Goal: Task Accomplishment & Management: Manage account settings

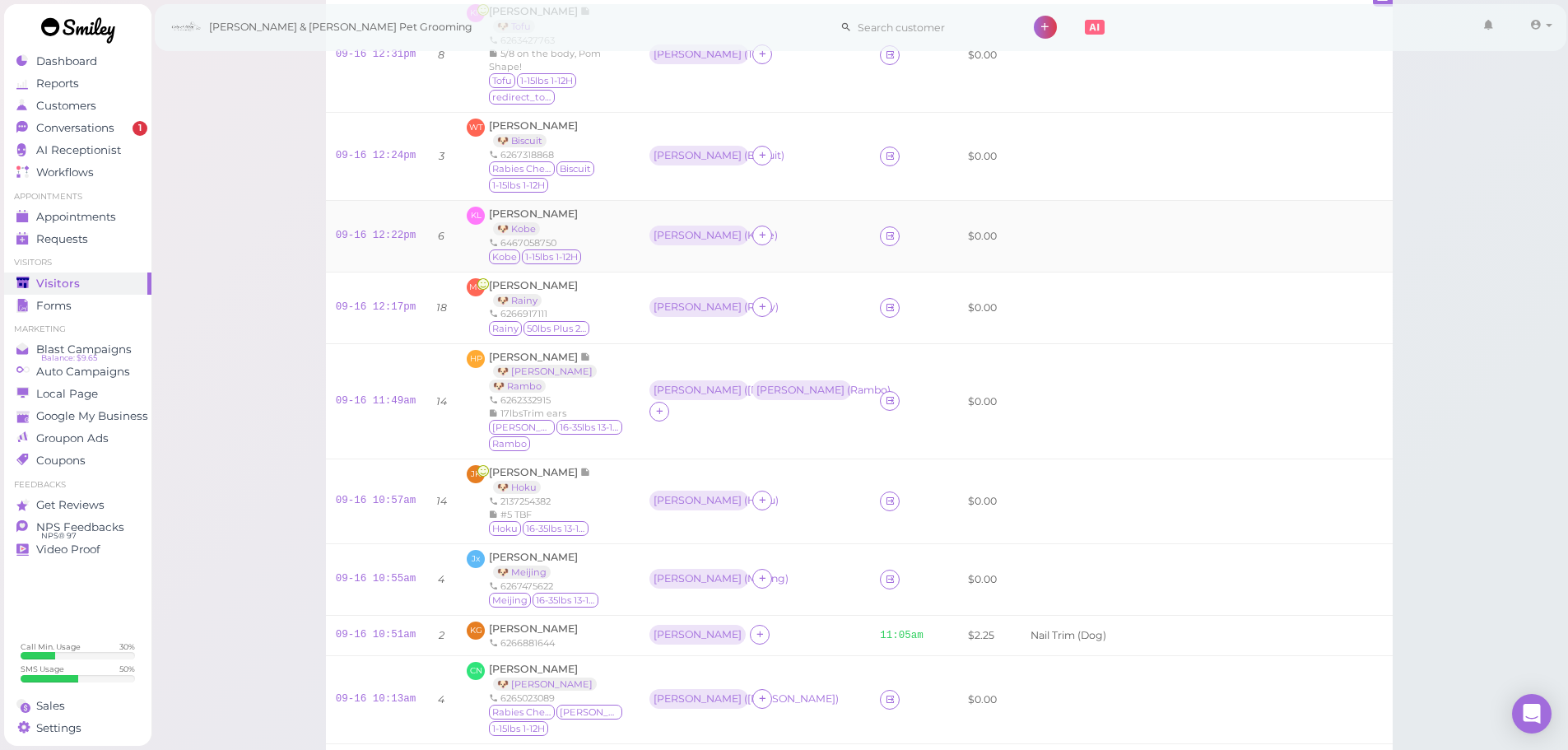
scroll to position [164, 0]
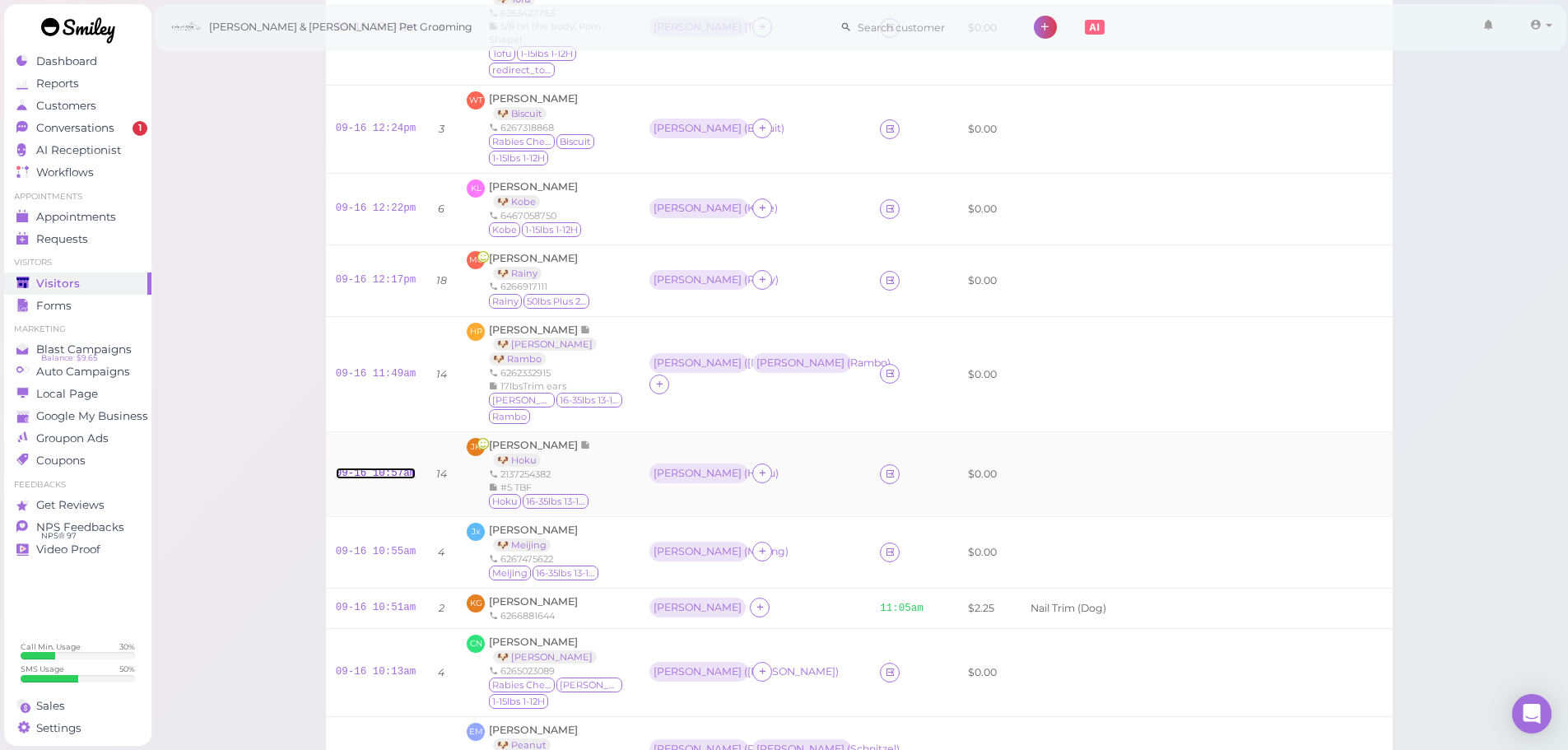
click at [408, 467] on link "09-16 10:57am" at bounding box center [376, 472] width 81 height 11
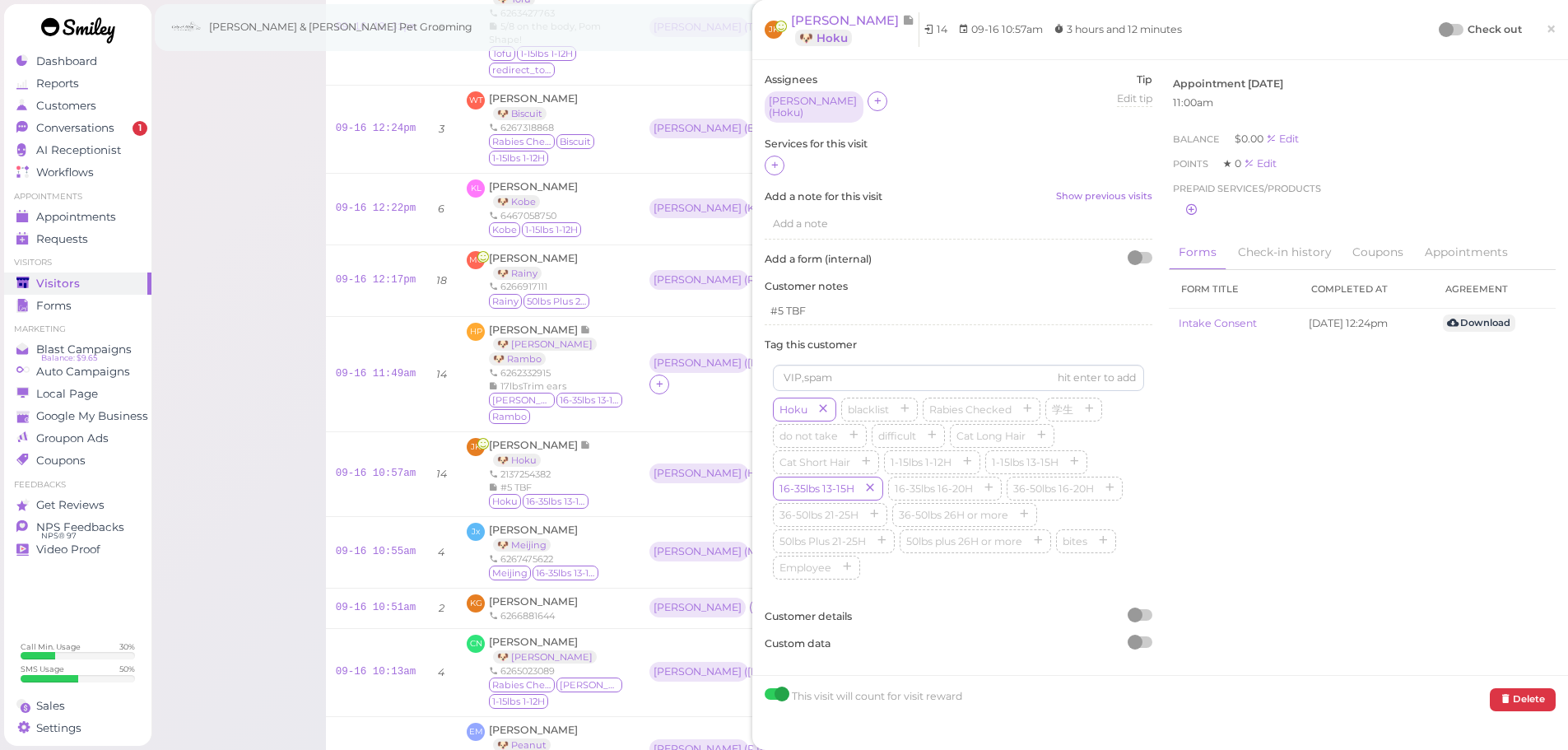
drag, startPoint x: 770, startPoint y: 158, endPoint x: 784, endPoint y: 169, distance: 17.8
click at [770, 159] on icon at bounding box center [775, 165] width 11 height 12
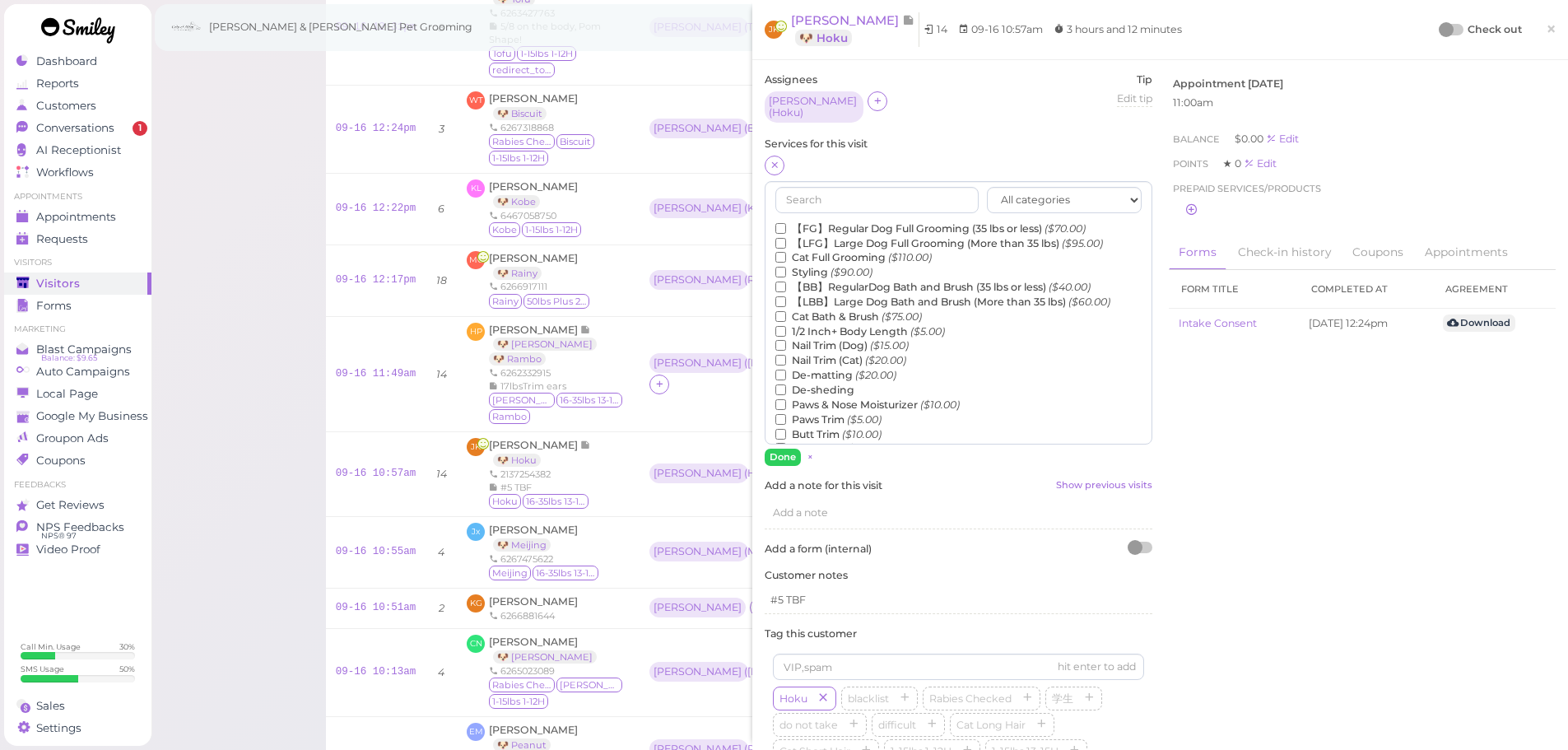
click at [804, 221] on label "【FG】Regular Dog Full Grooming (35 lbs or less) ($70.00)" at bounding box center [930, 228] width 310 height 15
click at [786, 223] on input "【FG】Regular Dog Full Grooming (35 lbs or less) ($70.00)" at bounding box center [781, 228] width 11 height 11
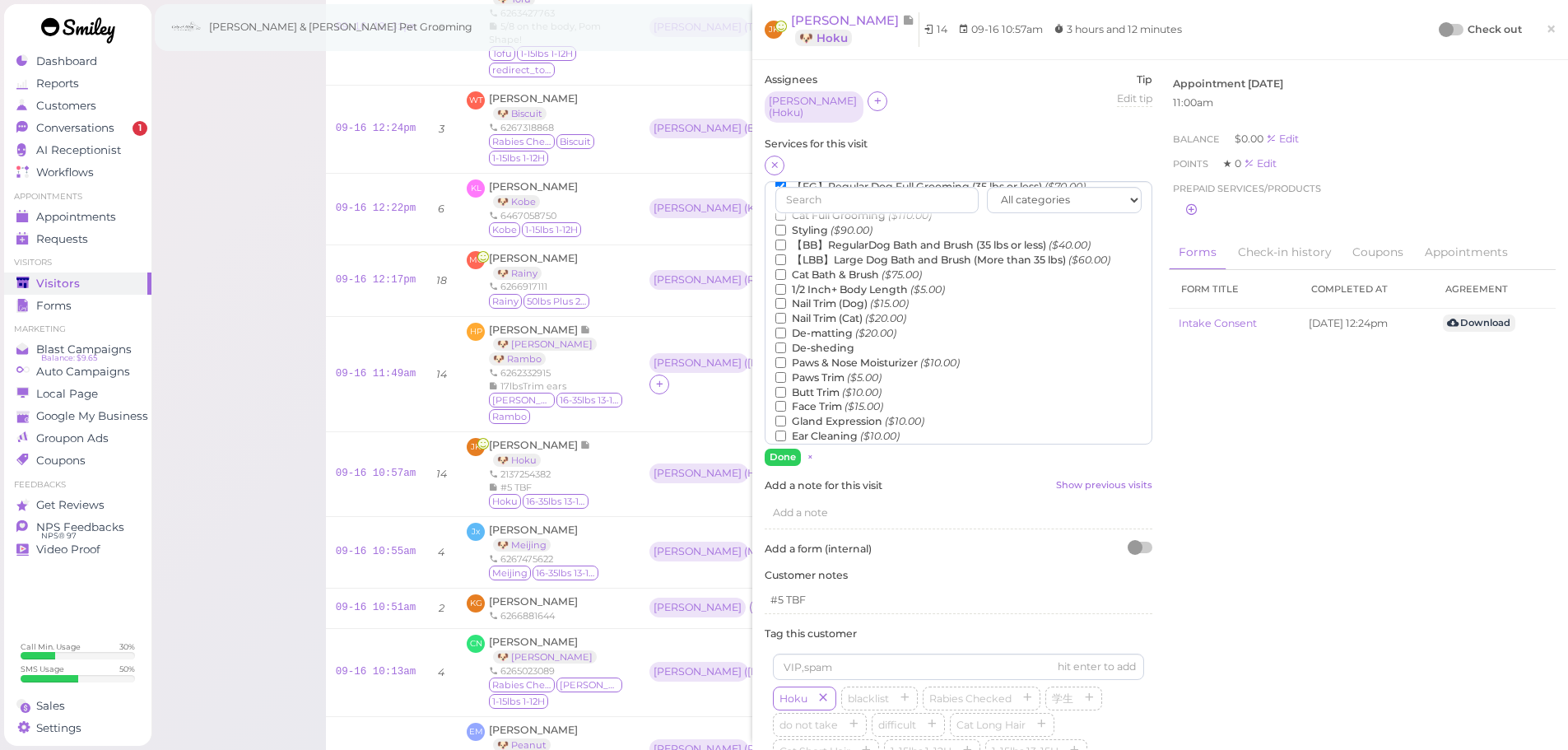
scroll to position [83, 0]
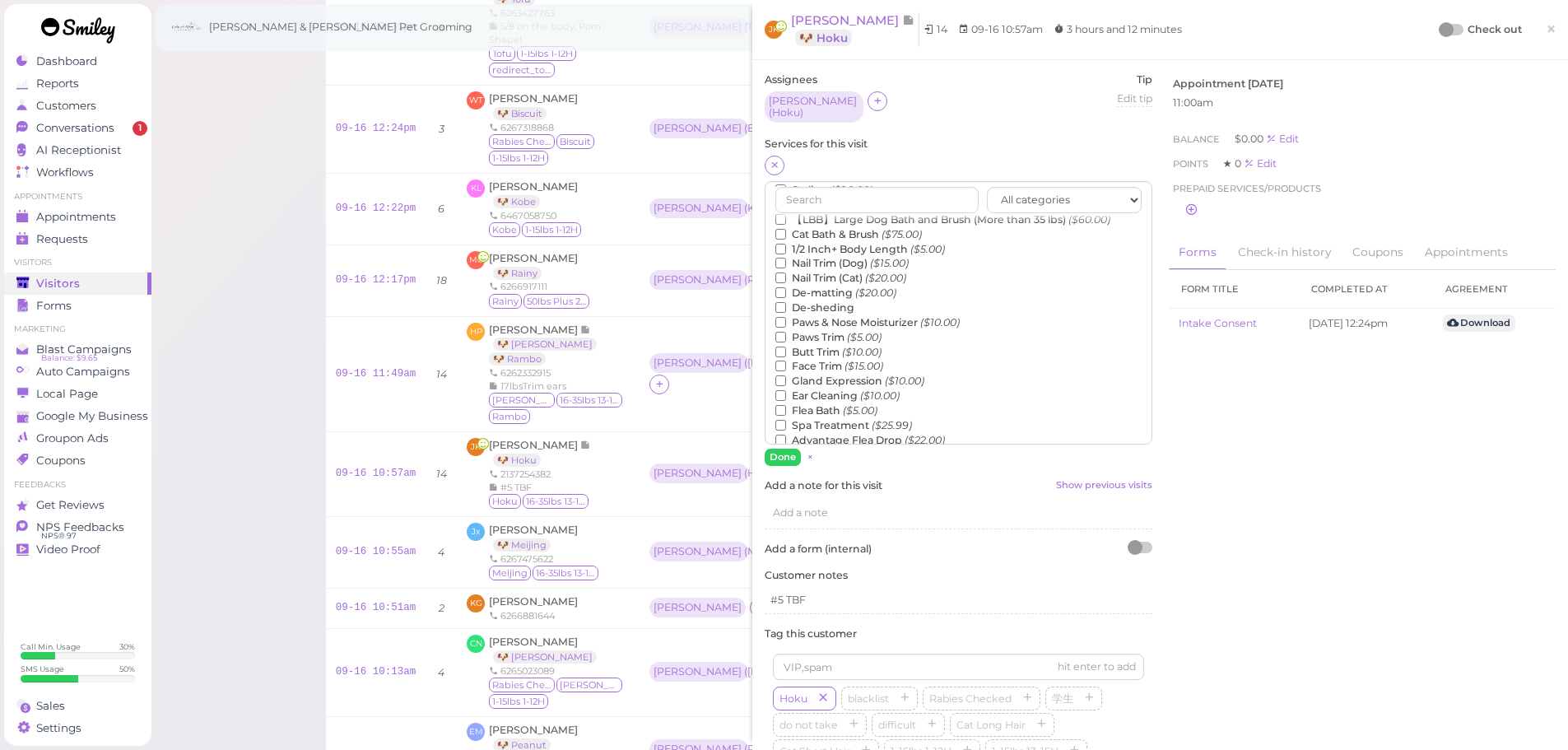
click at [808, 403] on label "Flea Bath ($5.00)" at bounding box center [827, 410] width 102 height 15
click at [786, 405] on input "Flea Bath ($5.00)" at bounding box center [781, 410] width 11 height 11
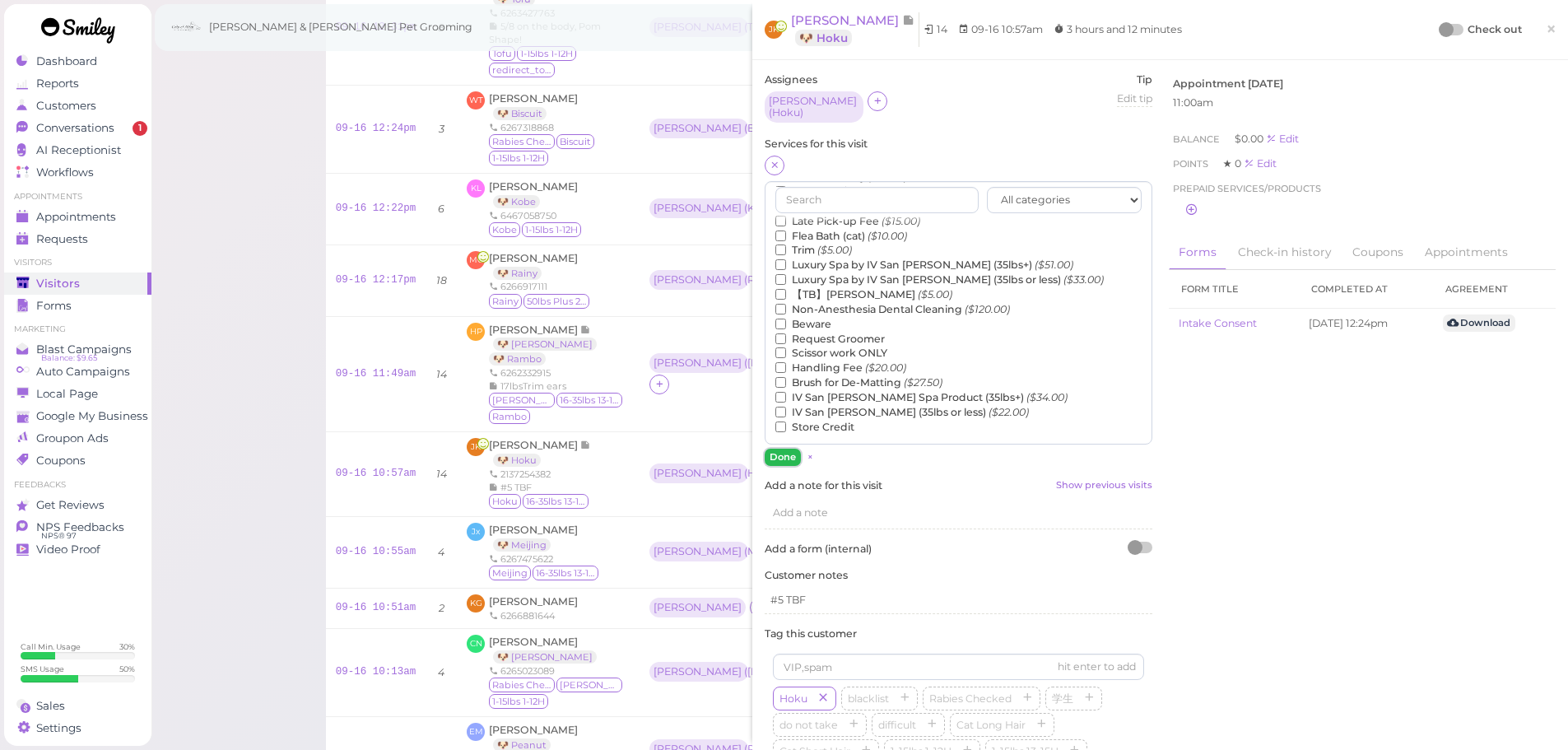
click at [782, 449] on button "Done" at bounding box center [782, 458] width 36 height 18
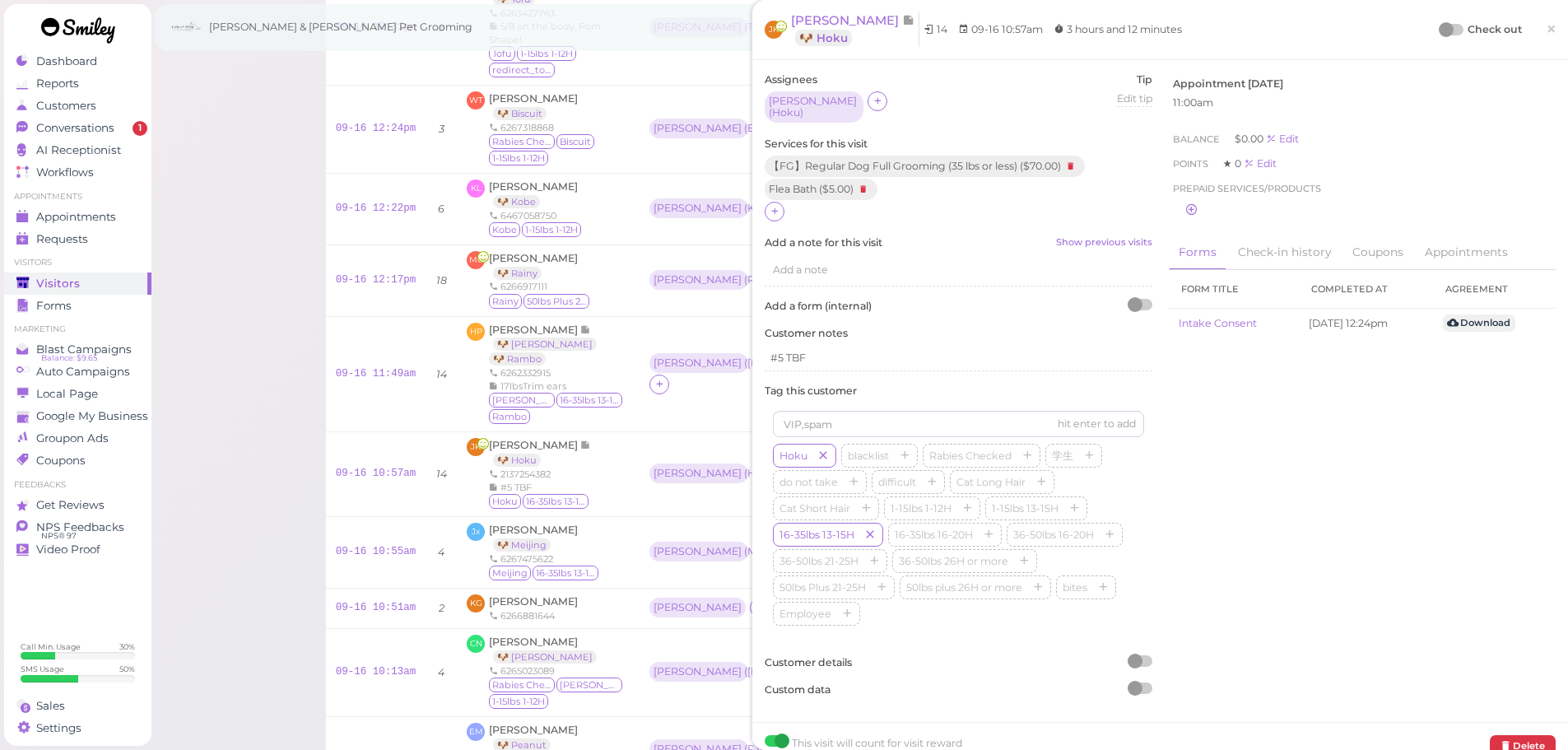
click at [1455, 15] on div "Check out ×" at bounding box center [1498, 29] width 115 height 34
click at [1446, 25] on div at bounding box center [1452, 29] width 23 height 11
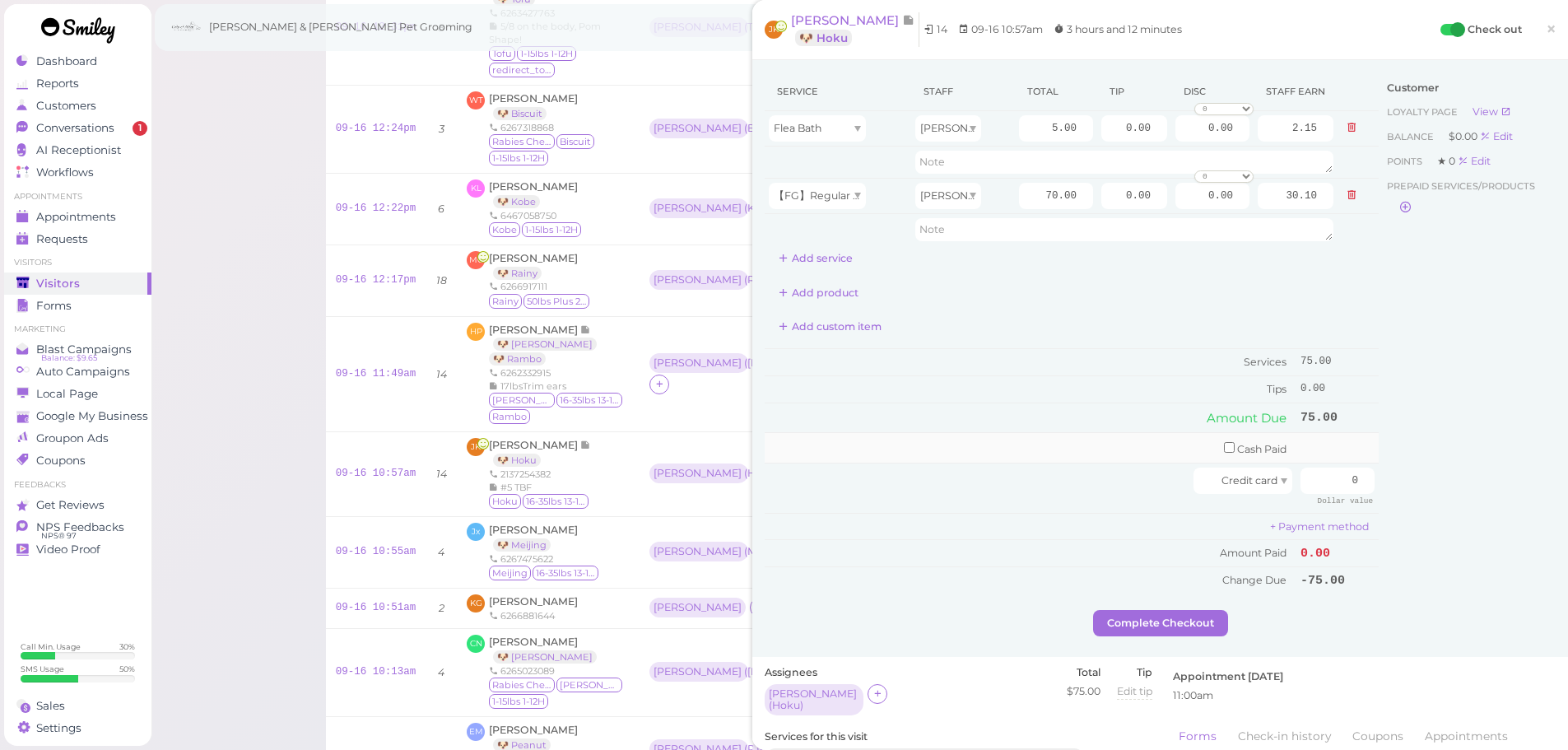
click at [979, 460] on td "Cash Paid" at bounding box center [1030, 448] width 531 height 31
click at [1021, 204] on input "70.00" at bounding box center [1056, 196] width 74 height 26
type input "80.00"
type input "34.40"
click at [1020, 384] on td "Tips" at bounding box center [1030, 389] width 531 height 26
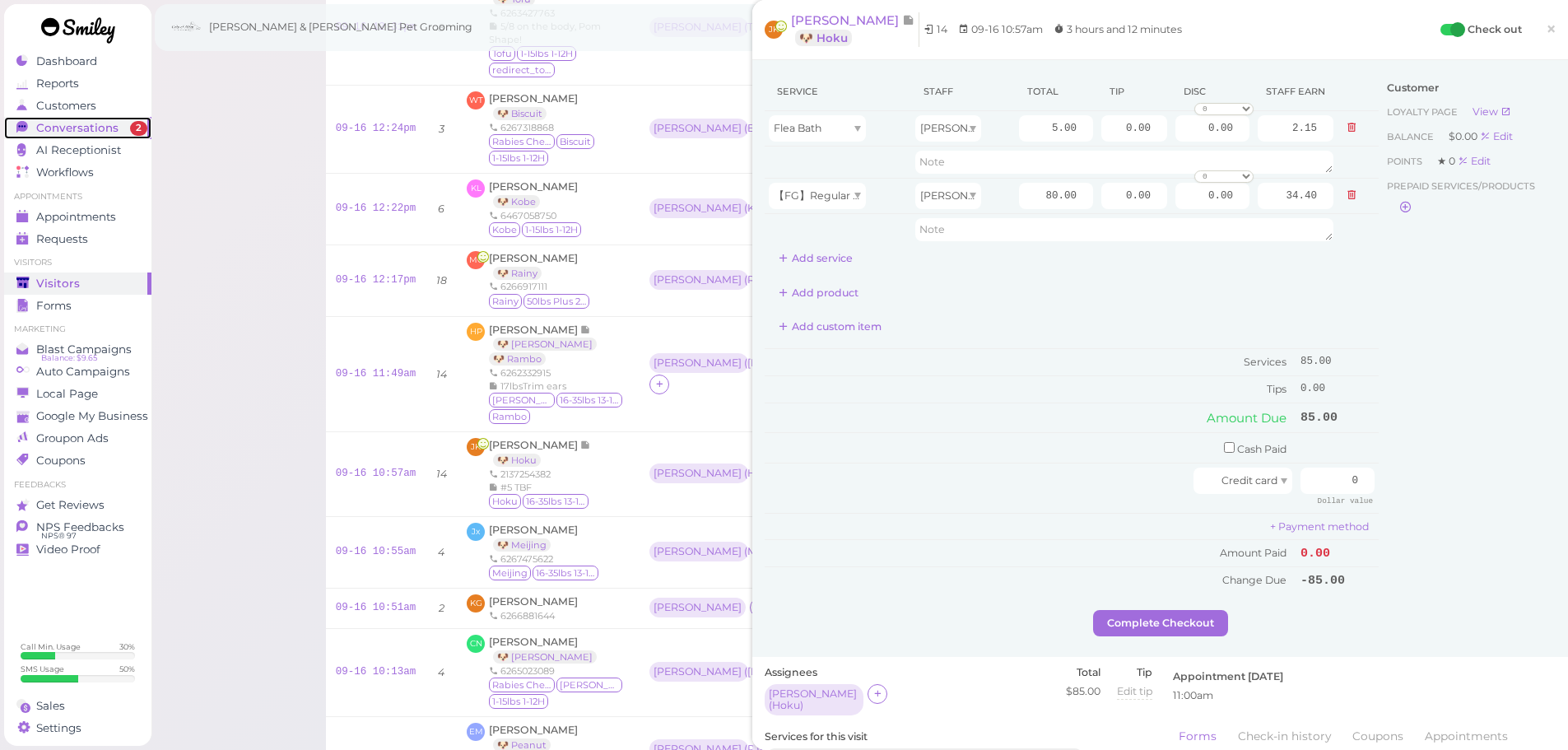
click at [48, 127] on span "Conversations" at bounding box center [77, 128] width 83 height 14
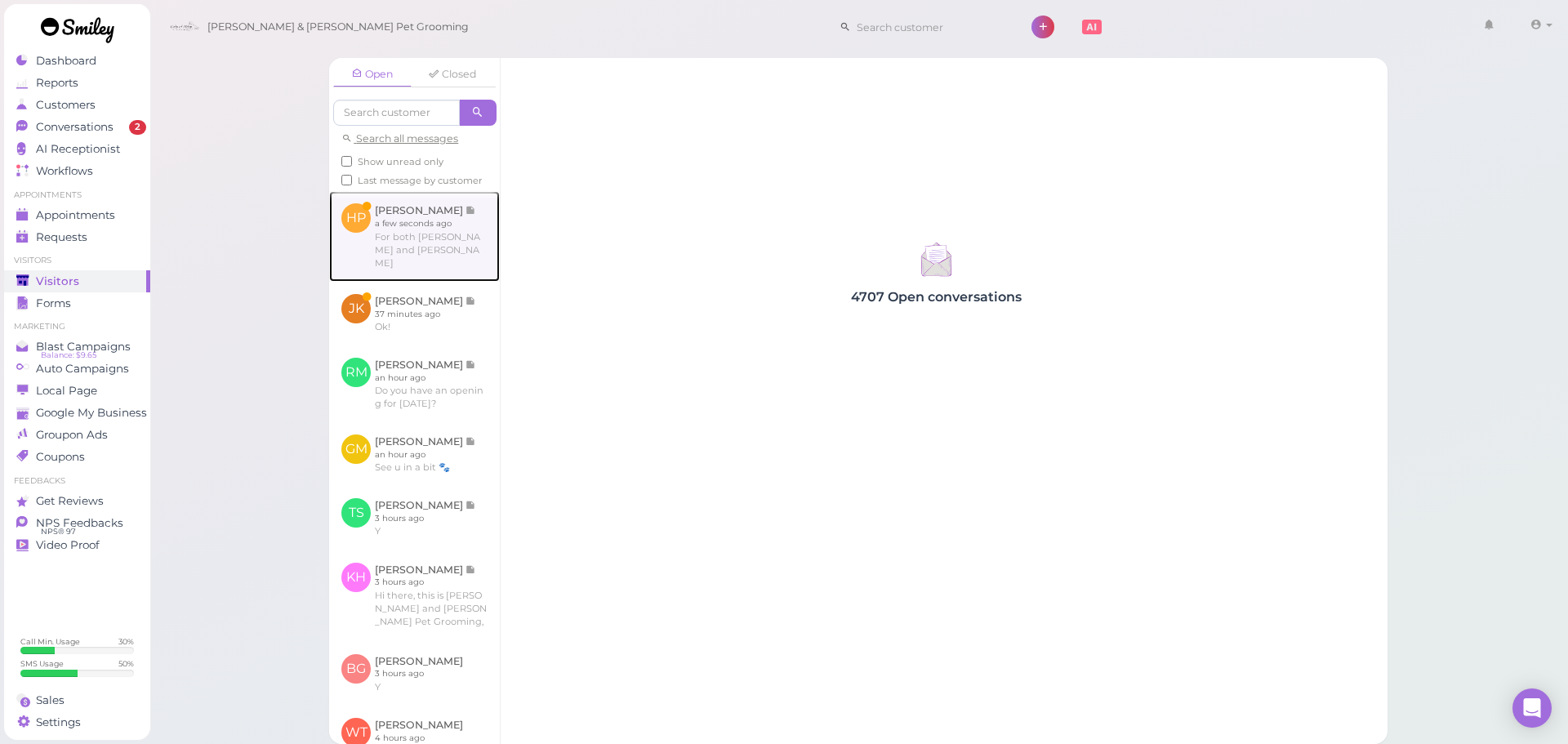
click at [365, 262] on link at bounding box center [415, 235] width 171 height 90
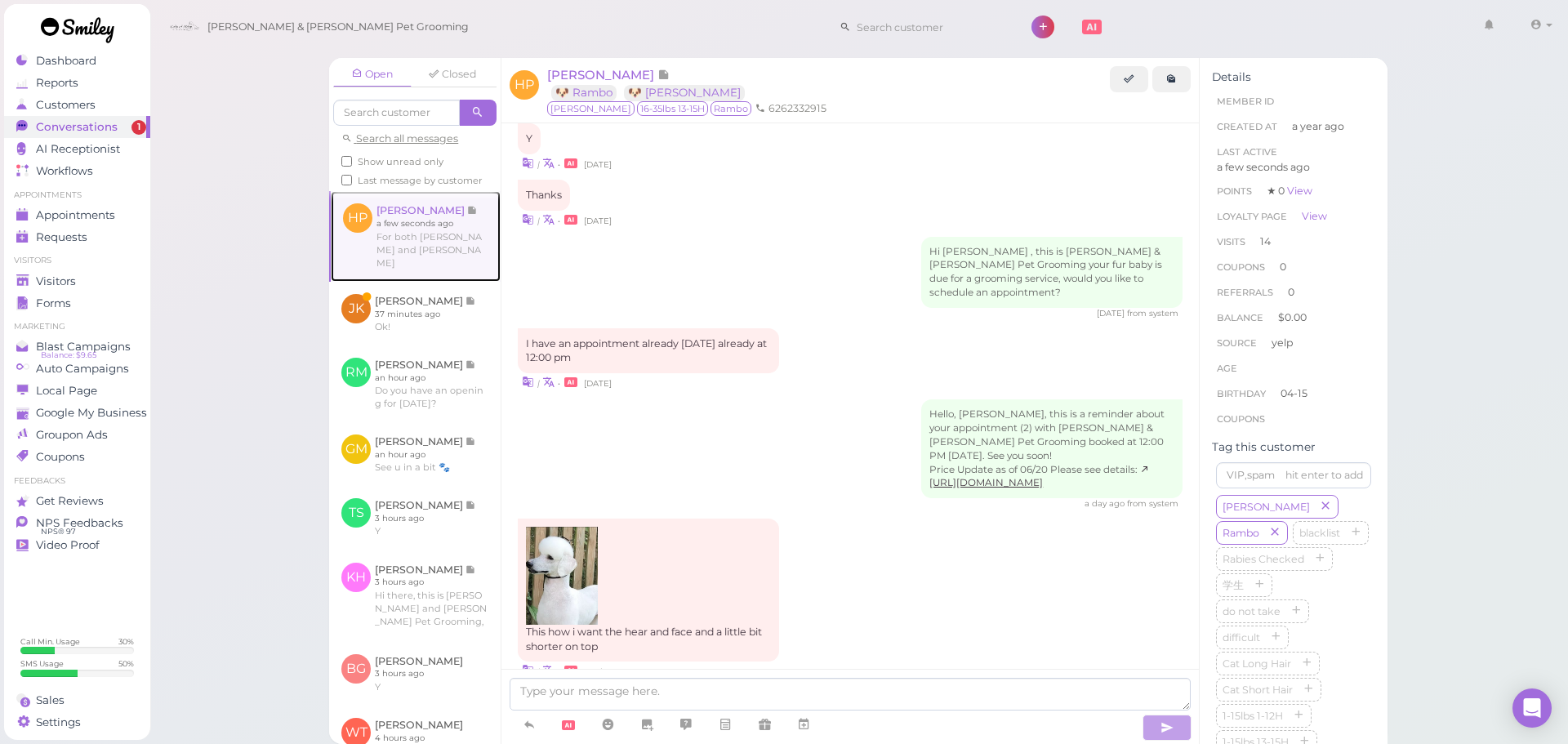
scroll to position [2210, 0]
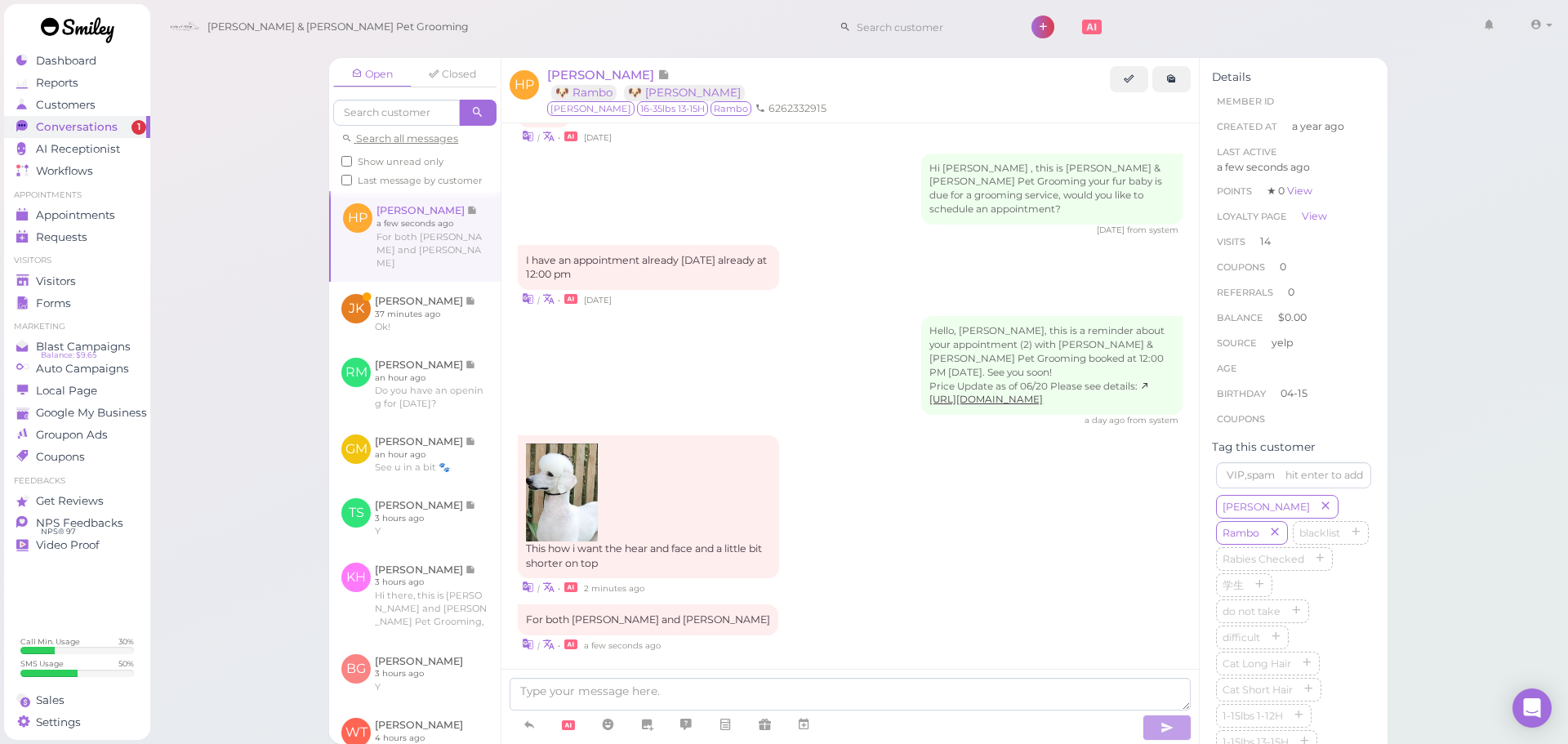
click at [804, 485] on div "This how i want the hear and face and a little bit shorter on top | • 2 minutes…" at bounding box center [850, 515] width 665 height 161
click at [787, 694] on textarea at bounding box center [850, 693] width 681 height 32
click at [578, 489] on img at bounding box center [561, 492] width 71 height 98
click at [777, 718] on link at bounding box center [764, 724] width 39 height 29
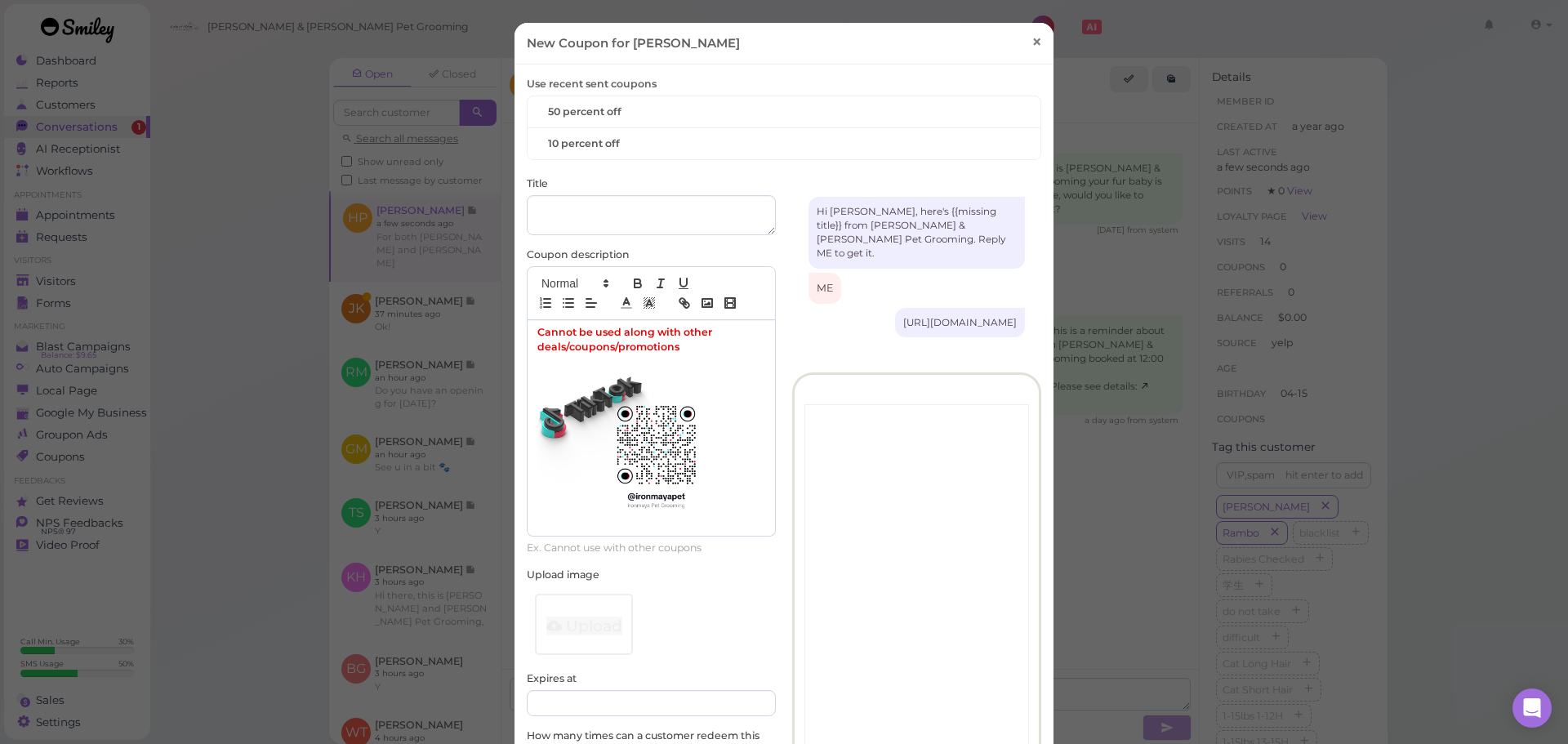
click at [1031, 45] on span "×" at bounding box center [1036, 43] width 10 height 23
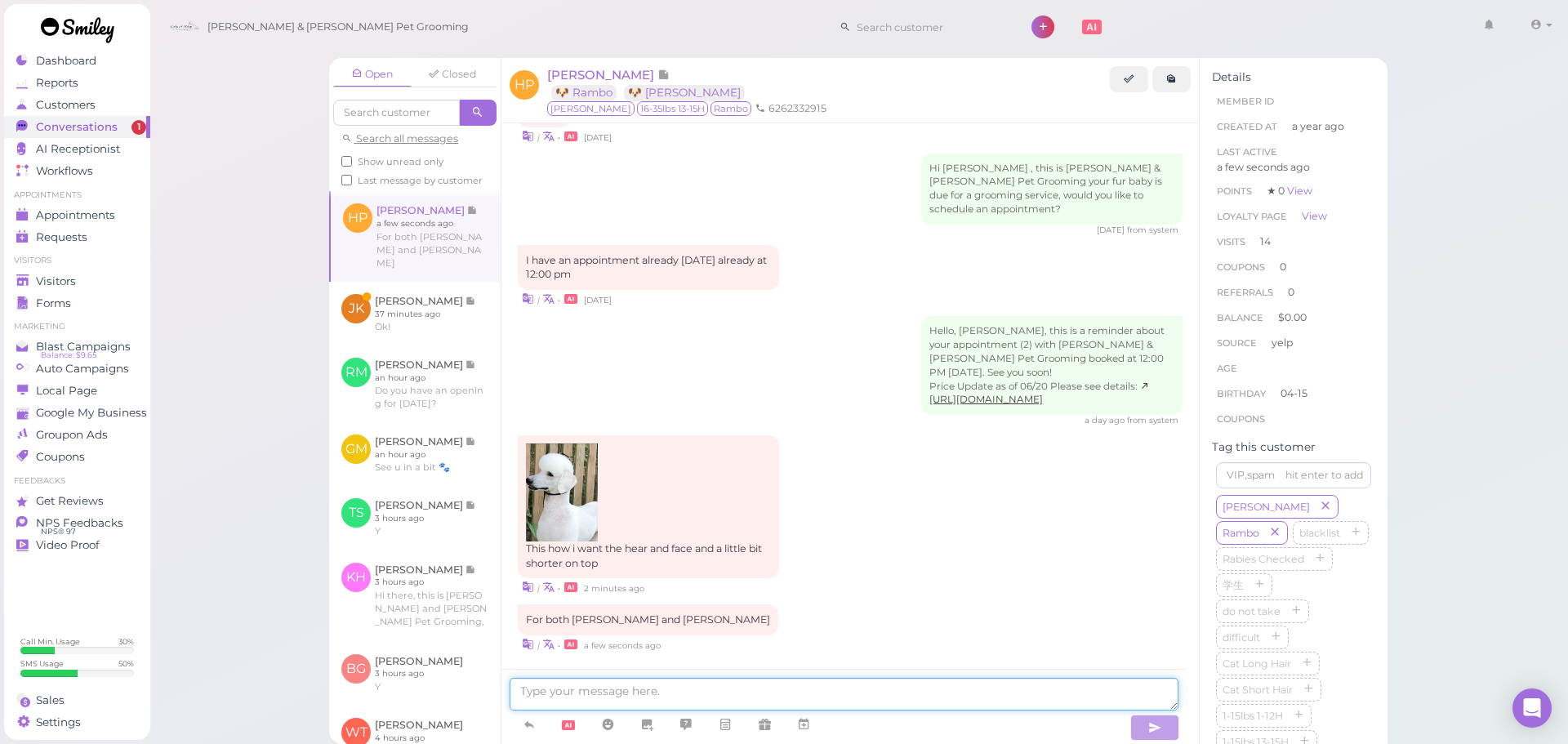
click at [732, 681] on textarea at bounding box center [844, 693] width 669 height 32
click at [862, 505] on div "This how i want the hear and face and a little bit shorter on top | • 2 minutes…" at bounding box center [850, 515] width 665 height 161
click at [692, 690] on textarea at bounding box center [844, 693] width 669 height 32
click at [702, 687] on textarea at bounding box center [844, 693] width 669 height 32
click at [784, 691] on textarea at bounding box center [844, 693] width 669 height 32
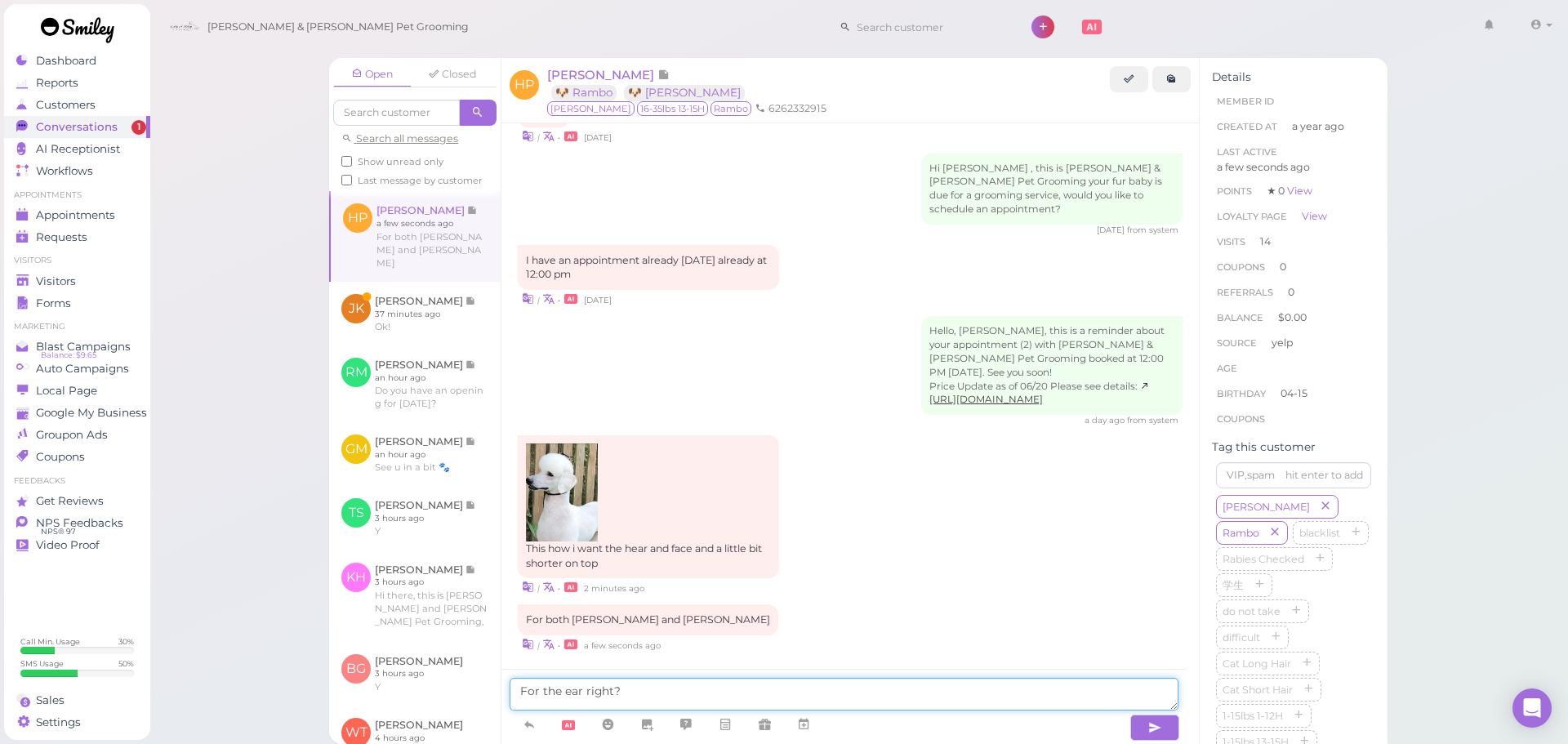
type textarea "For the ear right?"
type textarea "For the ear and top of head right?"
click at [784, 690] on textarea at bounding box center [844, 693] width 669 height 32
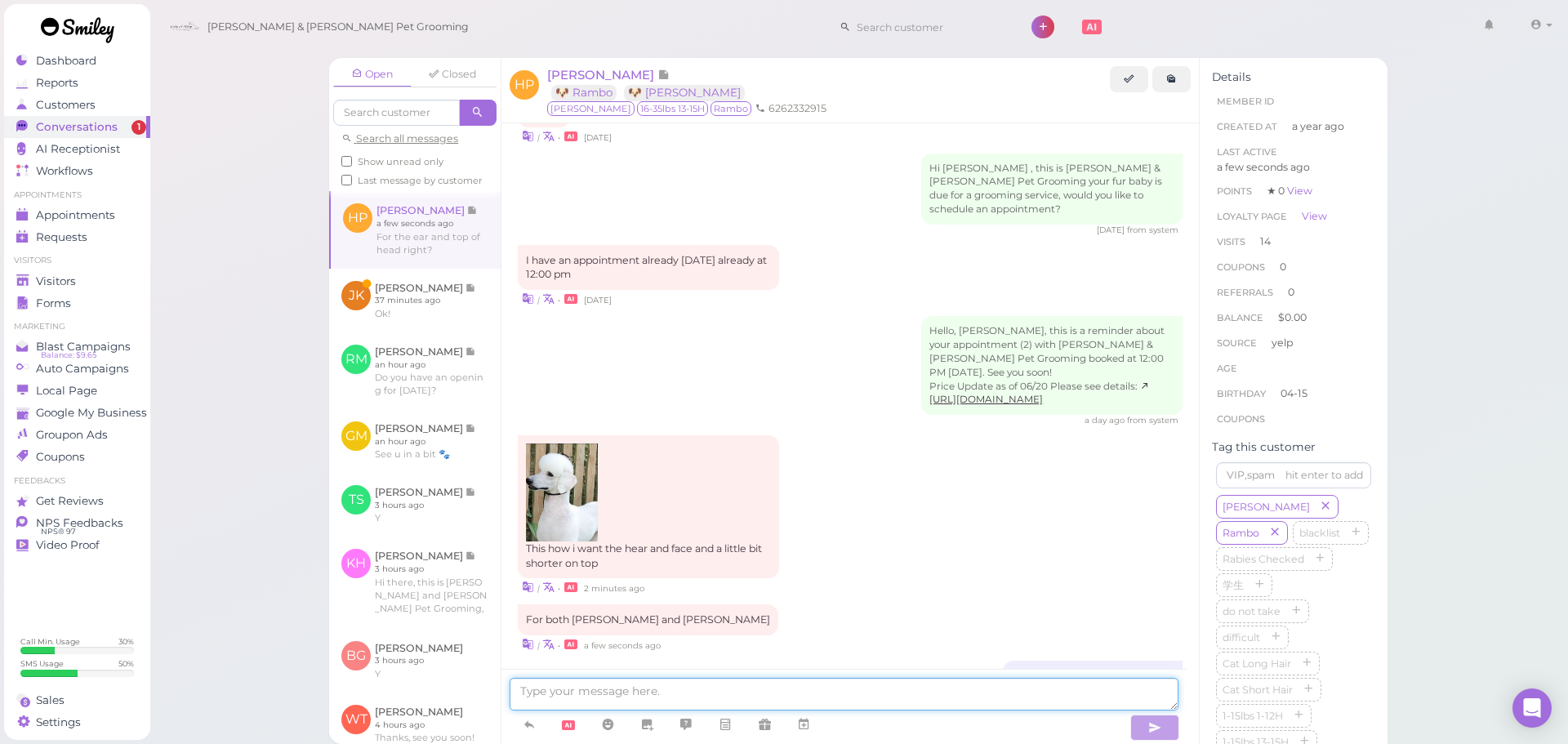
scroll to position [2249, 0]
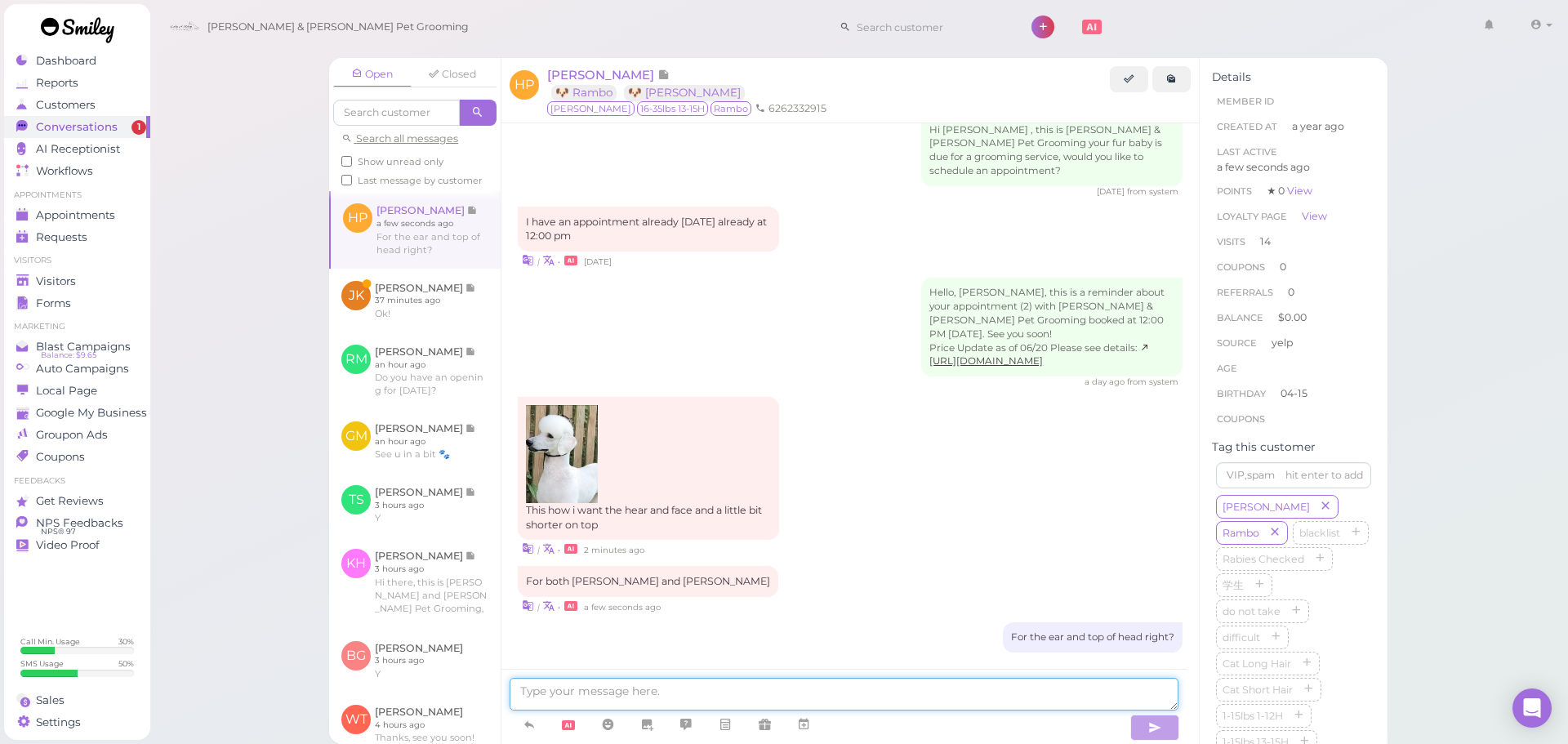
click at [710, 701] on textarea at bounding box center [844, 693] width 669 height 32
click at [947, 695] on textarea at bounding box center [844, 693] width 669 height 32
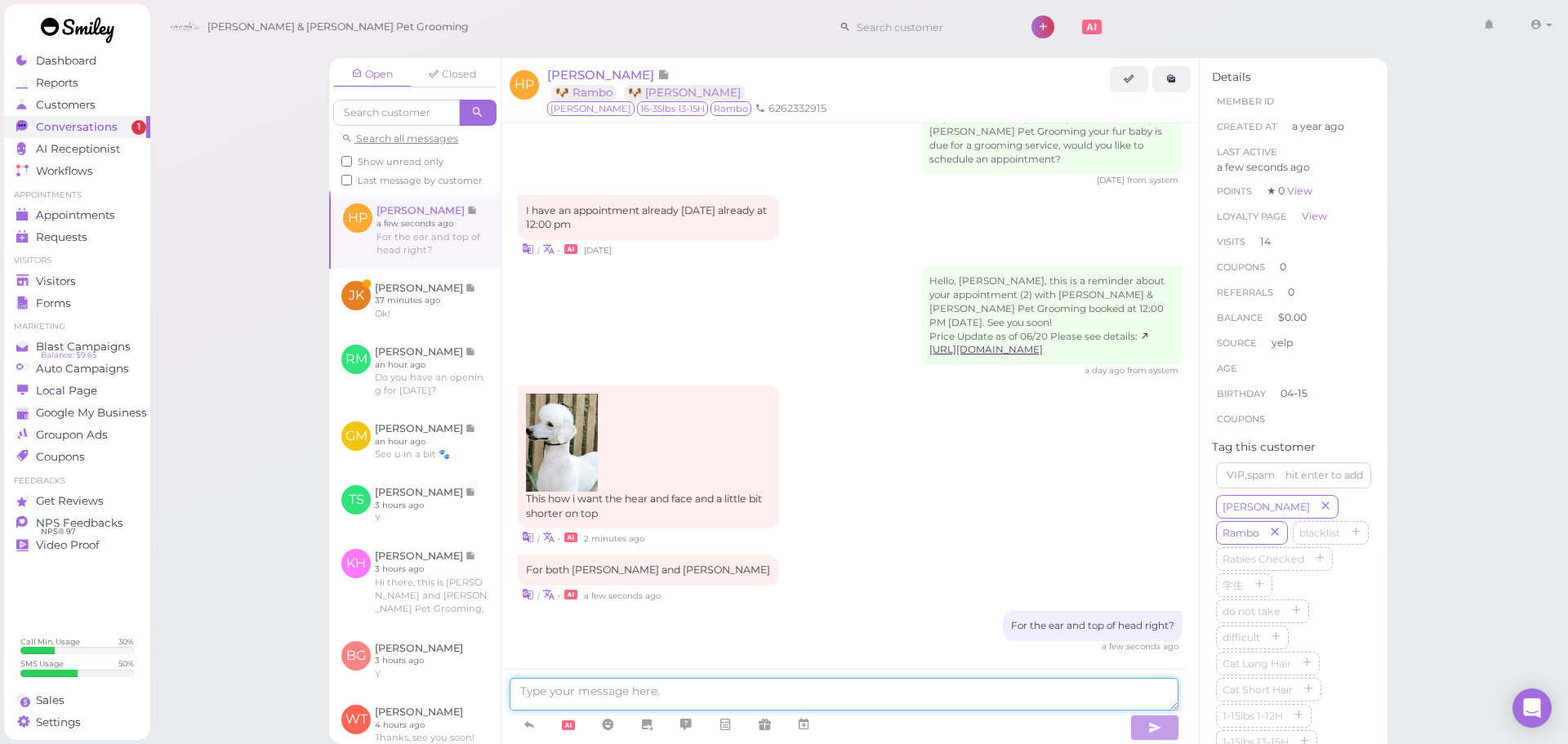
click at [835, 687] on textarea at bounding box center [844, 693] width 669 height 32
click at [861, 554] on div "For both [PERSON_NAME] and [PERSON_NAME] | • a few seconds ago" at bounding box center [850, 578] width 665 height 48
click at [858, 554] on div "For both [PERSON_NAME] and [PERSON_NAME] | • a few seconds ago" at bounding box center [850, 578] width 665 height 48
click at [862, 699] on textarea at bounding box center [844, 693] width 669 height 32
click at [573, 424] on img at bounding box center [561, 443] width 71 height 98
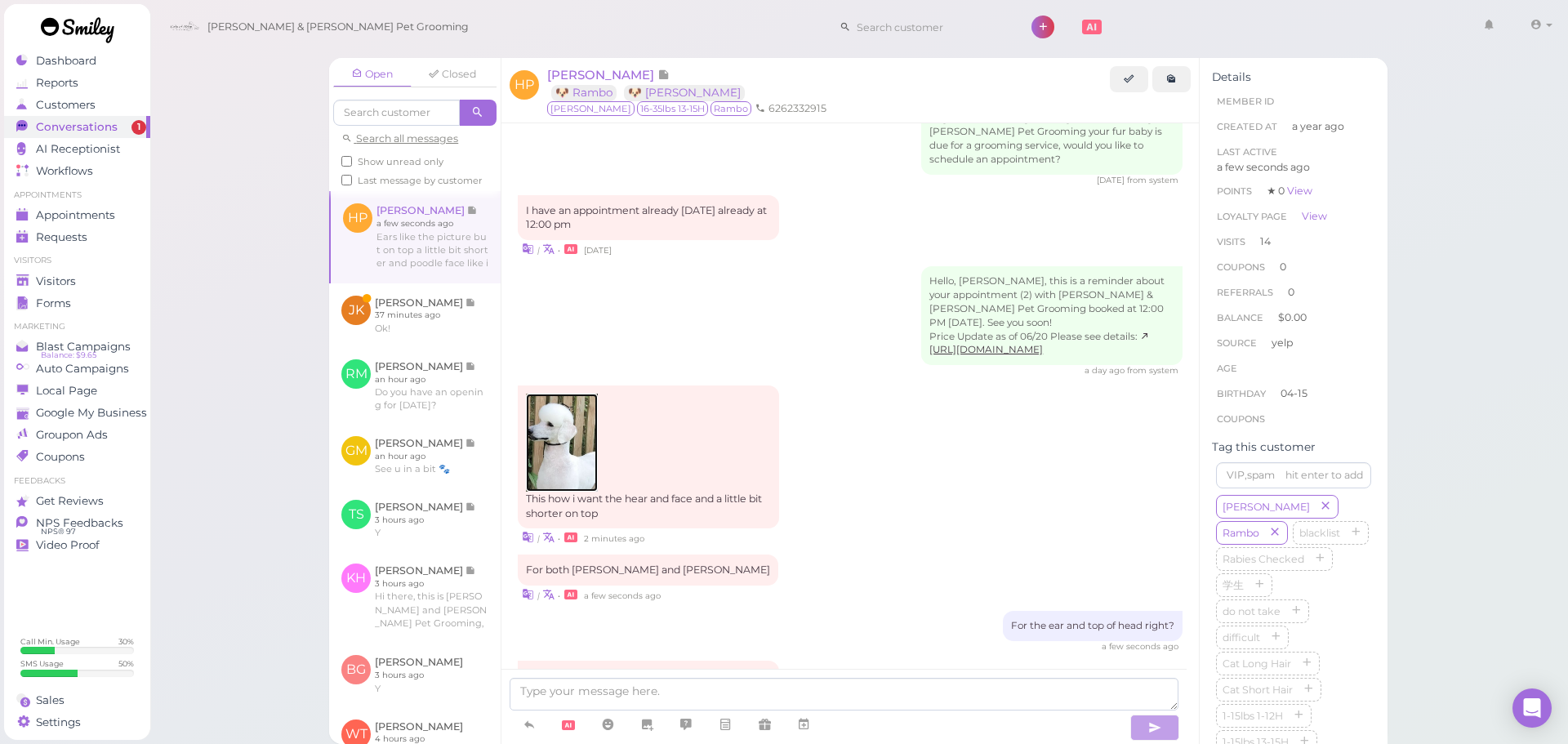
scroll to position [2346, 0]
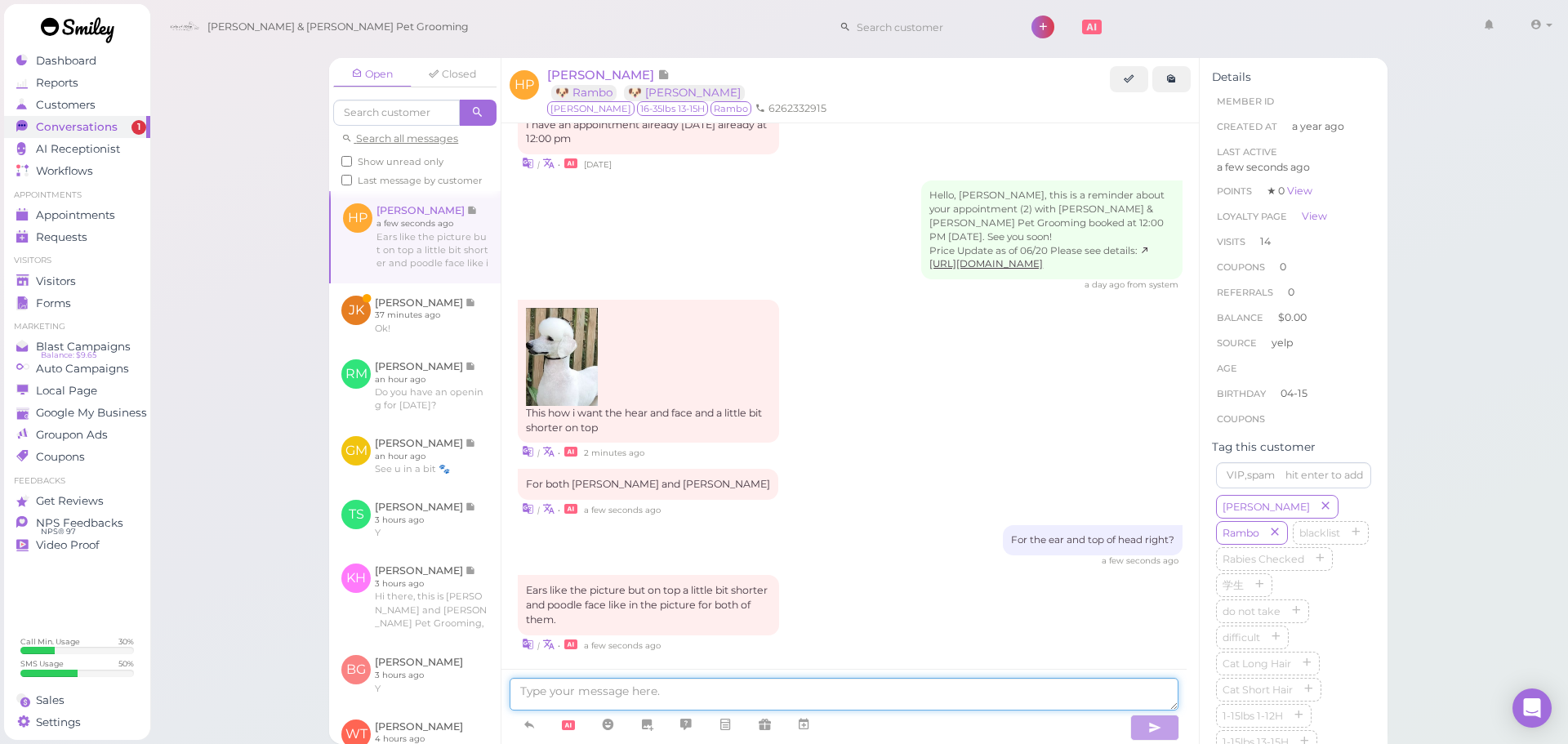
click at [600, 695] on textarea at bounding box center [844, 693] width 669 height 32
type textarea "Got it!"
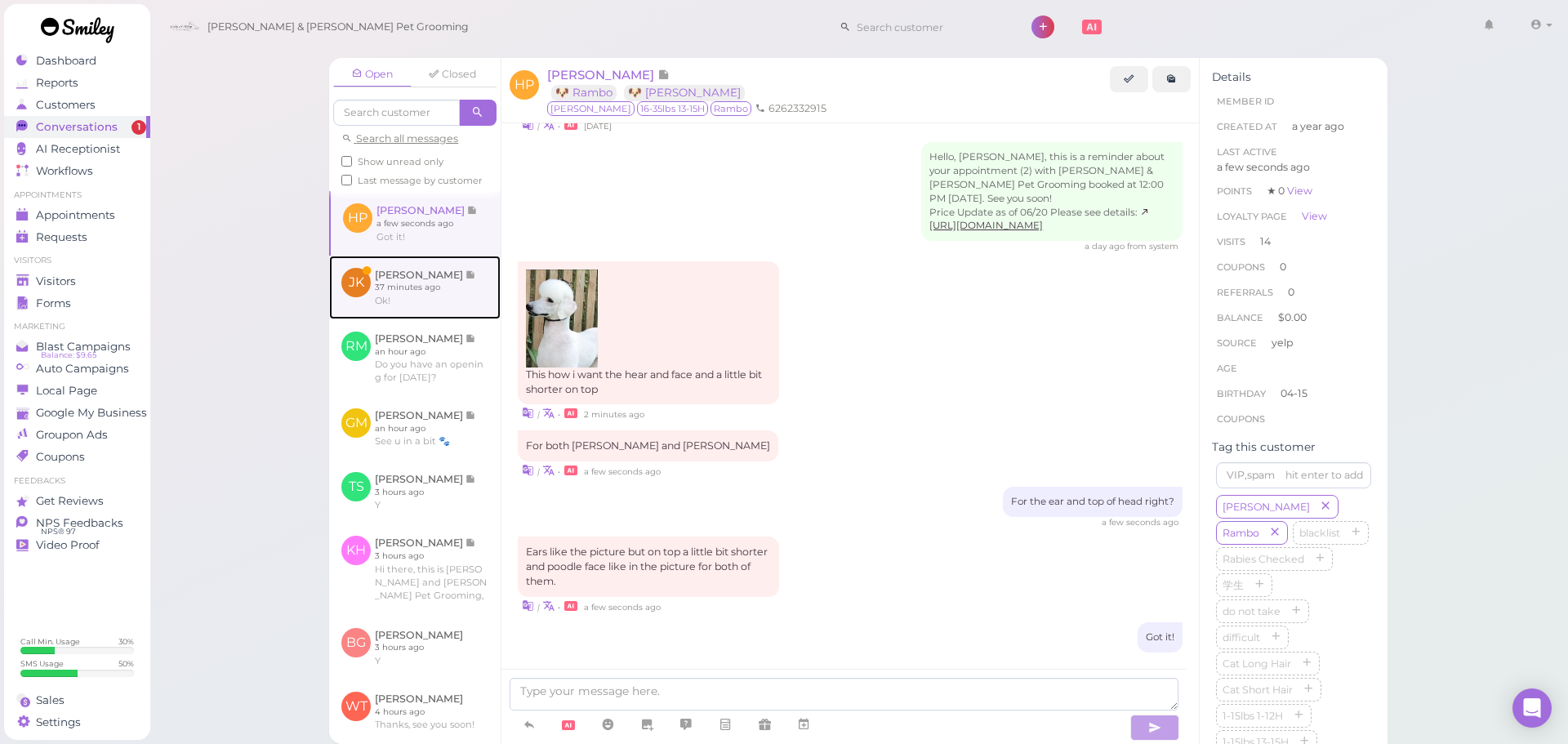
click at [356, 292] on link at bounding box center [415, 287] width 172 height 64
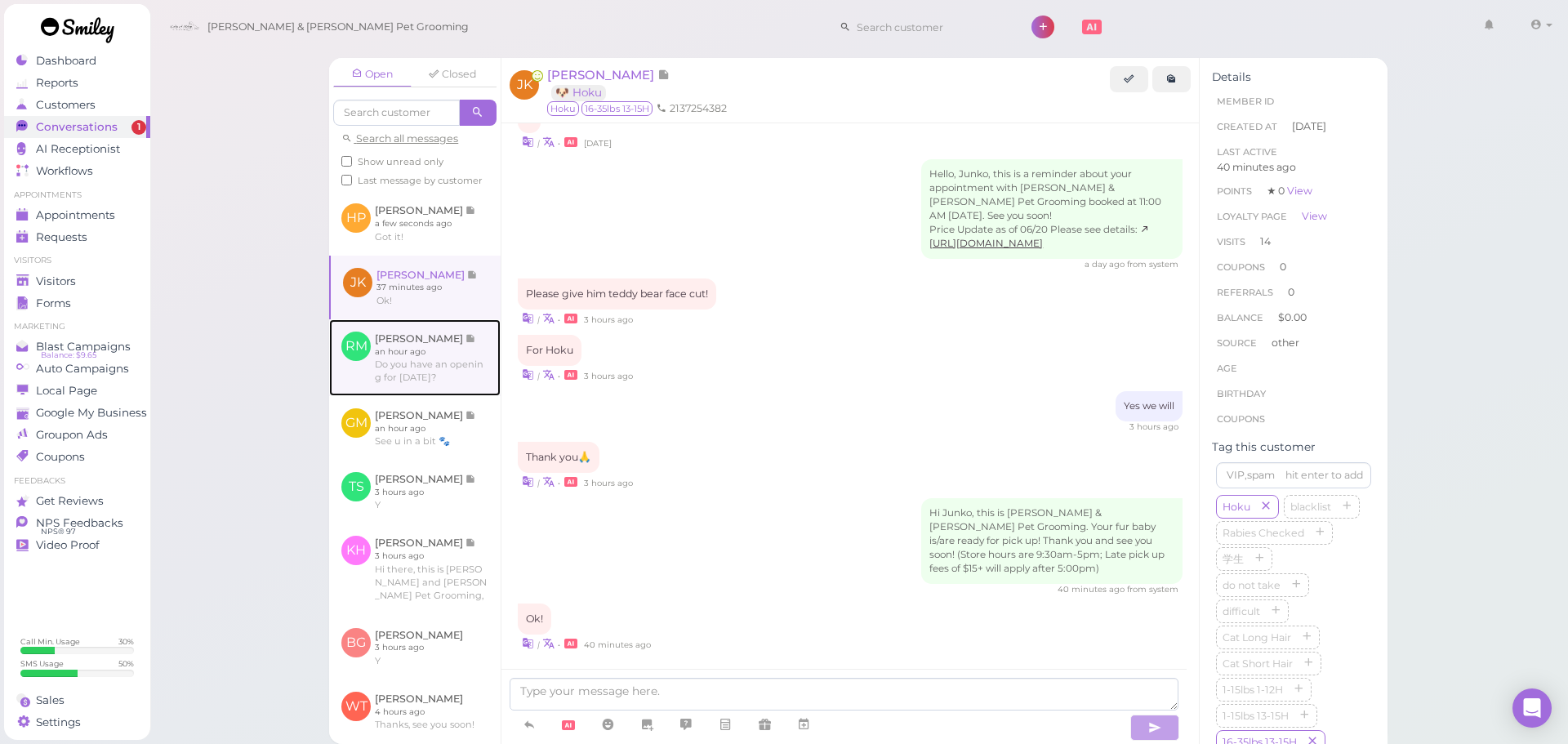
click at [408, 380] on link at bounding box center [415, 357] width 172 height 77
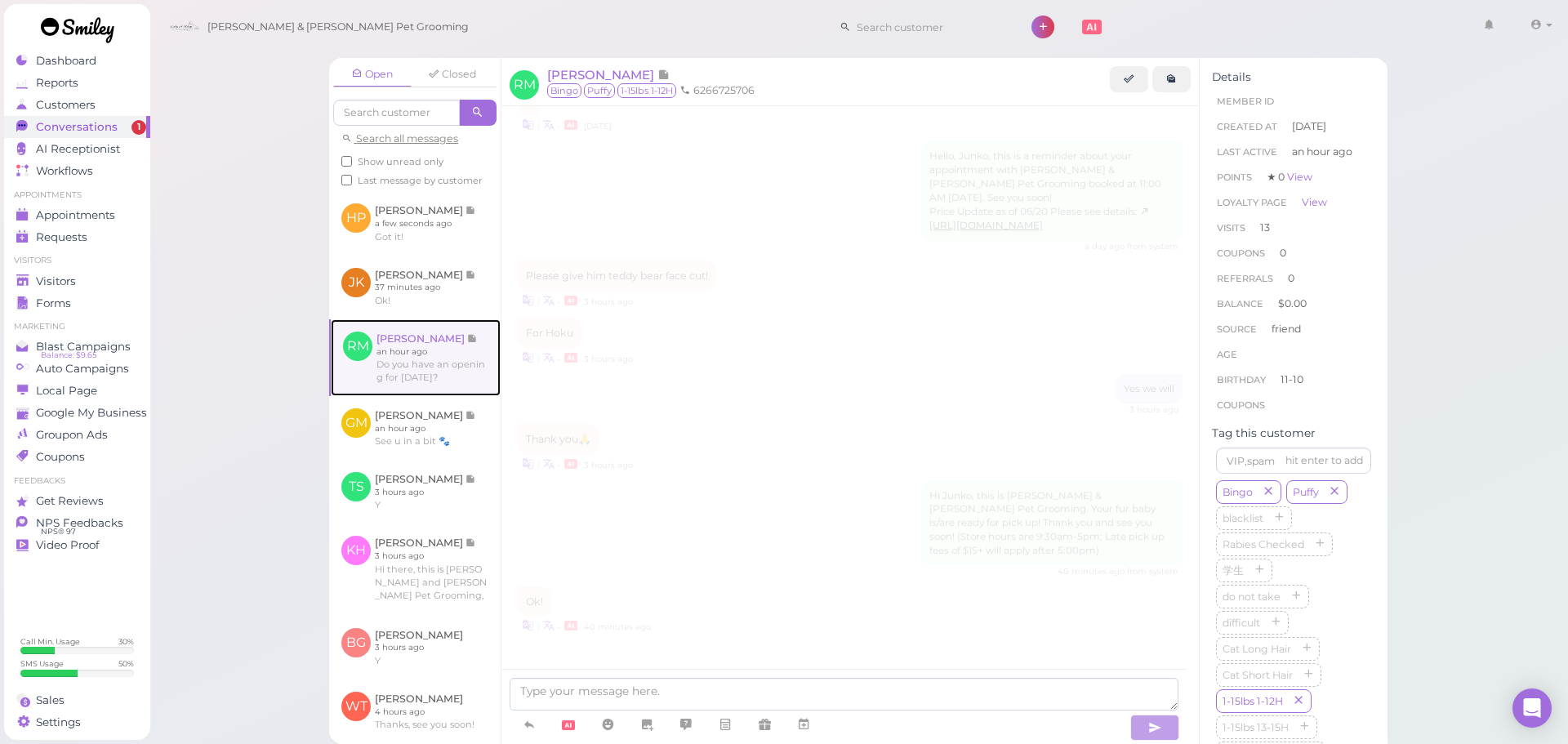
scroll to position [2150, 0]
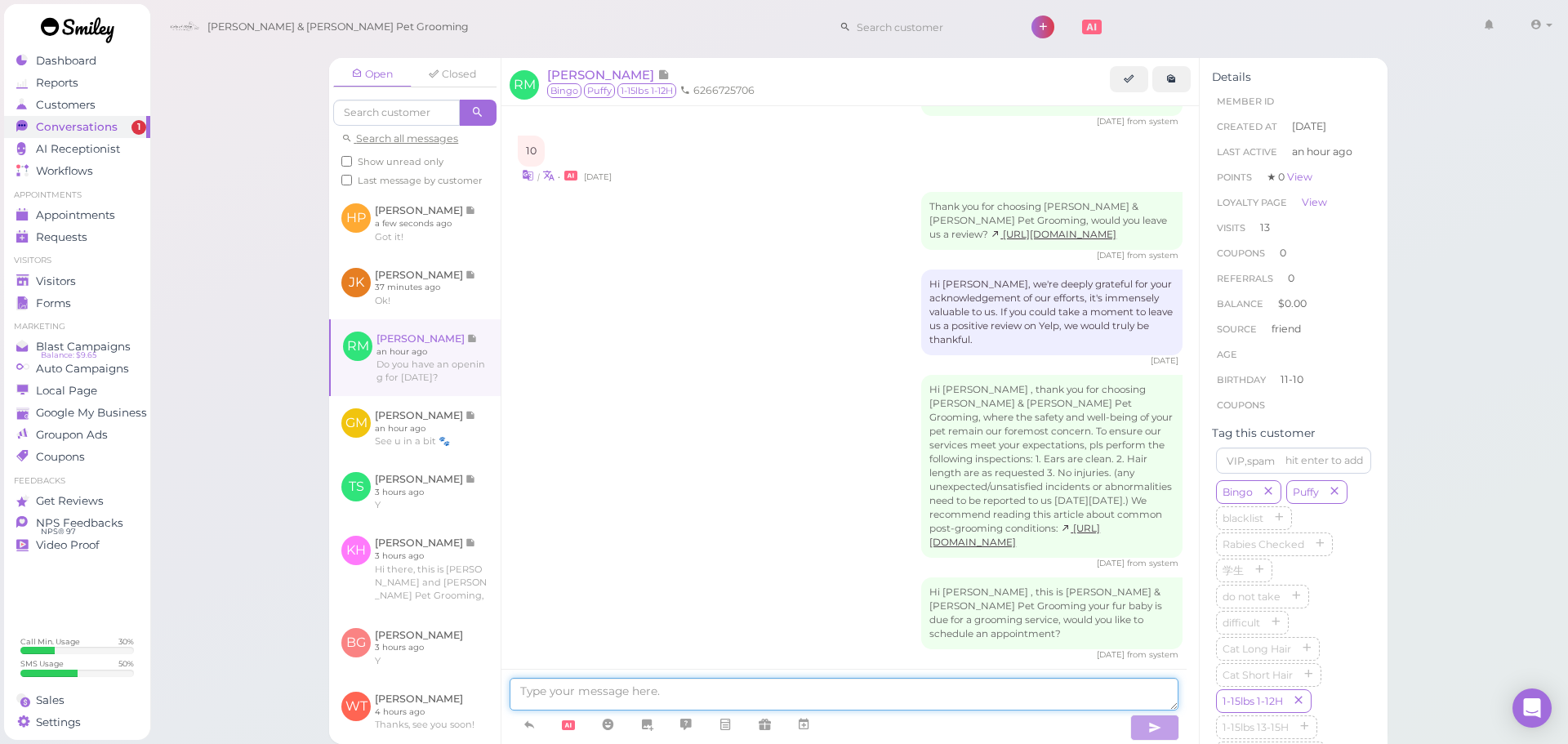
click at [575, 688] on textarea at bounding box center [844, 693] width 669 height 32
type textarea "Yes, is this for one dog or for two?"
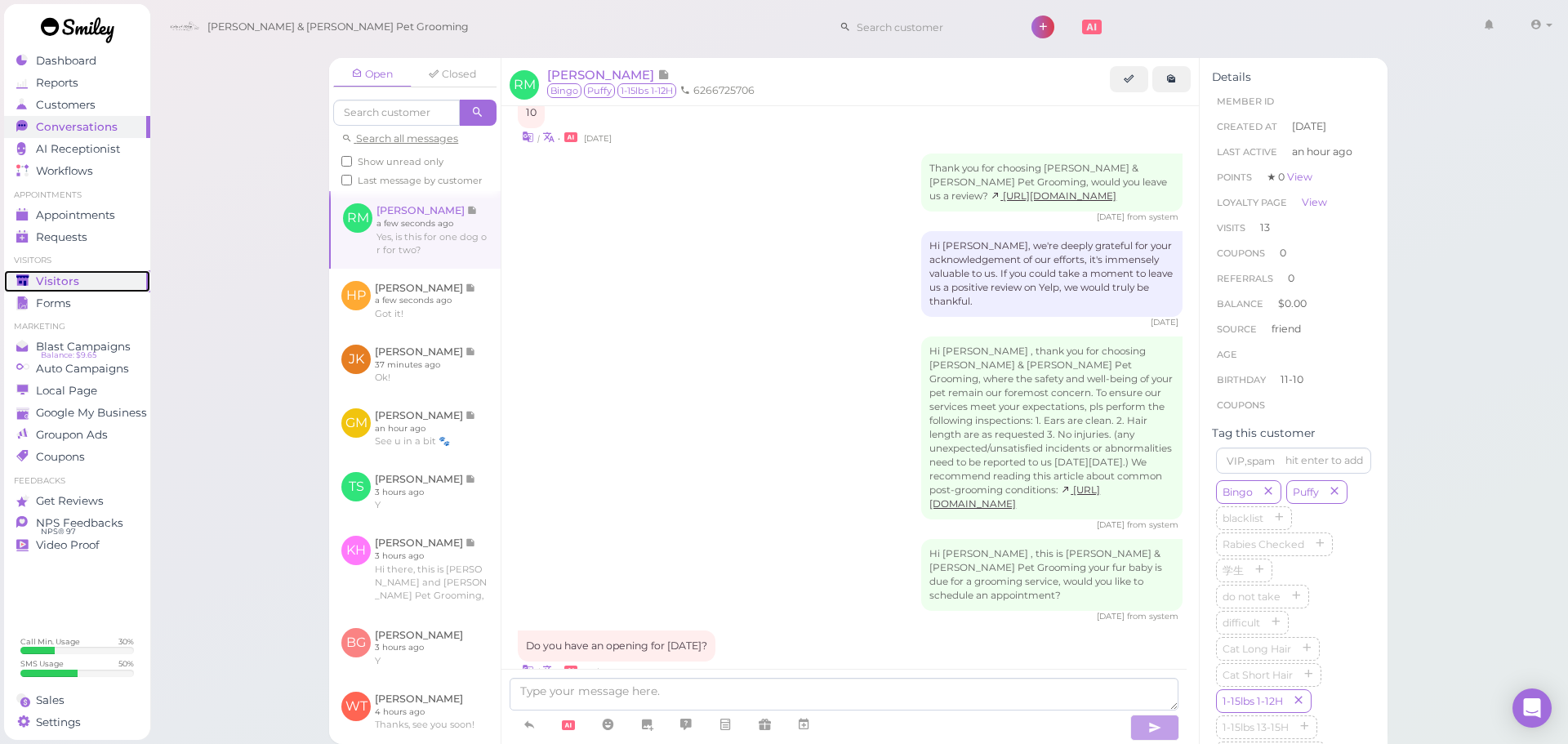
click at [38, 286] on span "Visitors" at bounding box center [58, 281] width 44 height 14
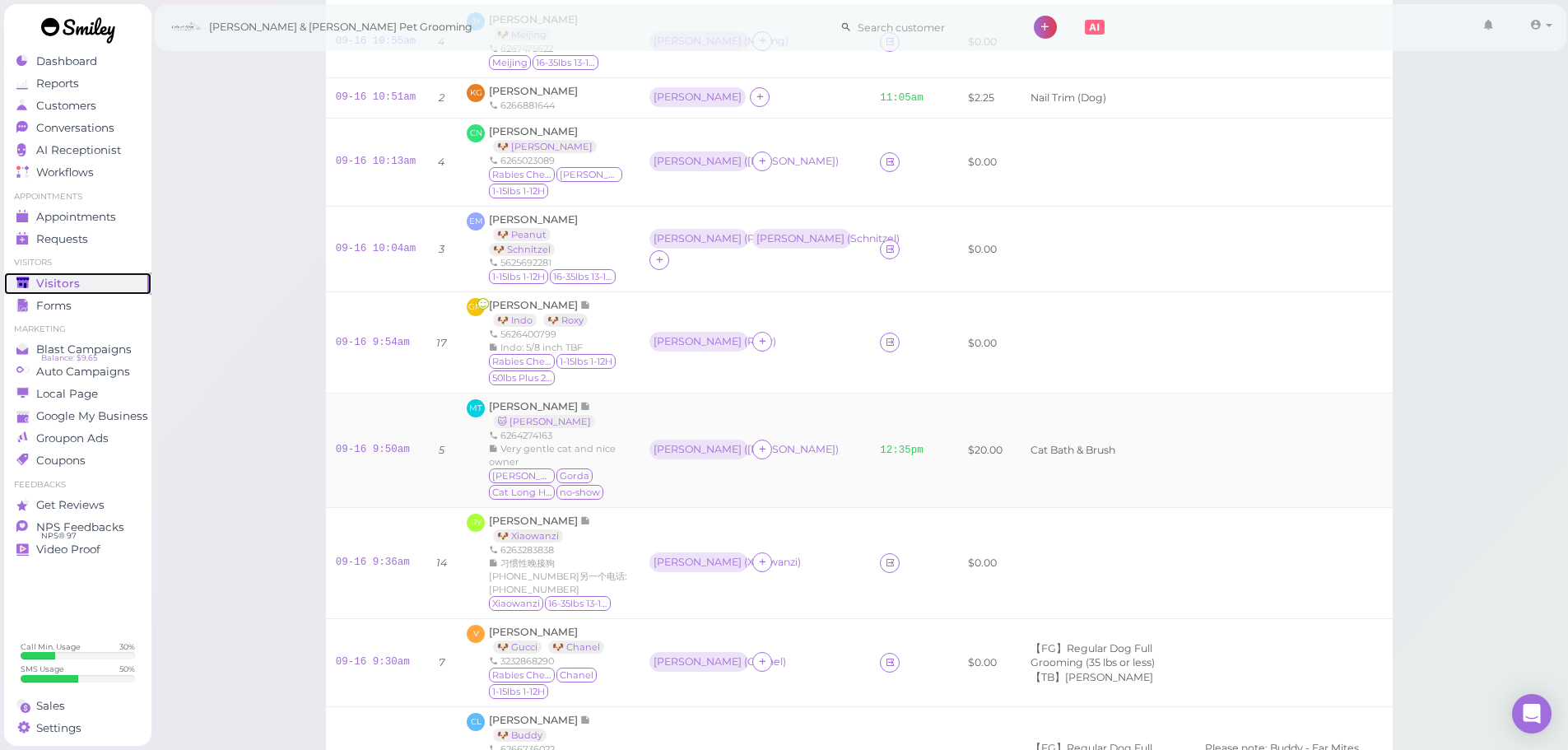
scroll to position [1004, 0]
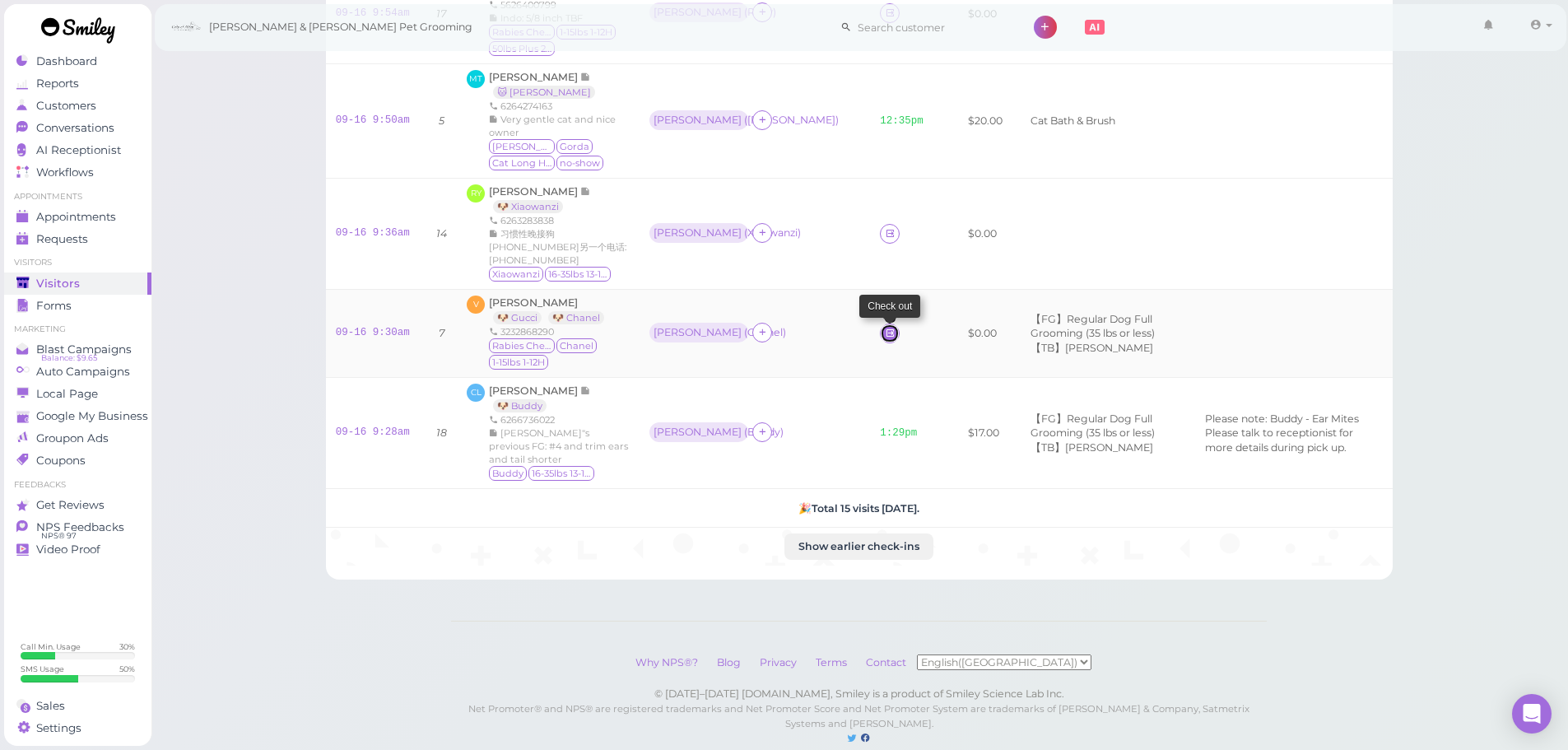
click at [885, 327] on icon at bounding box center [890, 333] width 11 height 12
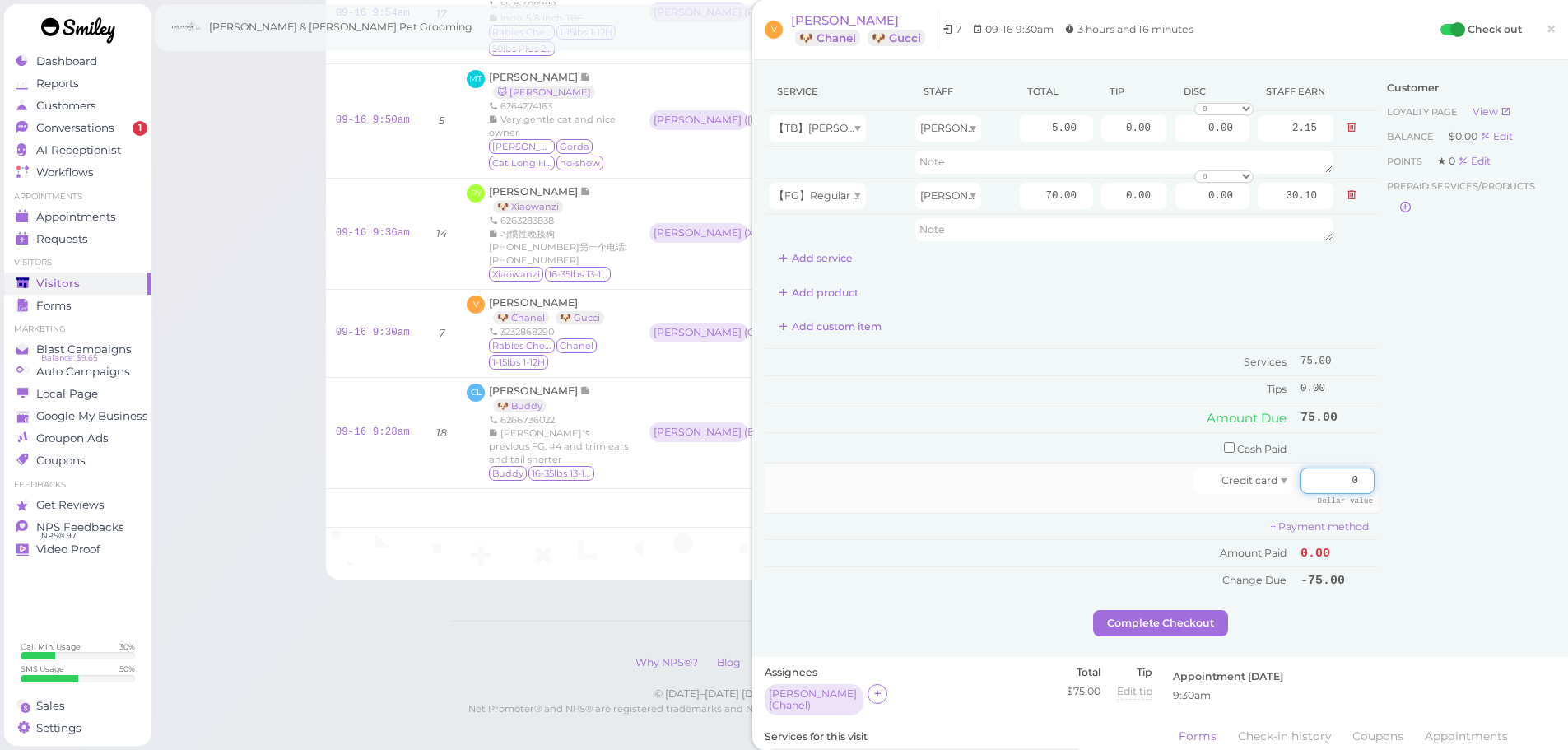
click at [1315, 480] on input "0" at bounding box center [1337, 480] width 74 height 26
type input "90"
drag, startPoint x: 1091, startPoint y: 200, endPoint x: 1207, endPoint y: 219, distance: 117.5
click at [1207, 219] on tbody "【TB】[PERSON_NAME] [PERSON_NAME] 5.00 0.00 0.00 0 10% off 15% off 20% off 25% of…" at bounding box center [1071, 177] width 614 height 134
type input "15"
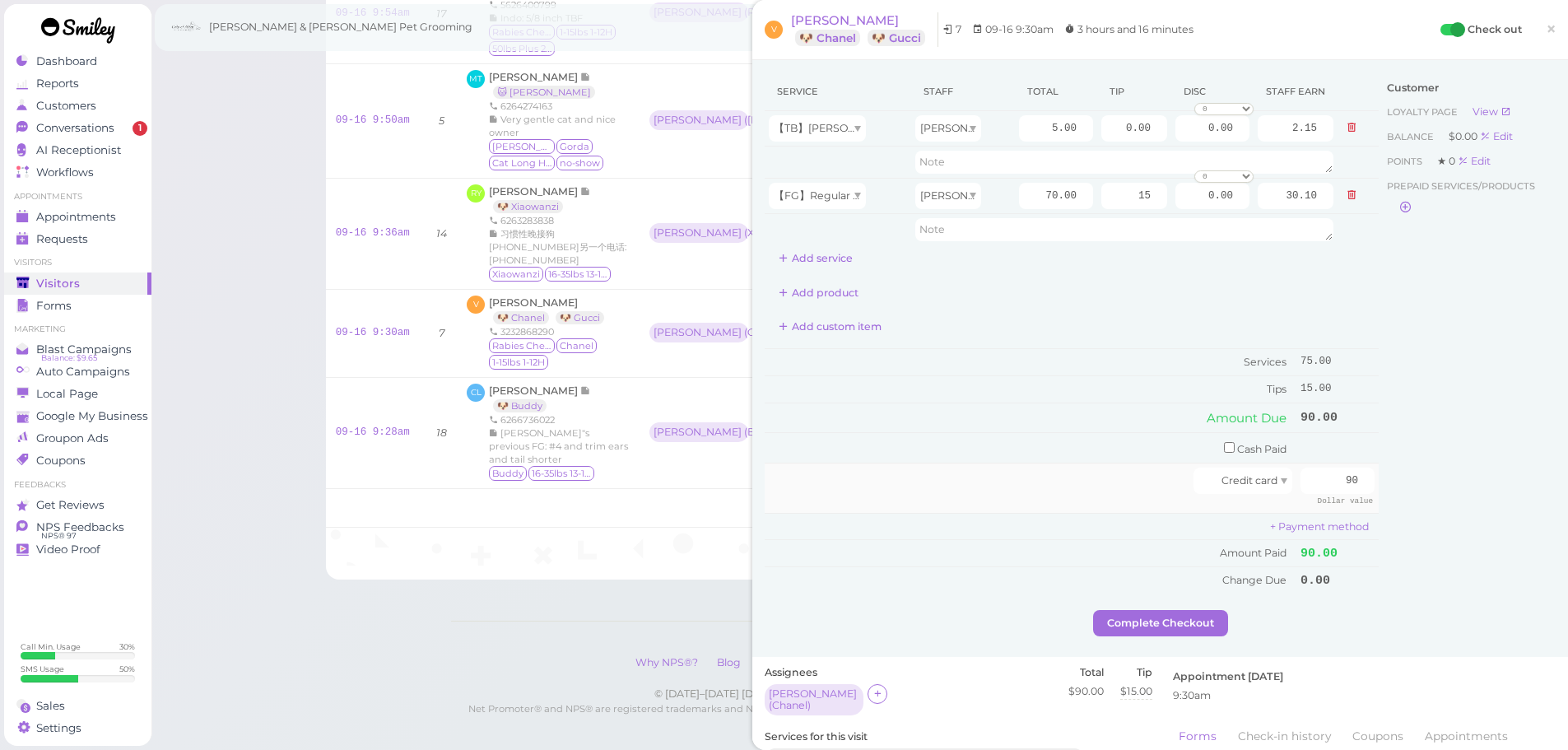
click at [1023, 493] on div at bounding box center [980, 480] width 424 height 26
click at [1186, 628] on button "Complete Checkout" at bounding box center [1160, 623] width 135 height 26
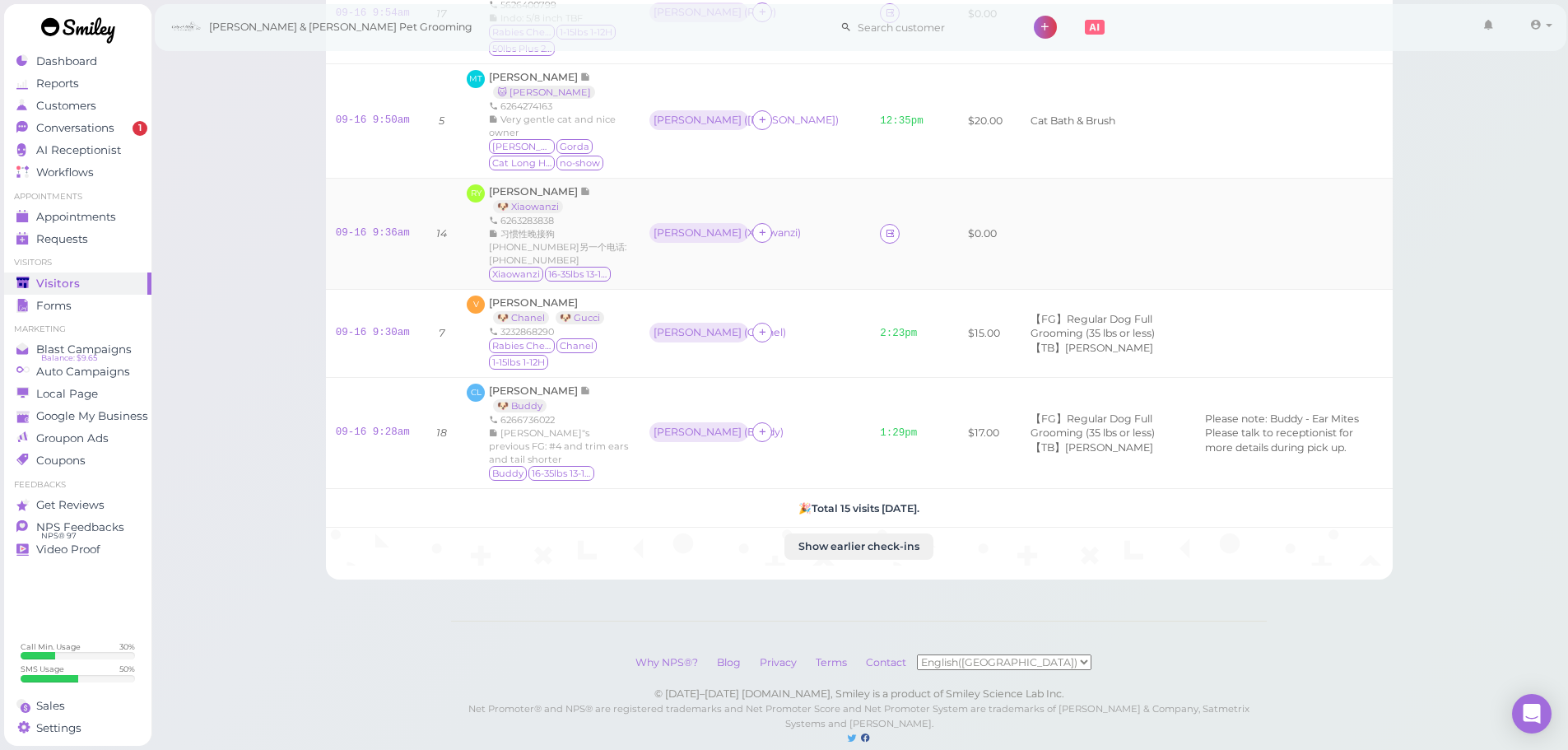
scroll to position [921, 0]
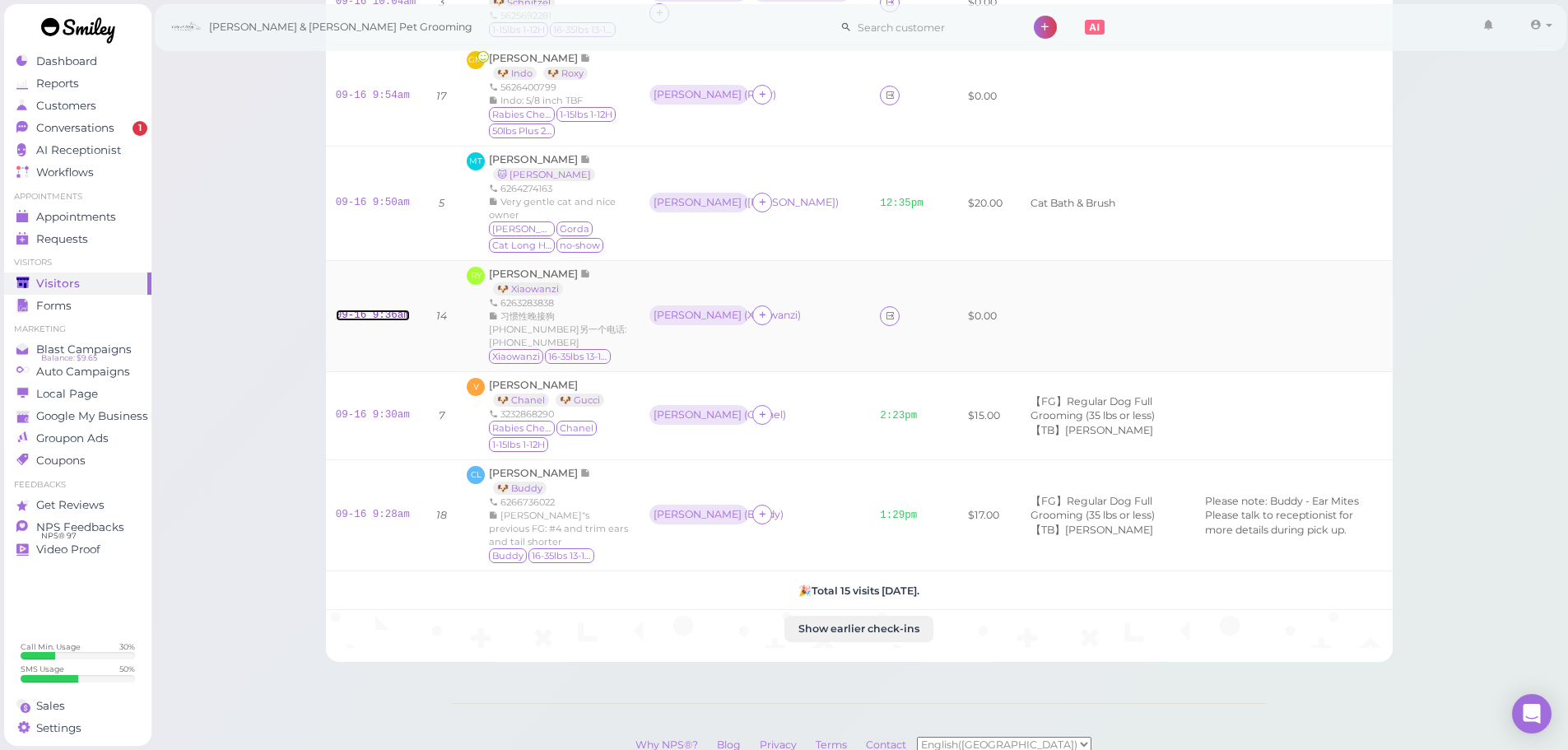
click at [355, 309] on link "09-16 9:36am" at bounding box center [372, 314] width 74 height 11
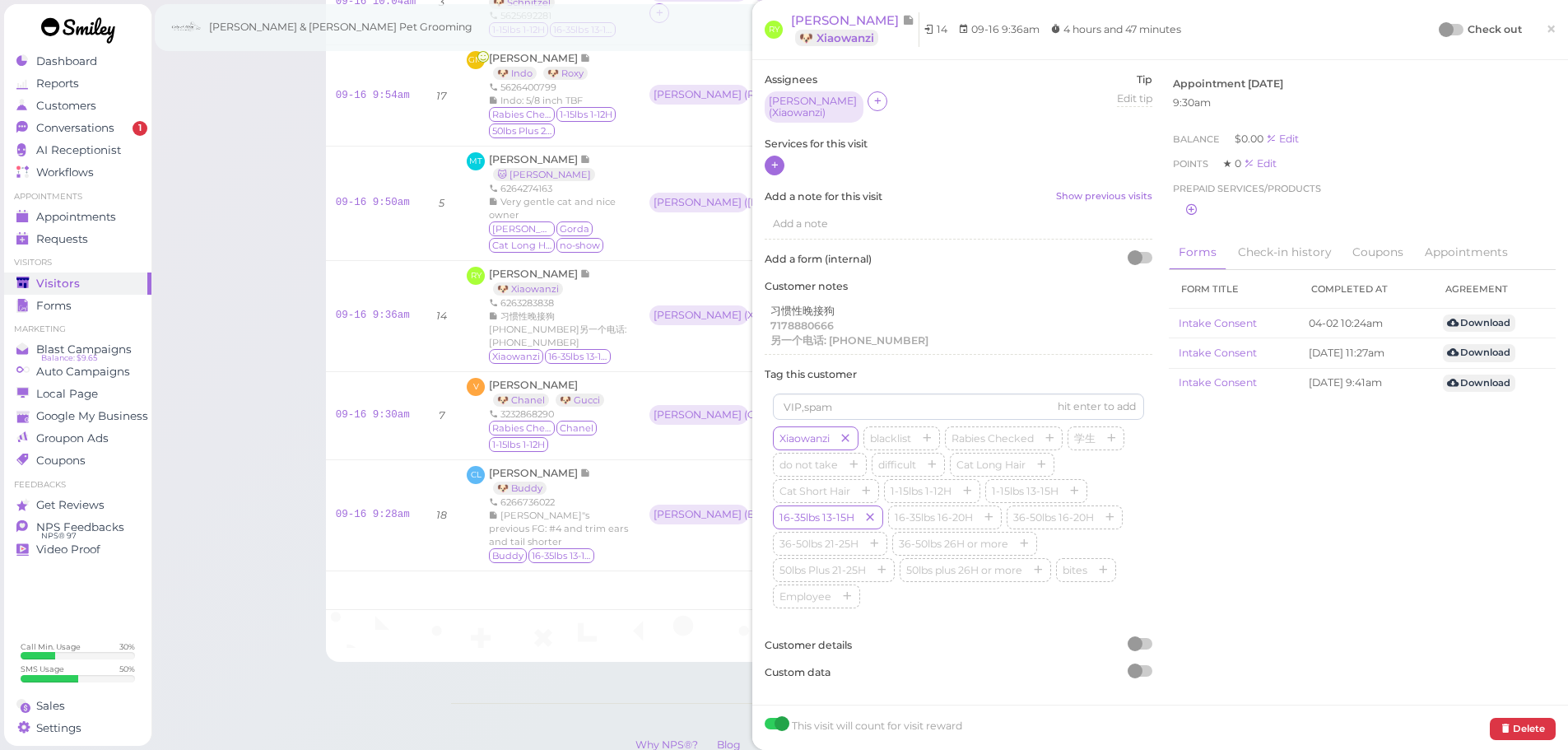
click at [778, 162] on icon at bounding box center [775, 165] width 11 height 12
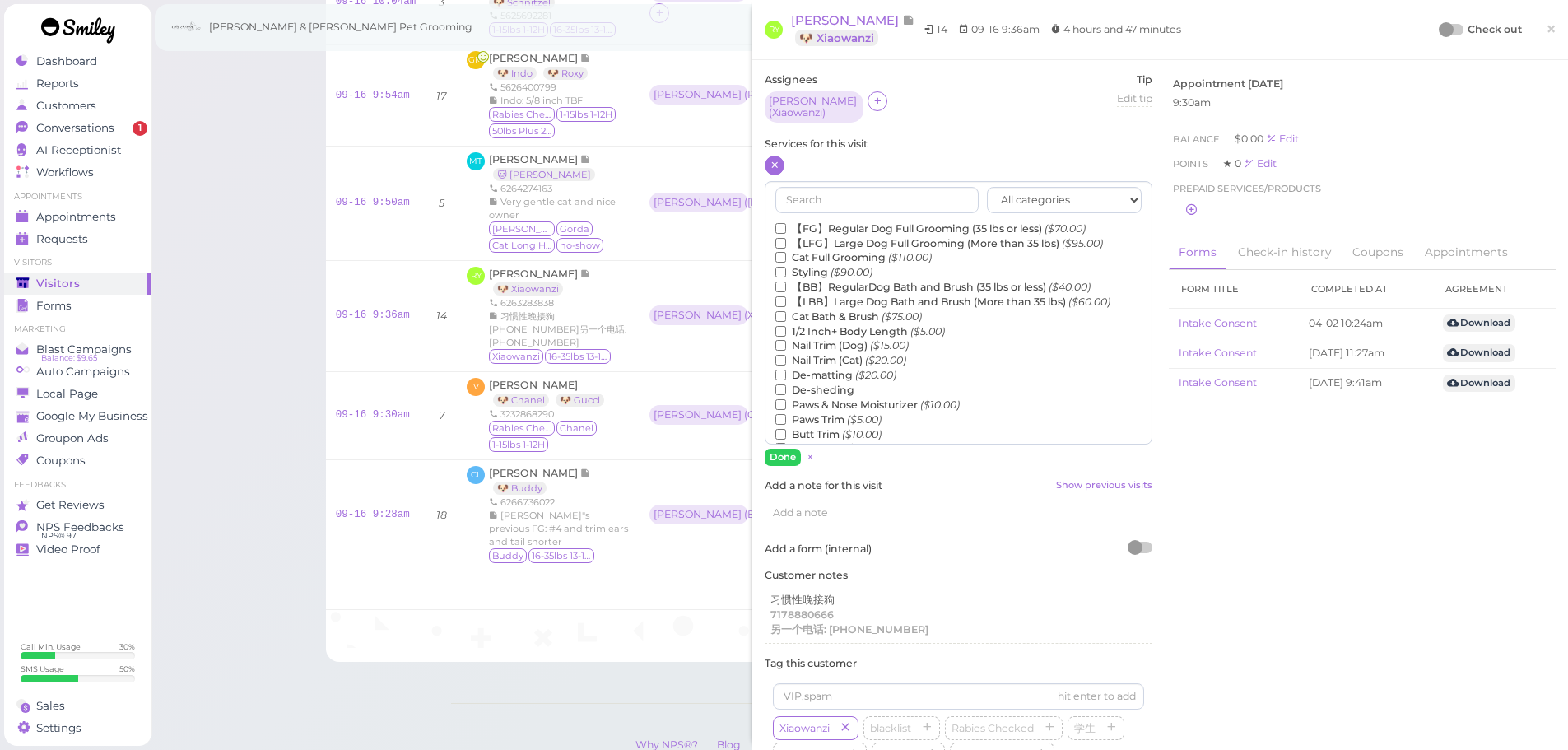
click at [811, 221] on label "【FG】Regular Dog Full Grooming (35 lbs or less) ($70.00)" at bounding box center [930, 228] width 310 height 15
click at [786, 223] on input "【FG】Regular Dog Full Grooming (35 lbs or less) ($70.00)" at bounding box center [781, 228] width 11 height 11
click at [830, 268] on icon "($90.00)" at bounding box center [851, 272] width 42 height 12
click at [786, 268] on input "Styling ($90.00)" at bounding box center [781, 272] width 11 height 11
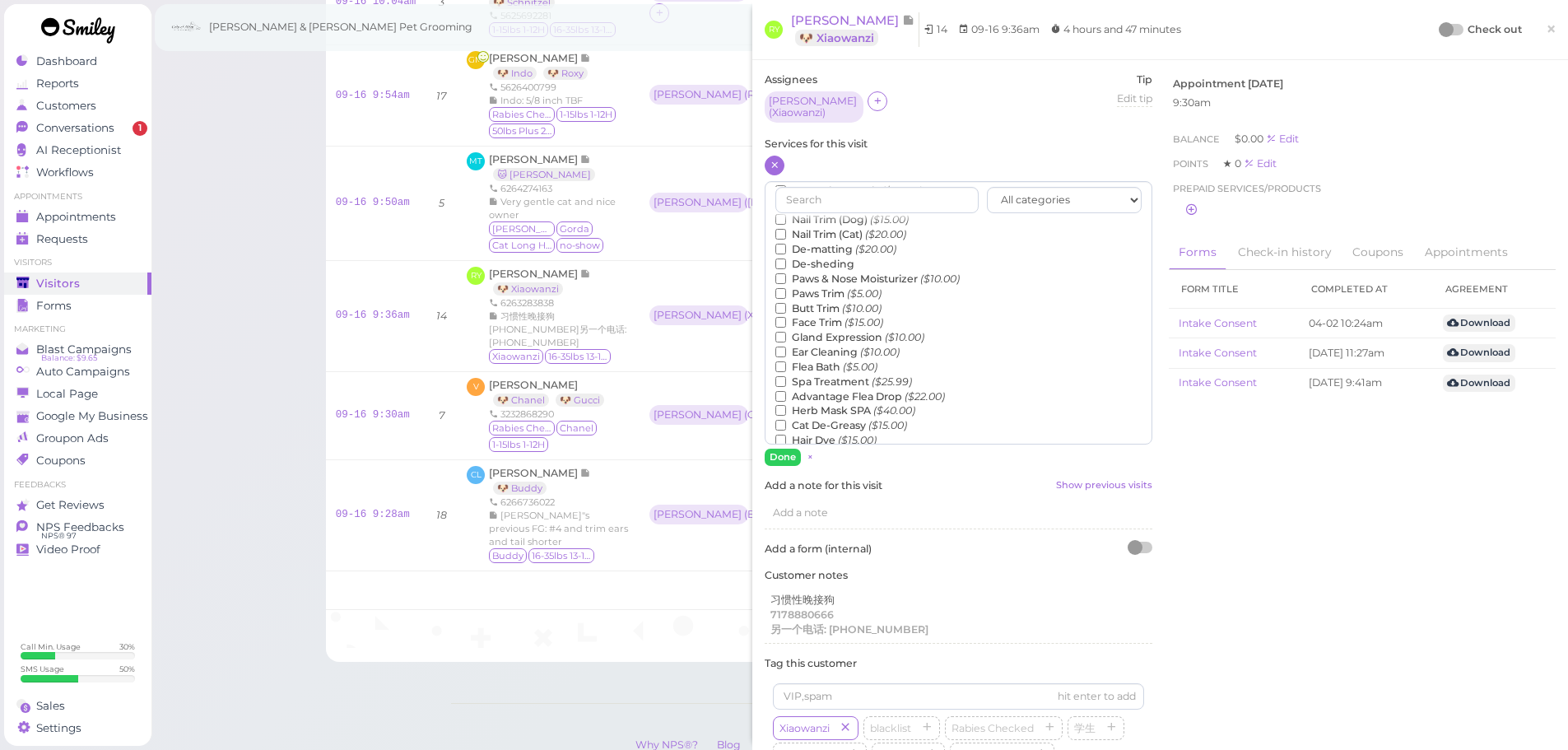
scroll to position [329, 0]
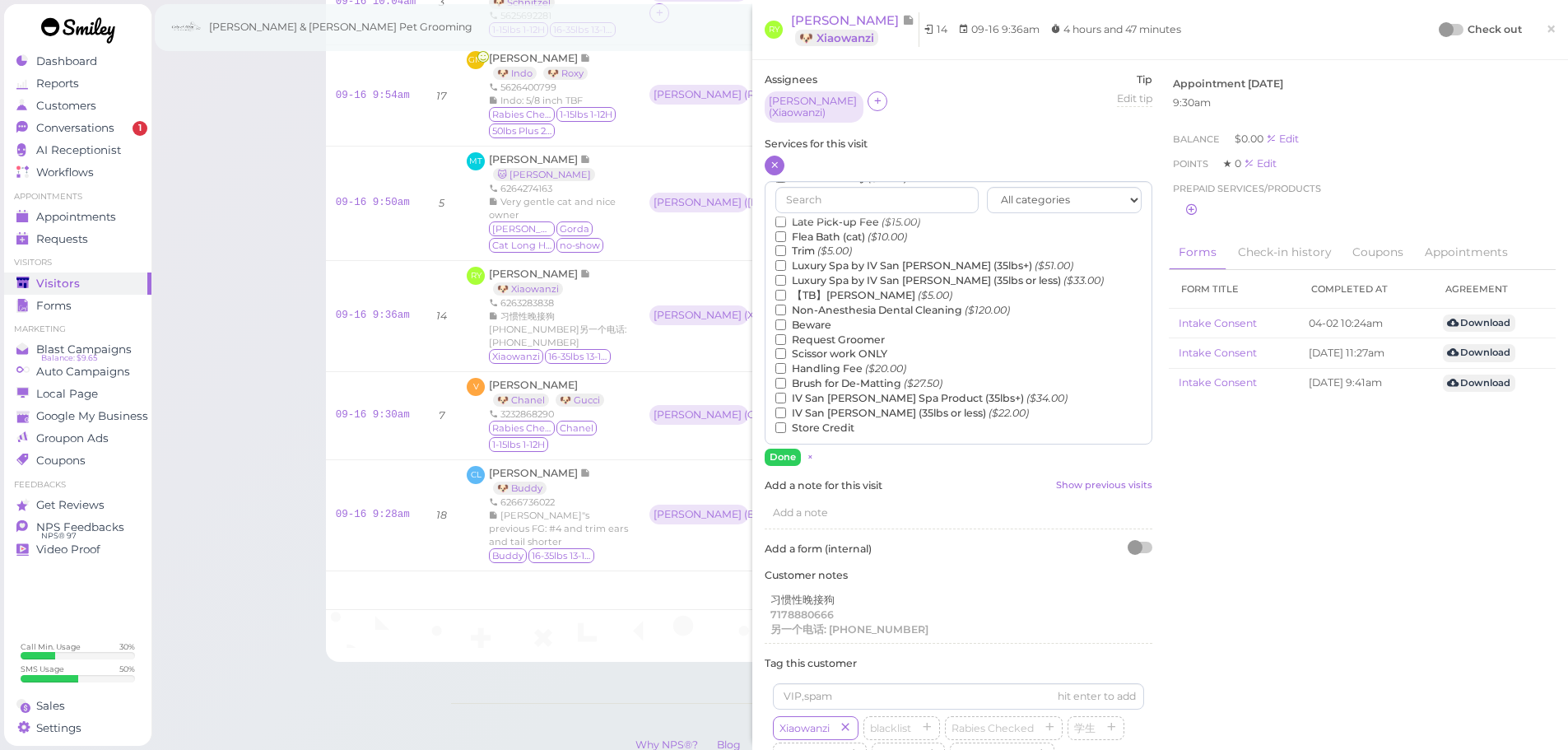
click at [826, 288] on label "【TB】Teeth Brushing ($5.00)" at bounding box center [863, 295] width 177 height 15
click at [786, 290] on input "【TB】Teeth Brushing ($5.00)" at bounding box center [781, 295] width 11 height 11
click at [784, 450] on button "Done" at bounding box center [782, 458] width 36 height 18
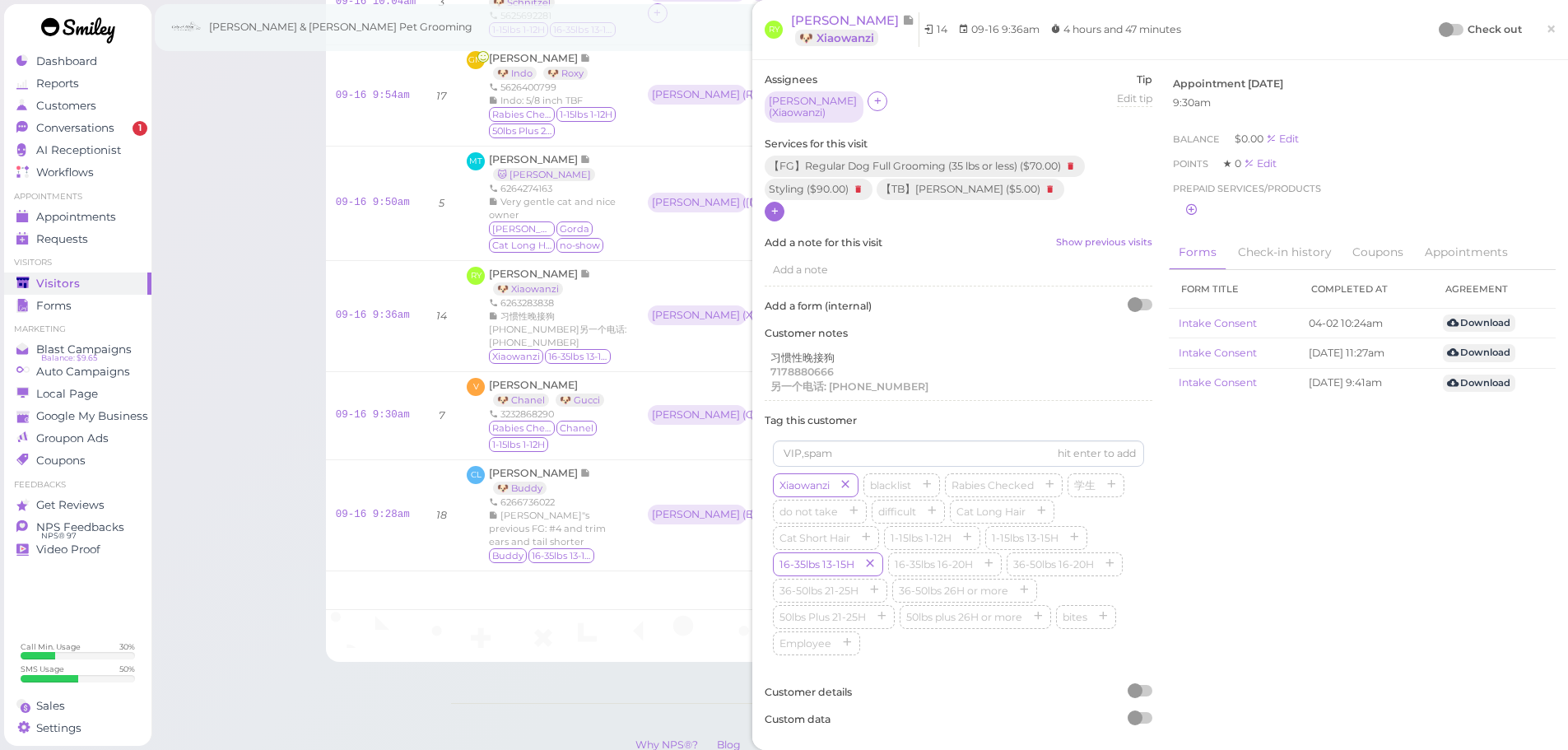
click at [1441, 28] on div at bounding box center [1446, 29] width 15 height 15
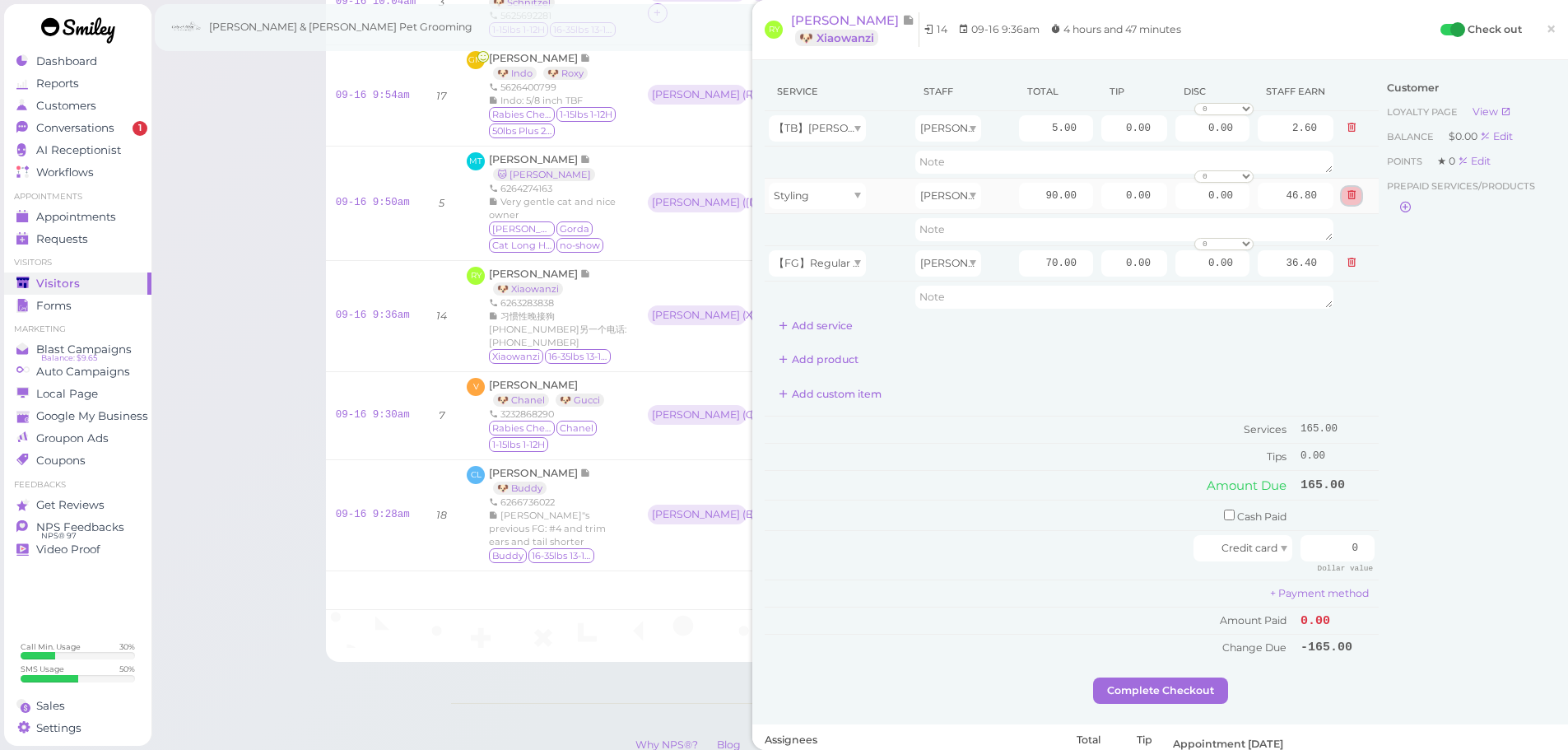
click at [1347, 199] on icon at bounding box center [1351, 195] width 10 height 11
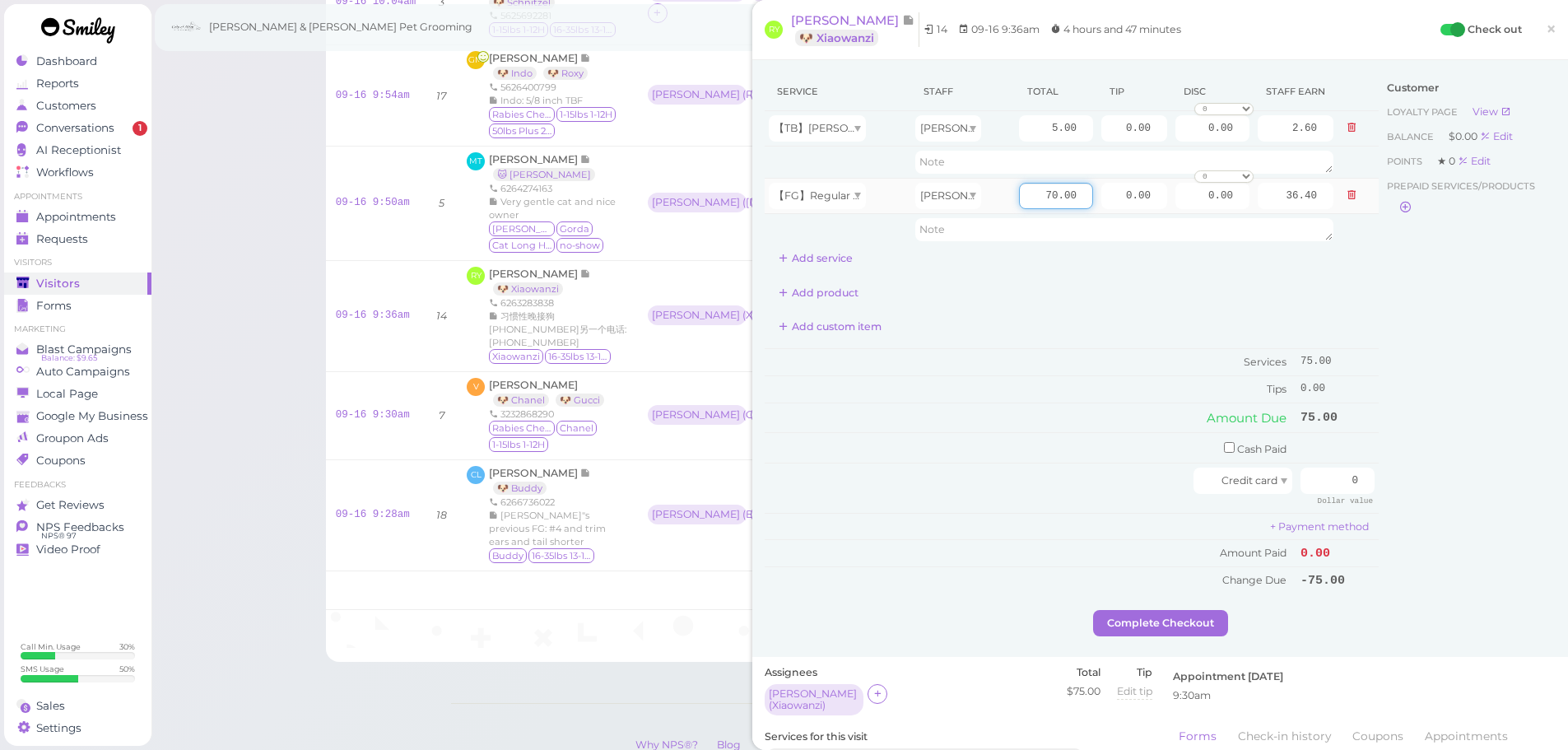
click at [1019, 198] on input "70.00" at bounding box center [1056, 196] width 74 height 26
type input "100.00"
type input "52.00"
click at [1044, 307] on div "Service Staff Total Tip Disc Staff earn 【TB】Teeth Brushing Asa 5.00 0.00 0.00 0…" at bounding box center [1071, 332] width 614 height 521
drag, startPoint x: 1094, startPoint y: 197, endPoint x: 1410, endPoint y: 281, distance: 327.0
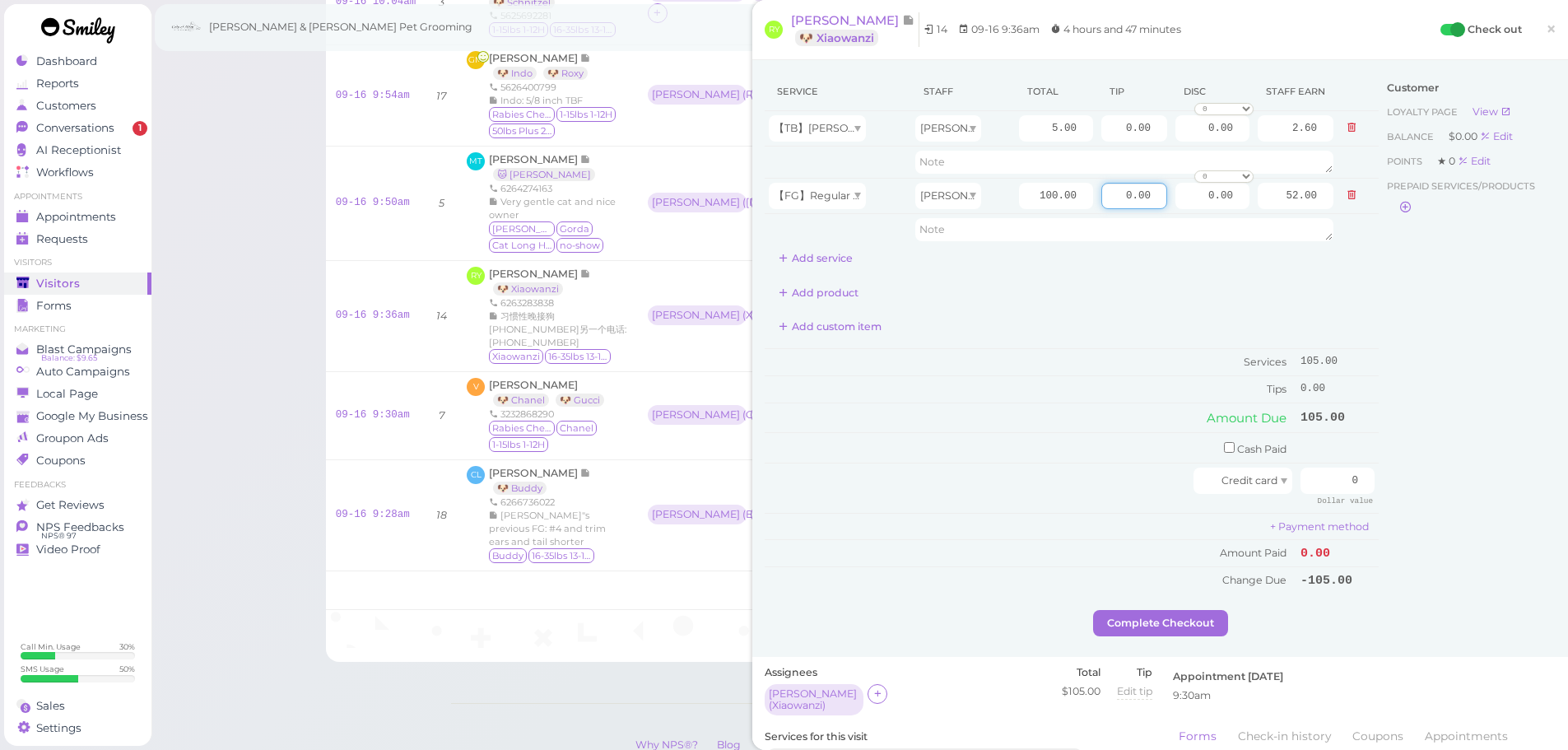
click at [1315, 239] on tbody "【TB】[PERSON_NAME] Asa 5.00 0.00 0.00 0 10% off 15% off 20% off 25% off 30% off …" at bounding box center [1071, 177] width 614 height 134
type input "10.5"
click at [1427, 350] on div "Customer Loyalty page View Balance $0.00 Edit Points ★ 0 Edit Prepaid services/…" at bounding box center [1466, 341] width 177 height 537
drag, startPoint x: 1307, startPoint y: 489, endPoint x: 1496, endPoint y: 508, distance: 190.0
click at [1487, 506] on div "Service Staff Total Tip Disc Staff earn 【TB】Teeth Brushing Asa 5.00 0.00 0.00 0…" at bounding box center [1160, 341] width 791 height 537
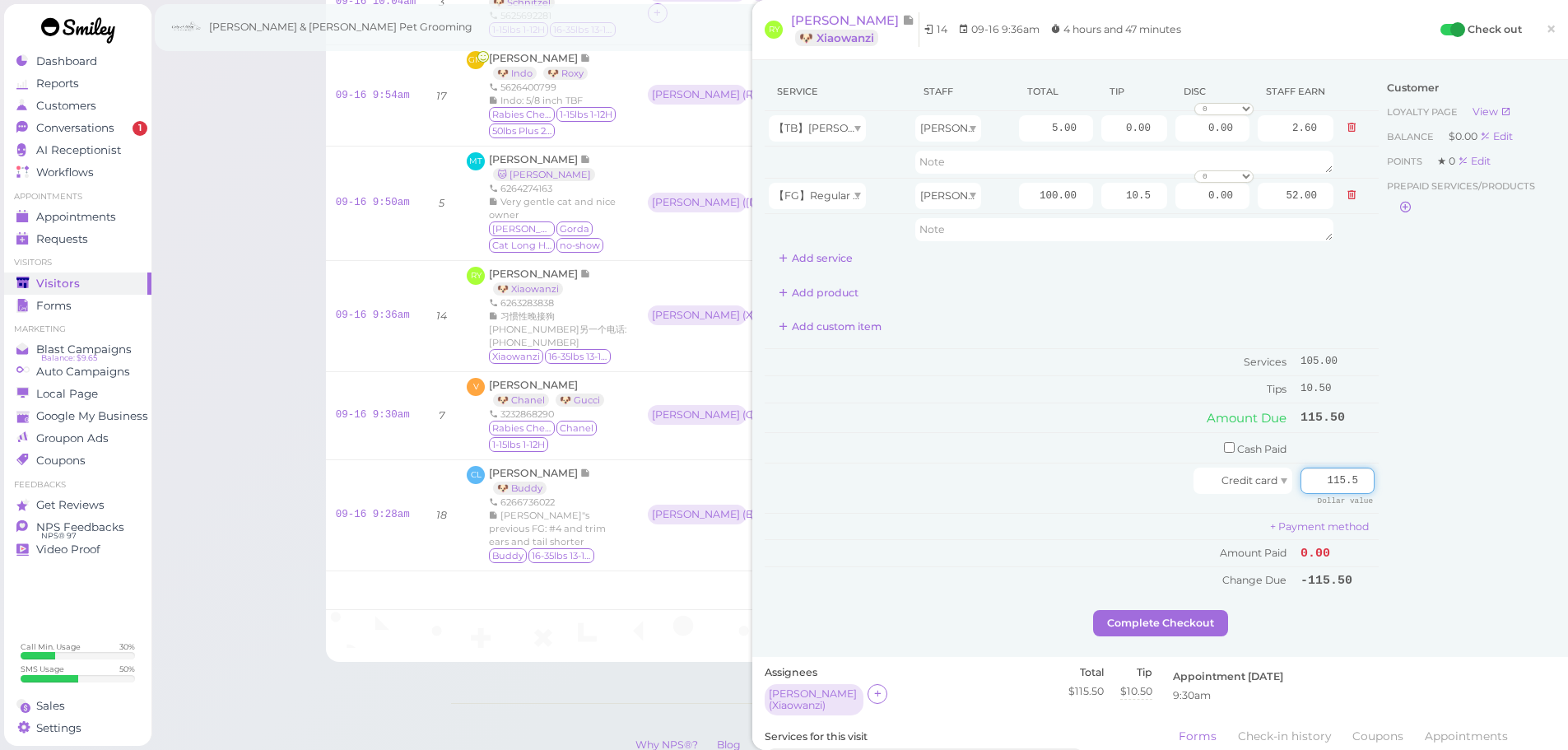
type input "115.5"
click at [1487, 506] on div "Customer Loyalty page View Balance $0.00 Edit Points ★ 0 Edit Prepaid services/…" at bounding box center [1466, 341] width 177 height 537
click at [1195, 608] on div "Service Staff Total Tip Disc Staff earn 【TB】Teeth Brushing Asa 5.00 0.00 0.00 0…" at bounding box center [1071, 341] width 614 height 537
click at [1195, 609] on div "Service Staff Total Tip Disc Staff earn 【TB】Teeth Brushing Asa 5.00 0.00 0.00 0…" at bounding box center [1071, 341] width 614 height 537
click at [1195, 610] on button "Complete Checkout" at bounding box center [1160, 623] width 135 height 26
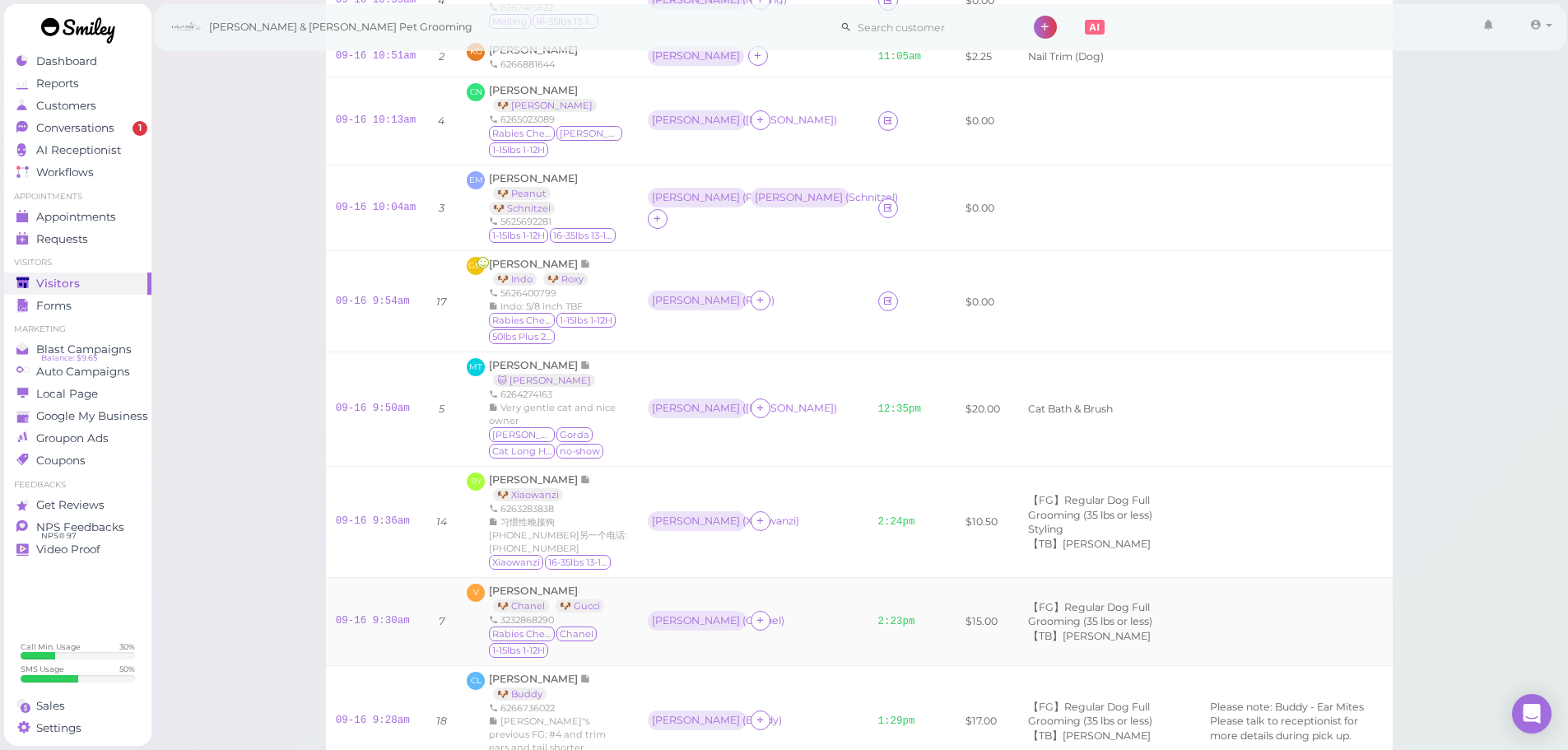
scroll to position [674, 0]
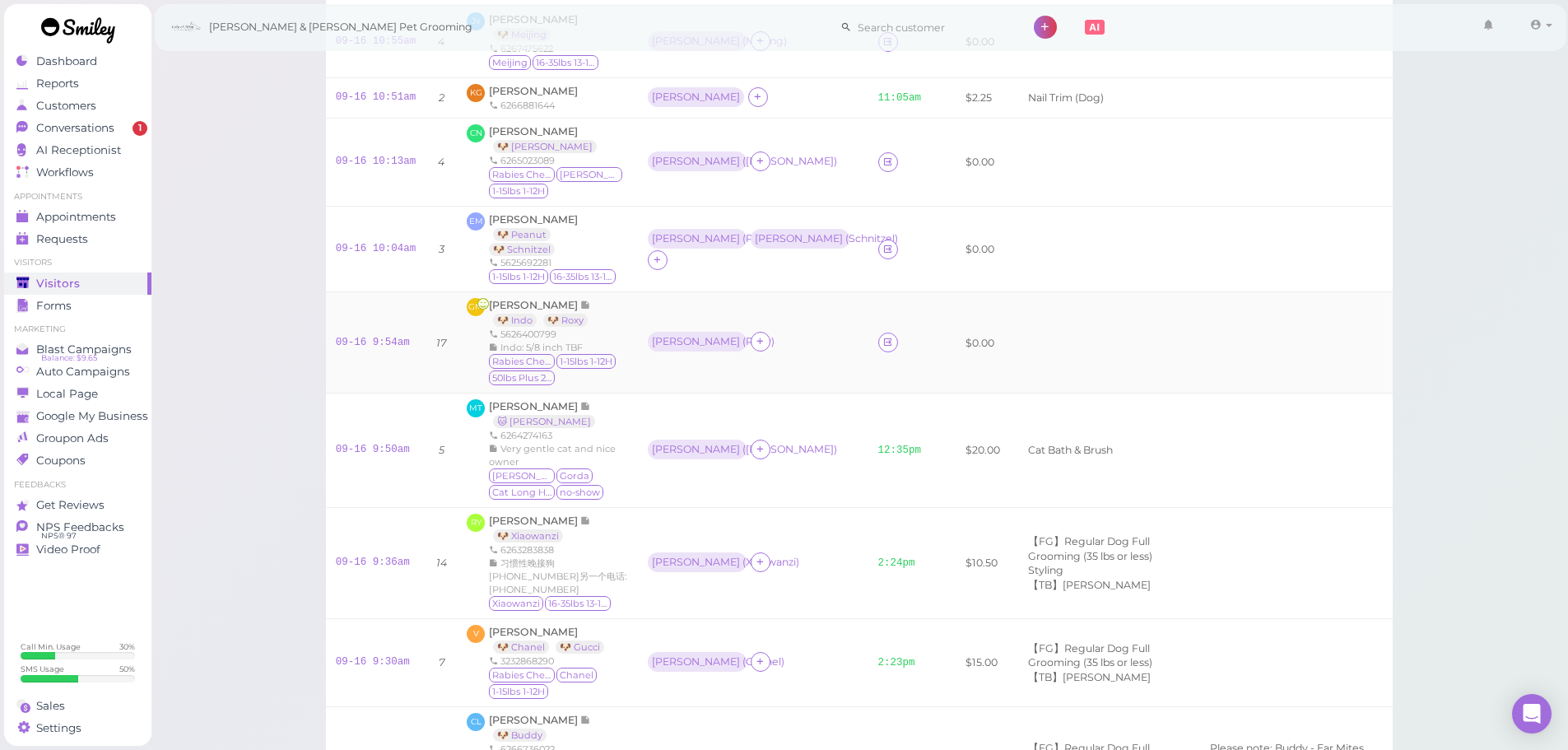
click at [818, 368] on td "Asa ( Roxy )" at bounding box center [753, 343] width 230 height 101
click at [365, 336] on link "09-16 9:54am" at bounding box center [372, 342] width 74 height 11
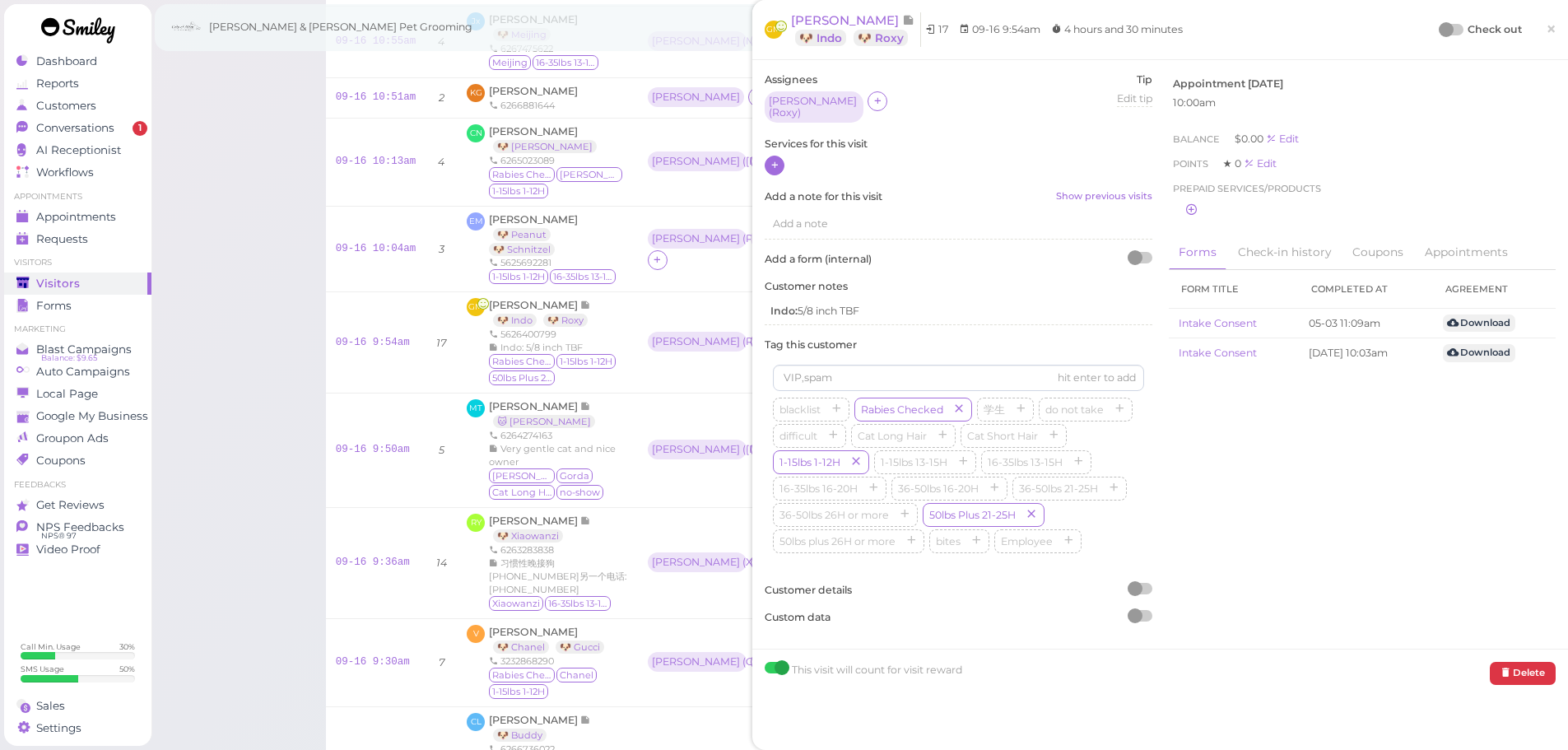
click at [779, 159] on icon at bounding box center [775, 165] width 11 height 12
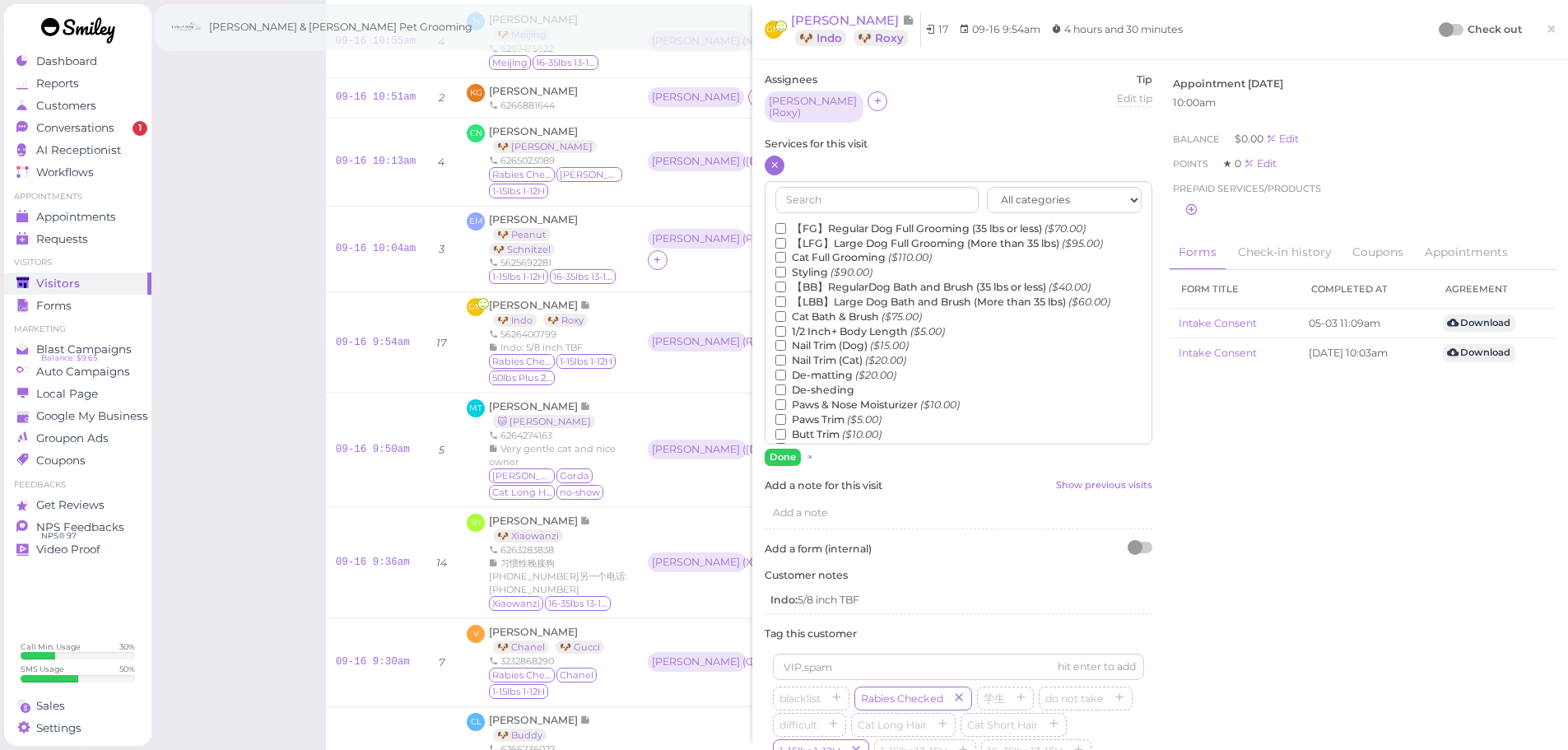
click at [851, 298] on label "【LBB】Large Dog Bath and Brush (More than 35 lbs) ($60.00)" at bounding box center [943, 301] width 335 height 15
click at [786, 298] on input "【LBB】Large Dog Bath and Brush (More than 35 lbs) ($60.00)" at bounding box center [781, 301] width 11 height 11
click at [828, 383] on label "De-sheding" at bounding box center [815, 390] width 79 height 15
click at [786, 385] on input "De-sheding" at bounding box center [781, 390] width 11 height 11
click at [818, 427] on label "Butt Trim ($10.00)" at bounding box center [828, 434] width 106 height 15
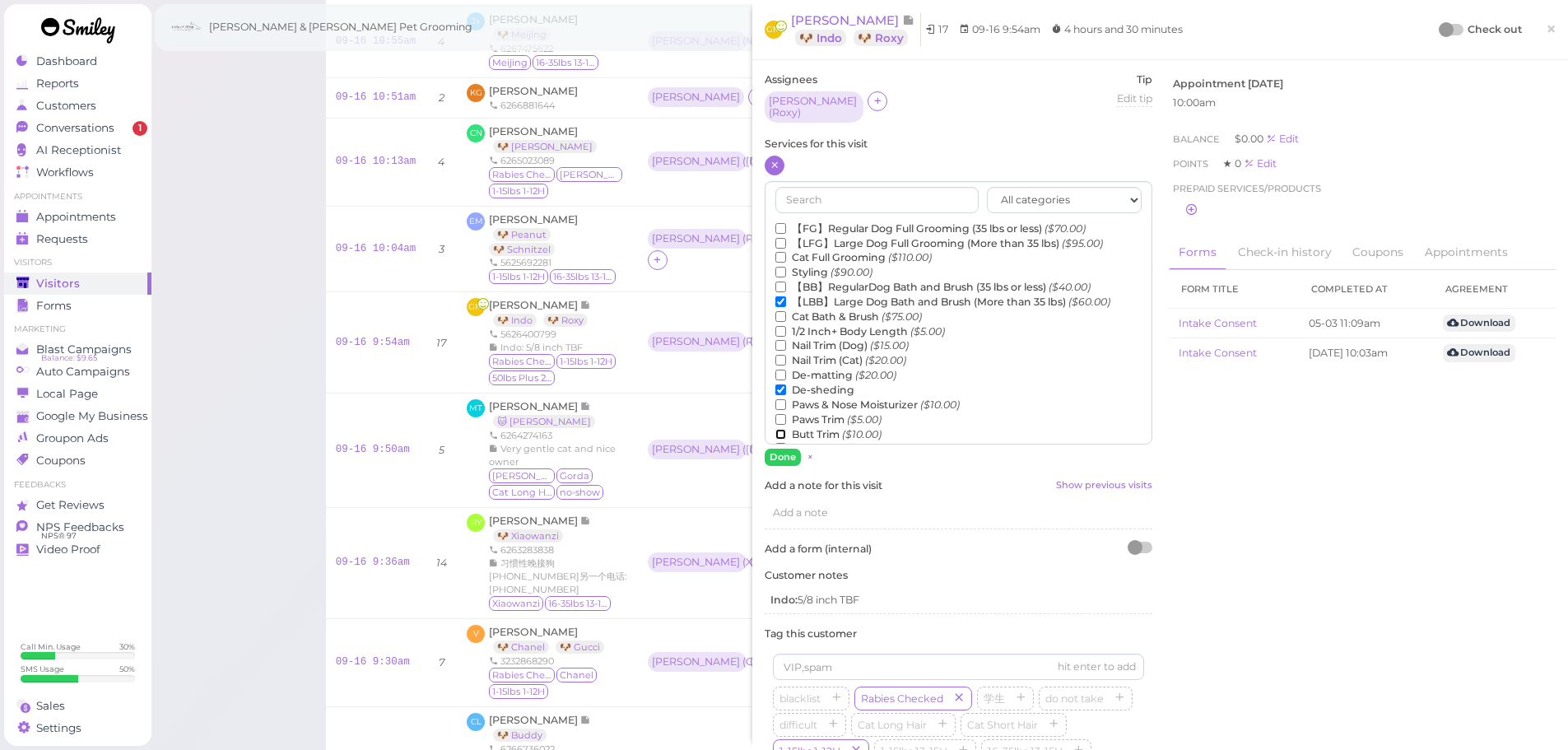
click at [786, 429] on input "Butt Trim ($10.00)" at bounding box center [781, 434] width 11 height 11
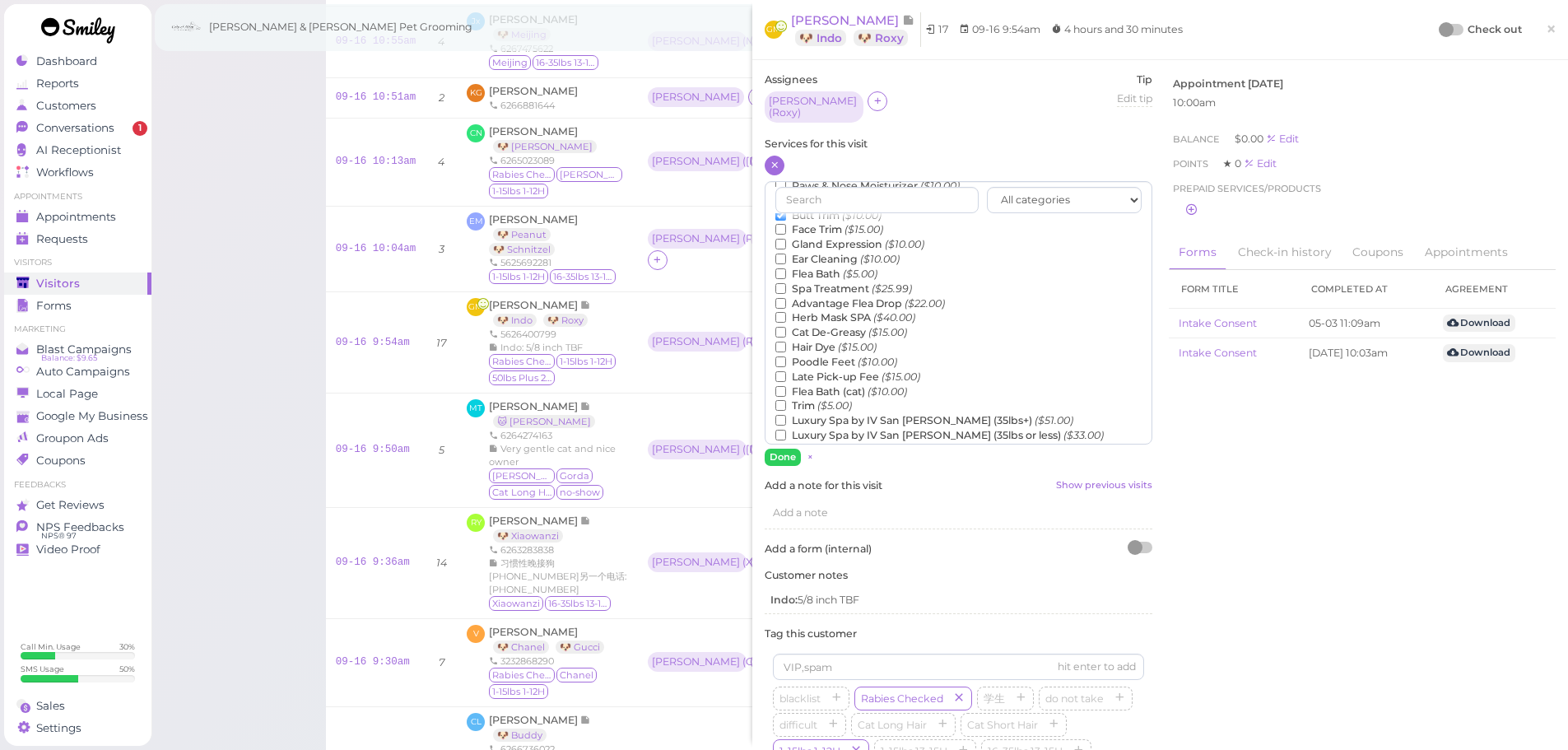
scroll to position [247, 0]
click at [827, 374] on icon "($5.00)" at bounding box center [834, 378] width 34 height 12
click at [786, 374] on input "Trim ($5.00)" at bounding box center [781, 378] width 11 height 11
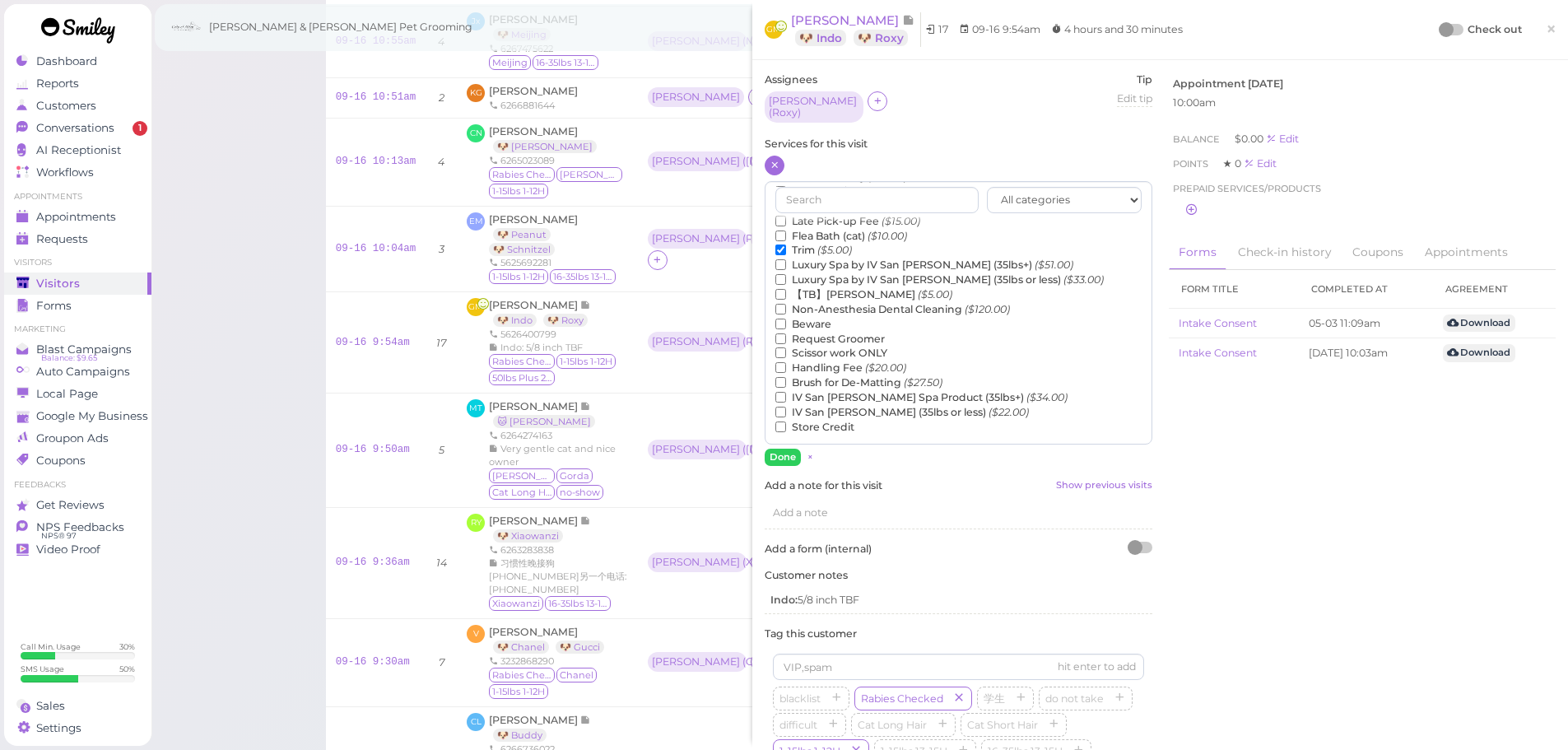
click at [845, 287] on label "【TB】Teeth Brushing ($5.00)" at bounding box center [863, 294] width 177 height 15
click at [786, 289] on input "【TB】Teeth Brushing ($5.00)" at bounding box center [781, 294] width 11 height 11
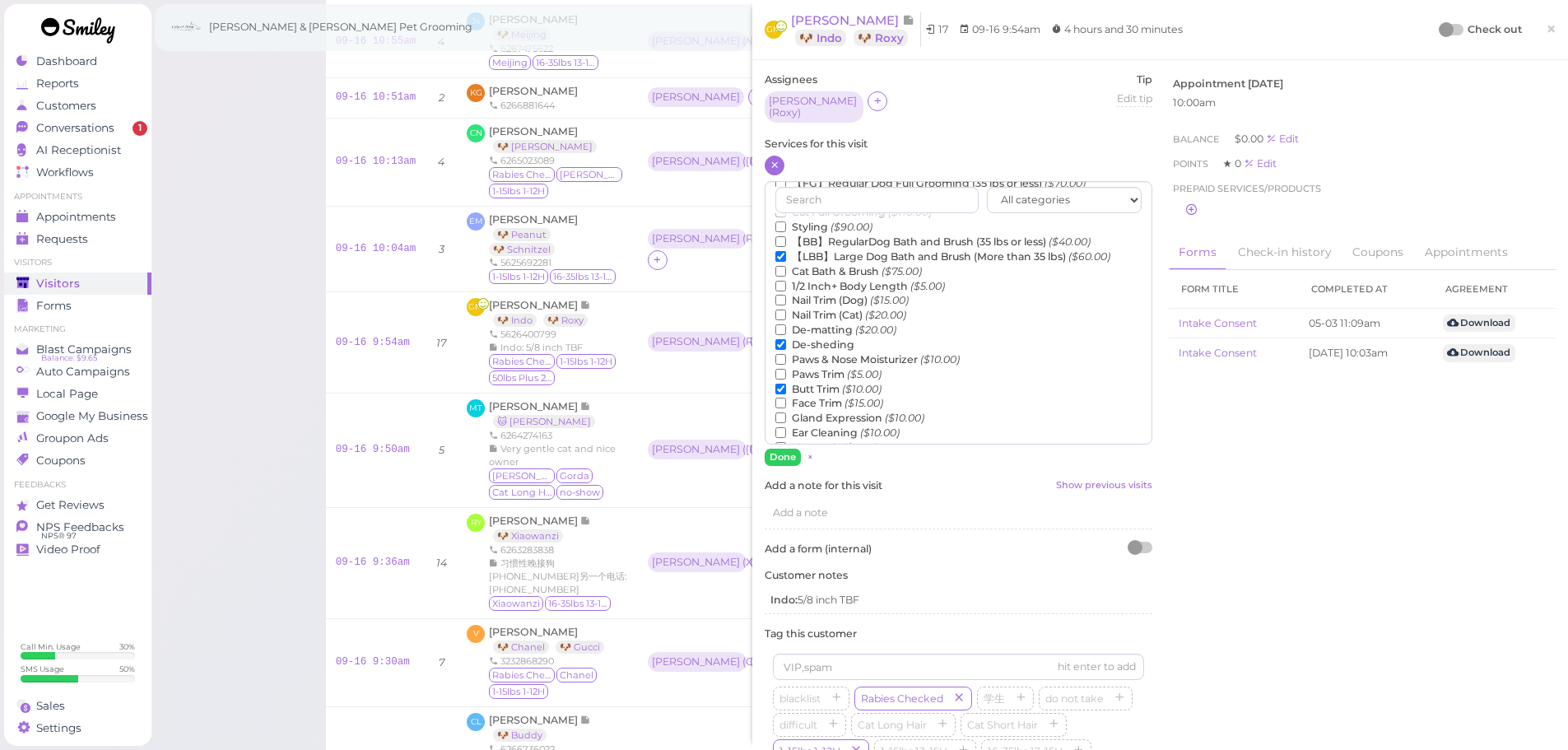
scroll to position [127, 0]
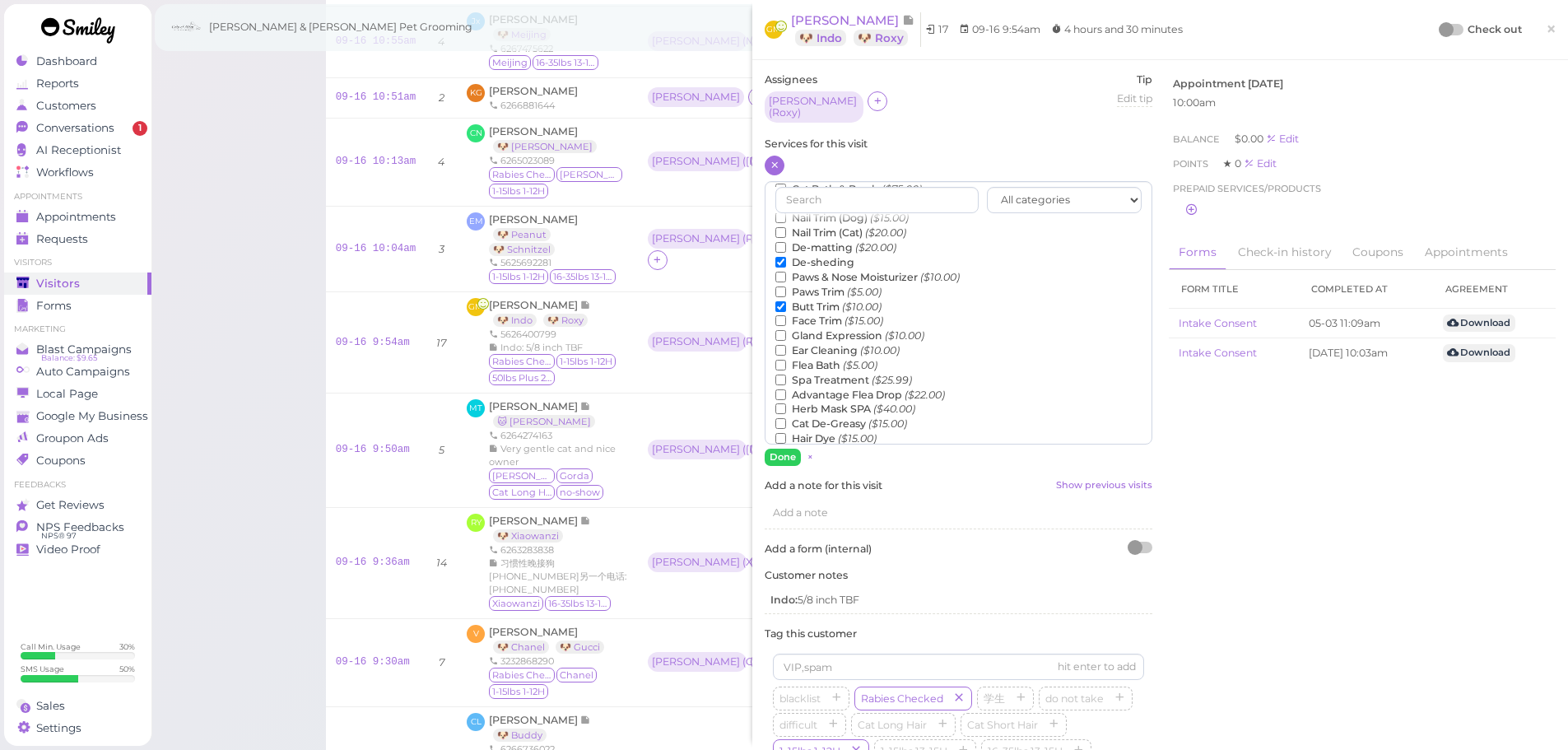
click at [811, 358] on label "Flea Bath ($5.00)" at bounding box center [827, 365] width 102 height 15
click at [786, 359] on input "Flea Bath ($5.00)" at bounding box center [781, 364] width 11 height 11
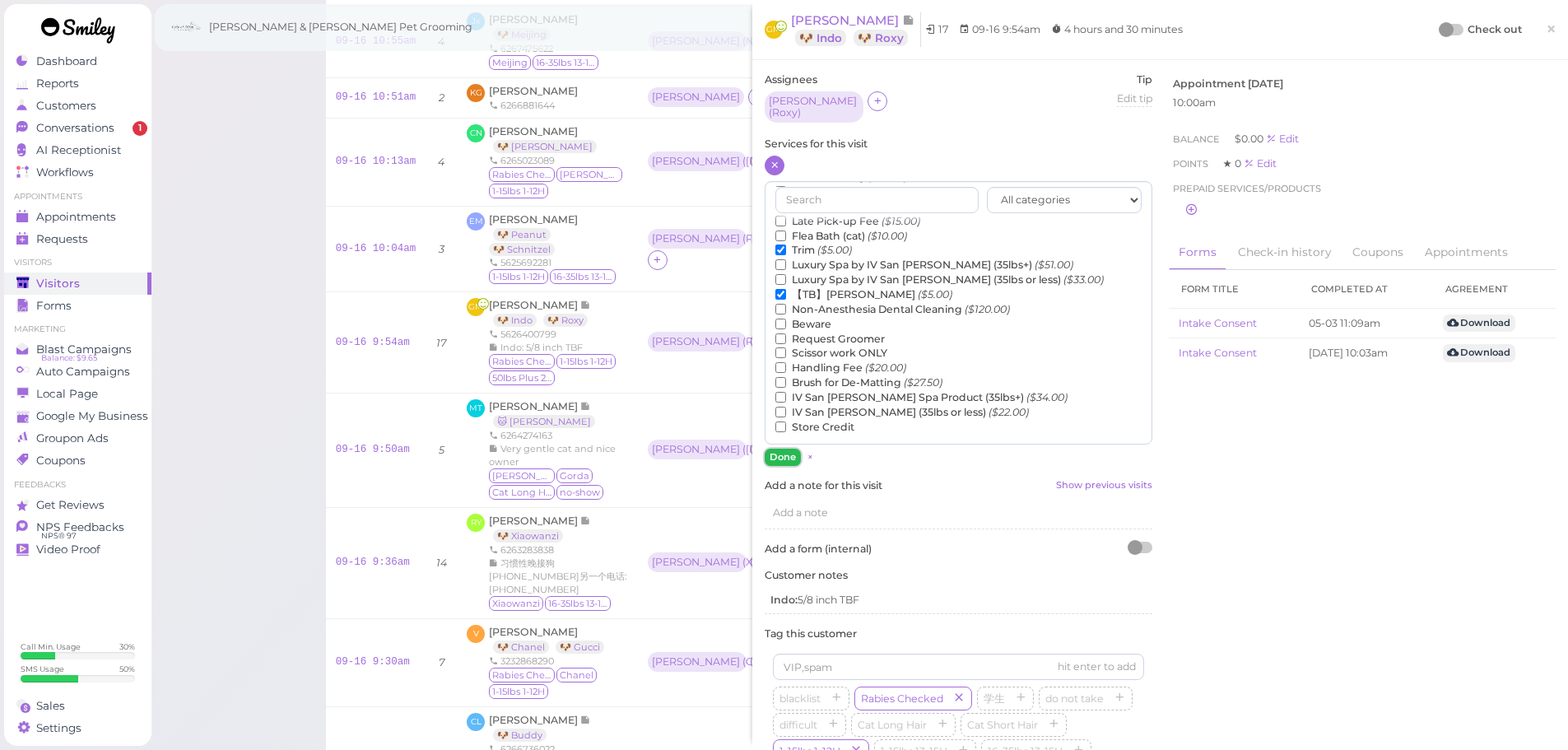
click at [788, 451] on button "Done" at bounding box center [782, 458] width 36 height 18
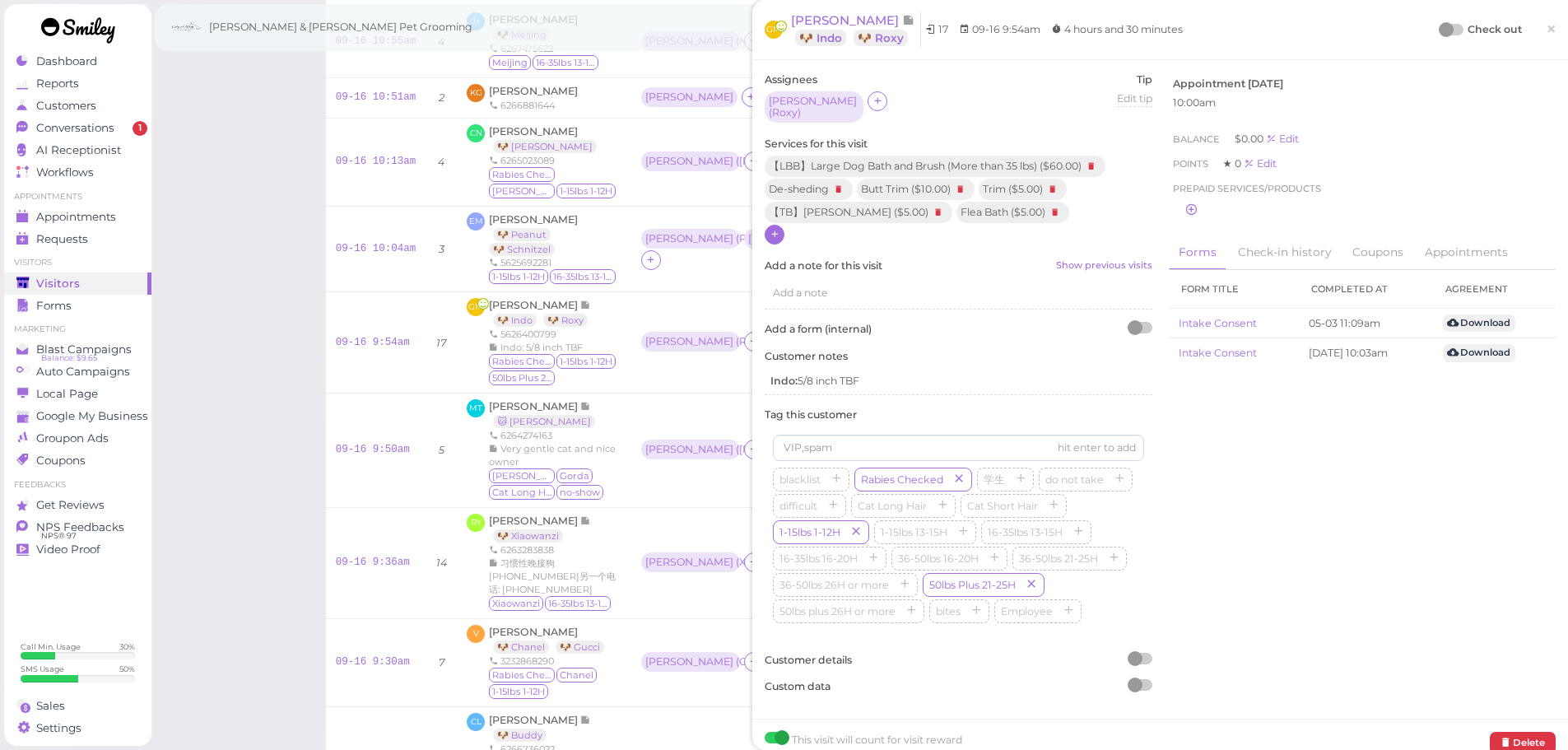
scroll to position [689, 0]
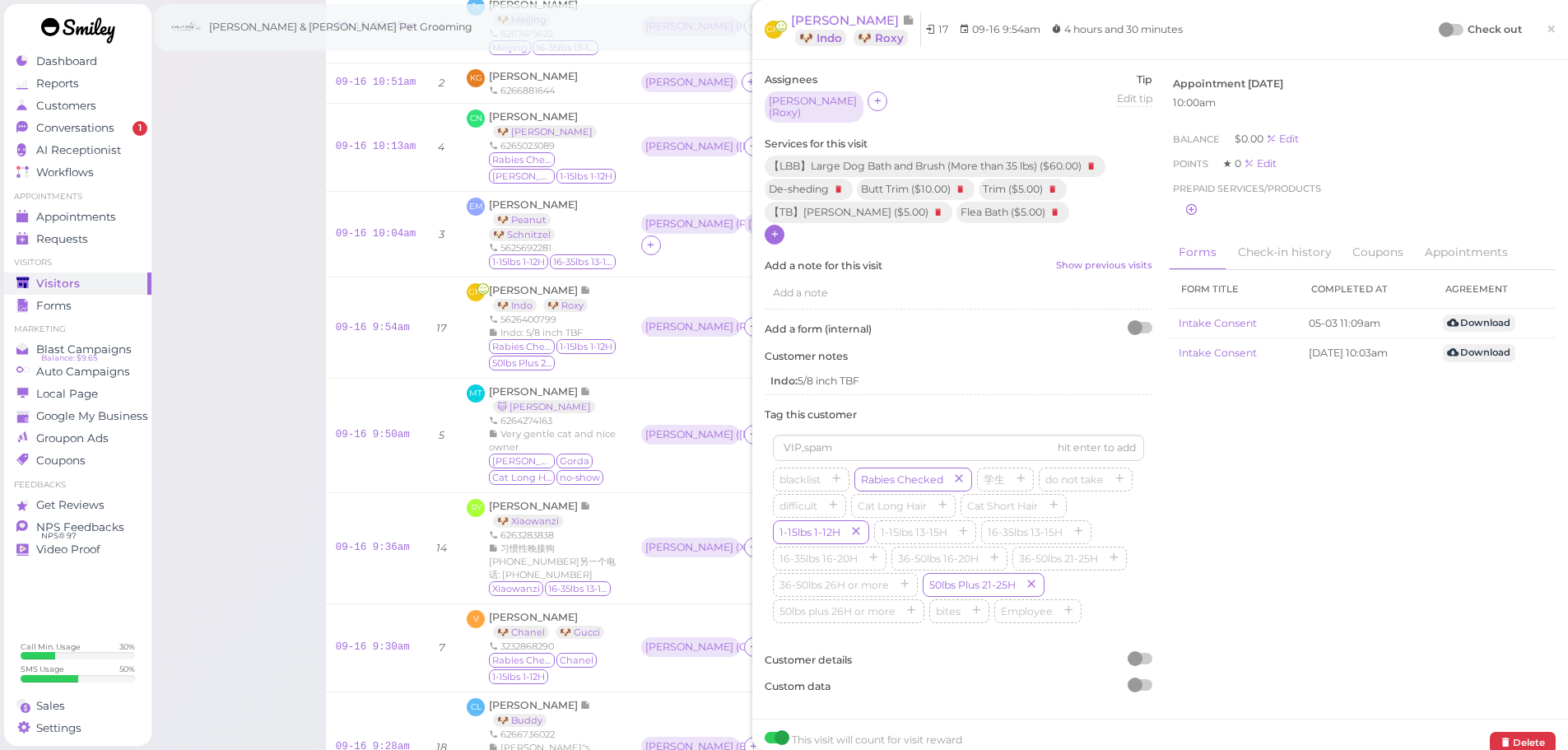
click at [1439, 34] on div at bounding box center [1446, 29] width 15 height 15
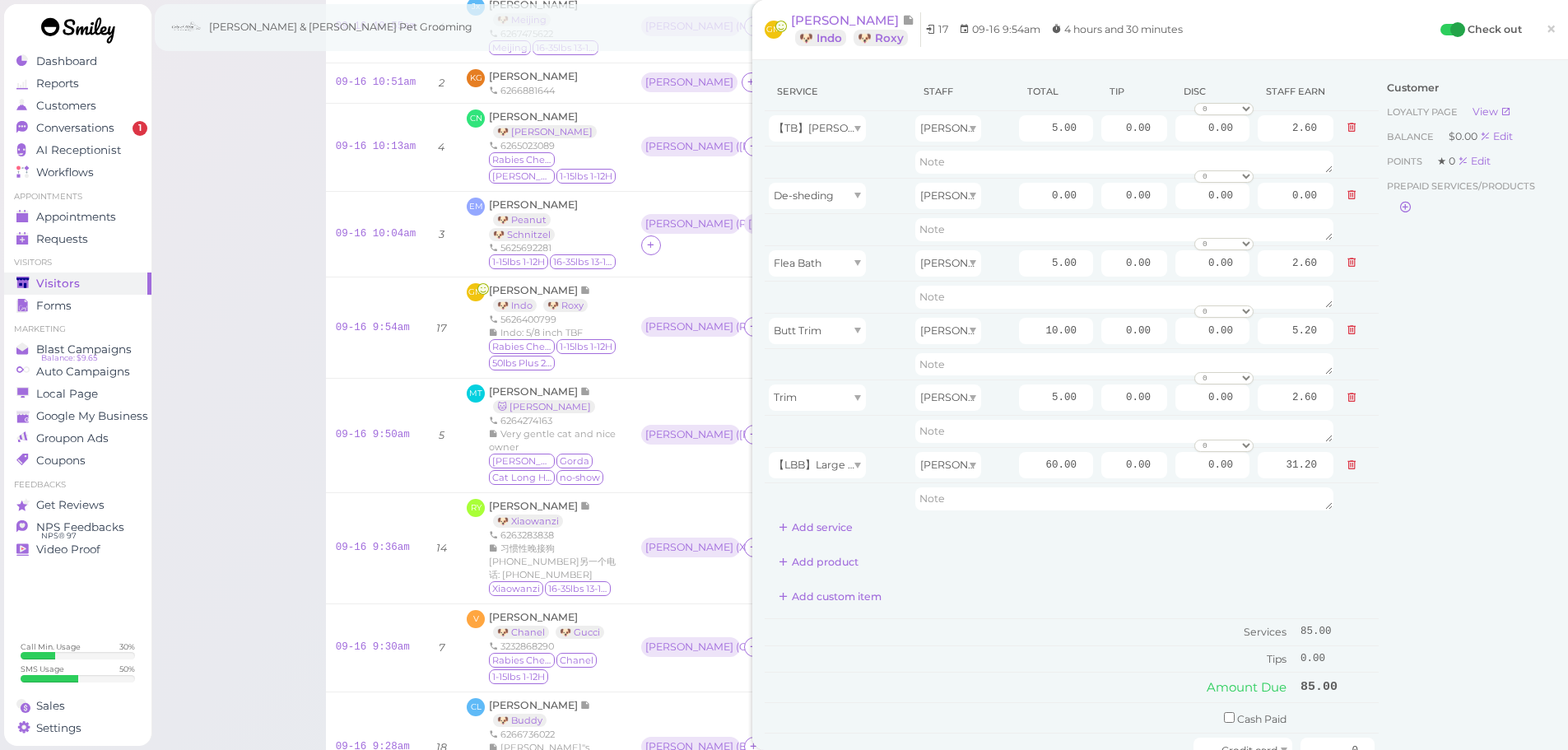
click at [1390, 501] on div "Customer Loyalty page View Balance $0.00 Edit Points ★ 0 Edit Prepaid services/…" at bounding box center [1466, 475] width 177 height 807
click at [1019, 467] on input "60.00" at bounding box center [1056, 465] width 74 height 26
type input "90.00"
type input "46.80"
click at [1025, 199] on input "0.00" at bounding box center [1056, 196] width 74 height 26
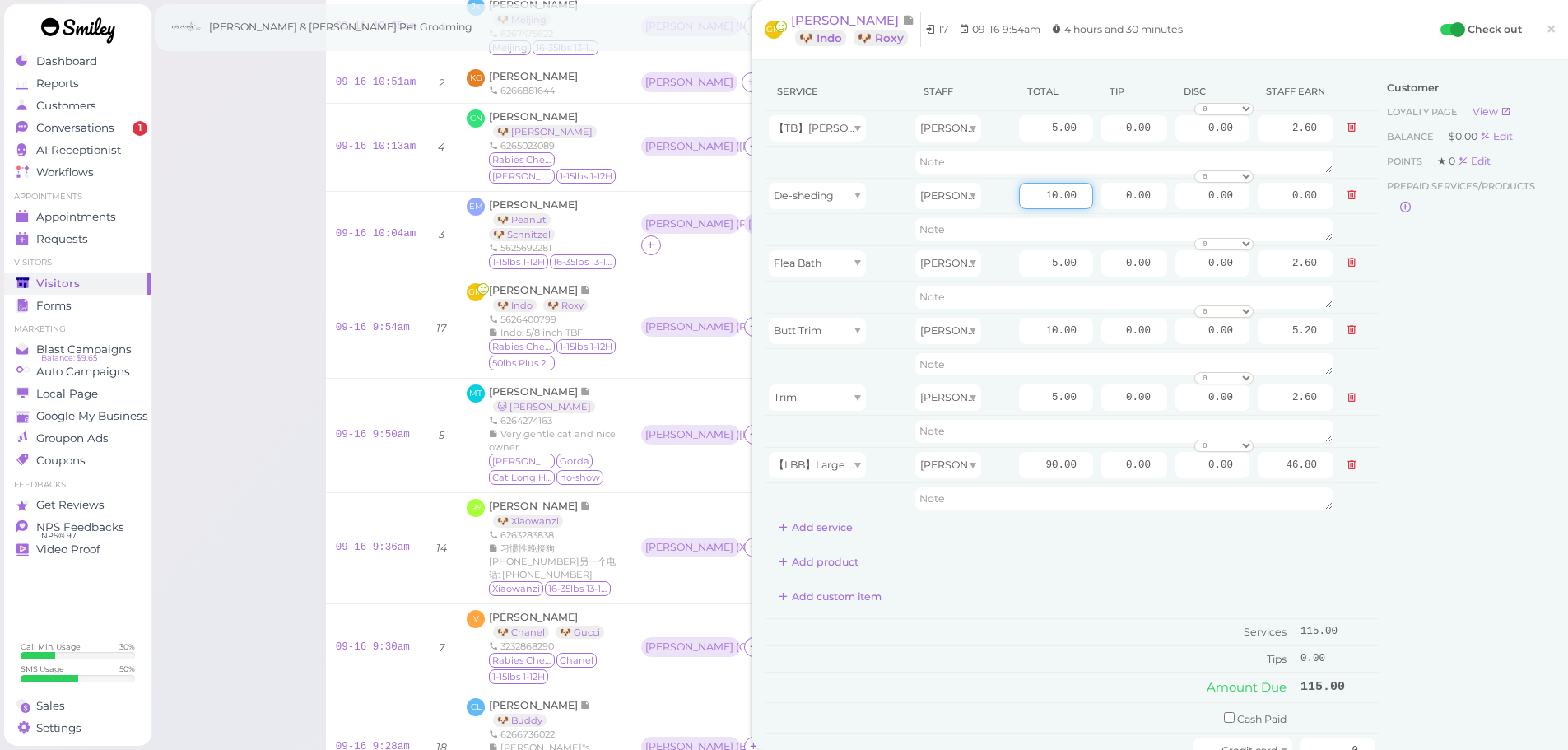
type input "10.00"
type input "5.20"
click at [1424, 576] on div "Customer Loyalty page View Balance $0.00 Edit Points ★ 0 Edit Prepaid services/…" at bounding box center [1466, 475] width 177 height 807
click at [1344, 139] on td at bounding box center [1358, 128] width 41 height 35
click at [1347, 133] on icon at bounding box center [1351, 127] width 10 height 11
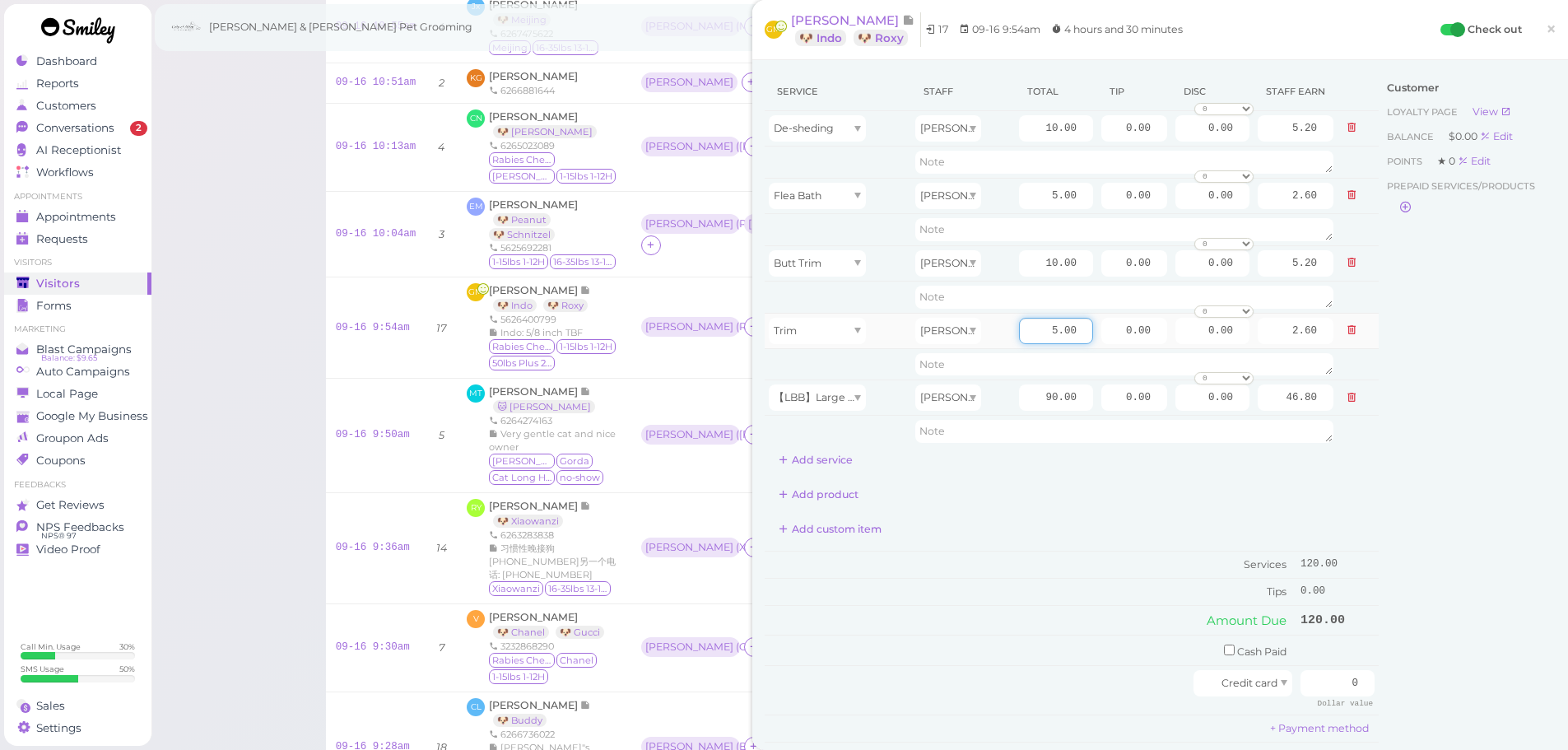
click at [1033, 339] on input "5.00" at bounding box center [1056, 331] width 74 height 26
type input "10.00"
type input "5.20"
click at [1027, 522] on div "Add custom item" at bounding box center [1071, 529] width 614 height 26
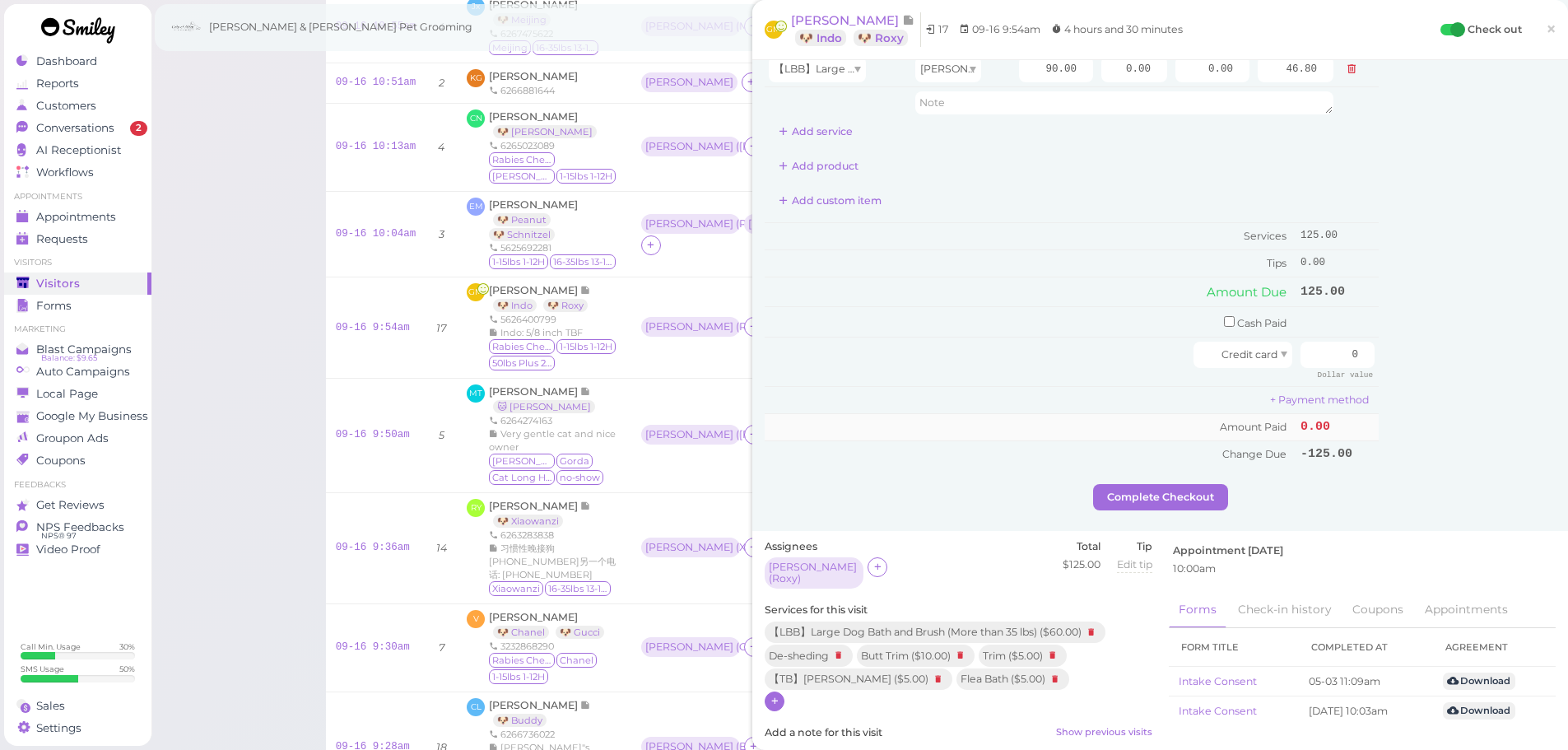
scroll to position [329, 0]
click at [1224, 320] on input "checkbox" at bounding box center [1229, 321] width 11 height 11
checkbox input "true"
drag, startPoint x: 1309, startPoint y: 328, endPoint x: 1329, endPoint y: 328, distance: 20.0
click at [1329, 327] on input "0" at bounding box center [1337, 323] width 74 height 26
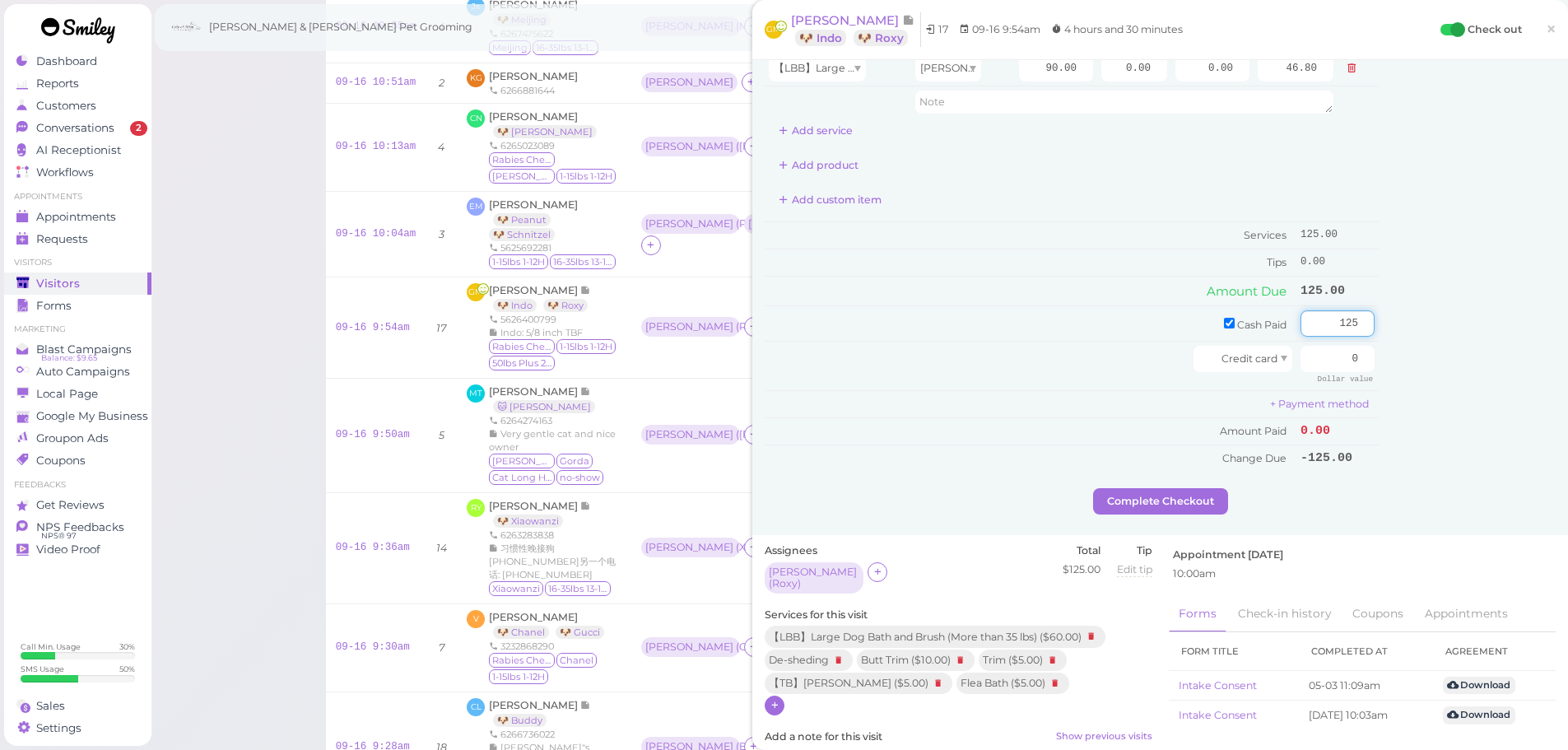
type input "125"
click at [1412, 419] on div "Customer Loyalty page View Balance $0.00 Edit Points ★ 0 Edit Prepaid services/…" at bounding box center [1466, 116] width 177 height 745
click at [1118, 509] on button "Complete Checkout" at bounding box center [1160, 501] width 135 height 26
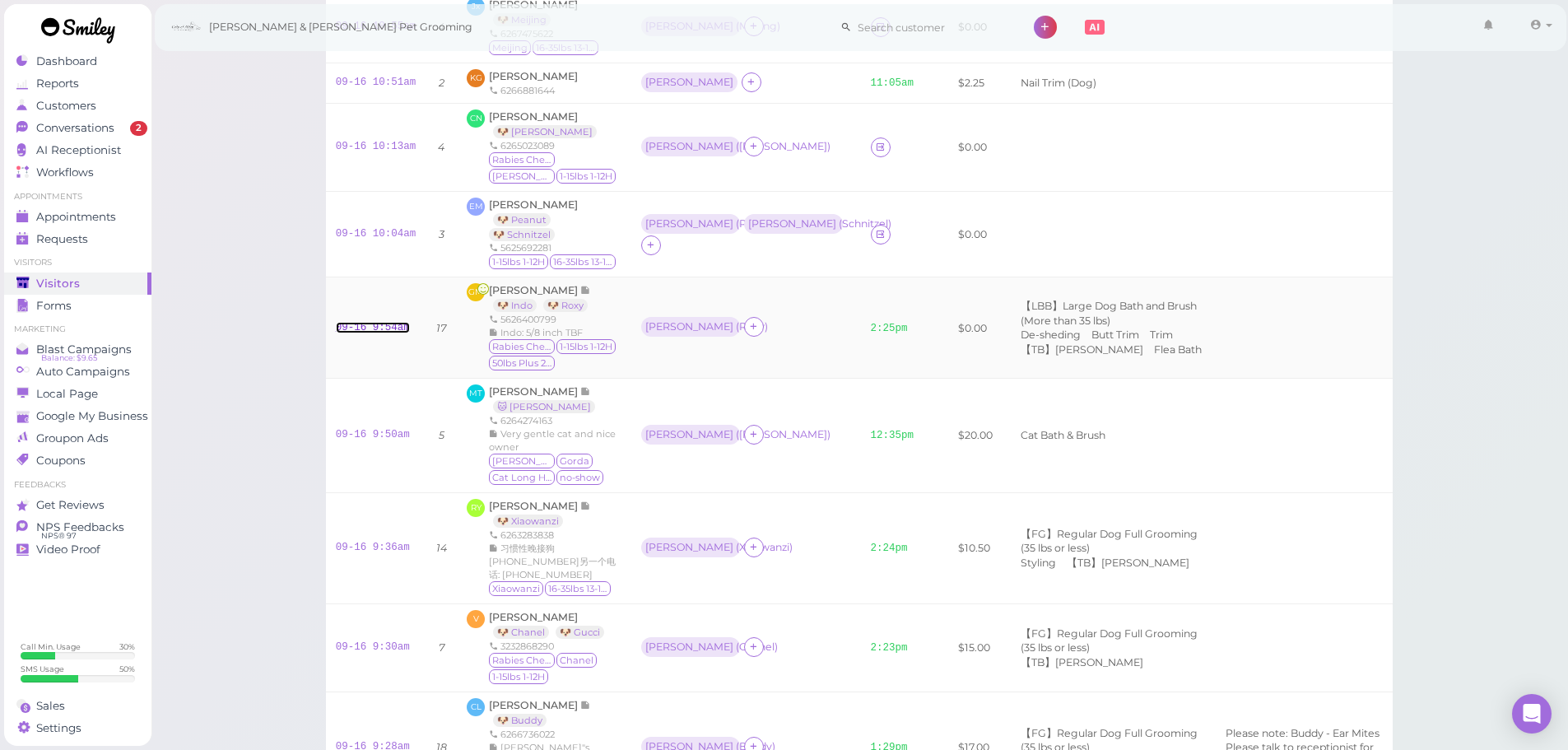
click at [386, 333] on link "09-16 9:54am" at bounding box center [372, 327] width 74 height 11
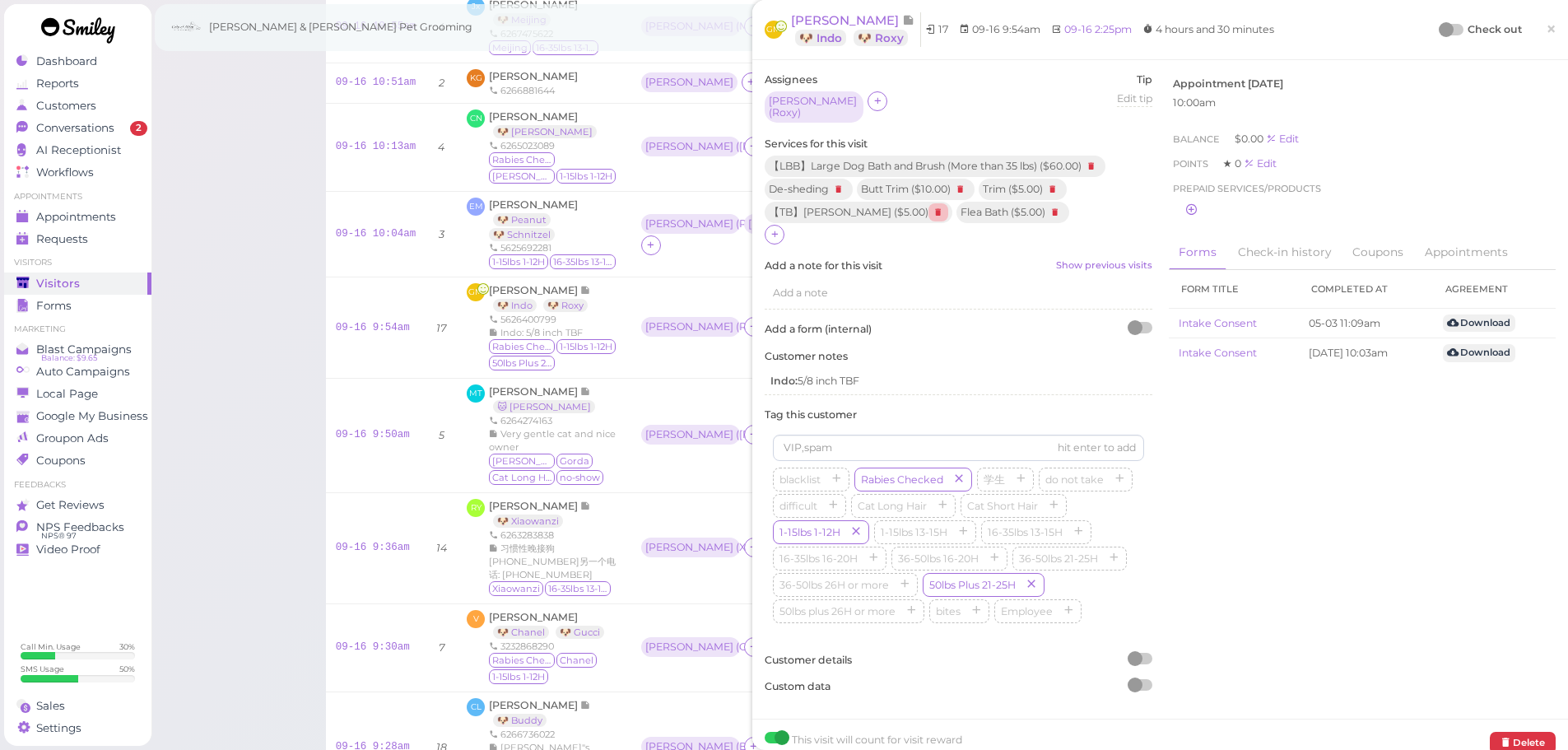
click at [933, 206] on icon at bounding box center [938, 212] width 19 height 18
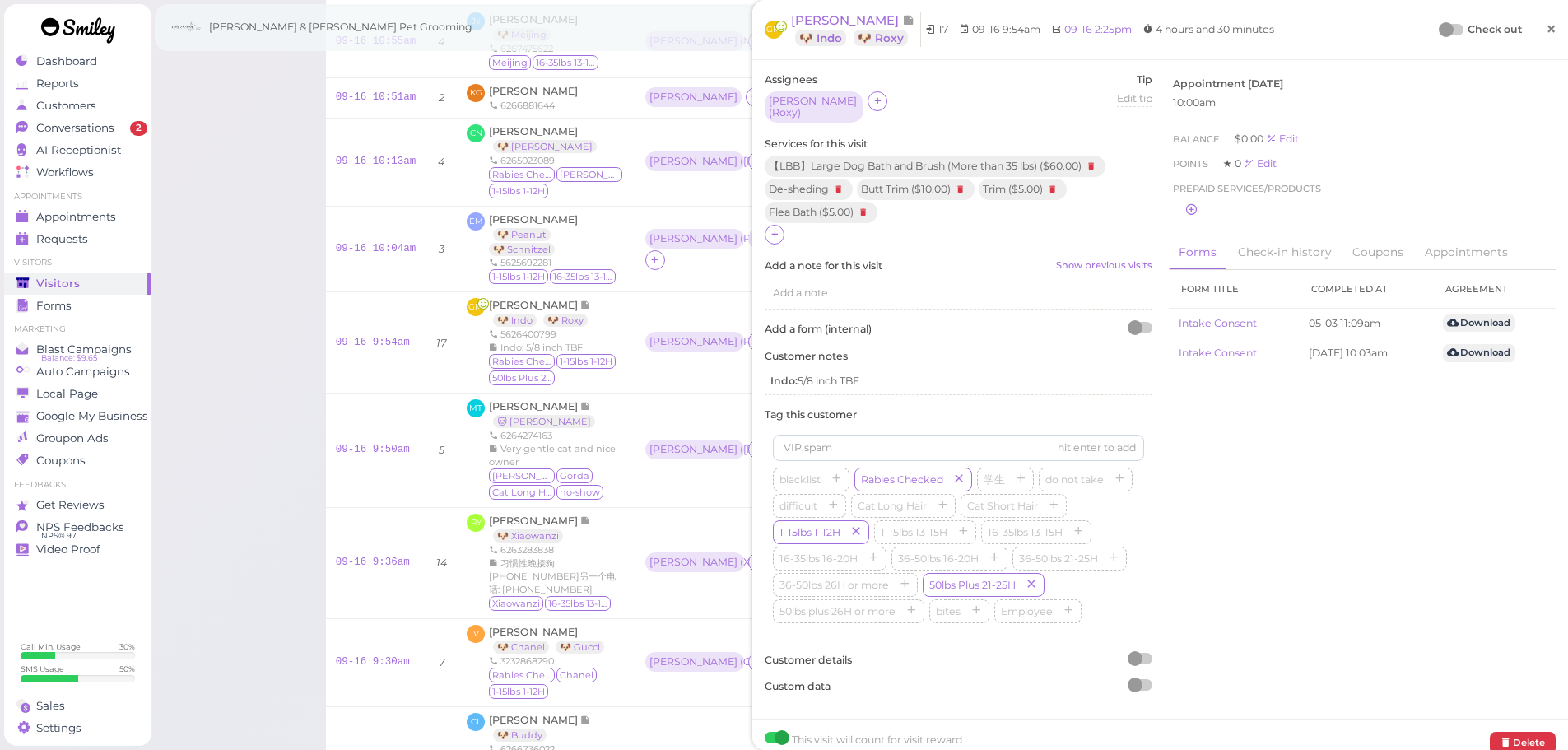
click at [1535, 29] on link "×" at bounding box center [1550, 30] width 31 height 39
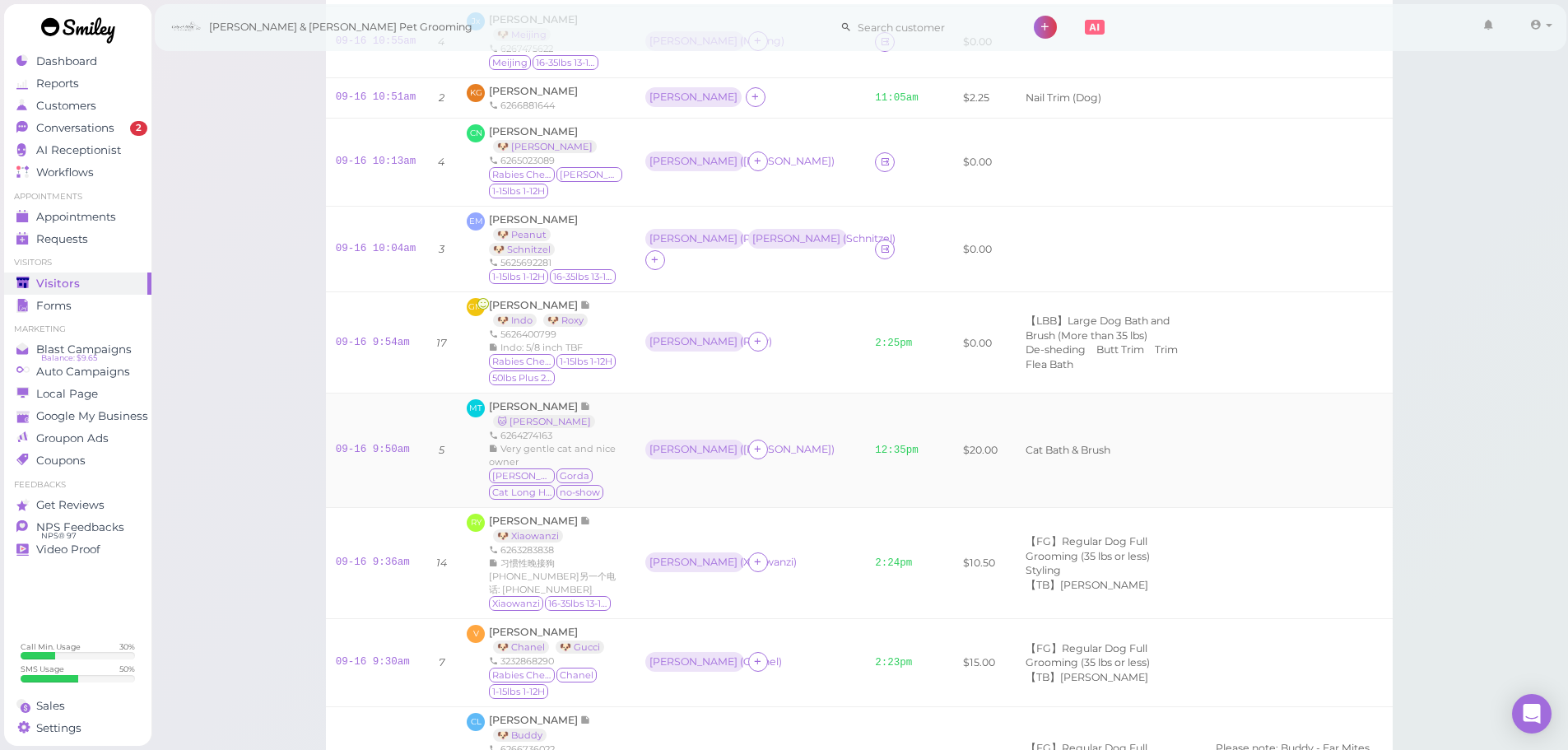
click at [953, 367] on td "$0.00" at bounding box center [980, 343] width 54 height 101
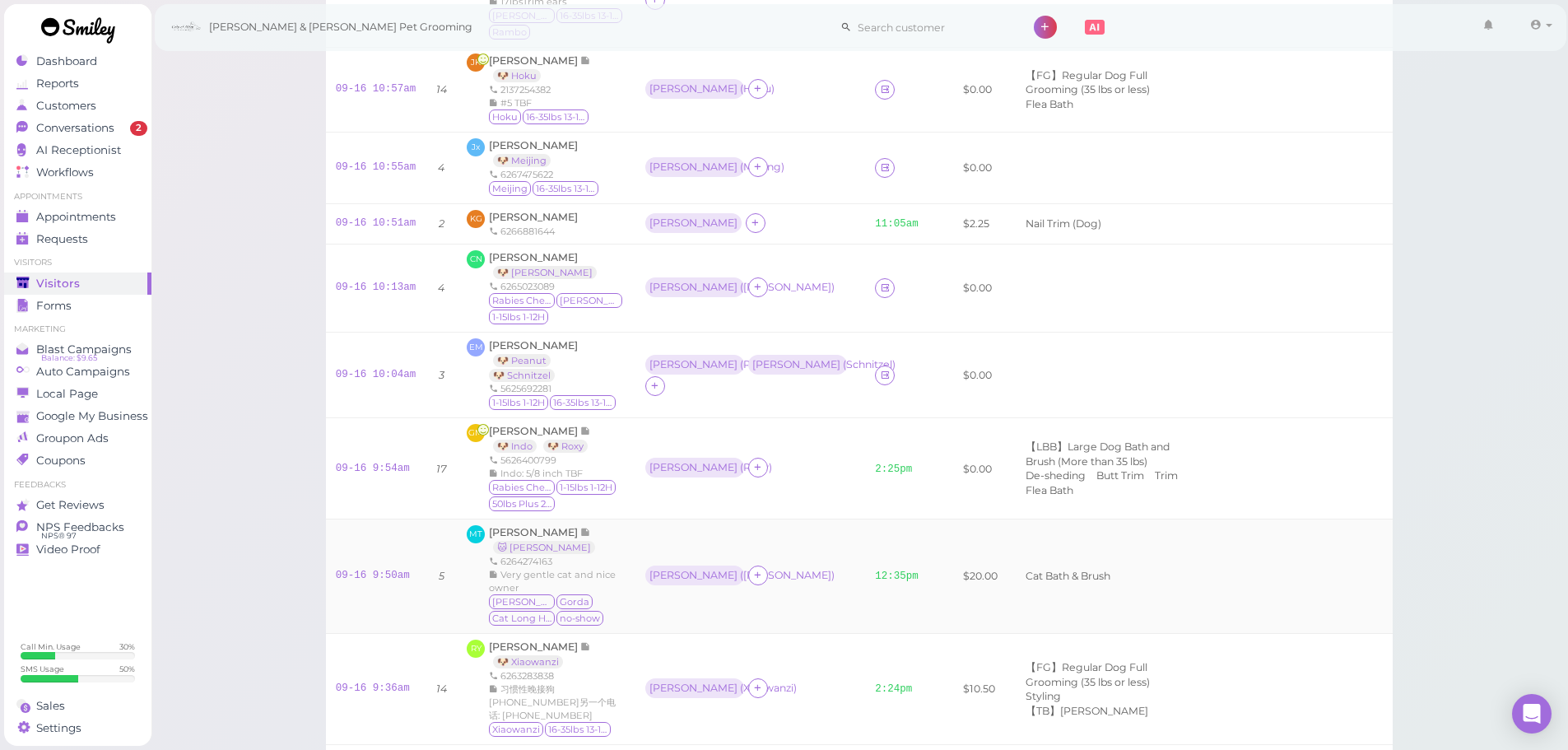
scroll to position [510, 0]
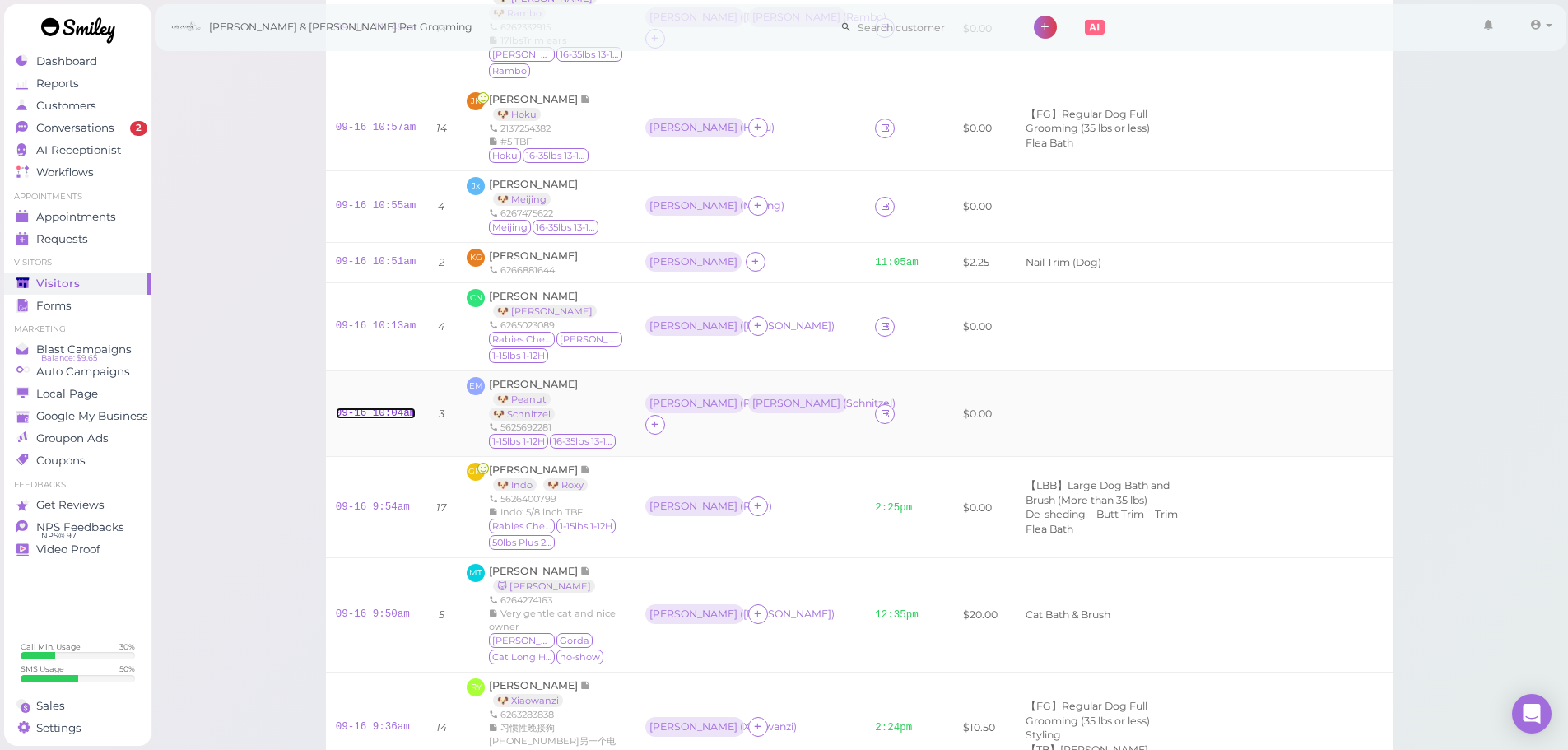
click at [387, 407] on link "09-16 10:04am" at bounding box center [376, 413] width 81 height 11
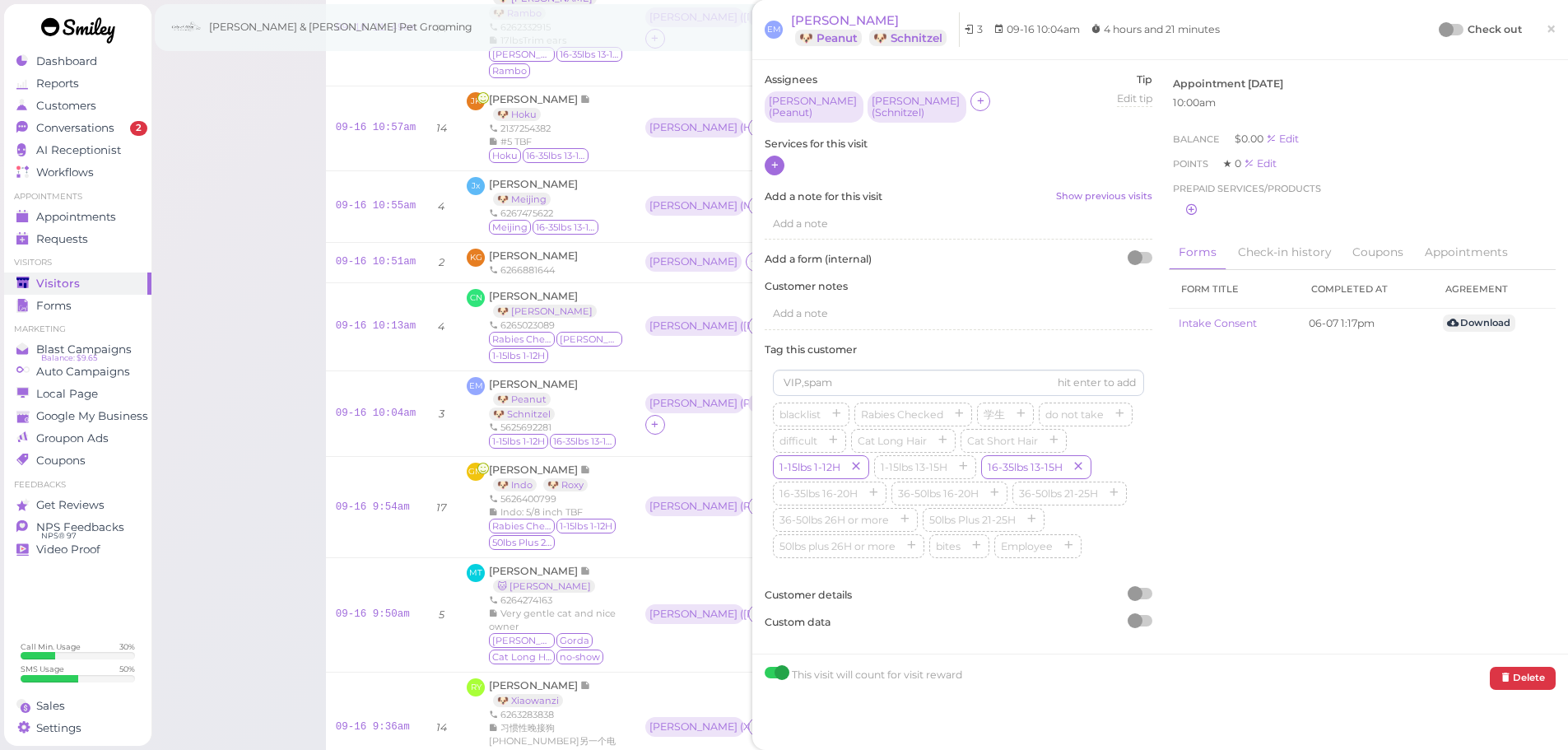
click at [778, 166] on icon at bounding box center [775, 165] width 11 height 12
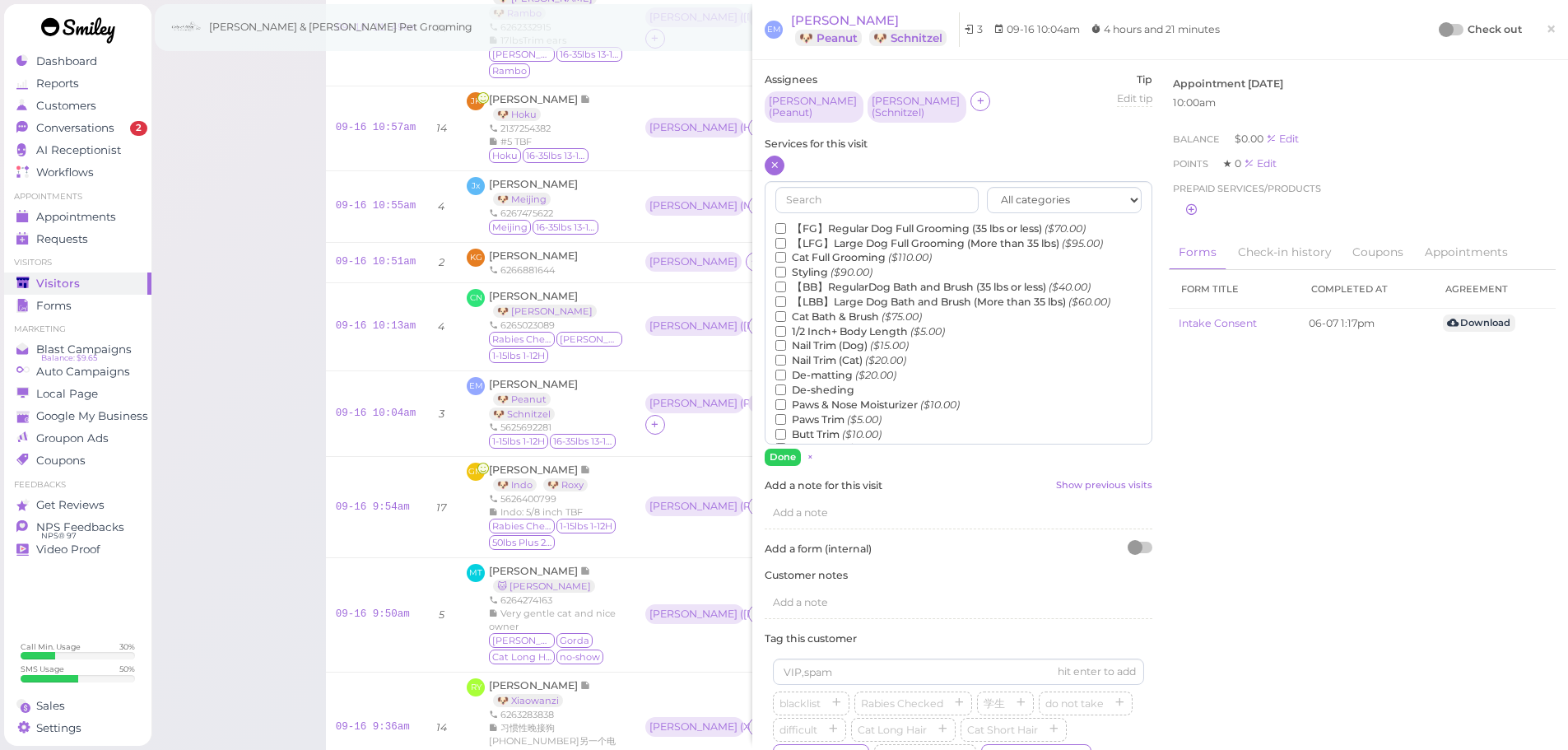
click at [830, 286] on label "【BB】RegularDog Bath and Brush (35 lbs or less) ($40.00)" at bounding box center [933, 287] width 315 height 15
click at [786, 286] on input "【BB】RegularDog Bath and Brush (35 lbs or less) ($40.00)" at bounding box center [781, 286] width 11 height 11
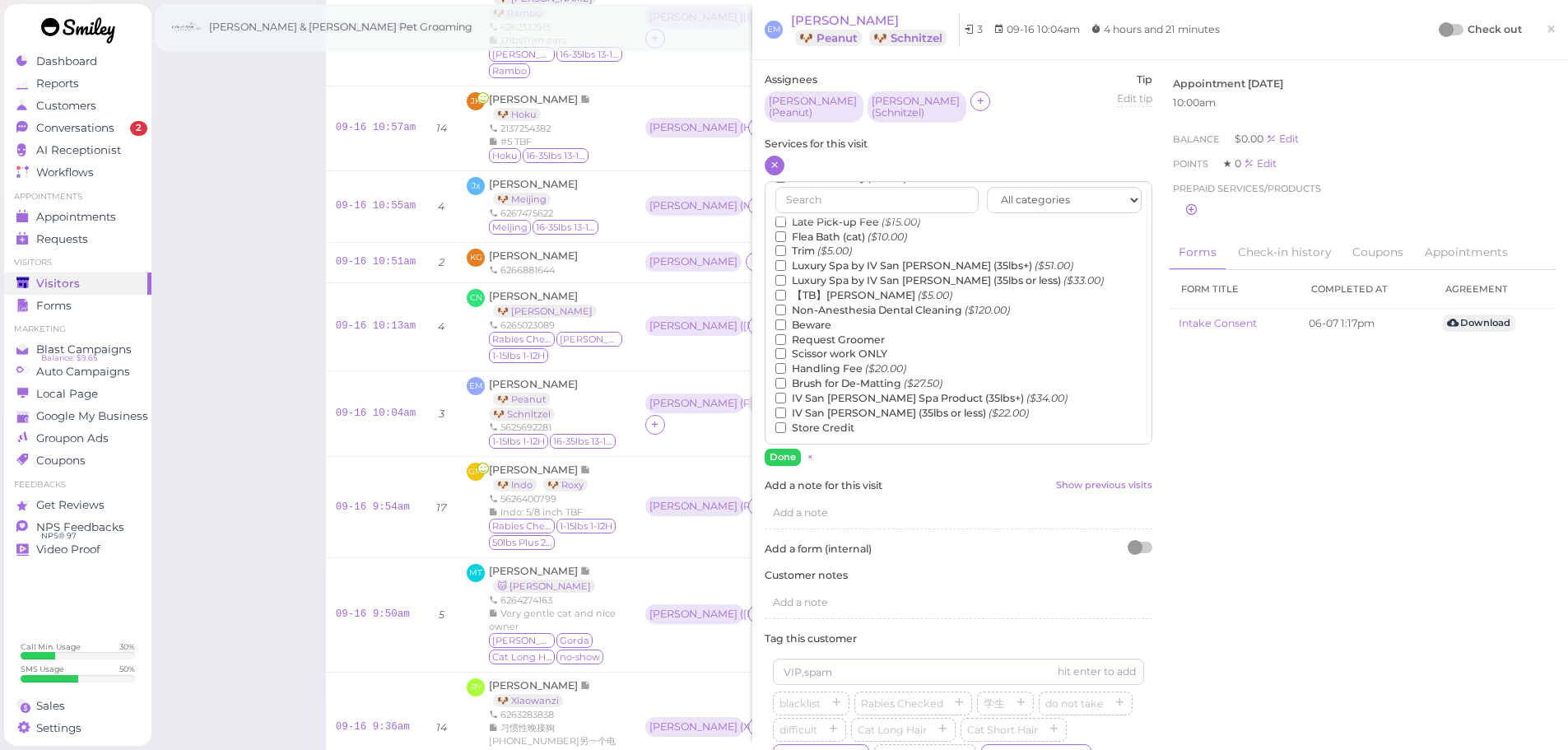
click at [832, 299] on label "【TB】Teeth Brushing ($5.00)" at bounding box center [863, 295] width 177 height 15
click at [786, 299] on input "【TB】Teeth Brushing ($5.00)" at bounding box center [781, 295] width 11 height 11
click at [778, 464] on button "Done" at bounding box center [782, 458] width 36 height 18
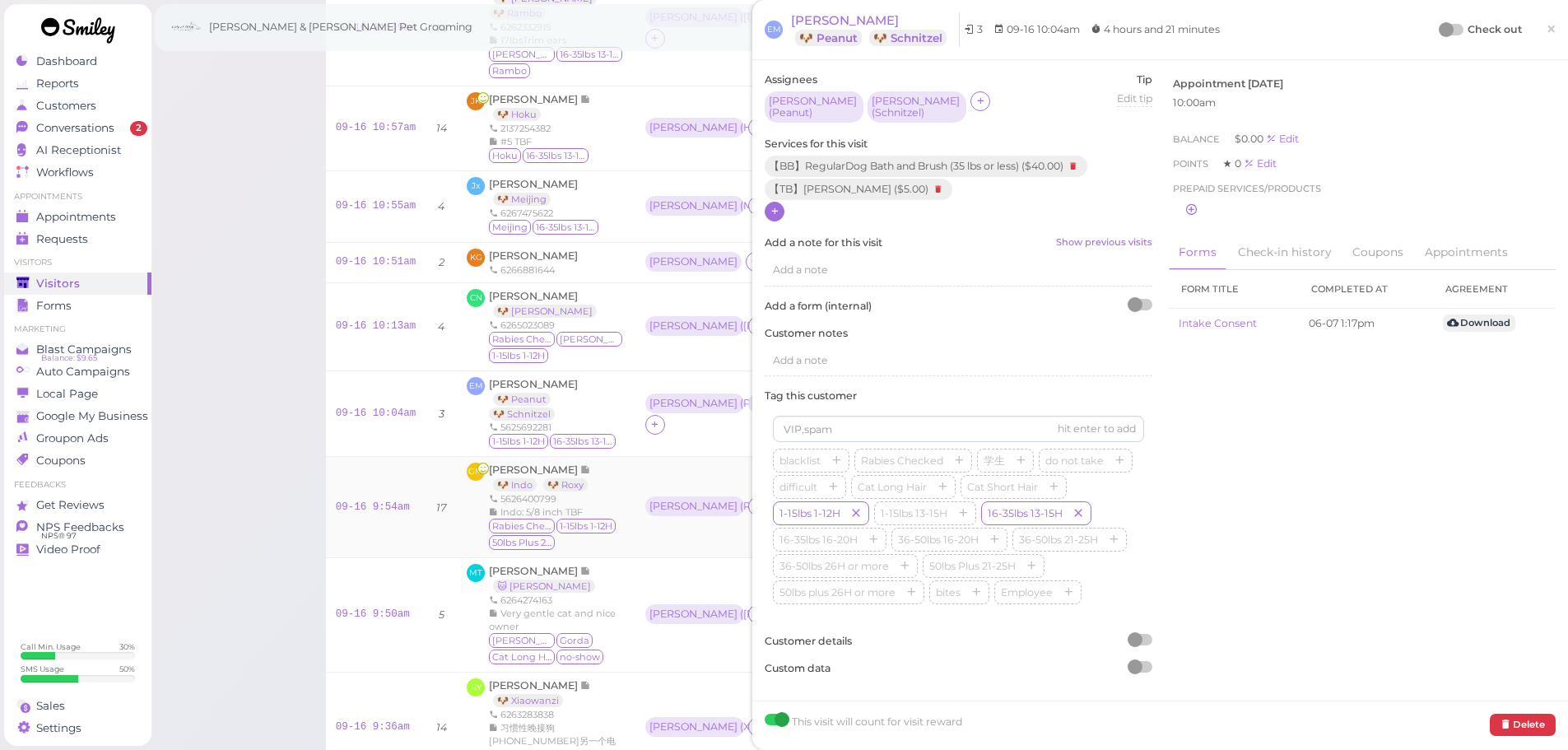
scroll to position [428, 0]
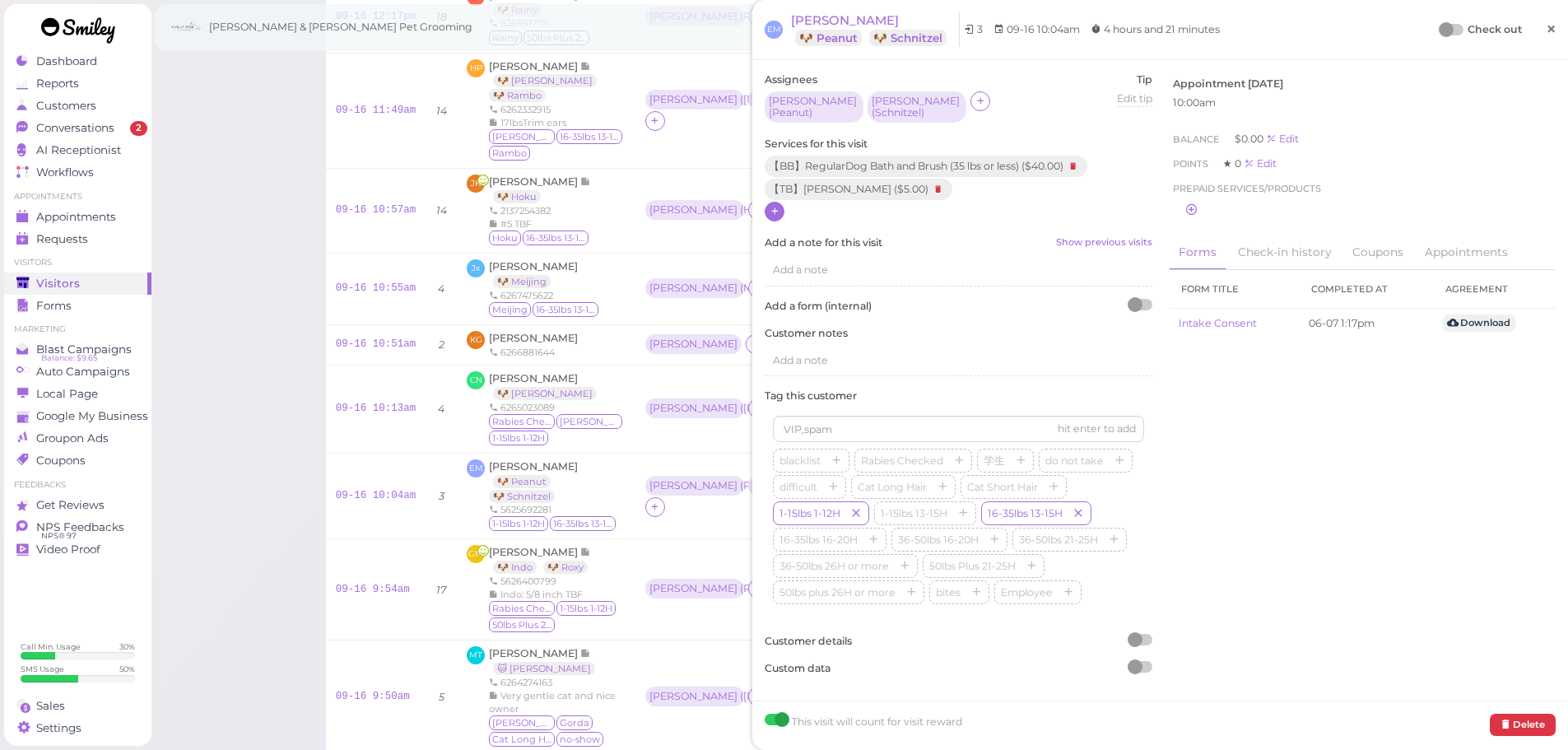
click at [1550, 29] on link "×" at bounding box center [1550, 30] width 31 height 39
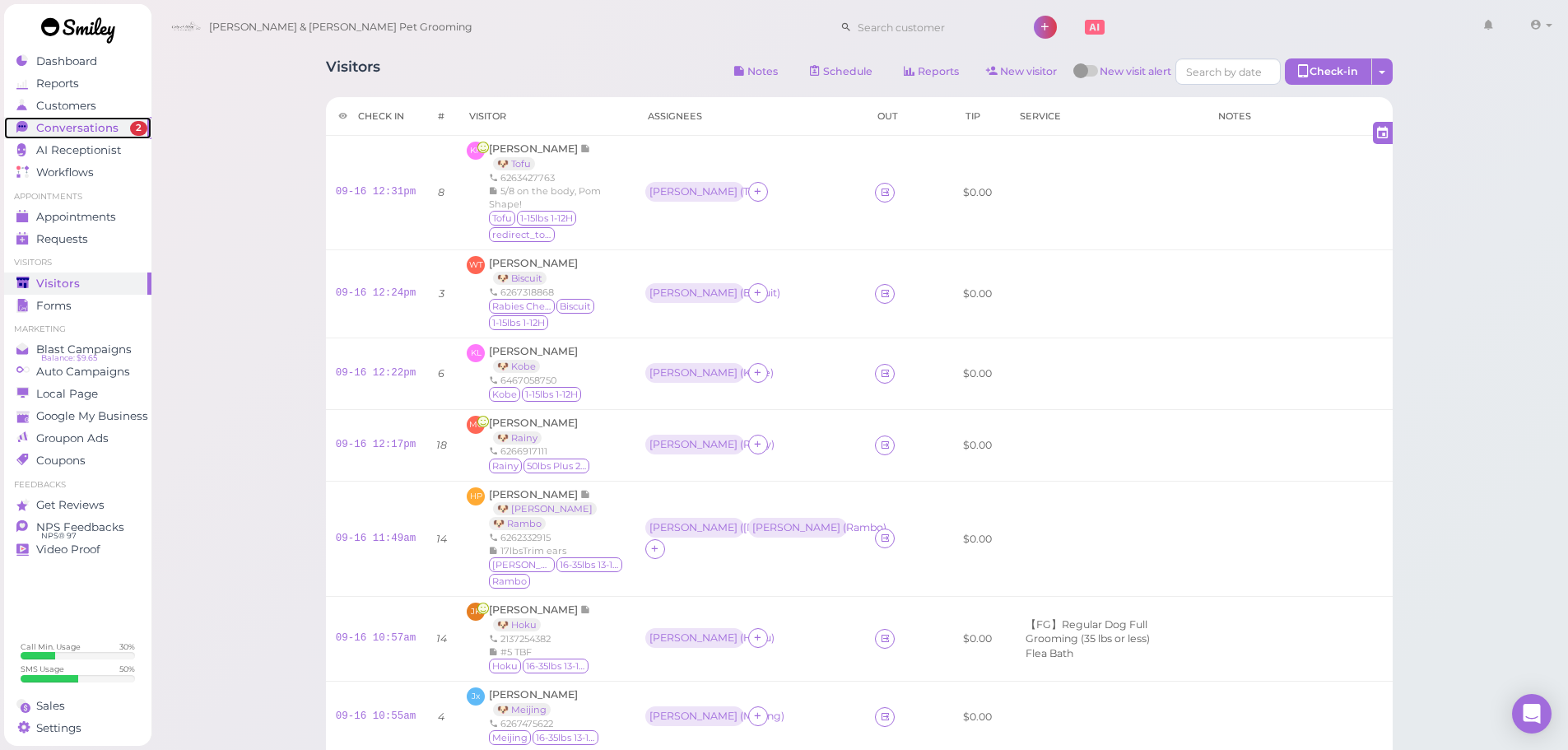
click at [74, 117] on link "Conversations 2" at bounding box center [78, 127] width 148 height 22
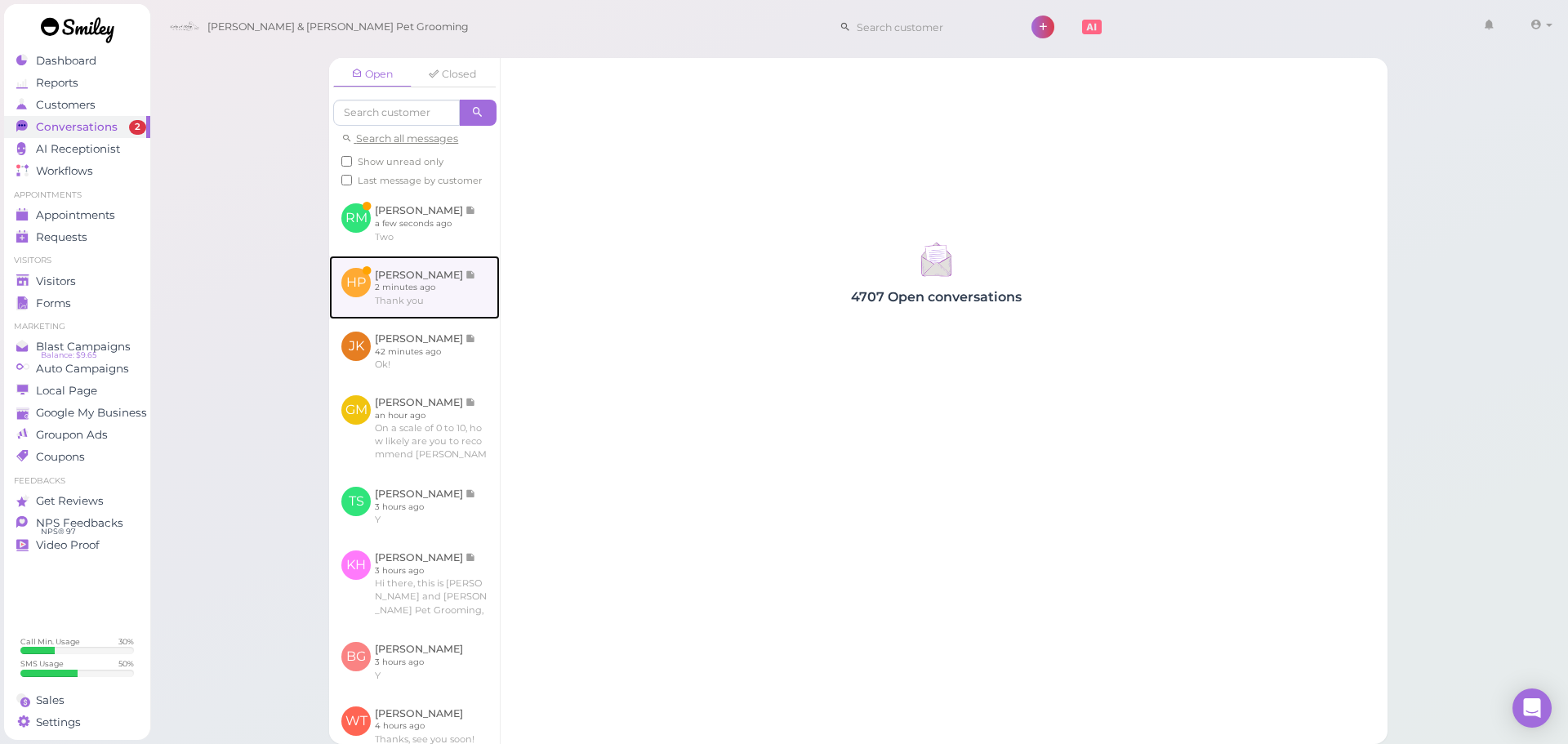
click at [438, 294] on link at bounding box center [415, 287] width 171 height 64
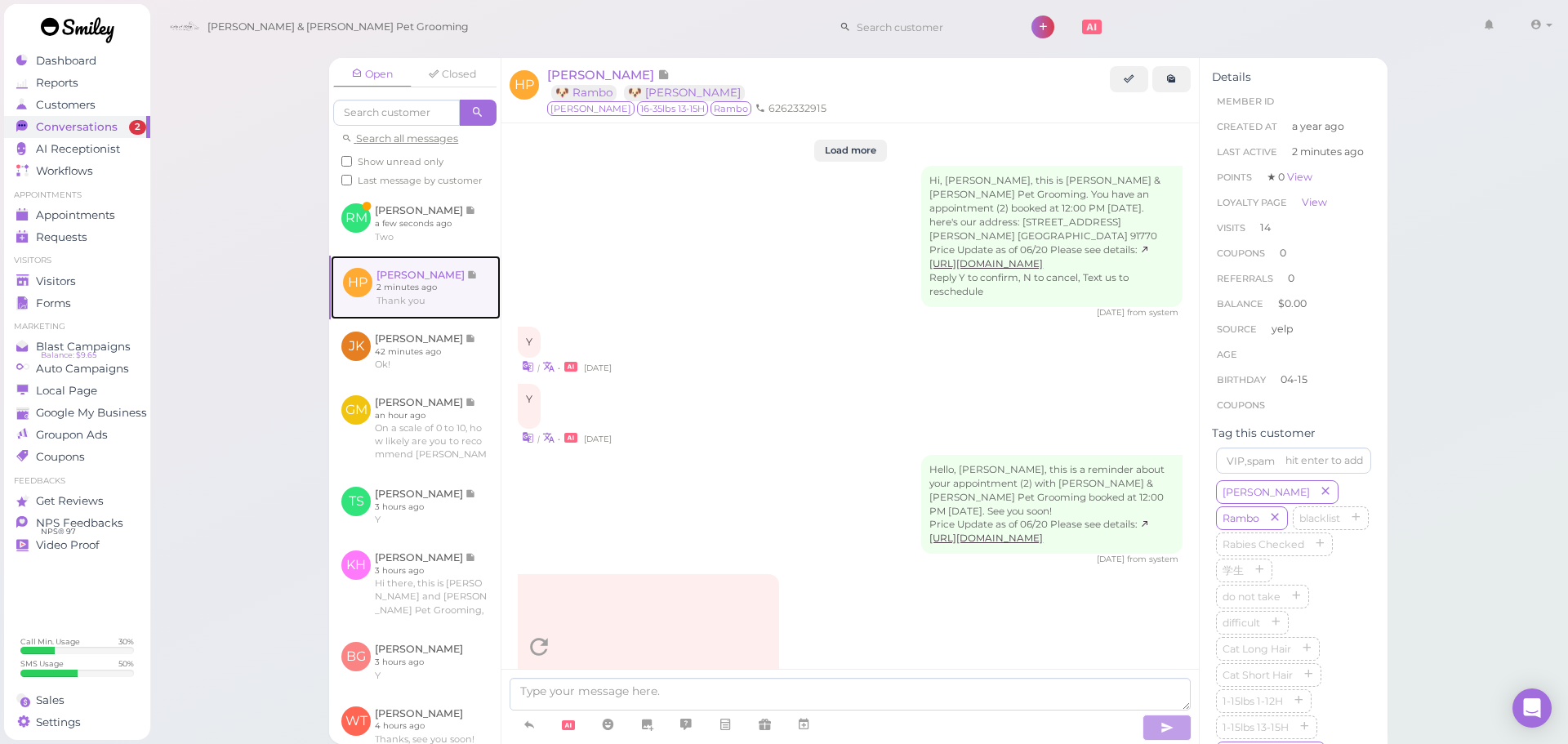
scroll to position [2169, 0]
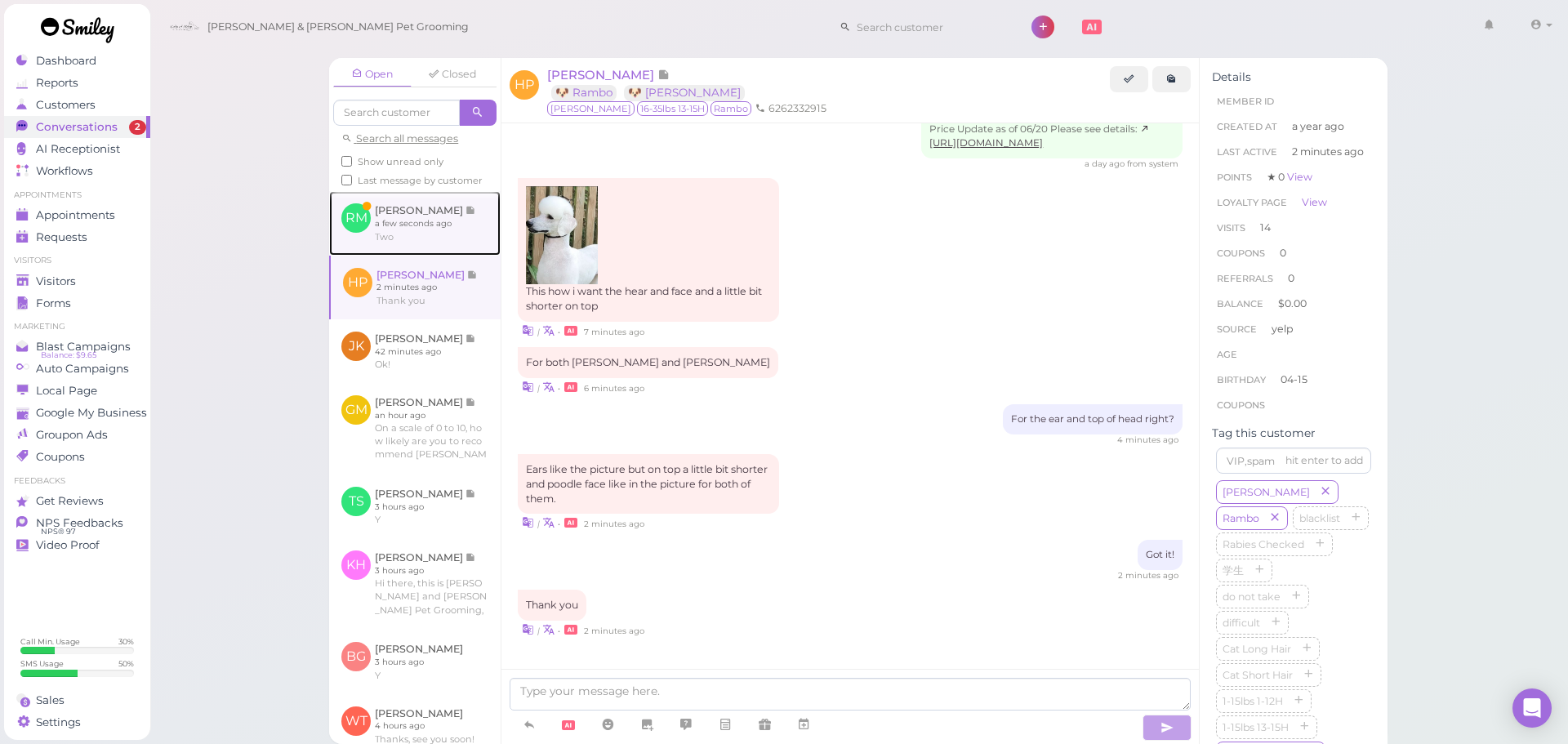
click at [441, 236] on link at bounding box center [415, 222] width 172 height 64
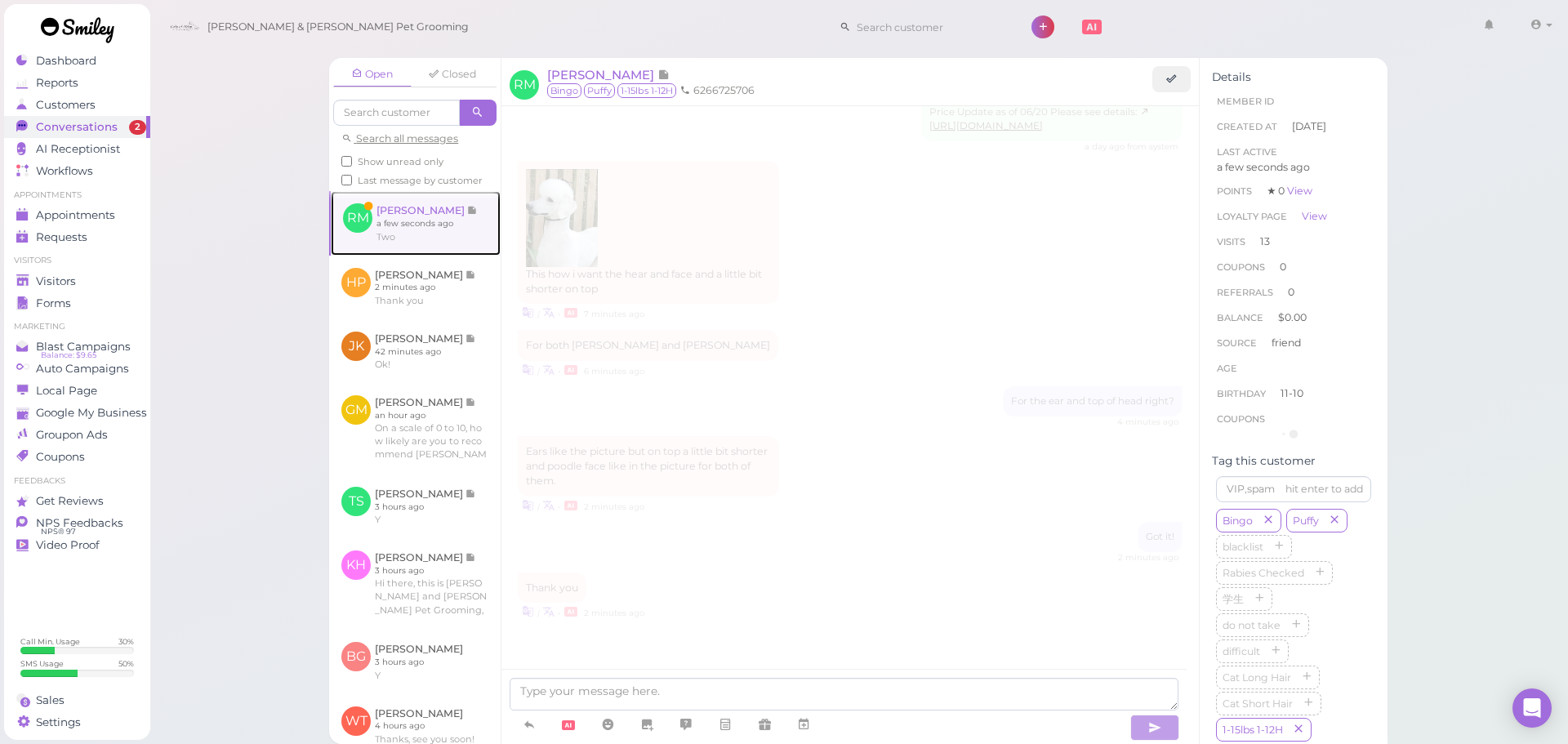
scroll to position [2136, 0]
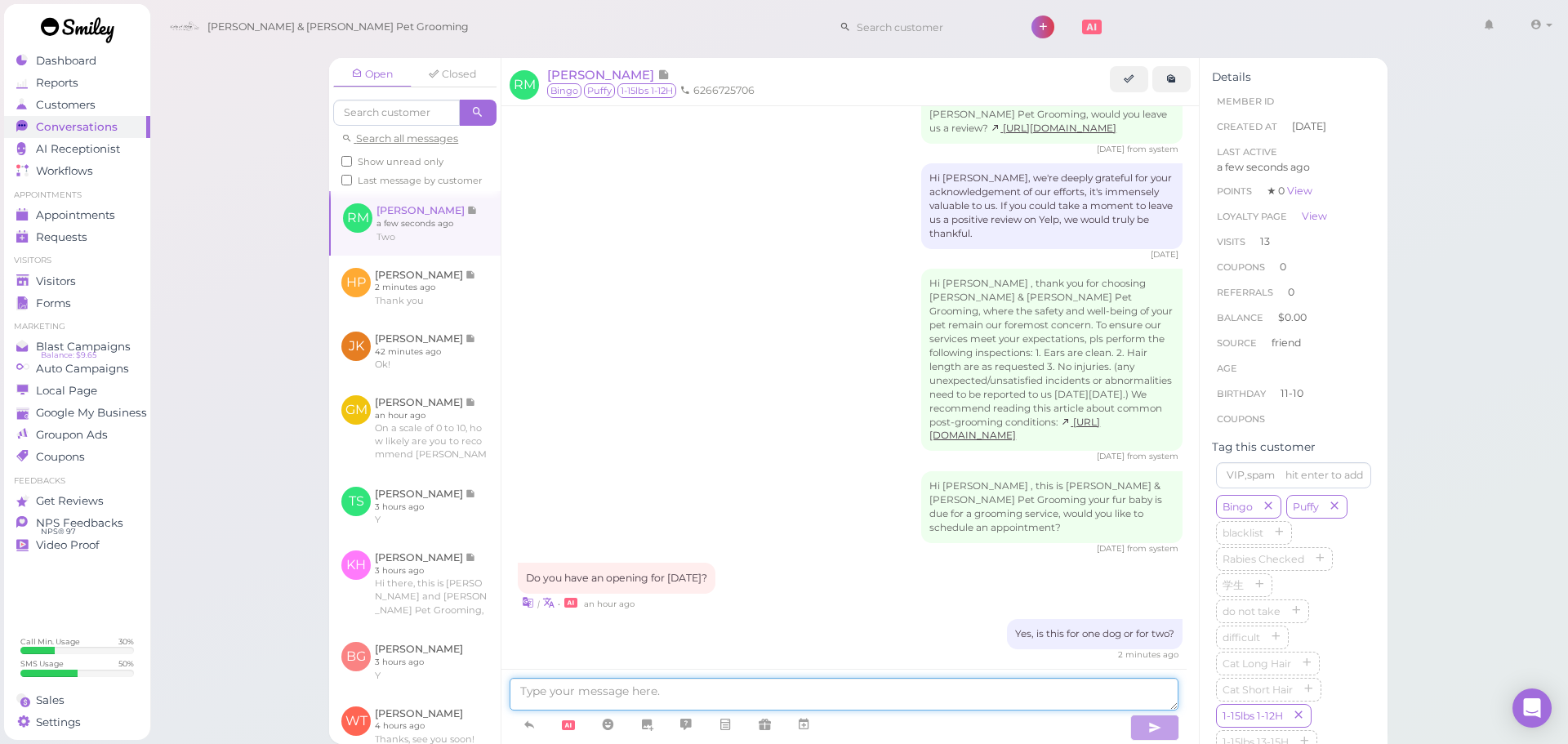
click at [662, 693] on textarea at bounding box center [844, 693] width 669 height 32
type textarea "Could you come in [DATE] at 12:30?"
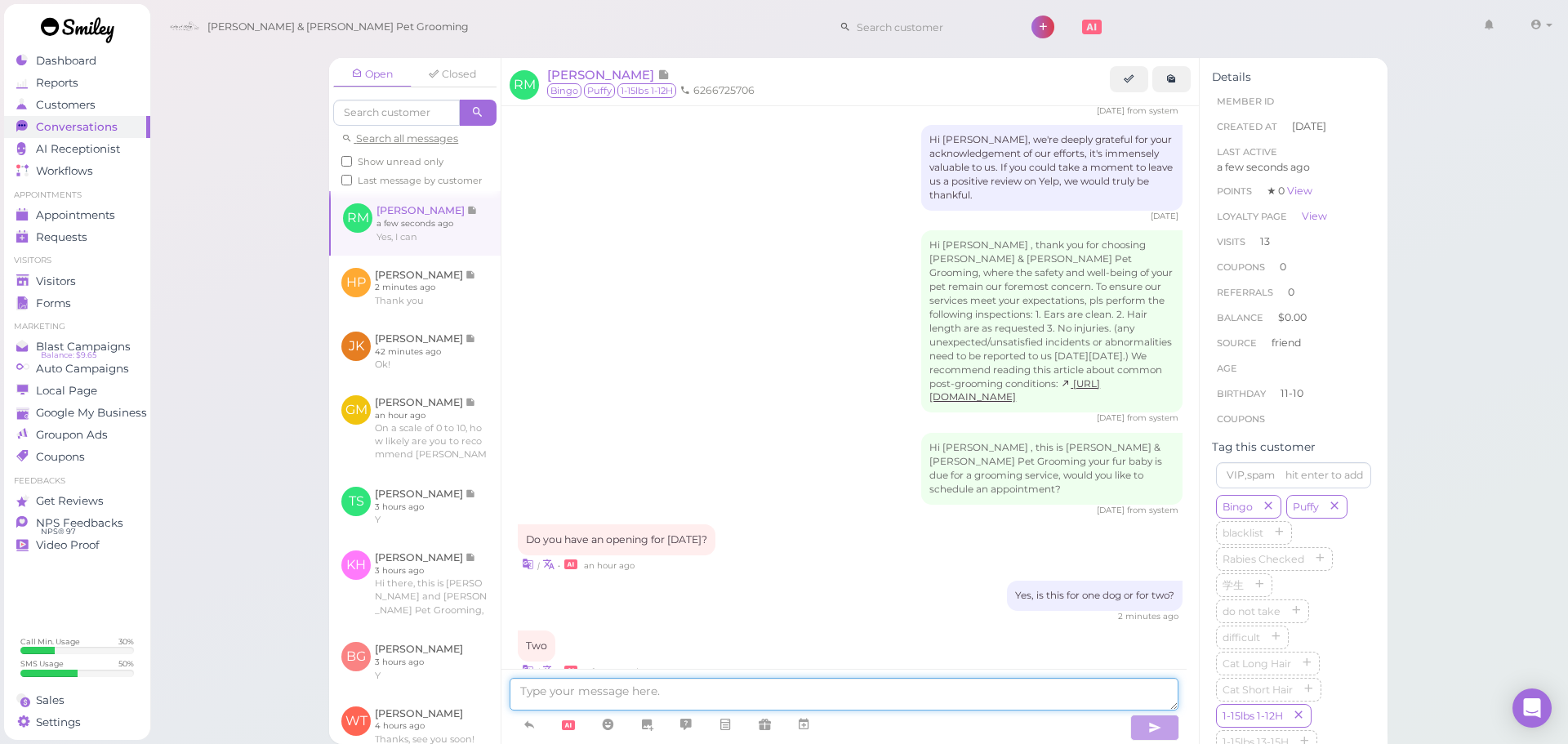
scroll to position [2243, 0]
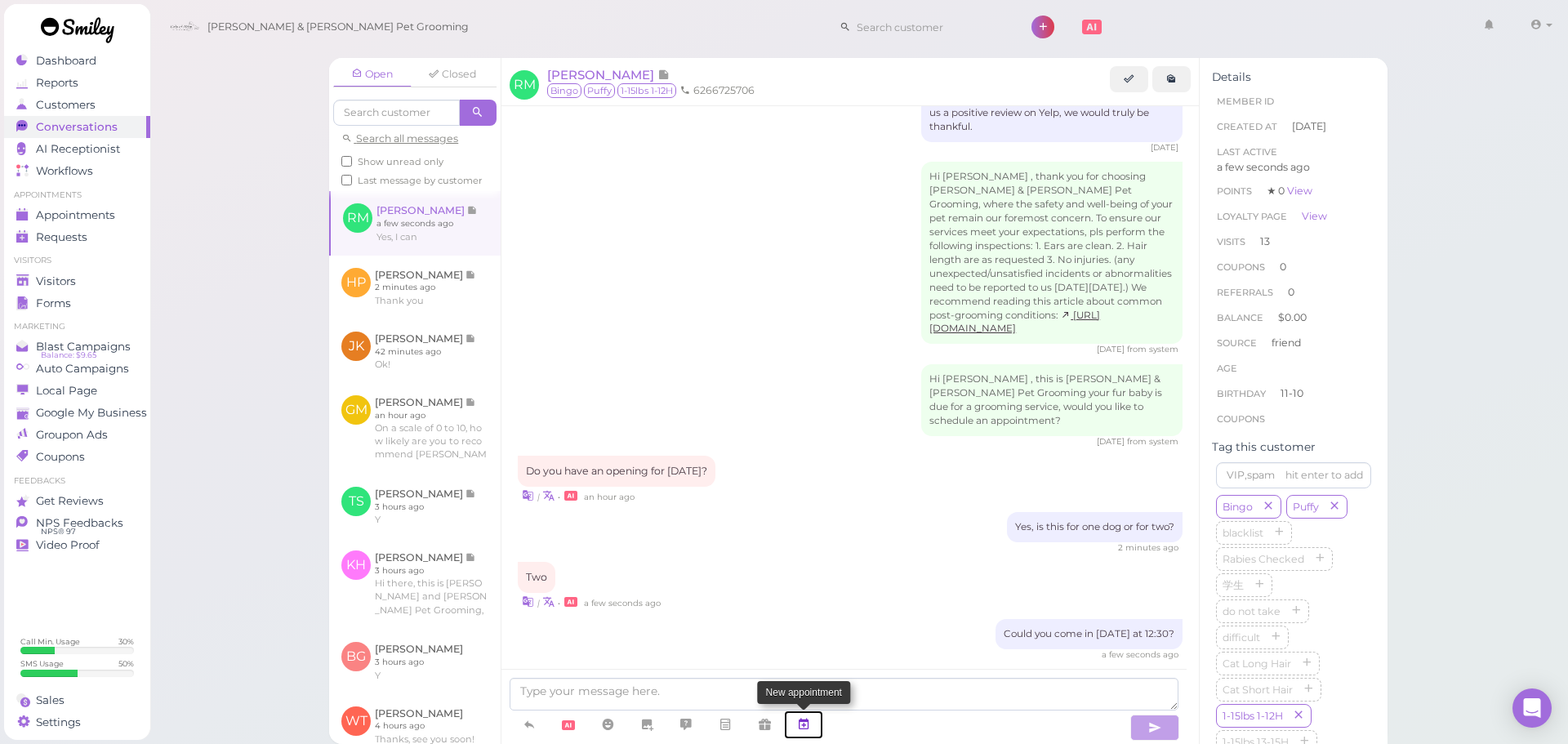
click at [815, 716] on link at bounding box center [803, 724] width 39 height 29
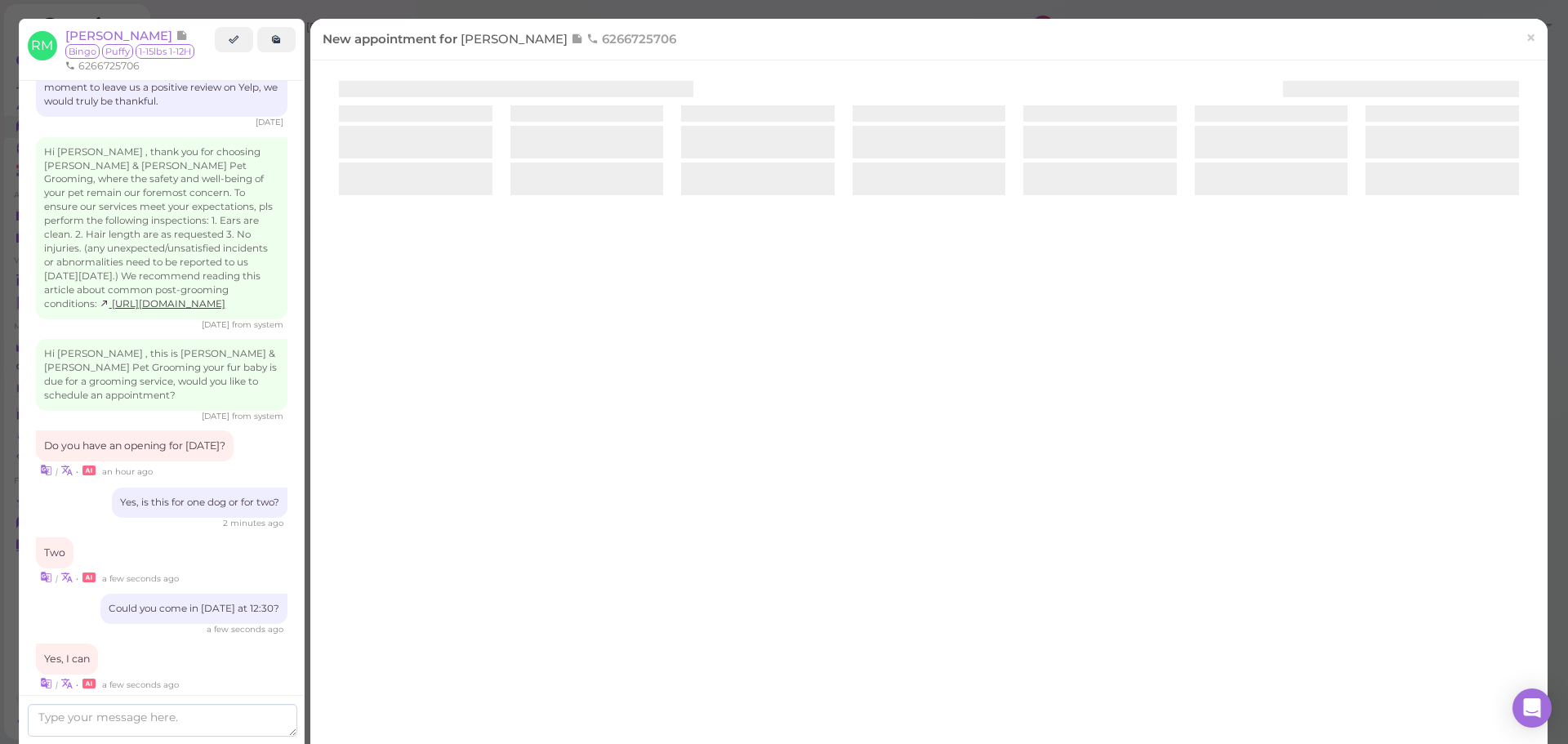
scroll to position [2327, 0]
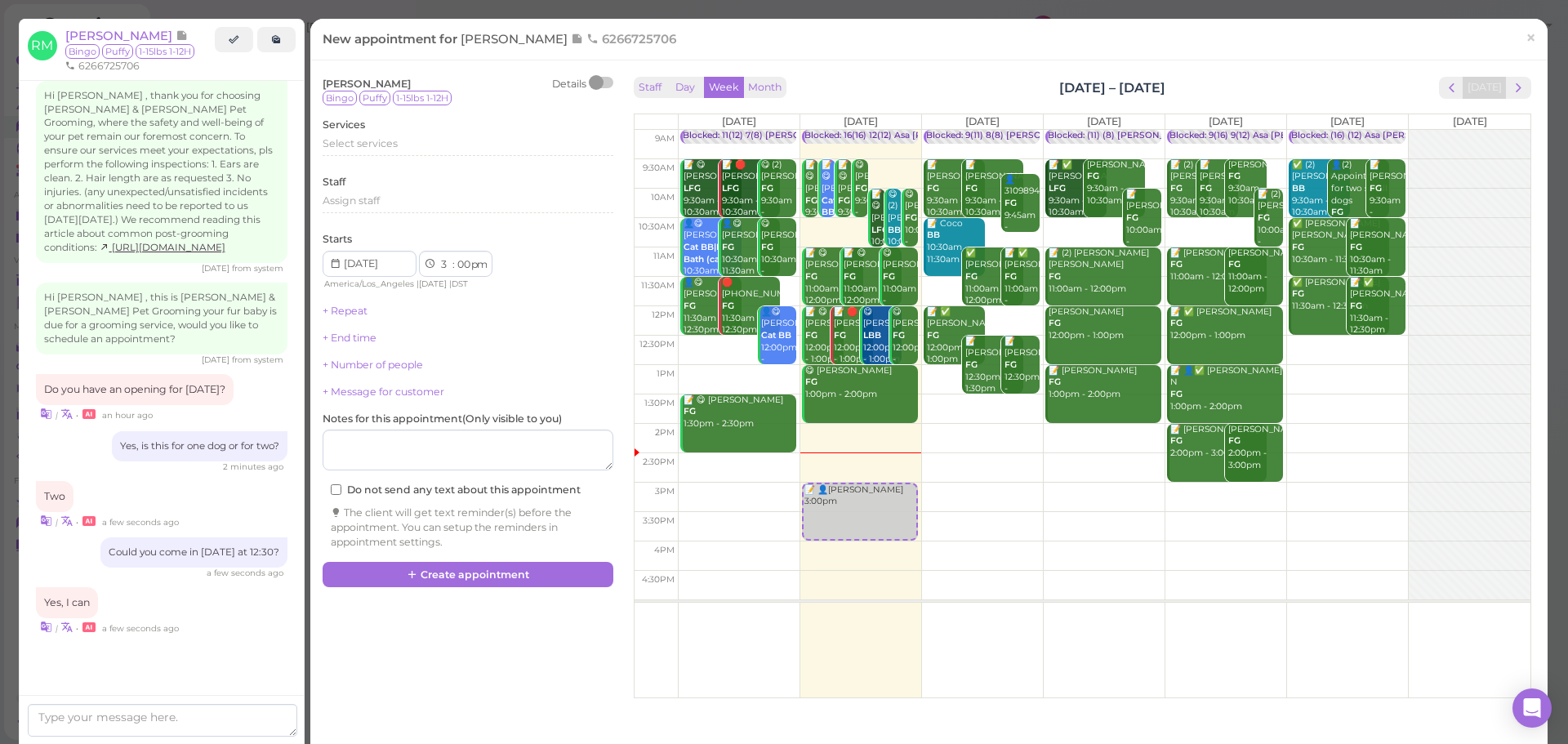
click at [1309, 345] on td at bounding box center [1104, 350] width 852 height 30
type input "[DATE]"
select select "12"
select select "30"
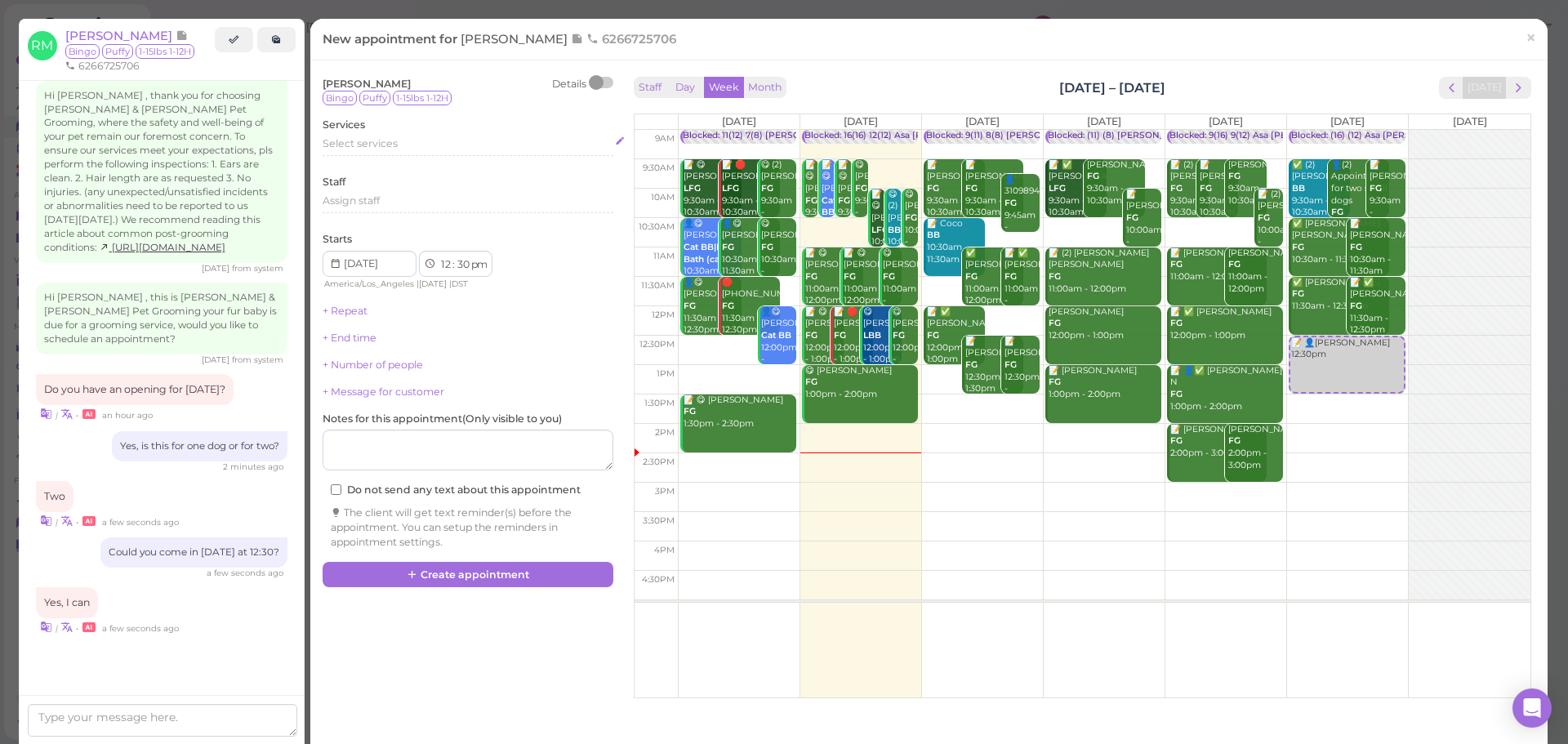
click at [439, 156] on div "Select services" at bounding box center [468, 145] width 291 height 19
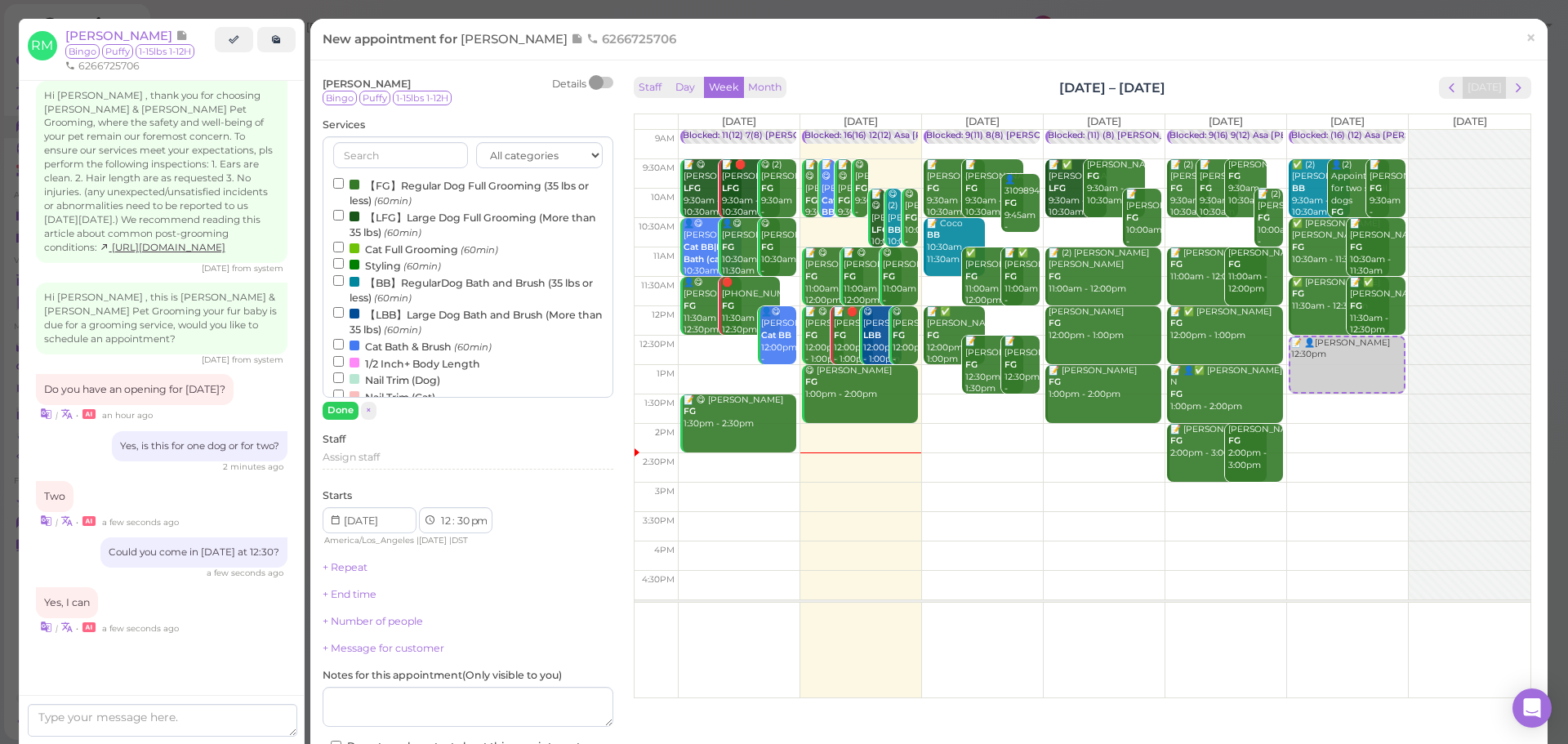
click at [383, 188] on label "【FG】Regular Dog Full Grooming (35 lbs or less) (60min)" at bounding box center [467, 192] width 269 height 32
click at [343, 188] on input "【FG】Regular Dog Full Grooming (35 lbs or less) (60min)" at bounding box center [338, 183] width 10 height 10
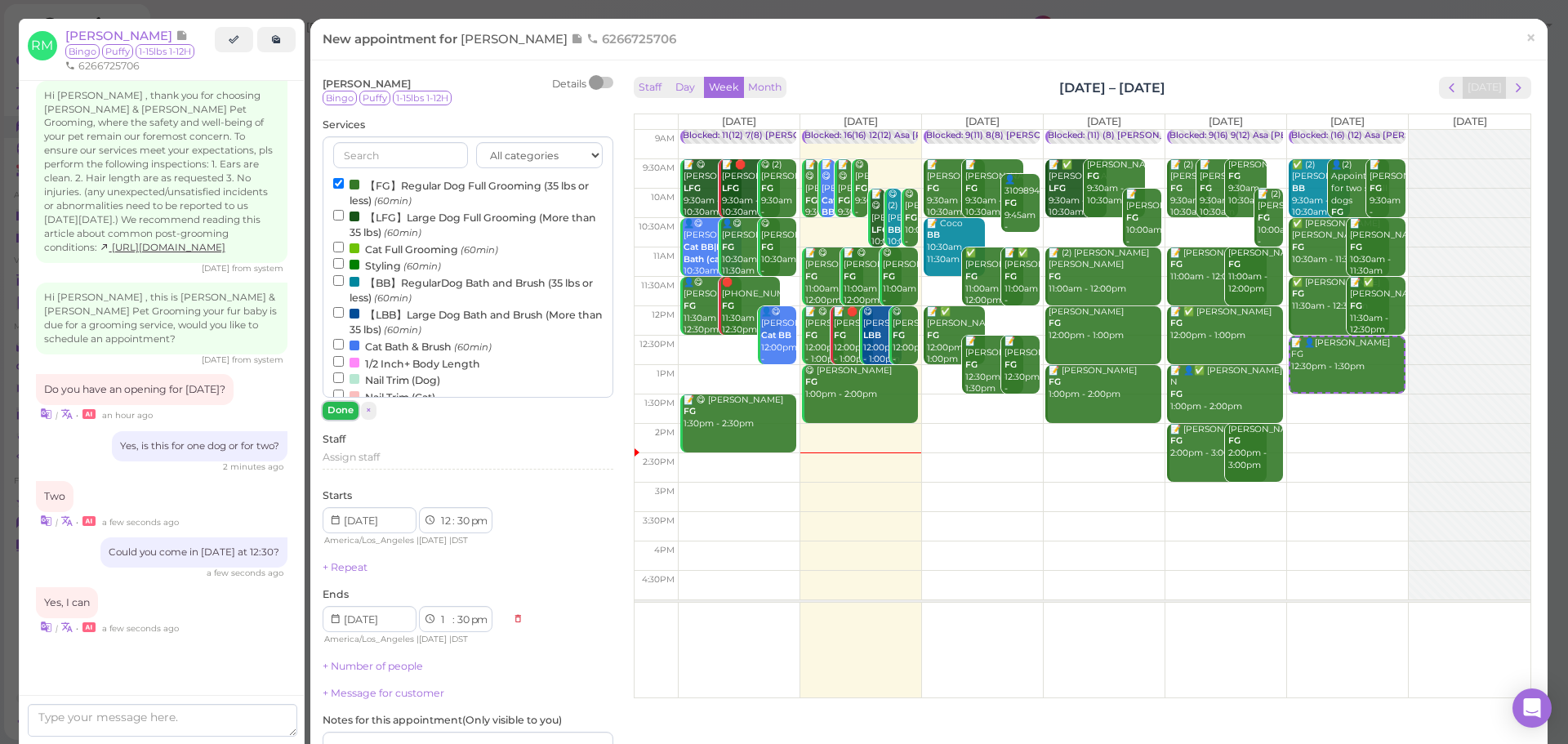
click at [337, 409] on button "Done" at bounding box center [340, 410] width 36 height 17
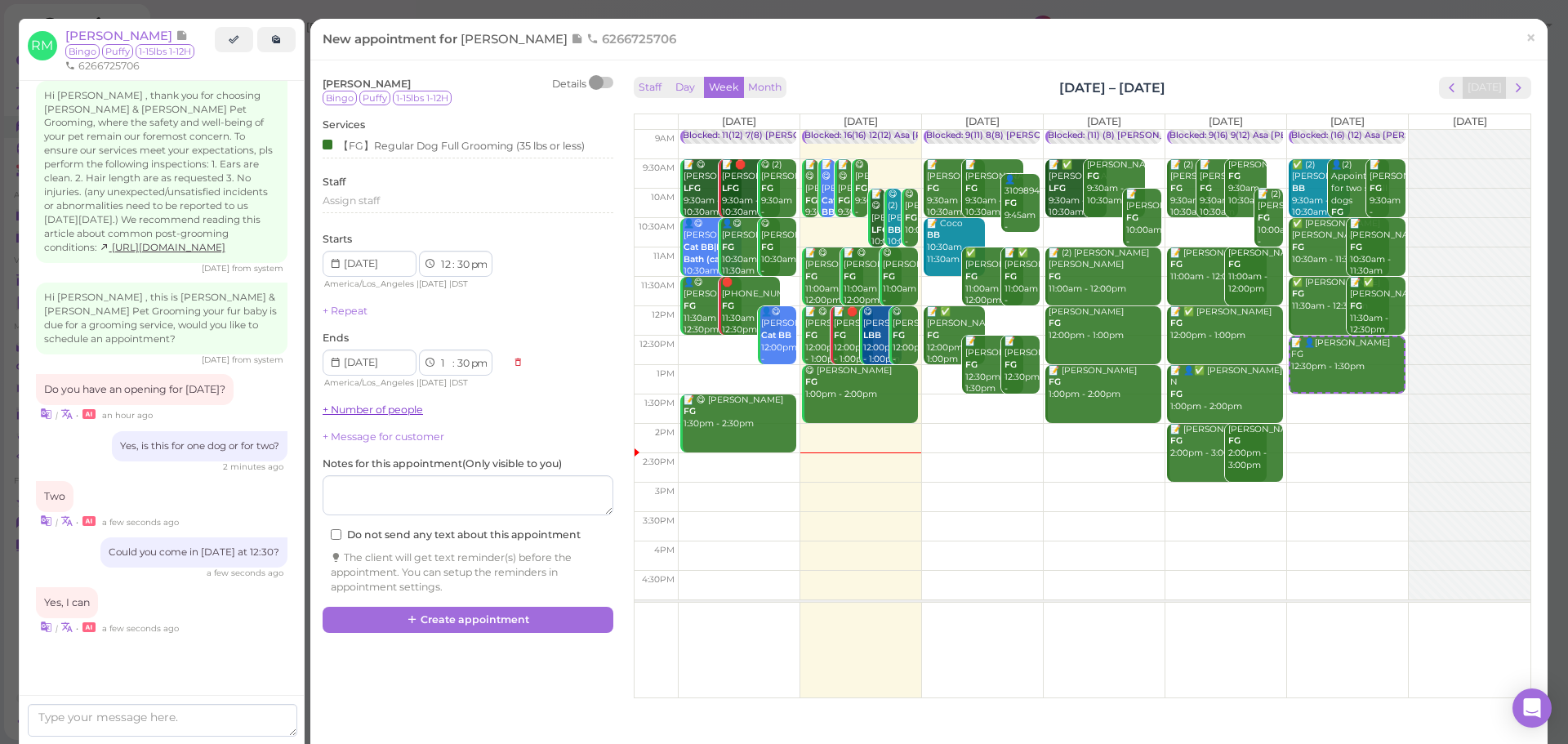
click at [354, 408] on link "+ Number of people" at bounding box center [372, 409] width 100 height 12
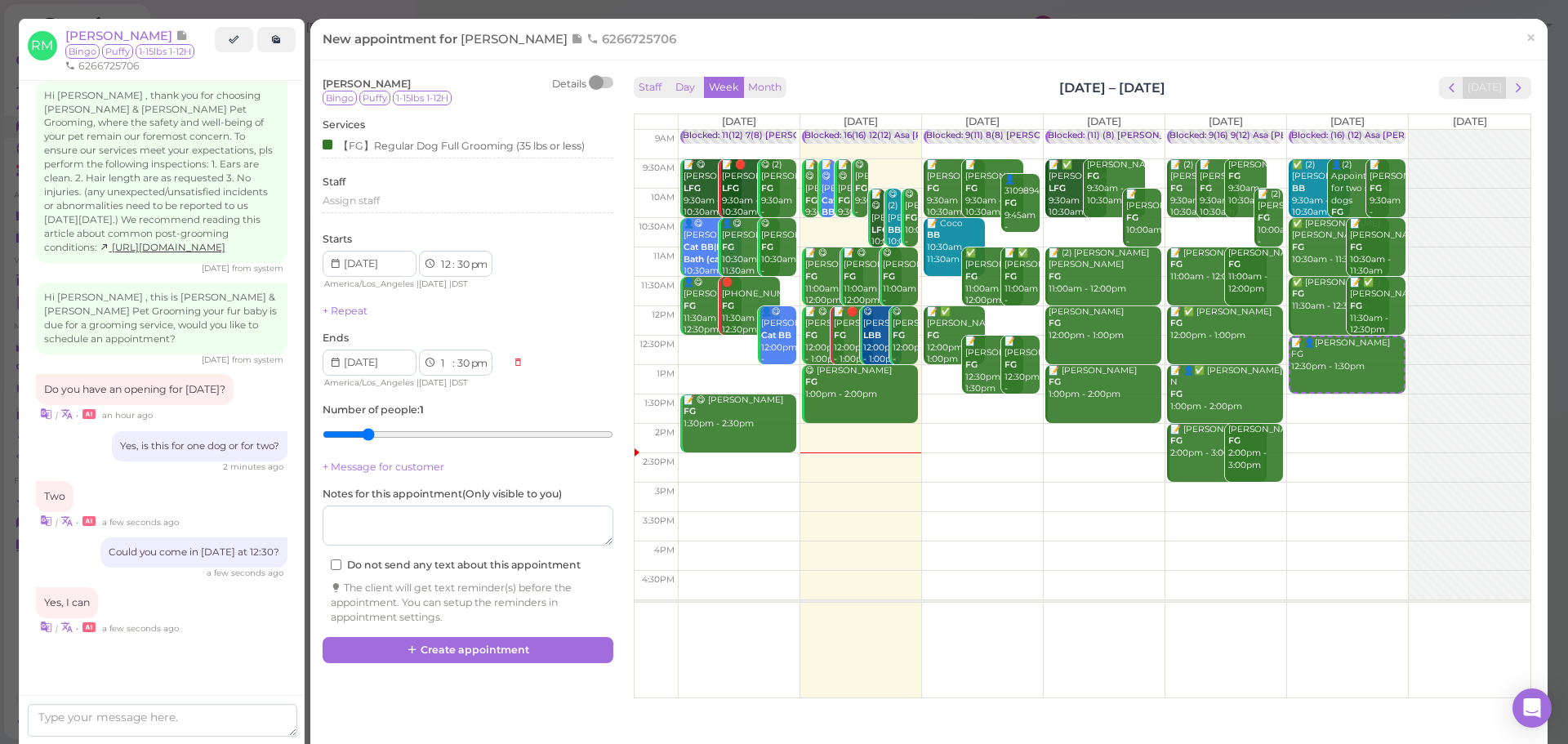
type input "2"
click at [368, 443] on input "range" at bounding box center [468, 434] width 291 height 26
click at [423, 657] on button "Create appointment" at bounding box center [468, 650] width 291 height 26
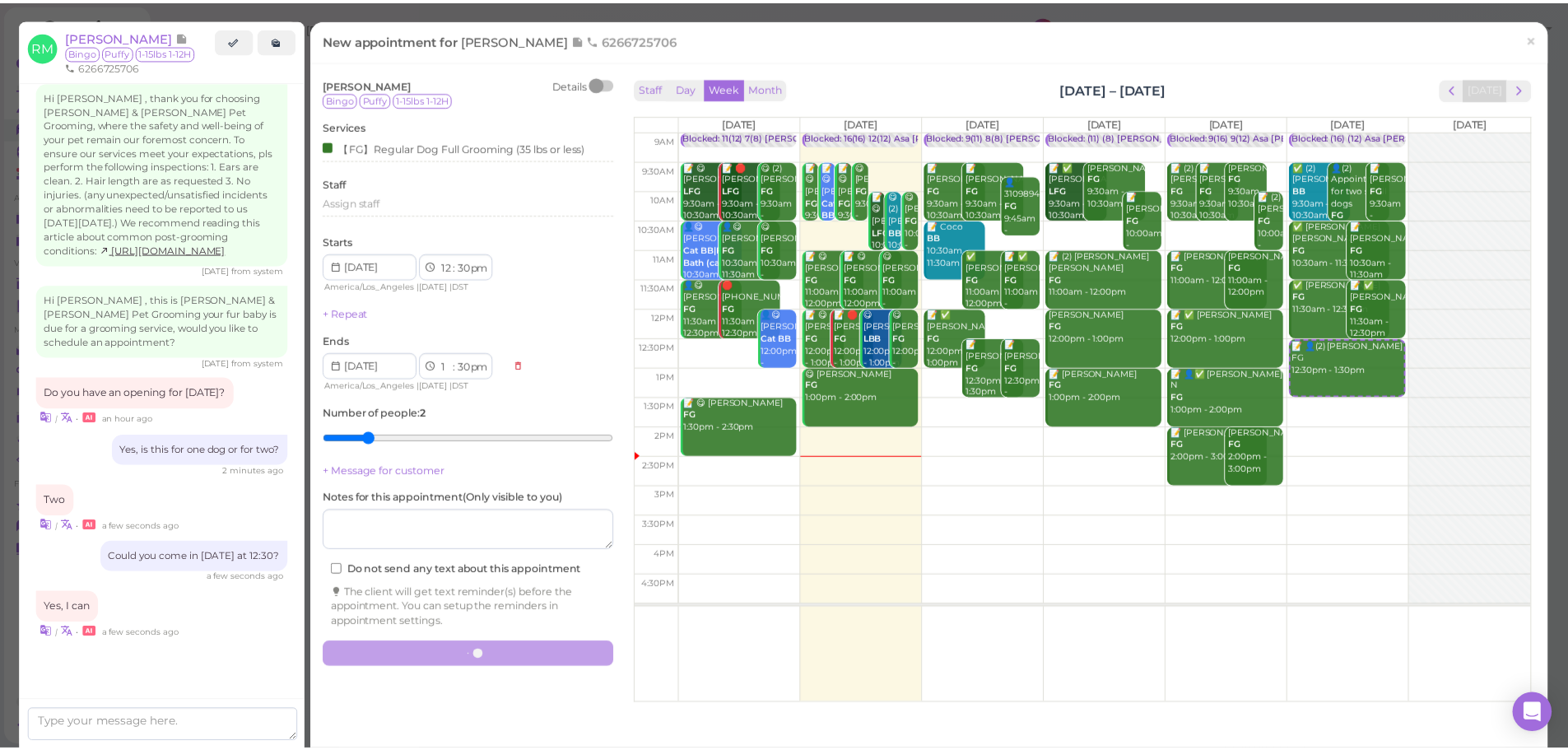
scroll to position [2261, 0]
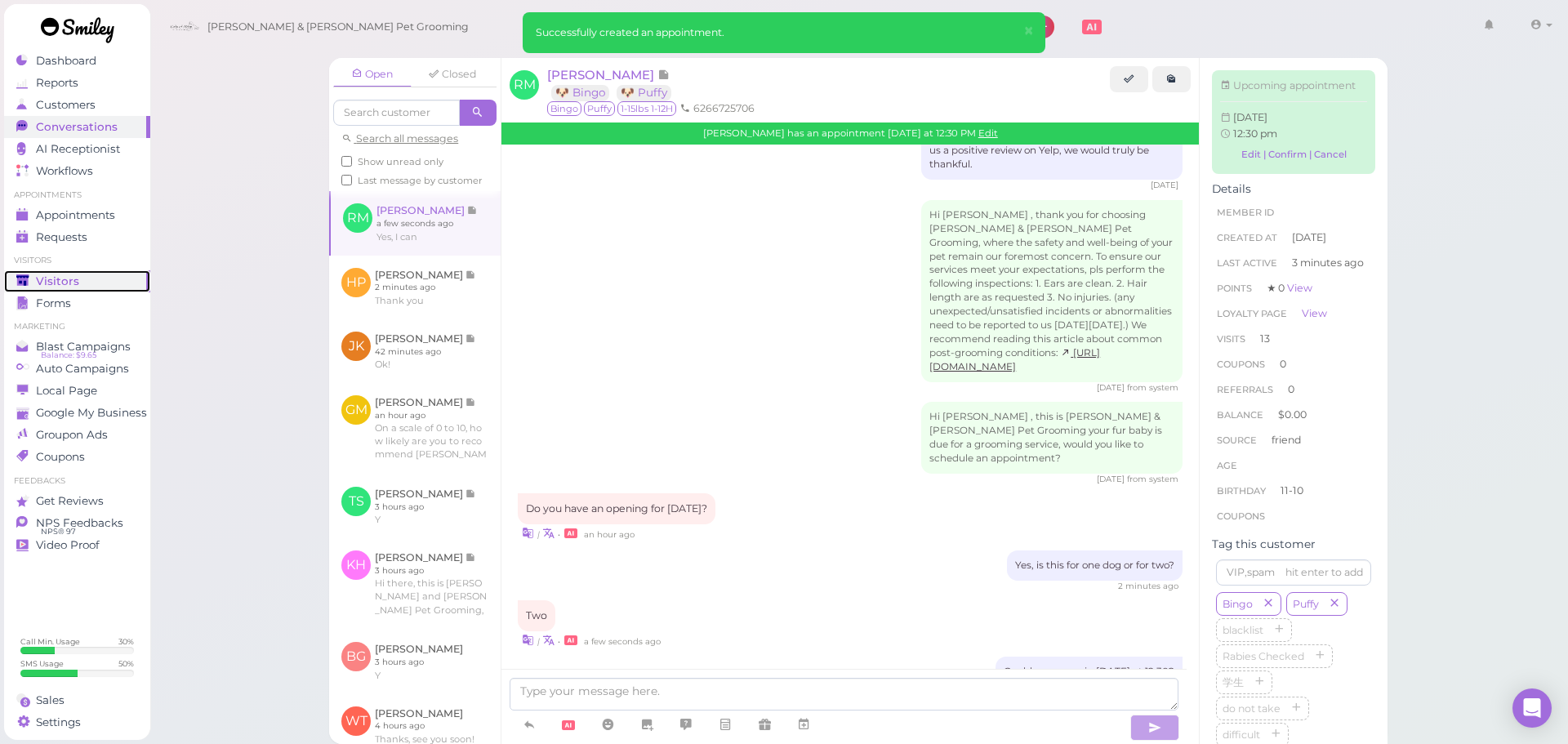
click at [105, 271] on link "Visitors" at bounding box center [78, 281] width 146 height 22
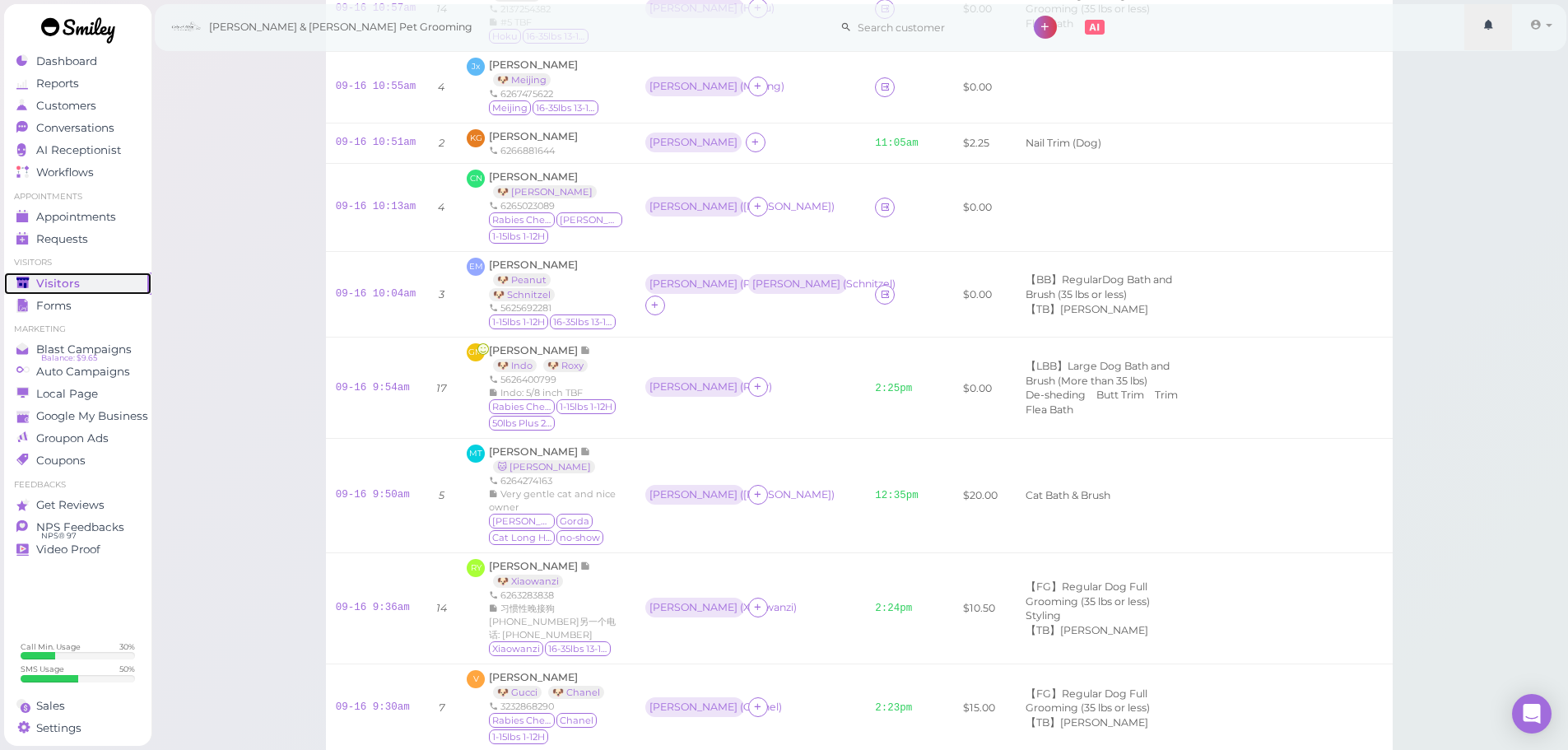
scroll to position [631, 0]
click at [372, 306] on td "09-16 10:04am" at bounding box center [376, 293] width 100 height 86
click at [495, 257] on span "[PERSON_NAME]" at bounding box center [533, 263] width 89 height 12
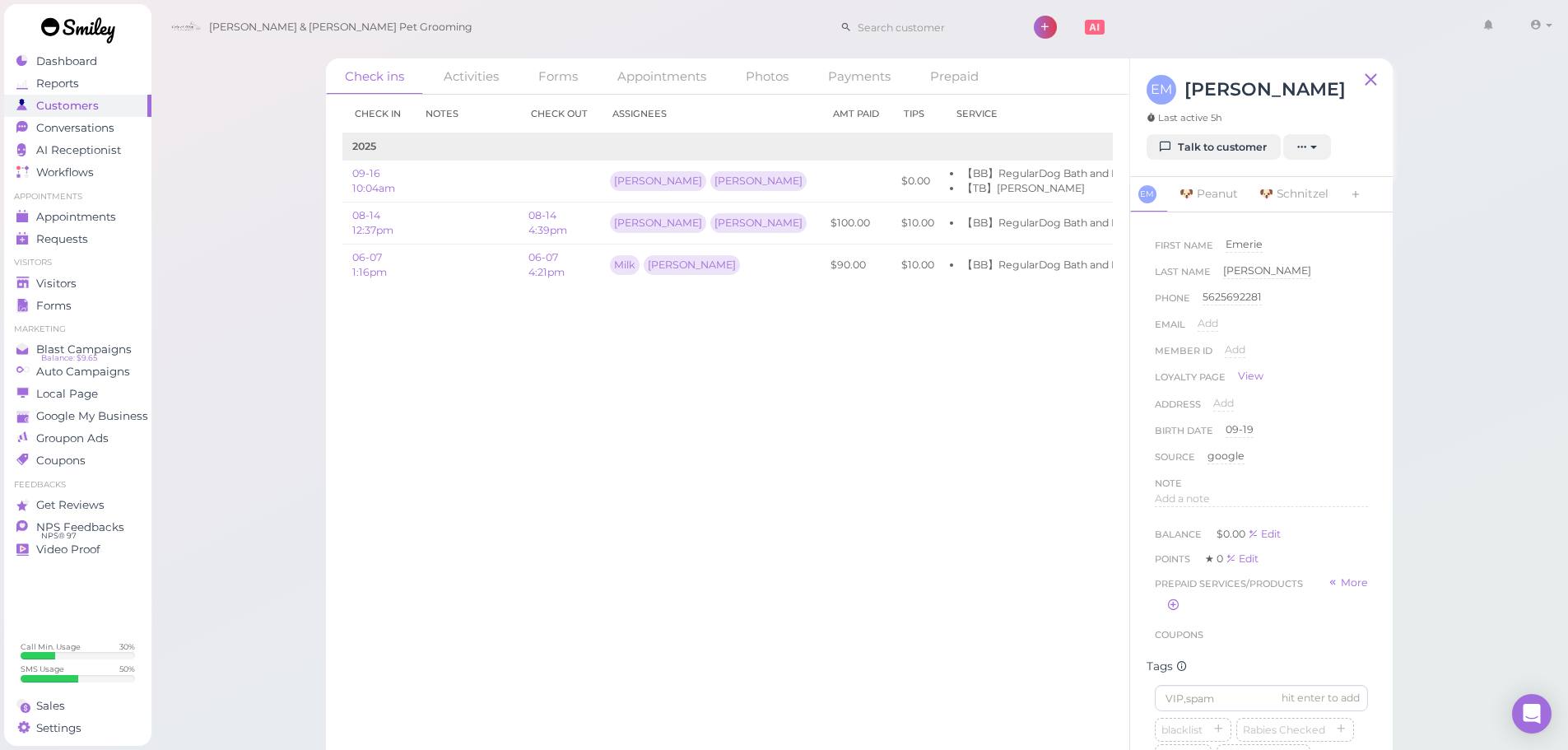
click at [884, 436] on div "Check in Notes Check out Assignees Amt Paid Tips Service 2025 09-16 10:04am [PE…" at bounding box center [727, 422] width 803 height 655
click at [882, 436] on div "Check in Notes Check out Assignees Amt Paid Tips Service 2025 09-16 10:04am [PE…" at bounding box center [727, 422] width 803 height 655
click at [885, 439] on div "Check in Notes Check out Assignees Amt Paid Tips Service 2025 09-16 10:04am [PE…" at bounding box center [727, 422] width 803 height 655
click at [707, 479] on div "Check in Notes Check out Assignees Amt Paid Tips Service 2025 09-16 10:04am [PE…" at bounding box center [727, 422] width 803 height 655
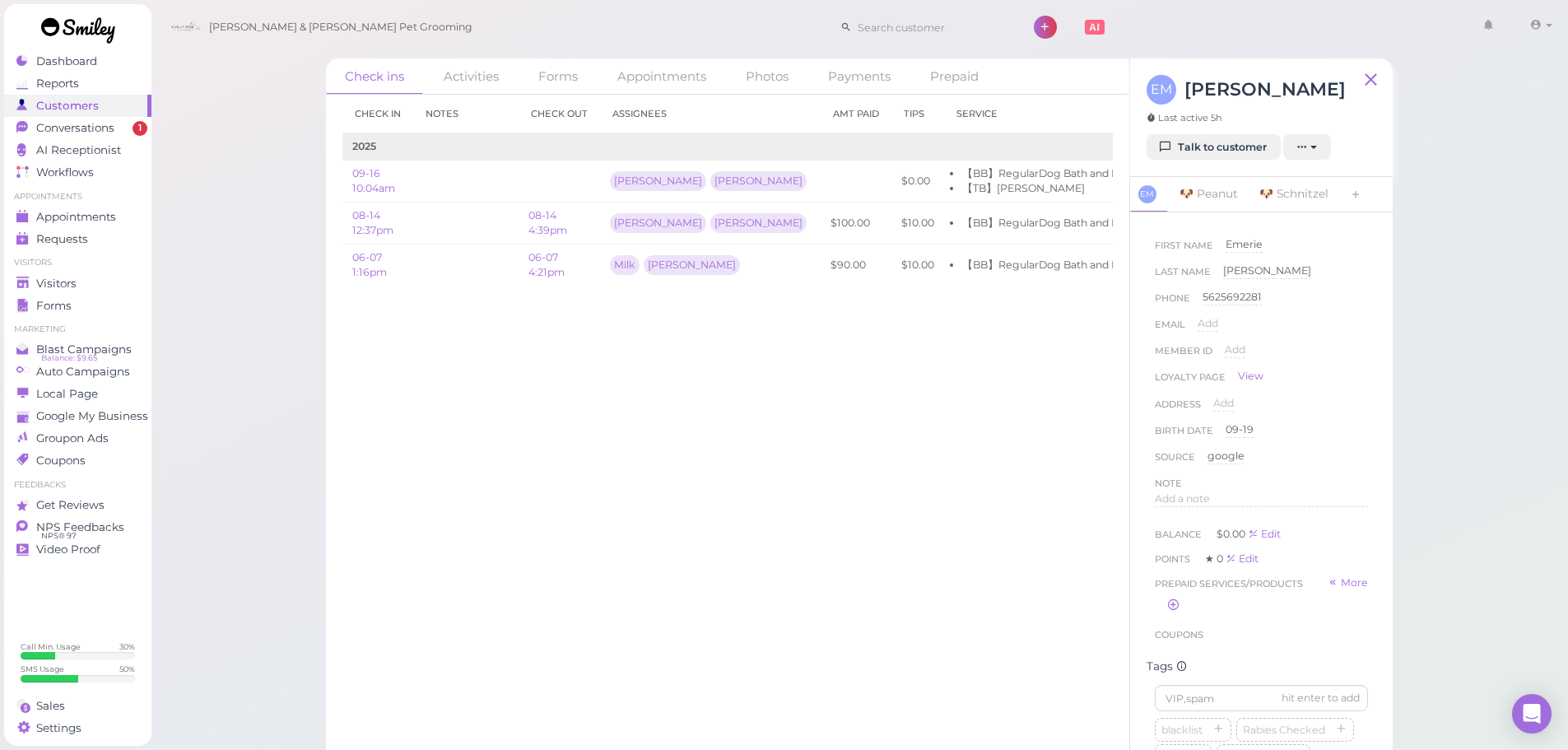
click at [816, 592] on div "Check in Notes Check out Assignees Amt Paid Tips Service 2025 09-16 10:04am [PE…" at bounding box center [727, 422] width 803 height 655
click at [816, 591] on div "Check in Notes Check out Assignees Amt Paid Tips Service 2025 09-16 10:04am [PE…" at bounding box center [727, 422] width 803 height 655
click at [546, 220] on link "08-14 4:39pm" at bounding box center [548, 222] width 39 height 27
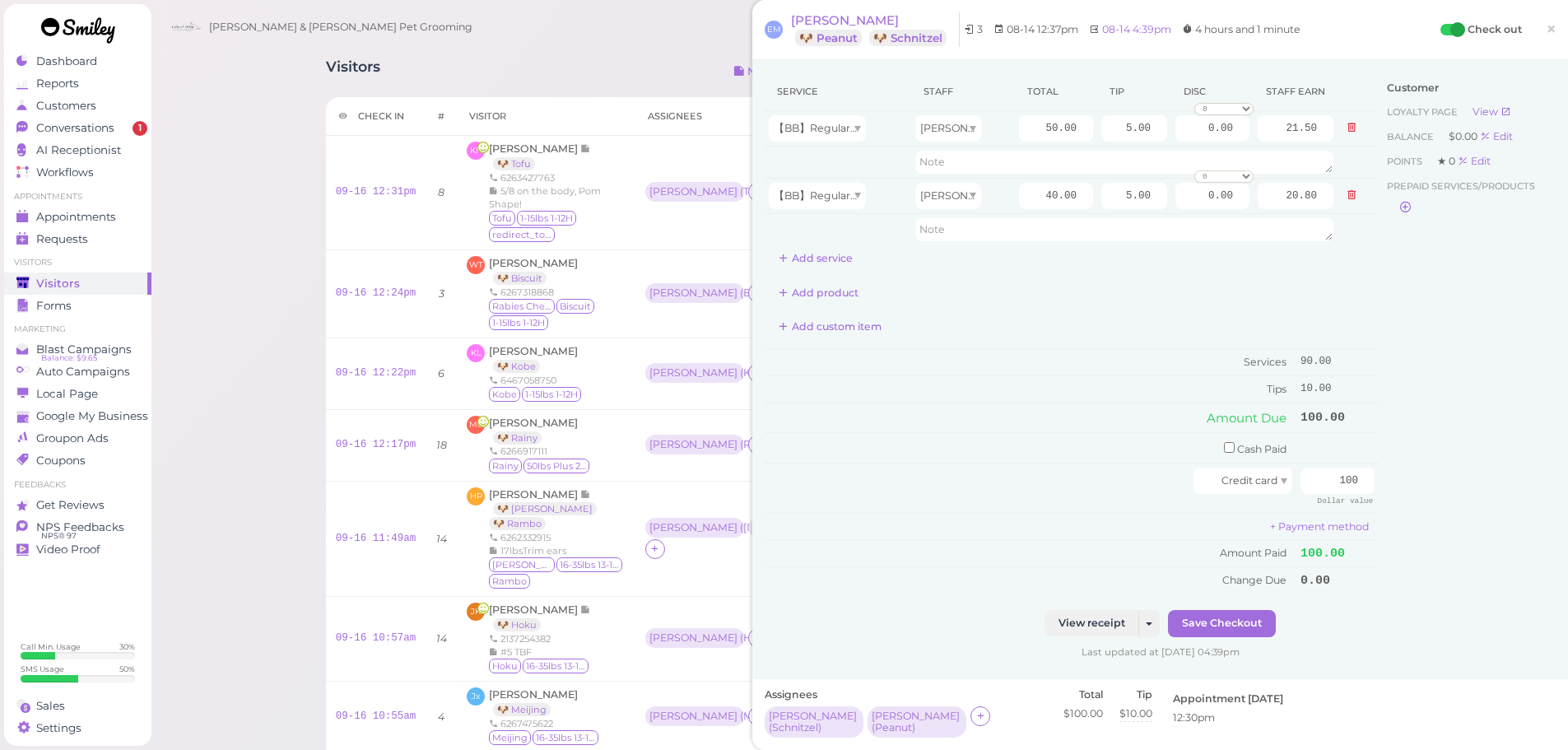
click at [1421, 354] on div "Customer Loyalty page View Balance $0.00 Edit Points ★ 0 Edit Prepaid services/…" at bounding box center [1466, 341] width 177 height 537
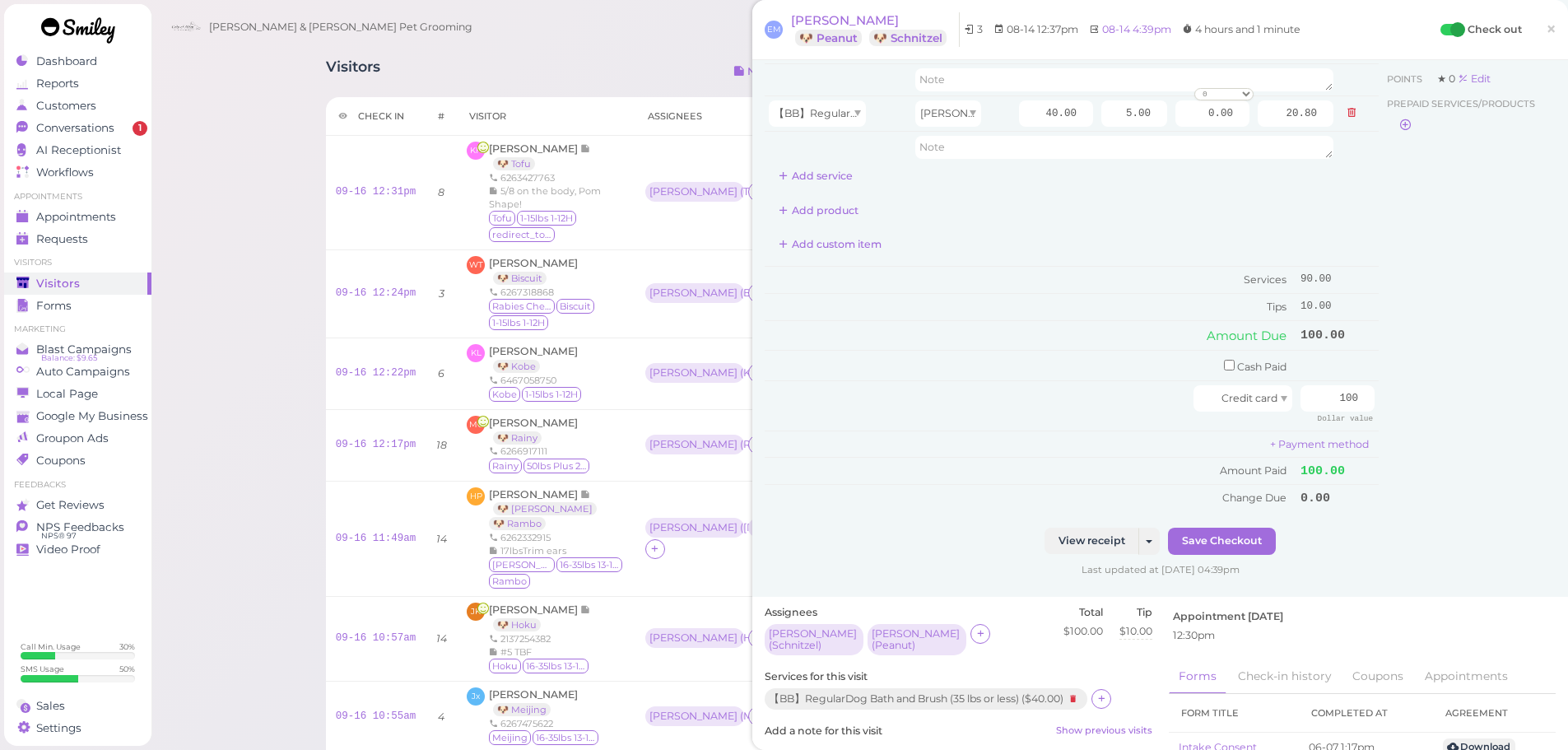
click at [1423, 357] on div "Customer Loyalty page View Balance $0.00 Edit Points ★ 0 Edit Prepaid services/…" at bounding box center [1466, 259] width 177 height 537
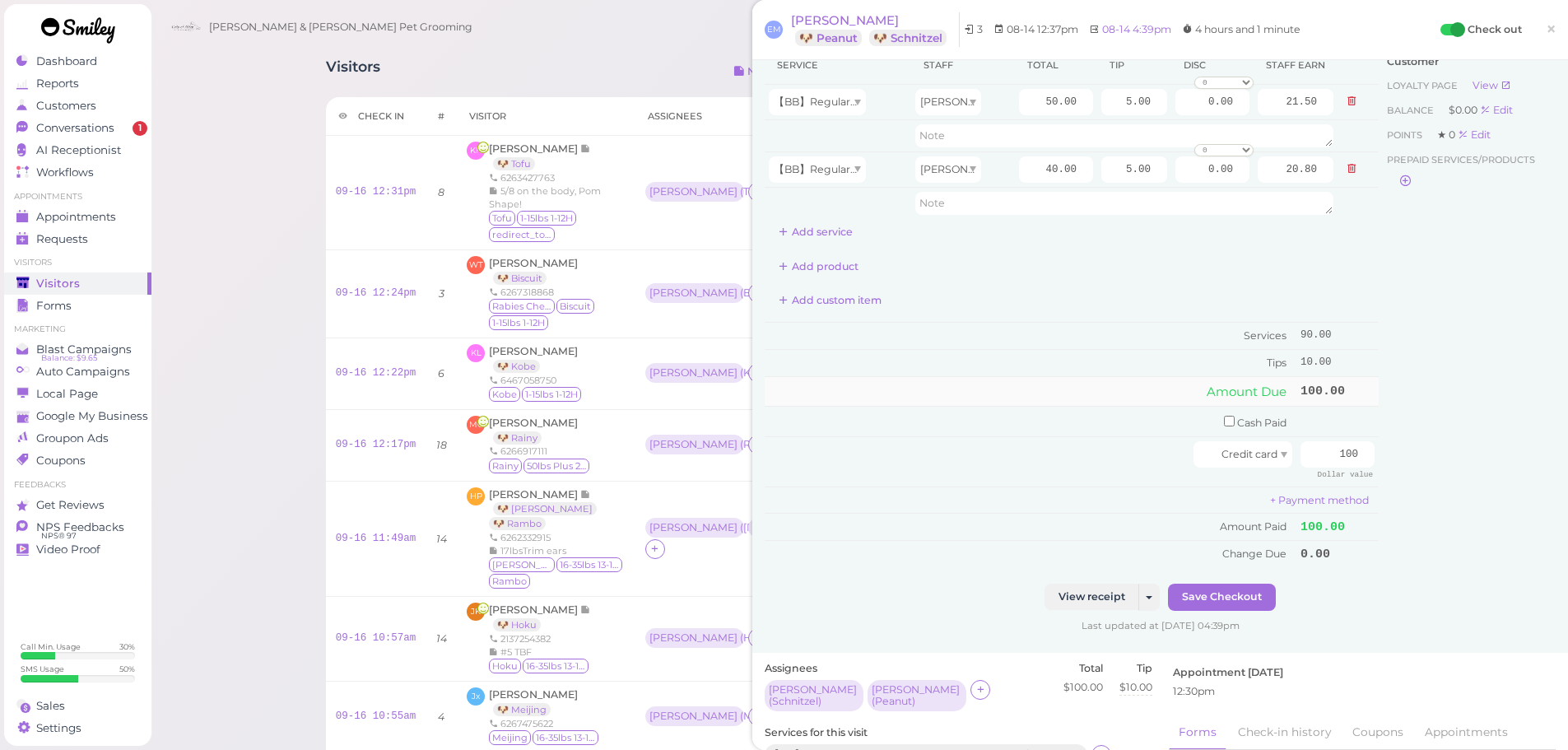
scroll to position [0, 0]
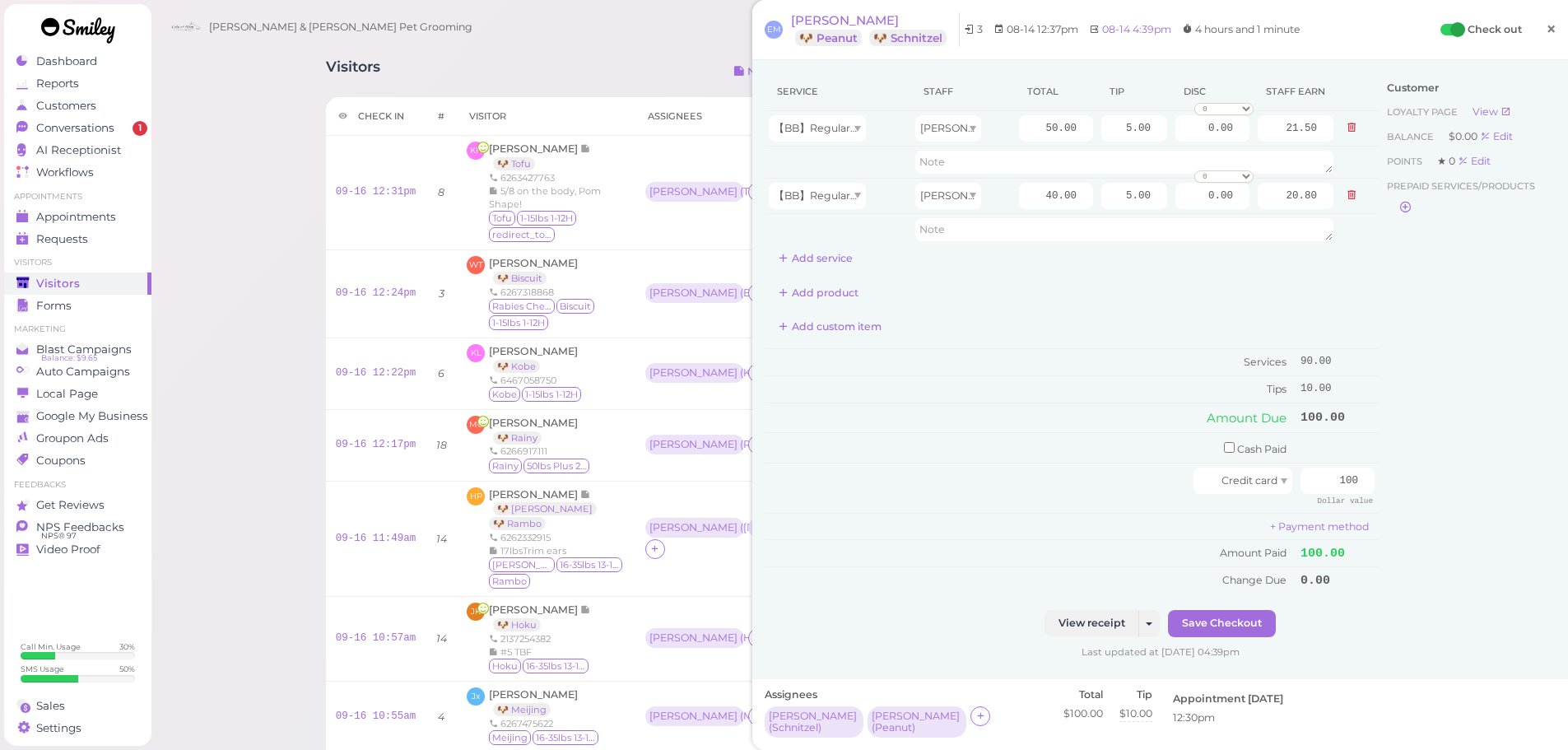
click at [1535, 35] on link "×" at bounding box center [1550, 30] width 31 height 39
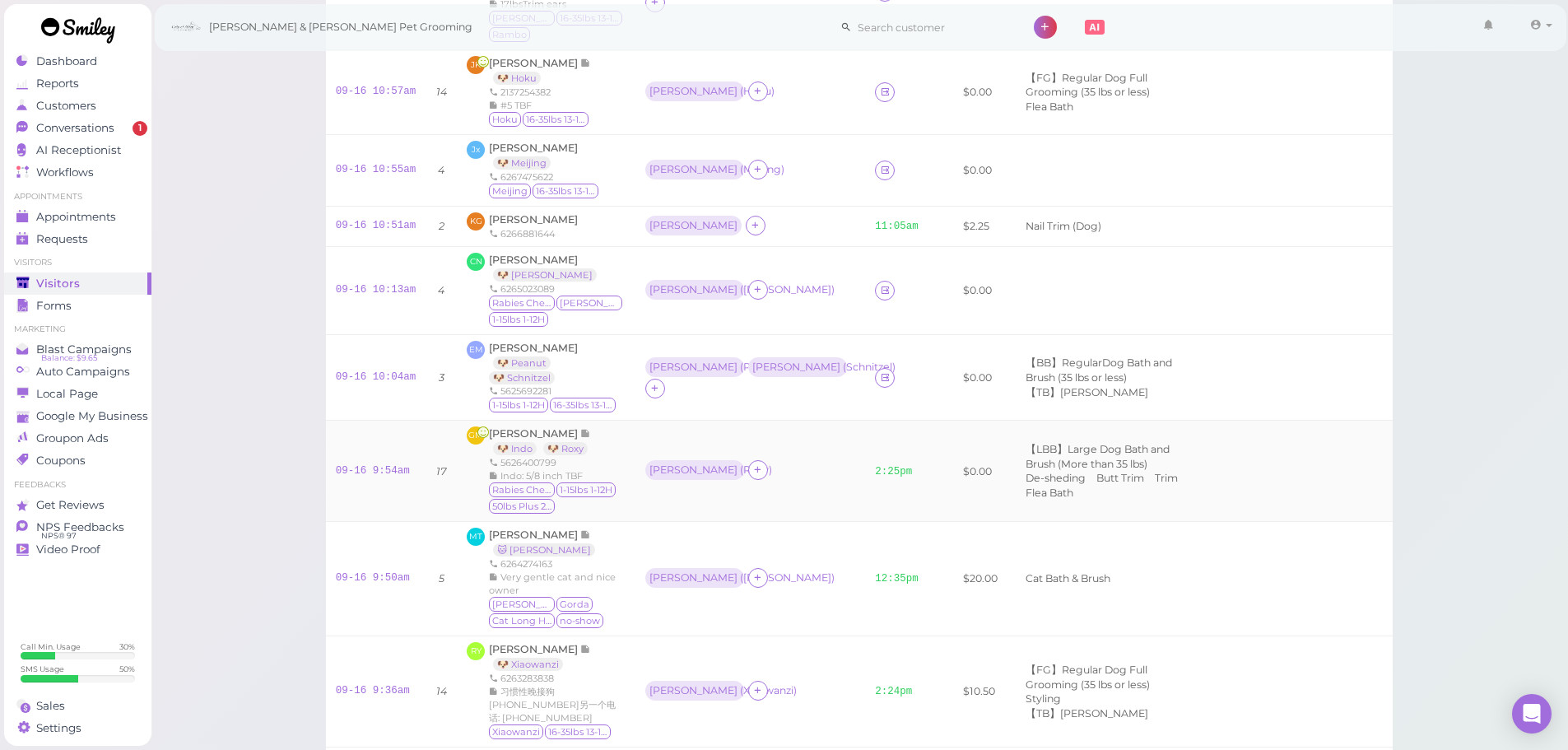
scroll to position [576, 0]
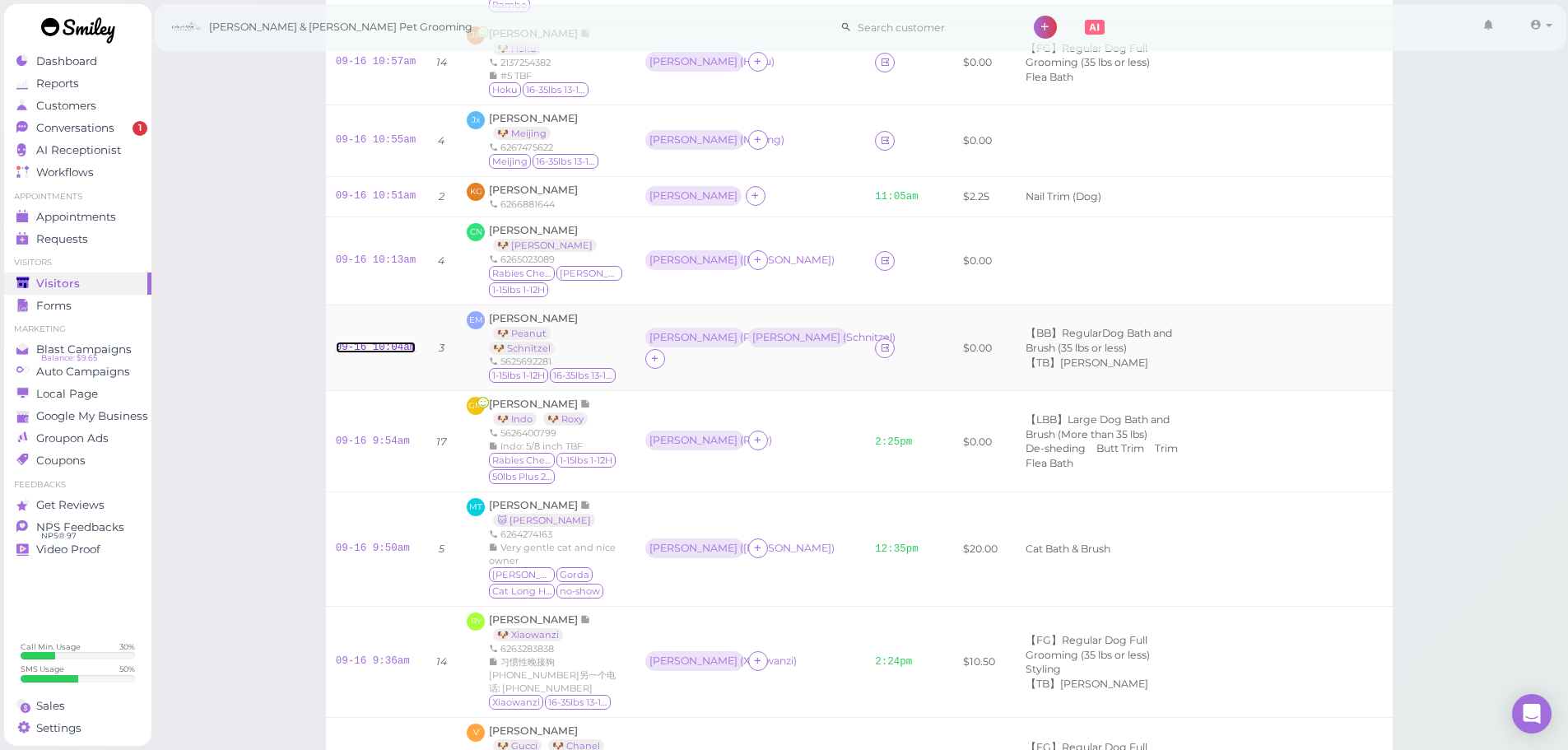
click at [342, 342] on link "09-16 10:04am" at bounding box center [376, 347] width 81 height 11
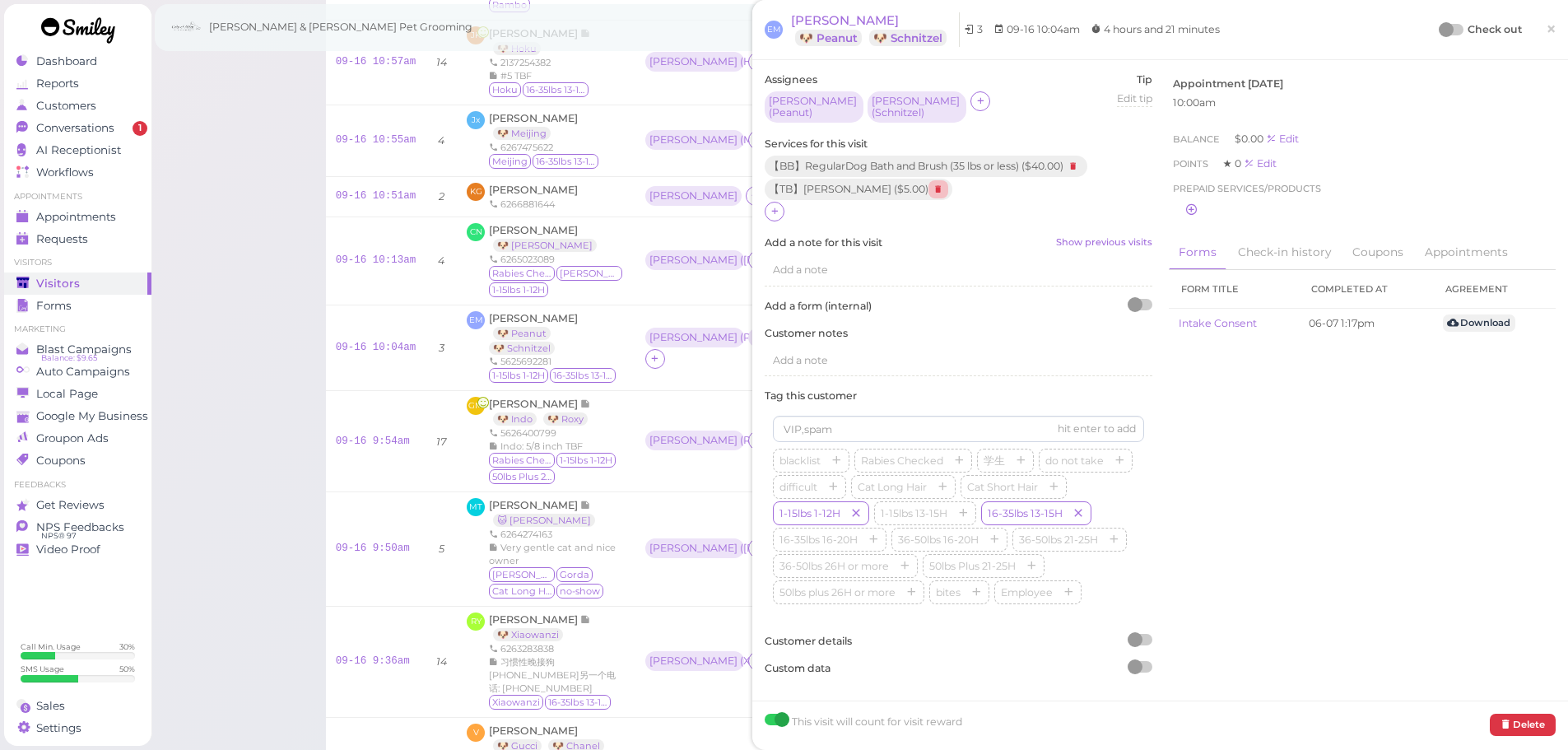
click at [937, 188] on icon at bounding box center [938, 189] width 19 height 18
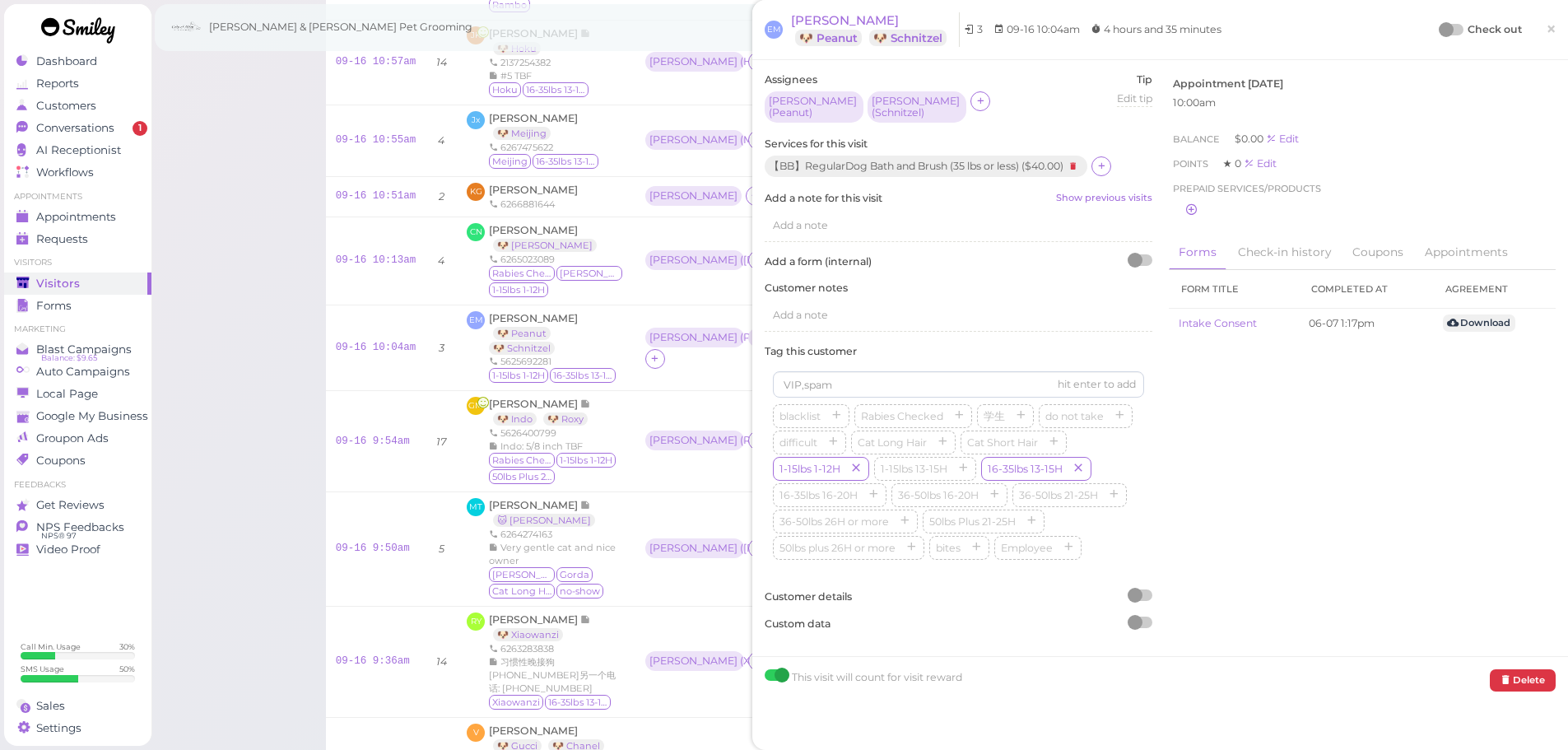
click at [1446, 28] on div at bounding box center [1452, 29] width 23 height 11
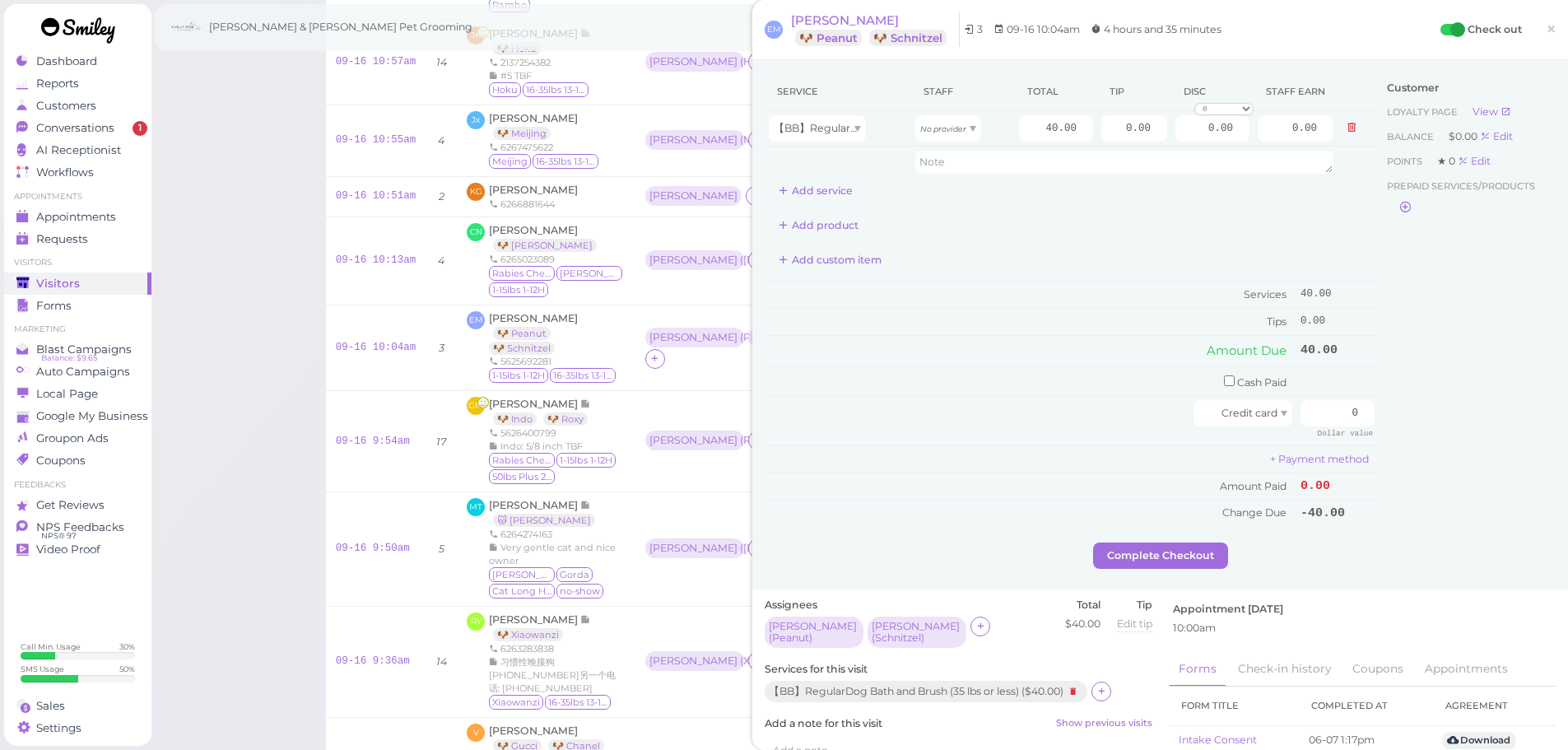
click at [813, 205] on div "Service Staff Total Tip Disc Staff earn 【BB】RegularDog Bath and Brush (35 lbs o…" at bounding box center [1071, 299] width 614 height 453
click at [813, 203] on button "Add service" at bounding box center [815, 191] width 102 height 26
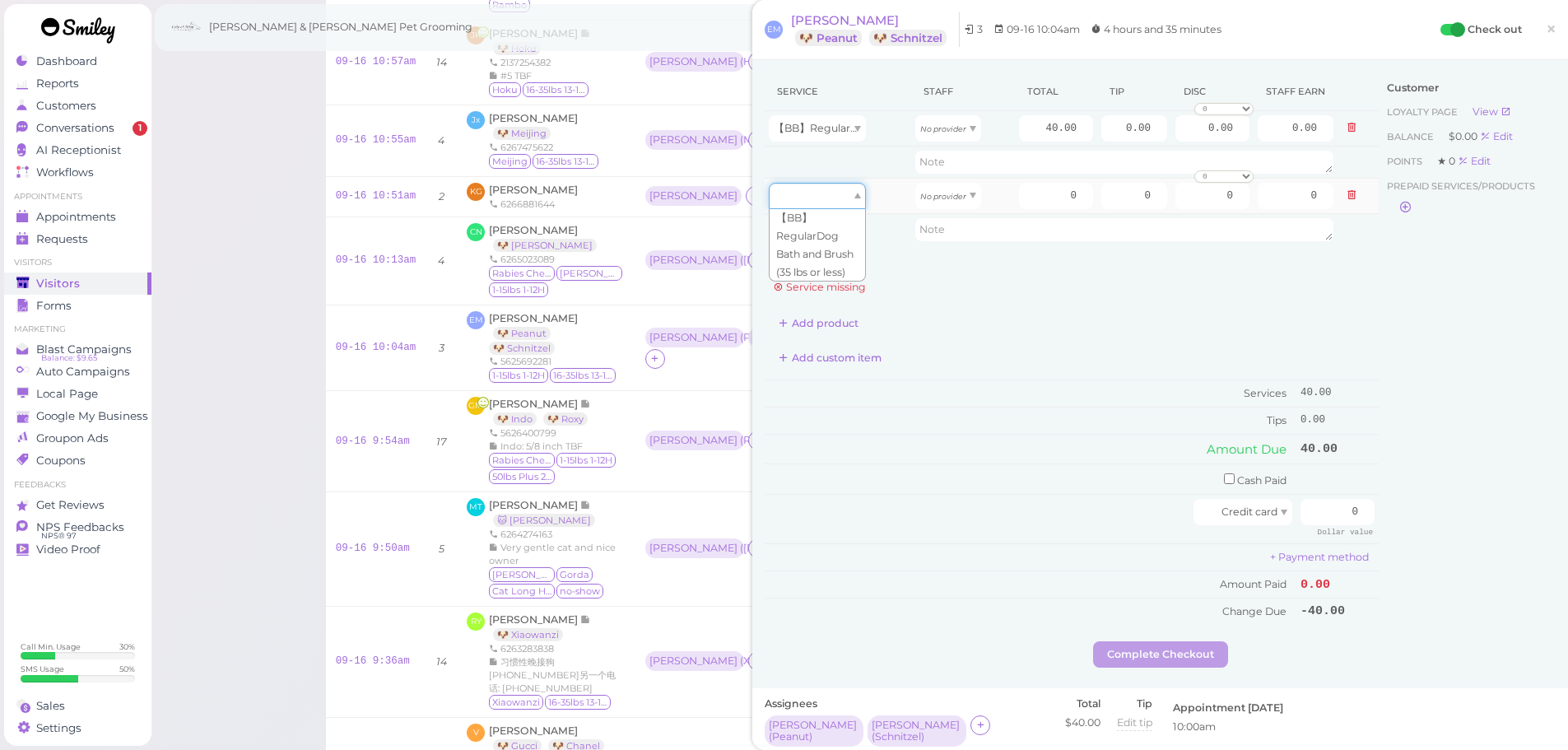
click at [813, 204] on div at bounding box center [817, 196] width 98 height 26
type input "40.00"
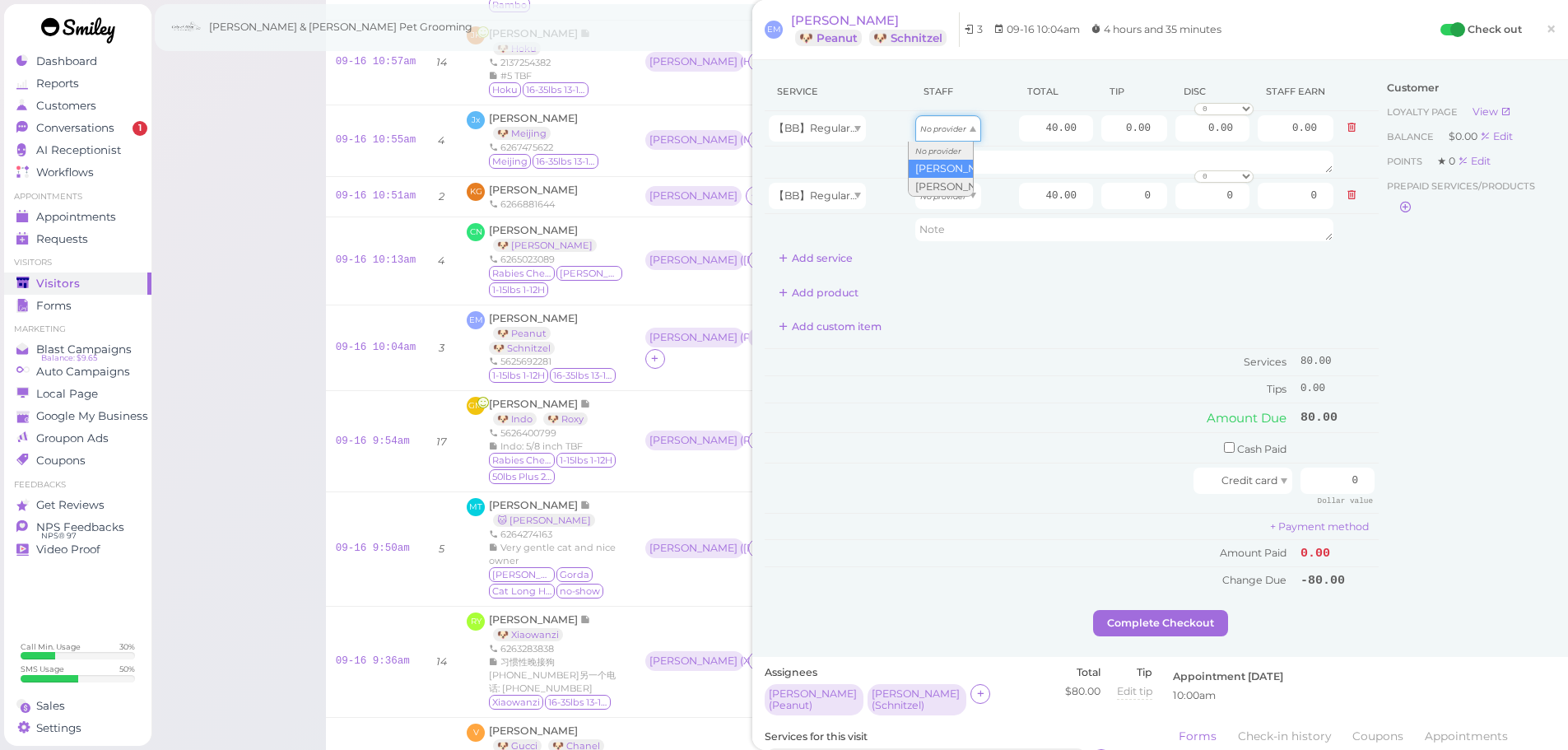
drag, startPoint x: 950, startPoint y: 126, endPoint x: 944, endPoint y: 166, distance: 40.4
type input "17.20"
drag, startPoint x: 943, startPoint y: 202, endPoint x: 940, endPoint y: 249, distance: 47.1
type input "17.20"
click at [1025, 187] on input "40.00" at bounding box center [1056, 196] width 74 height 26
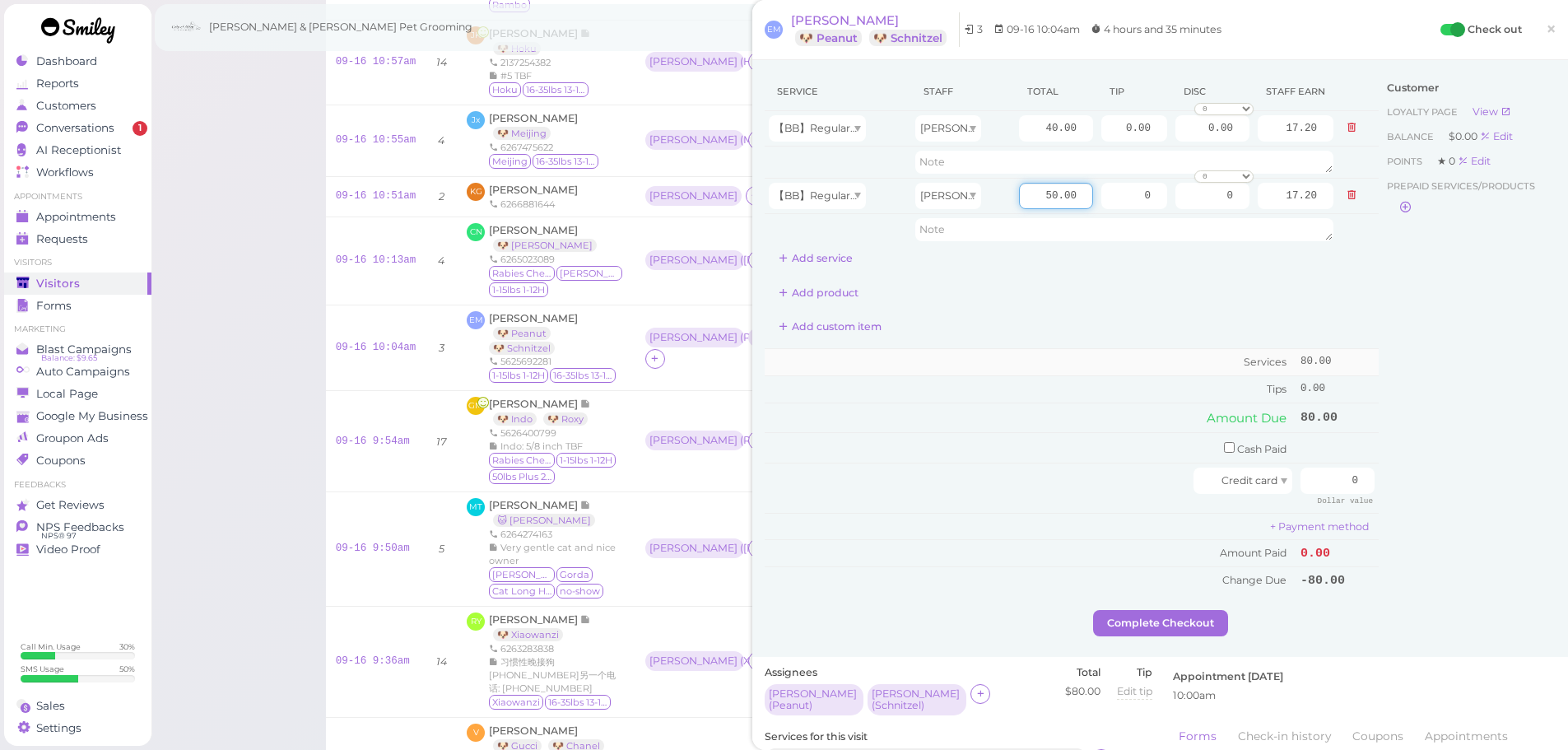
type input "50.00"
type input "21.50"
click at [1089, 356] on td "Services" at bounding box center [1030, 362] width 531 height 27
drag, startPoint x: 1414, startPoint y: 479, endPoint x: 1434, endPoint y: 472, distance: 21.2
click at [1434, 479] on div "Service Staff Total Tip Disc Staff earn 【BB】RegularDog Bath and Brush (35 lbs o…" at bounding box center [1160, 341] width 791 height 537
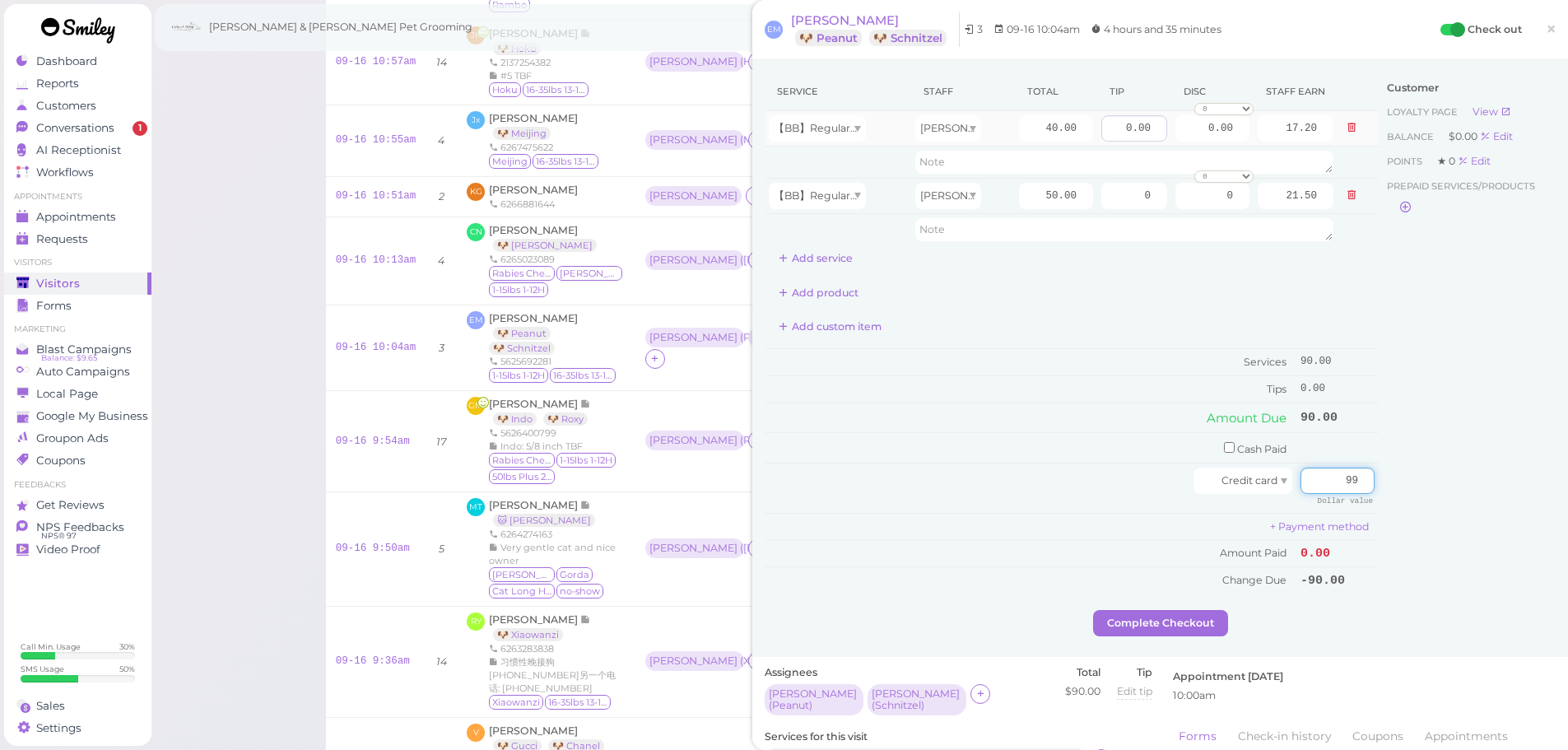
type input "99"
drag, startPoint x: 1105, startPoint y: 126, endPoint x: 1352, endPoint y: 156, distance: 248.8
click at [1400, 150] on div "Service Staff Total Tip Disc Staff earn 【BB】RegularDog Bath and Brush (35 lbs o…" at bounding box center [1160, 341] width 791 height 537
type input "4"
drag, startPoint x: 1103, startPoint y: 191, endPoint x: 1476, endPoint y: 267, distance: 380.7
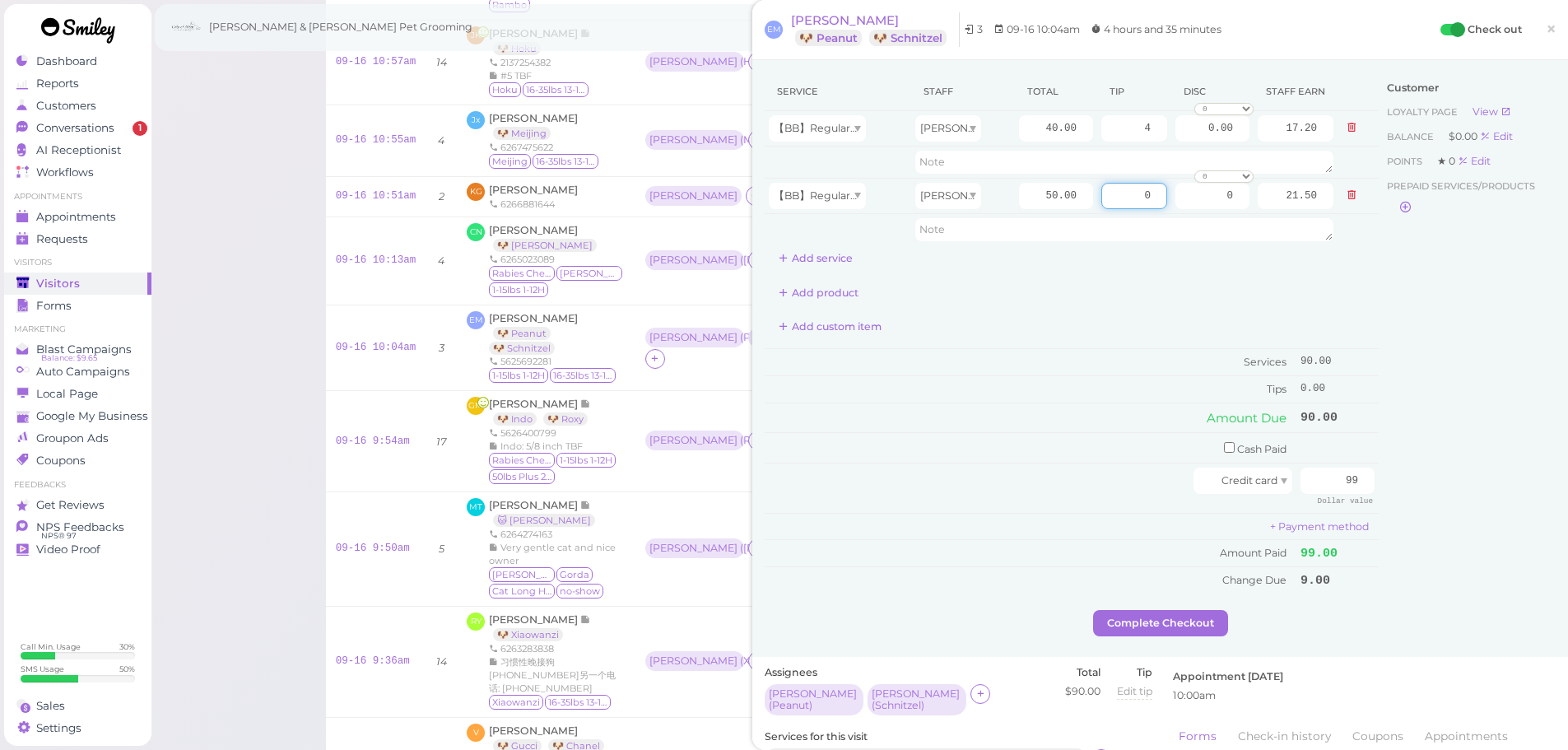
click at [1476, 266] on div "Service Staff Total Tip Disc Staff earn 【BB】RegularDog Bath and Brush (35 lbs o…" at bounding box center [1160, 341] width 791 height 537
type input "5"
click at [1466, 437] on div "Customer Loyalty page View Balance $0.00 Edit Points ★ 0 Edit Prepaid services/…" at bounding box center [1466, 341] width 177 height 537
click at [1115, 631] on button "Complete Checkout" at bounding box center [1160, 623] width 135 height 26
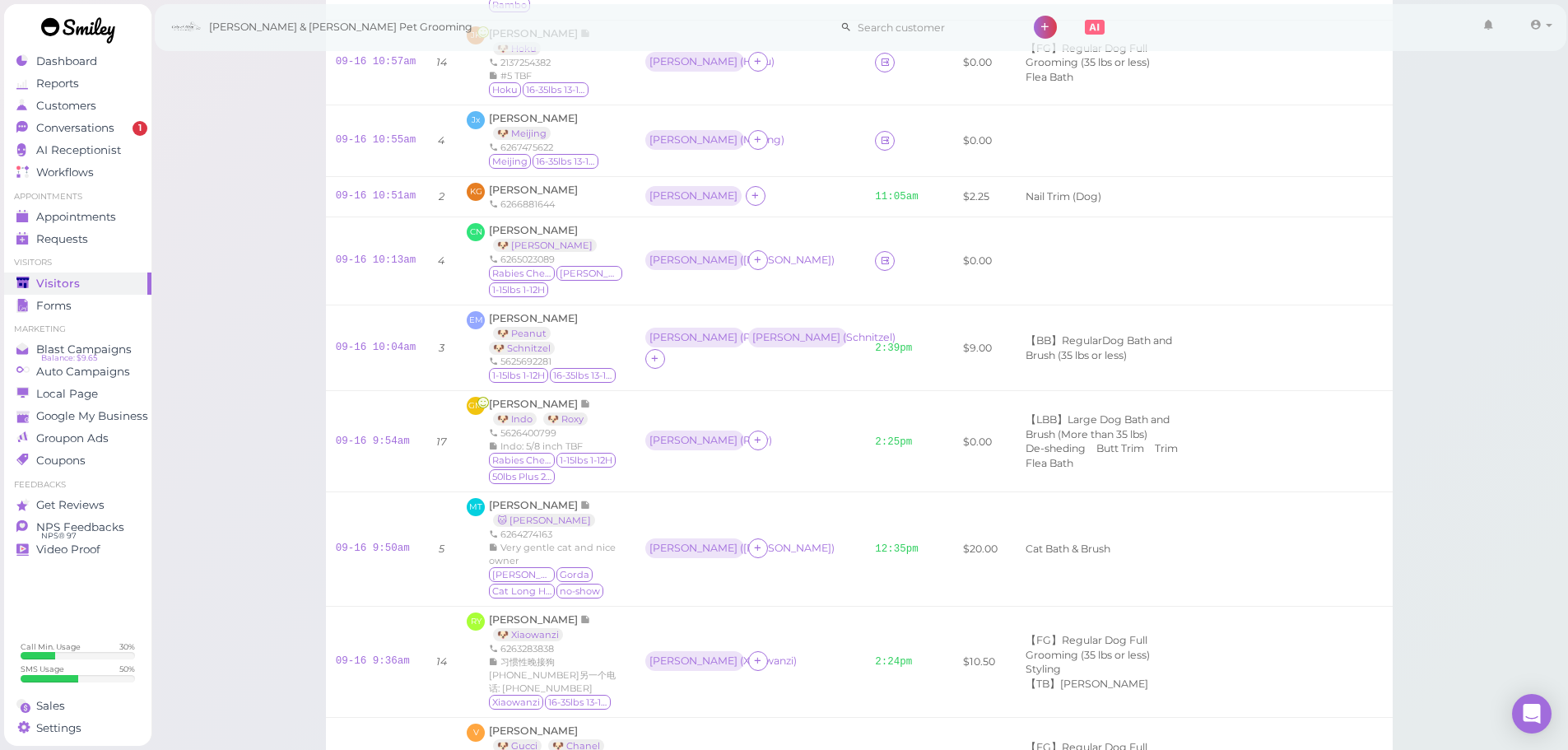
click at [863, 7] on div at bounding box center [921, 22] width 181 height 36
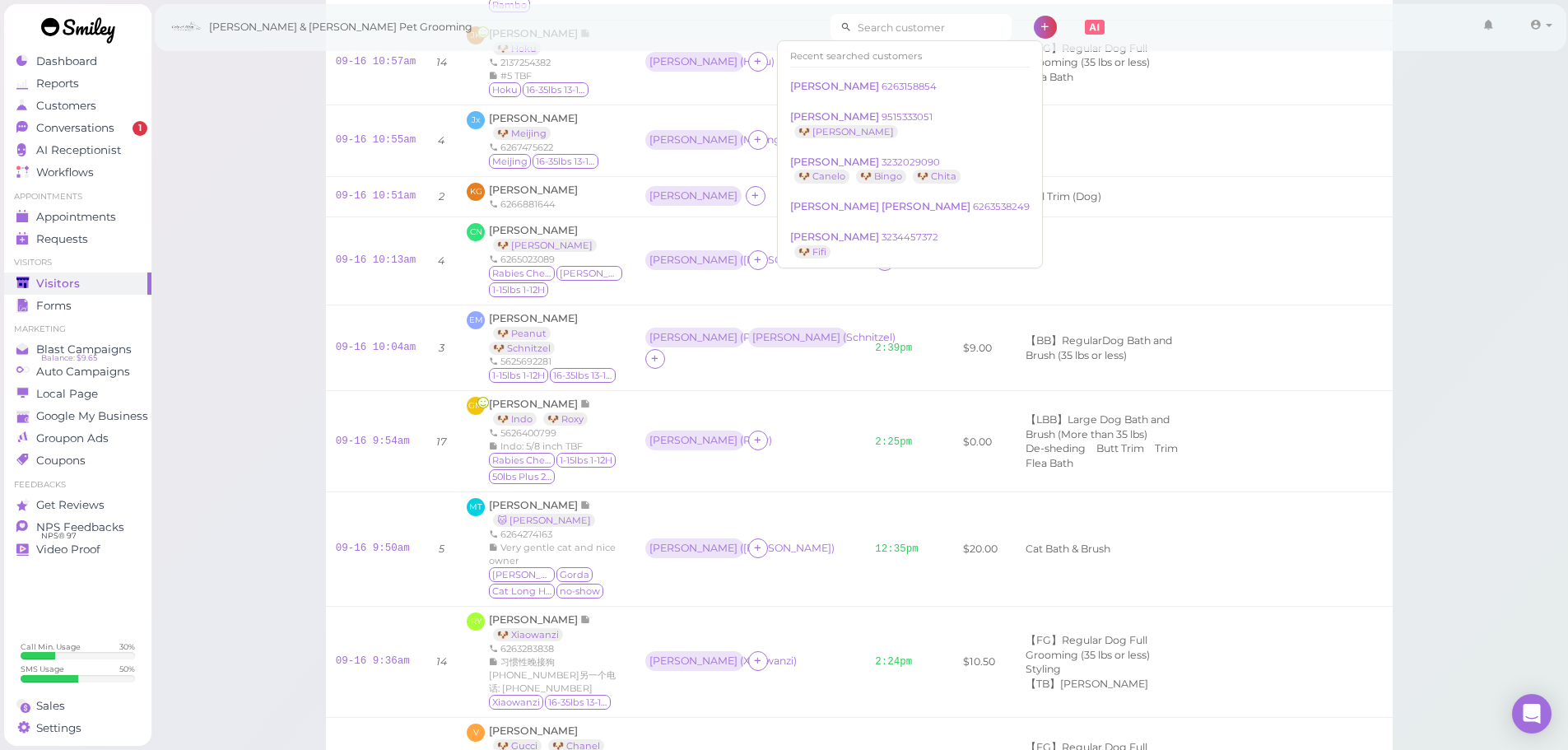
click at [864, 22] on input at bounding box center [932, 27] width 160 height 26
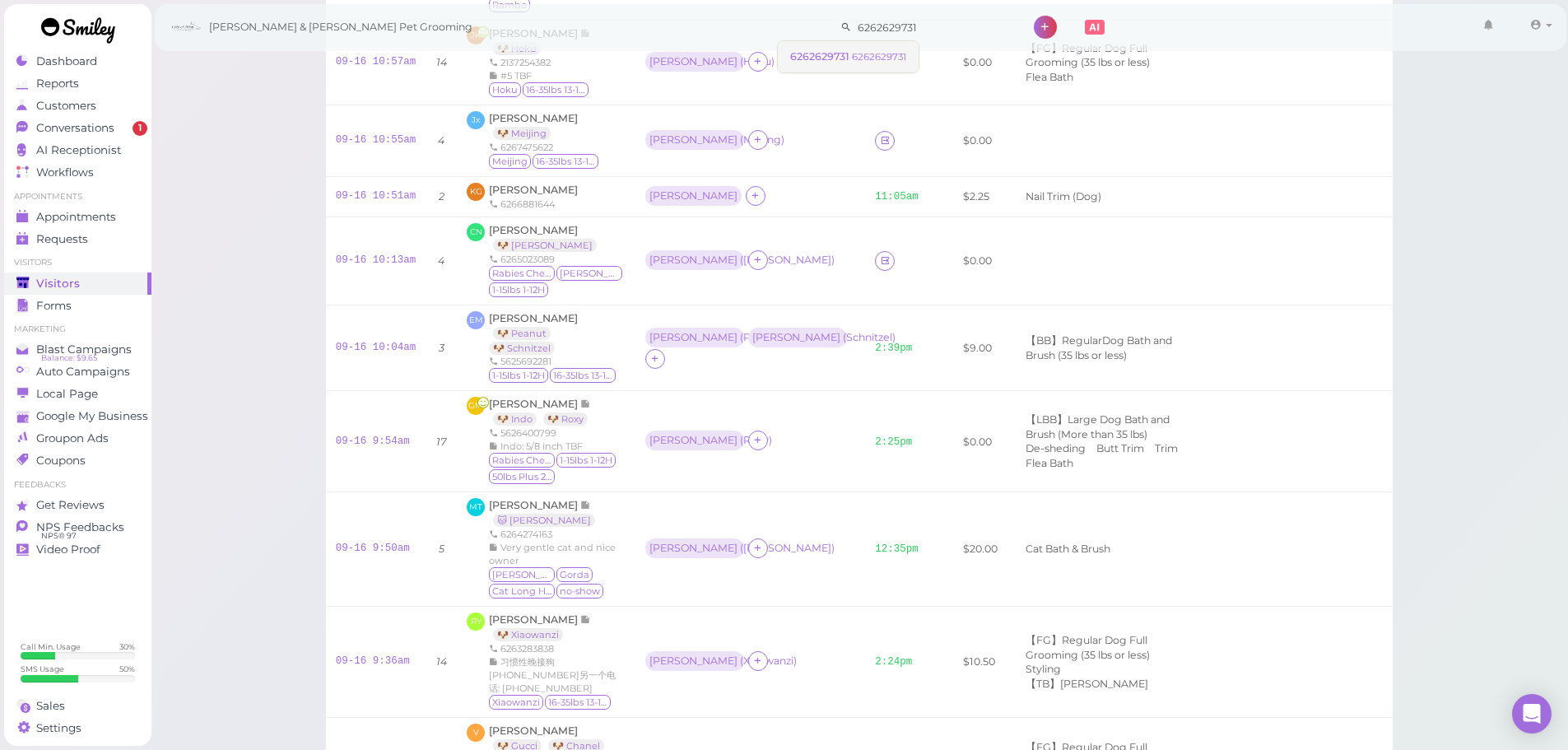
type input "6262629731"
click at [856, 46] on link "6262629731 6262629731" at bounding box center [848, 57] width 141 height 32
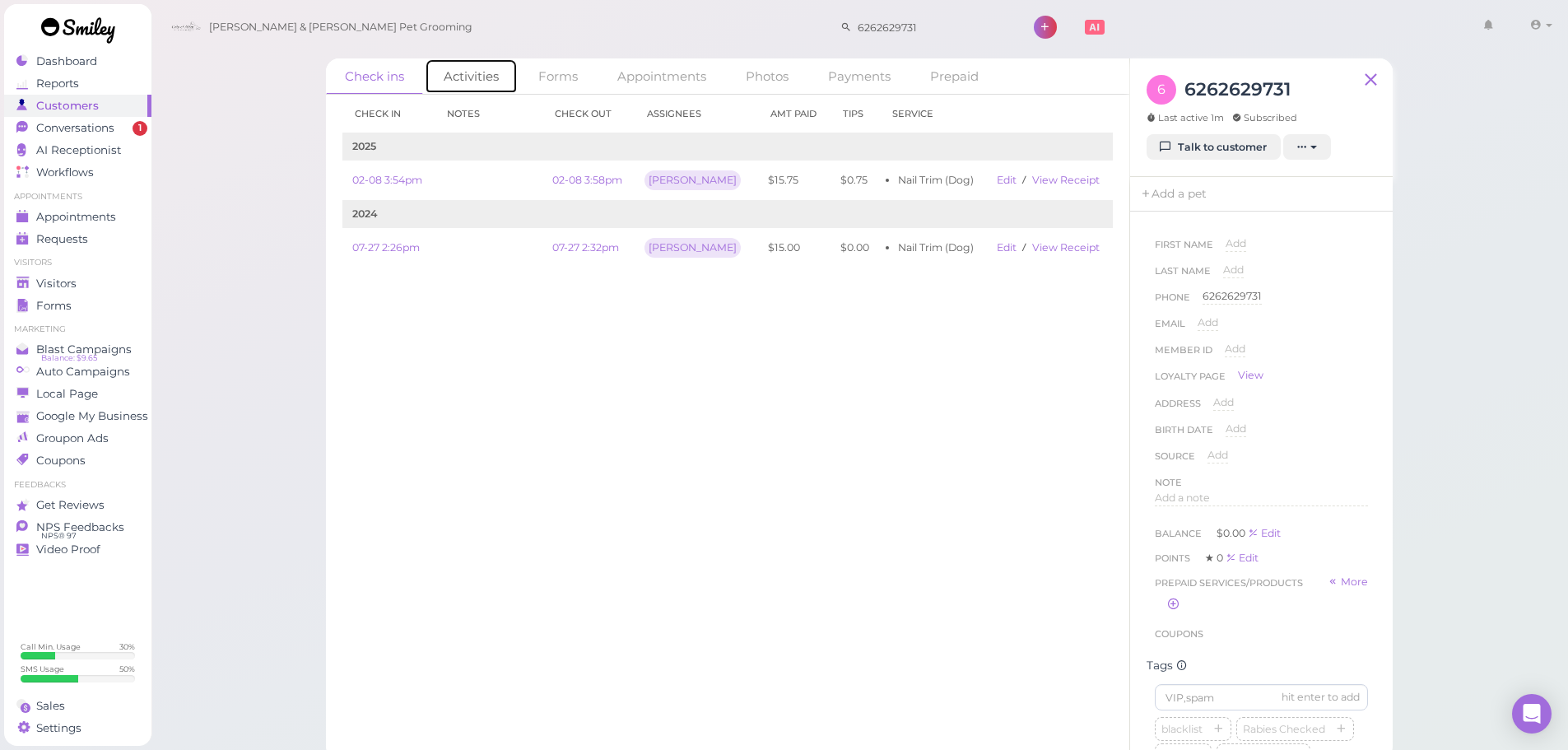
click at [491, 81] on link "Activities" at bounding box center [471, 76] width 93 height 35
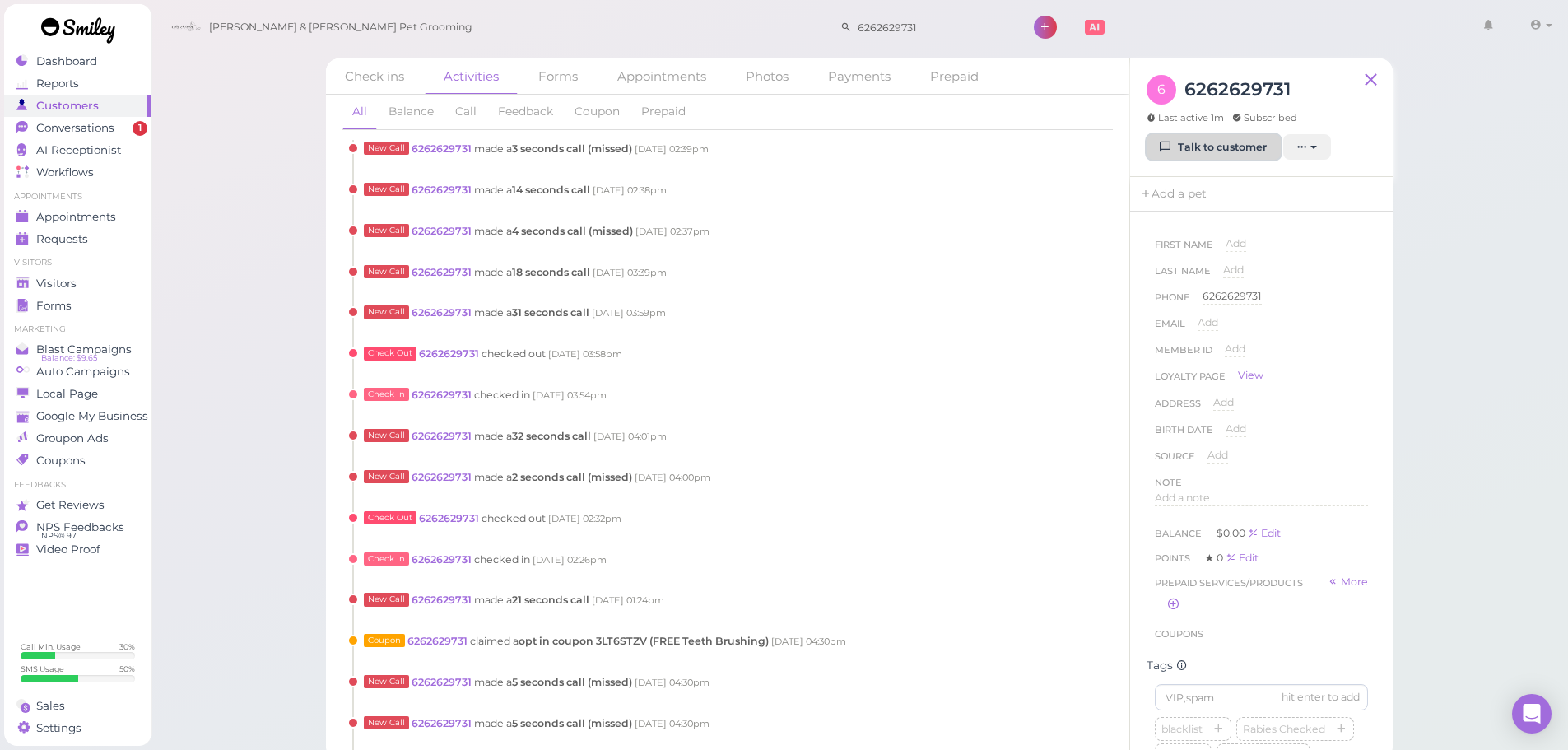
click at [1258, 147] on link "Talk to customer" at bounding box center [1213, 148] width 134 height 26
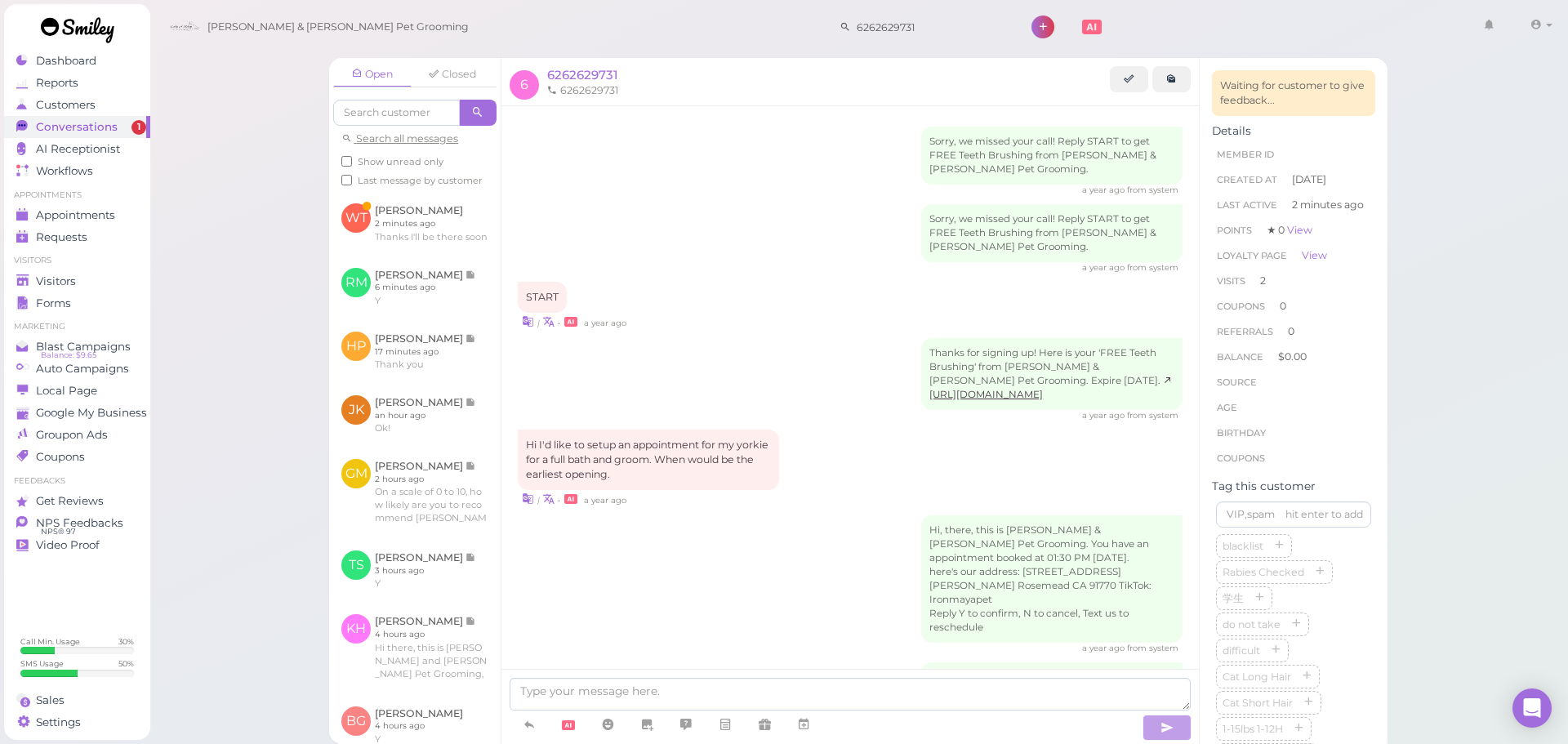
scroll to position [862, 0]
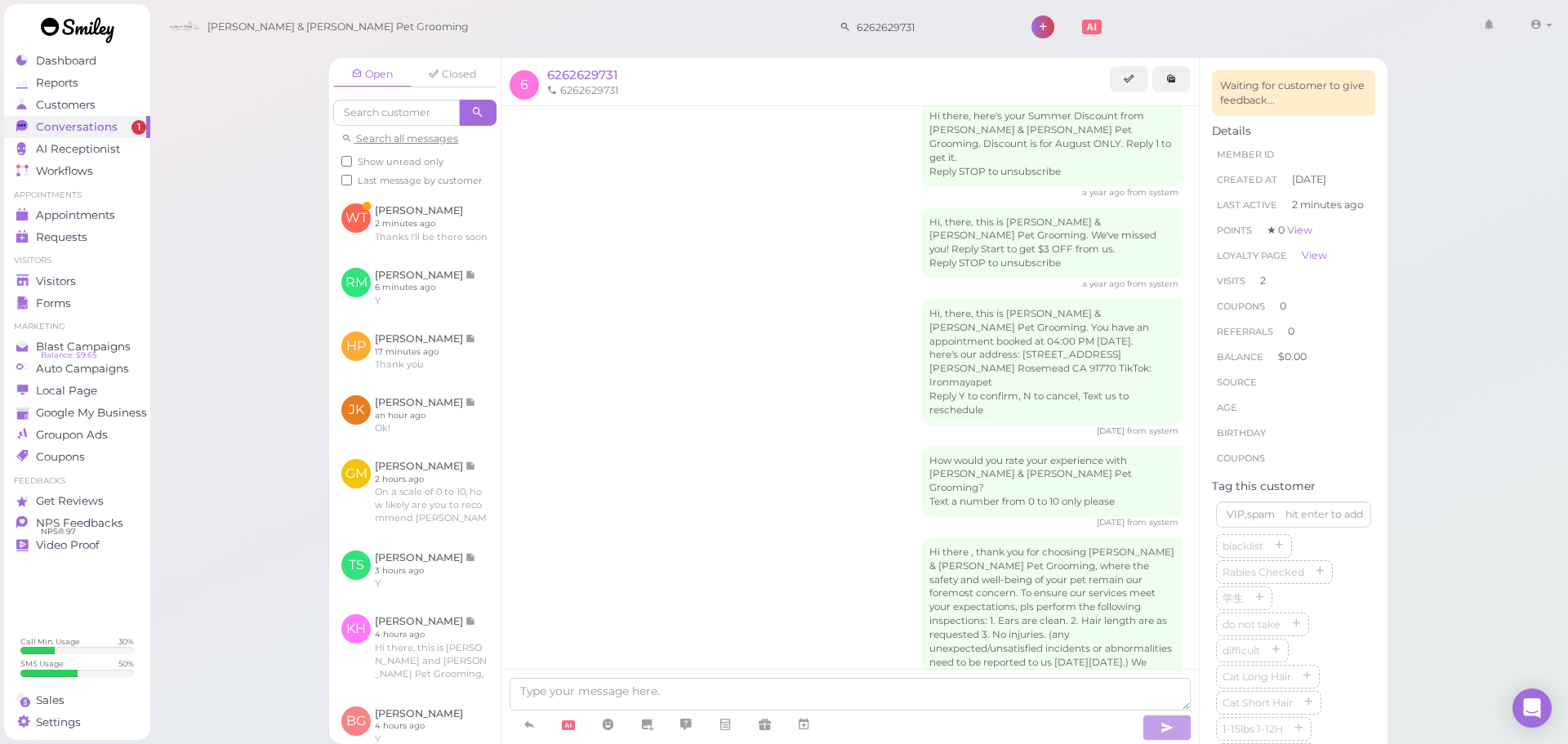
click at [234, 280] on div "Open Closed Search all messages Show unread only Last message by customer WT Wi…" at bounding box center [859, 372] width 1419 height 744
click at [479, 247] on link at bounding box center [415, 222] width 172 height 64
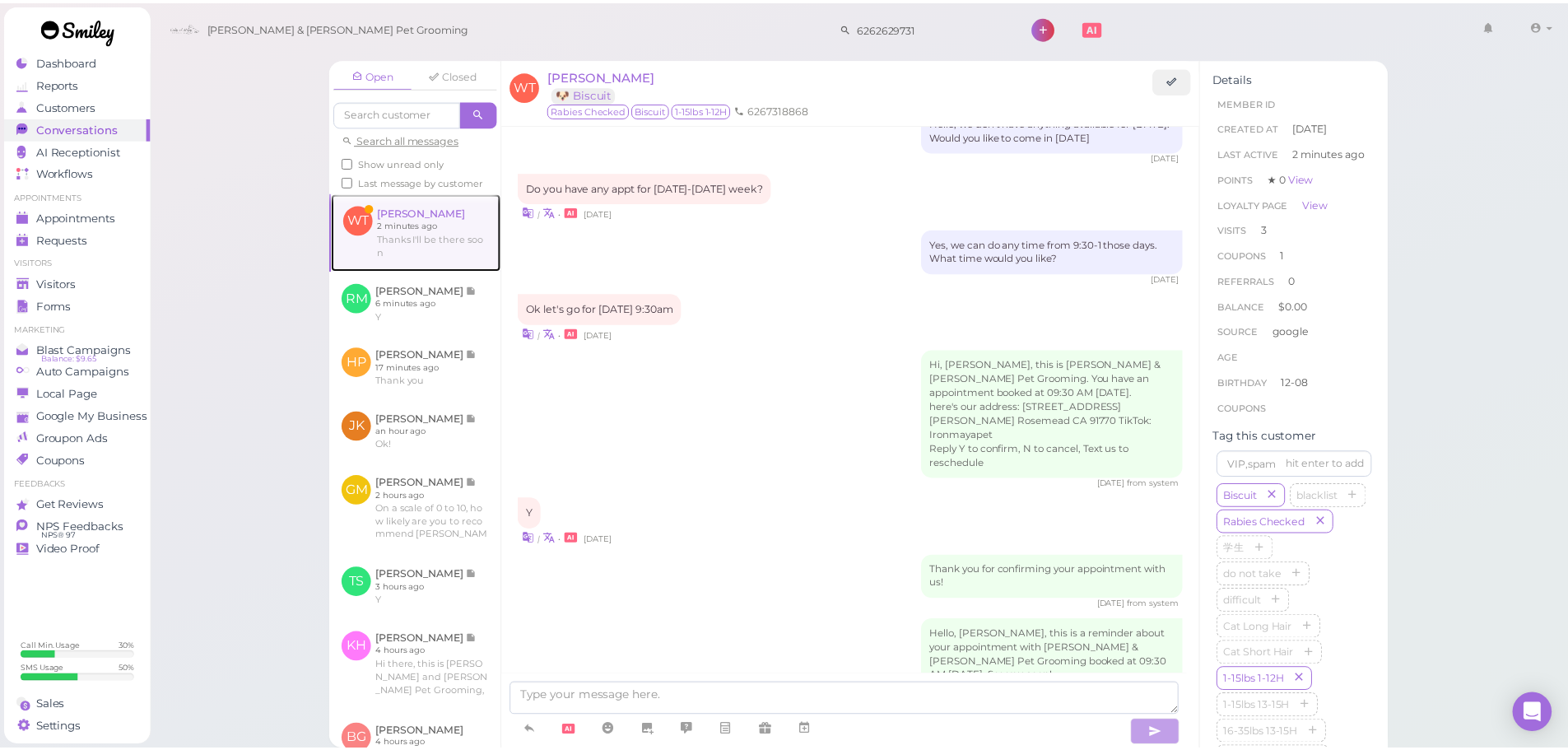
scroll to position [2167, 0]
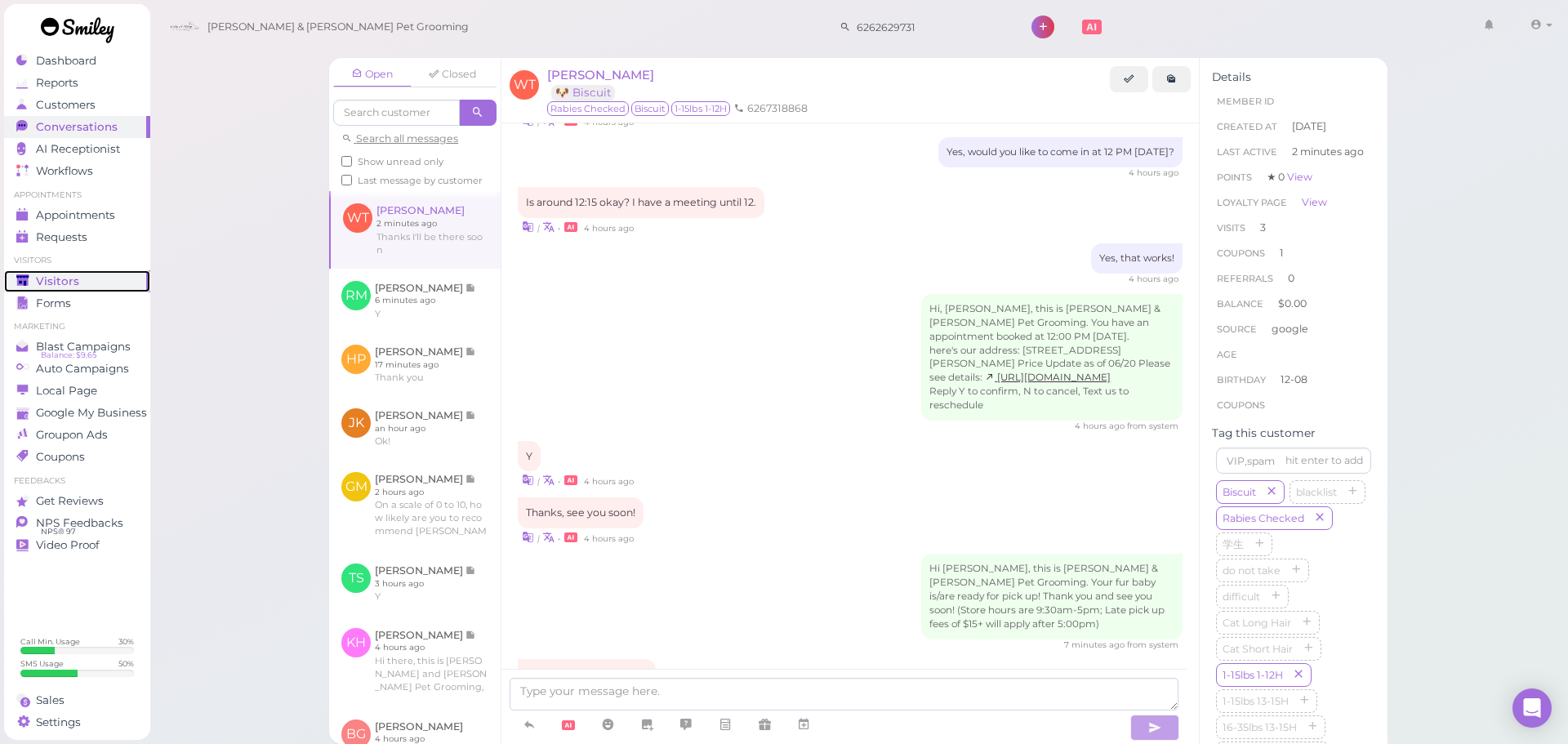
click at [83, 279] on div "Visitors" at bounding box center [75, 281] width 118 height 14
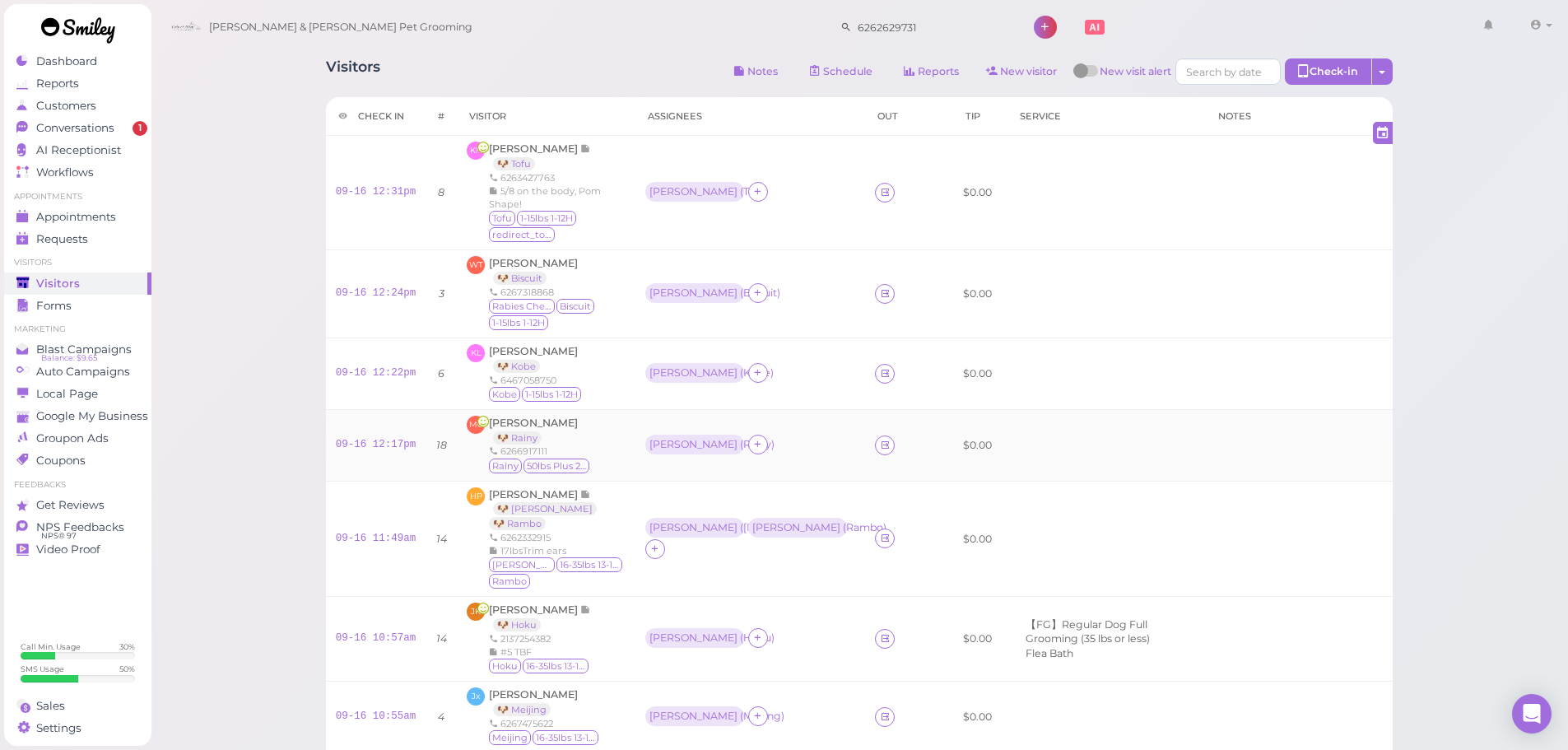
drag, startPoint x: 771, startPoint y: 396, endPoint x: 770, endPoint y: 422, distance: 26.0
click at [770, 400] on td "[PERSON_NAME] ( [GEOGRAPHIC_DATA] )" at bounding box center [749, 373] width 229 height 72
click at [776, 457] on td "[PERSON_NAME] ( Rainy )" at bounding box center [749, 445] width 229 height 72
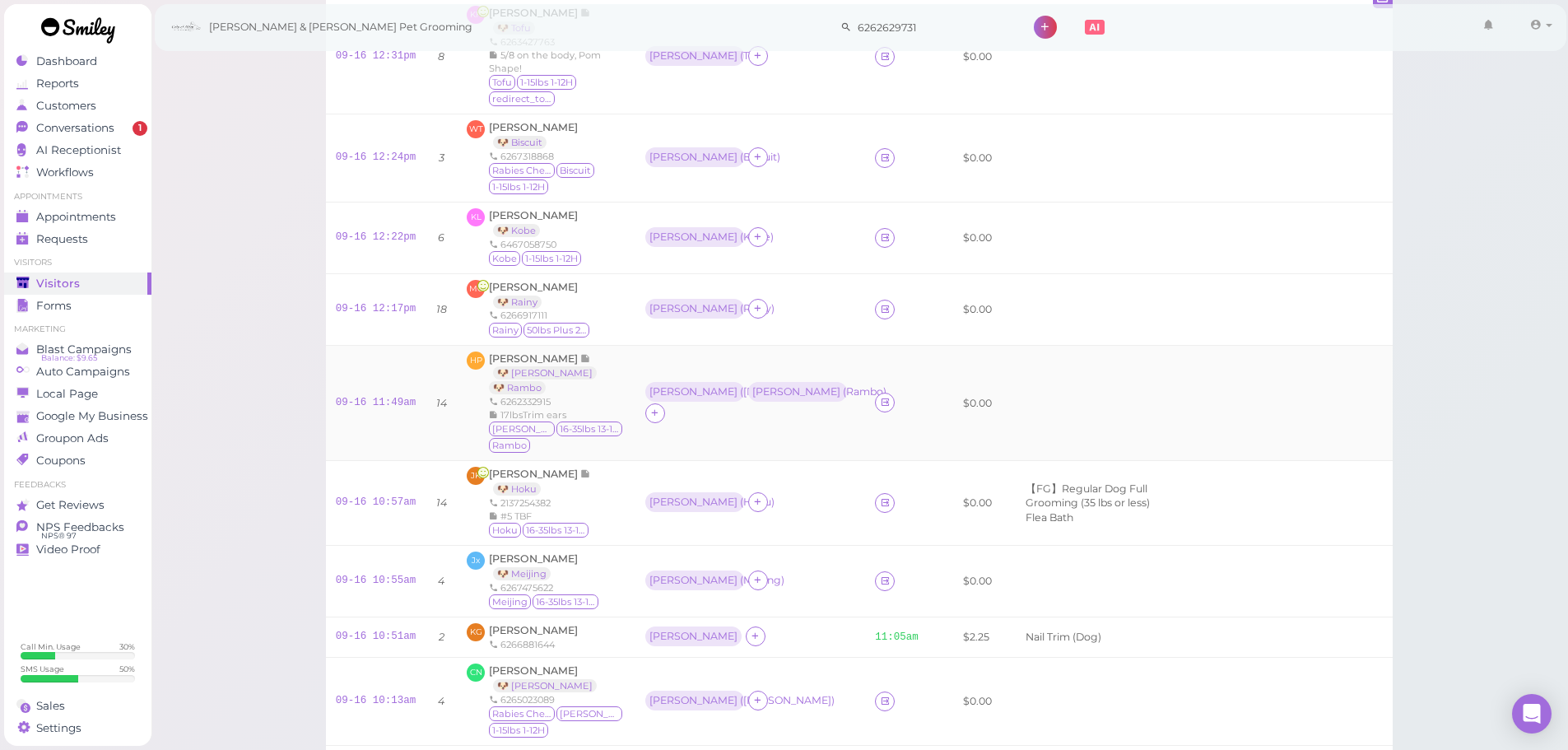
scroll to position [164, 0]
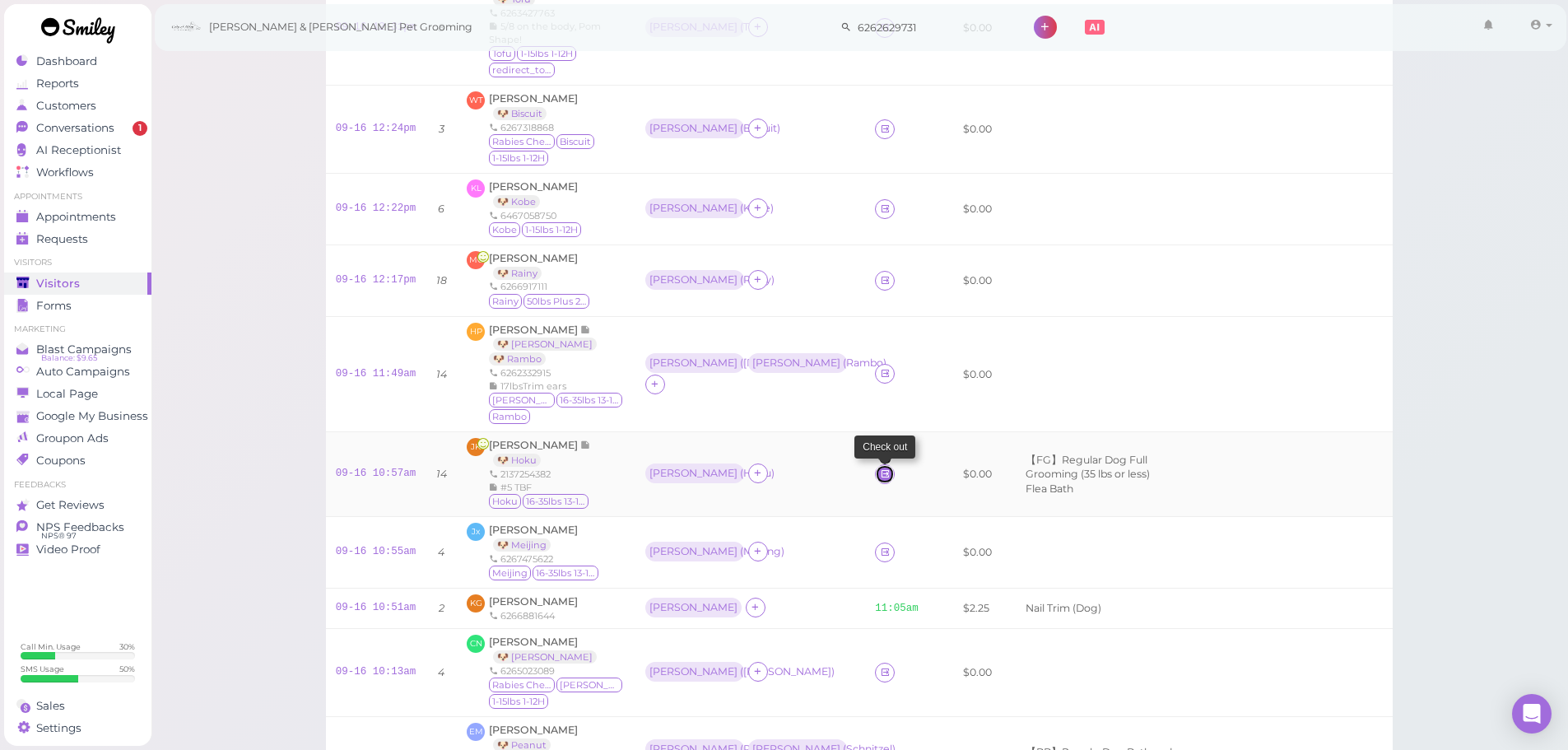
click at [880, 467] on icon at bounding box center [885, 473] width 11 height 12
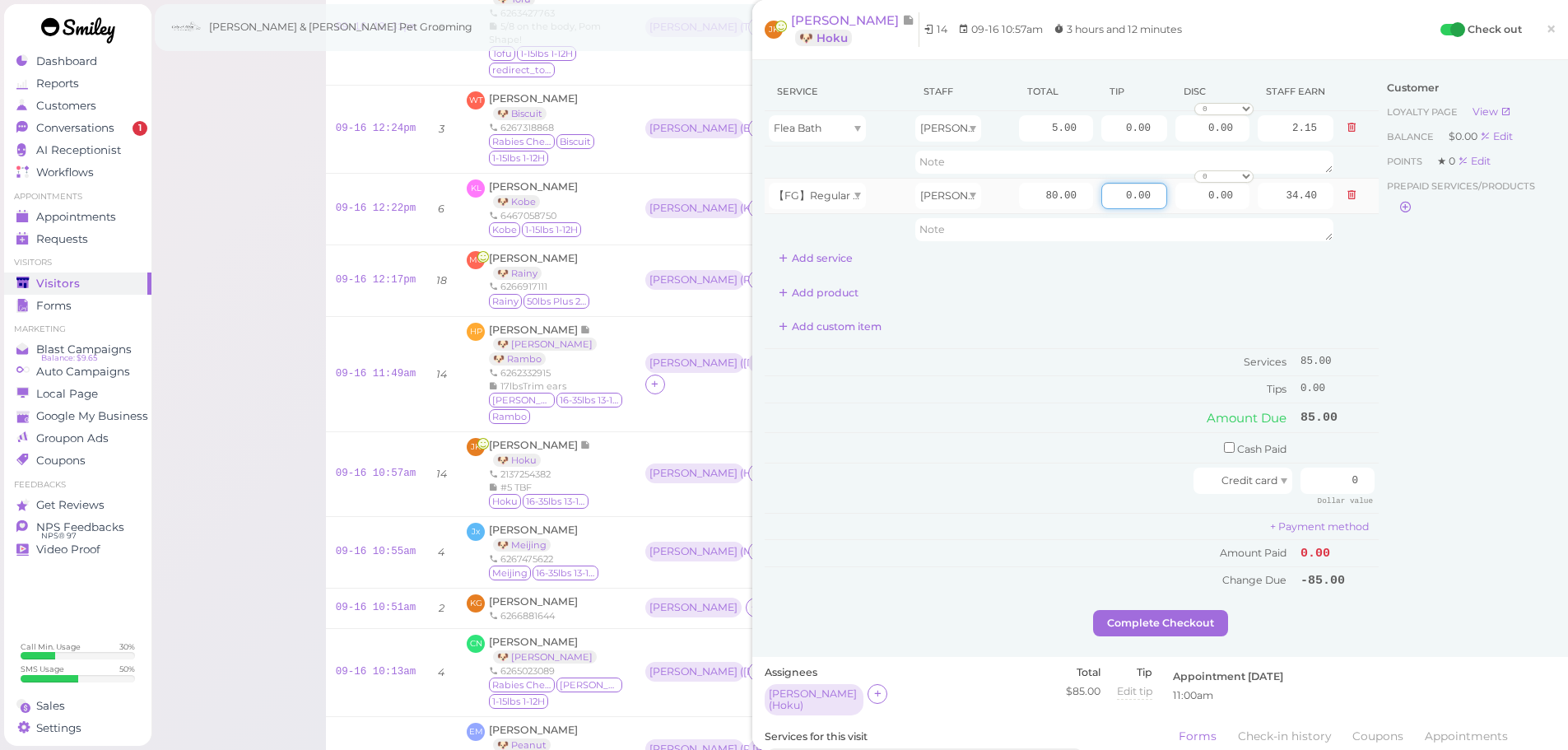
click at [1102, 194] on input "0.00" at bounding box center [1134, 196] width 66 height 26
type input "10.00"
click at [1224, 447] on input "checkbox" at bounding box center [1229, 447] width 11 height 11
checkbox input "true"
drag, startPoint x: 1300, startPoint y: 450, endPoint x: 1488, endPoint y: 470, distance: 189.1
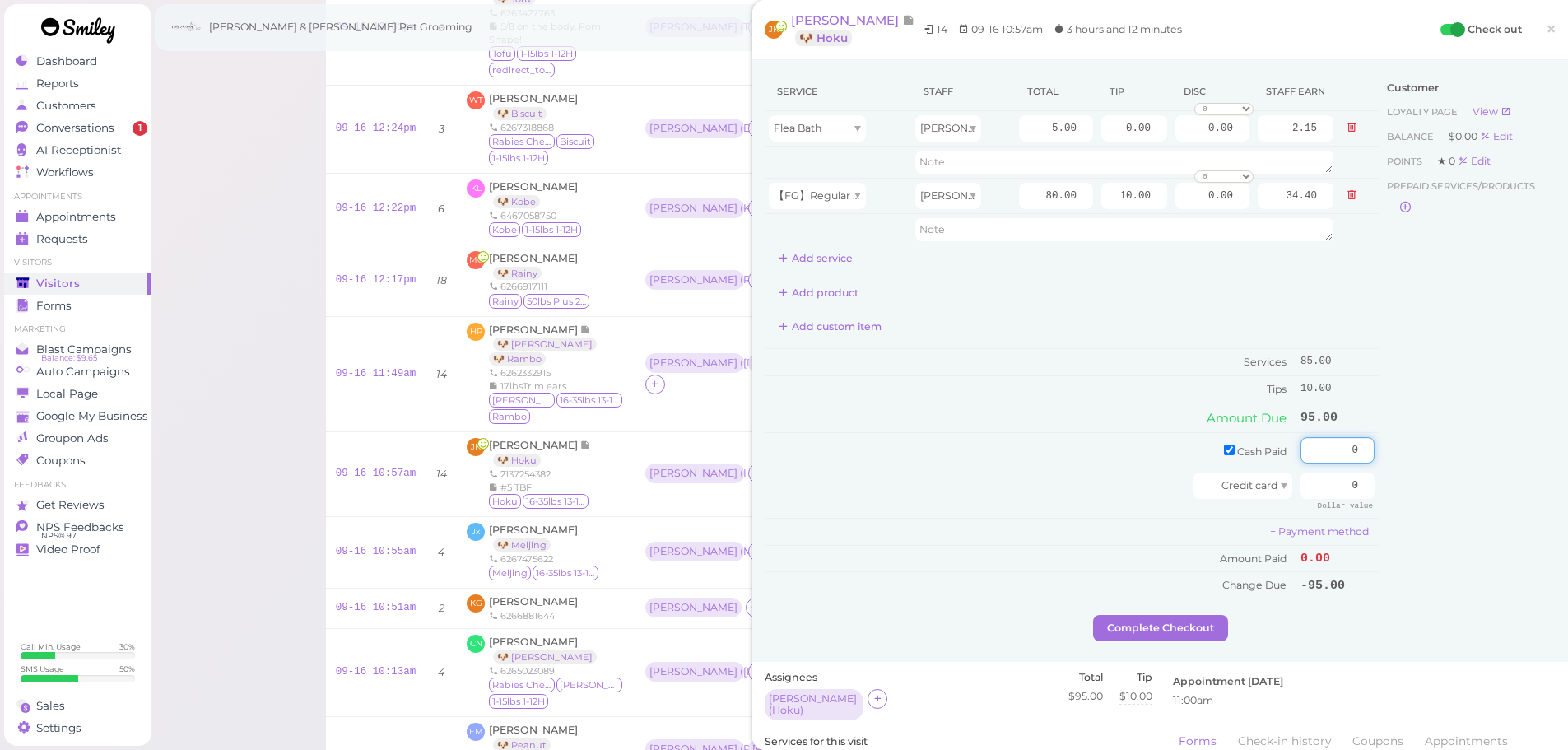
click at [1488, 470] on div "Service Staff Total Tip Disc Staff earn Flea Bath [PERSON_NAME] 5.00 0.00 0.00 …" at bounding box center [1160, 343] width 791 height 542
type input "95"
click at [1405, 436] on div "Customer Loyalty page View Balance $0.00 Edit Points ★ 0 Edit Prepaid services/…" at bounding box center [1466, 343] width 177 height 542
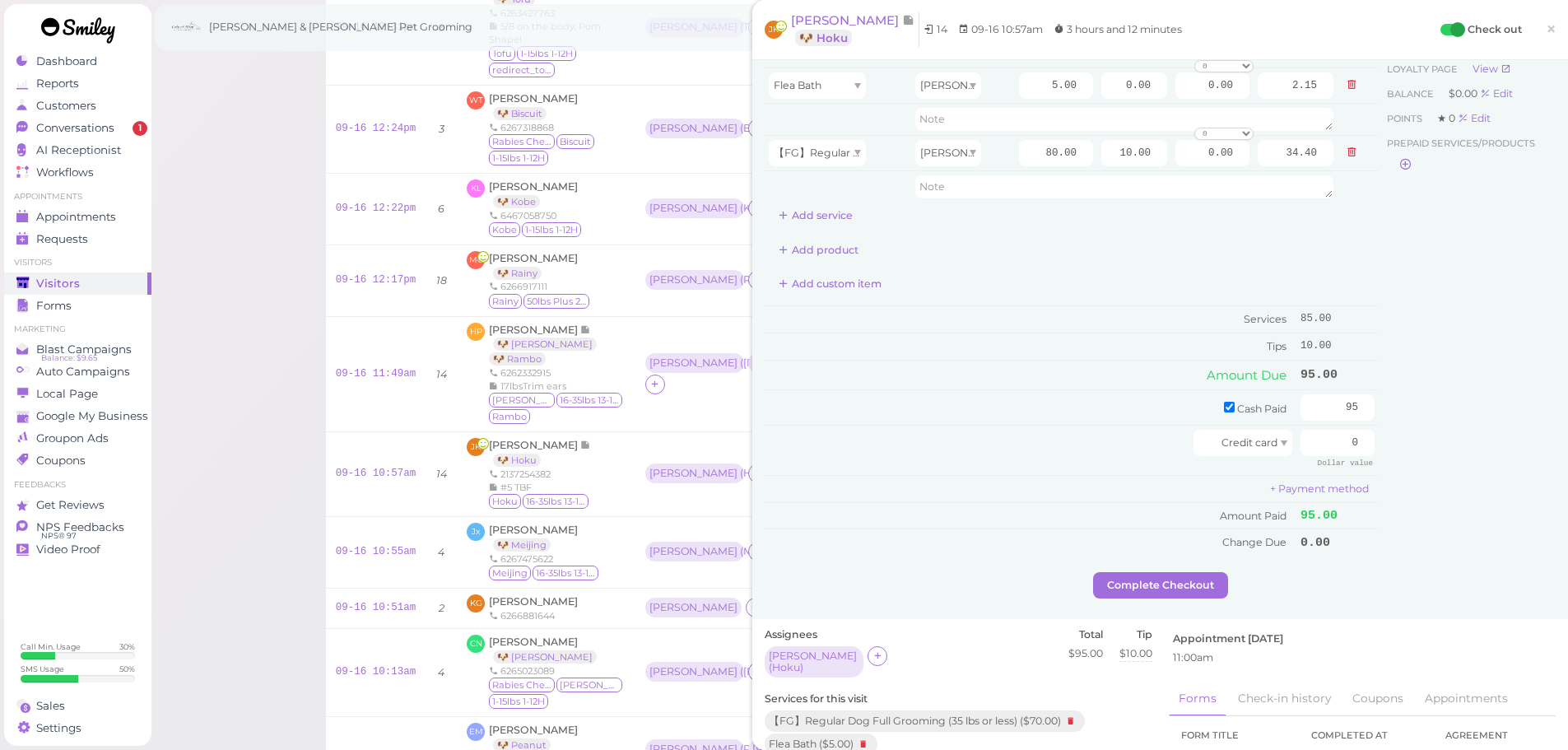
scroll to position [83, 0]
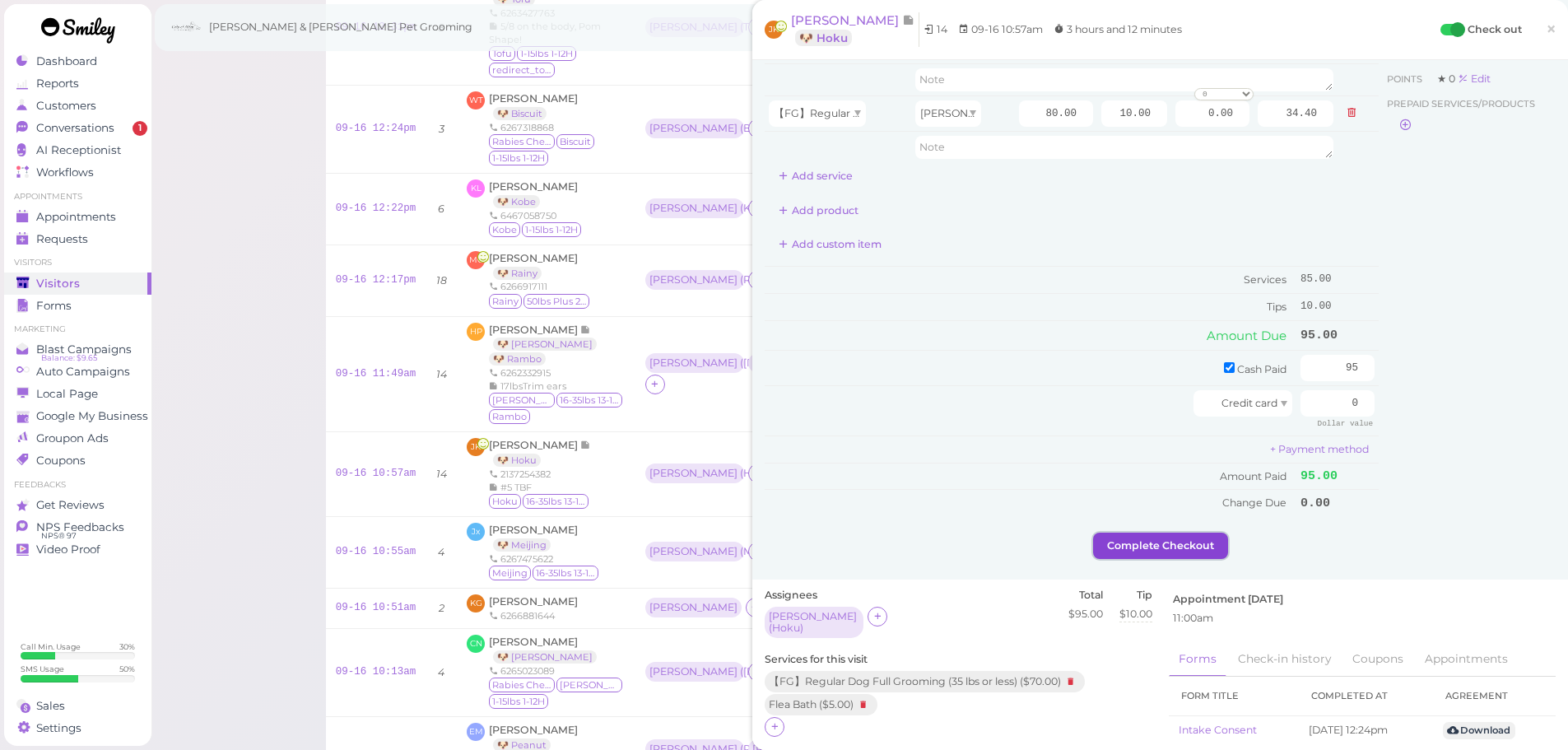
click at [1185, 538] on button "Complete Checkout" at bounding box center [1160, 545] width 135 height 26
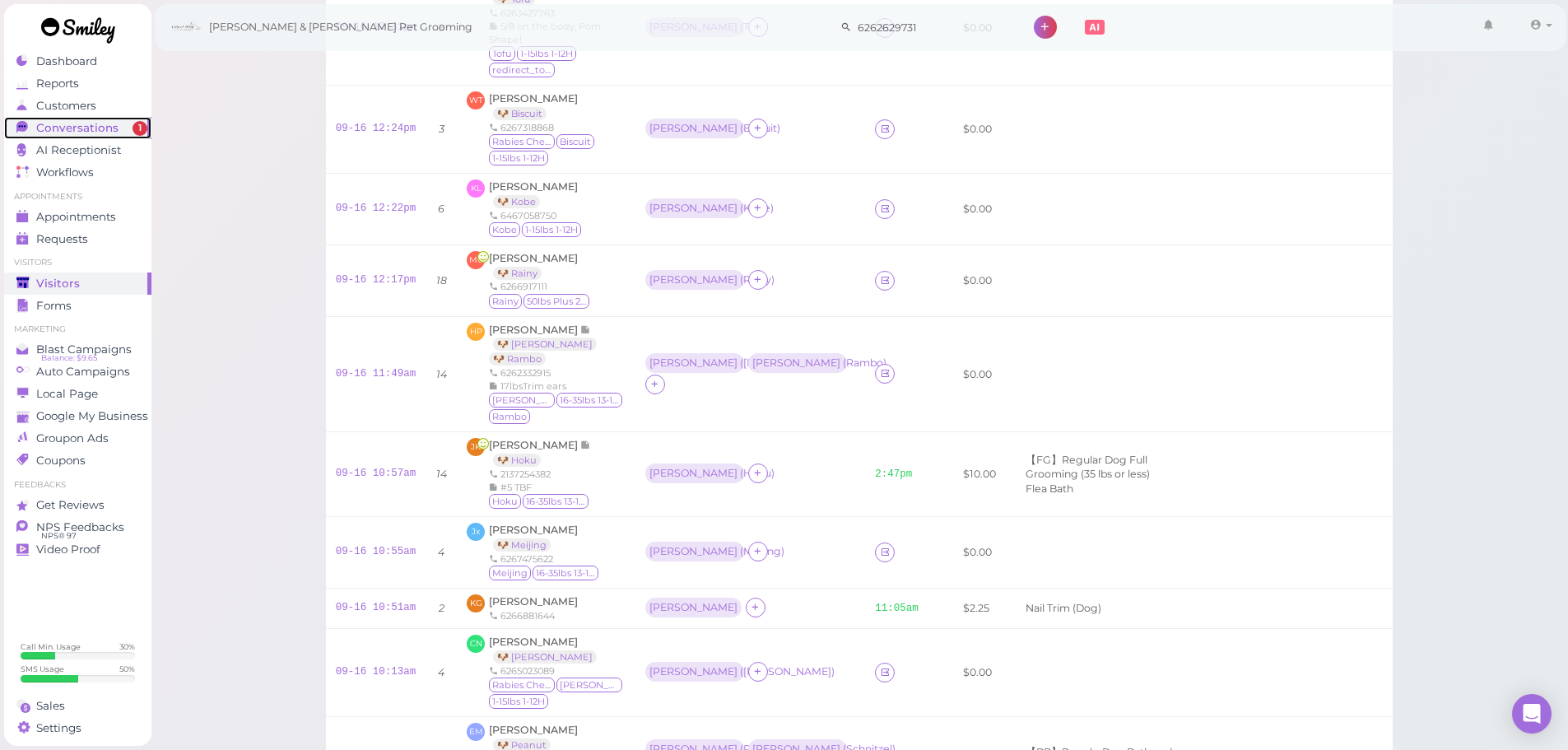
click at [115, 122] on div "Conversations" at bounding box center [76, 128] width 119 height 14
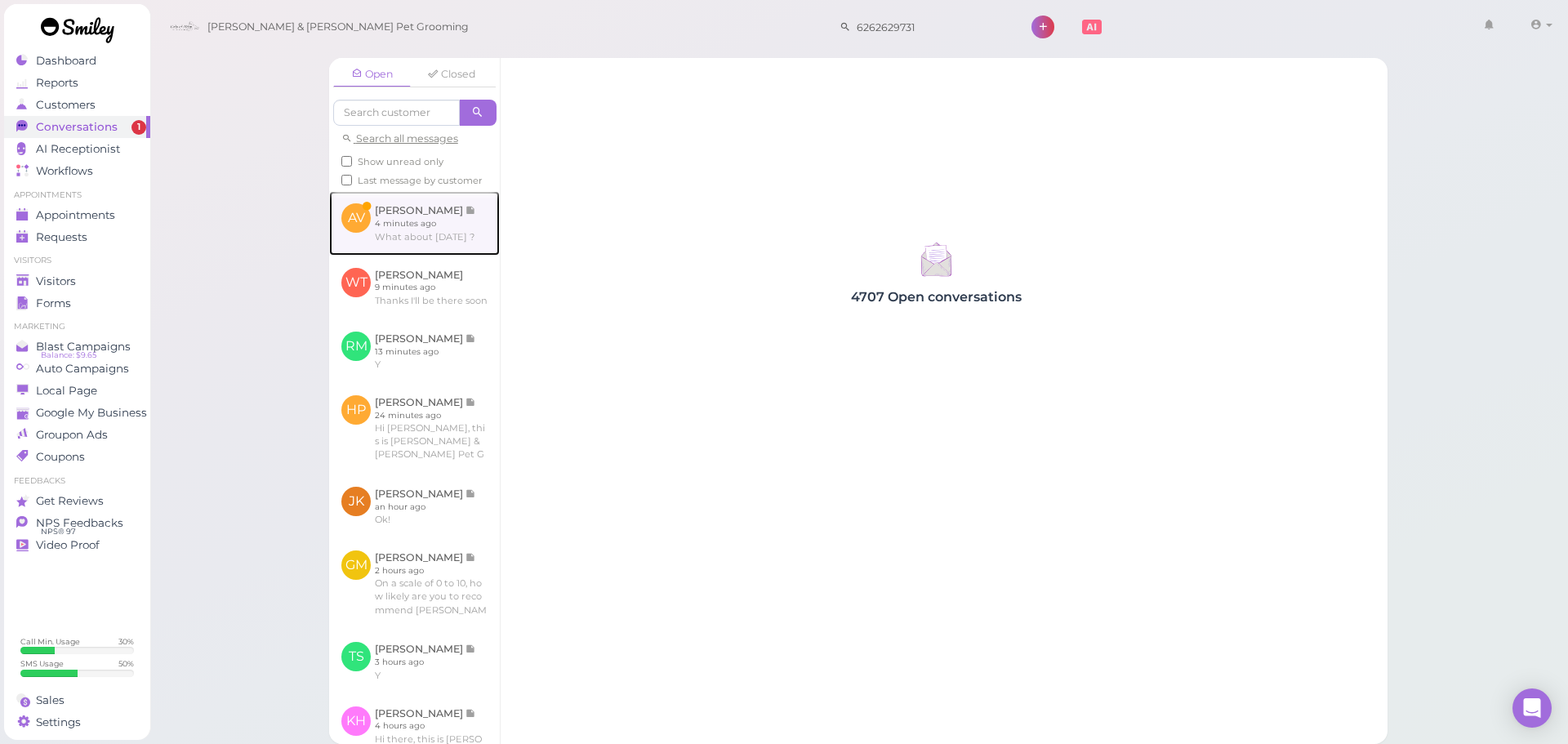
click at [457, 254] on link at bounding box center [415, 222] width 171 height 64
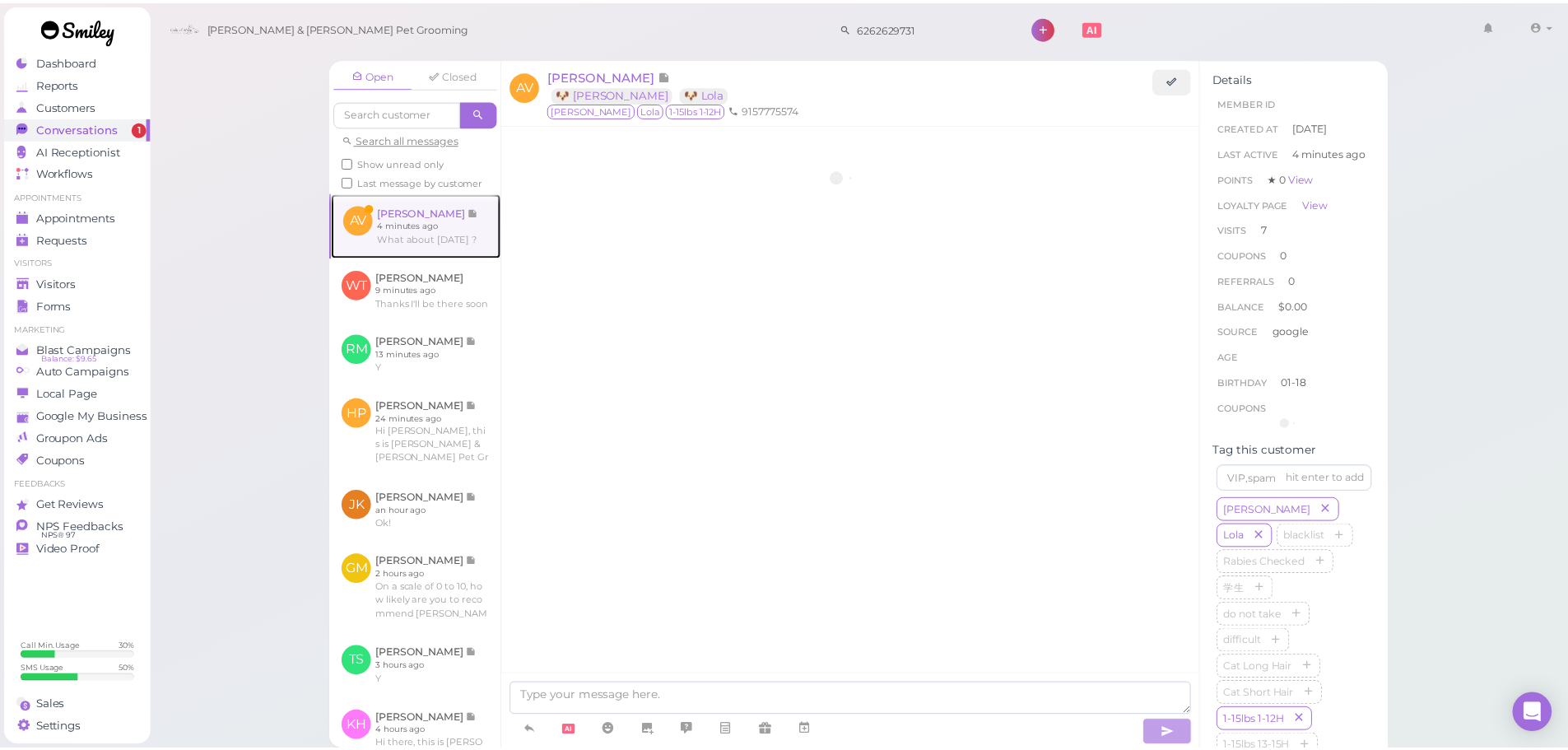
scroll to position [2035, 0]
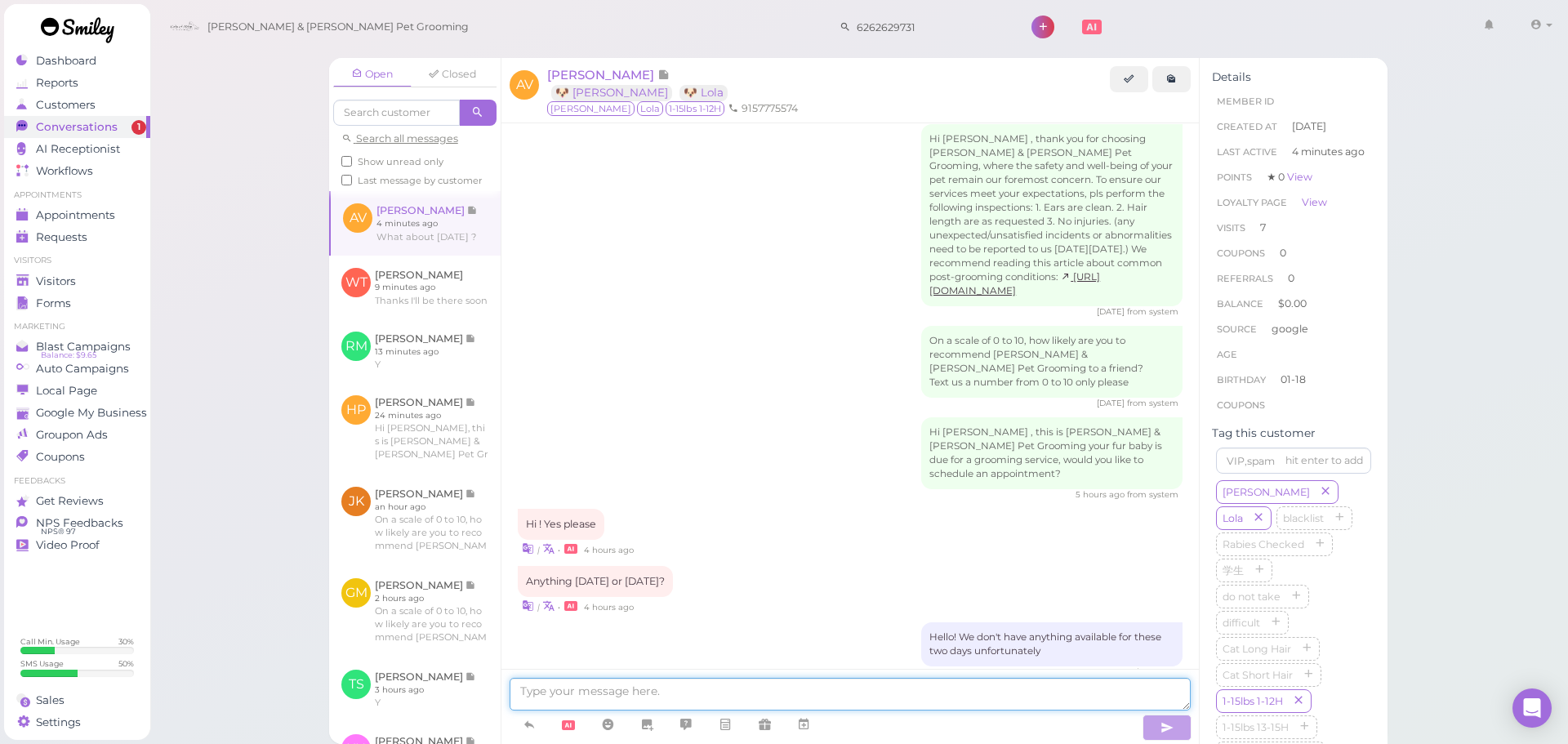
click at [902, 701] on textarea at bounding box center [850, 693] width 681 height 32
type textarea "We can do [DATE]! Is this for one dog or two?"
click at [113, 279] on div "Visitors" at bounding box center [75, 281] width 118 height 14
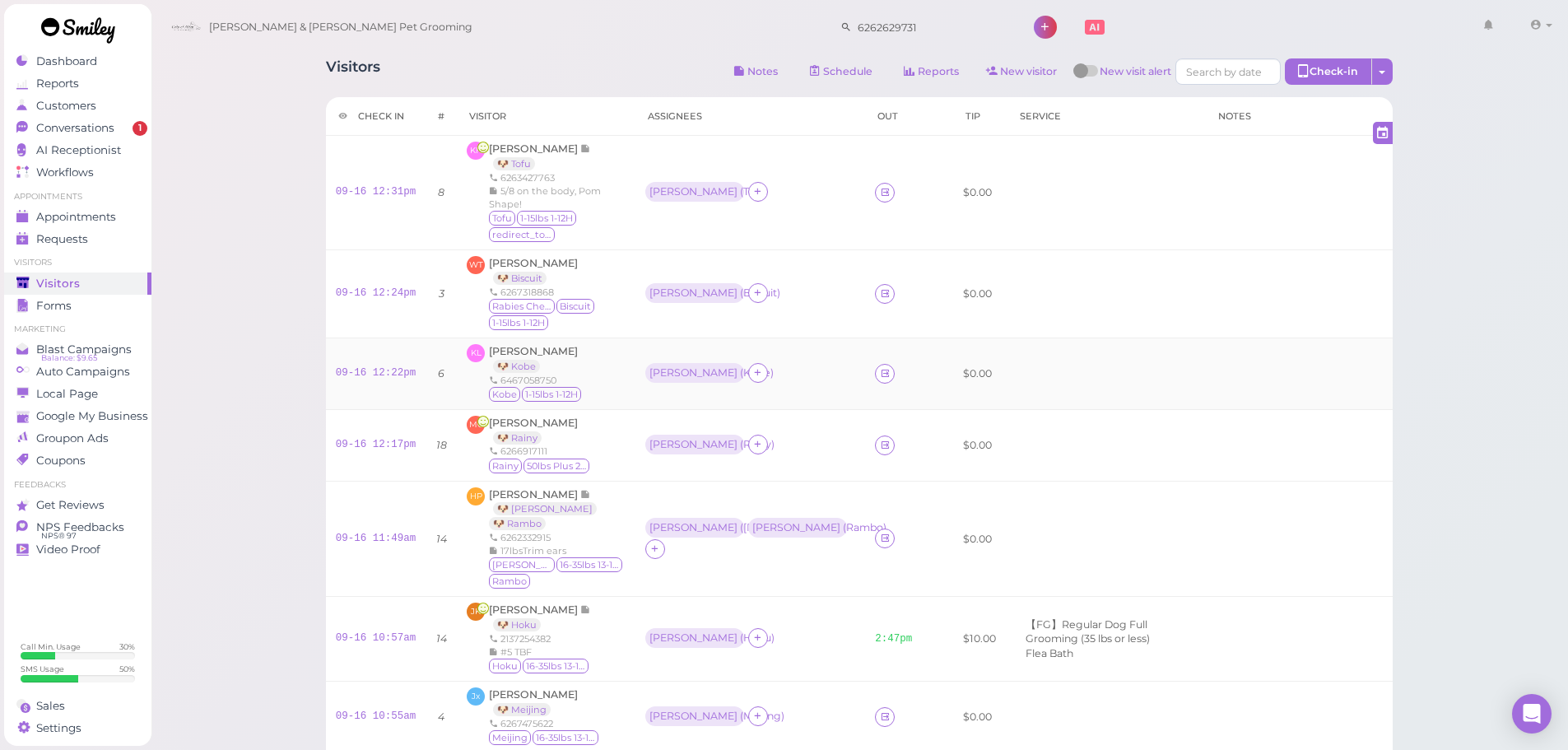
click at [391, 407] on td "09-16 12:22pm" at bounding box center [376, 373] width 100 height 72
click at [355, 407] on td "09-16 12:22pm" at bounding box center [376, 373] width 100 height 72
click at [362, 404] on td "09-16 12:22pm" at bounding box center [376, 373] width 100 height 72
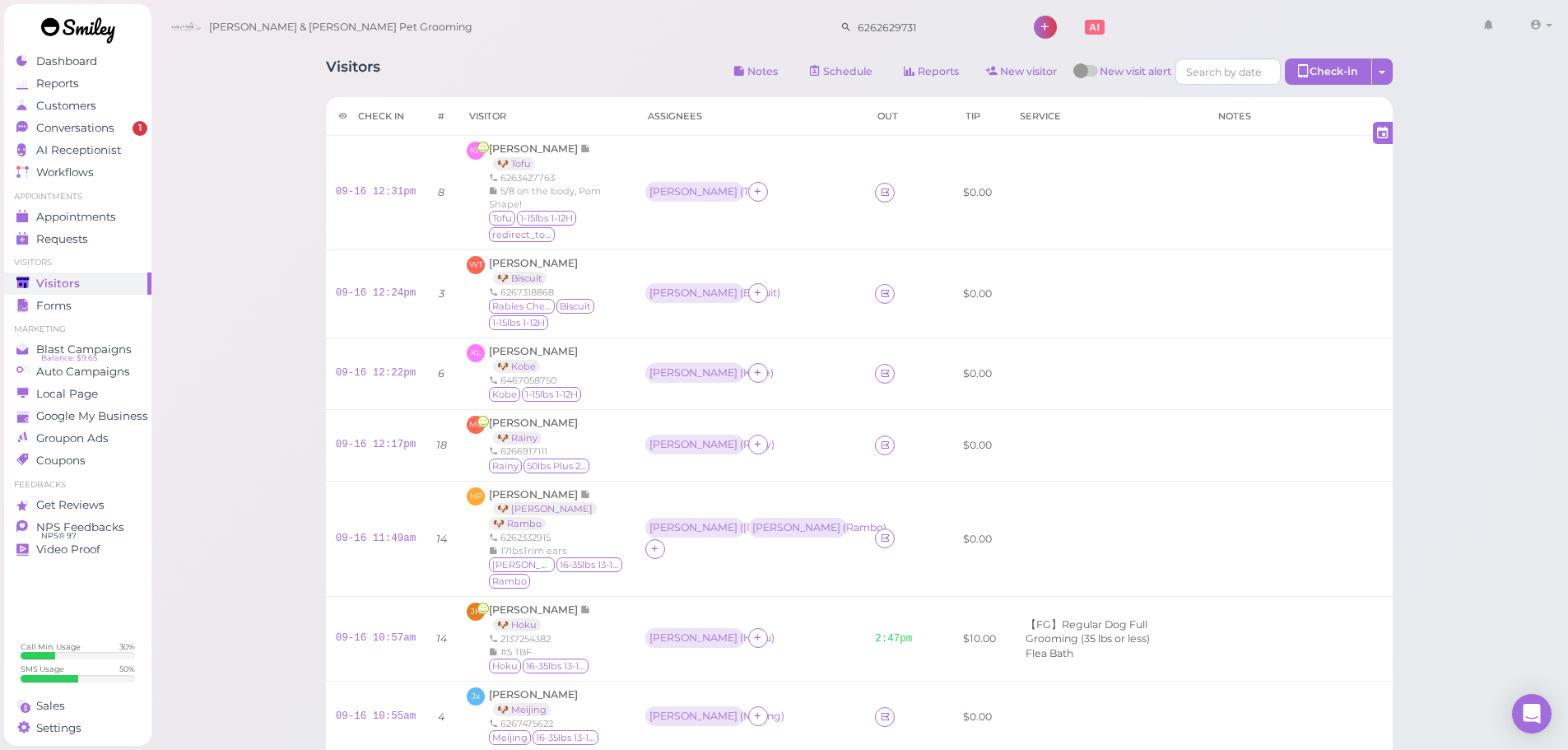
click at [362, 400] on td "09-16 12:22pm" at bounding box center [376, 373] width 100 height 72
click at [365, 415] on td "09-16 12:17pm" at bounding box center [376, 445] width 100 height 72
click at [366, 371] on link "09-16 12:22pm" at bounding box center [376, 372] width 81 height 11
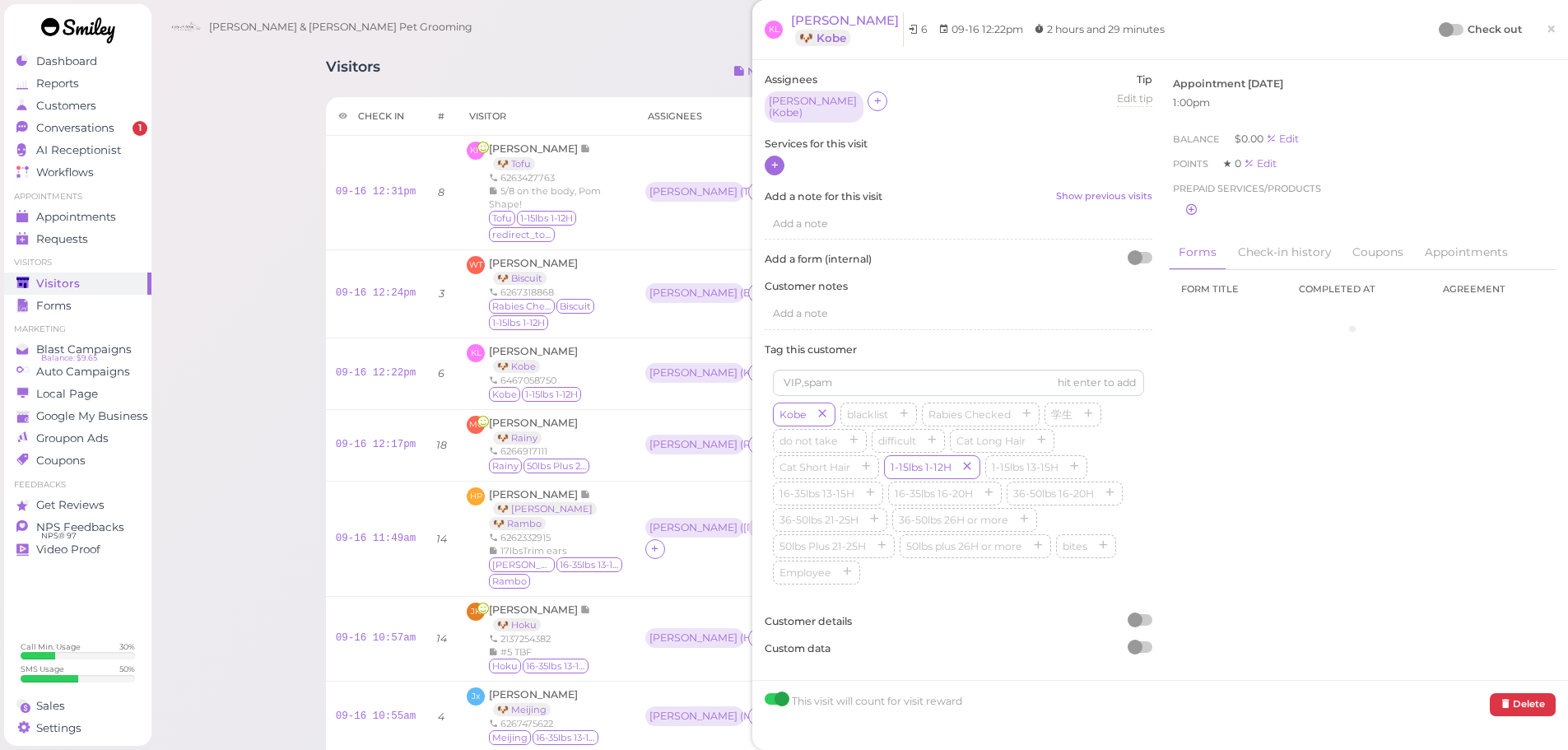
click at [767, 157] on div at bounding box center [774, 165] width 19 height 19
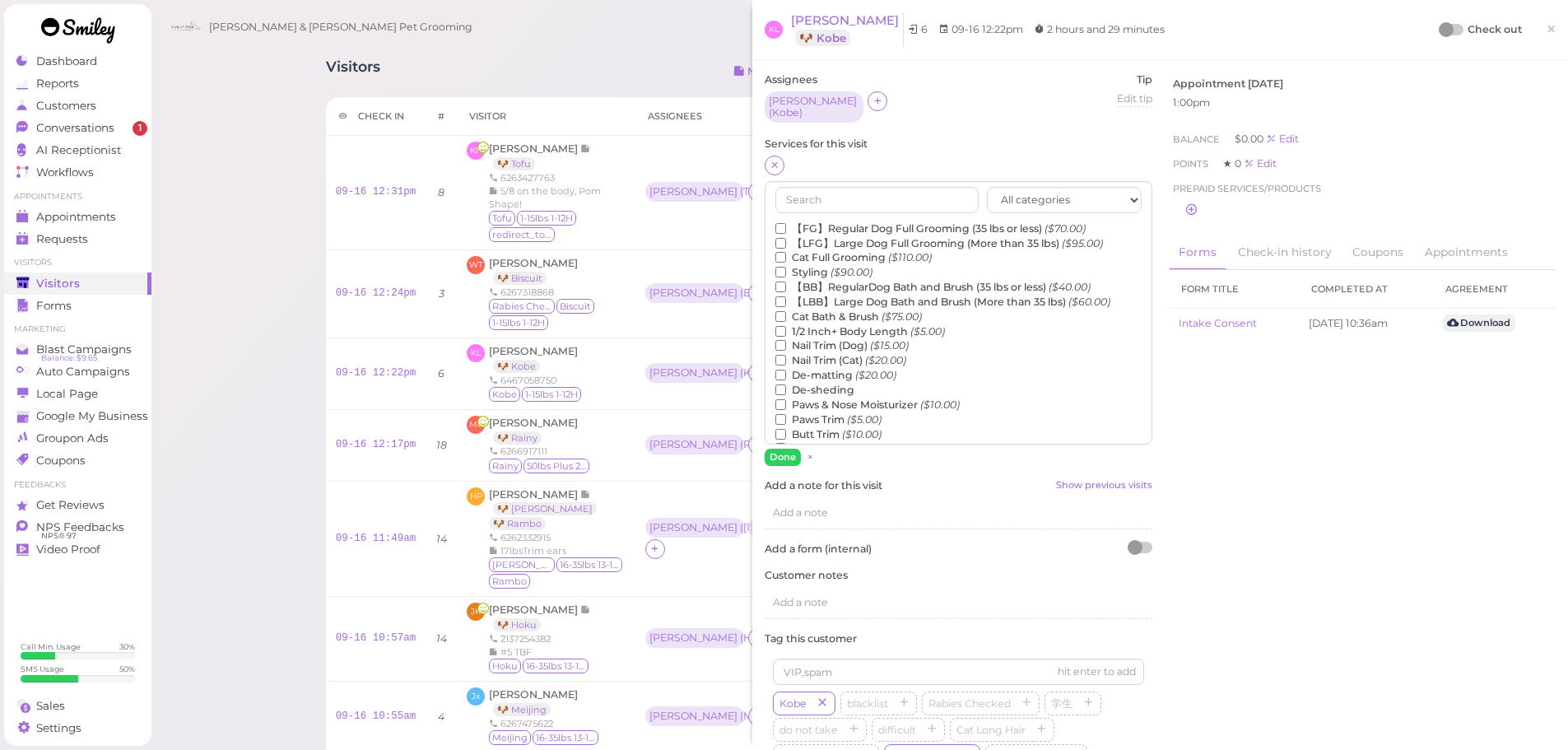
click at [820, 221] on label "【FG】Regular Dog Full Grooming (35 lbs or less) ($70.00)" at bounding box center [930, 228] width 310 height 15
click at [786, 223] on input "【FG】Regular Dog Full Grooming (35 lbs or less) ($70.00)" at bounding box center [781, 228] width 11 height 11
click at [808, 324] on label "1/2 Inch+ Body Length ($5.00)" at bounding box center [860, 331] width 170 height 15
click at [786, 326] on input "1/2 Inch+ Body Length ($5.00)" at bounding box center [781, 331] width 11 height 11
click at [803, 368] on label "De-matting ($20.00)" at bounding box center [836, 375] width 121 height 15
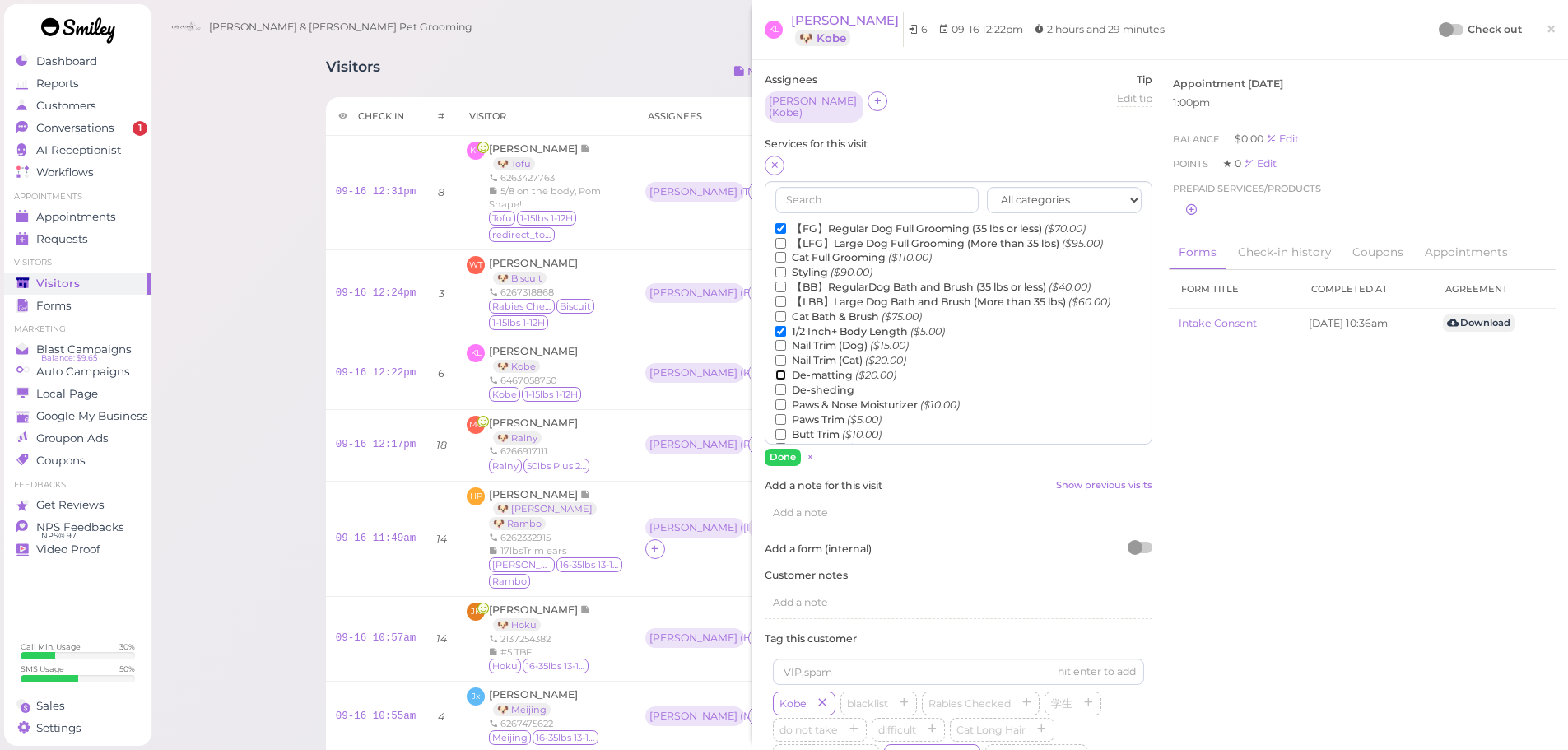
click at [786, 370] on input "De-matting ($20.00)" at bounding box center [781, 375] width 11 height 11
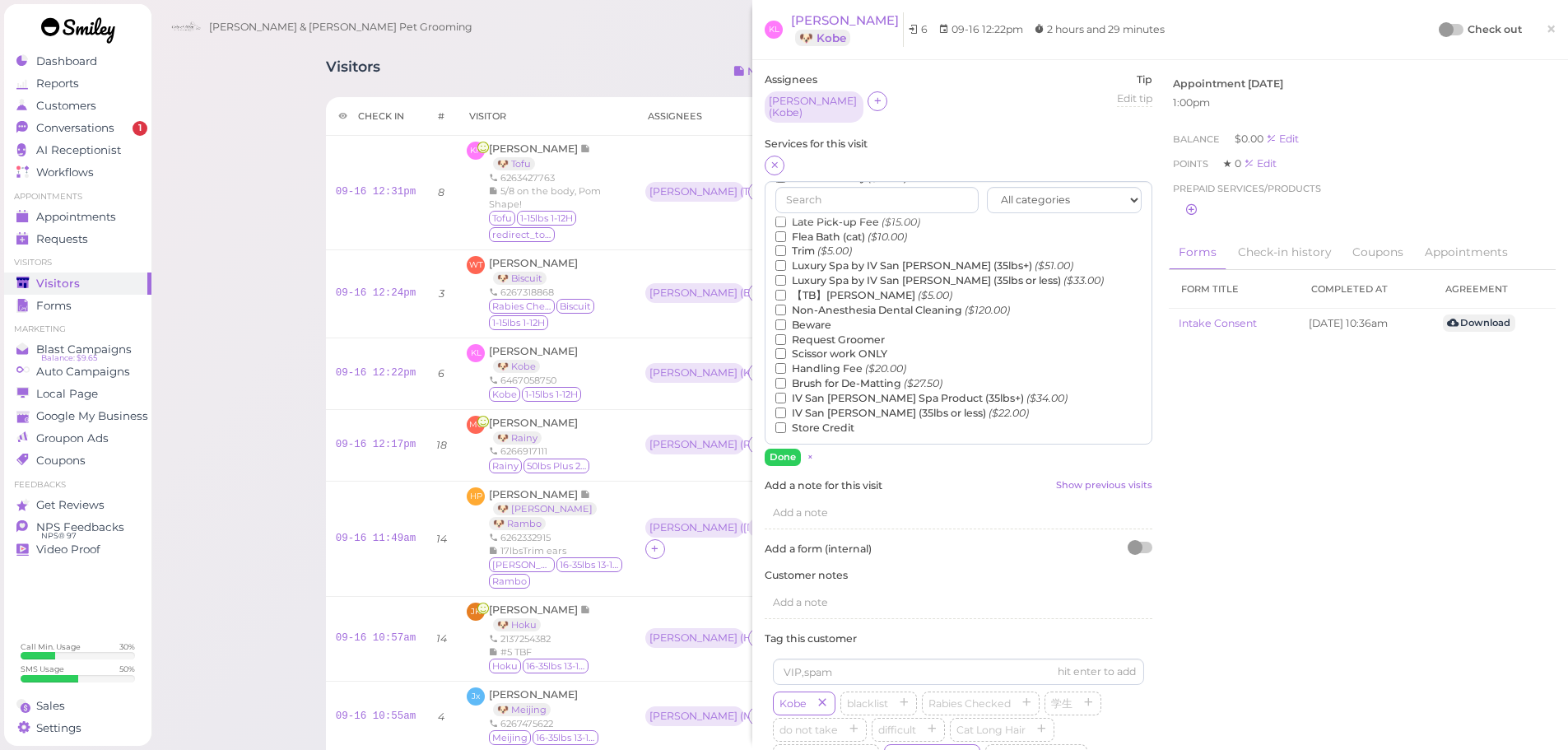
click at [828, 288] on label "【TB】Teeth Brushing ($5.00)" at bounding box center [863, 295] width 177 height 15
click at [786, 290] on input "【TB】Teeth Brushing ($5.00)" at bounding box center [781, 295] width 11 height 11
click at [783, 451] on button "Done" at bounding box center [782, 458] width 36 height 18
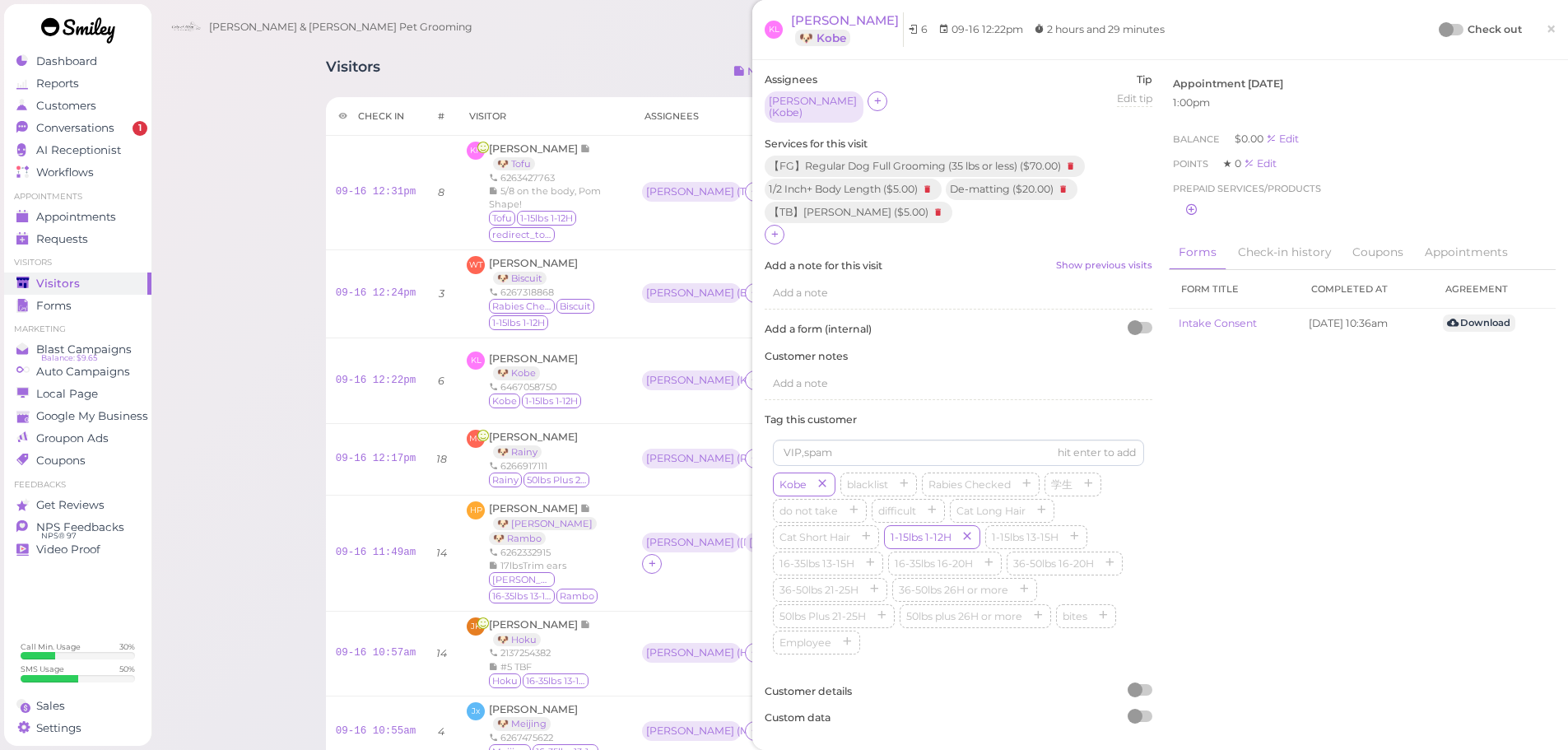
click at [1439, 27] on div at bounding box center [1446, 29] width 15 height 15
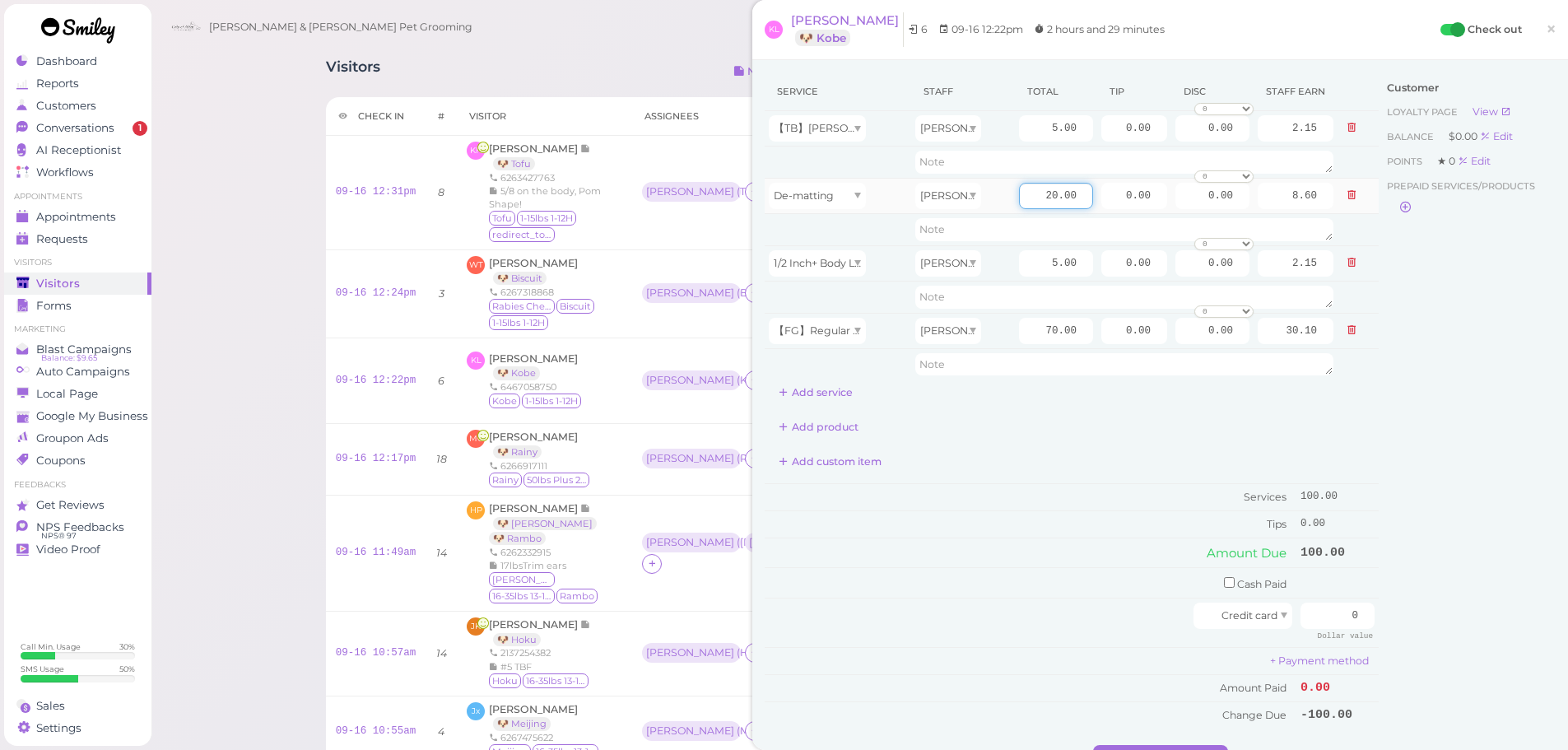
click at [1025, 191] on input "20.00" at bounding box center [1056, 196] width 74 height 26
type input "10.00"
type input "4.30"
click at [1028, 466] on div "Add custom item" at bounding box center [1071, 462] width 614 height 26
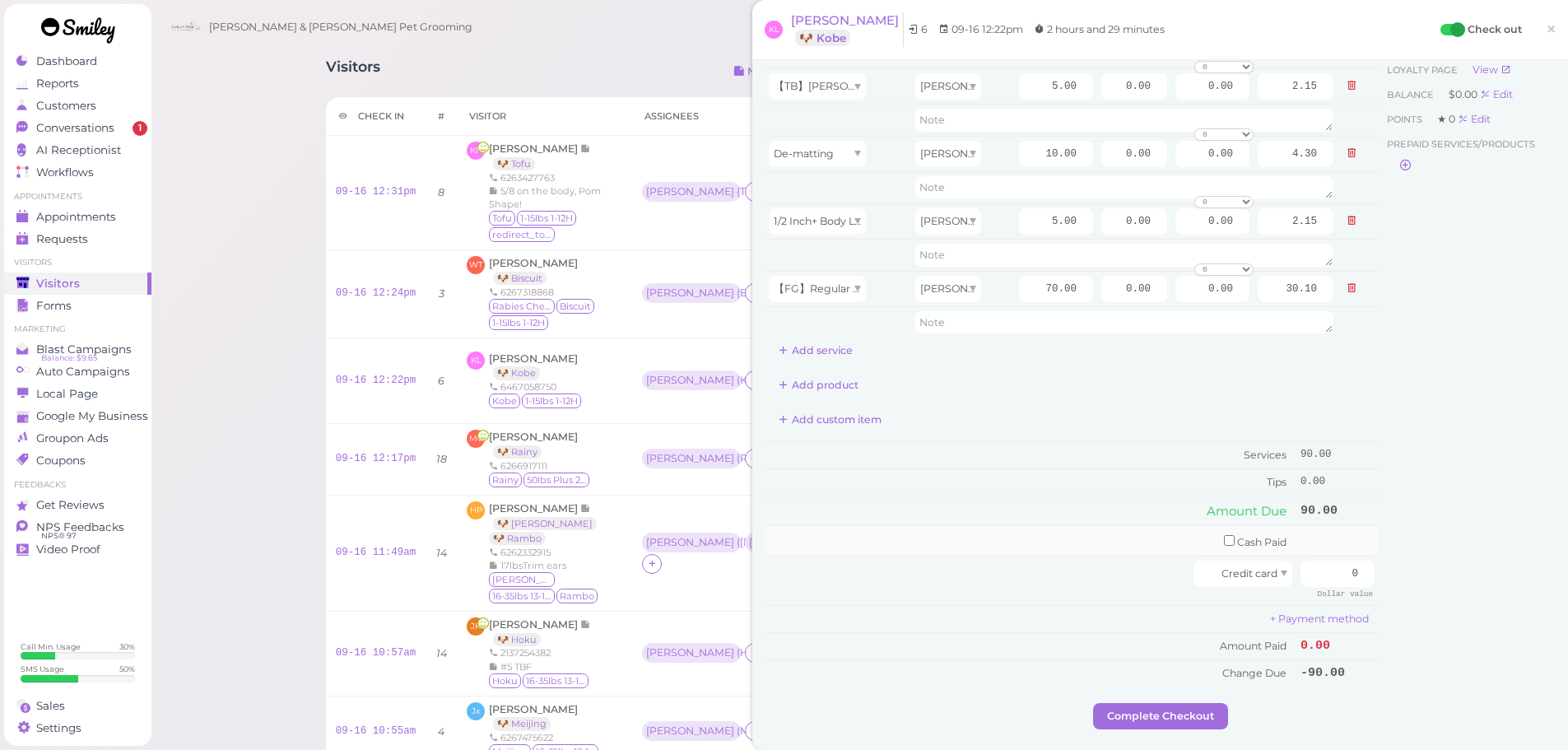
scroll to position [83, 0]
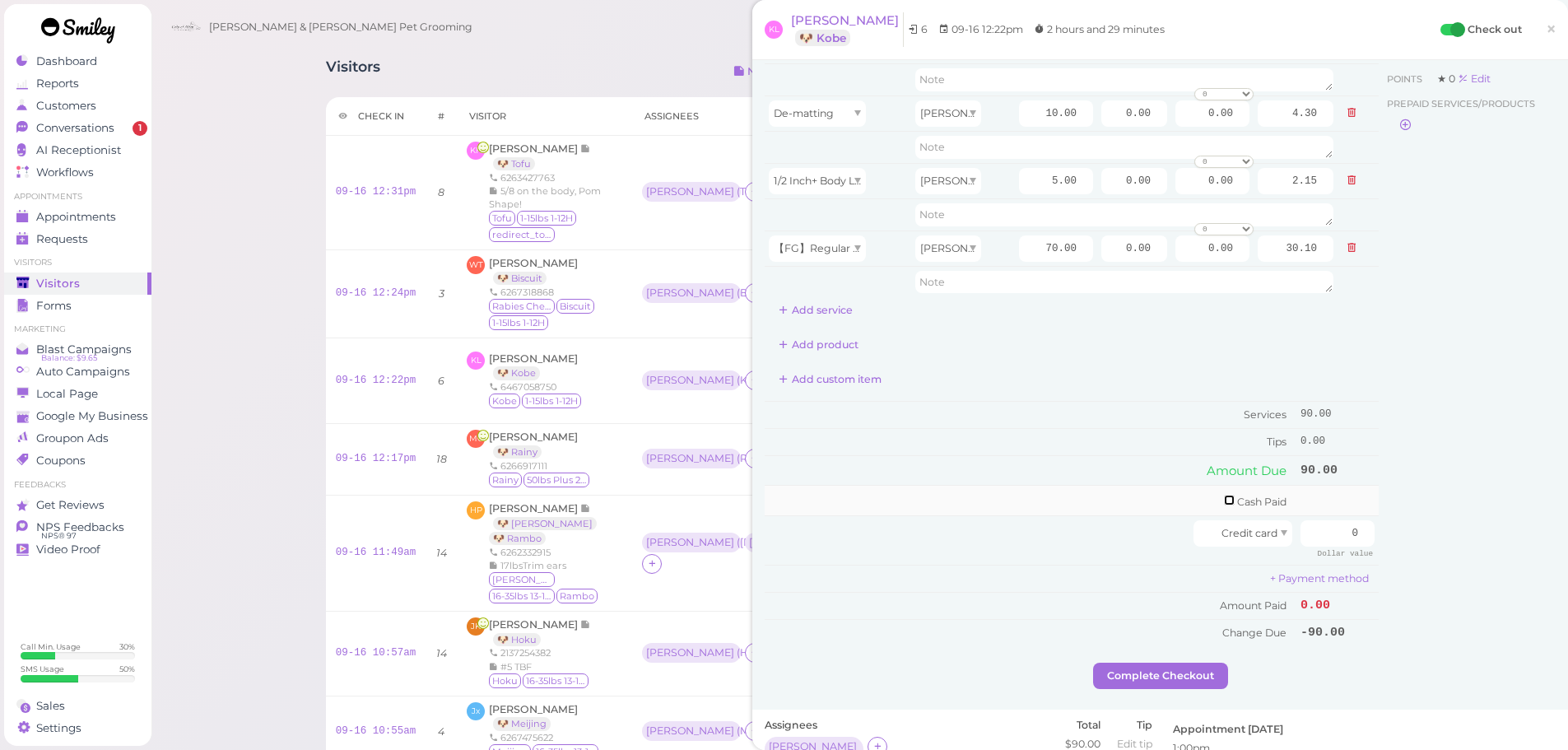
click at [1224, 498] on input "checkbox" at bounding box center [1229, 500] width 11 height 11
checkbox input "true"
click at [1311, 508] on input "0" at bounding box center [1337, 503] width 74 height 26
type input "100"
click at [1118, 498] on td "Cash Paid" at bounding box center [1030, 503] width 531 height 35
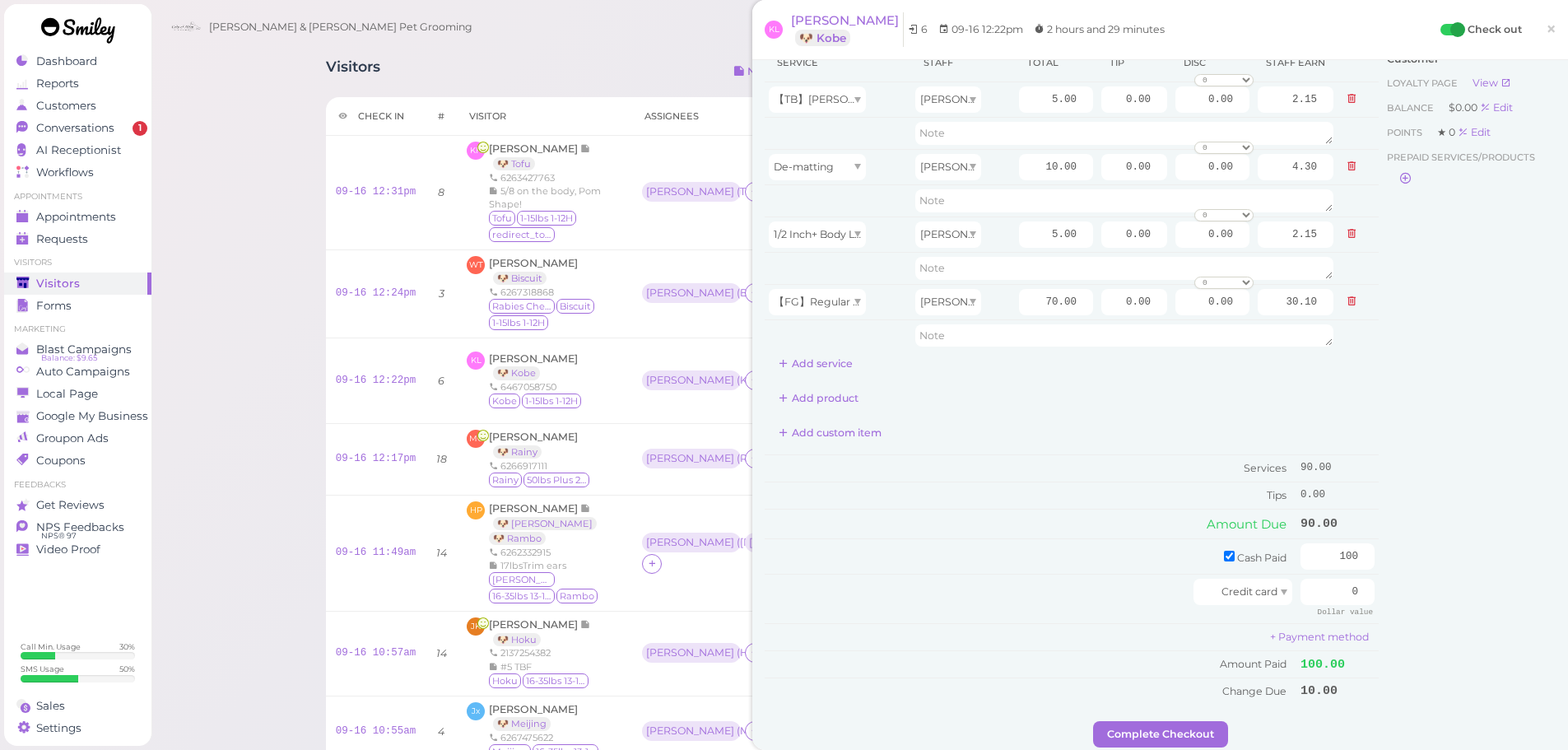
scroll to position [0, 0]
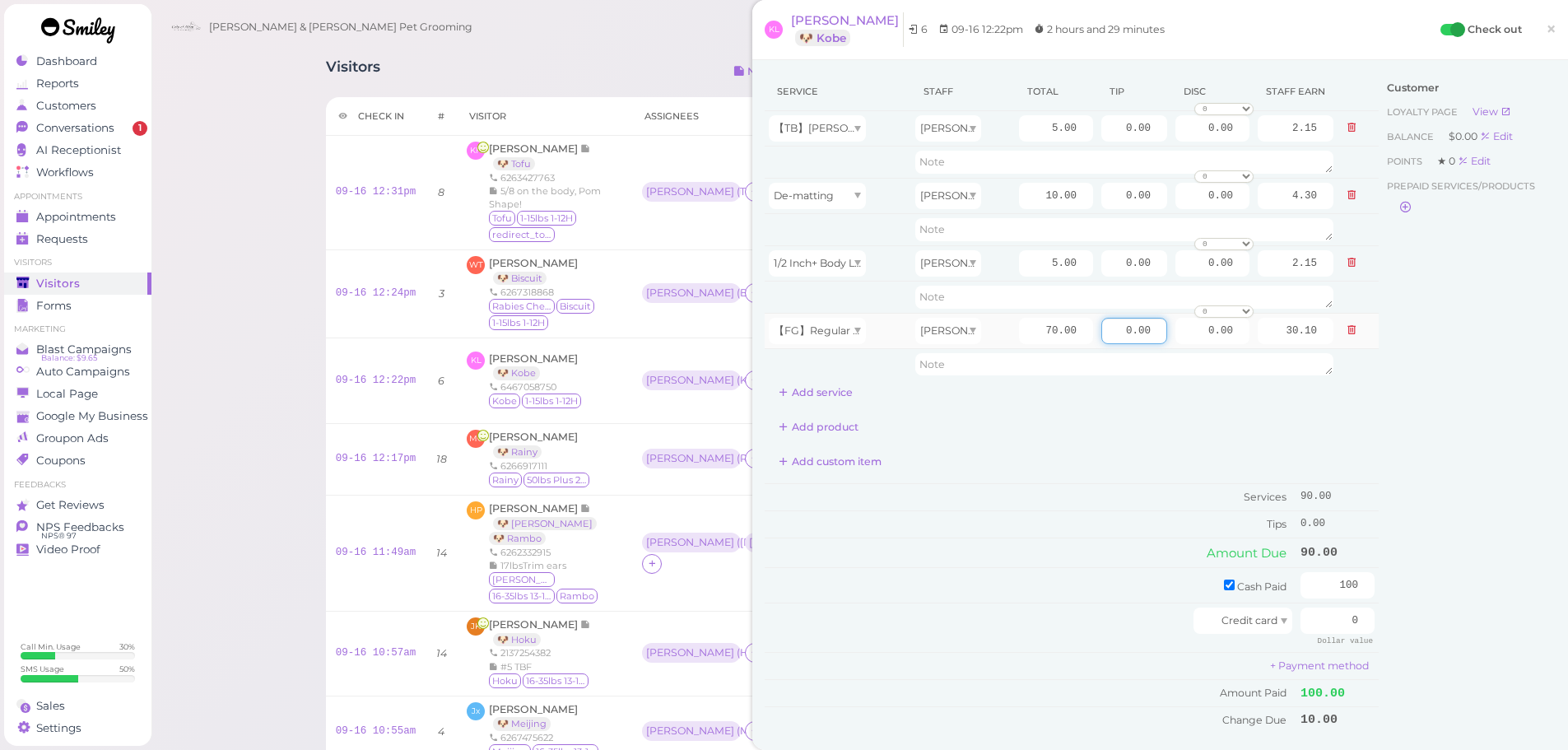
click at [1108, 337] on input "0.00" at bounding box center [1134, 331] width 66 height 26
type input "10.00"
click at [1102, 544] on td "Amount Due" at bounding box center [1030, 552] width 531 height 30
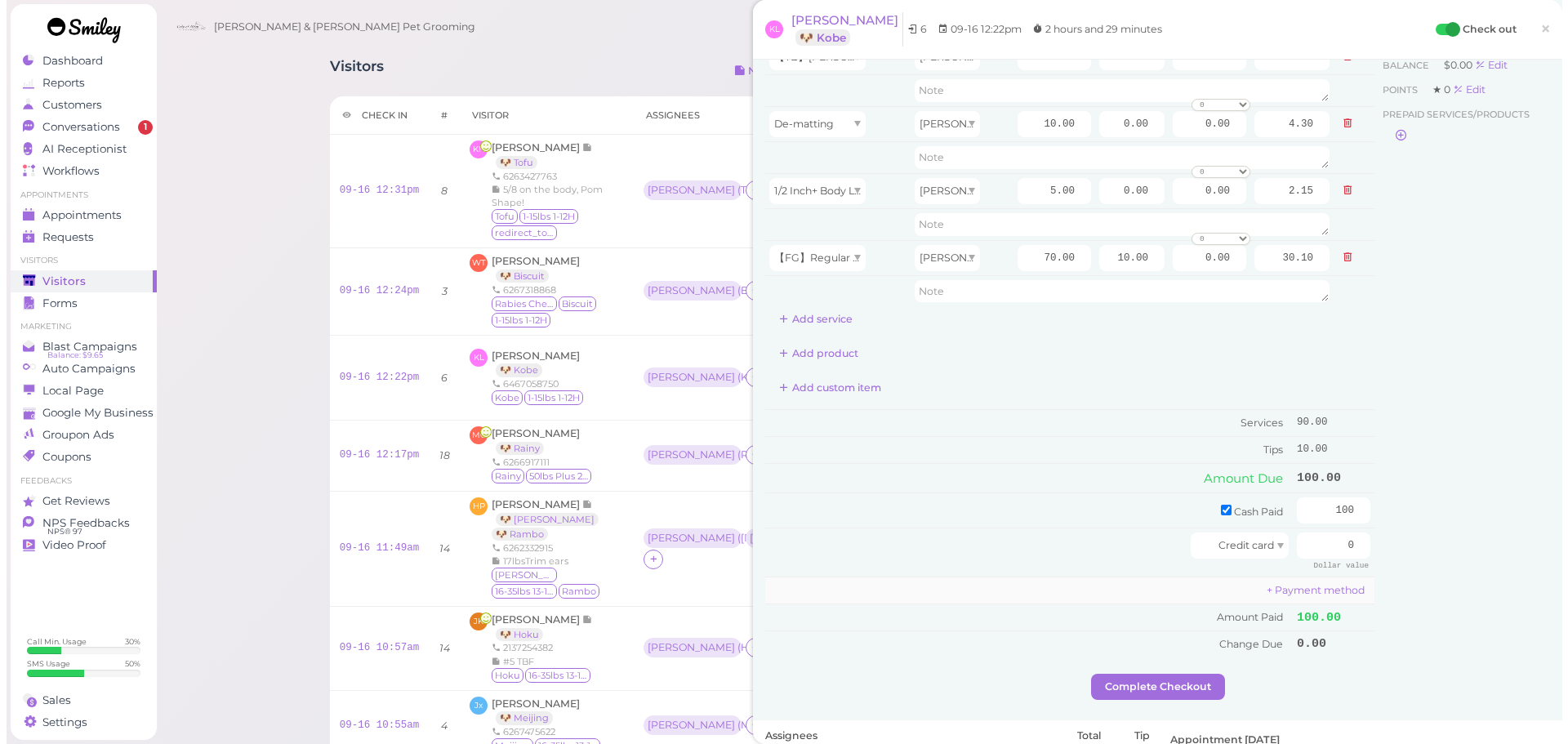
scroll to position [163, 0]
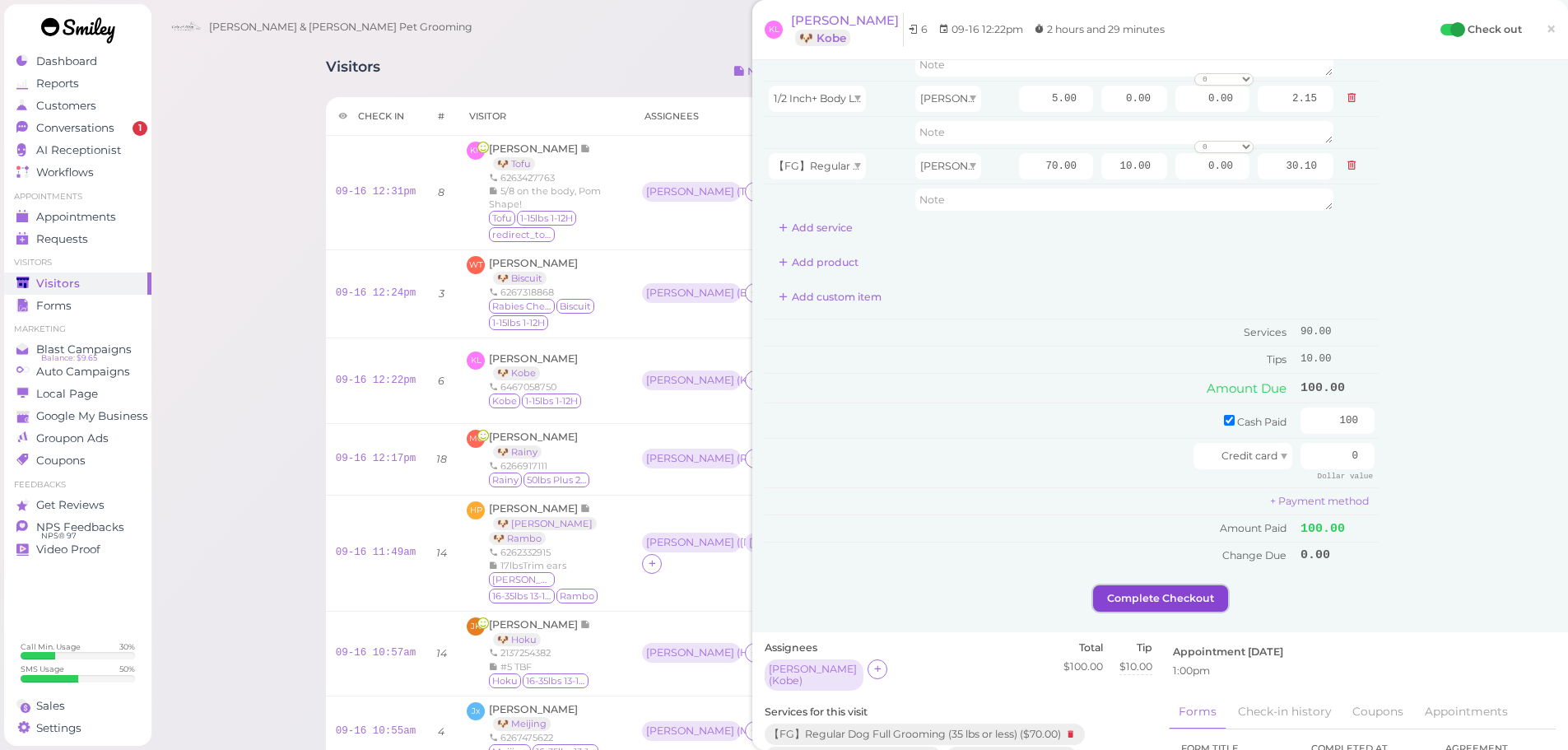
click at [1109, 607] on button "Complete Checkout" at bounding box center [1160, 598] width 135 height 26
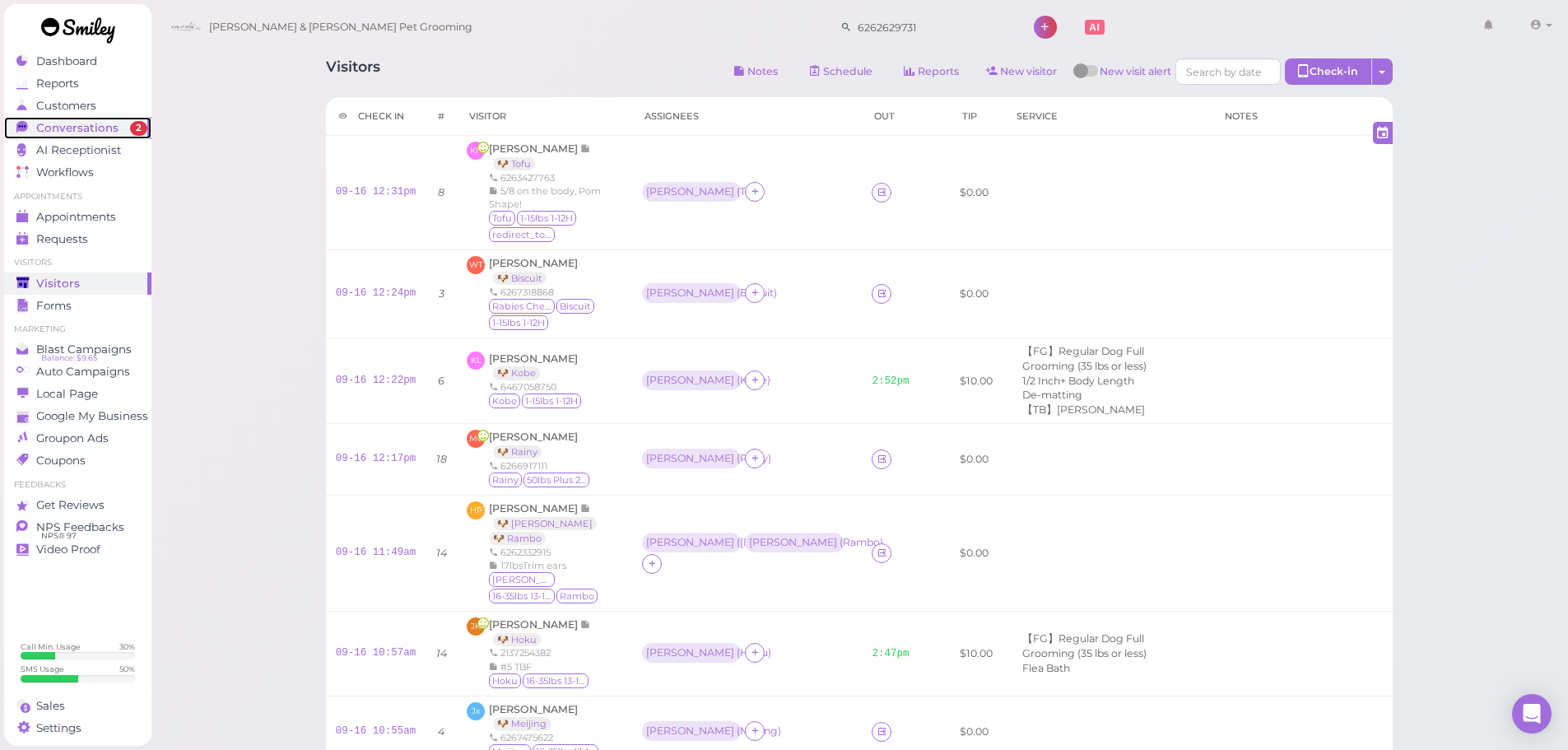
click at [129, 130] on div "Conversations" at bounding box center [76, 128] width 119 height 14
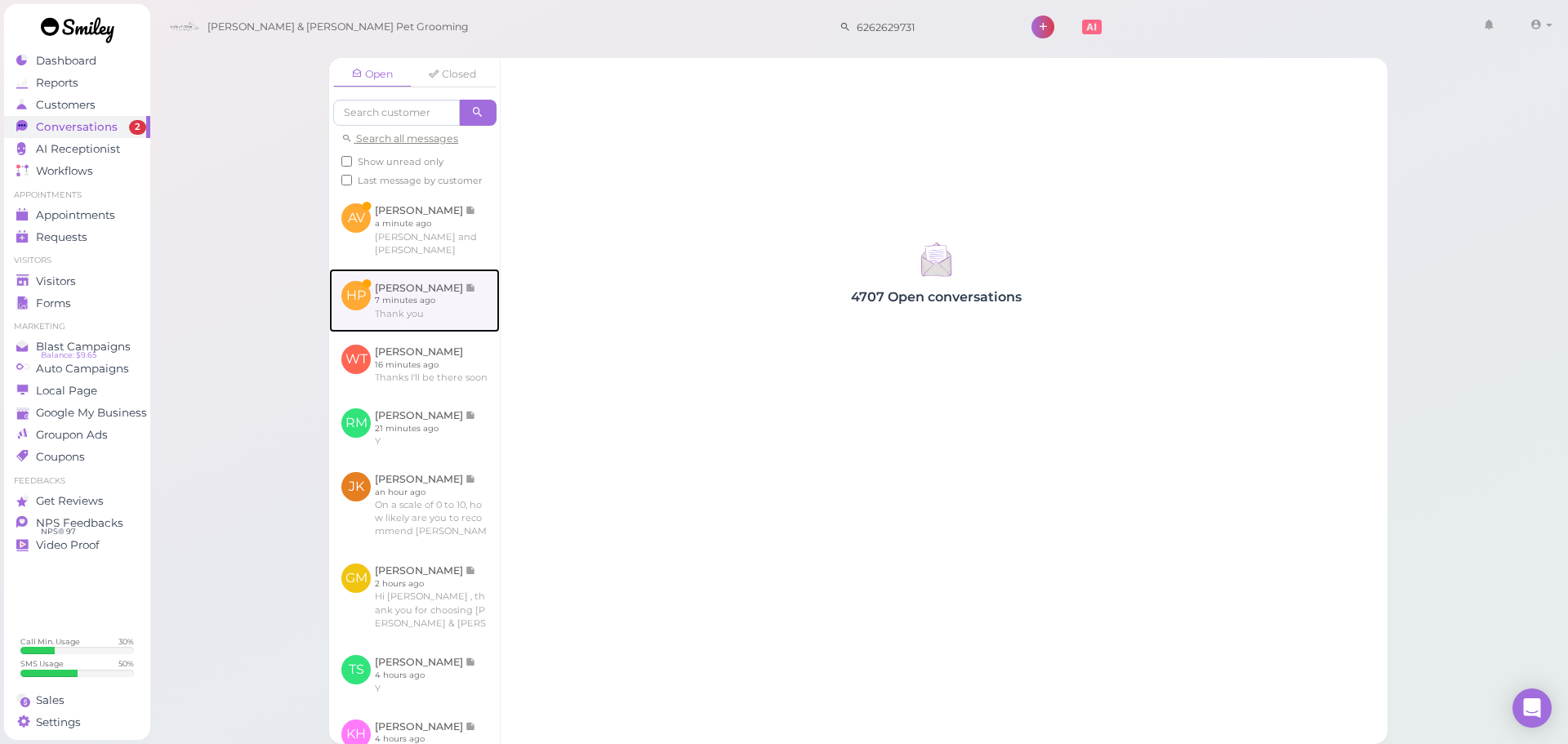
click at [472, 301] on link at bounding box center [415, 300] width 171 height 64
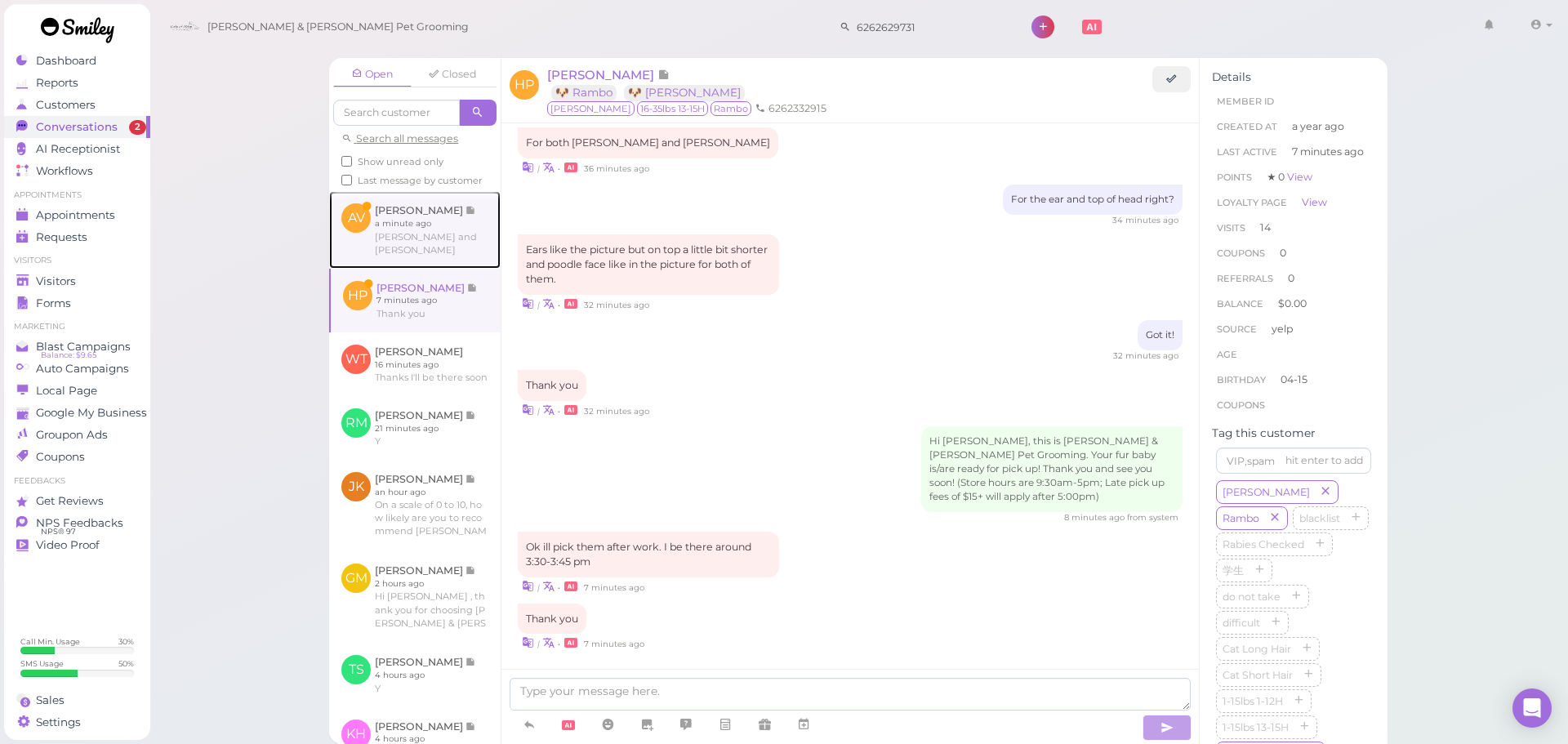
click at [447, 258] on link at bounding box center [415, 229] width 172 height 77
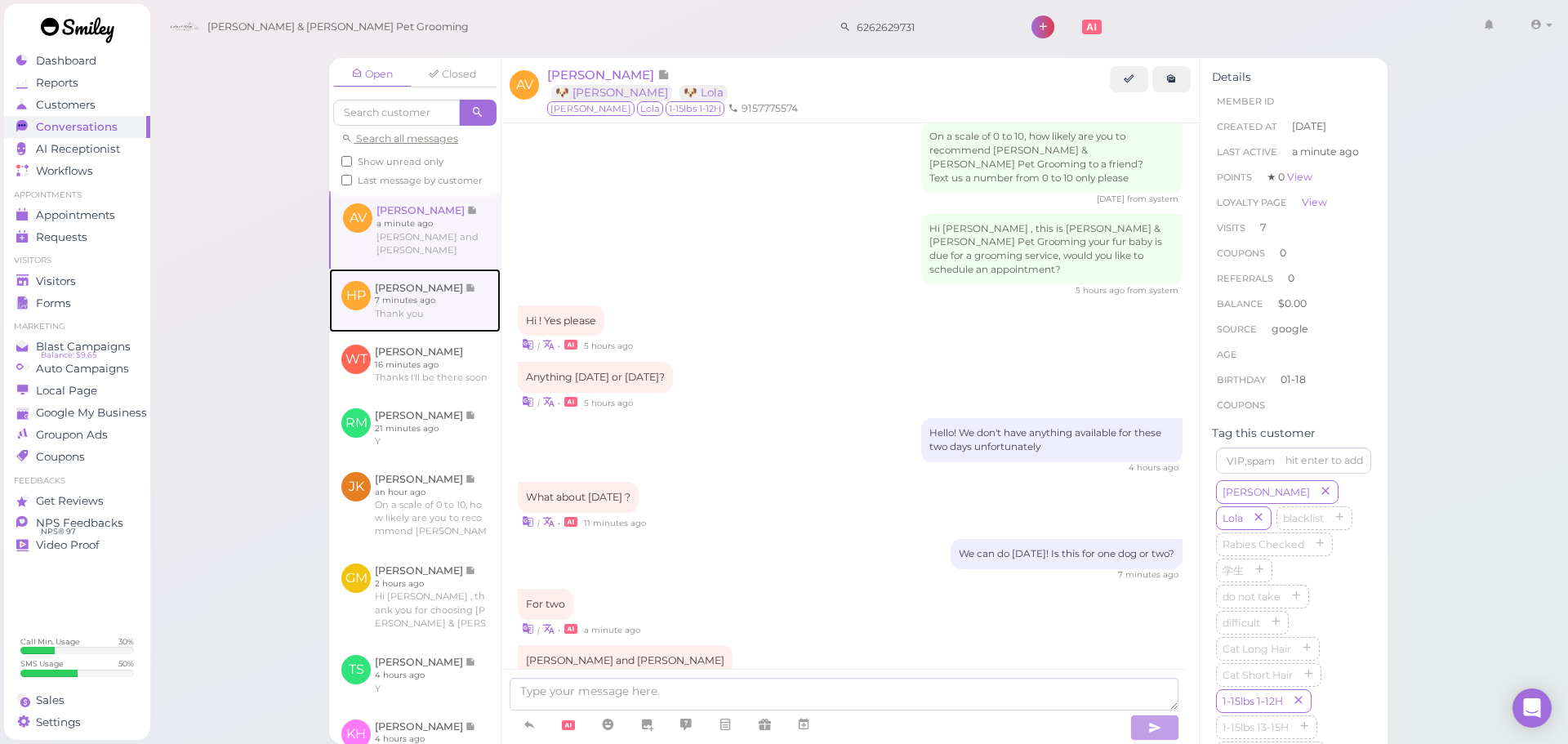
click at [448, 291] on link at bounding box center [415, 300] width 172 height 64
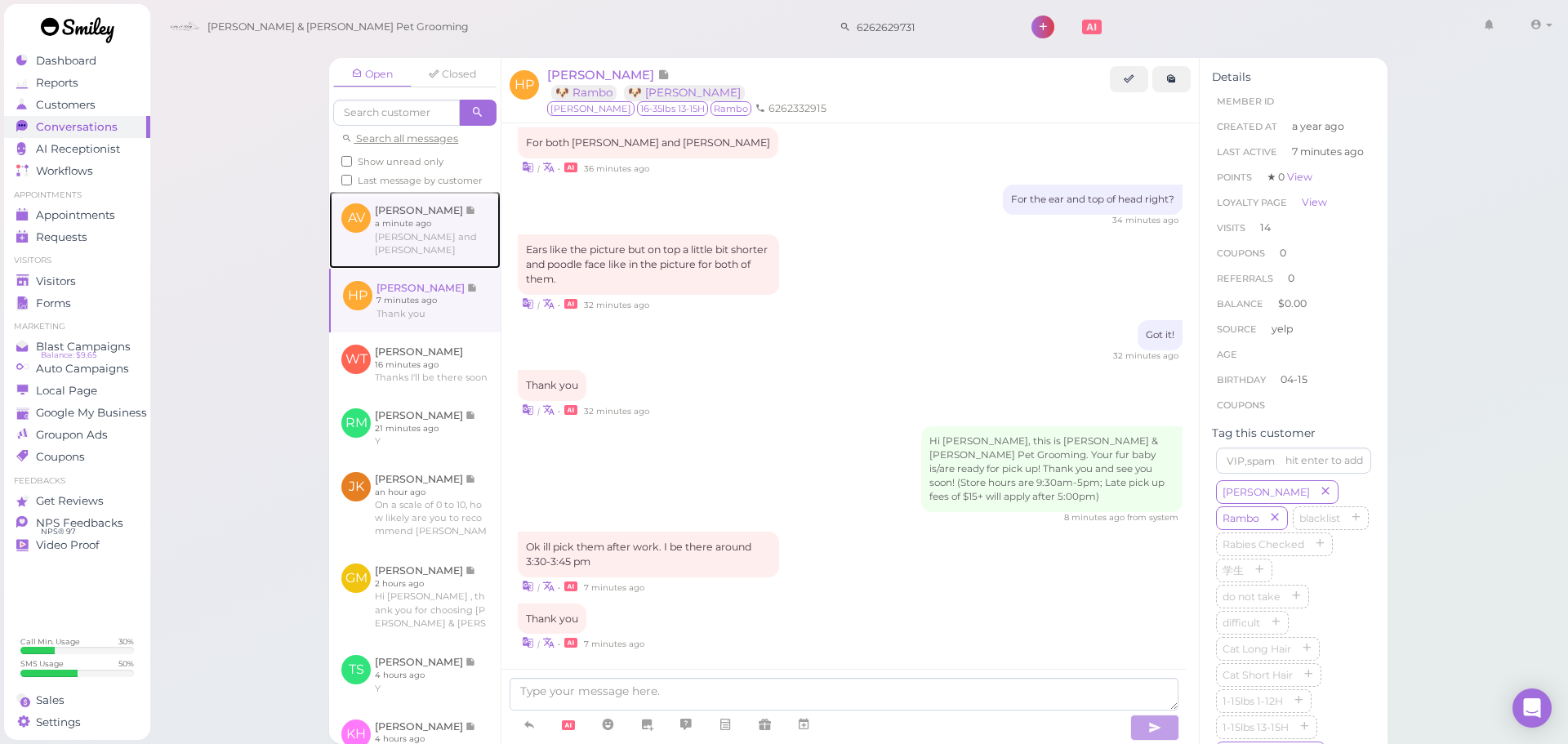
click at [451, 253] on link at bounding box center [415, 229] width 172 height 77
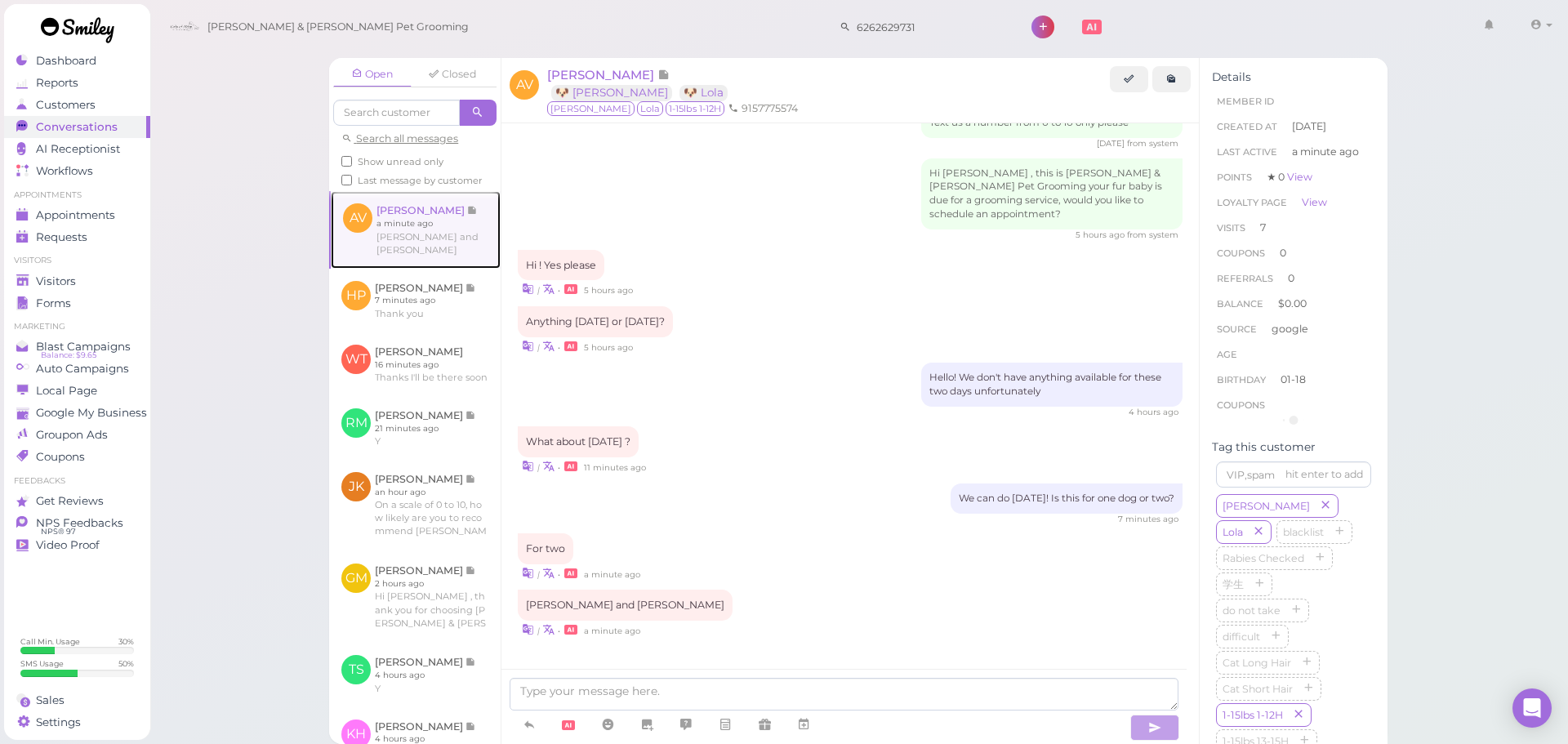
scroll to position [1823, 0]
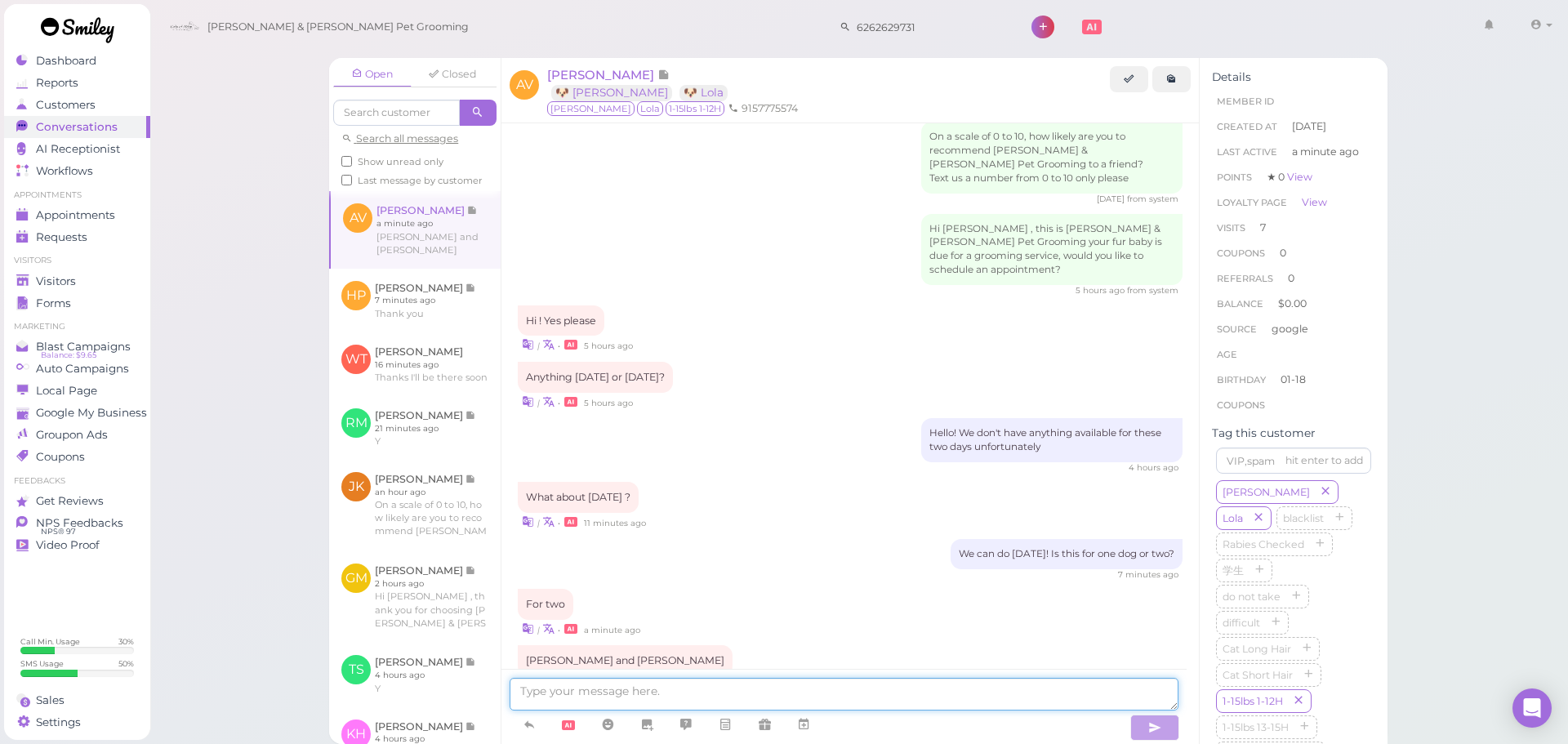
click at [958, 680] on textarea at bounding box center [844, 693] width 669 height 32
type textarea "Does 9:30 [DATE] work for you?"
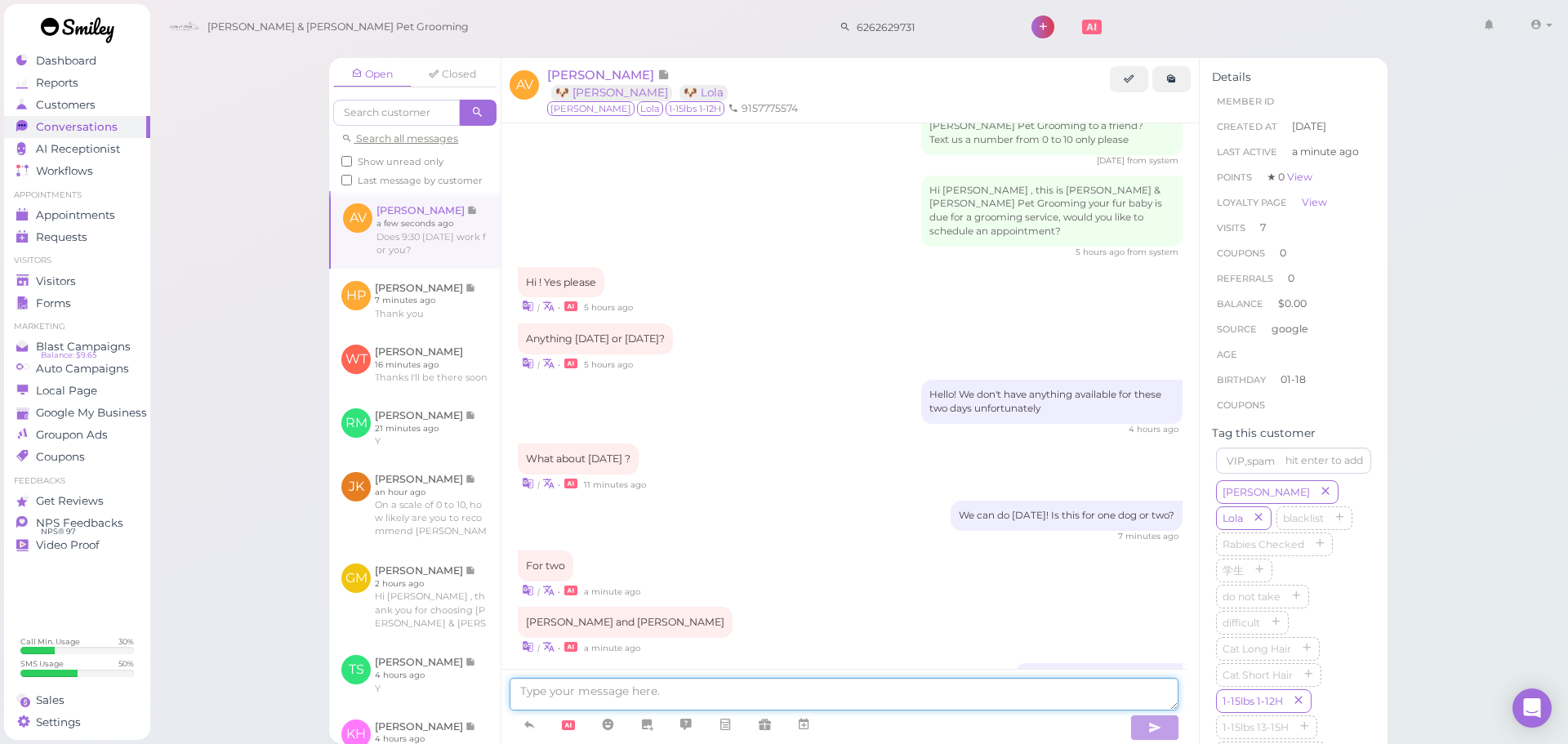
scroll to position [1931, 0]
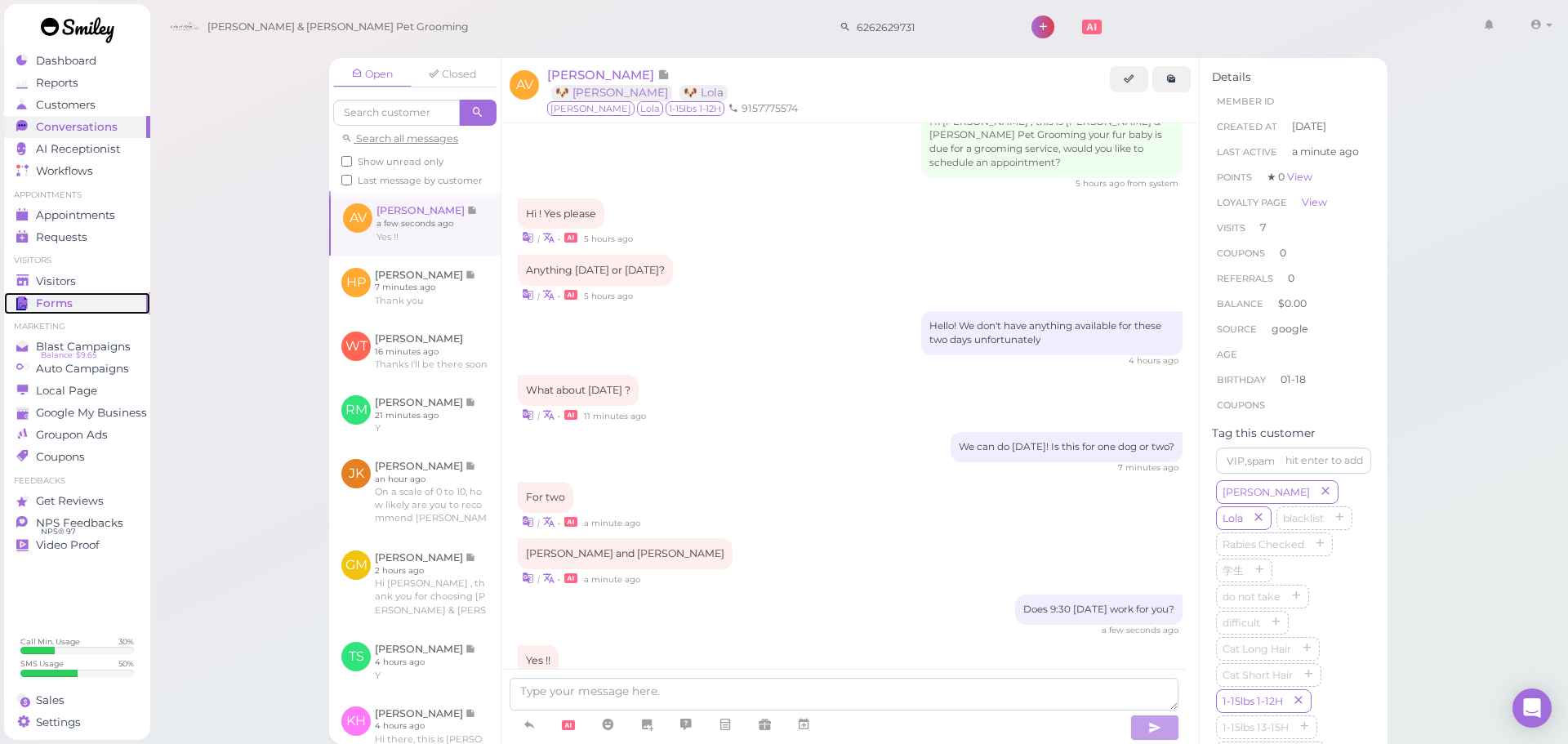
click at [87, 301] on div "Forms" at bounding box center [75, 303] width 118 height 14
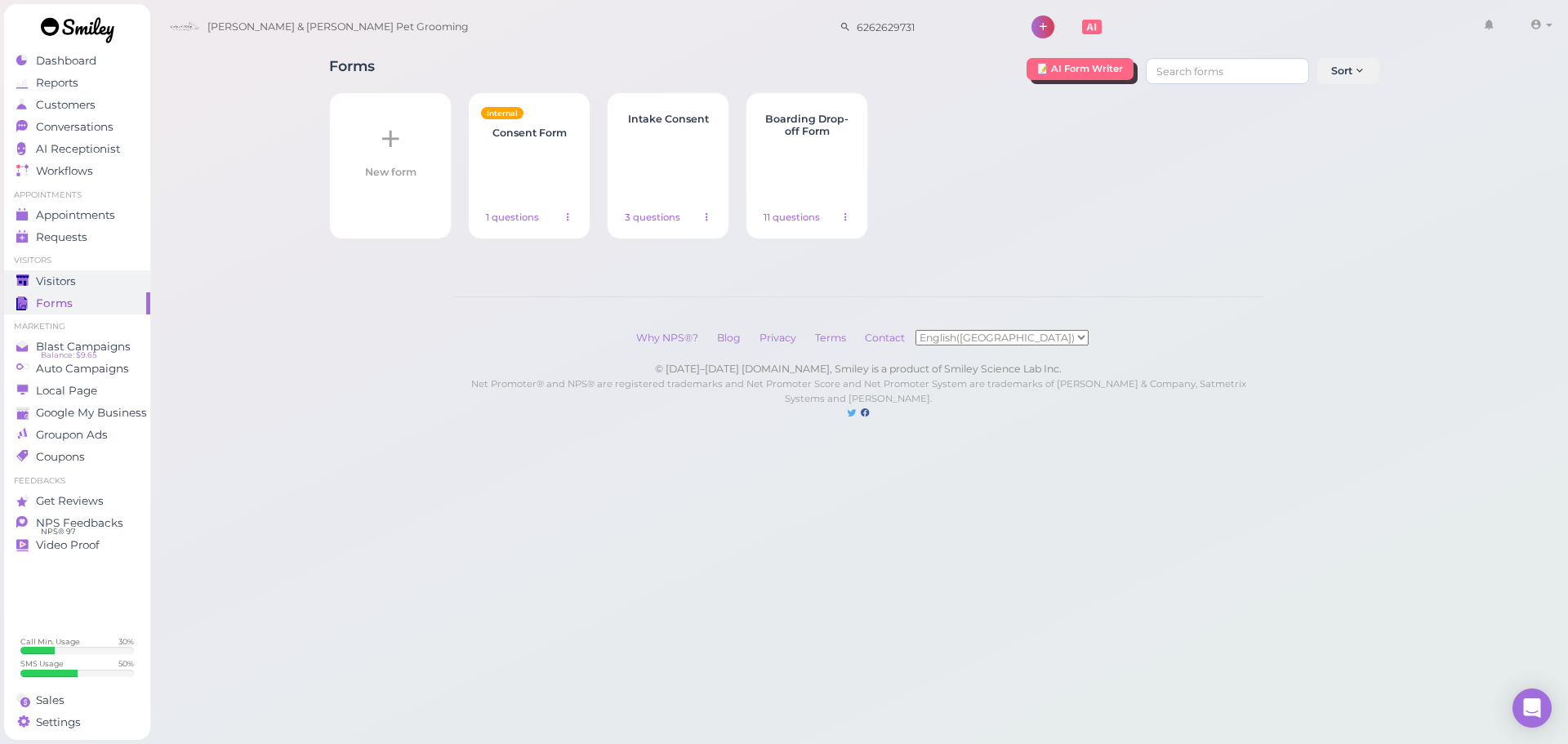
click at [71, 274] on span "Visitors" at bounding box center [56, 281] width 40 height 14
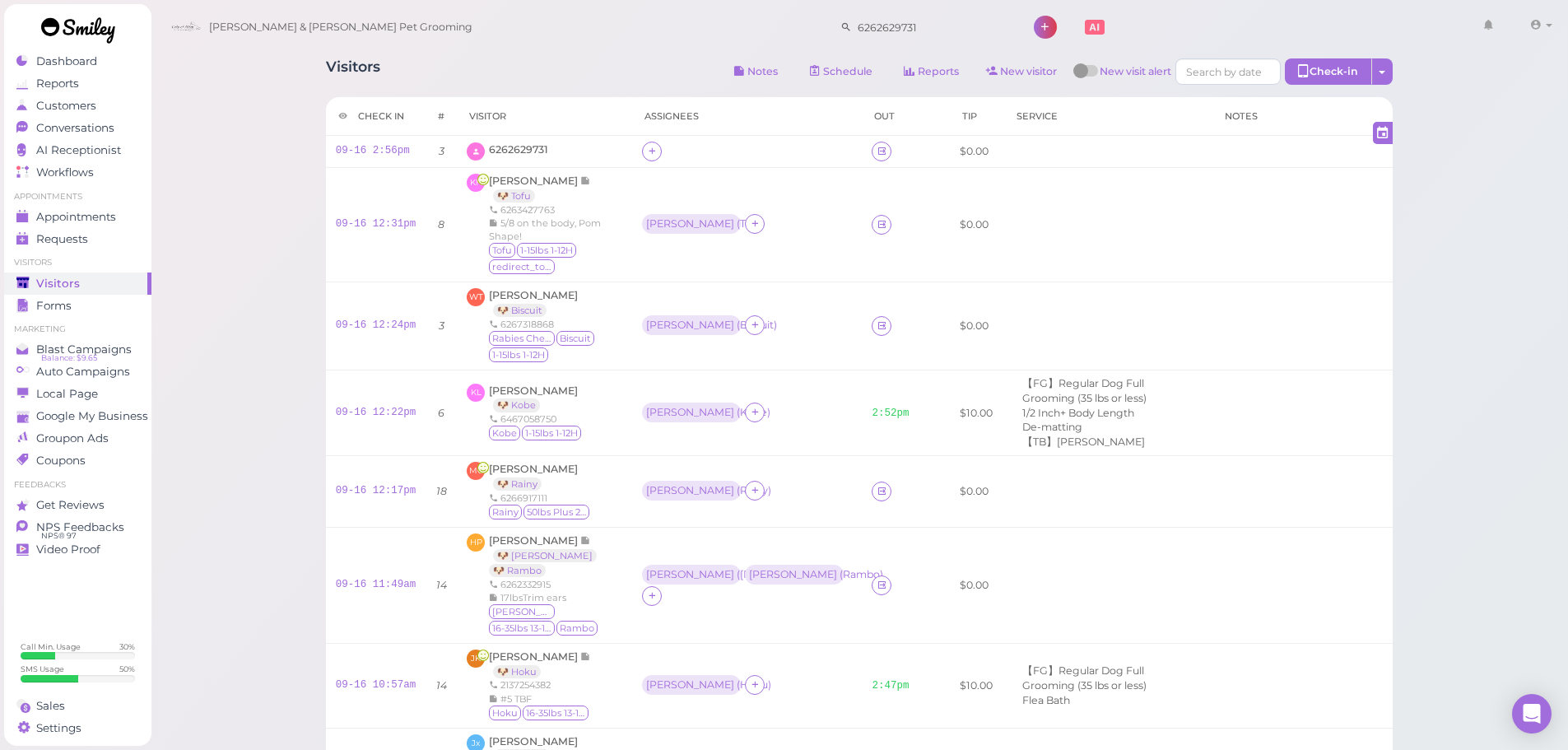
click at [509, 150] on span "6262629731" at bounding box center [518, 149] width 59 height 12
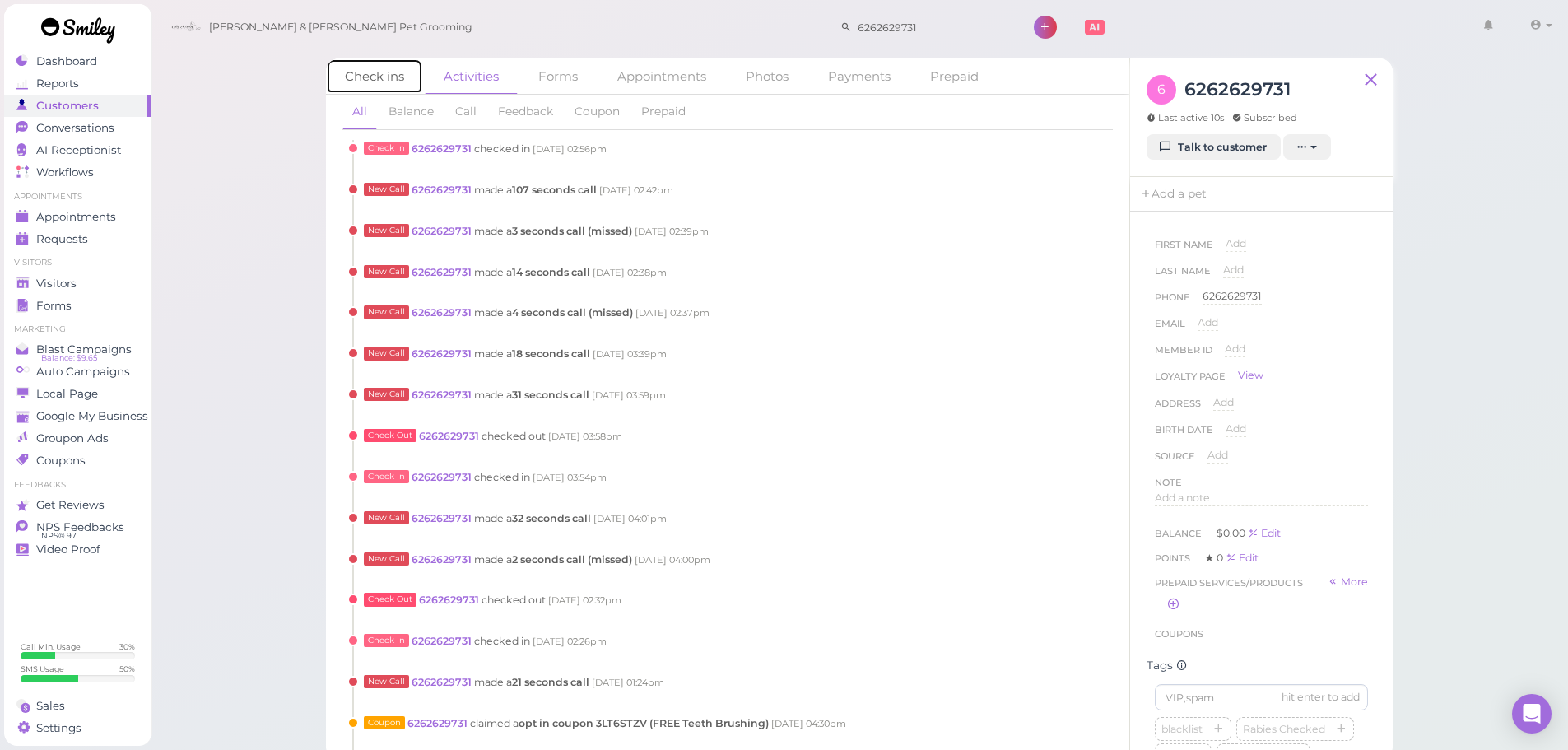
click at [401, 70] on link "Check ins" at bounding box center [374, 76] width 98 height 35
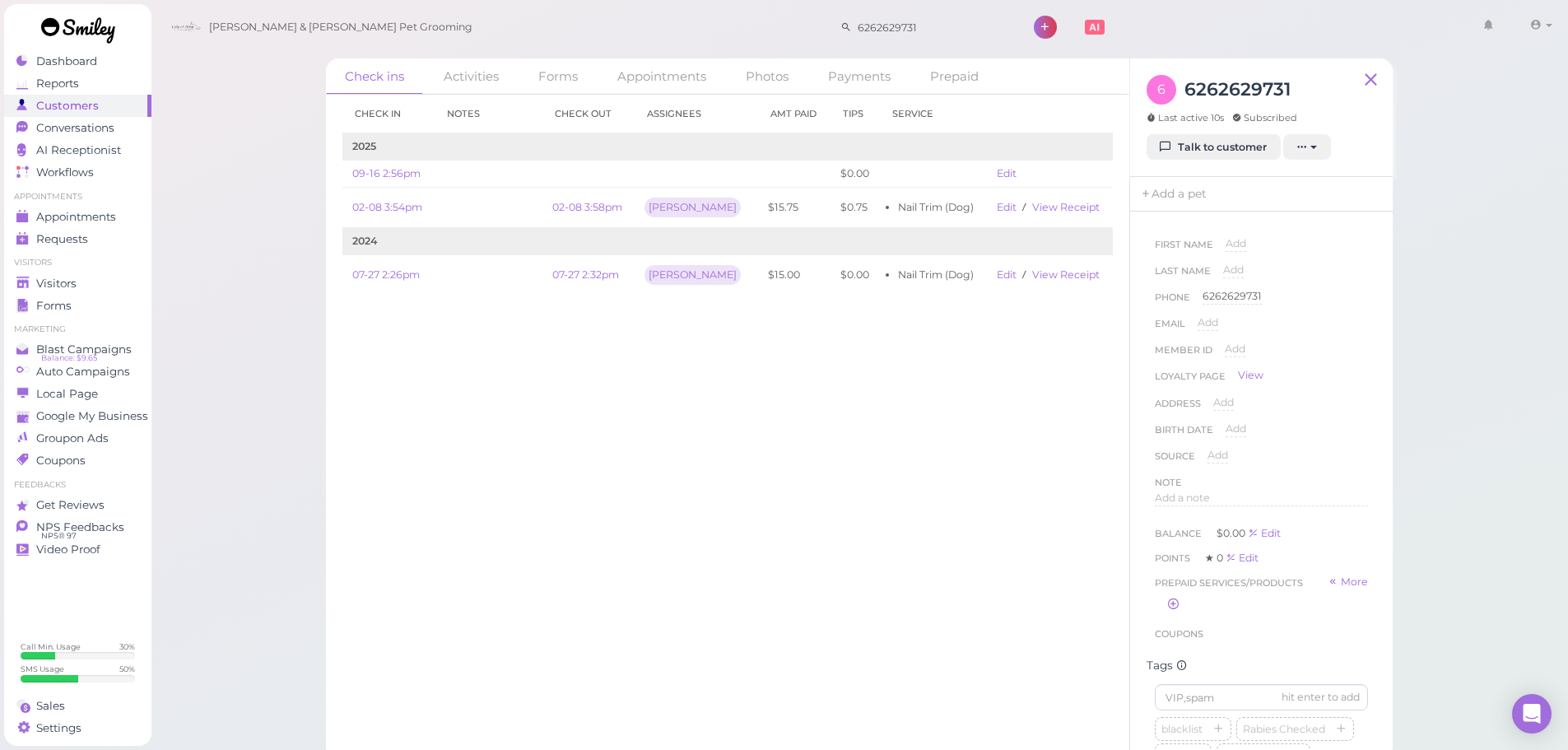
click at [661, 377] on div "Check in Notes Check out Assignees Amt Paid Tips Service 2025 09-16 2:56pm $0.0…" at bounding box center [727, 422] width 803 height 655
click at [632, 495] on div "Check in Notes Check out Assignees Amt Paid Tips Service 2025 09-16 2:56pm $0.0…" at bounding box center [727, 422] width 803 height 655
click at [255, 258] on div "Check ins Activities Forms Appointments Photos Payments Prepaid Check in Notes …" at bounding box center [859, 379] width 1418 height 760
click at [120, 282] on div "Visitors" at bounding box center [76, 284] width 119 height 14
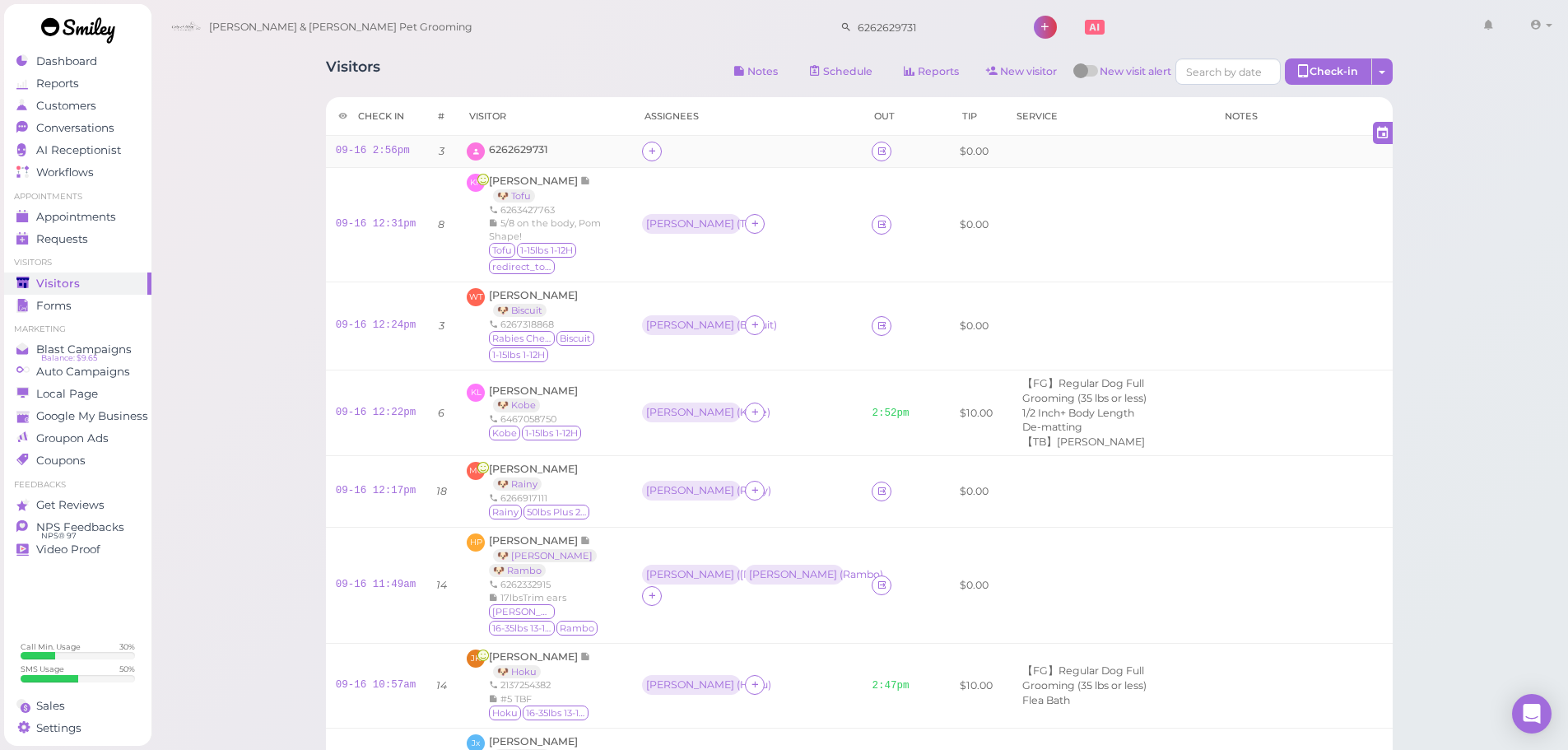
click at [561, 156] on div "6262629731" at bounding box center [544, 151] width 155 height 18
click at [540, 148] on span "6262629731" at bounding box center [518, 149] width 59 height 12
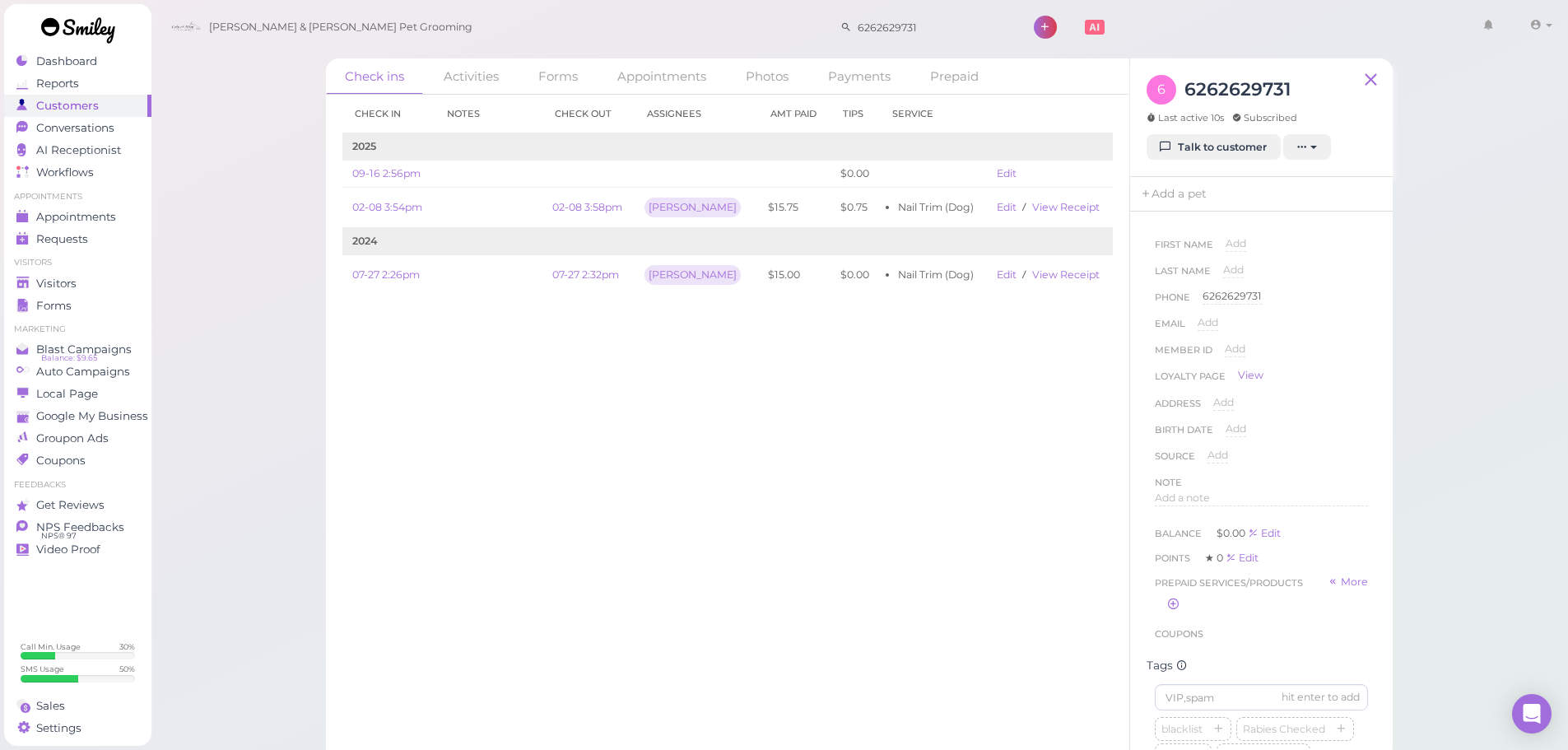
click at [606, 411] on div "Check in Notes Check out Assignees Amt Paid Tips Service 2025 09-16 2:56pm $0.0…" at bounding box center [727, 422] width 803 height 655
drag, startPoint x: 91, startPoint y: 137, endPoint x: 112, endPoint y: 137, distance: 21.0
click at [91, 137] on link "Conversations 1" at bounding box center [78, 127] width 148 height 22
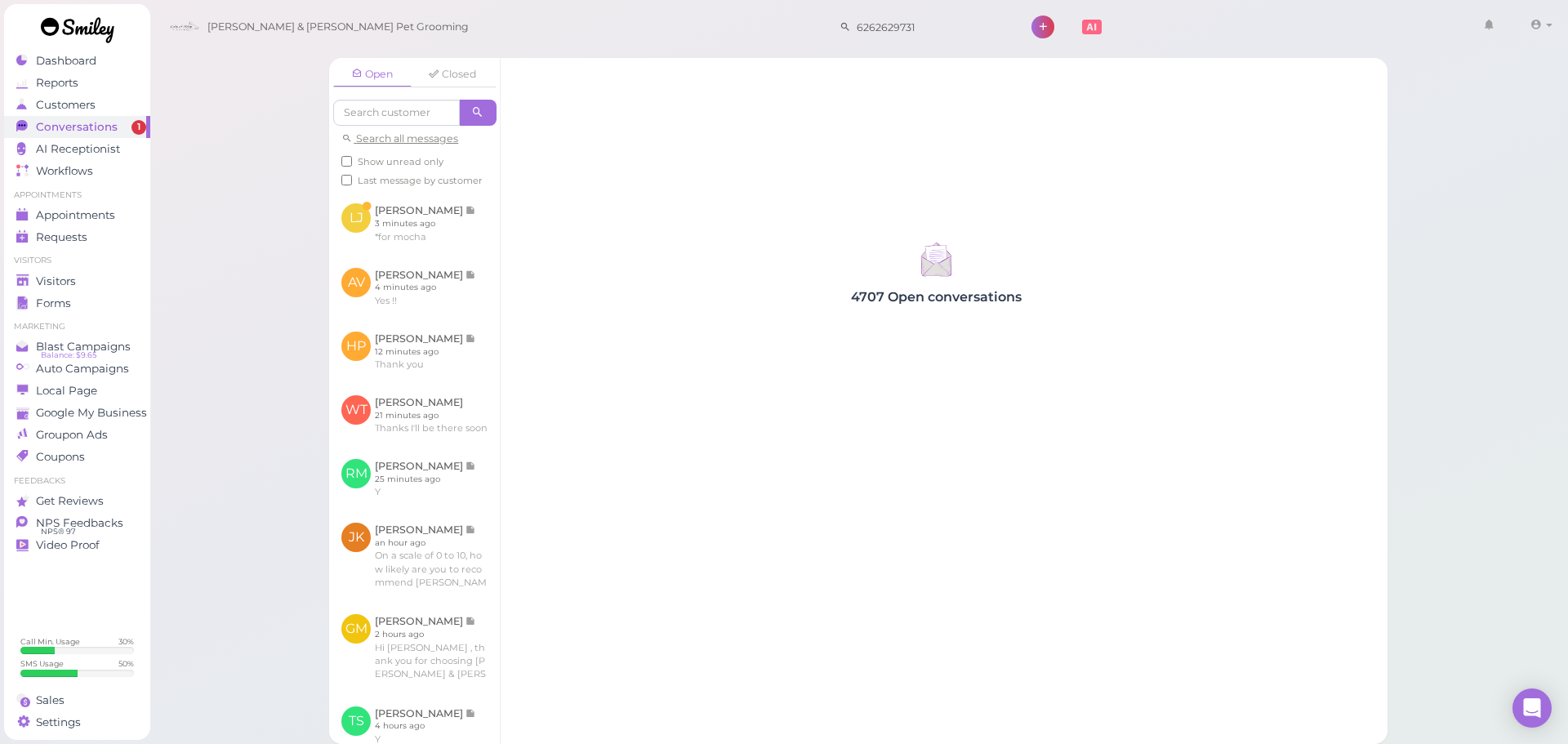
click at [248, 213] on div "Open Closed Search all messages Show unread only Last message by customer [PERS…" at bounding box center [859, 372] width 1419 height 744
click at [416, 317] on link at bounding box center [415, 287] width 171 height 64
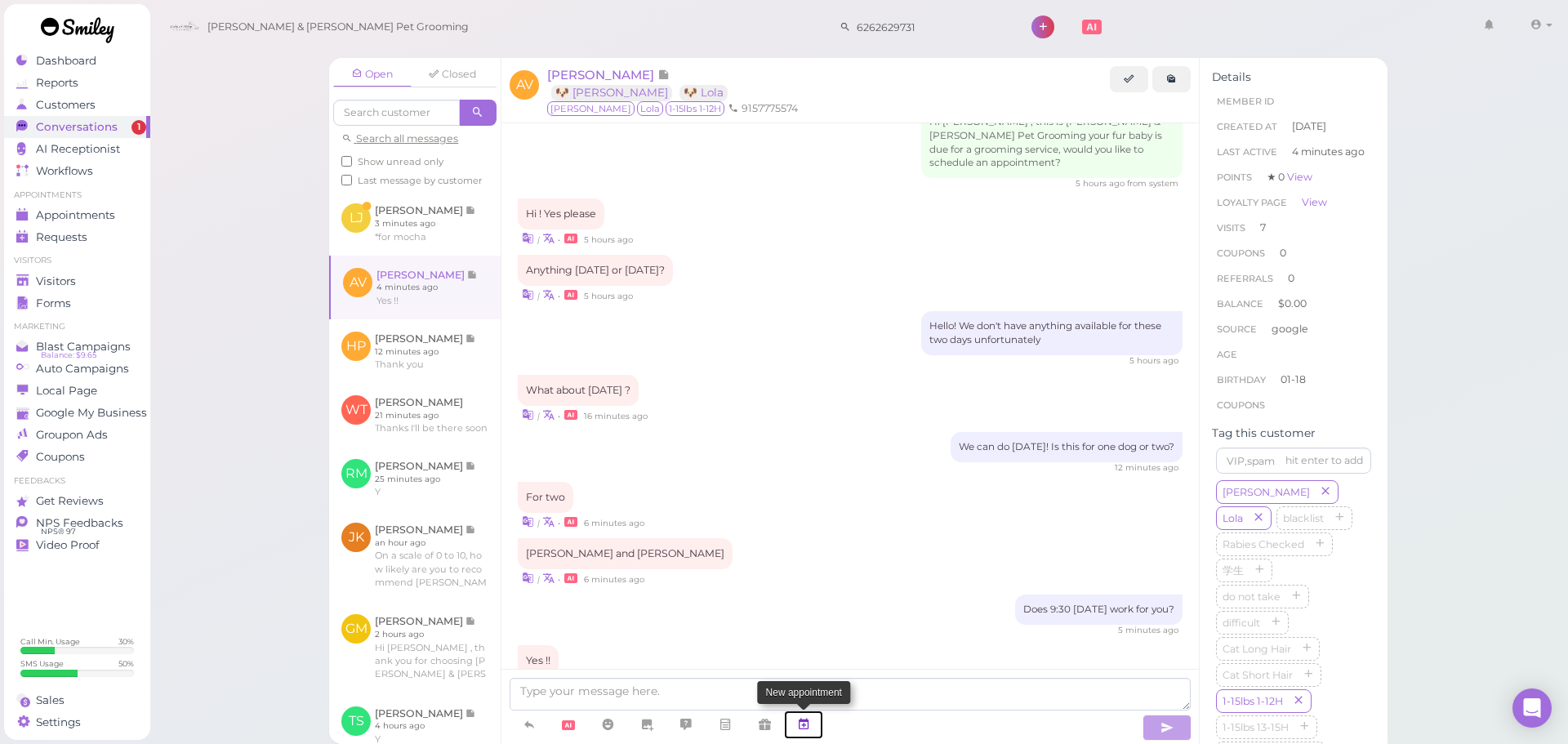
click at [812, 719] on link at bounding box center [803, 724] width 39 height 29
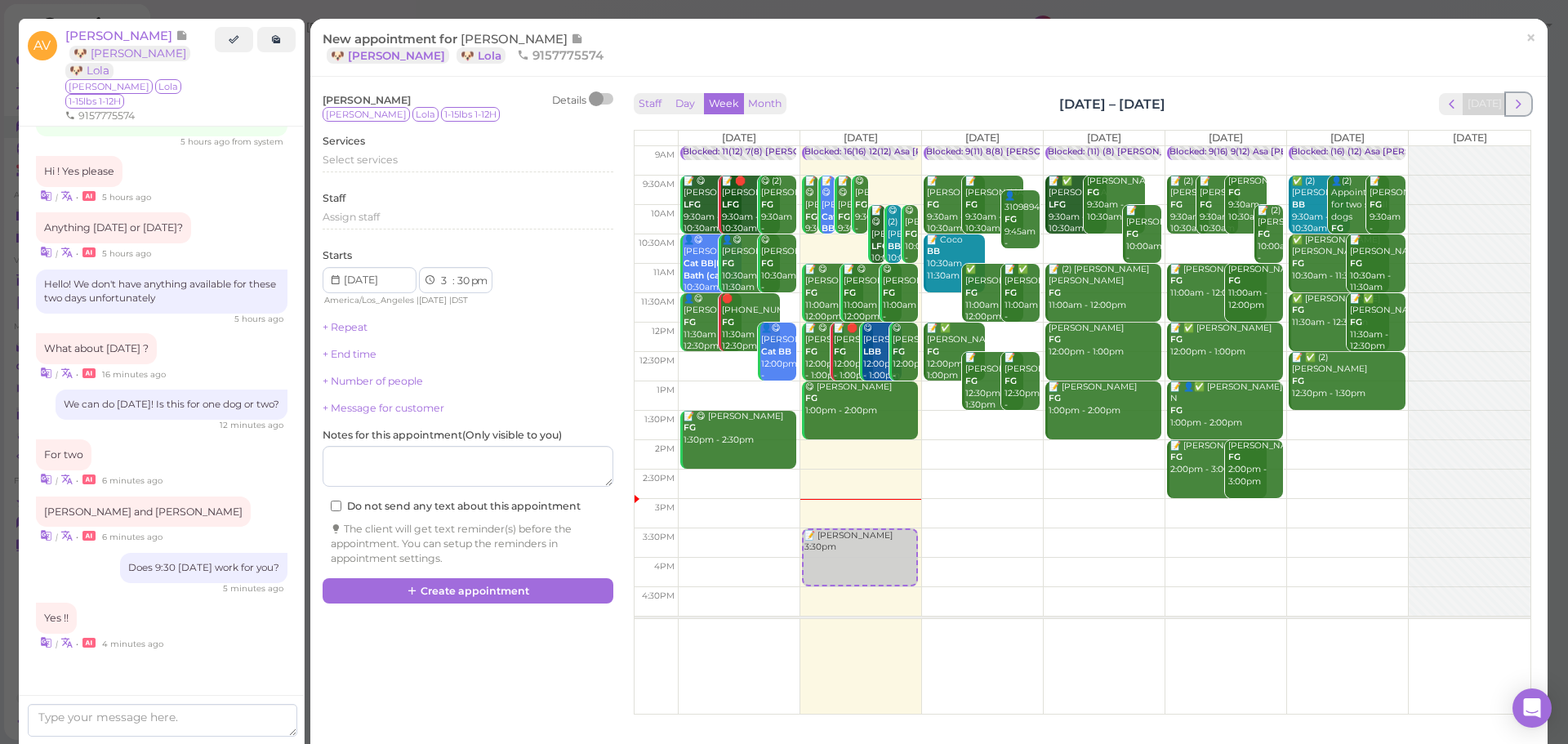
click at [1513, 102] on span "next" at bounding box center [1518, 105] width 16 height 16
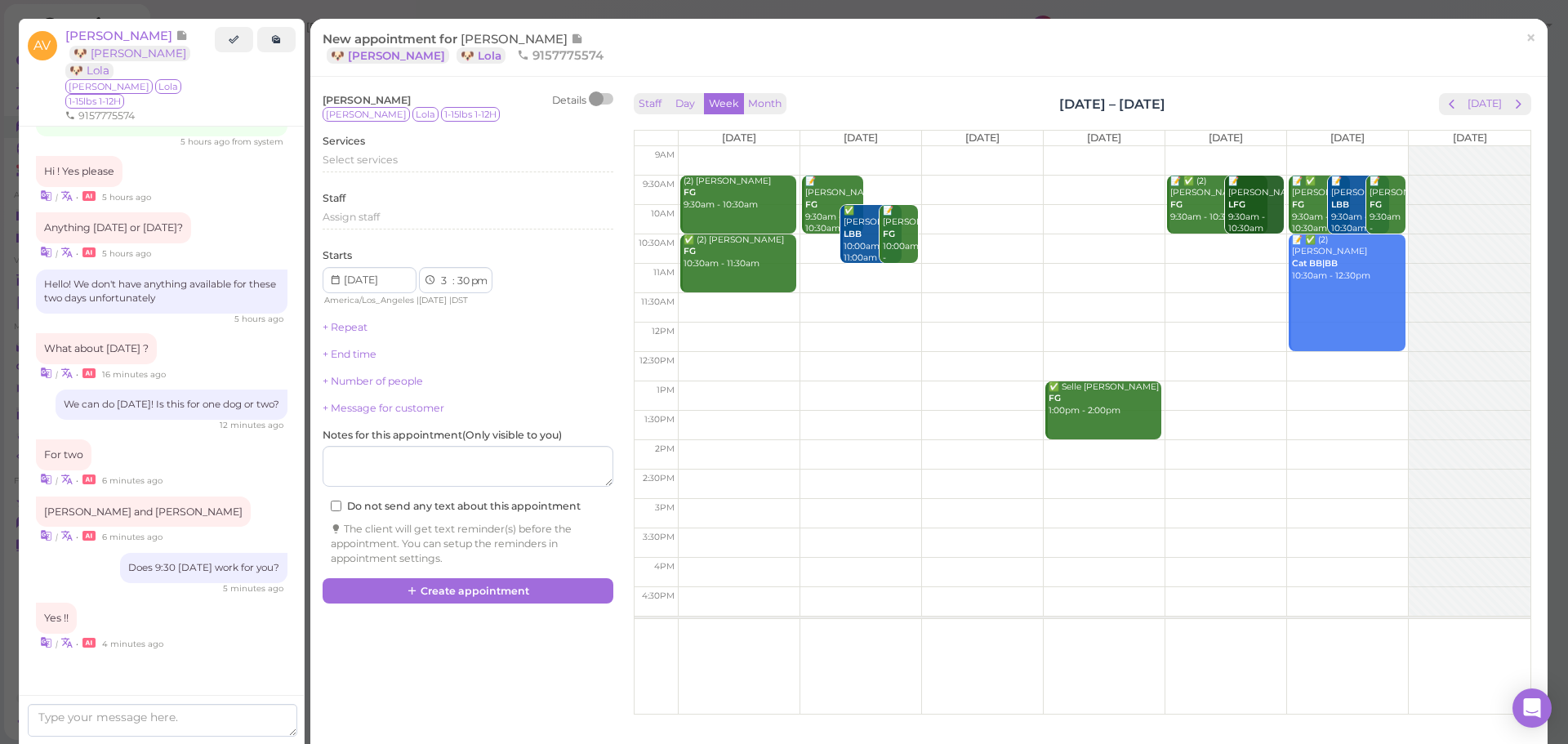
click at [891, 181] on td at bounding box center [1104, 190] width 852 height 30
type input "[DATE]"
select select "9"
select select "am"
click at [349, 159] on span "Select services" at bounding box center [360, 159] width 75 height 12
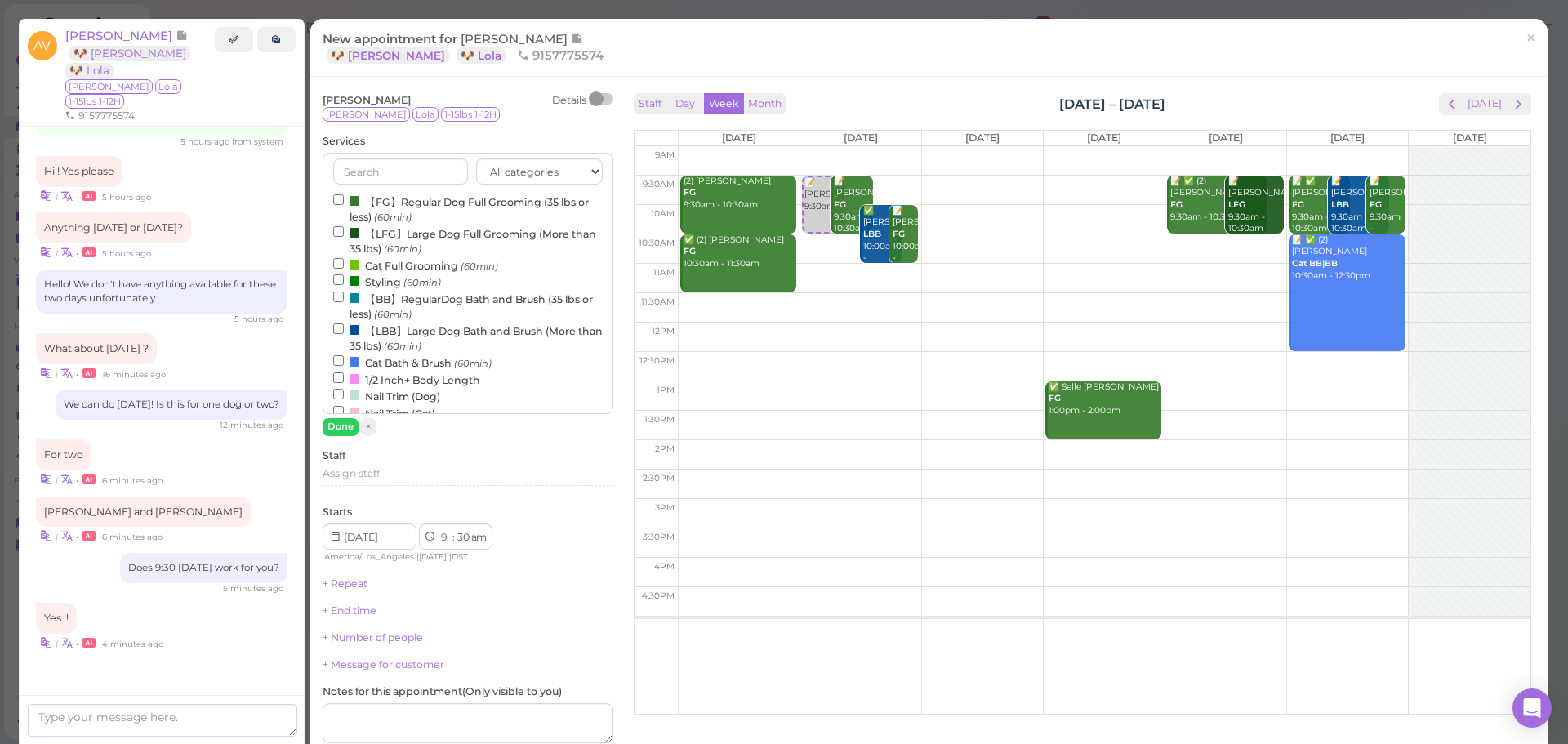
click at [358, 201] on div at bounding box center [354, 200] width 10 height 10
click at [343, 201] on input "【FG】Regular Dog Full Grooming (35 lbs or less) (60min)" at bounding box center [338, 200] width 10 height 10
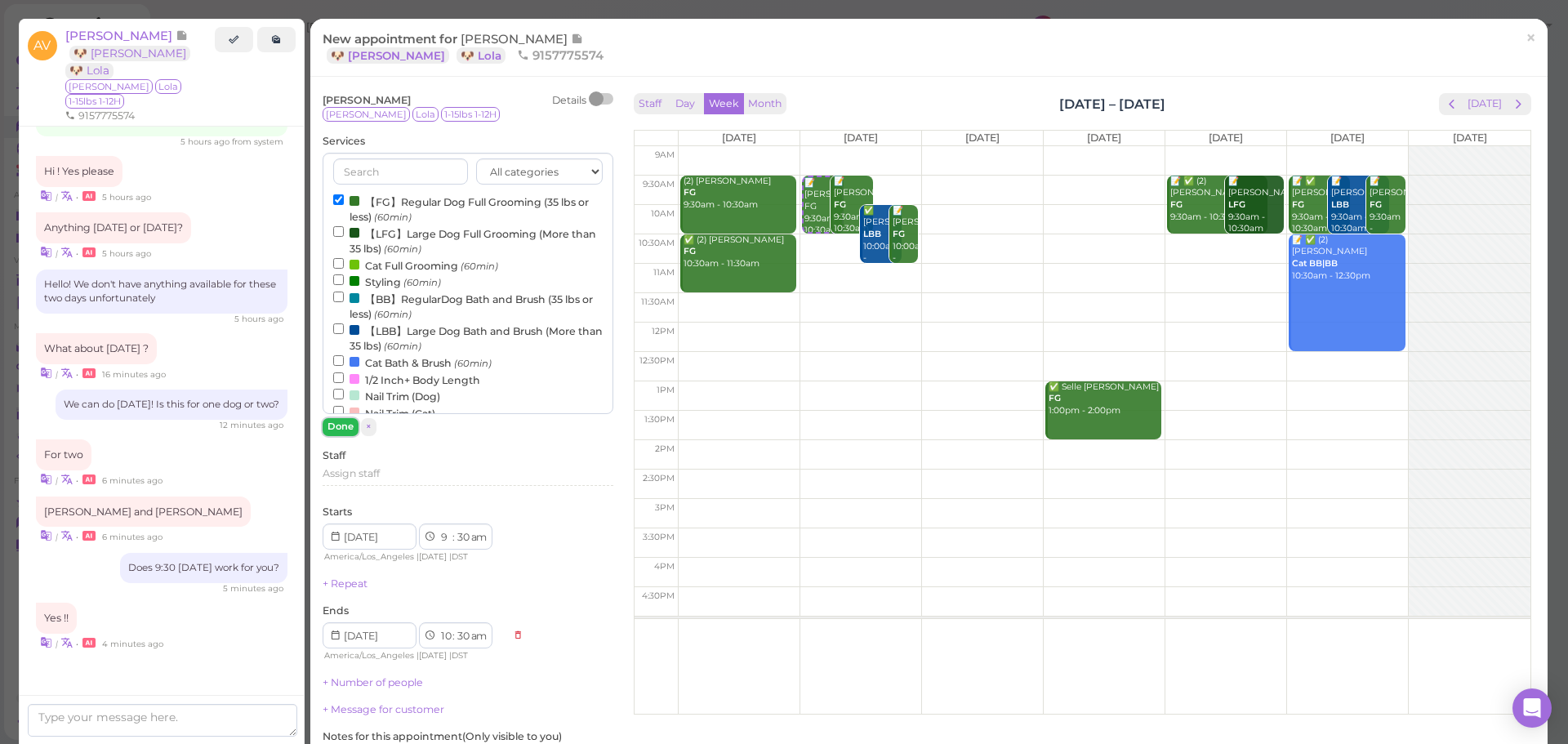
click at [337, 424] on button "Done" at bounding box center [340, 427] width 36 height 17
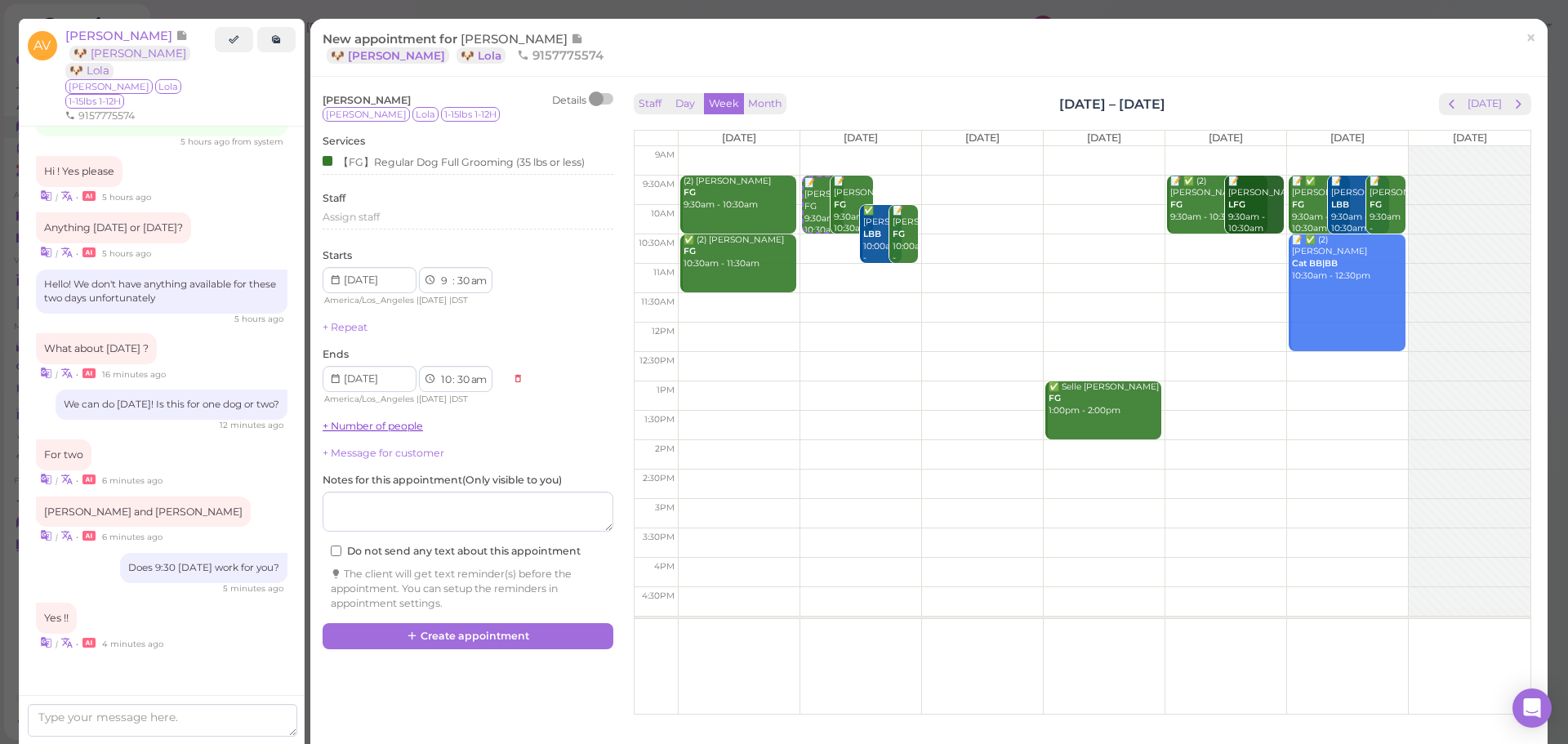
click at [339, 424] on link "+ Number of people" at bounding box center [372, 426] width 100 height 12
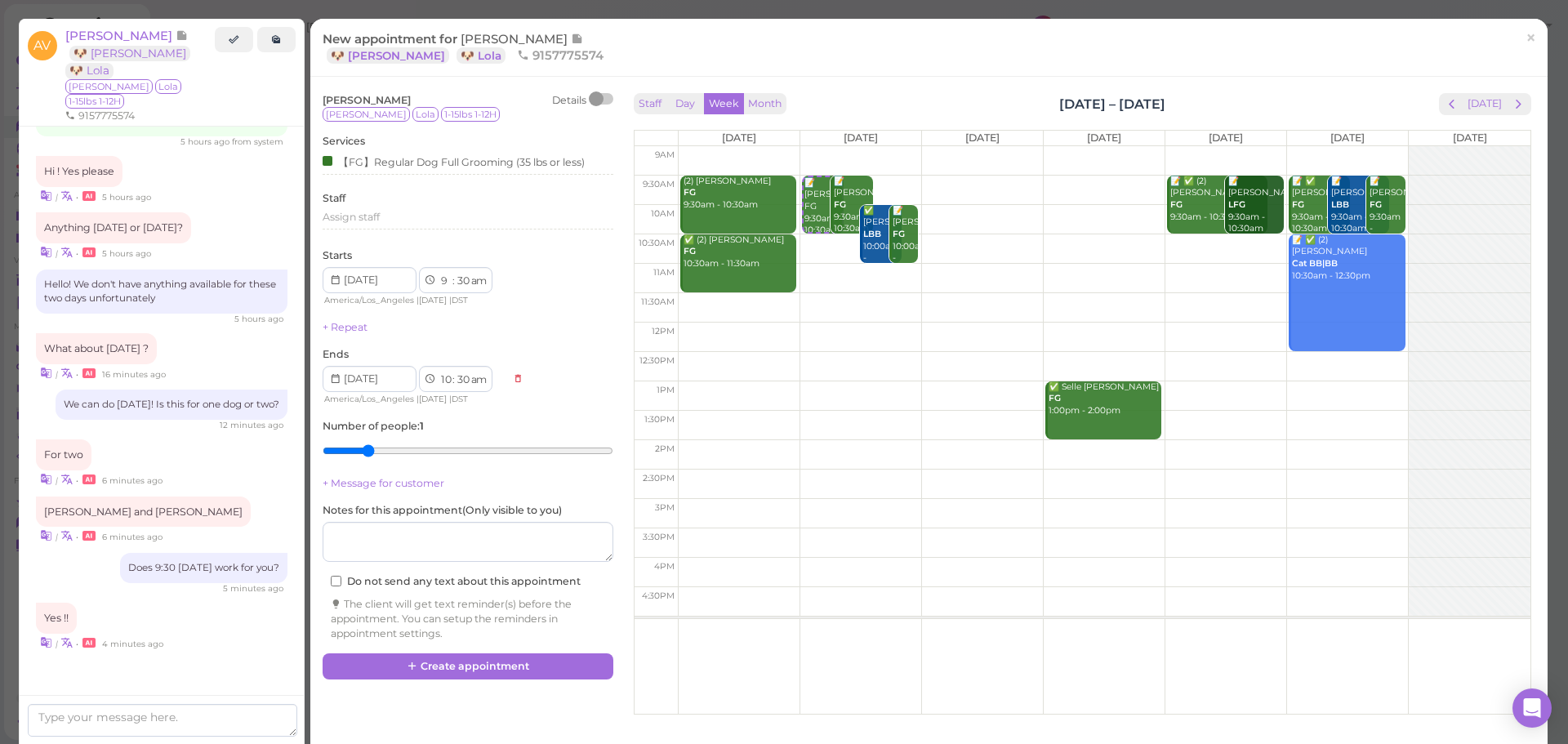
type input "2"
click at [356, 451] on input "range" at bounding box center [468, 450] width 291 height 26
click at [464, 656] on button "Create appointment" at bounding box center [468, 666] width 291 height 26
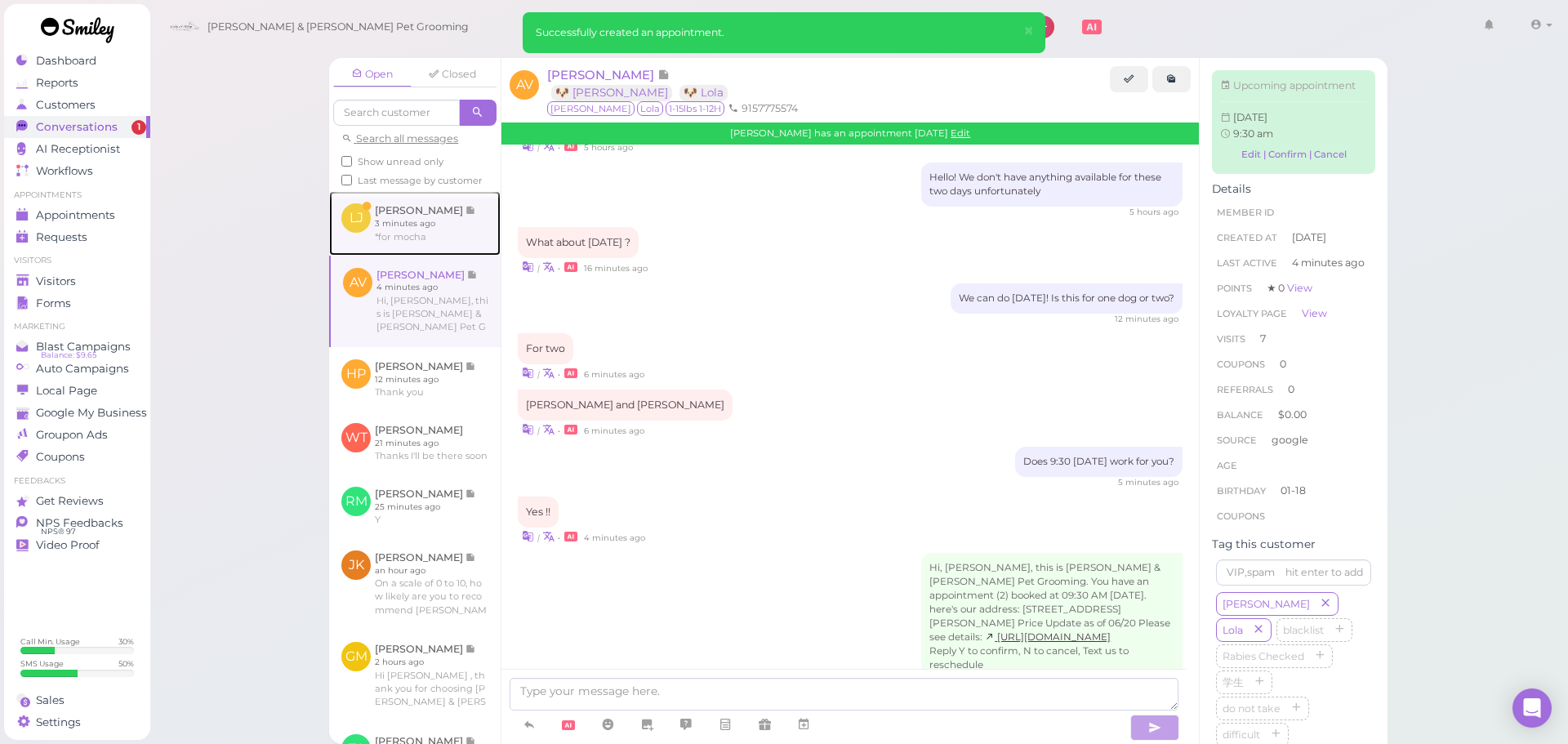
click at [370, 240] on link at bounding box center [415, 222] width 172 height 64
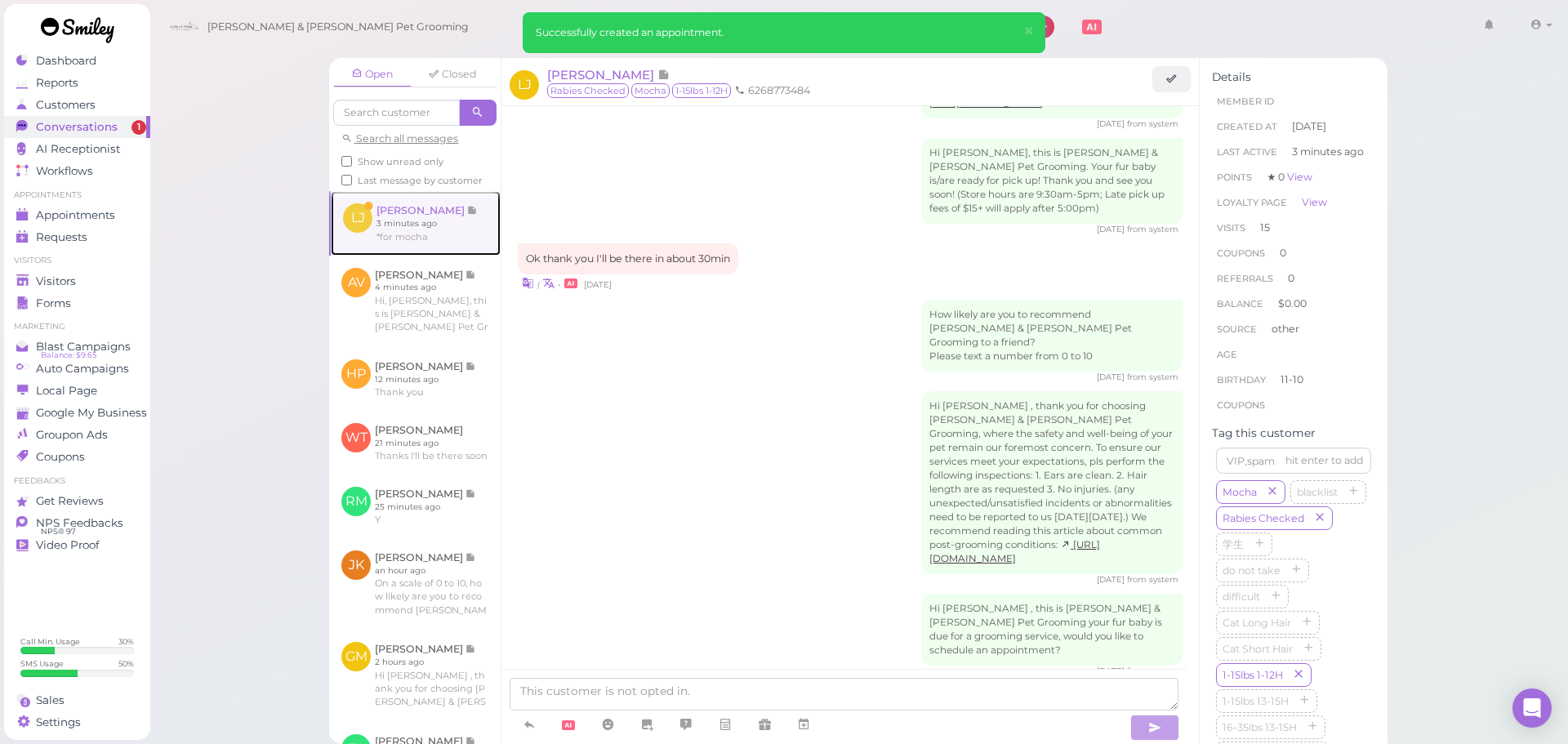
scroll to position [2000, 0]
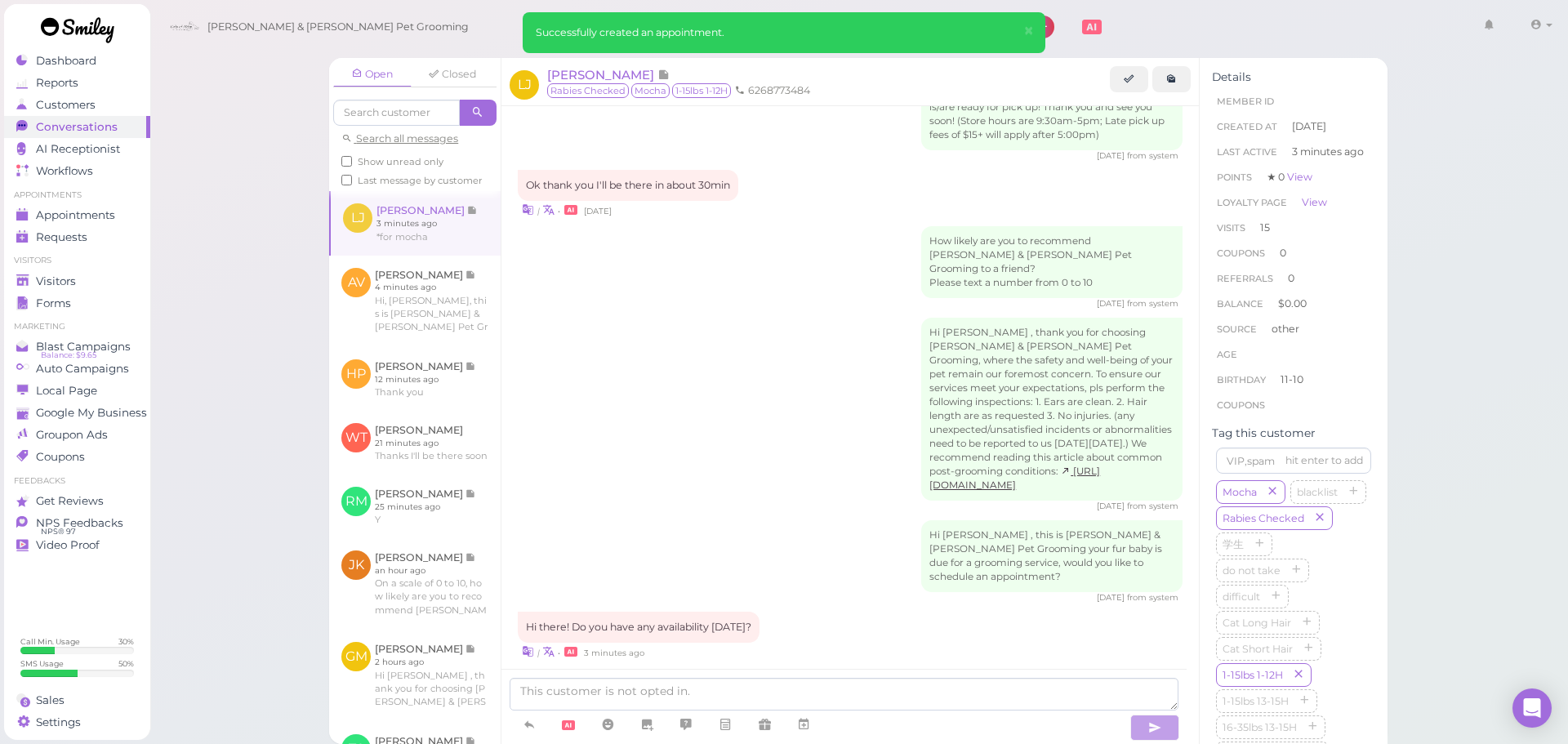
click at [648, 673] on div at bounding box center [844, 706] width 685 height 75
click at [701, 696] on textarea at bounding box center [844, 693] width 669 height 32
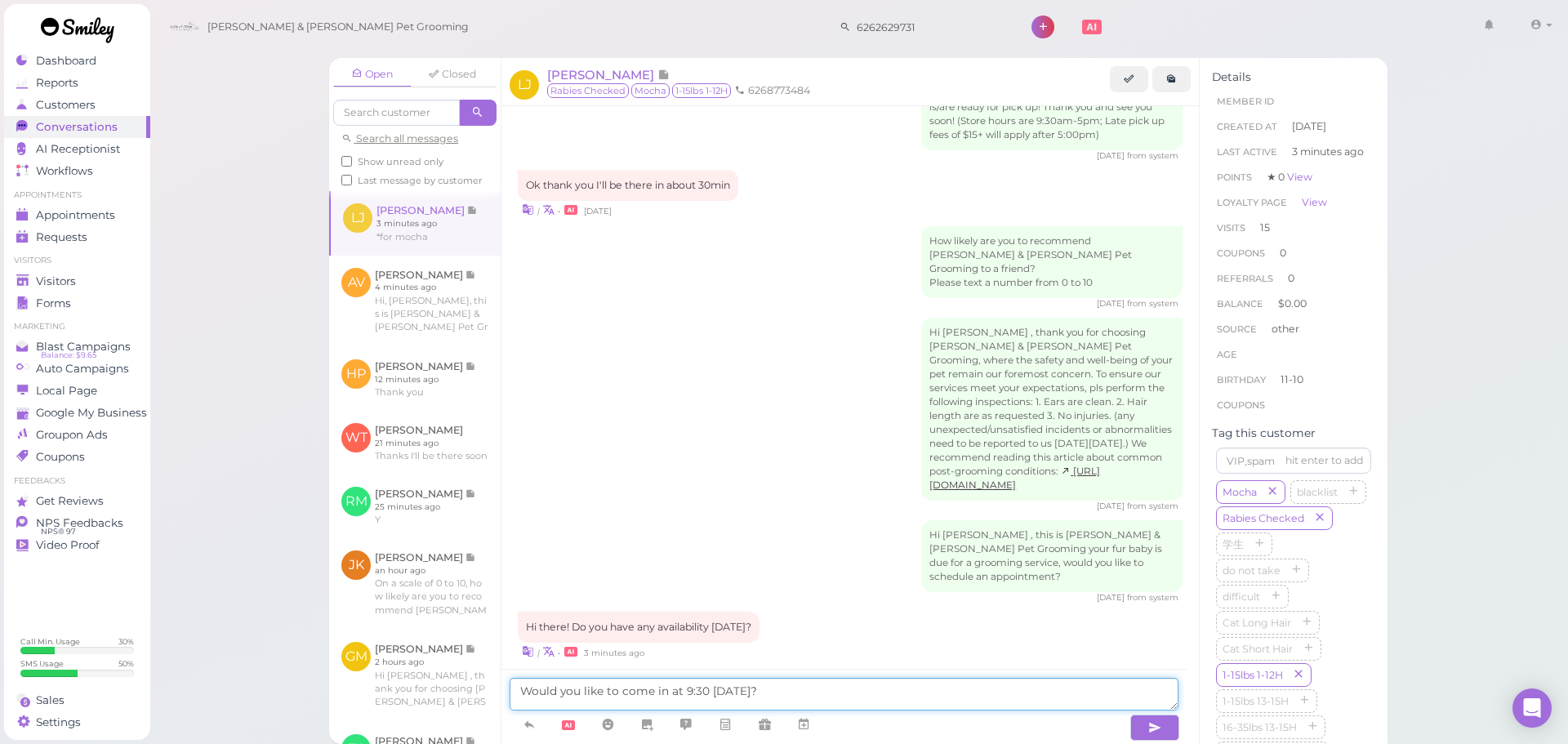
type textarea "Would you like to come in at 9:30 [DATE]?"
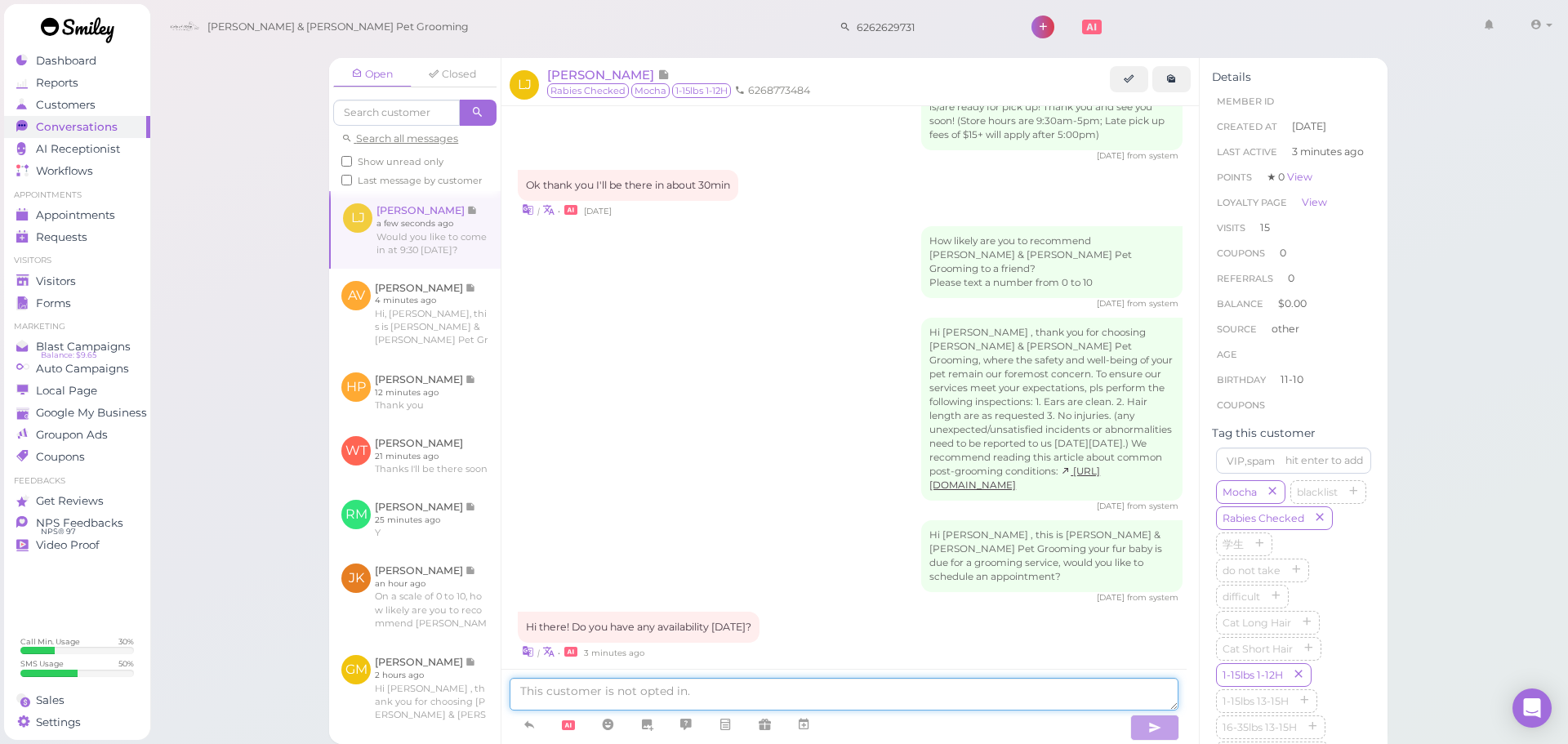
scroll to position [2039, 0]
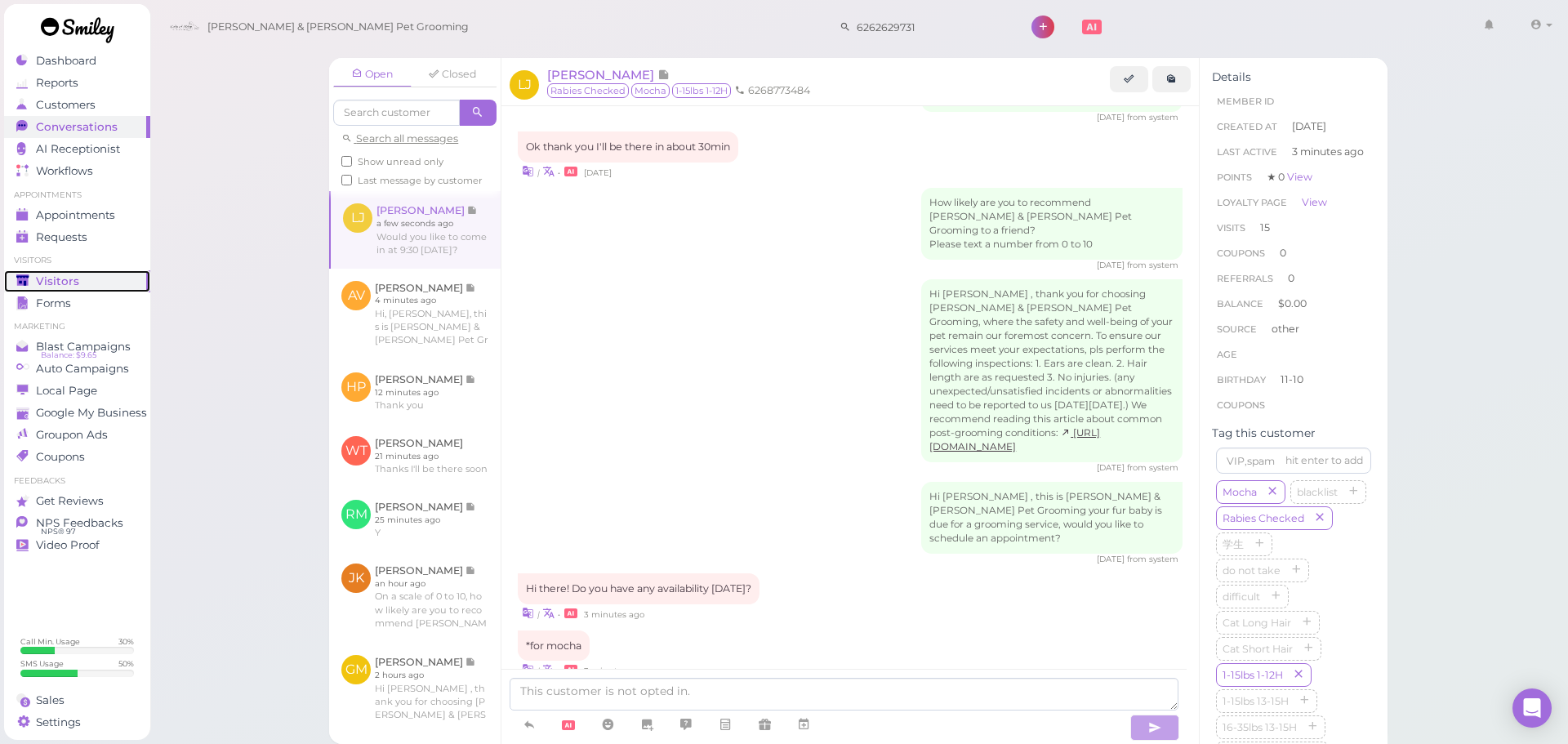
drag, startPoint x: 116, startPoint y: 274, endPoint x: 131, endPoint y: 274, distance: 15.0
click at [116, 274] on div "Visitors" at bounding box center [75, 281] width 118 height 14
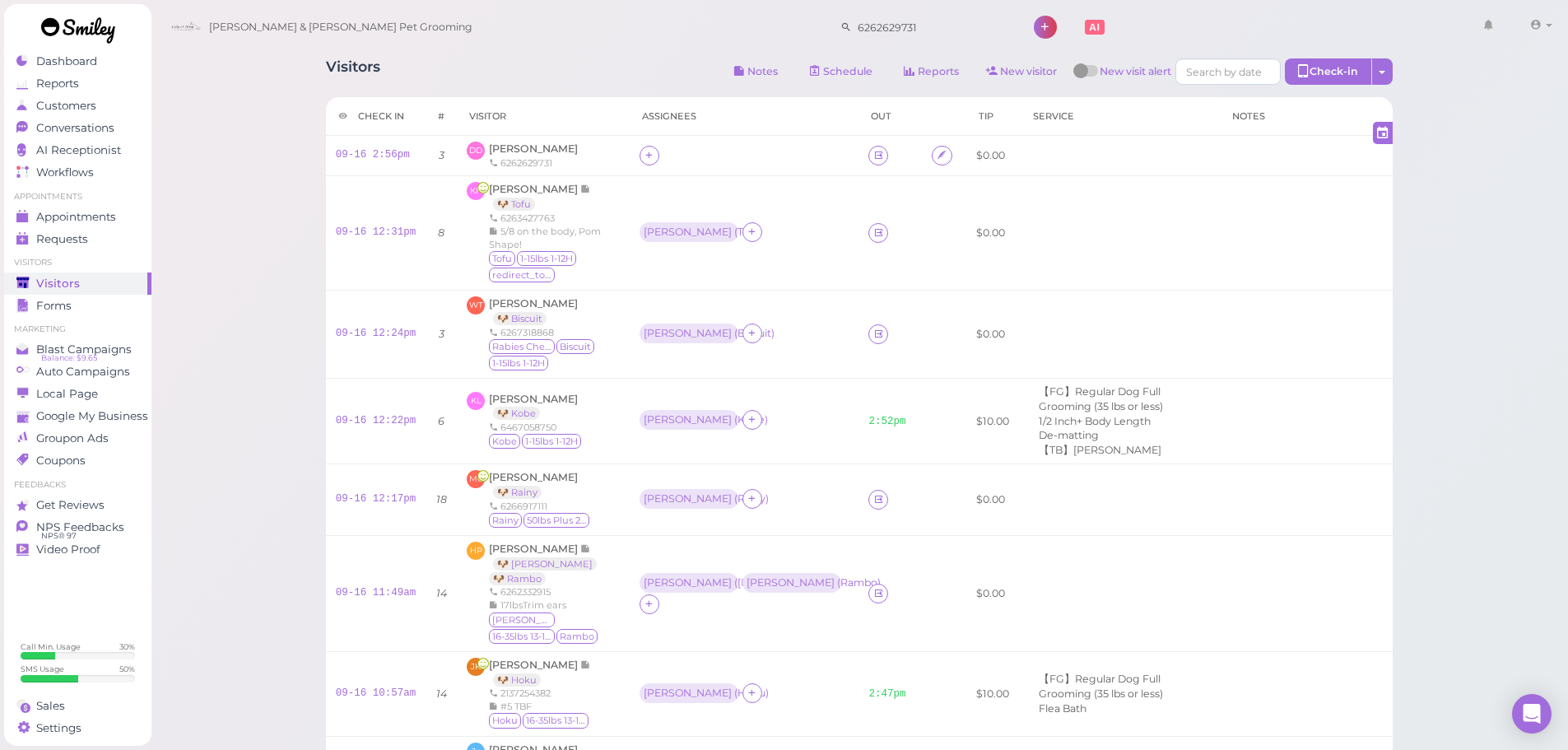
click at [644, 159] on icon at bounding box center [649, 155] width 11 height 12
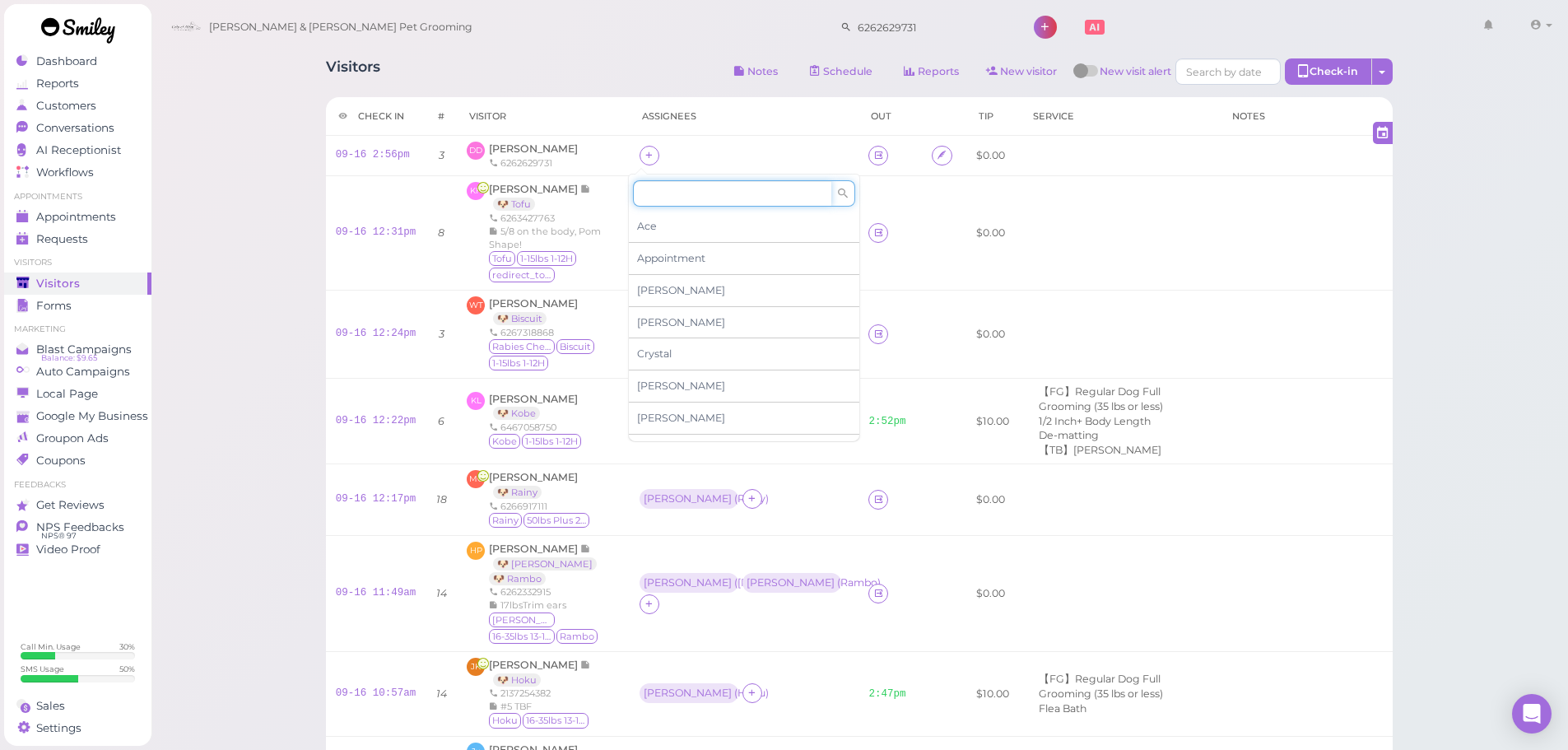
click at [674, 201] on input at bounding box center [733, 193] width 199 height 26
type input "[PERSON_NAME]"
click at [667, 227] on div "[PERSON_NAME]" at bounding box center [744, 227] width 230 height 32
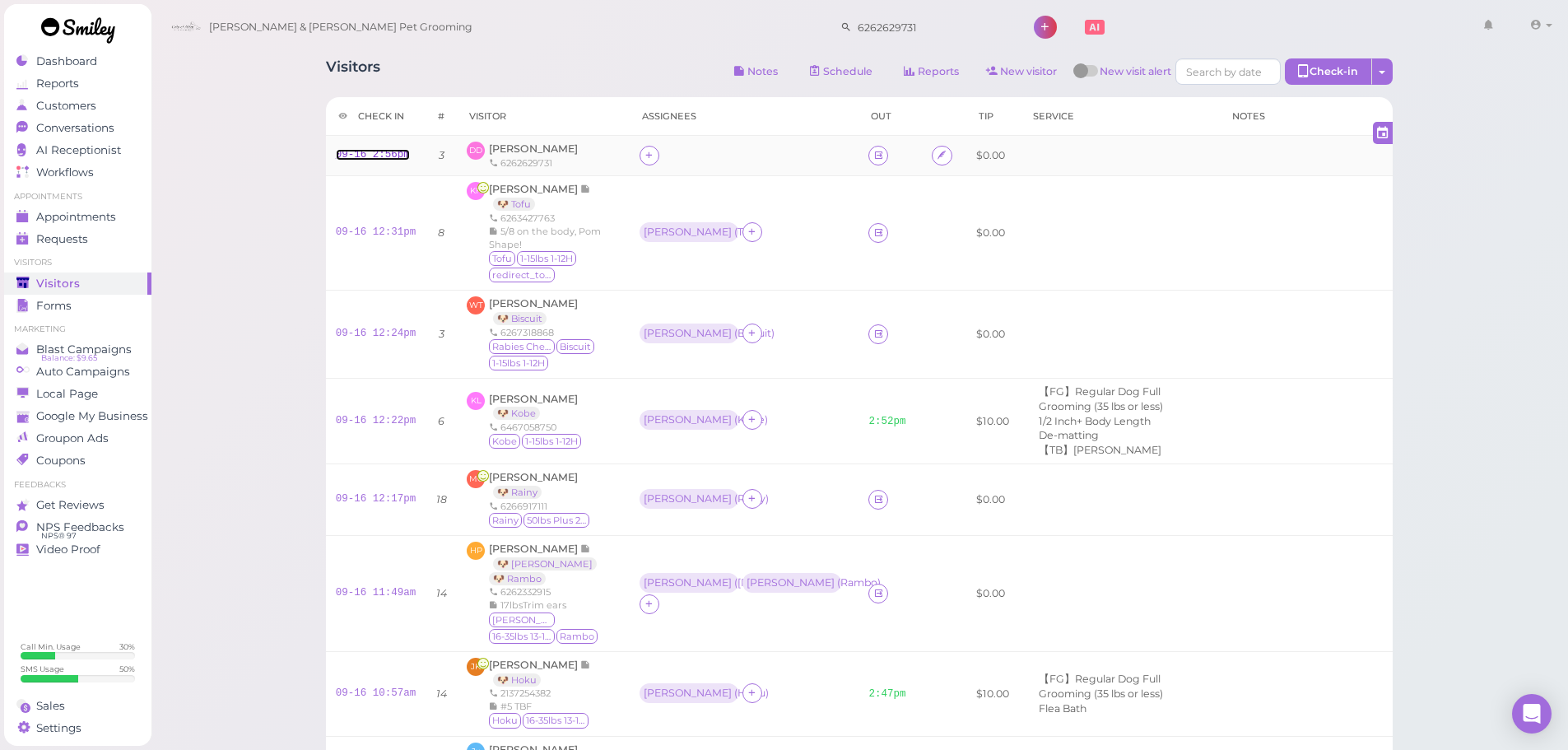
click at [379, 158] on link "09-16 2:56pm" at bounding box center [372, 155] width 74 height 11
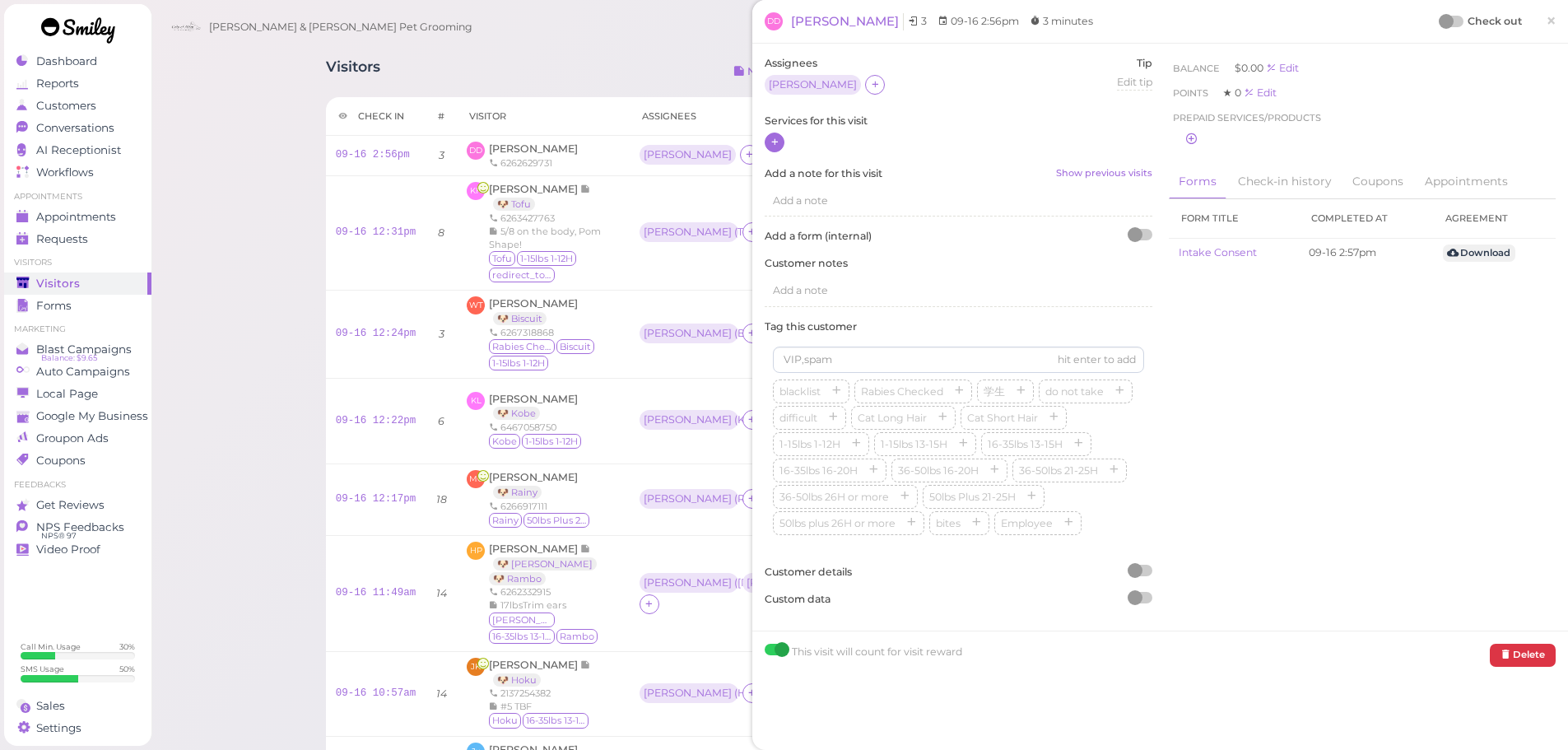
click at [778, 141] on icon at bounding box center [775, 142] width 11 height 12
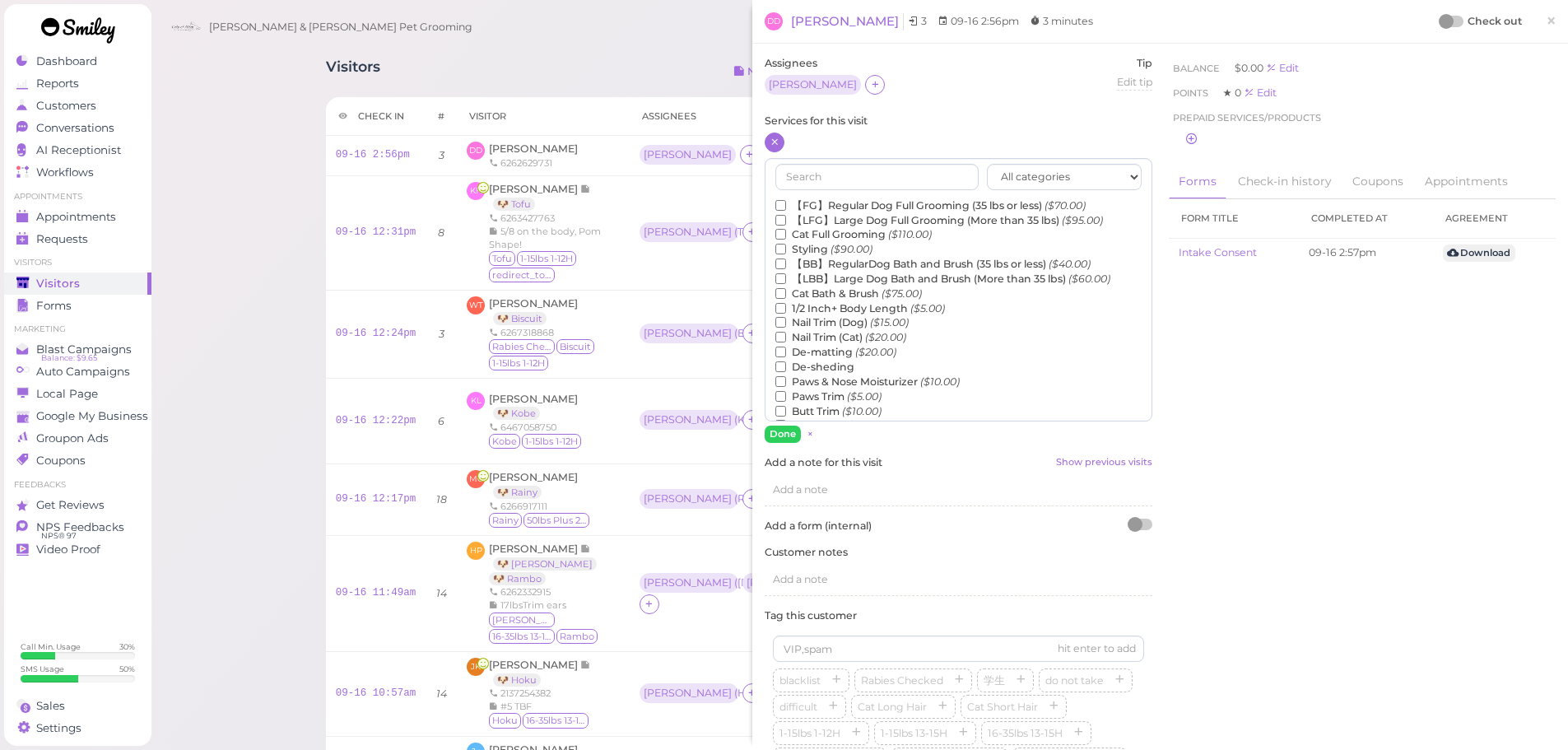
click at [820, 322] on label "Nail Trim (Dog) ($15.00)" at bounding box center [842, 322] width 134 height 15
click at [786, 322] on input "Nail Trim (Dog) ($15.00)" at bounding box center [781, 322] width 11 height 11
drag, startPoint x: 779, startPoint y: 430, endPoint x: 1062, endPoint y: 264, distance: 328.1
click at [779, 431] on button "Done" at bounding box center [782, 434] width 36 height 18
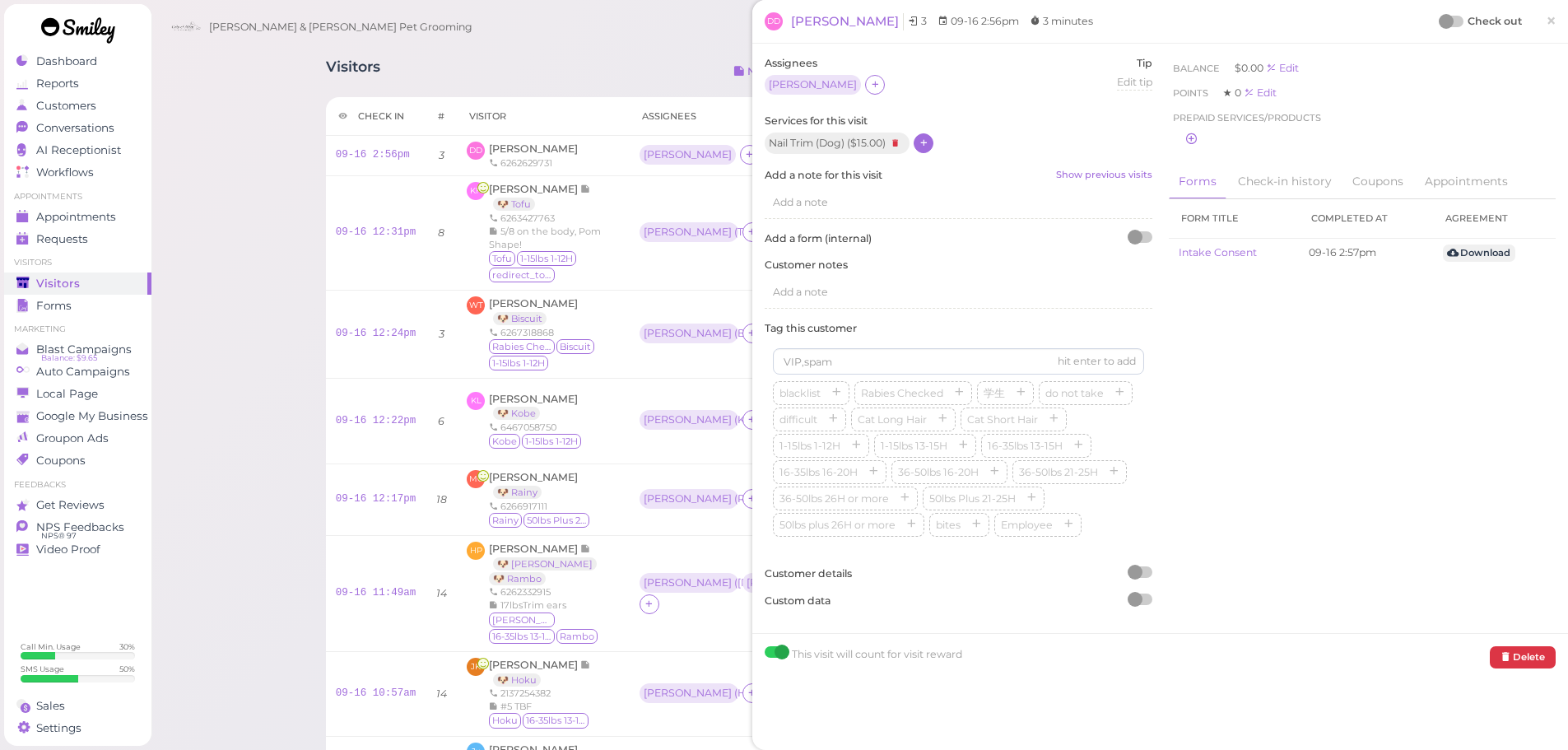
click at [1443, 24] on div at bounding box center [1452, 21] width 23 height 11
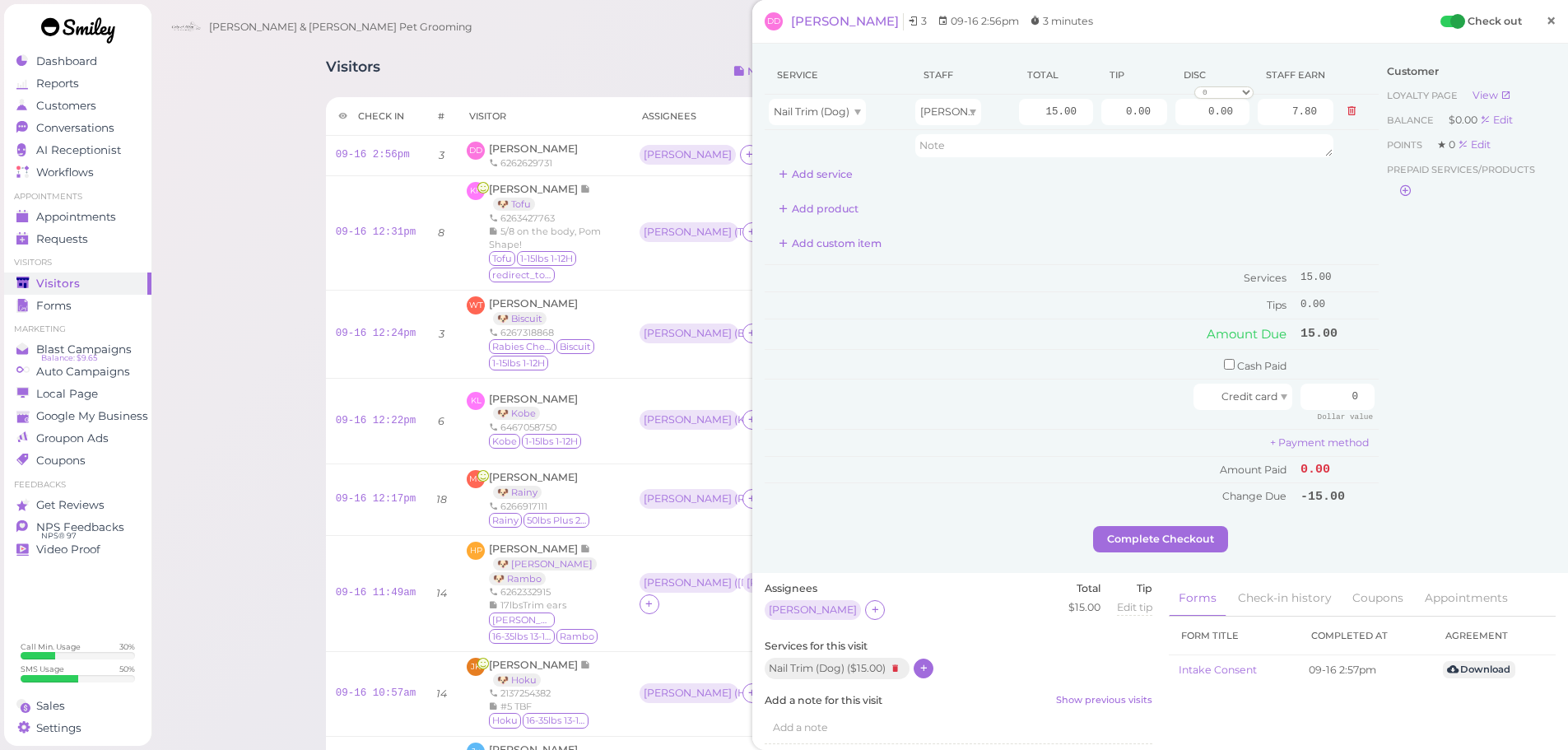
click at [1546, 16] on span "×" at bounding box center [1551, 20] width 11 height 23
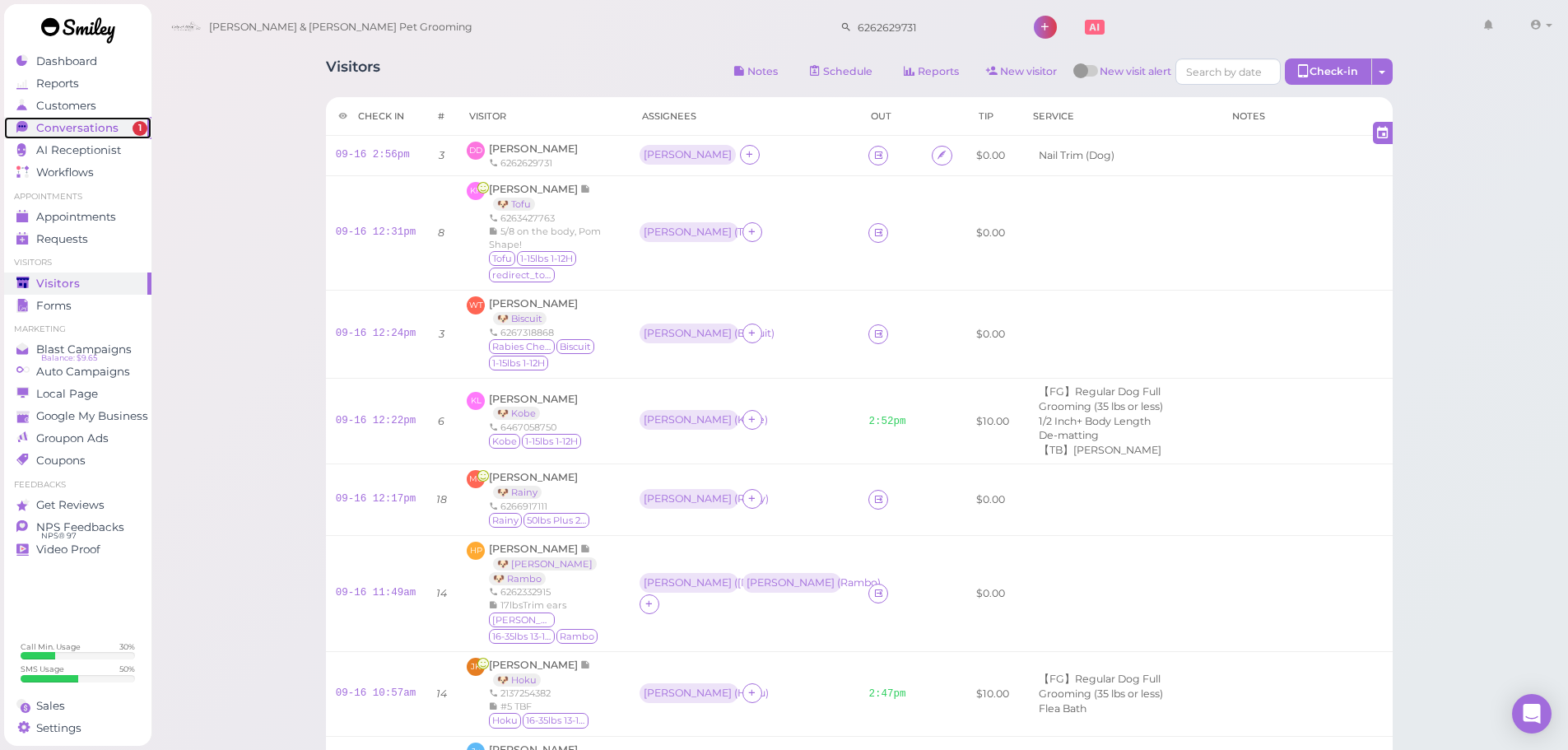
click at [124, 128] on div "Conversations" at bounding box center [76, 128] width 119 height 14
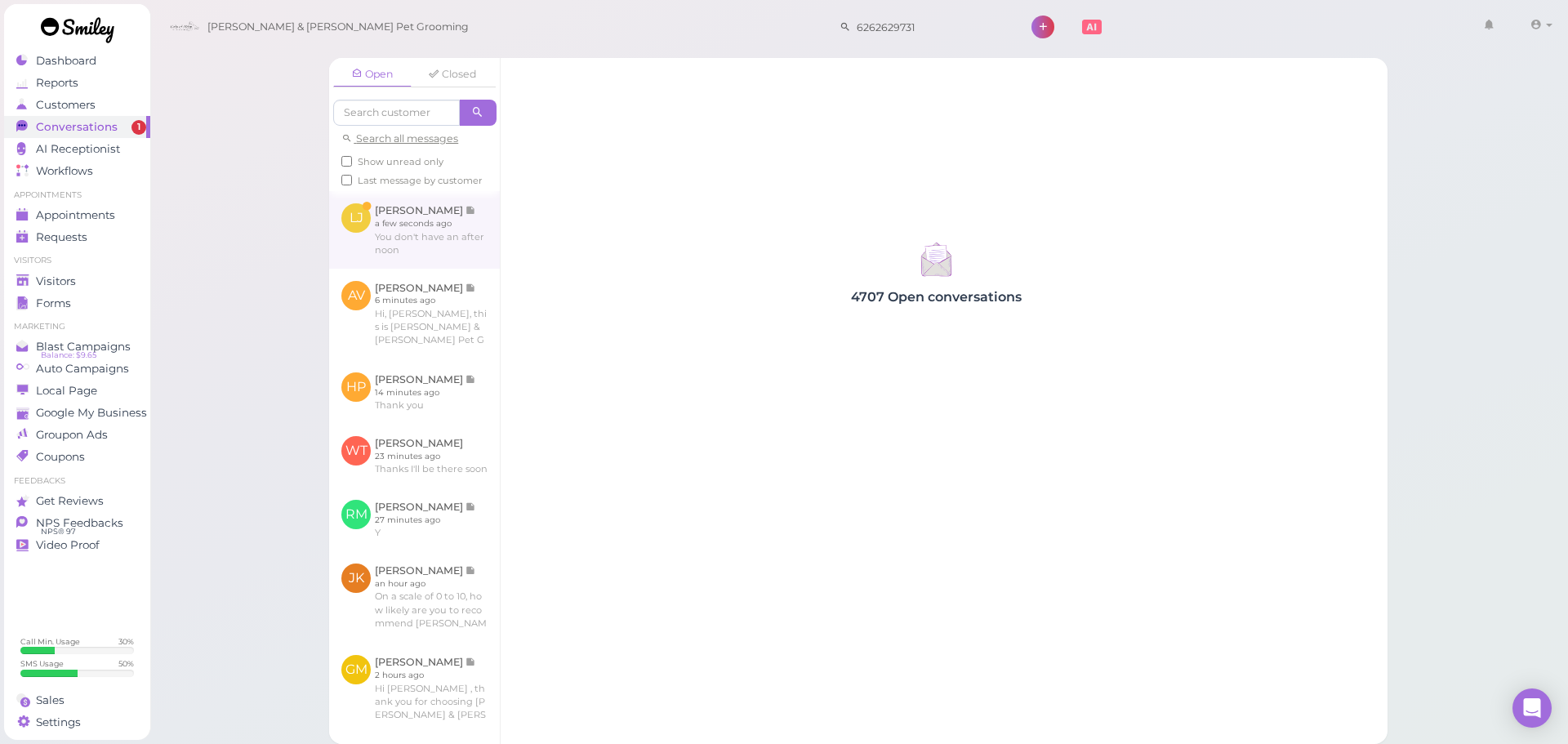
click at [405, 233] on link at bounding box center [415, 229] width 171 height 77
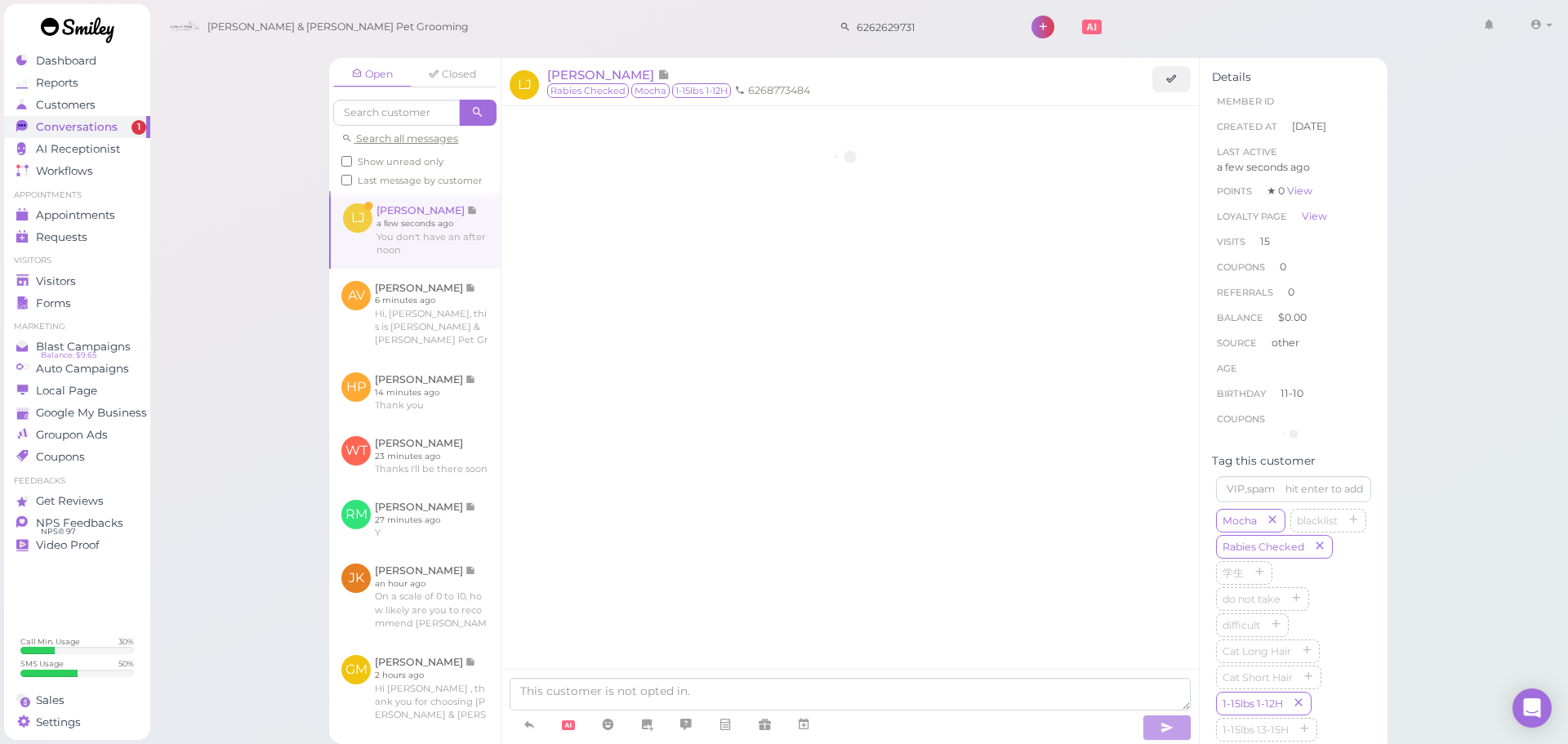
scroll to position [1978, 0]
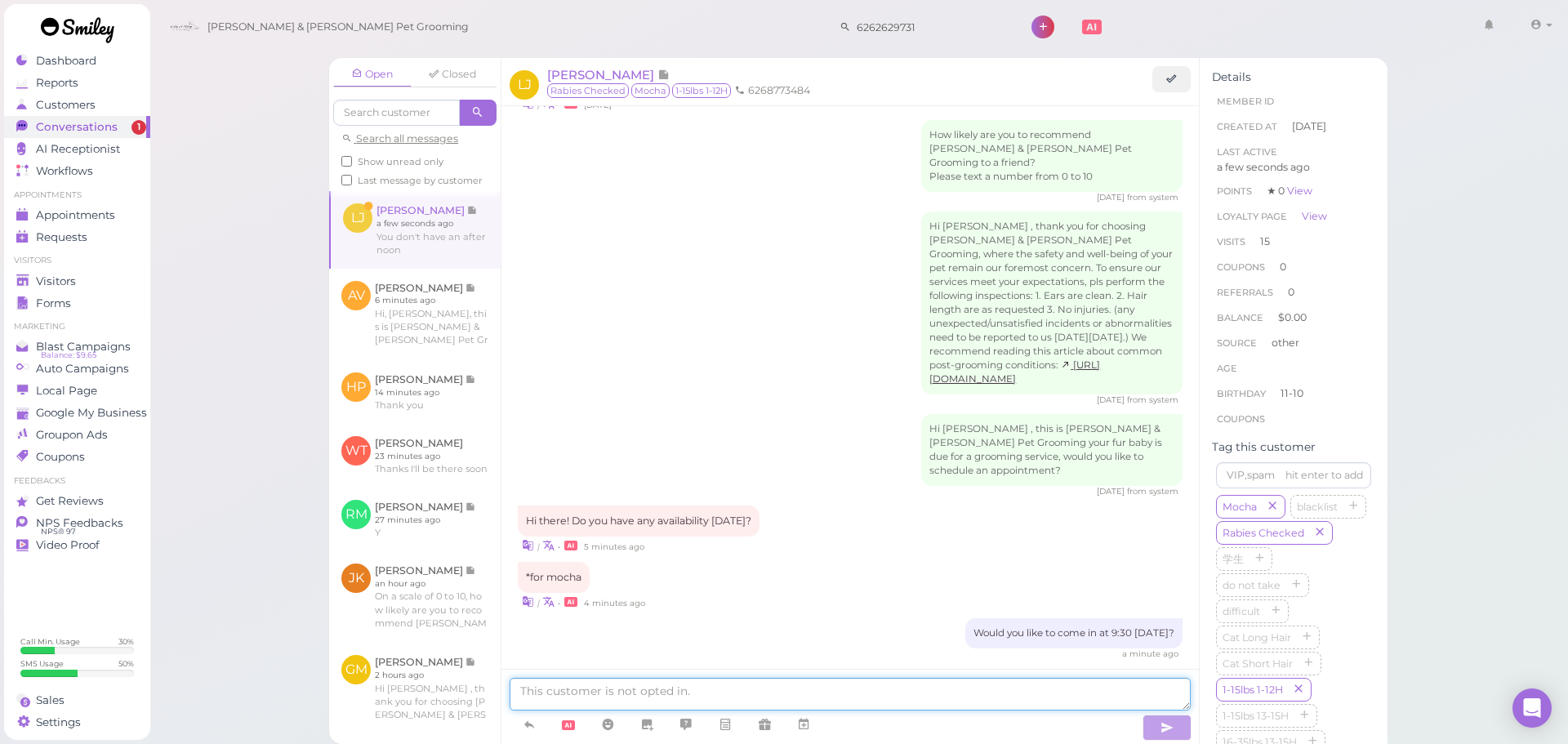
click at [704, 680] on textarea at bounding box center [850, 693] width 681 height 32
type textarea "Not for tomo"
type textarea "Unfortunately we do not"
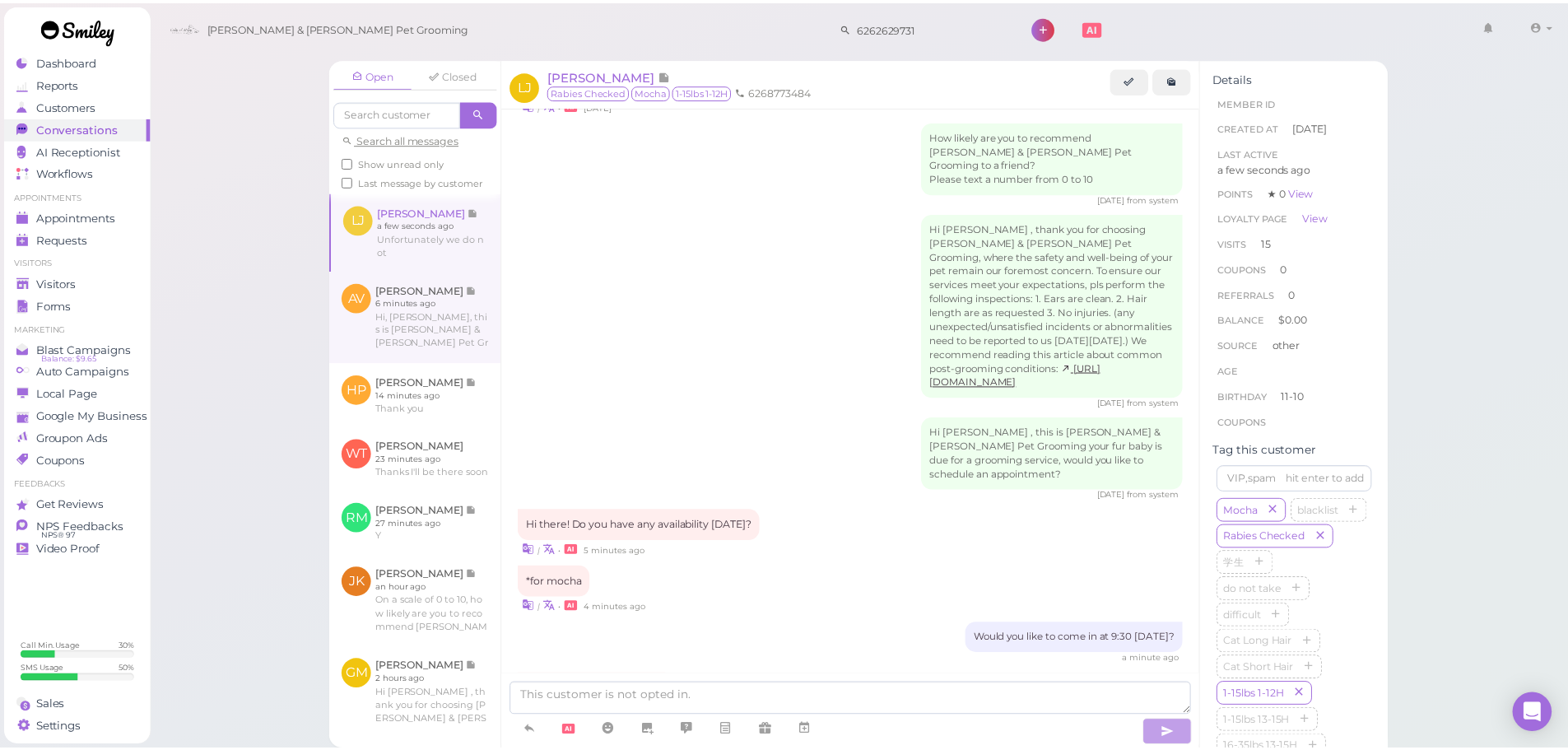
scroll to position [2033, 0]
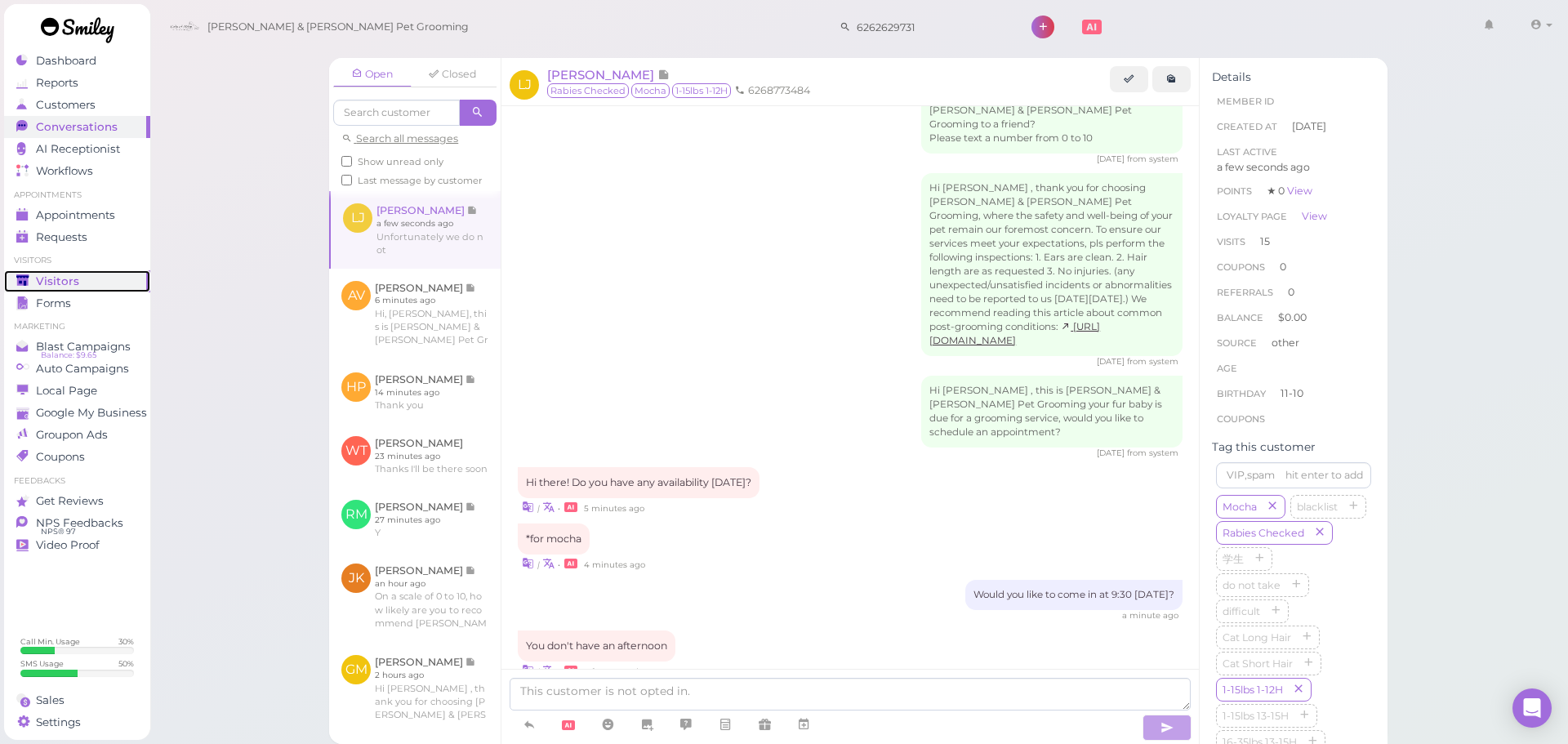
click at [85, 281] on div "Visitors" at bounding box center [75, 281] width 118 height 14
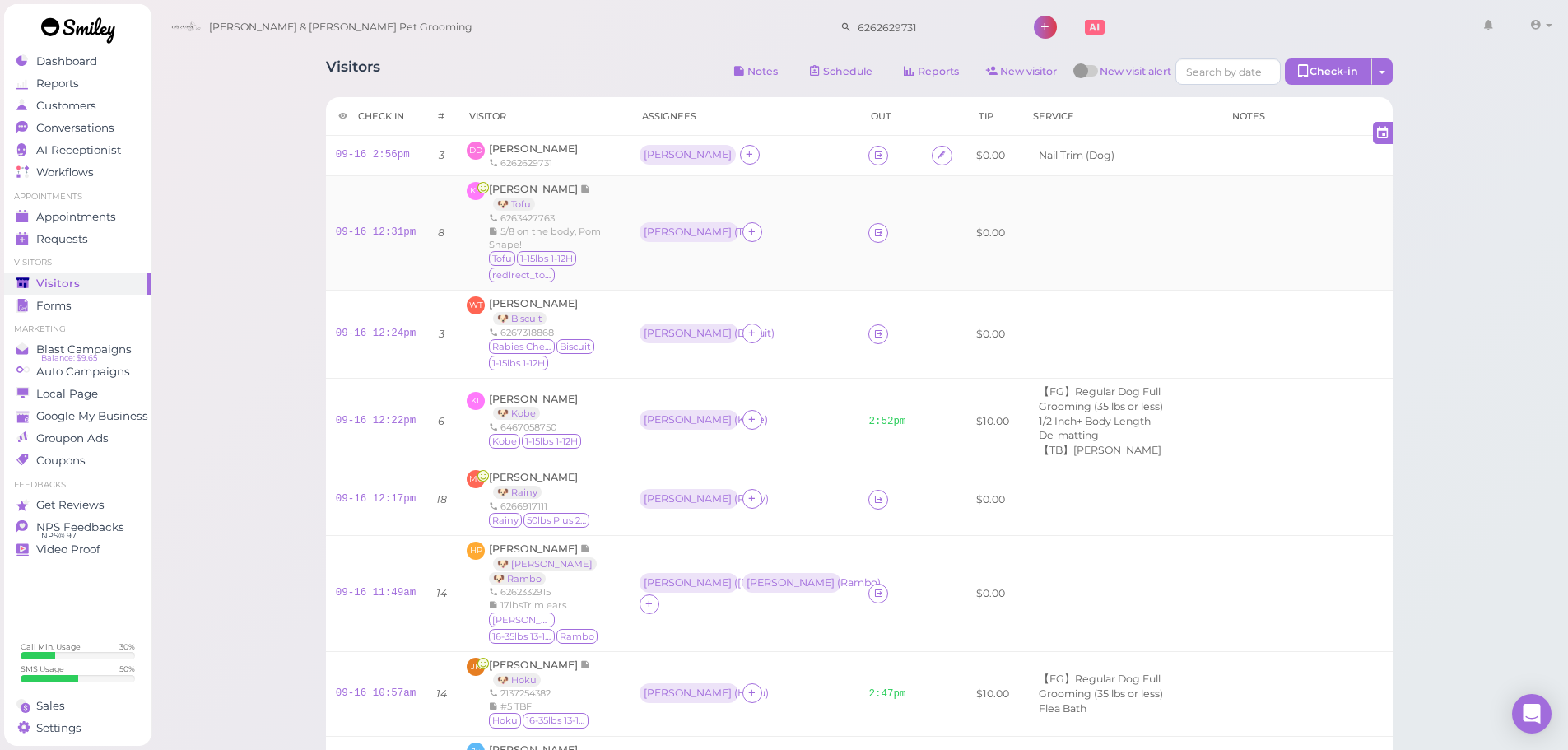
click at [730, 230] on div "[PERSON_NAME] ( Tofu )" at bounding box center [744, 233] width 209 height 21
drag, startPoint x: 372, startPoint y: 230, endPoint x: 509, endPoint y: 223, distance: 137.2
click at [372, 230] on link "09-16 12:31pm" at bounding box center [376, 232] width 81 height 11
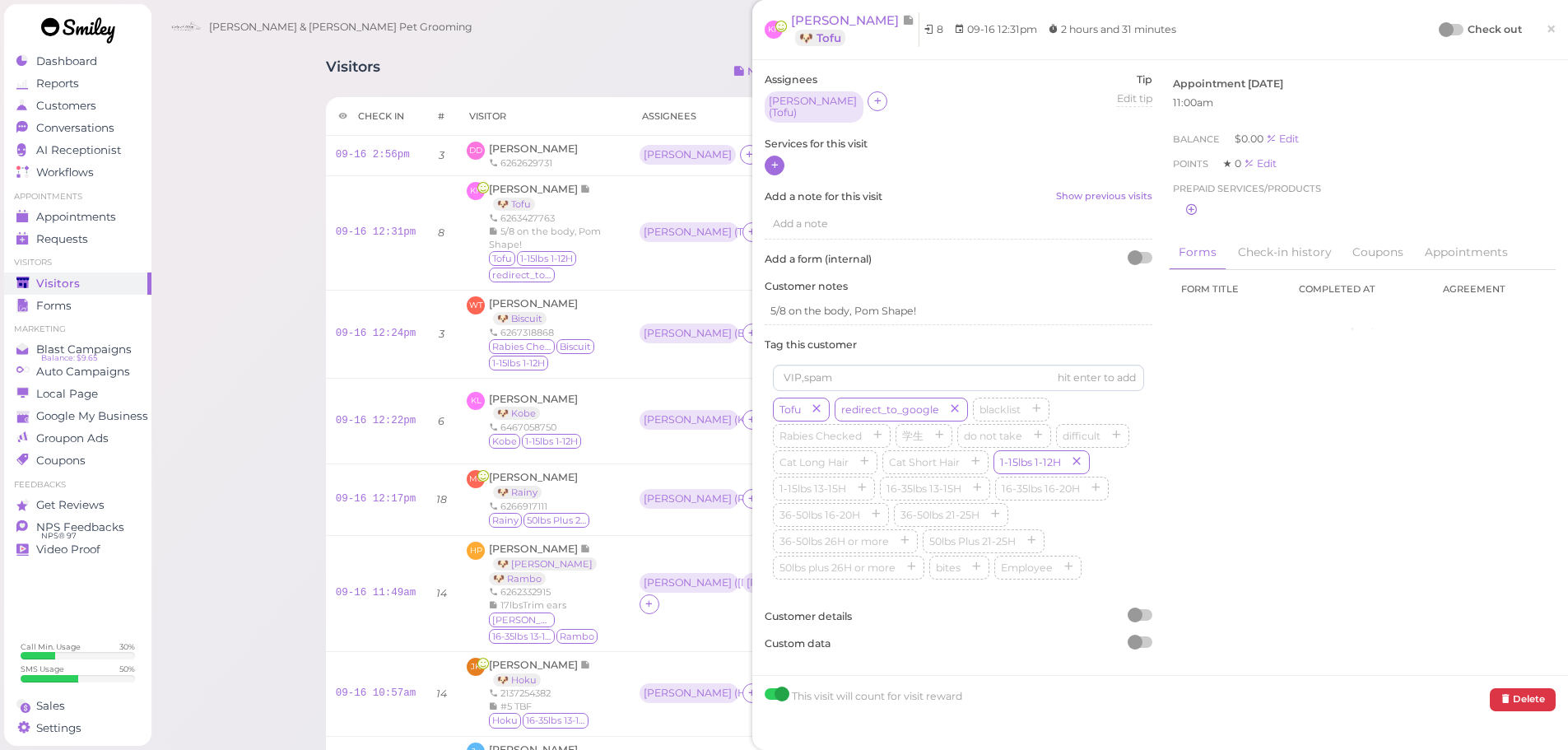
click at [782, 158] on div at bounding box center [957, 166] width 387 height 21
click at [780, 162] on div at bounding box center [774, 165] width 19 height 19
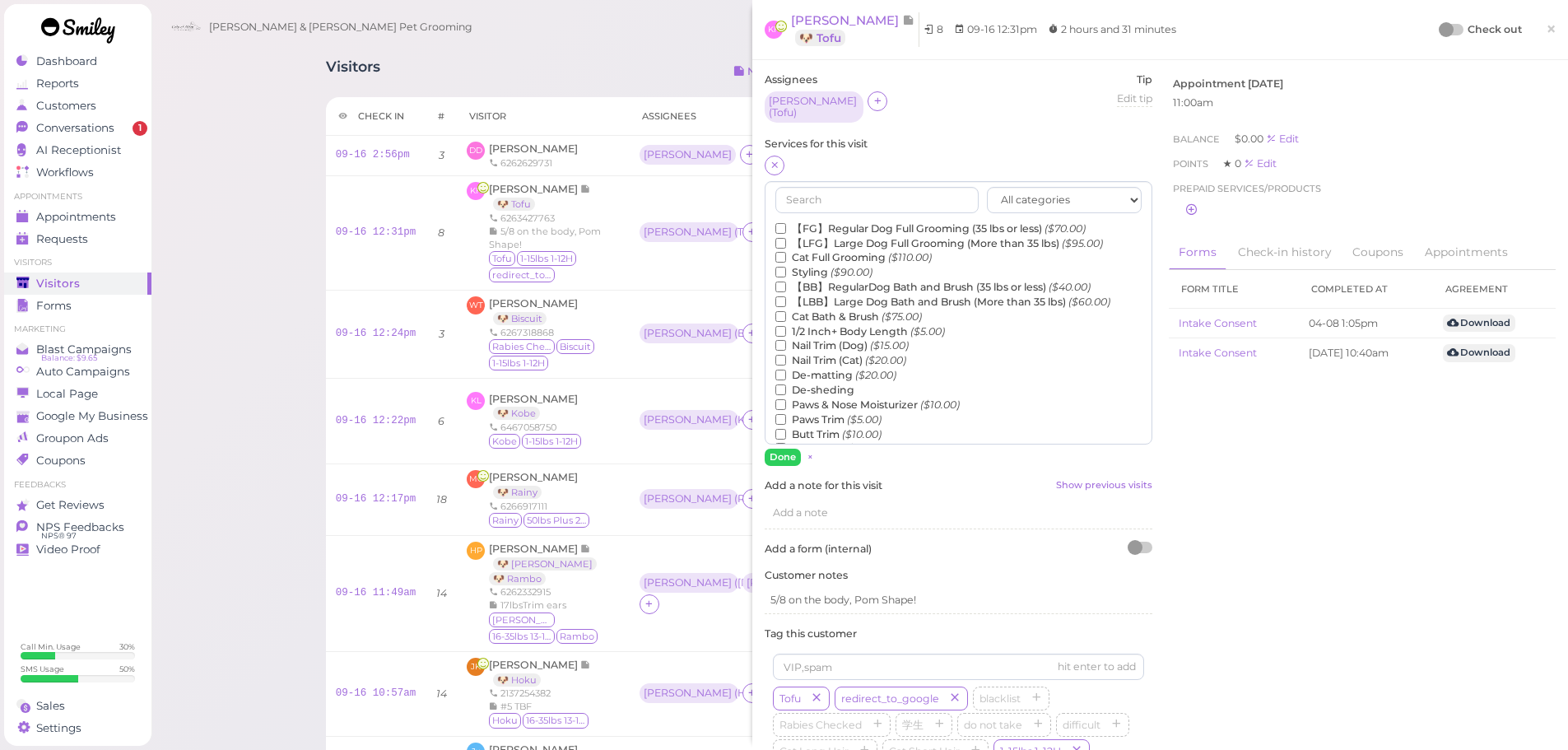
click at [829, 221] on label "【FG】Regular Dog Full Grooming (35 lbs or less) ($70.00)" at bounding box center [930, 228] width 310 height 15
click at [786, 223] on input "【FG】Regular Dog Full Grooming (35 lbs or less) ($70.00)" at bounding box center [781, 228] width 11 height 11
click at [815, 326] on label "1/2 Inch+ Body Length ($5.00)" at bounding box center [860, 331] width 170 height 15
click at [786, 326] on input "1/2 Inch+ Body Length ($5.00)" at bounding box center [781, 331] width 11 height 11
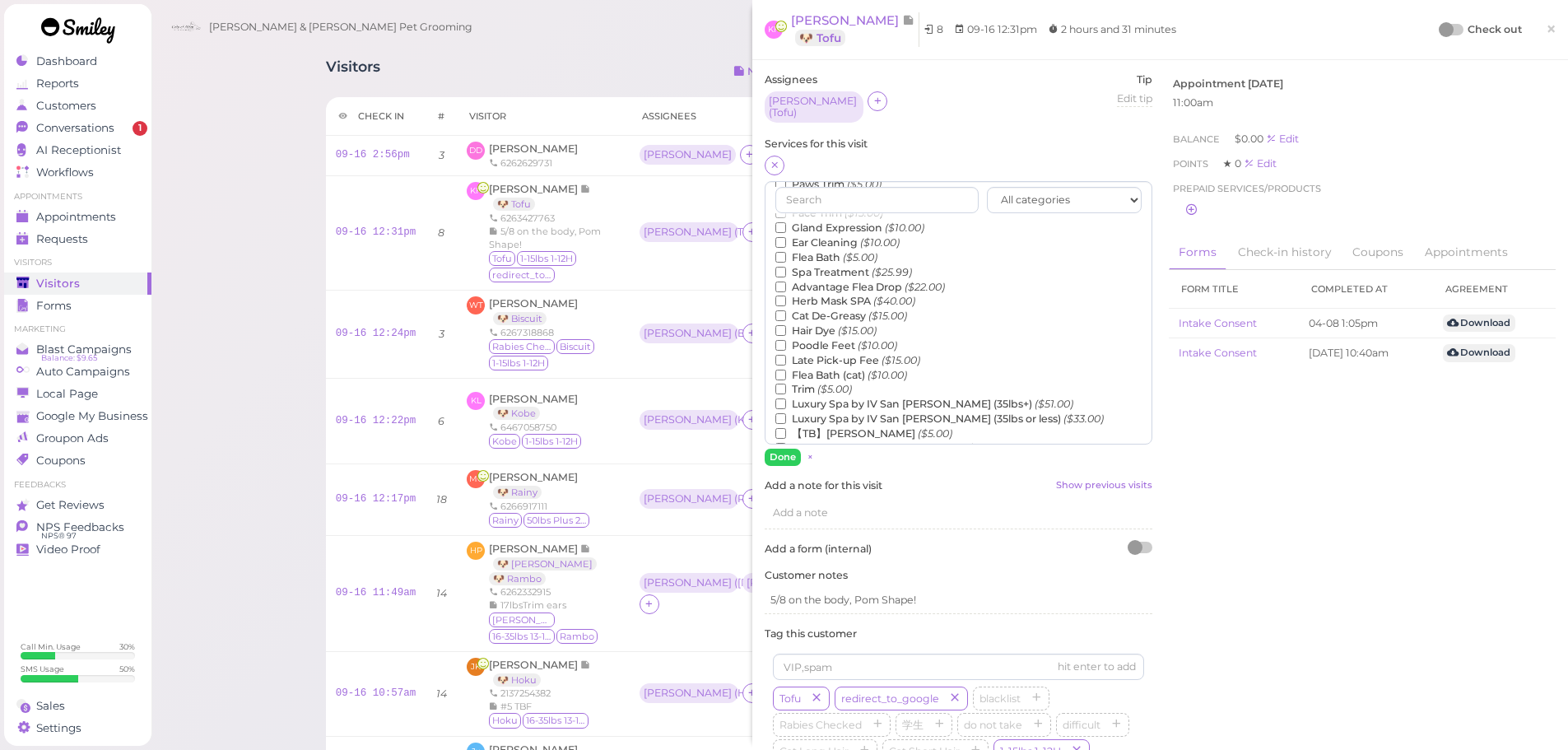
scroll to position [373, 0]
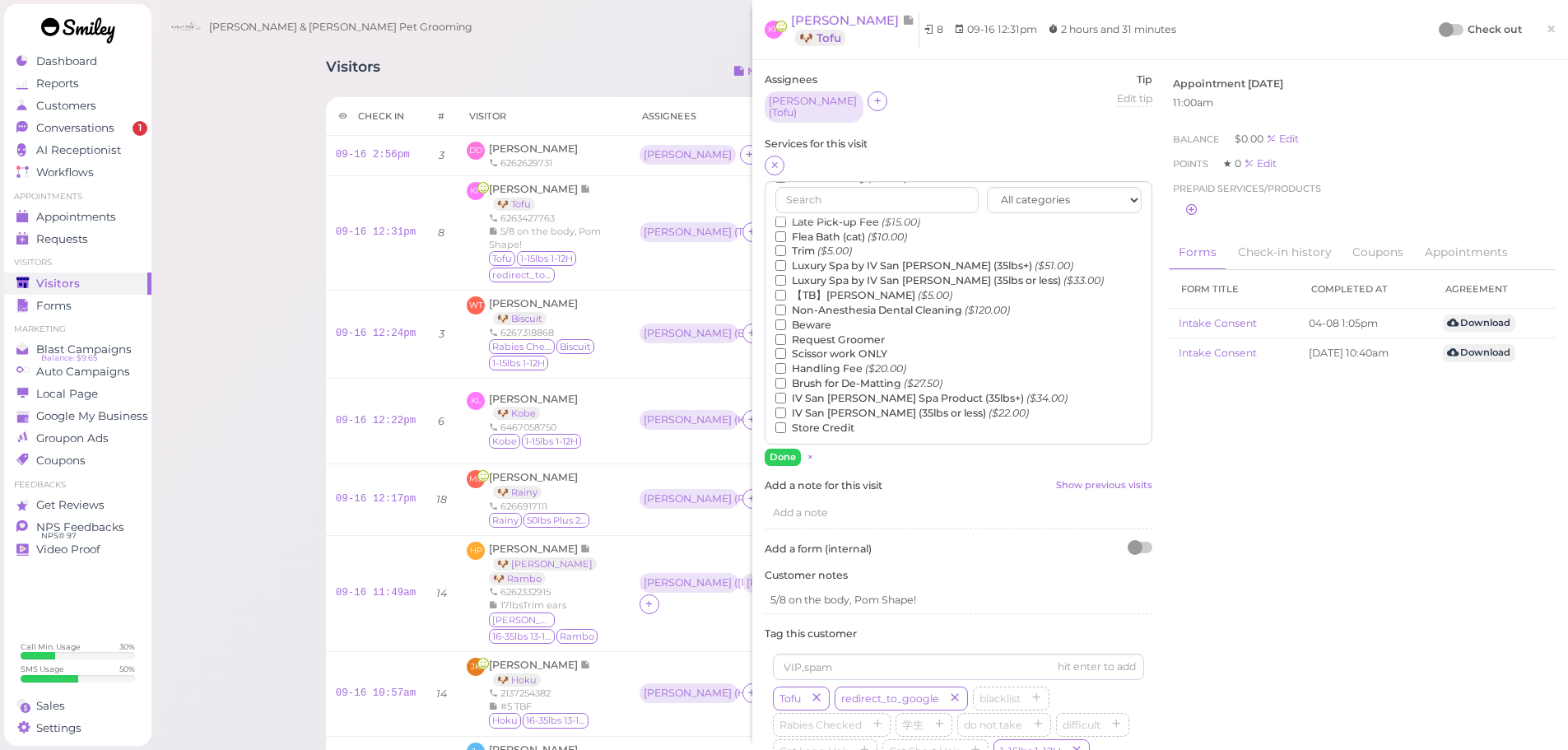
click at [835, 288] on label "【TB】Teeth Brushing ($5.00)" at bounding box center [863, 295] width 177 height 15
click at [786, 290] on input "【TB】Teeth Brushing ($5.00)" at bounding box center [781, 295] width 11 height 11
click at [782, 449] on button "Done" at bounding box center [782, 458] width 36 height 18
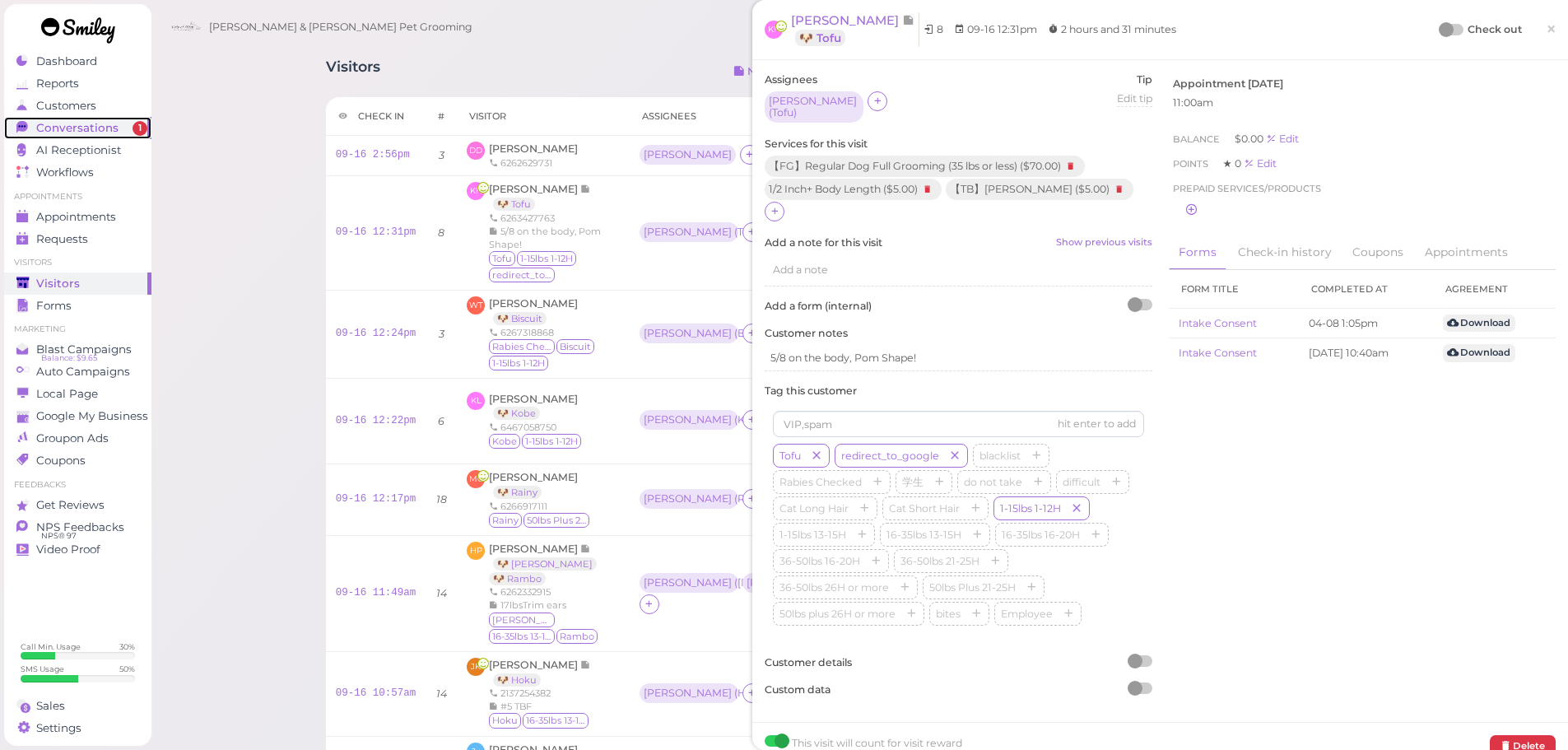
click at [70, 137] on link "Conversations 1" at bounding box center [78, 127] width 148 height 22
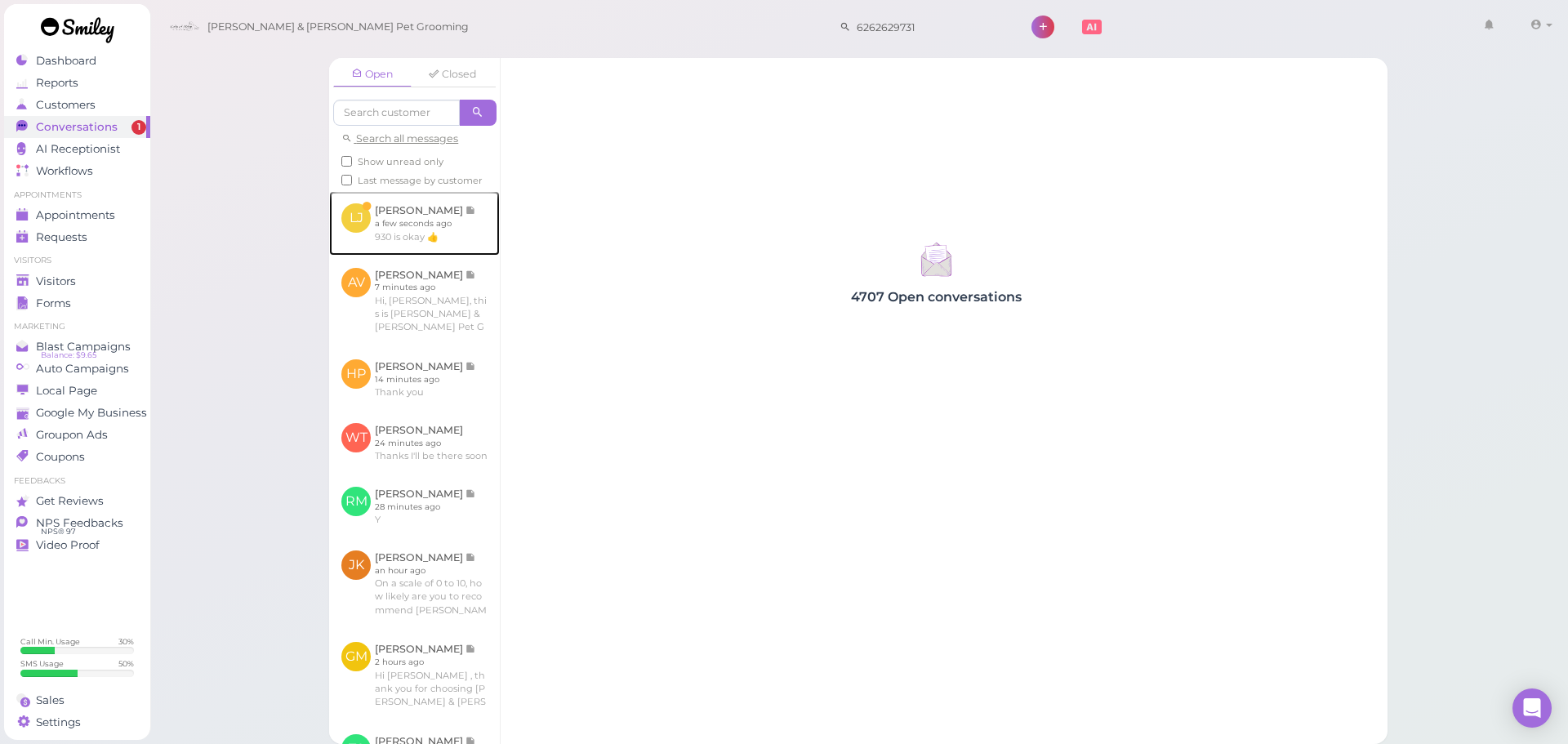
click at [386, 254] on link at bounding box center [415, 222] width 171 height 64
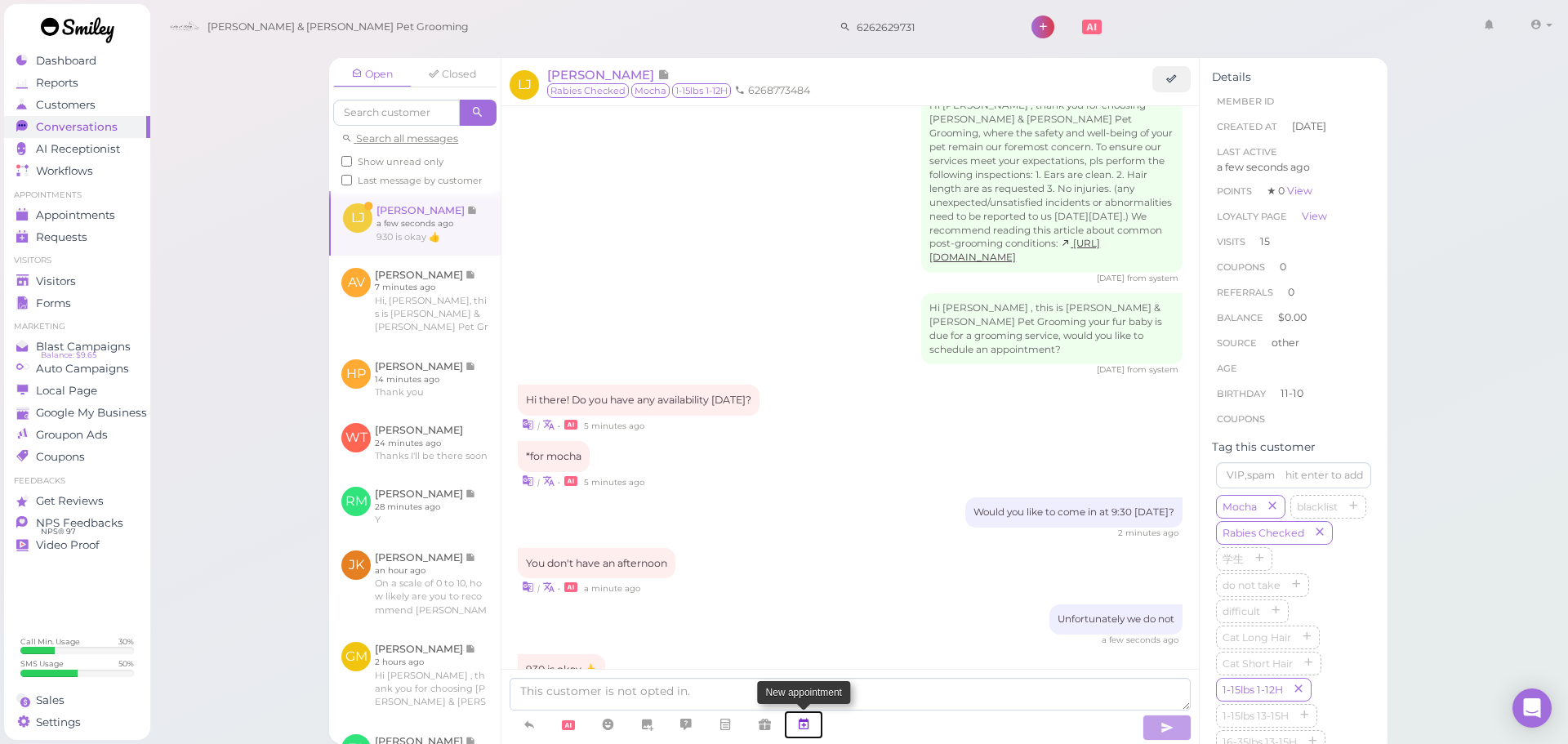
click at [805, 731] on icon at bounding box center [803, 724] width 13 height 17
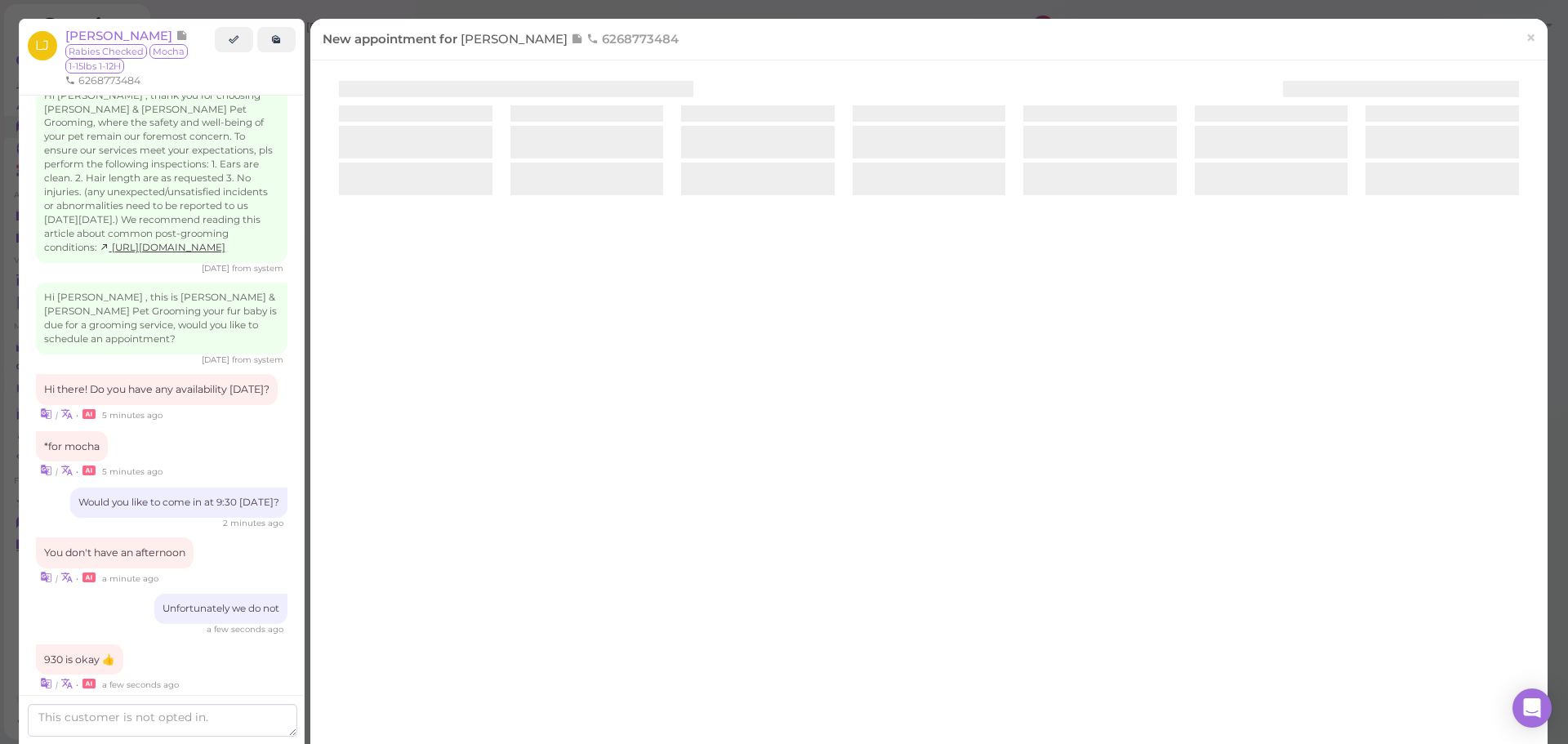
scroll to position [1981, 0]
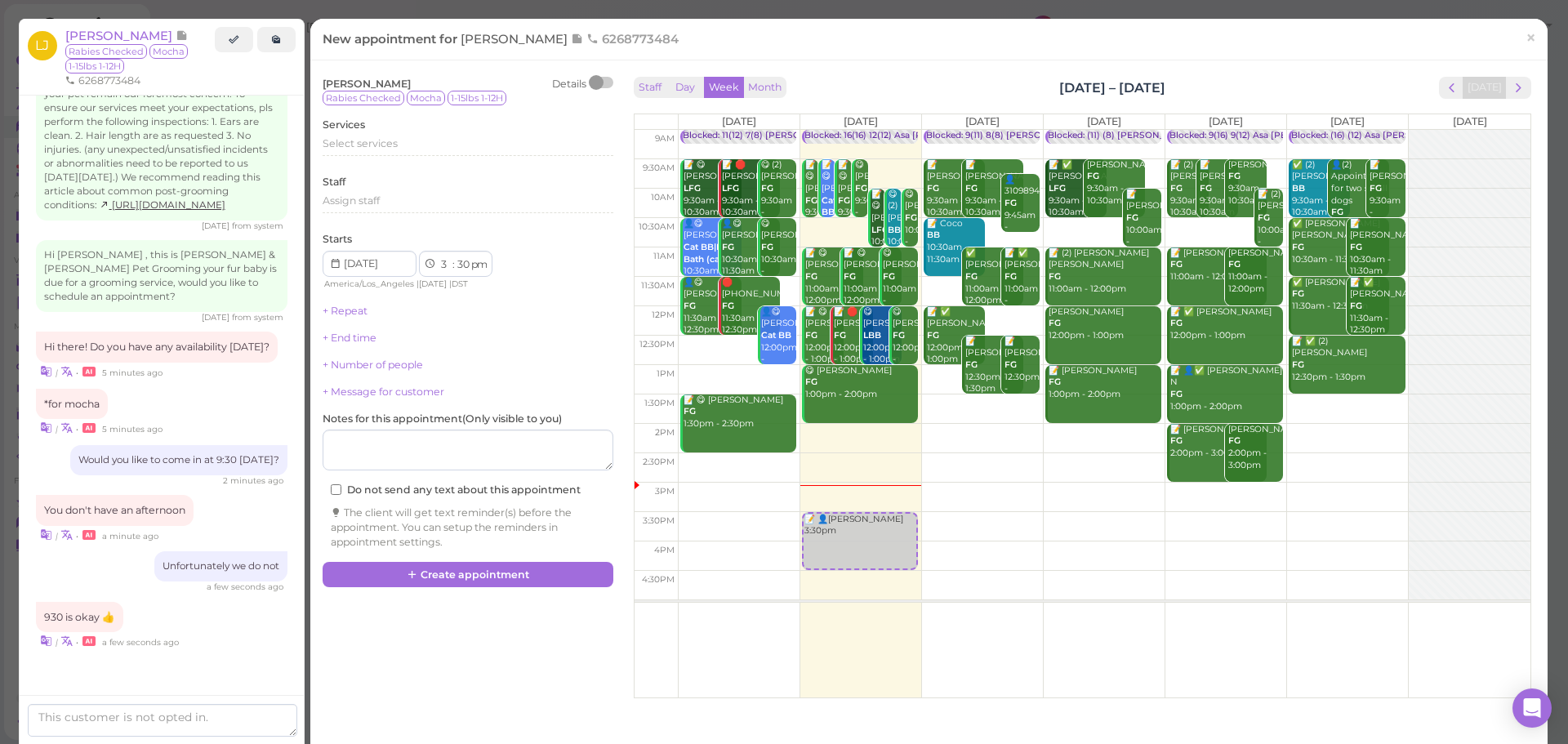
click at [1021, 165] on td at bounding box center [1104, 174] width 852 height 30
type input "[DATE]"
select select "9"
select select "am"
click at [438, 157] on div "Select services" at bounding box center [468, 149] width 291 height 26
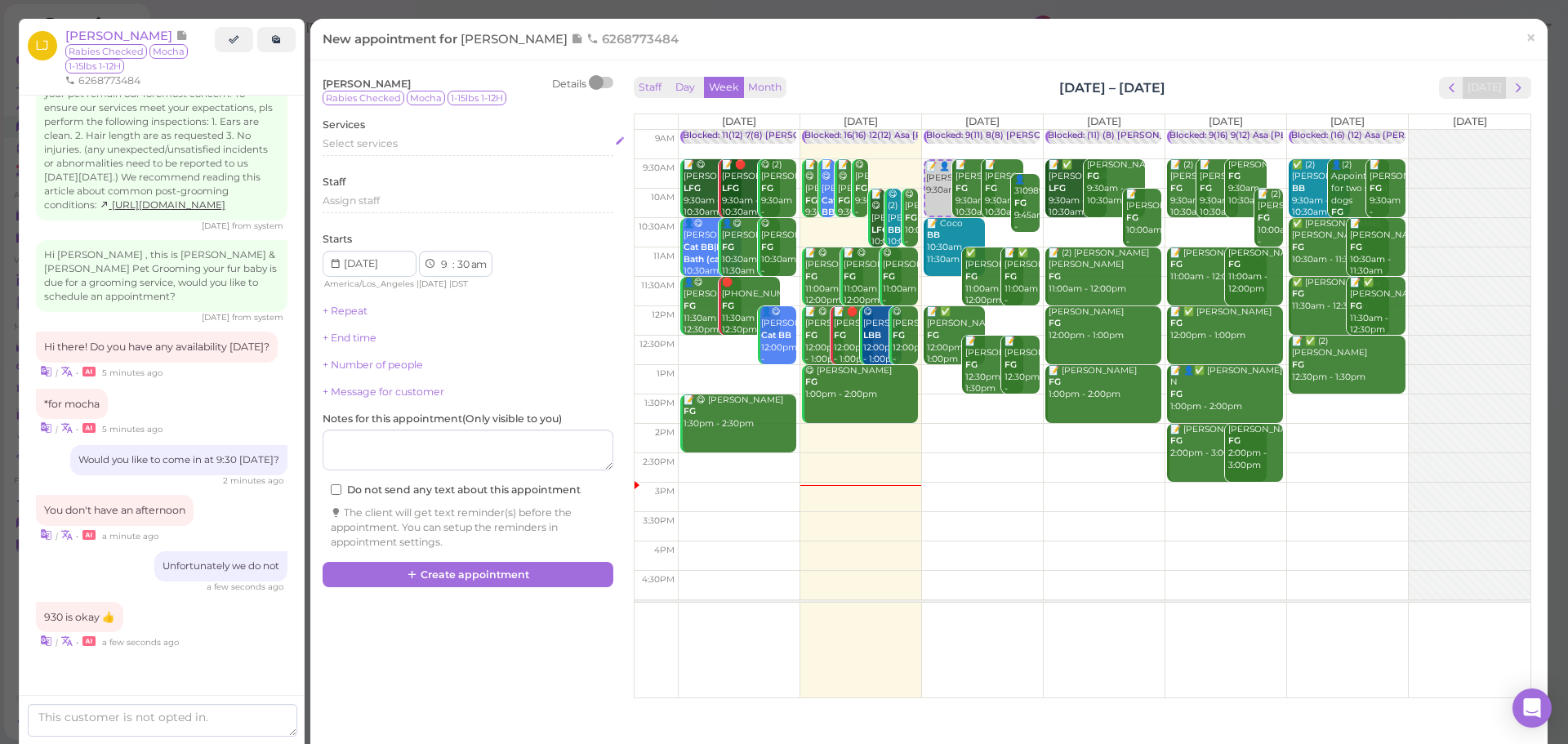
click at [437, 152] on div "Select services" at bounding box center [468, 145] width 291 height 19
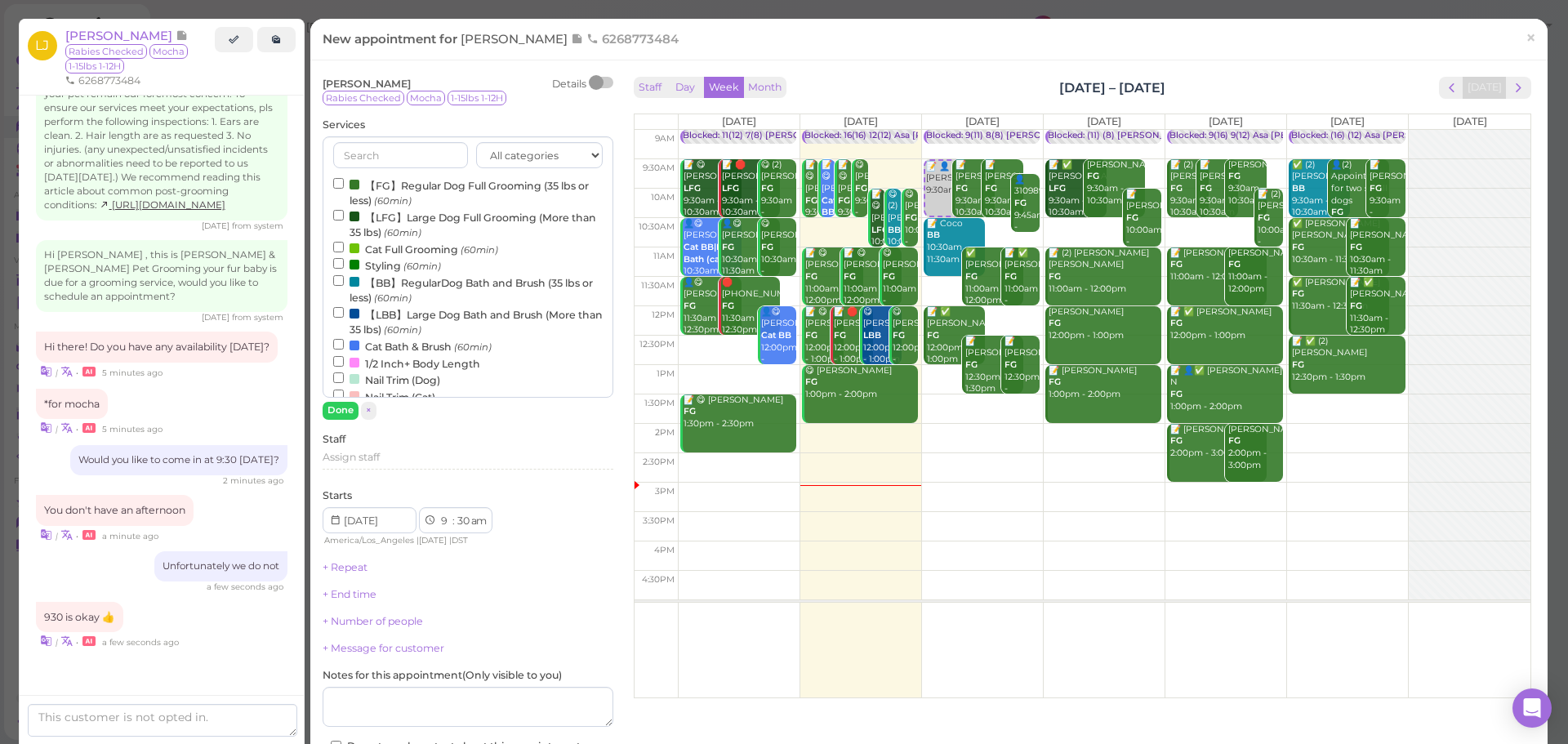
click at [411, 187] on label "【FG】Regular Dog Full Grooming (35 lbs or less) (60min)" at bounding box center [467, 192] width 269 height 32
click at [343, 187] on input "【FG】Regular Dog Full Grooming (35 lbs or less) (60min)" at bounding box center [338, 183] width 10 height 10
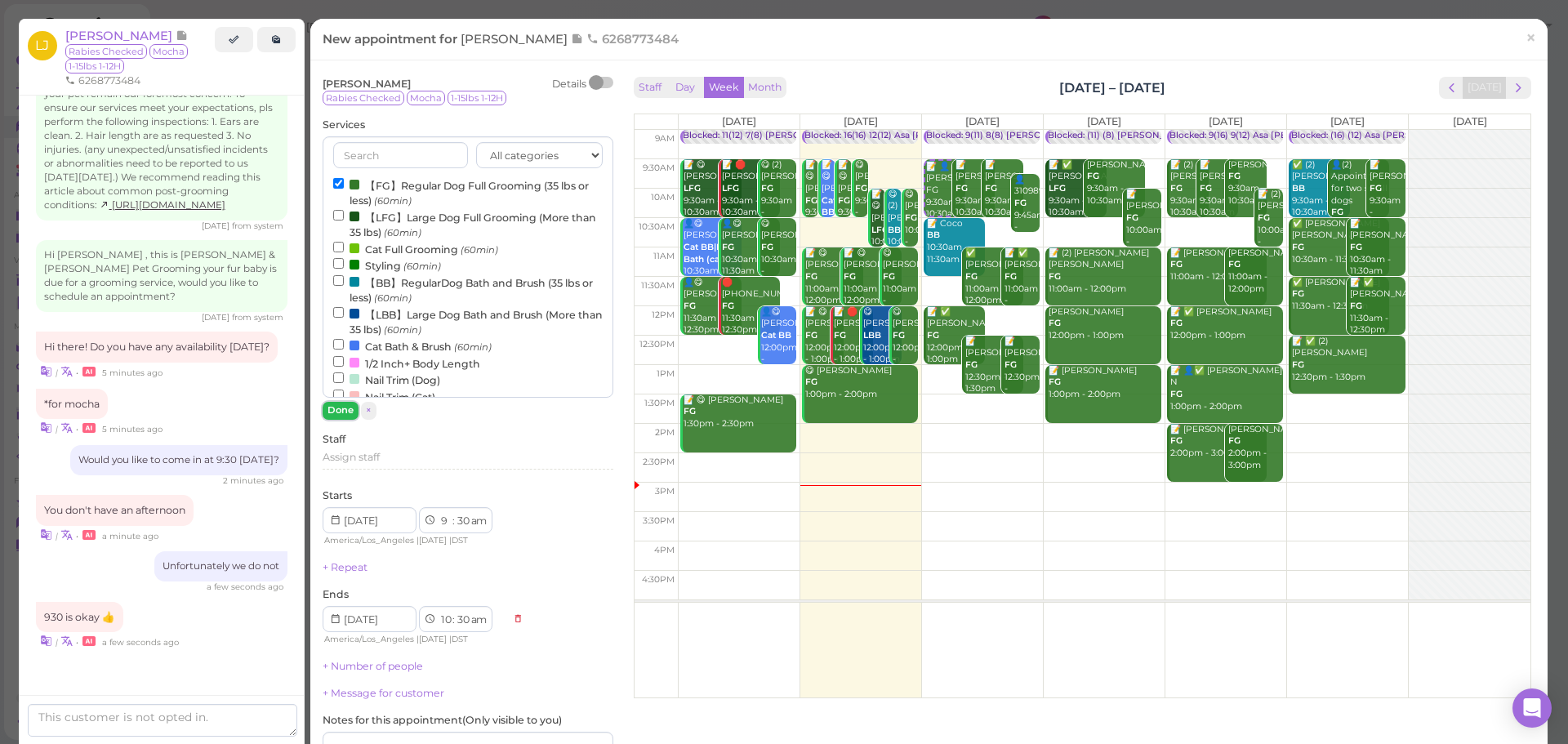
click at [341, 410] on button "Done" at bounding box center [340, 410] width 36 height 17
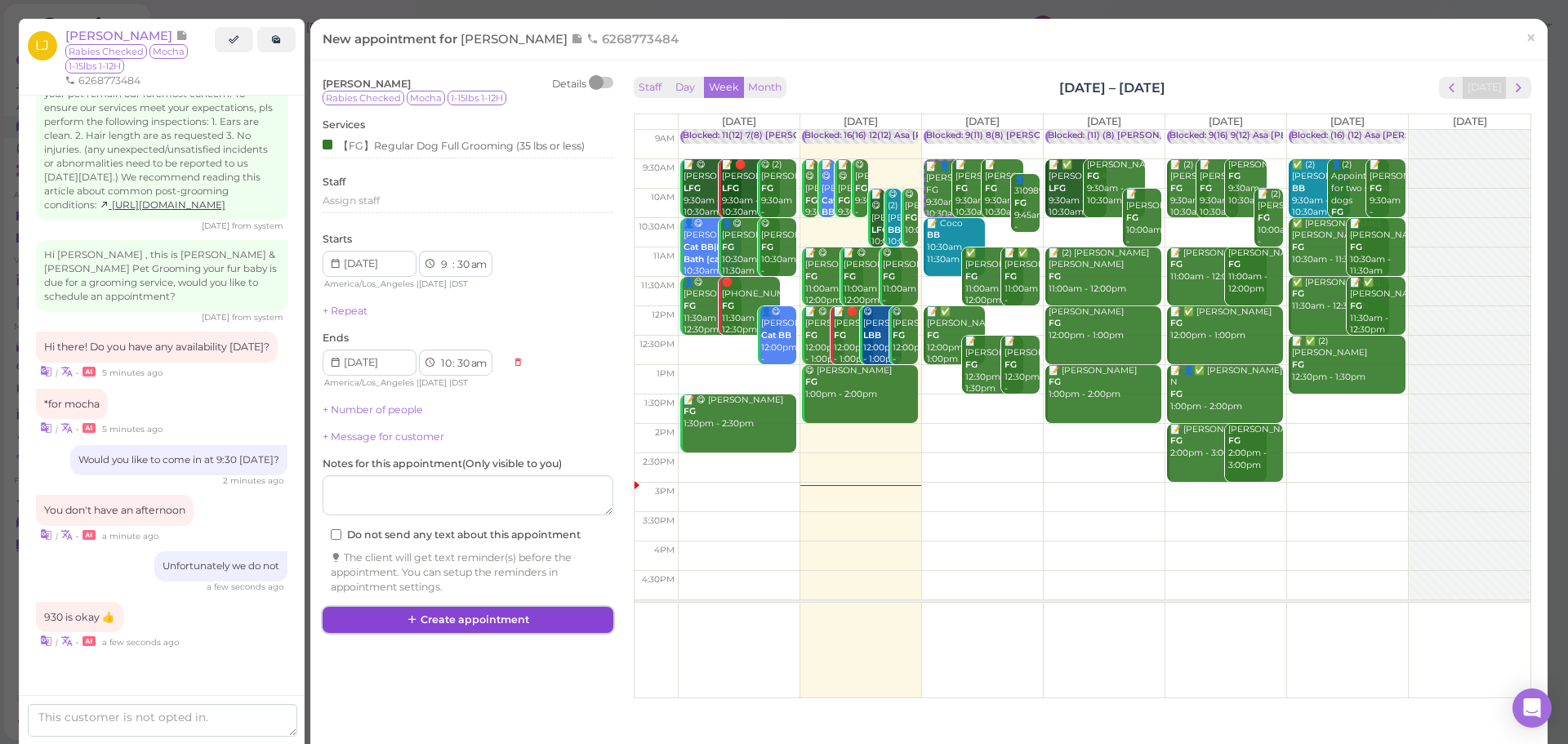
click at [533, 625] on button "Create appointment" at bounding box center [468, 619] width 291 height 26
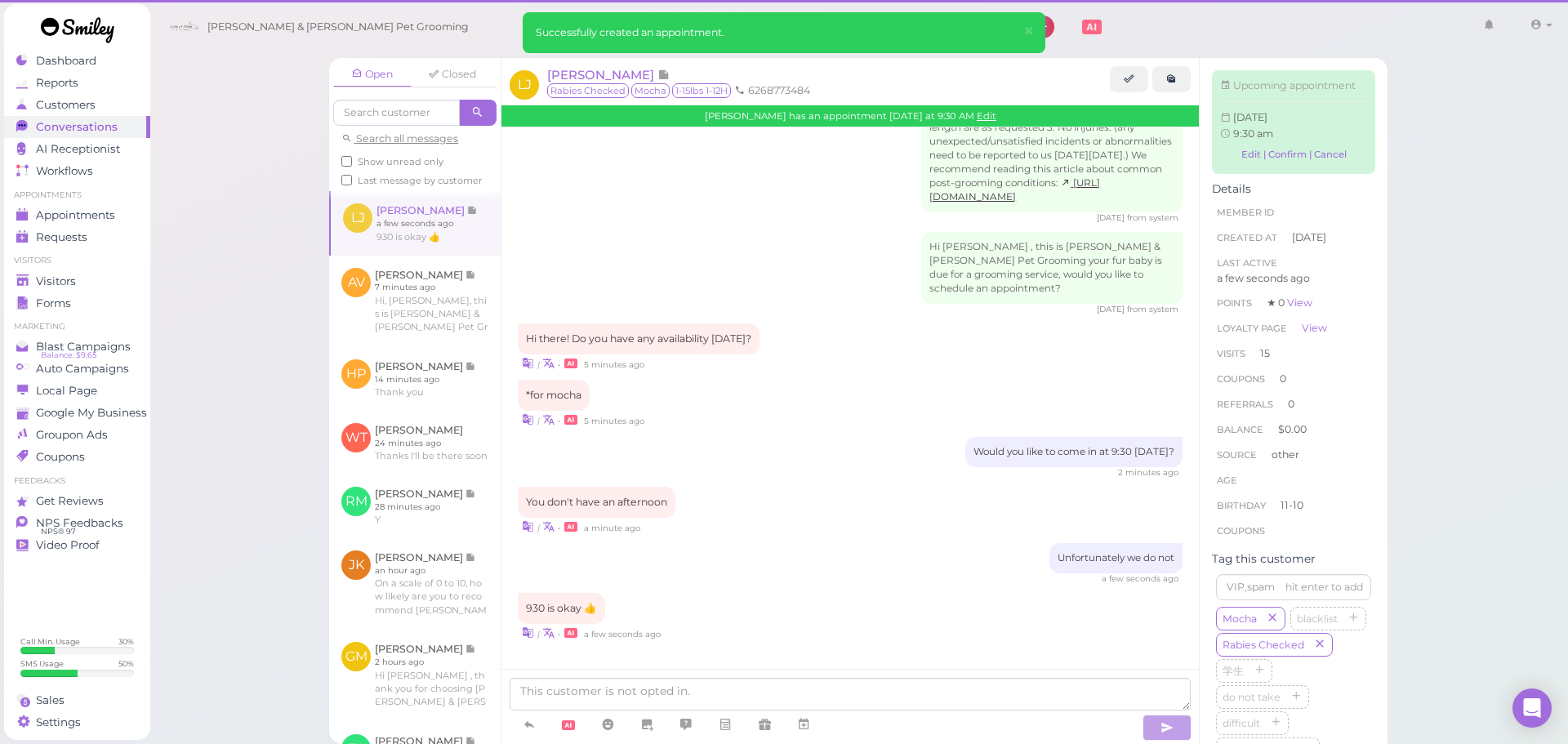
scroll to position [1897, 0]
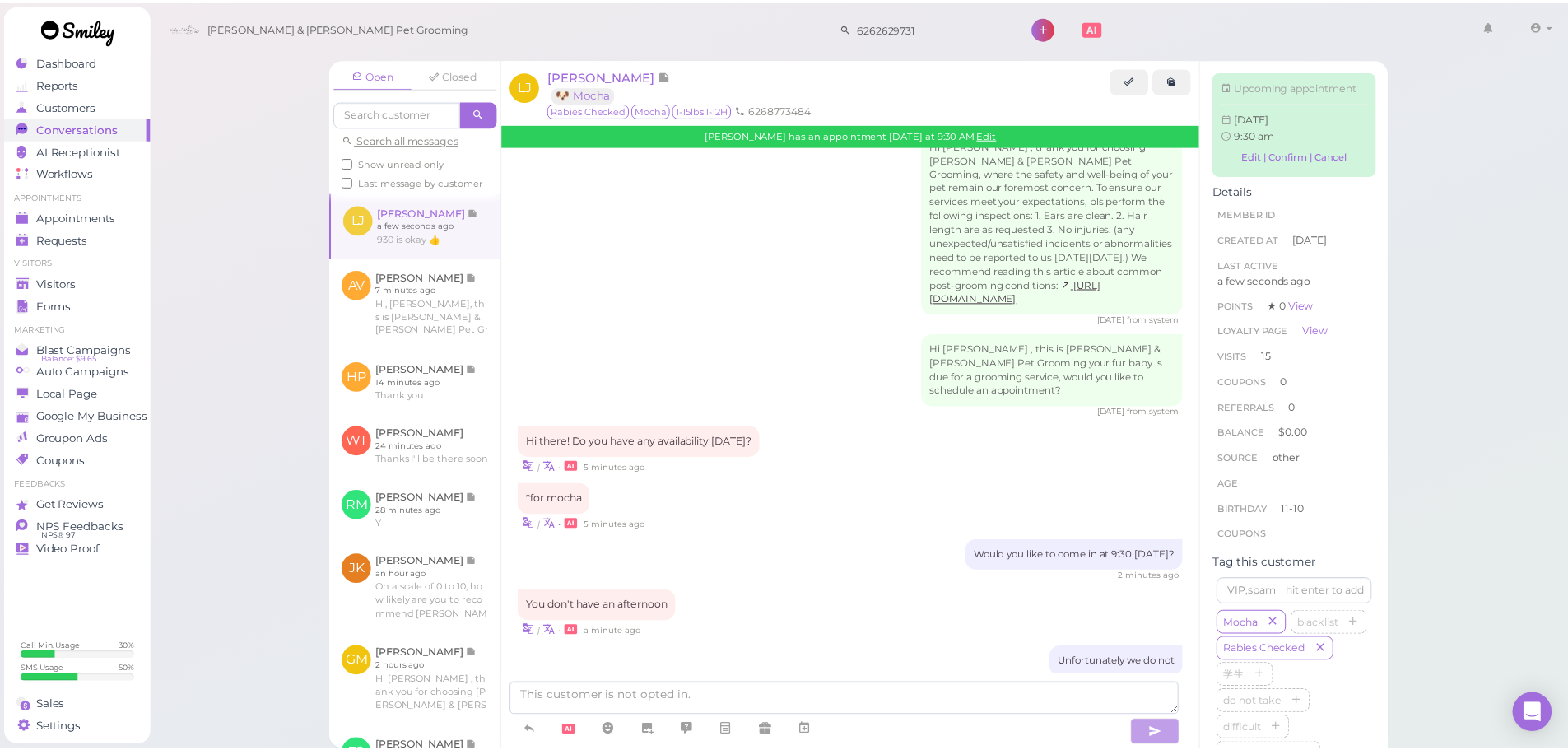
scroll to position [2082, 0]
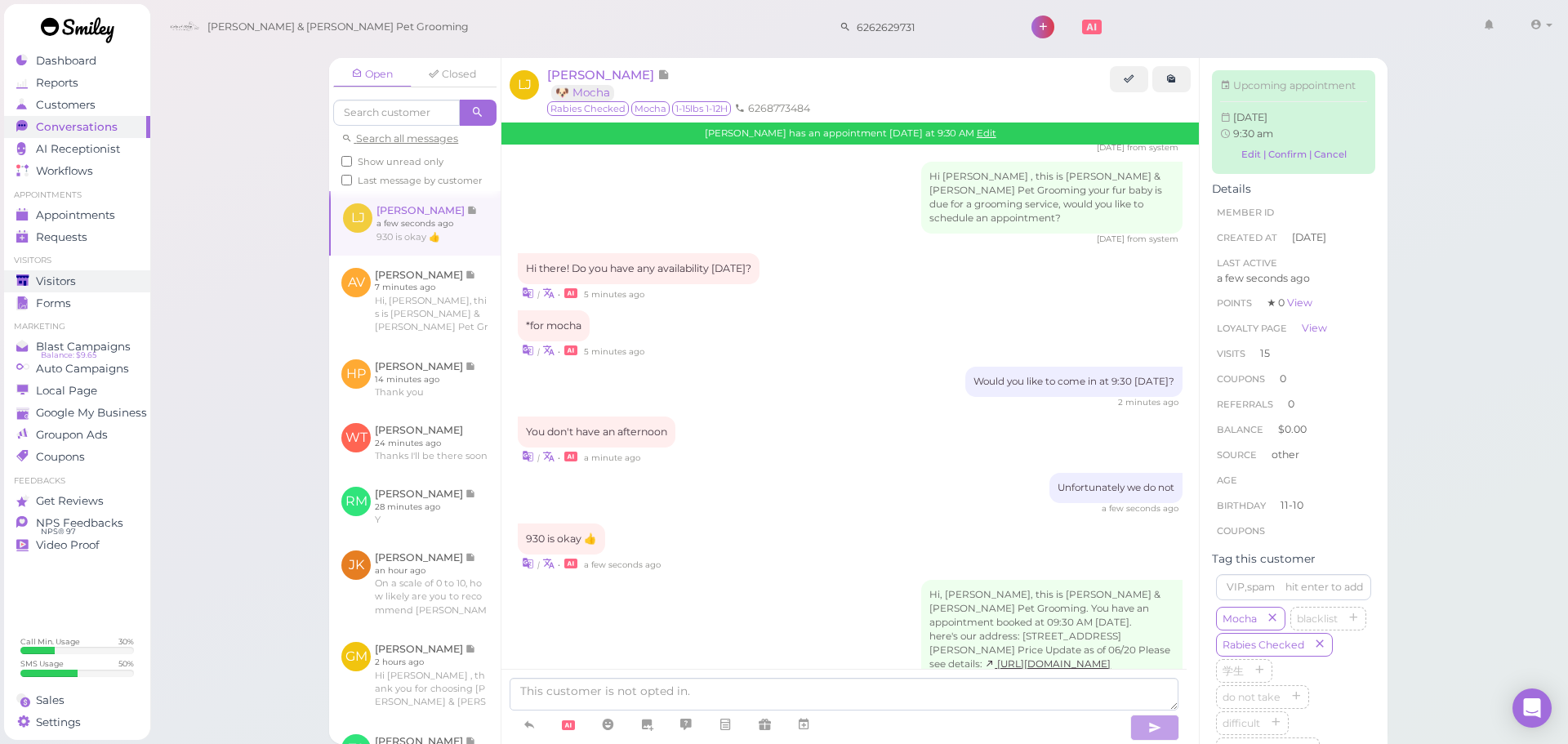
drag, startPoint x: 110, startPoint y: 260, endPoint x: 111, endPoint y: 274, distance: 14.0
click at [110, 267] on ul "Visitors Visitors Forms" at bounding box center [78, 283] width 146 height 58
click at [118, 290] on link "Visitors" at bounding box center [78, 281] width 146 height 22
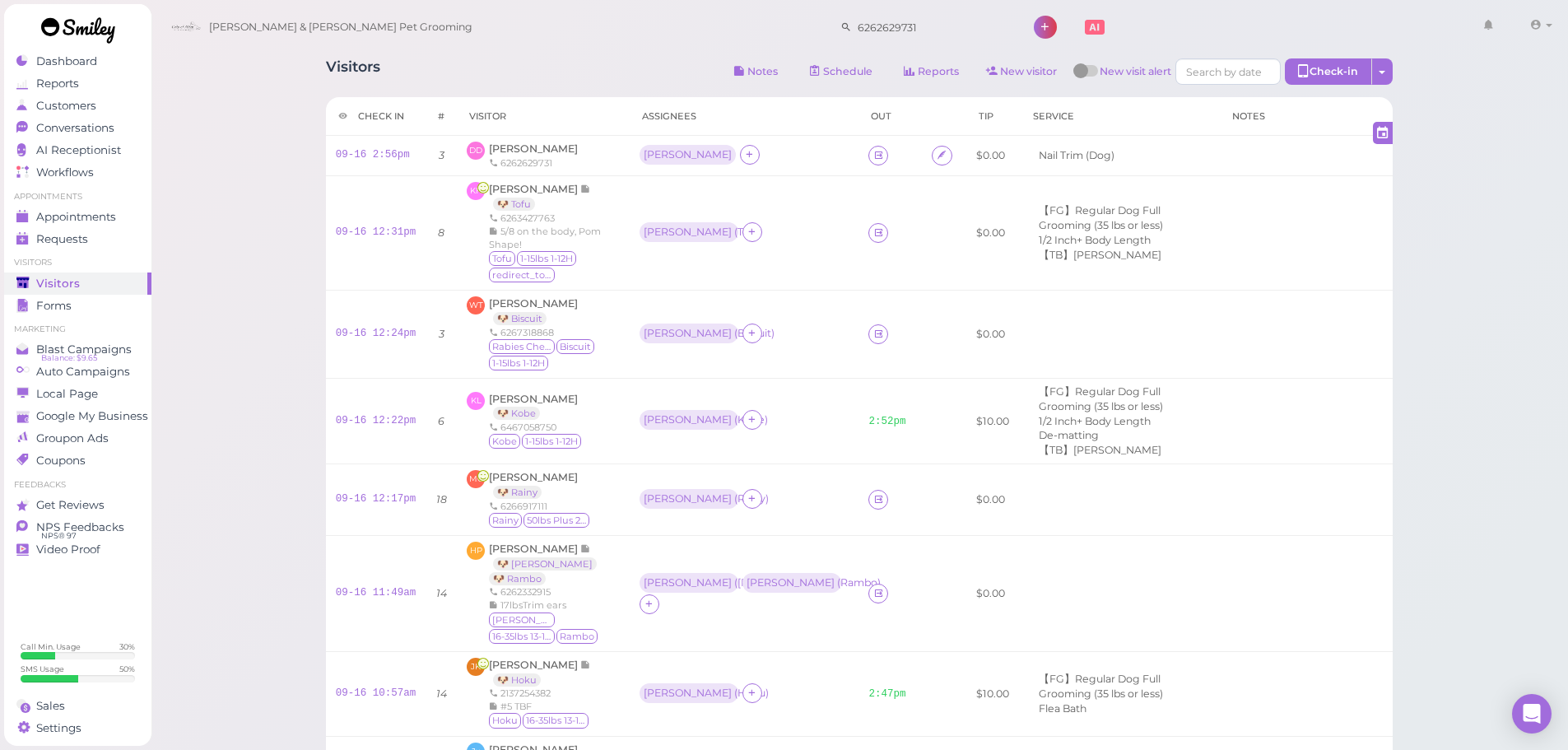
click at [458, 69] on div "Visitors Notes Schedule Reports New visitor New visit alert Check-in Customer c…" at bounding box center [859, 74] width 1066 height 31
click at [813, 249] on td "[PERSON_NAME] ( Tofu )" at bounding box center [744, 233] width 228 height 114
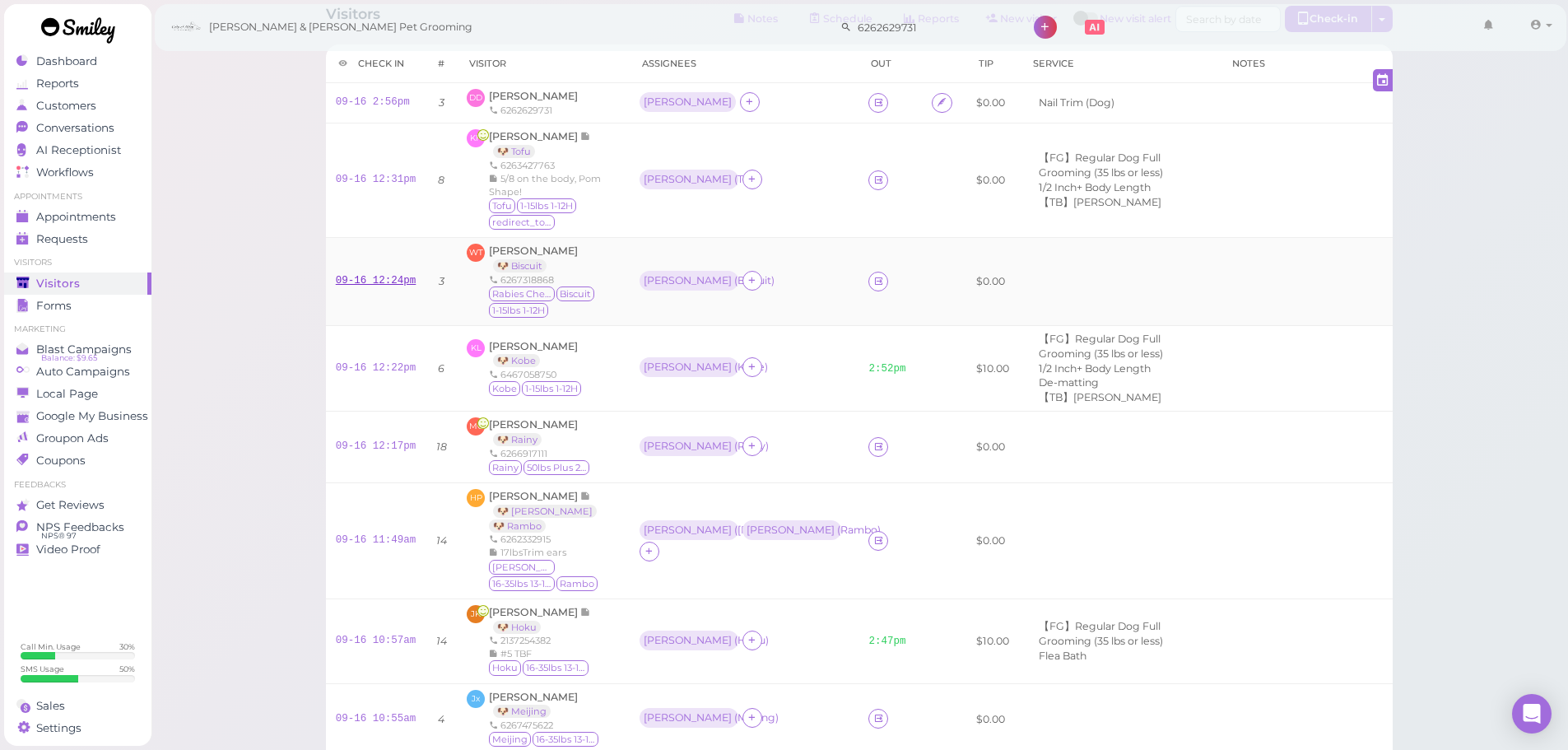
scroll to position [83, 0]
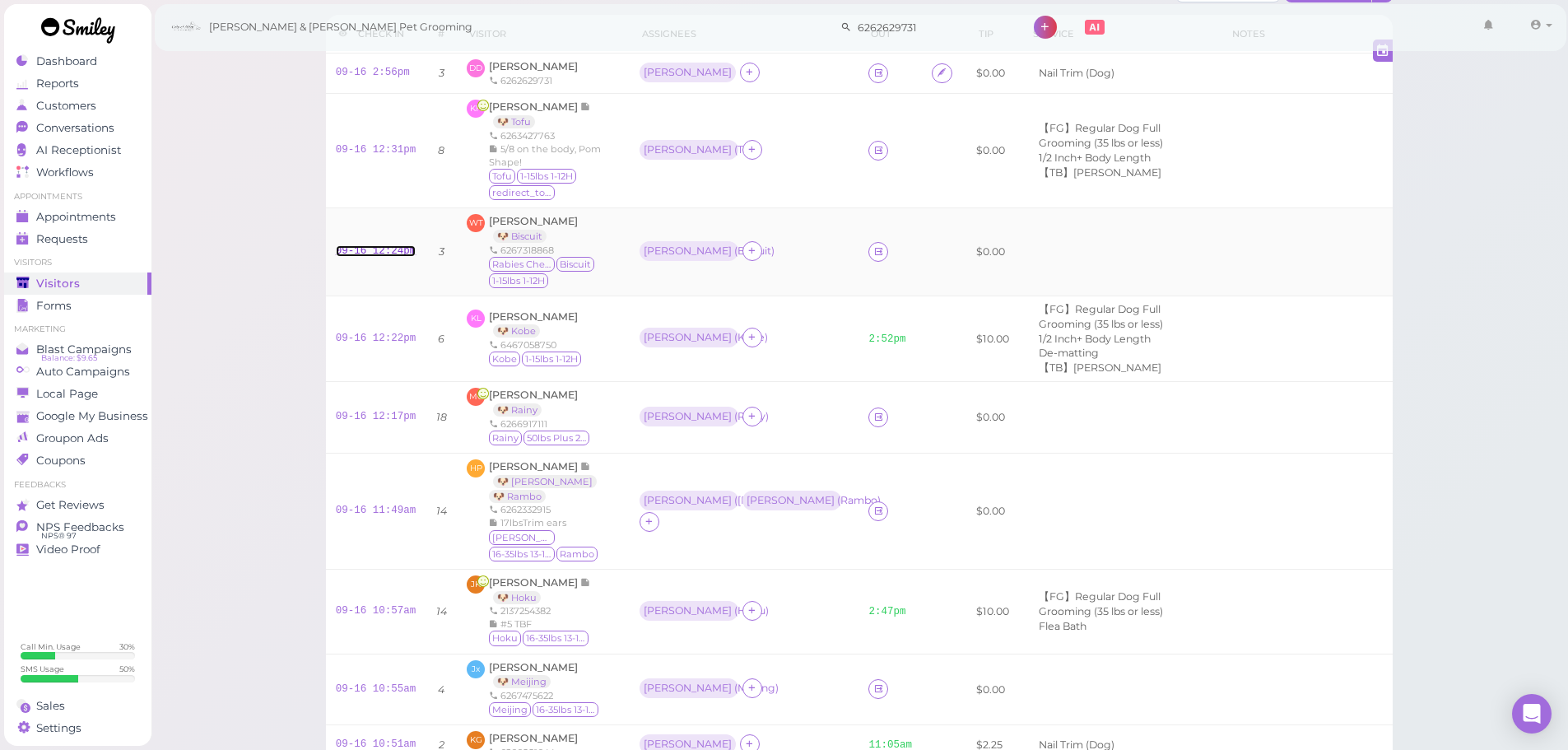
click at [350, 249] on link "09-16 12:24pm" at bounding box center [376, 250] width 81 height 11
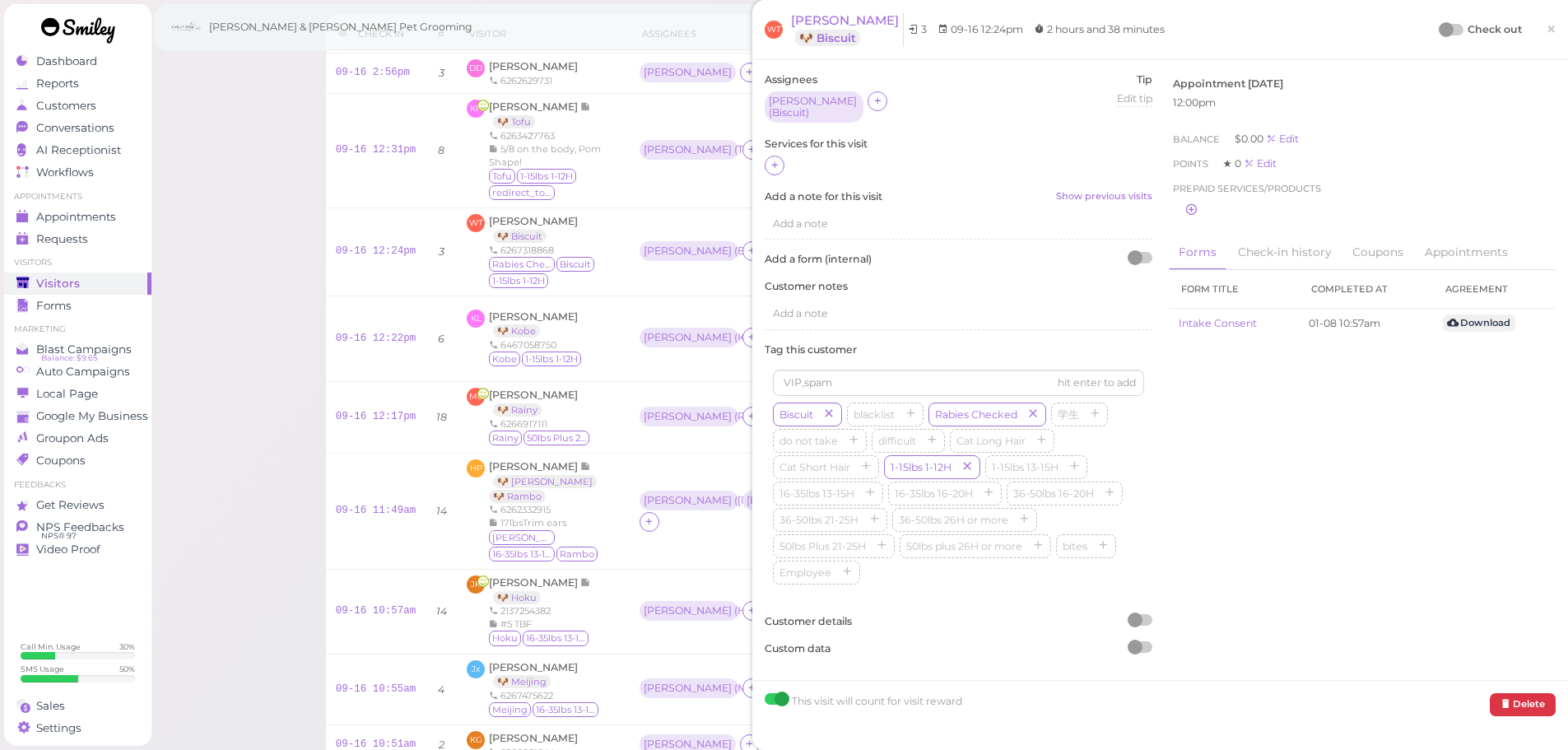
click at [761, 156] on div "Assignees [PERSON_NAME] ( Biscuit ) Tip Edit tip 0 Services for this visit Add …" at bounding box center [958, 369] width 404 height 595
click at [794, 171] on div "Assignees [PERSON_NAME] ( Biscuit ) Tip Edit tip 0 Services for this visit Add …" at bounding box center [958, 369] width 404 height 595
click at [777, 161] on icon at bounding box center [775, 165] width 11 height 12
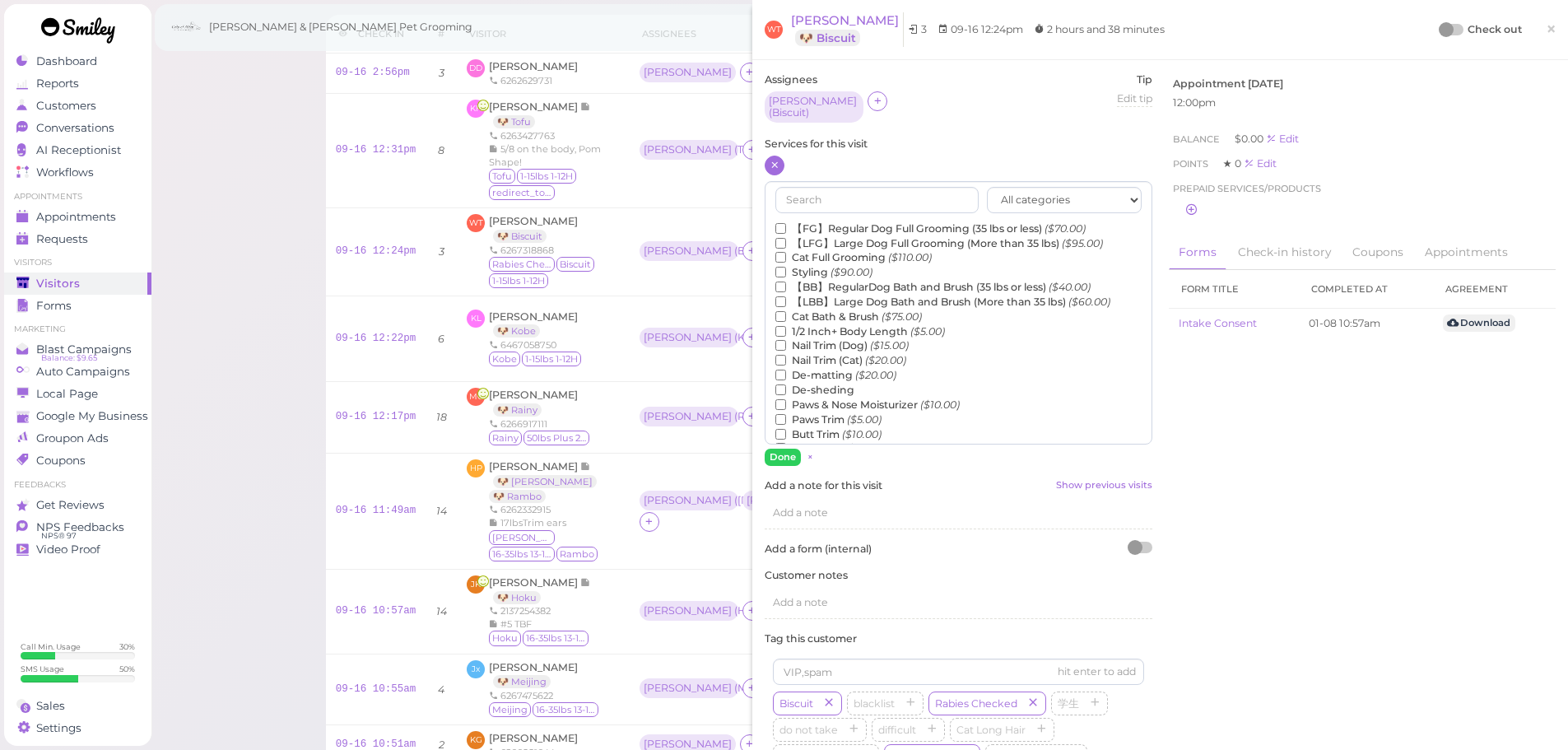
click at [844, 221] on label "【FG】Regular Dog Full Grooming (35 lbs or less) ($70.00)" at bounding box center [930, 228] width 310 height 15
click at [786, 223] on input "【FG】Regular Dog Full Grooming (35 lbs or less) ($70.00)" at bounding box center [781, 228] width 11 height 11
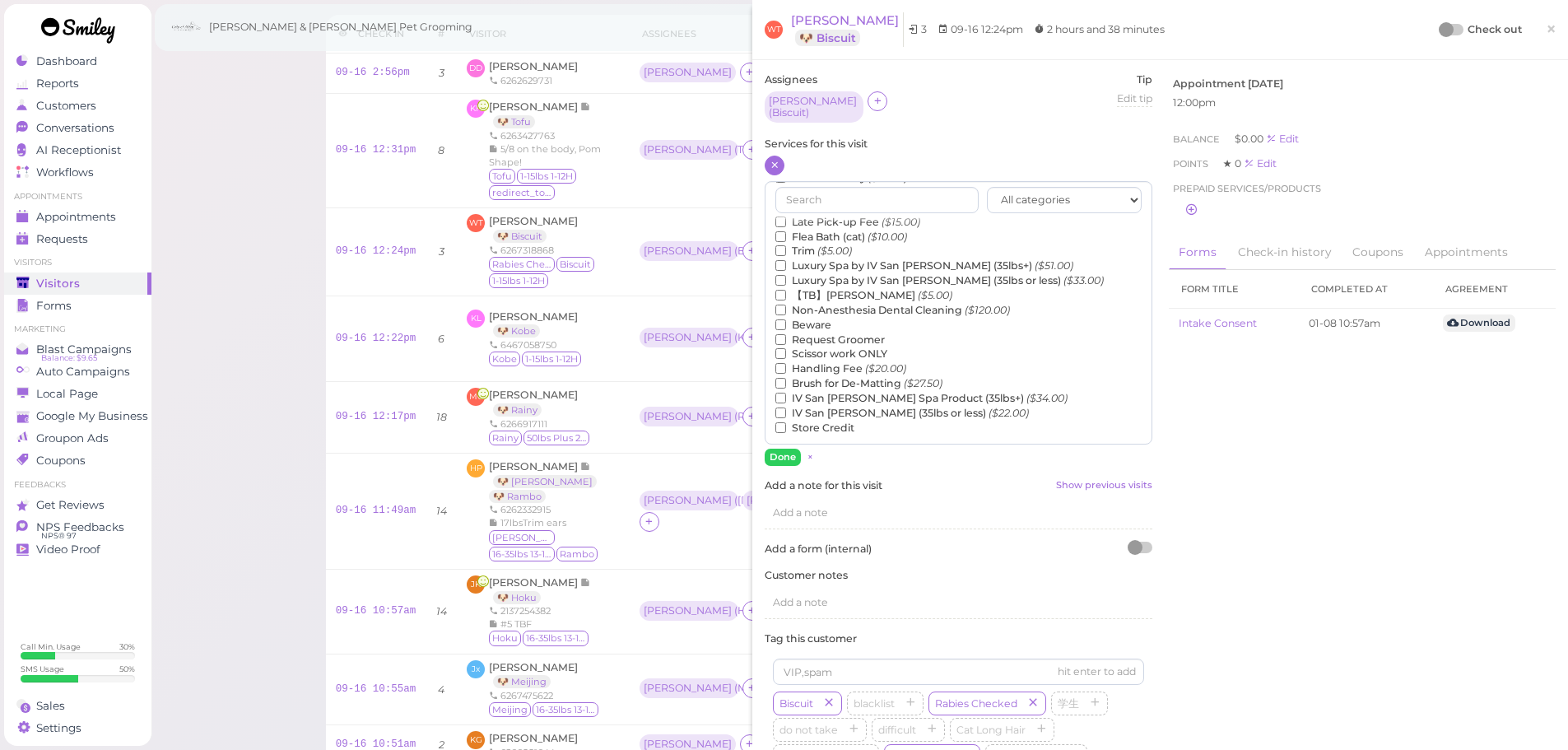
click at [821, 293] on label "【TB】Teeth Brushing ($5.00)" at bounding box center [863, 295] width 177 height 15
click at [786, 293] on input "【TB】Teeth Brushing ($5.00)" at bounding box center [781, 295] width 11 height 11
click at [777, 449] on button "Done" at bounding box center [782, 458] width 36 height 18
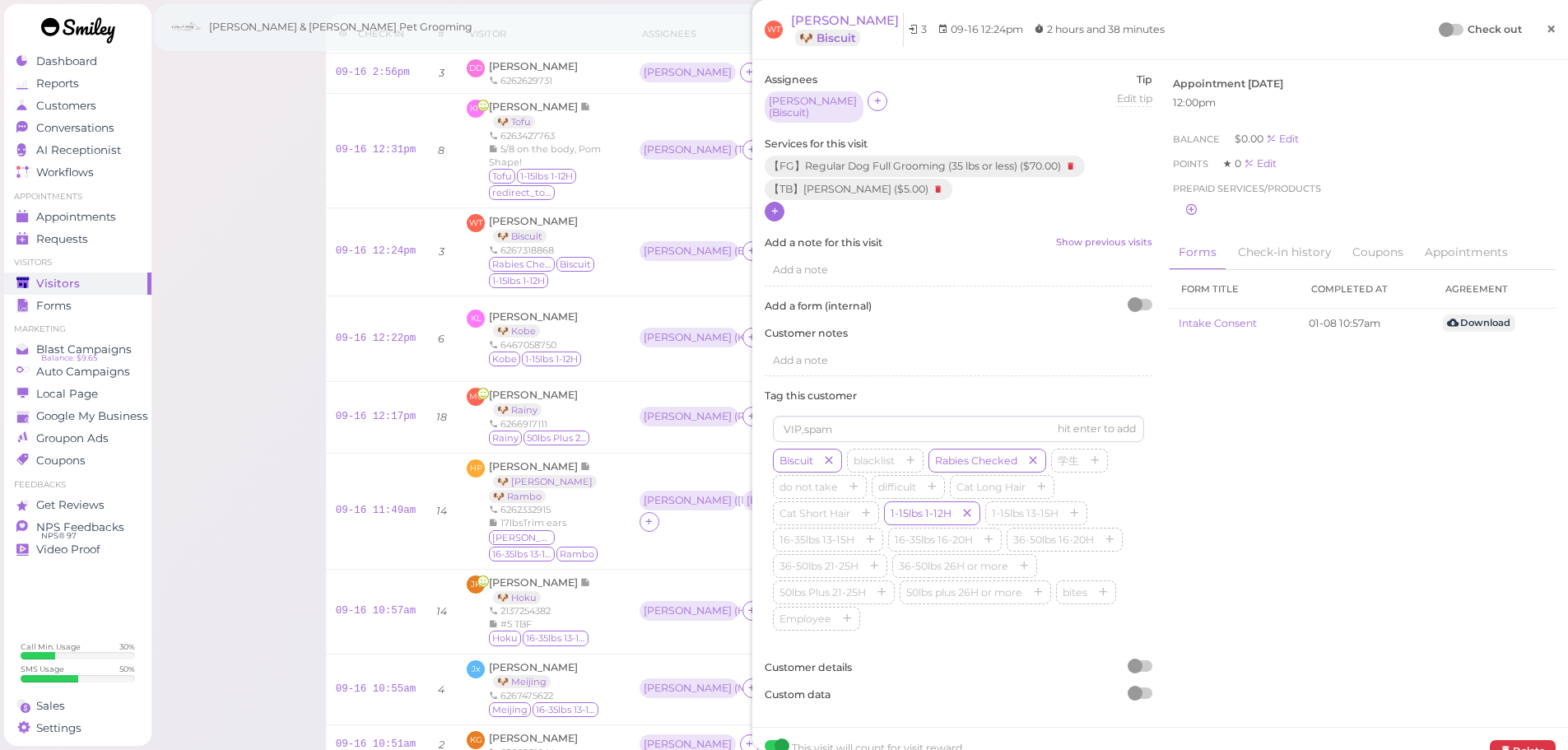
click at [1548, 23] on link "×" at bounding box center [1550, 30] width 31 height 39
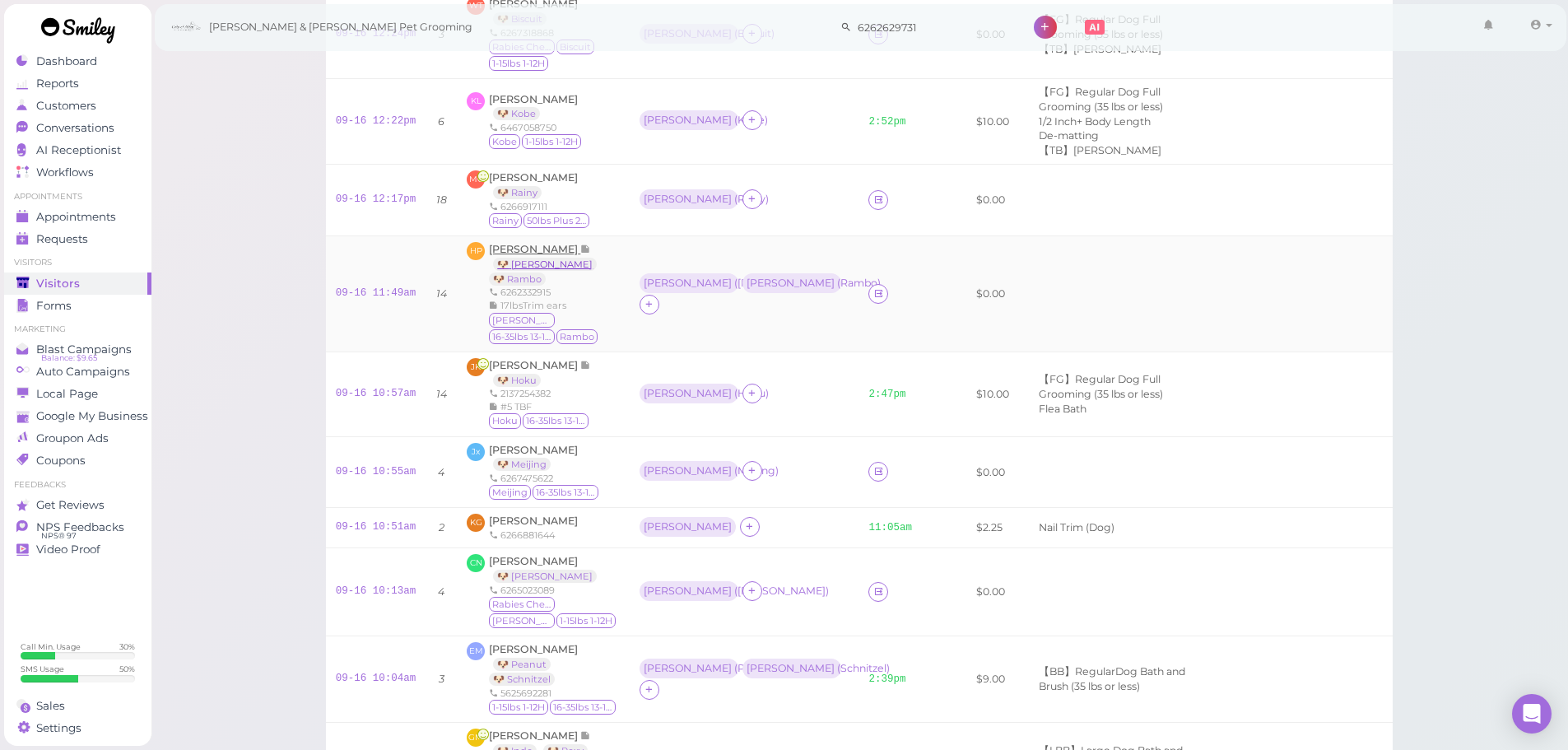
scroll to position [329, 0]
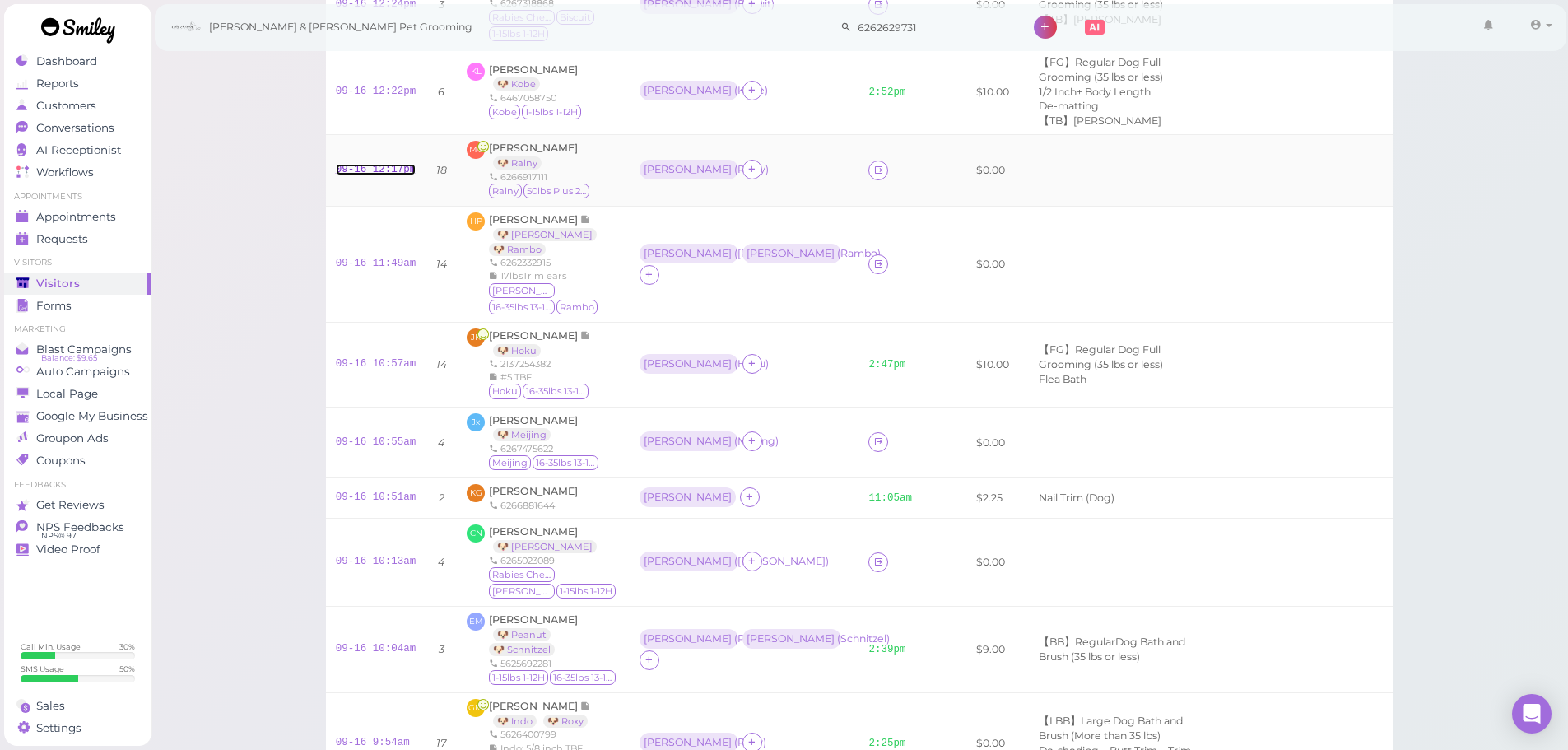
click at [372, 168] on link "09-16 12:17pm" at bounding box center [376, 169] width 81 height 11
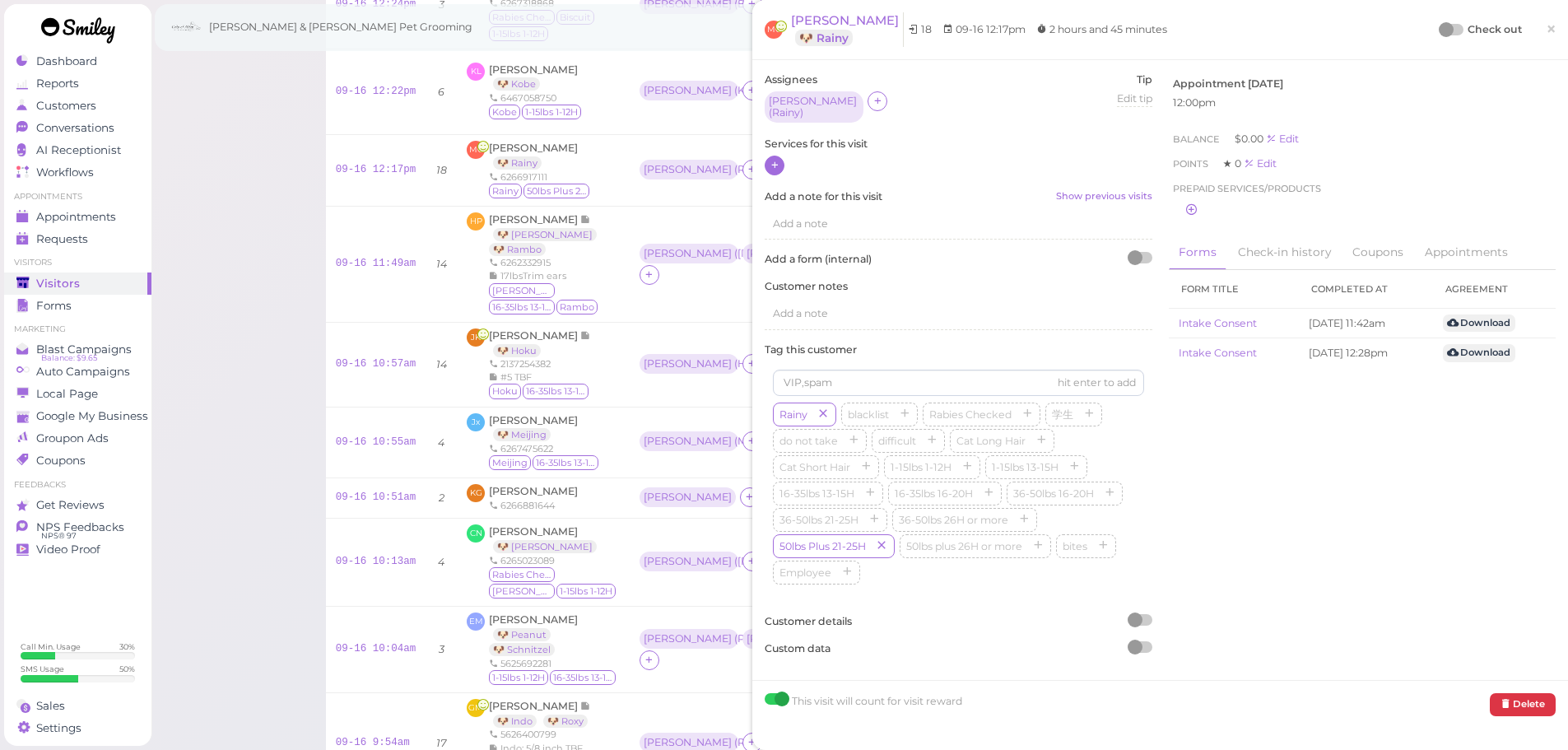
click at [781, 162] on div at bounding box center [774, 165] width 19 height 19
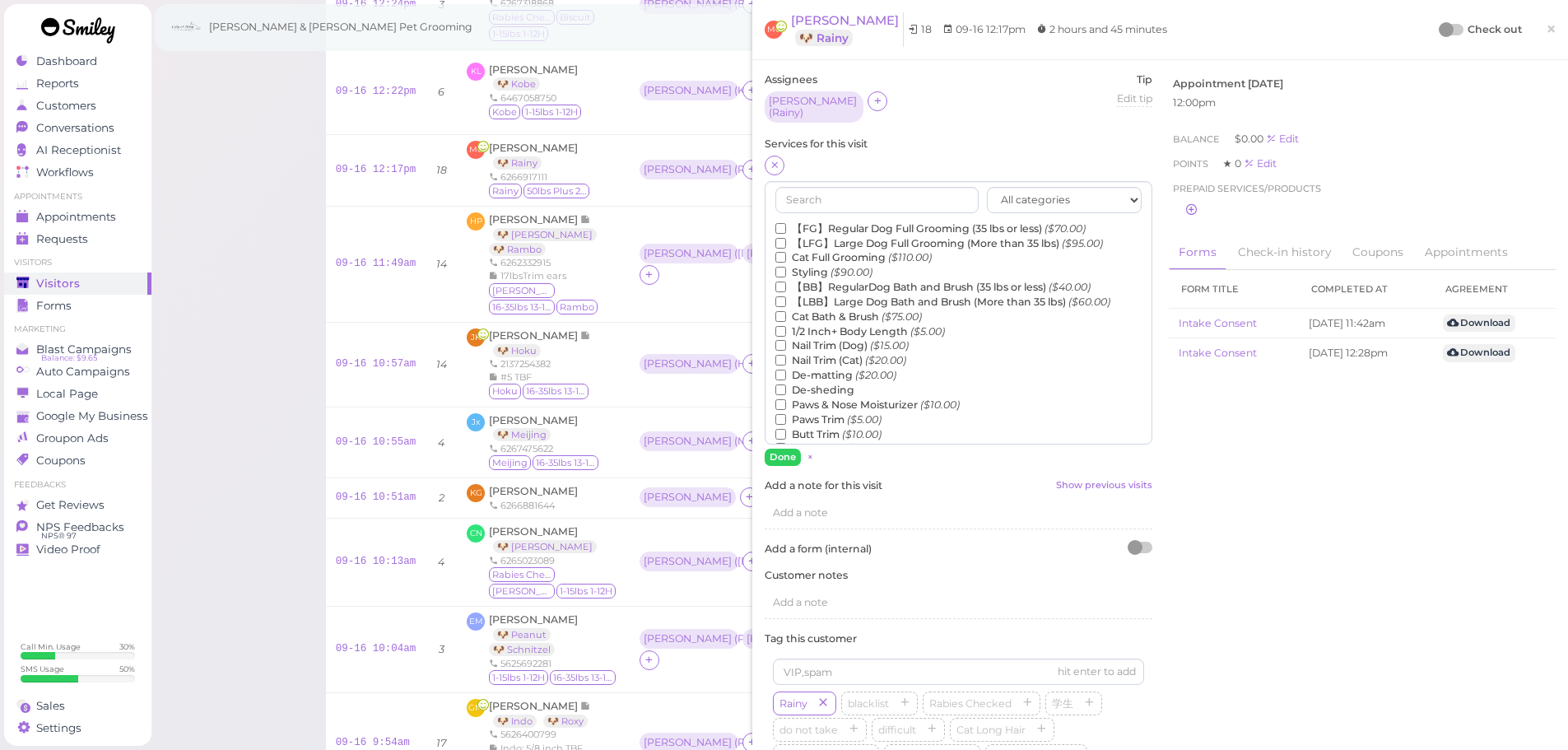
click at [835, 296] on label "【LBB】Large Dog Bath and Brush (More than 35 lbs) ($60.00)" at bounding box center [943, 301] width 335 height 15
click at [786, 296] on input "【LBB】Large Dog Bath and Brush (More than 35 lbs) ($60.00)" at bounding box center [781, 301] width 11 height 11
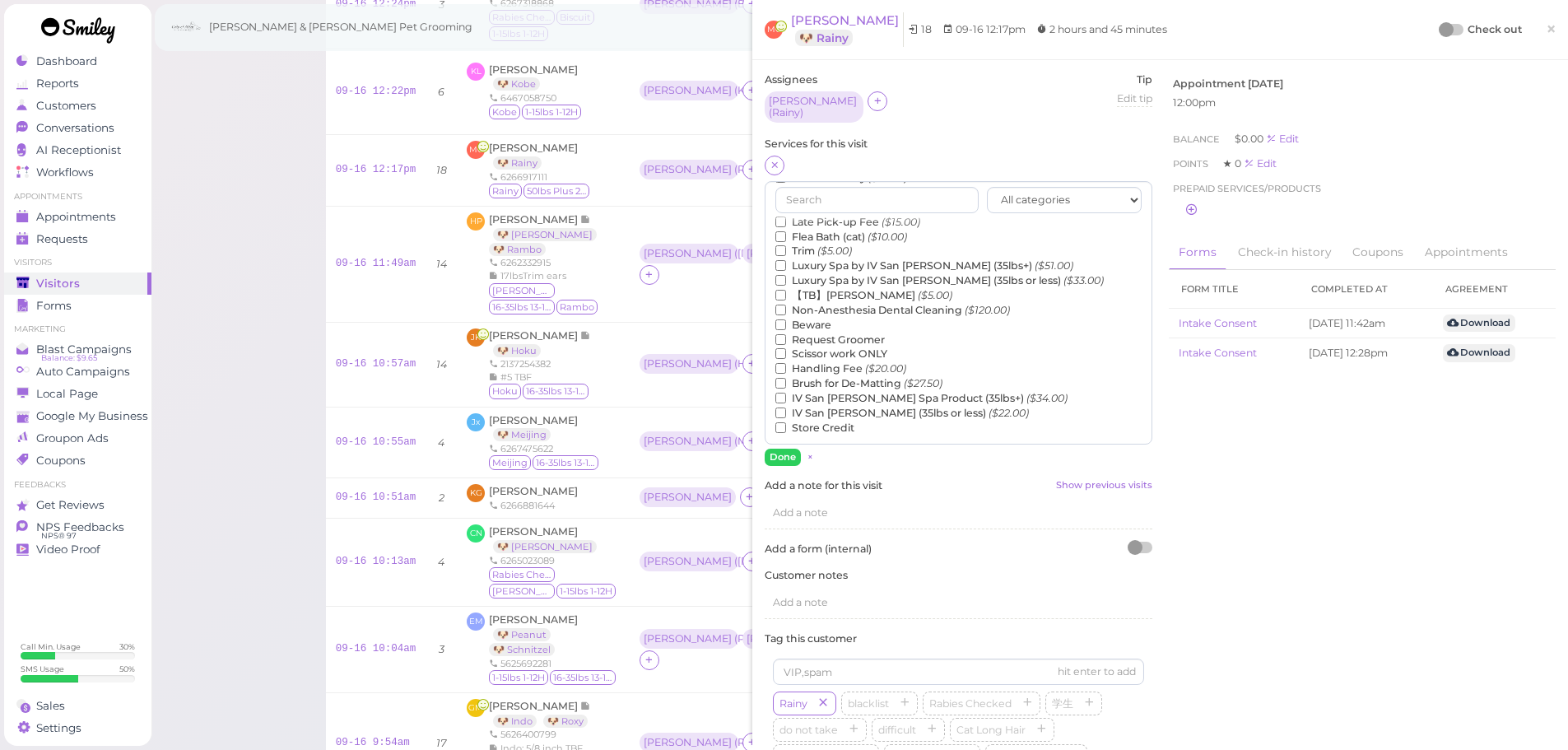
click at [829, 290] on label "【TB】Teeth Brushing ($5.00)" at bounding box center [863, 295] width 177 height 15
click at [786, 290] on input "【TB】Teeth Brushing ($5.00)" at bounding box center [781, 295] width 11 height 11
click at [768, 458] on button "Done" at bounding box center [782, 458] width 36 height 18
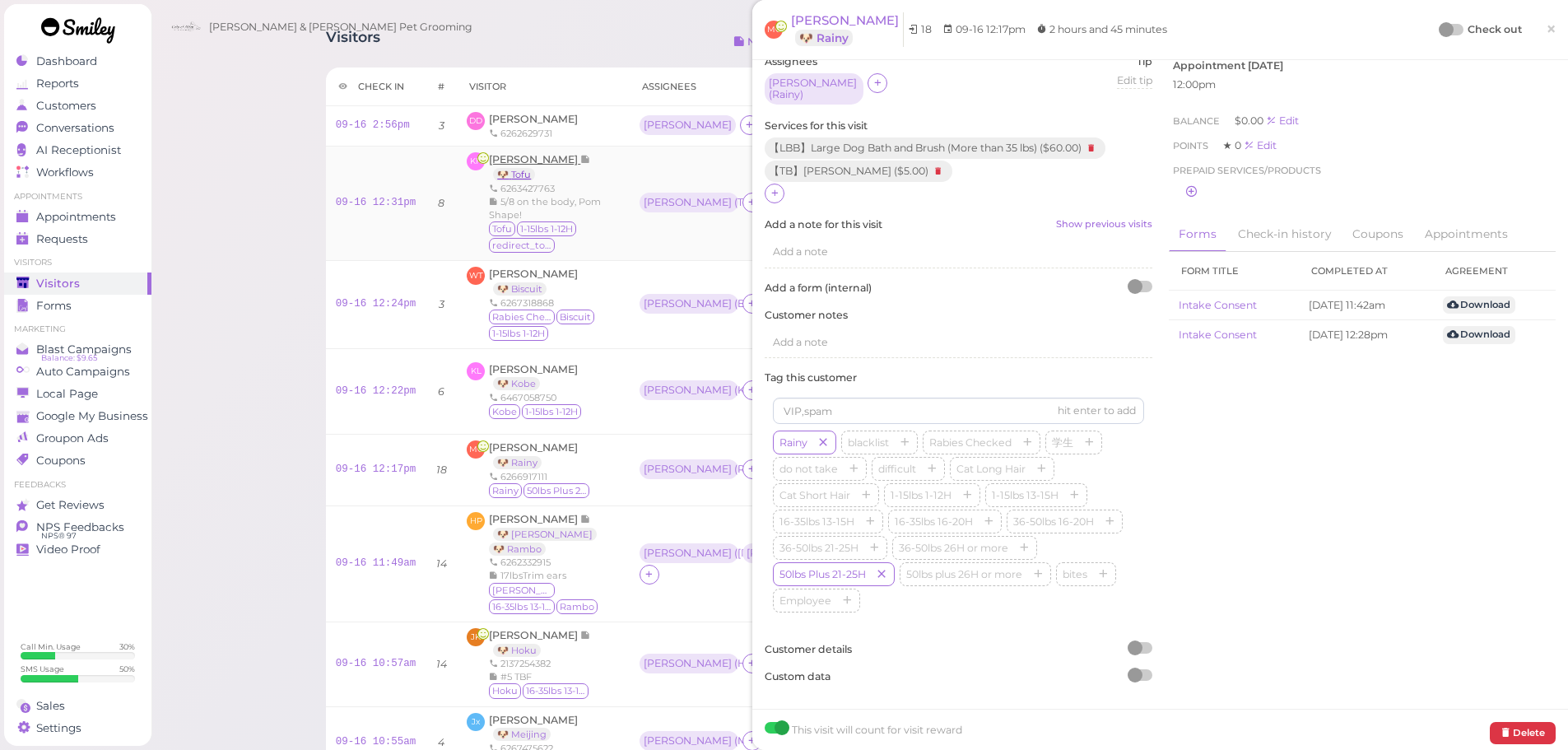
scroll to position [0, 0]
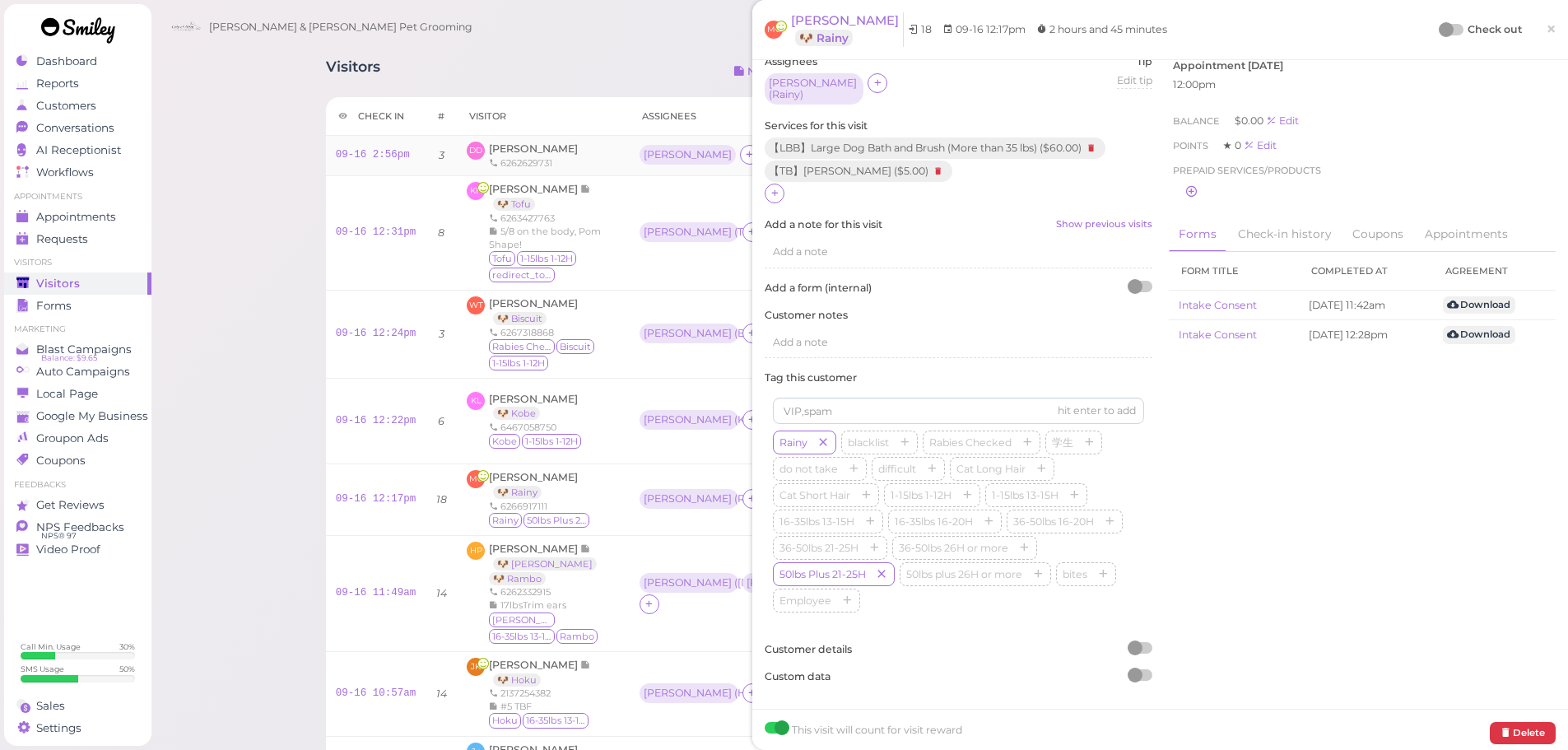
click at [573, 159] on div "DD [PERSON_NAME] 6262629731" at bounding box center [543, 155] width 153 height 28
click at [1549, 34] on link "×" at bounding box center [1550, 30] width 31 height 39
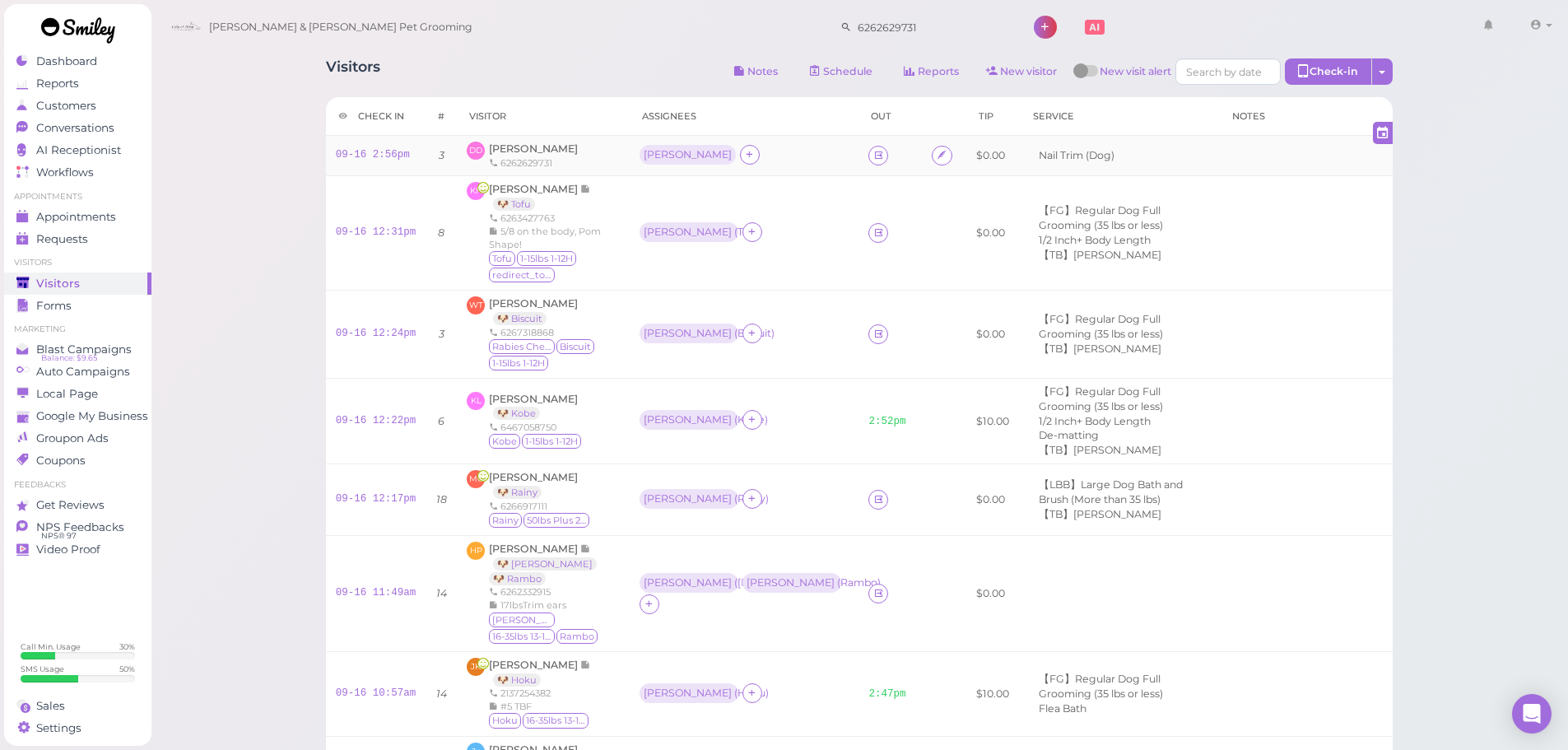
click at [831, 150] on td "[PERSON_NAME]" at bounding box center [744, 156] width 228 height 40
click at [863, 150] on td at bounding box center [890, 156] width 63 height 40
click at [869, 151] on link at bounding box center [878, 155] width 19 height 19
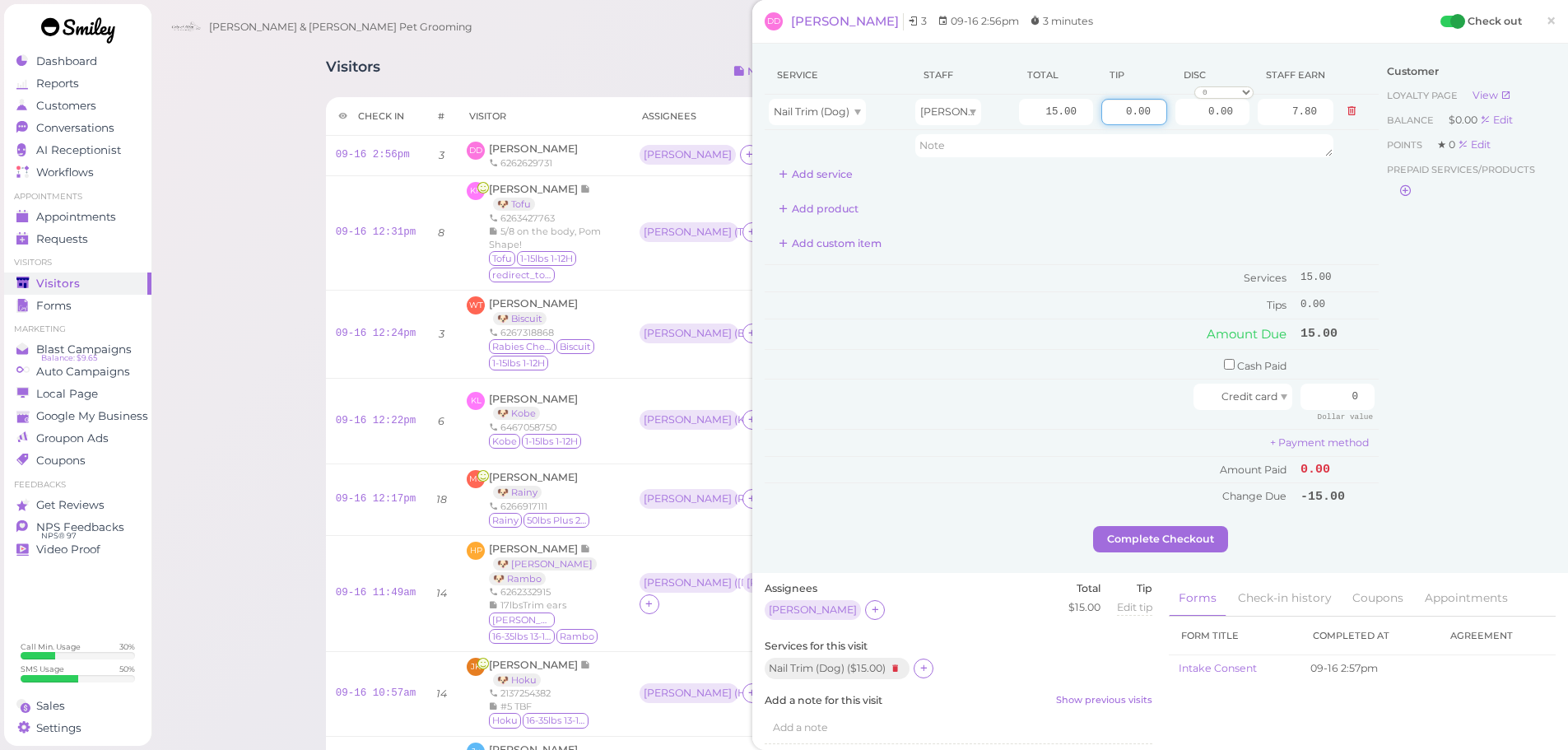
drag, startPoint x: 1110, startPoint y: 120, endPoint x: 1372, endPoint y: 148, distance: 263.5
click at [1362, 143] on tbody "Nail Trim (Dog) Asa 15.00 0.00 0.00 0 10% off 15% off 20% off 25% off 30% off 5…" at bounding box center [1071, 128] width 614 height 67
type input "1.5"
drag, startPoint x: 1320, startPoint y: 398, endPoint x: 1495, endPoint y: 413, distance: 175.6
click at [1492, 407] on div "Service Staff Total Tip Disc Staff earn Nail Trim (Dog) Asa 15.00 1.5 0.00 0 10…" at bounding box center [1160, 291] width 791 height 470
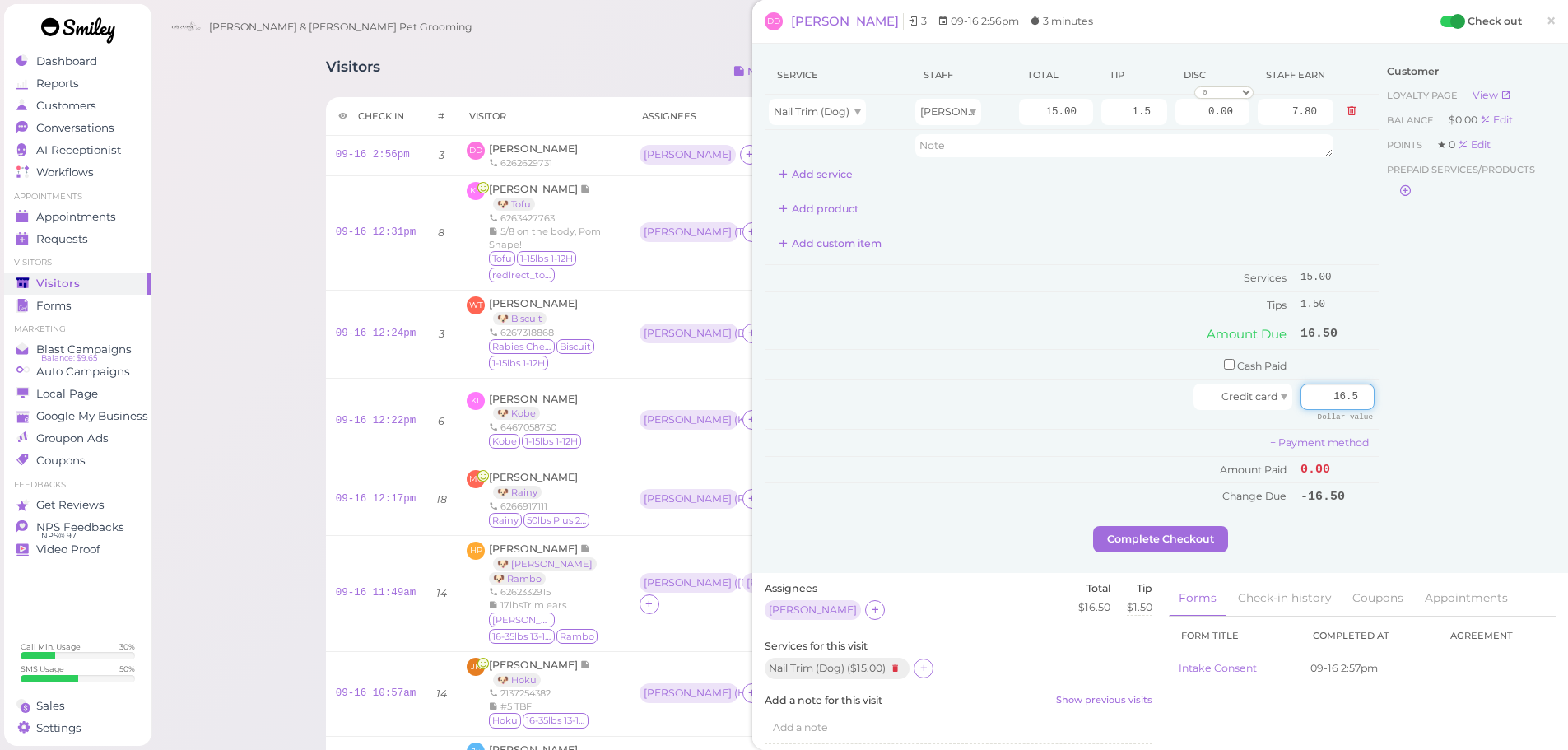
type input "16.5"
click at [1444, 468] on div "Customer Loyalty page View Balance $0.00 Edit Points ★ 0 Edit Prepaid services/…" at bounding box center [1466, 291] width 177 height 470
click at [1181, 546] on button "Complete Checkout" at bounding box center [1160, 539] width 135 height 26
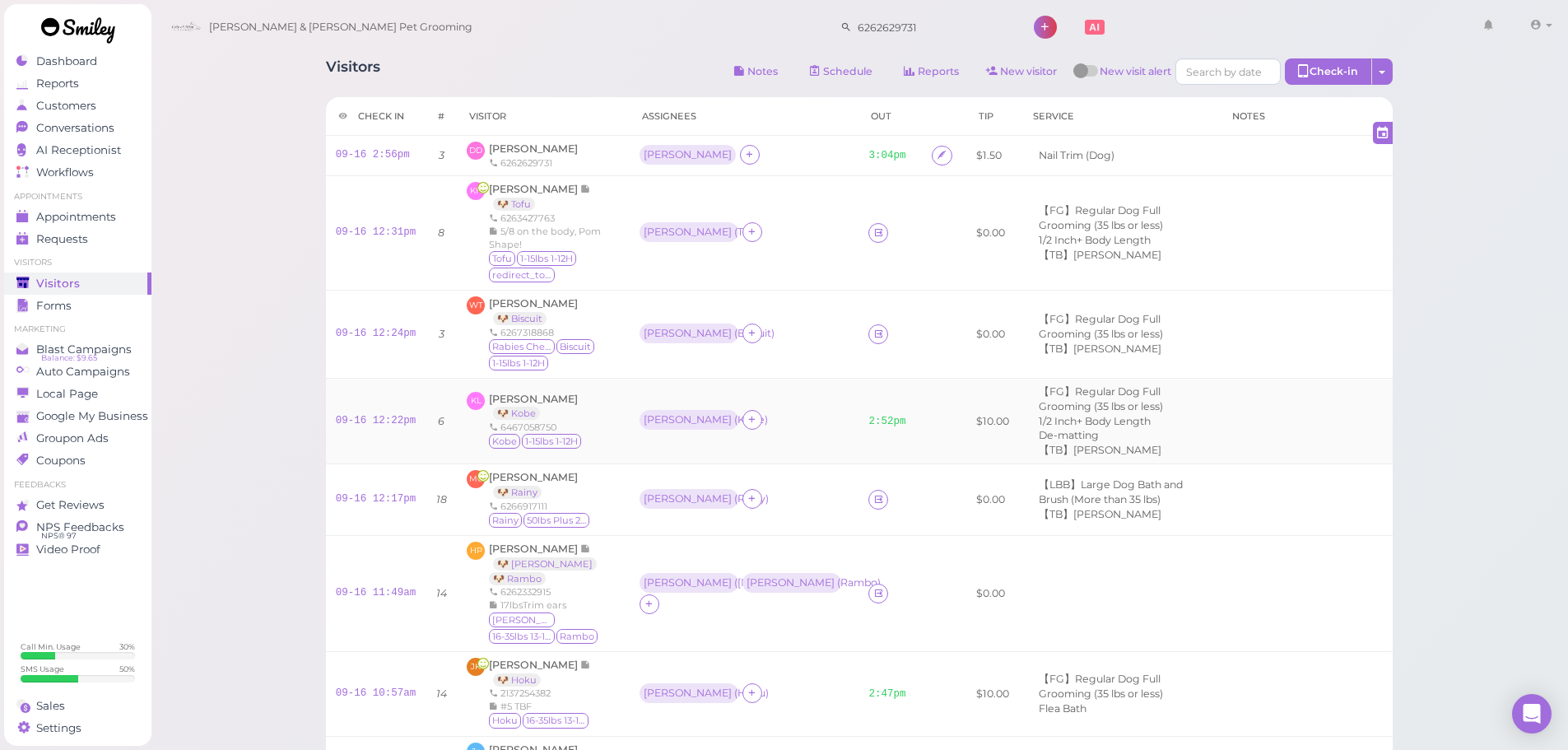
click at [770, 386] on td "[PERSON_NAME] ( [GEOGRAPHIC_DATA] )" at bounding box center [744, 420] width 228 height 85
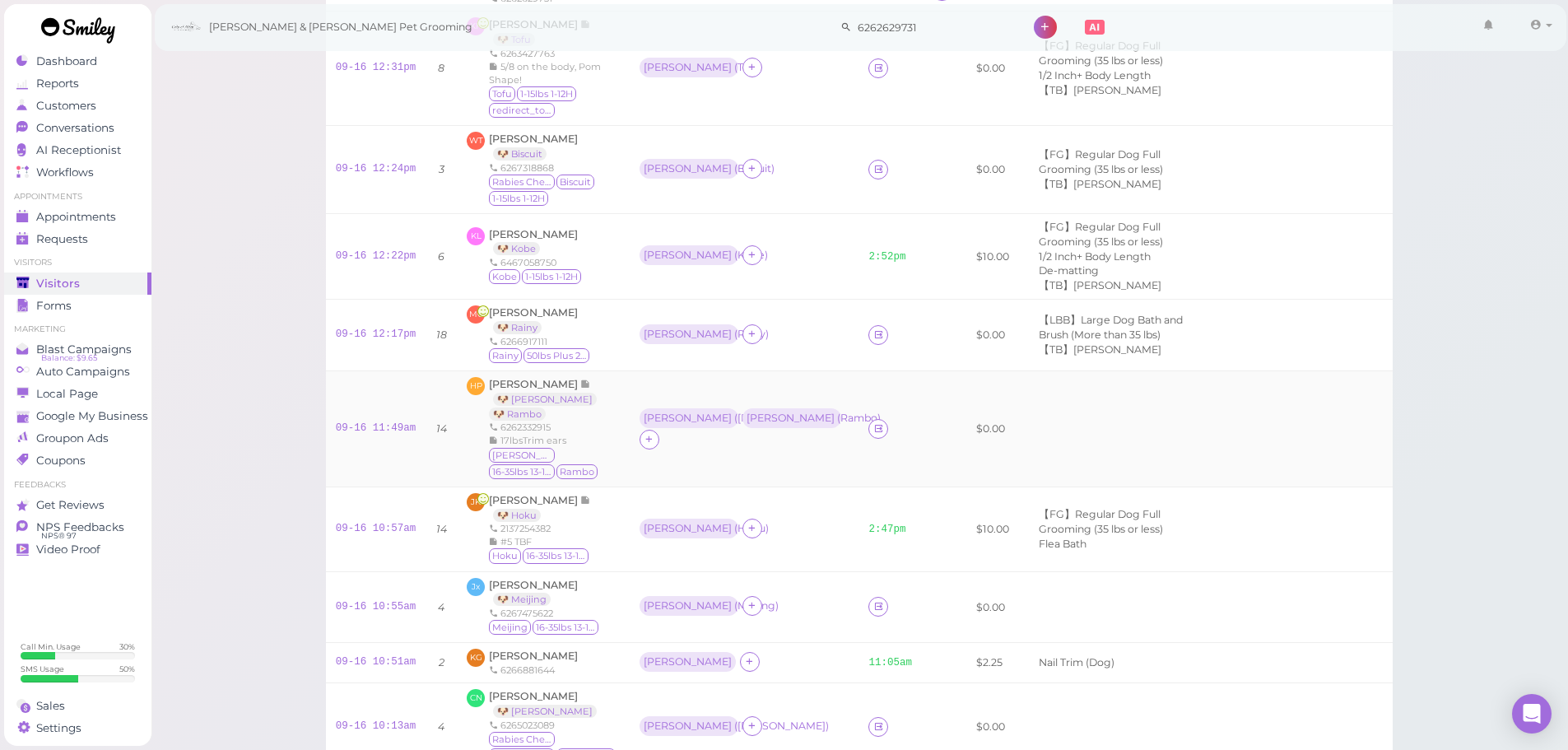
click at [770, 386] on td "[PERSON_NAME] ( [PERSON_NAME] ) [PERSON_NAME] ( Rambo )" at bounding box center [744, 429] width 228 height 116
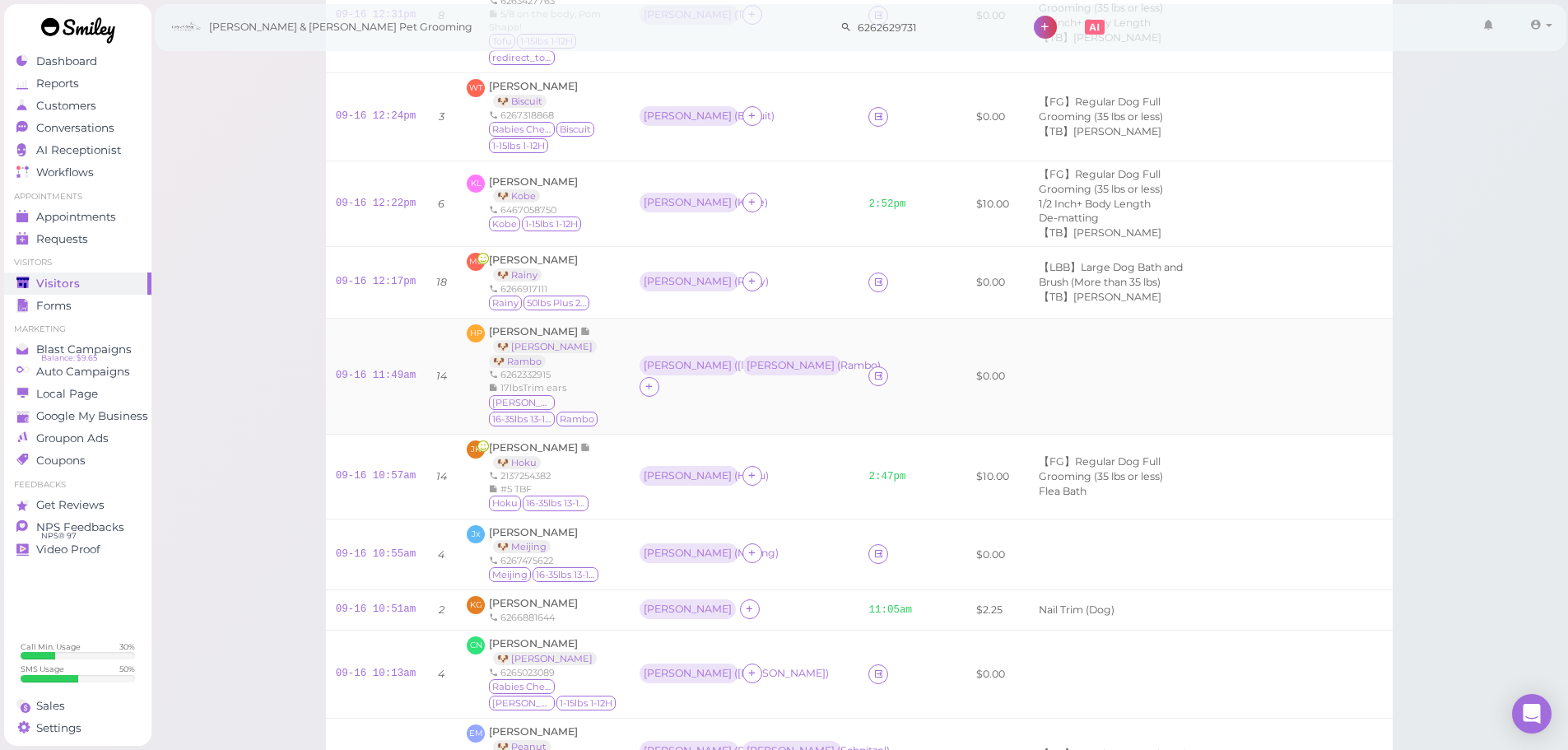
scroll to position [247, 0]
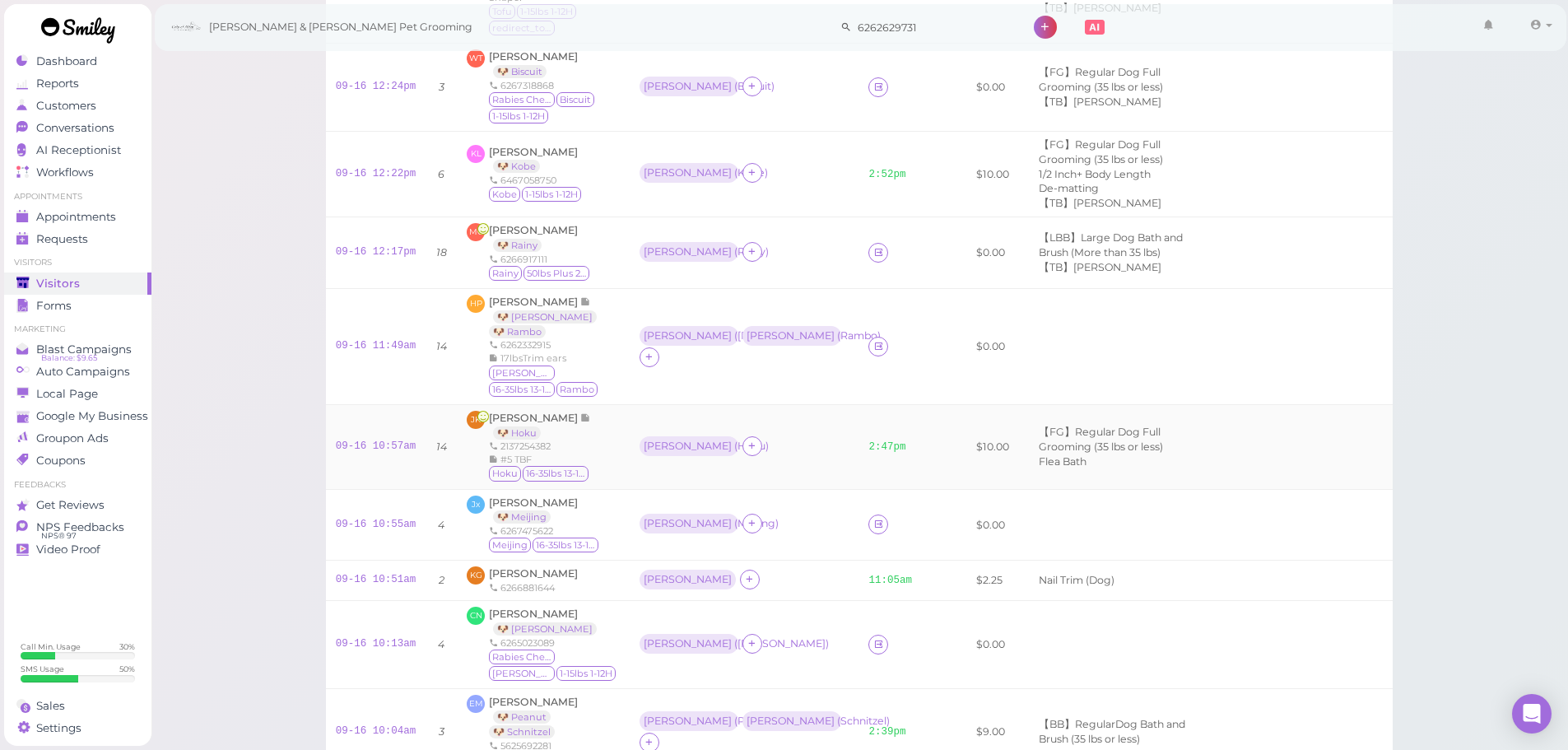
click at [748, 461] on td "[PERSON_NAME] ( Hoku )" at bounding box center [744, 446] width 228 height 85
click at [864, 305] on td at bounding box center [890, 346] width 63 height 116
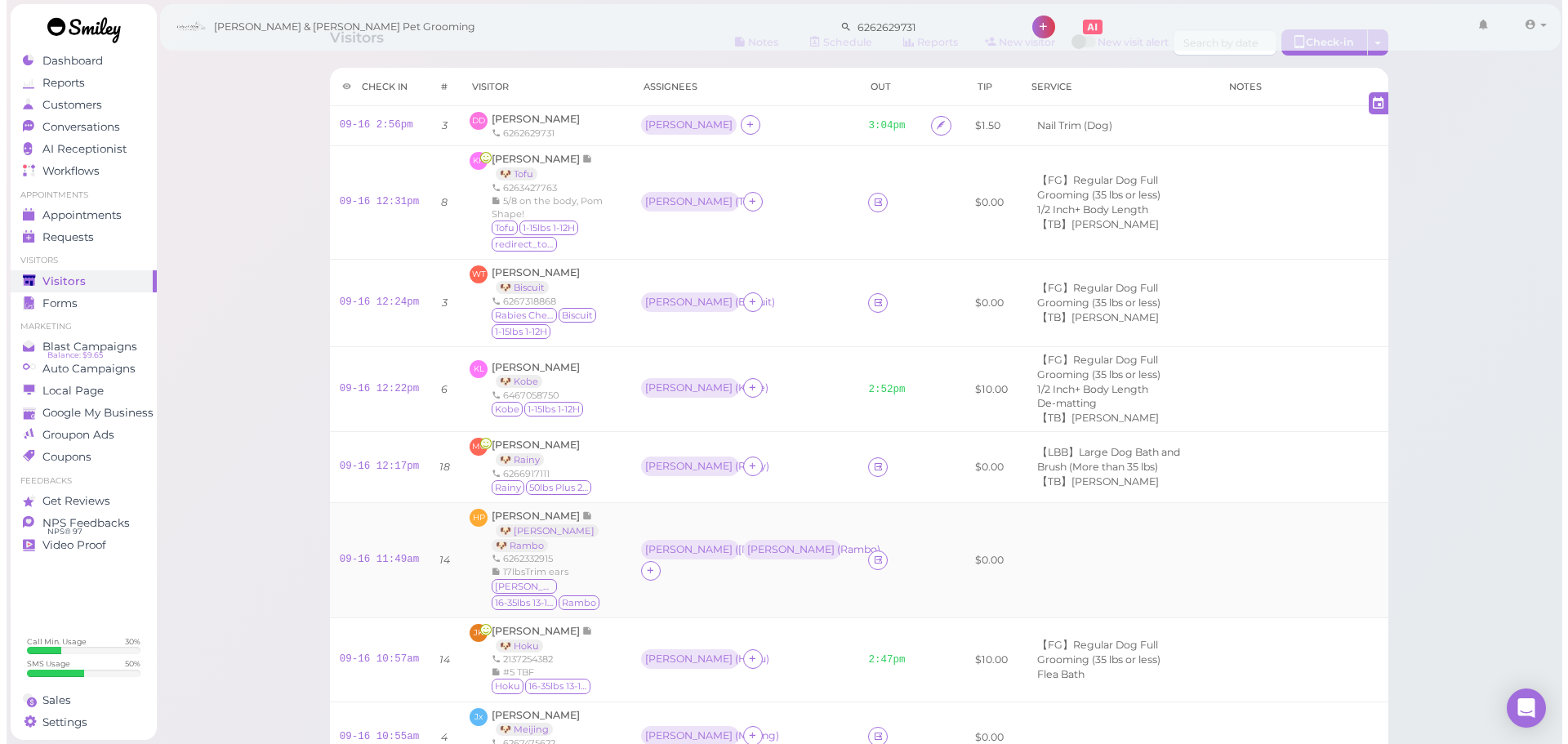
scroll to position [0, 0]
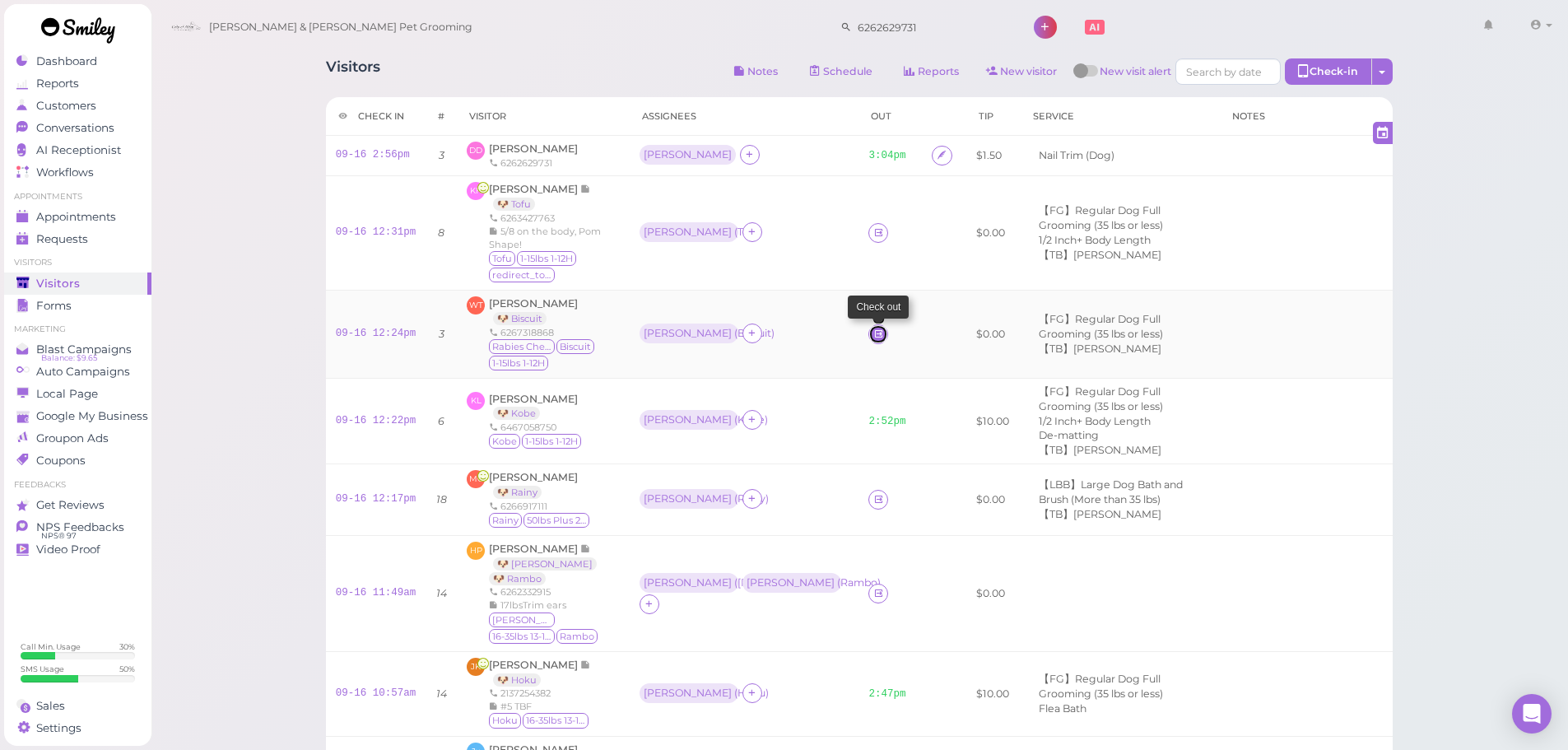
click at [869, 335] on link at bounding box center [878, 334] width 19 height 19
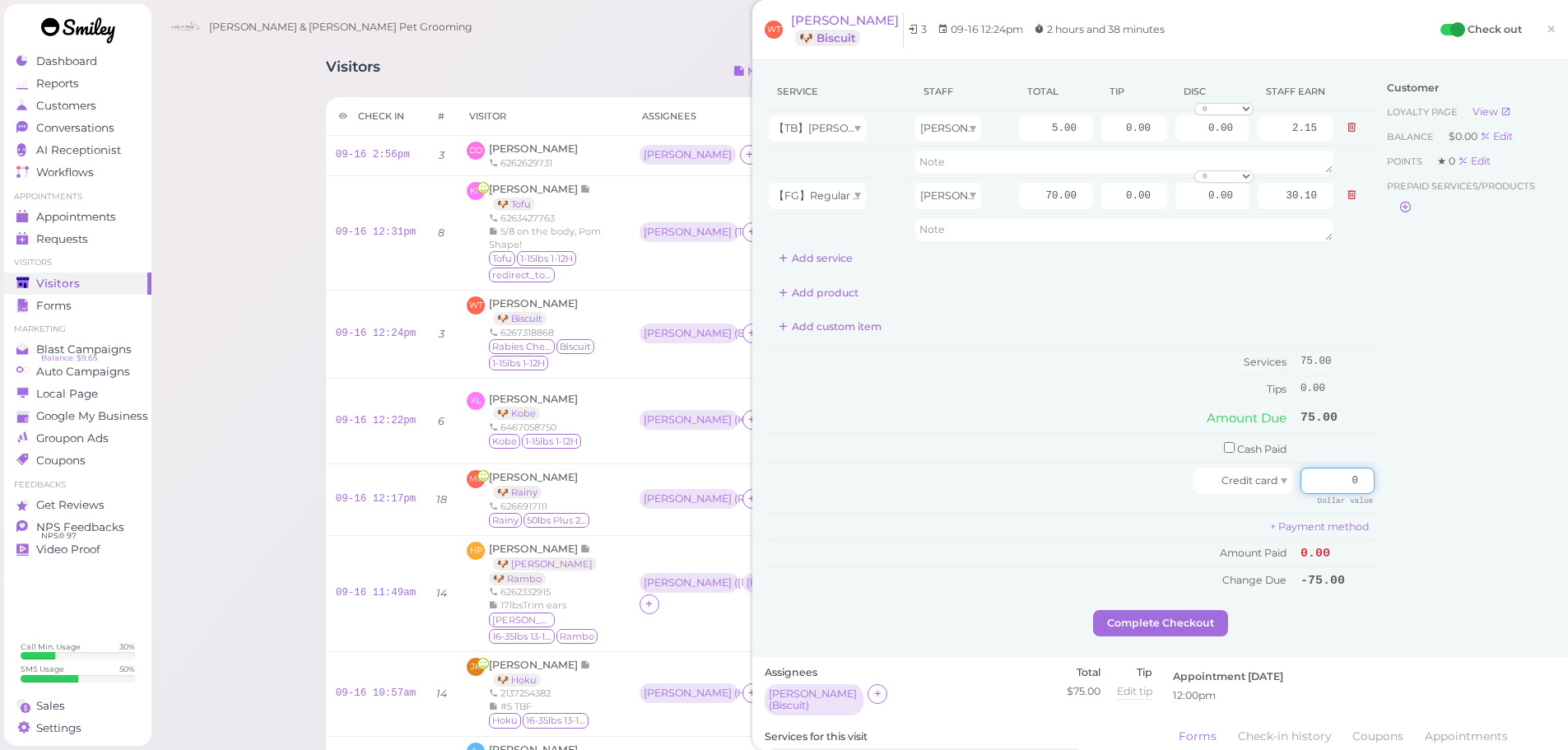
drag, startPoint x: 1309, startPoint y: 478, endPoint x: 1570, endPoint y: 489, distance: 261.2
type input "75"
click at [1139, 622] on button "Complete Checkout" at bounding box center [1160, 623] width 135 height 26
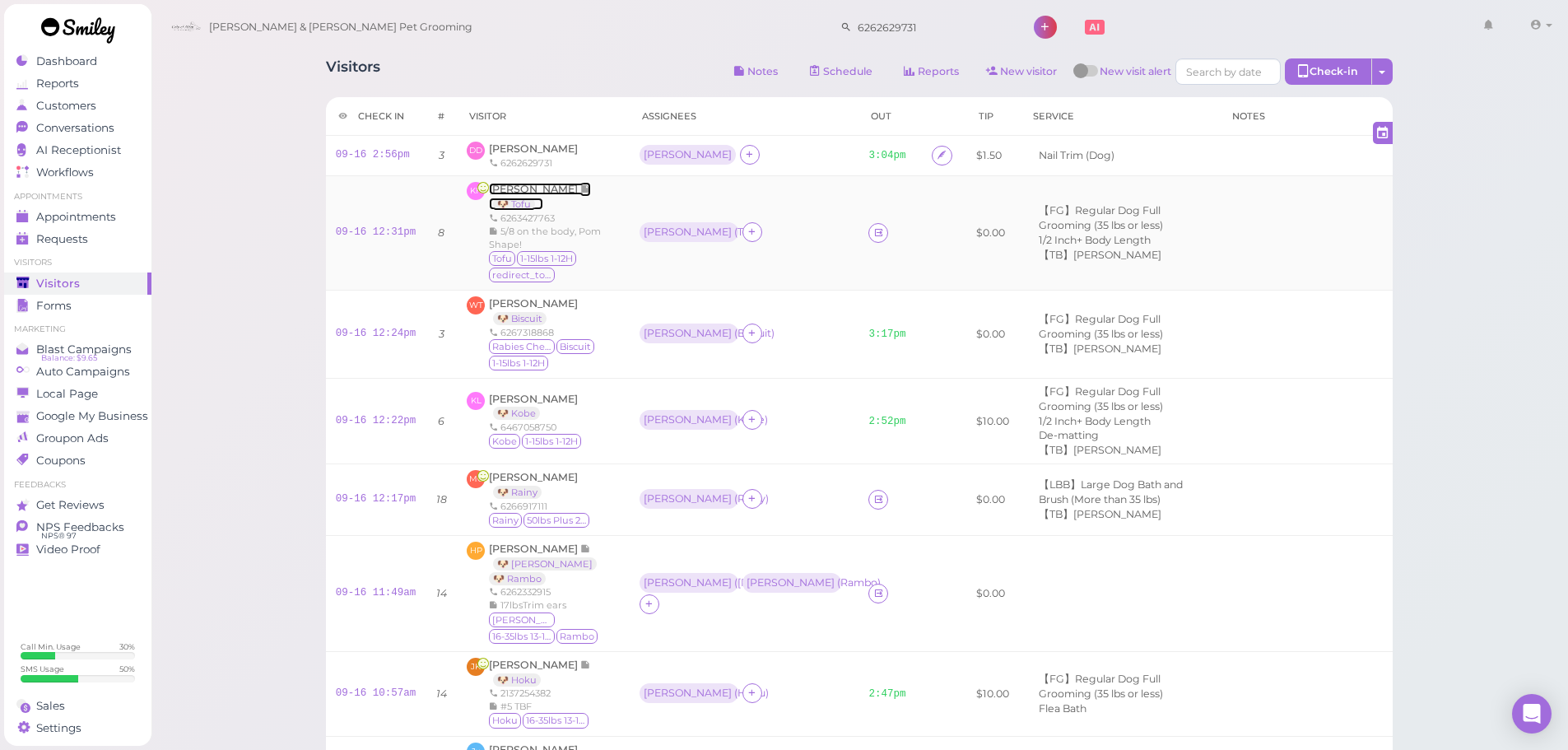
click at [490, 189] on span "[PERSON_NAME]" at bounding box center [535, 189] width 91 height 12
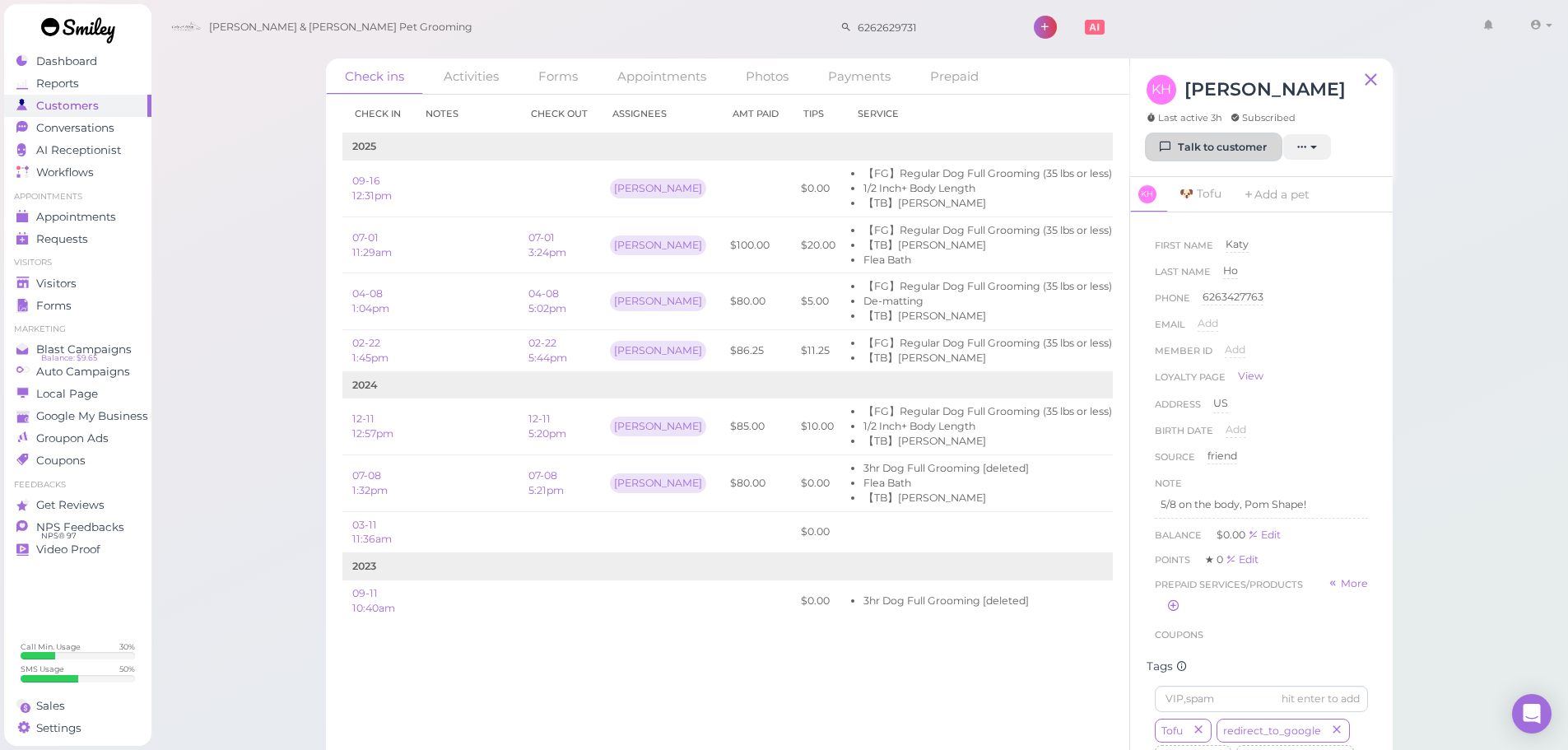
click at [1181, 141] on link "Talk to customer" at bounding box center [1213, 148] width 134 height 26
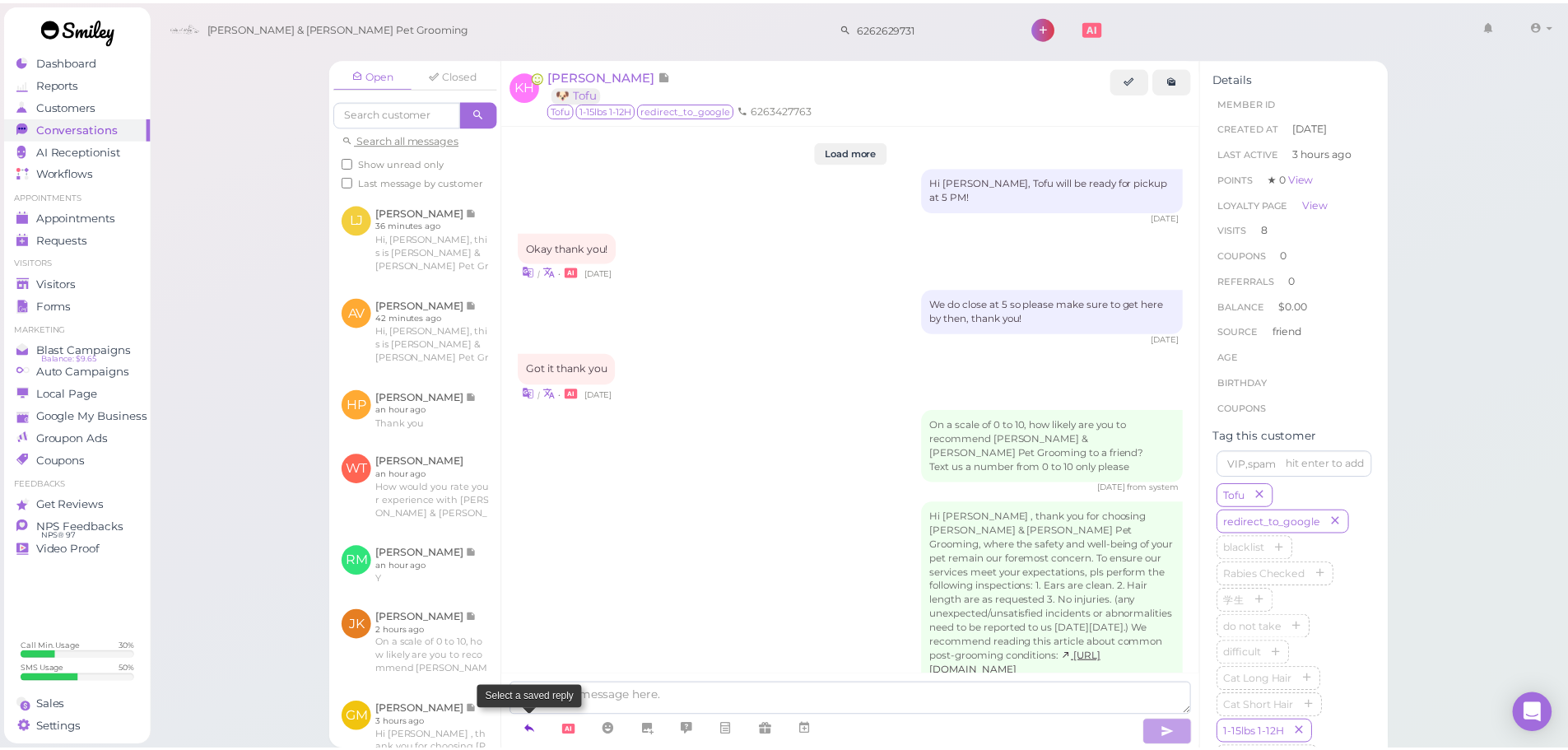
scroll to position [2854, 0]
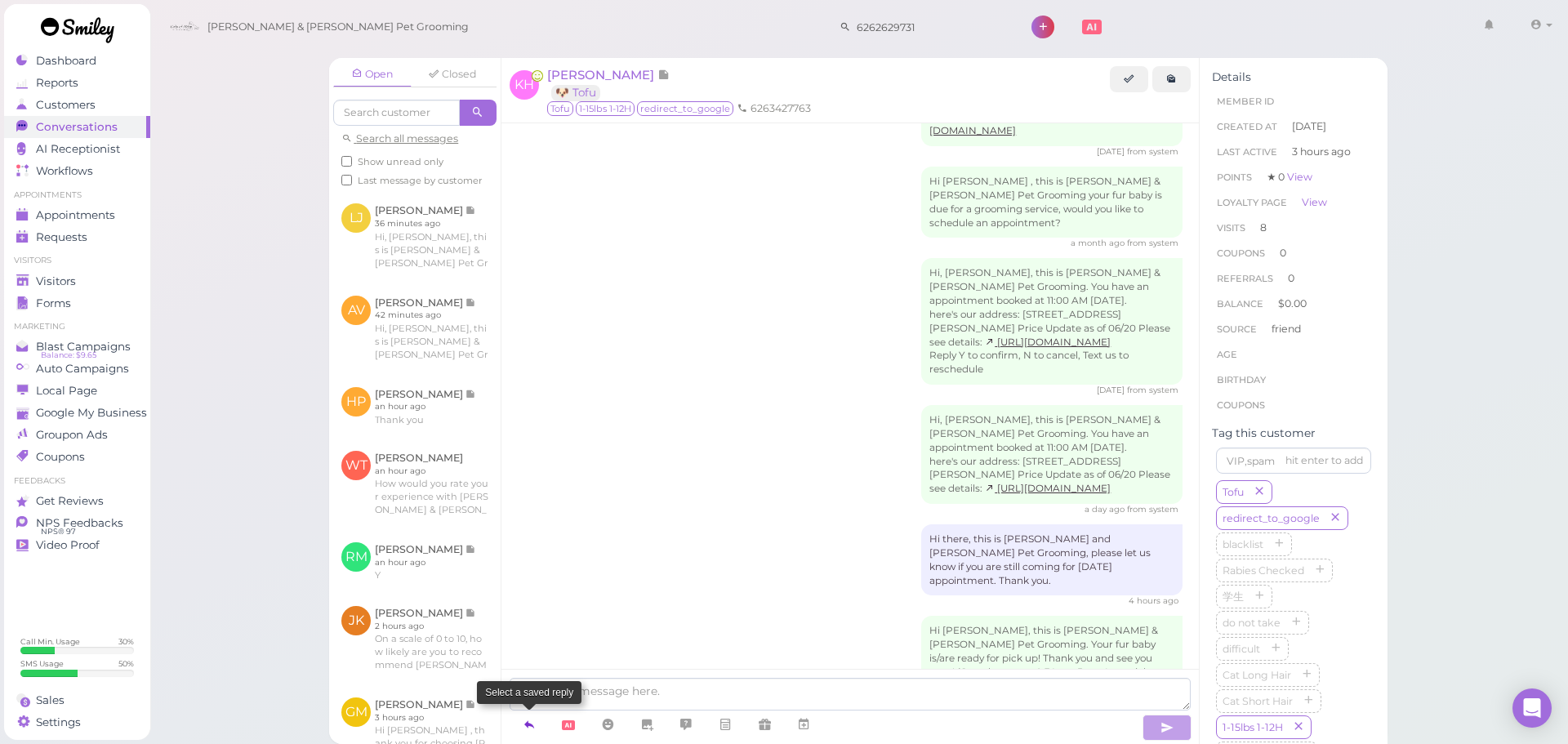
click at [535, 726] on icon at bounding box center [529, 724] width 13 height 17
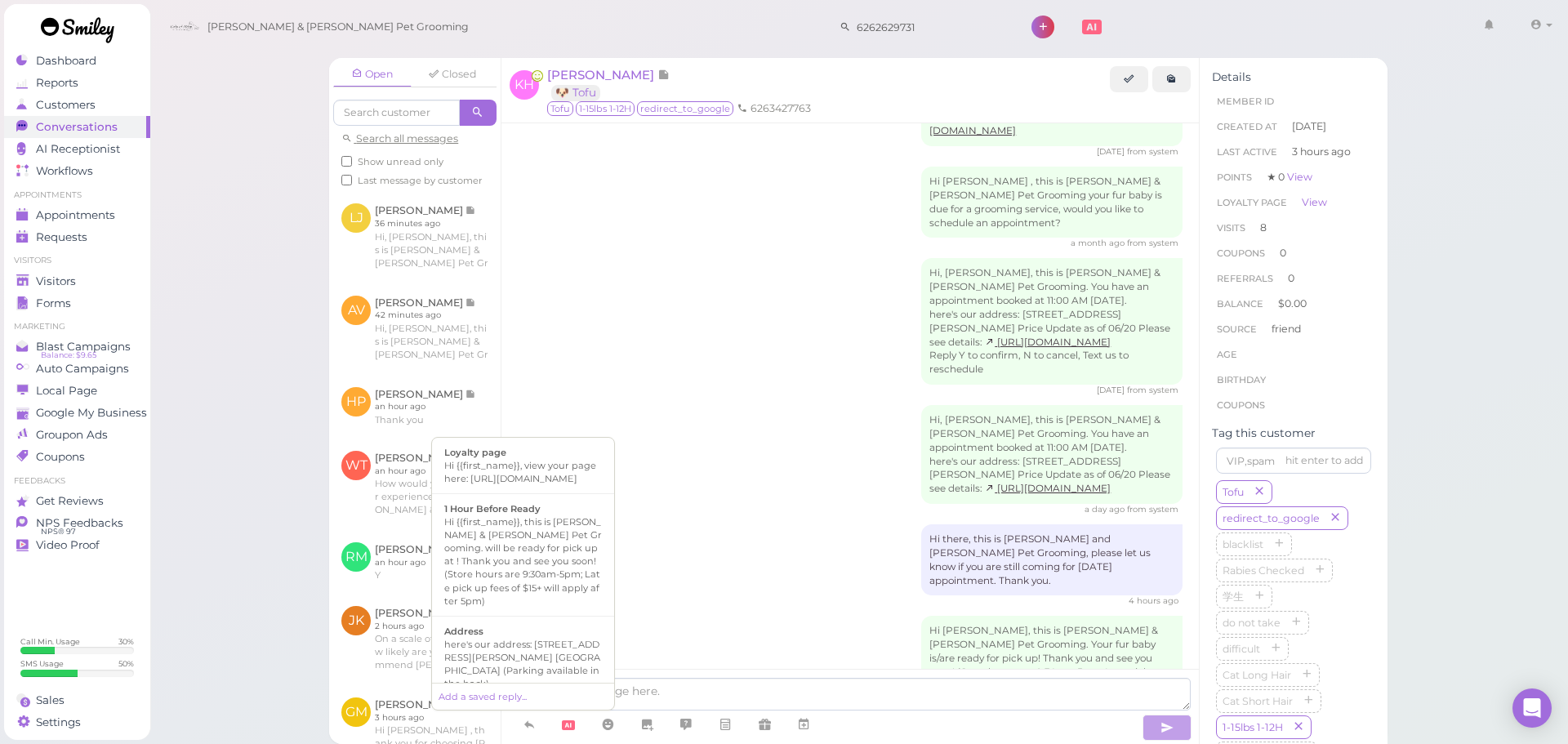
click at [812, 615] on div "Hi [PERSON_NAME], this is [PERSON_NAME] & [PERSON_NAME] Pet Grooming. Your fur …" at bounding box center [850, 664] width 665 height 98
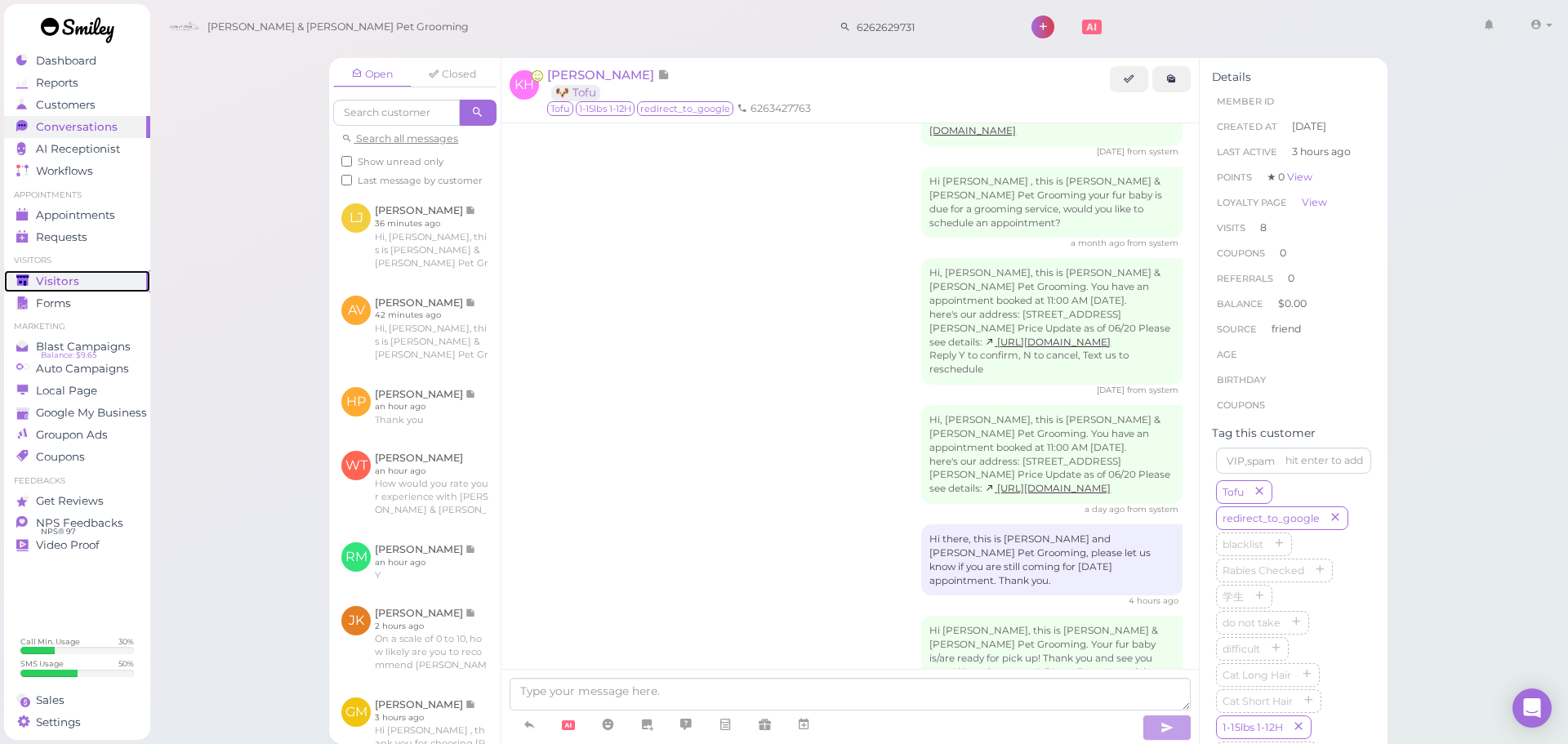
click at [25, 271] on link "Visitors" at bounding box center [78, 281] width 146 height 22
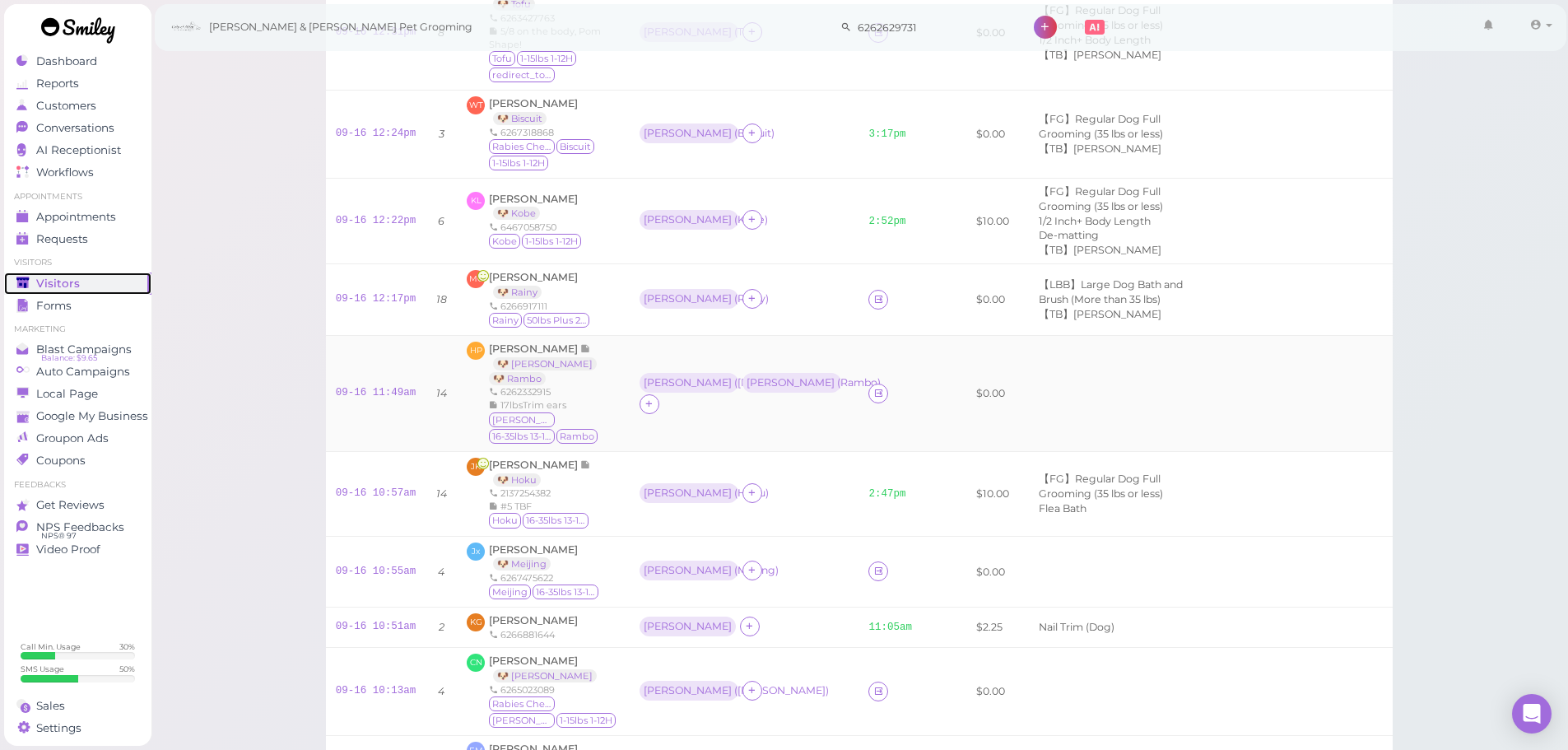
scroll to position [247, 0]
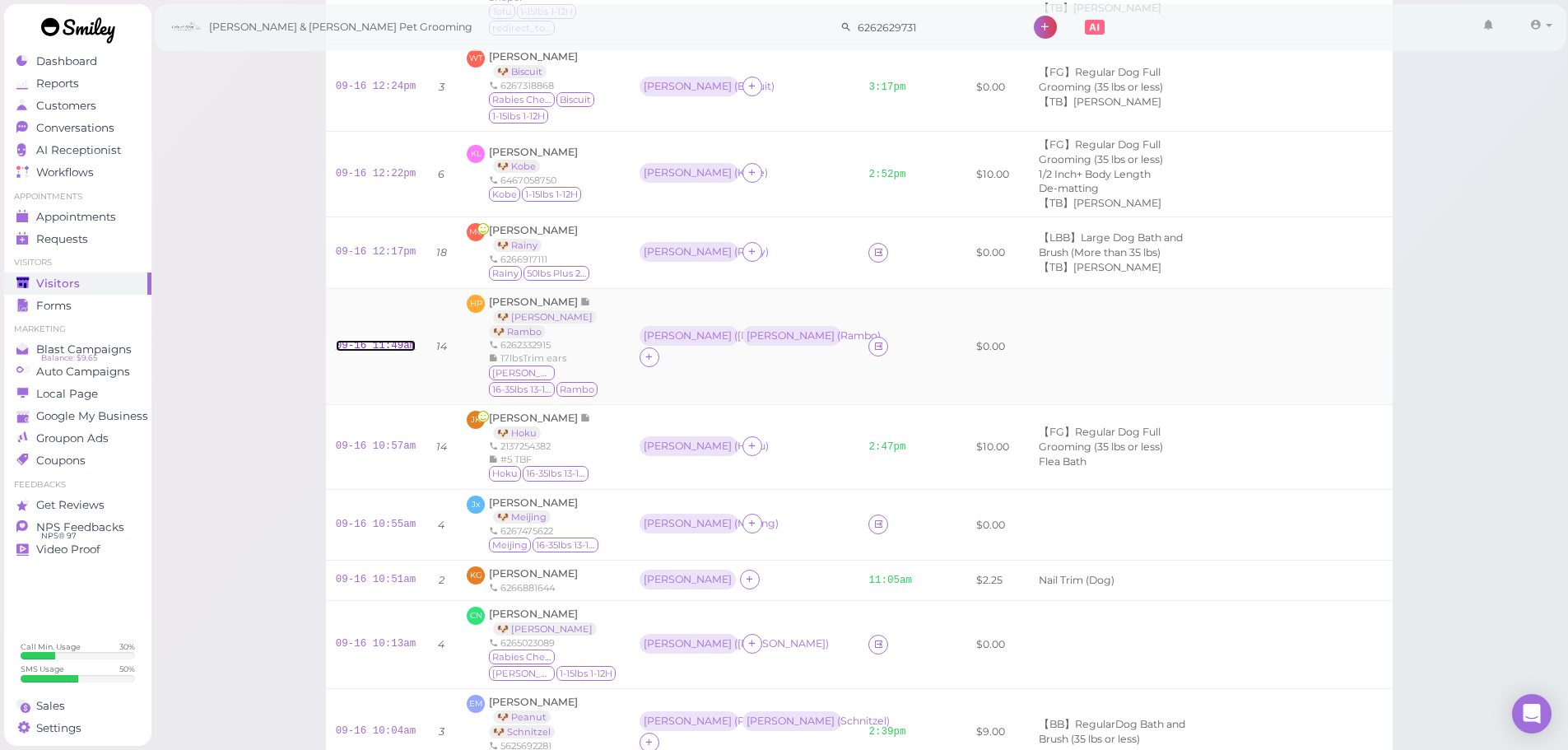
click at [353, 347] on link "09-16 11:49am" at bounding box center [376, 345] width 81 height 11
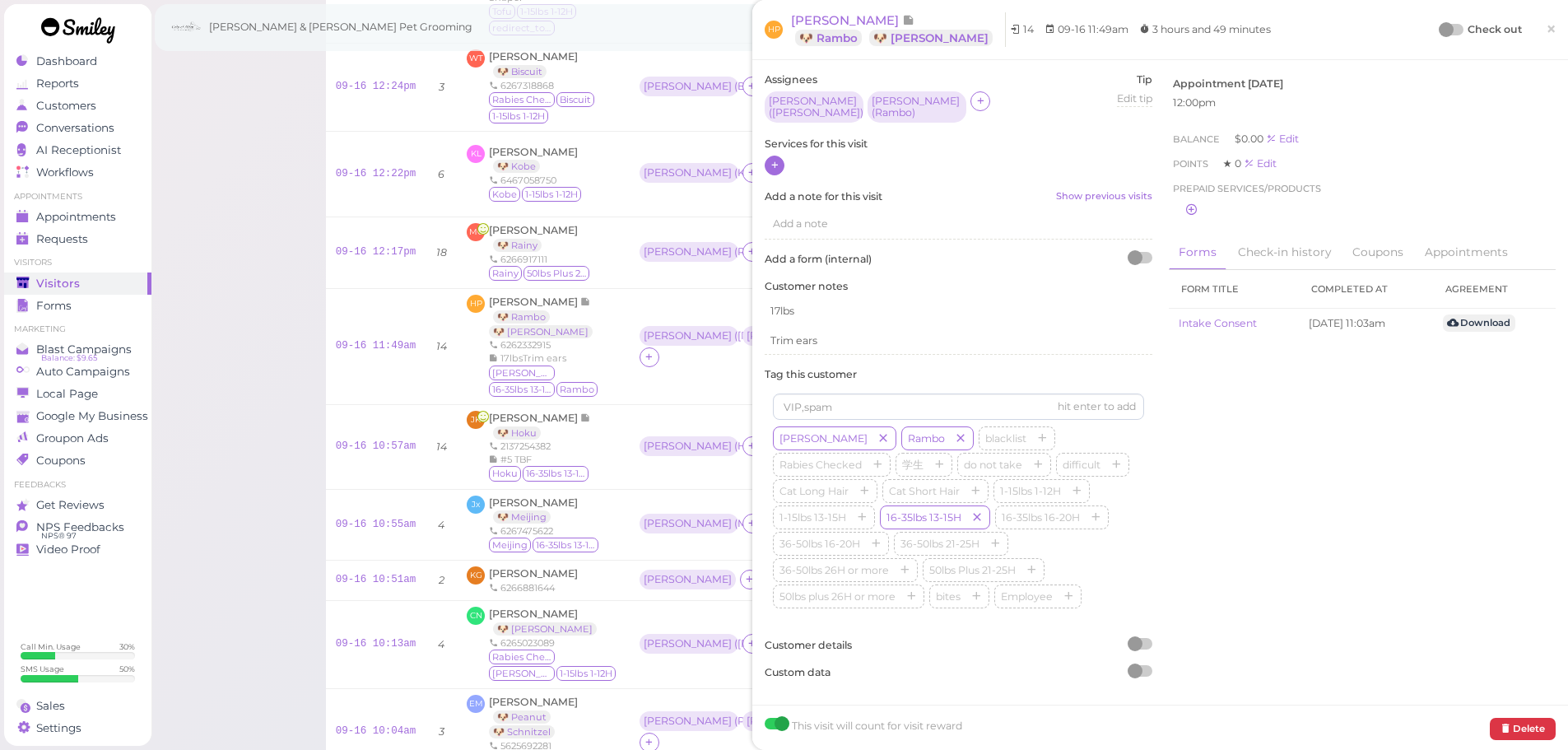
click at [778, 159] on icon at bounding box center [775, 165] width 11 height 12
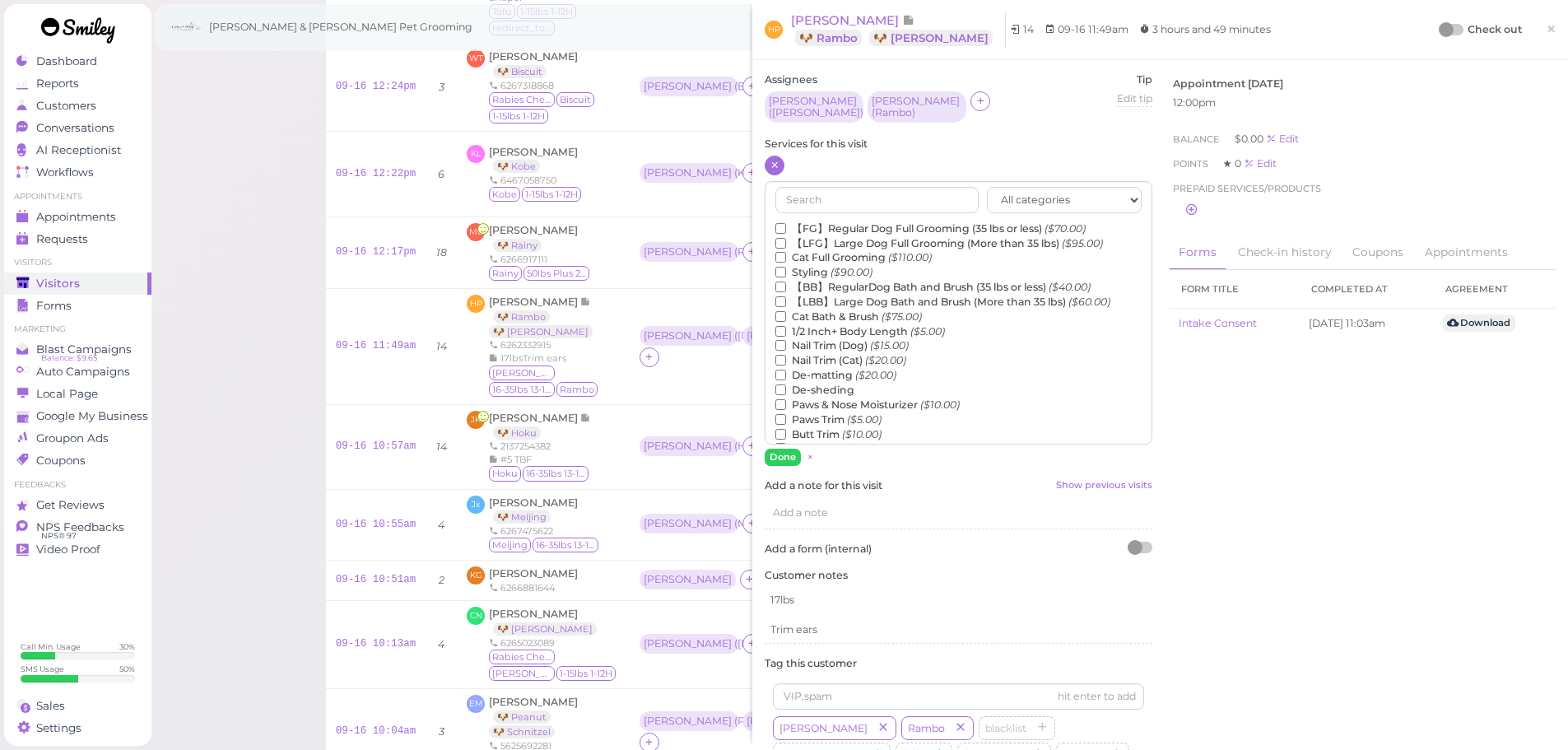
click at [804, 221] on label "【FG】Regular Dog Full Grooming (35 lbs or less) ($70.00)" at bounding box center [930, 228] width 310 height 15
click at [786, 223] on input "【FG】Regular Dog Full Grooming (35 lbs or less) ($70.00)" at bounding box center [781, 228] width 11 height 11
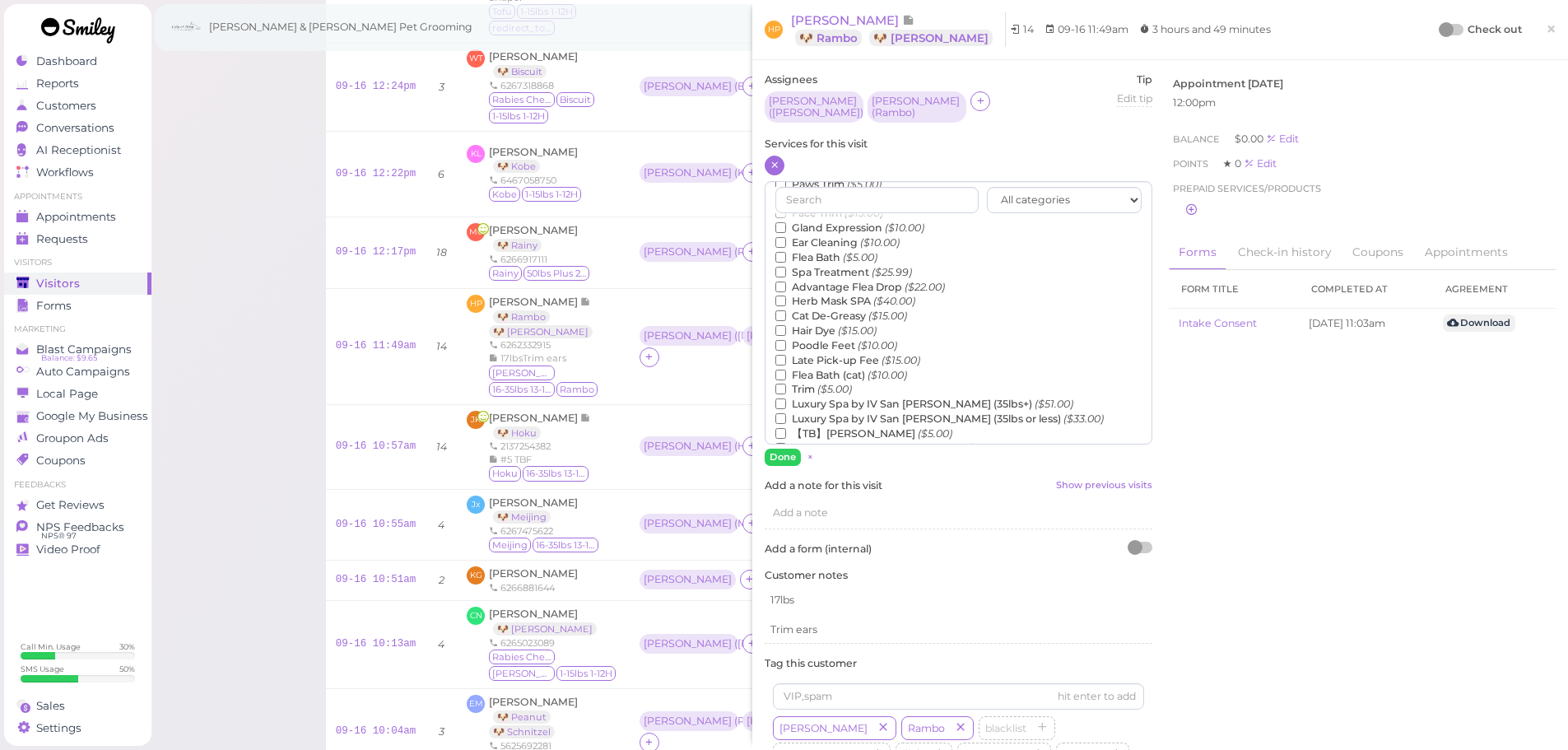
scroll to position [373, 0]
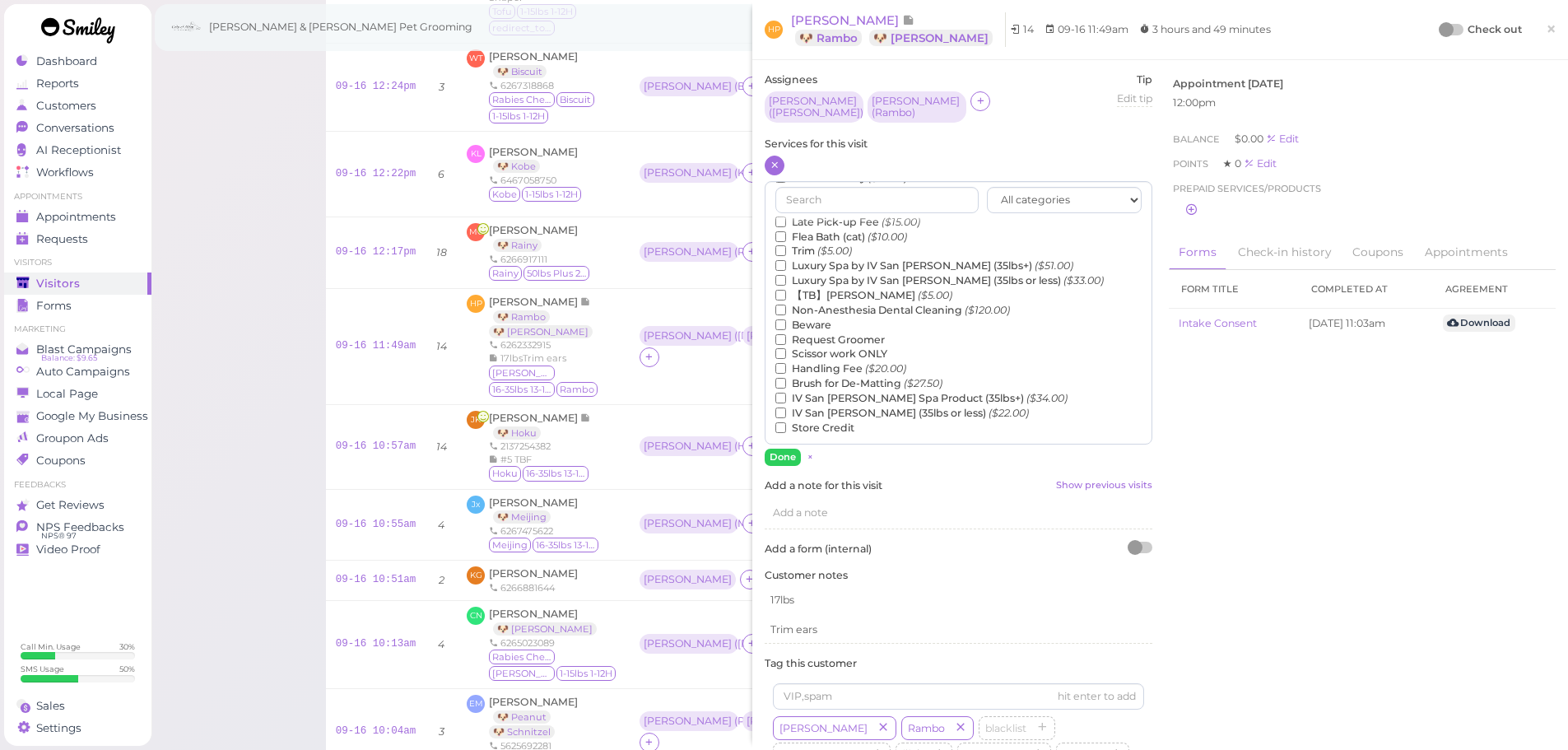
click at [816, 288] on label "【TB】Teeth Brushing ($5.00)" at bounding box center [863, 295] width 177 height 15
click at [786, 290] on input "【TB】Teeth Brushing ($5.00)" at bounding box center [781, 295] width 11 height 11
click at [776, 451] on button "Done" at bounding box center [782, 458] width 36 height 18
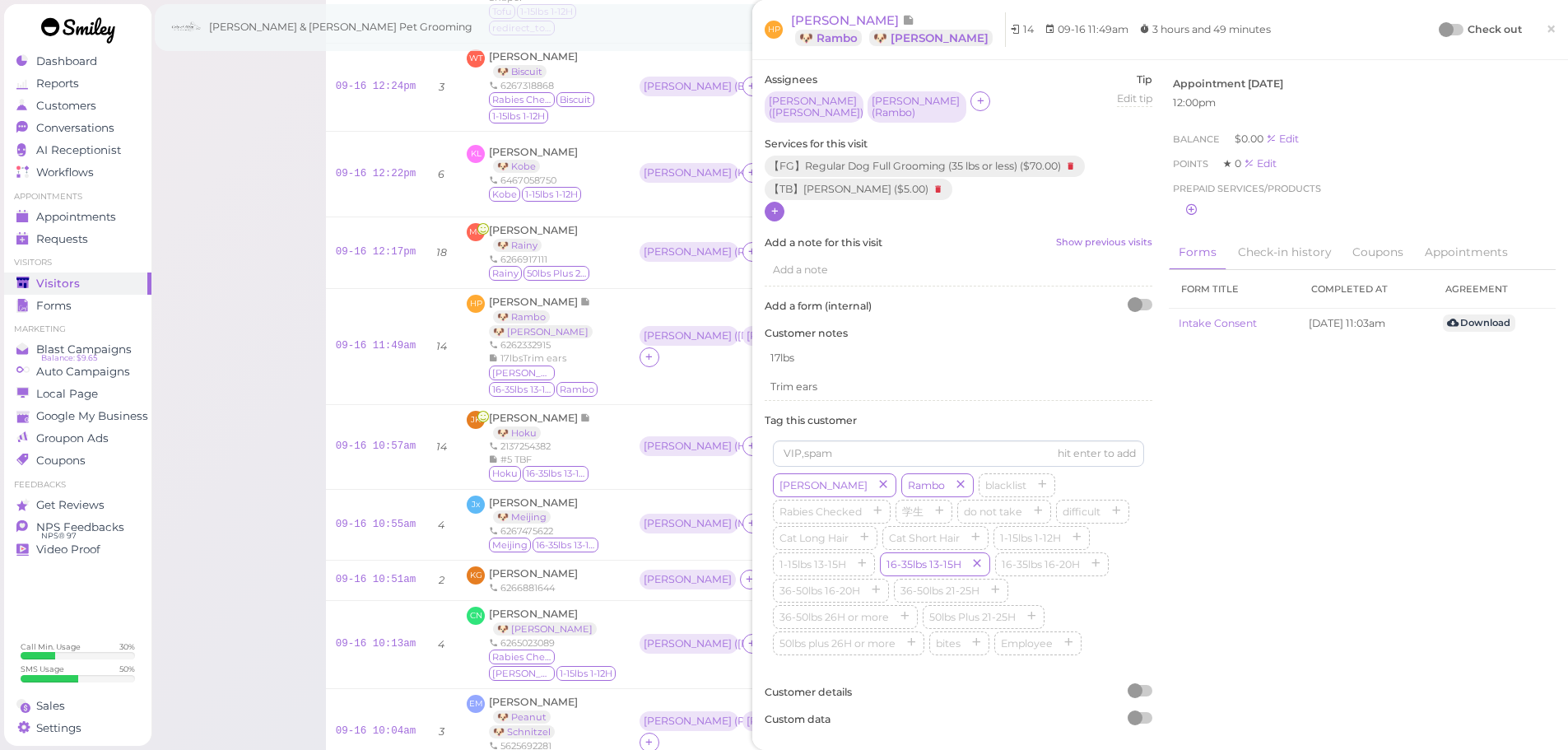
click at [1439, 25] on div at bounding box center [1446, 29] width 15 height 15
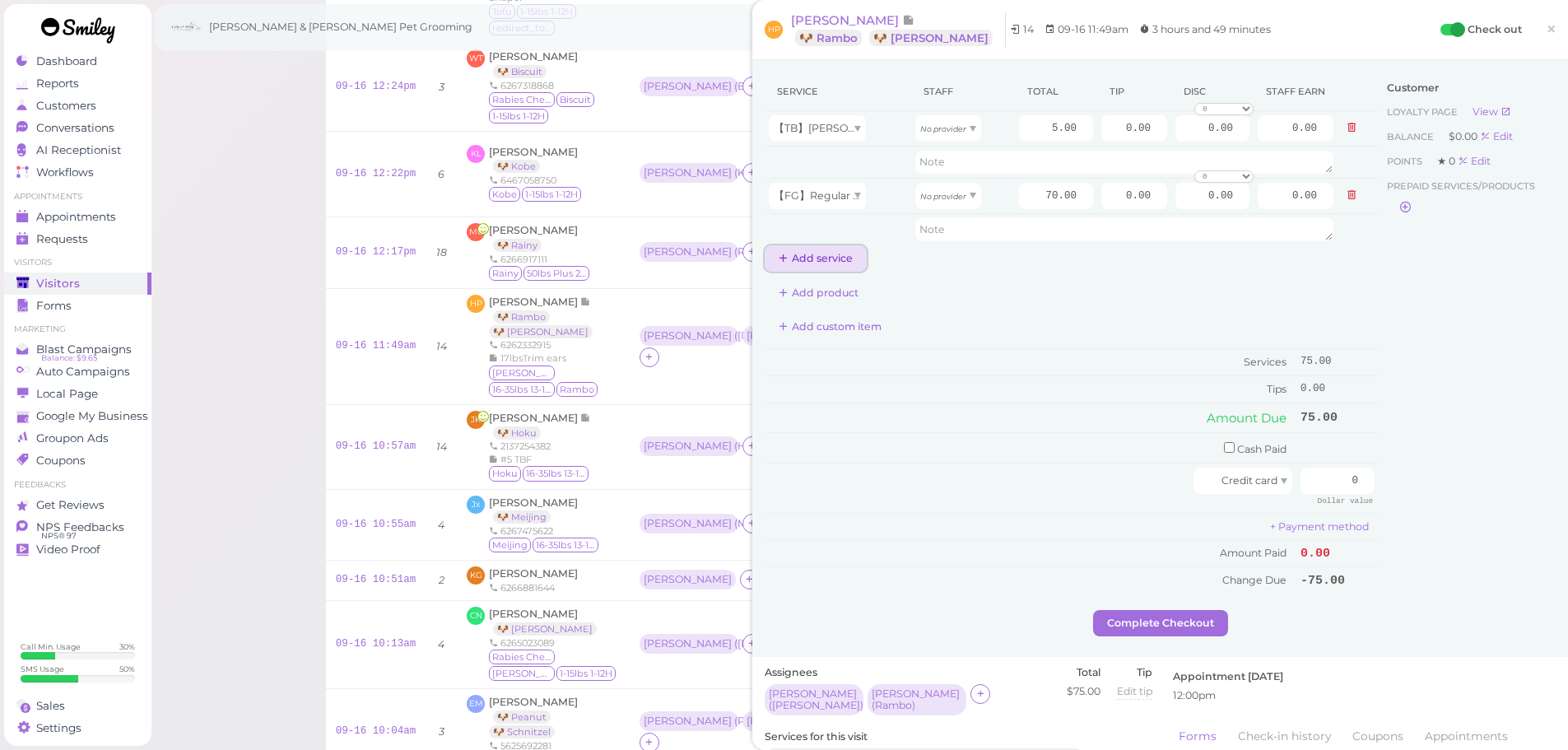
click at [787, 261] on icon at bounding box center [784, 258] width 11 height 12
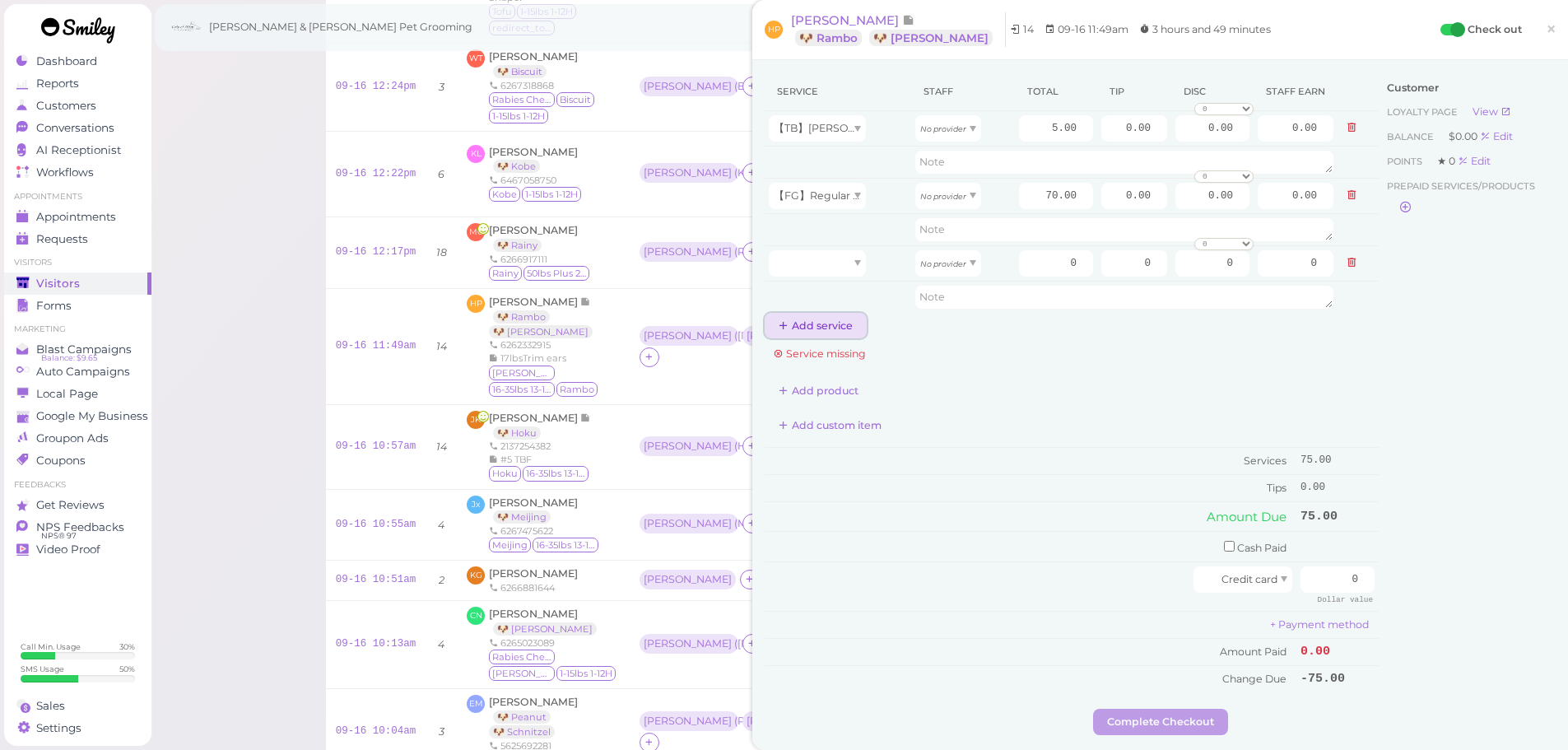
click at [804, 327] on button "Add service" at bounding box center [815, 326] width 102 height 26
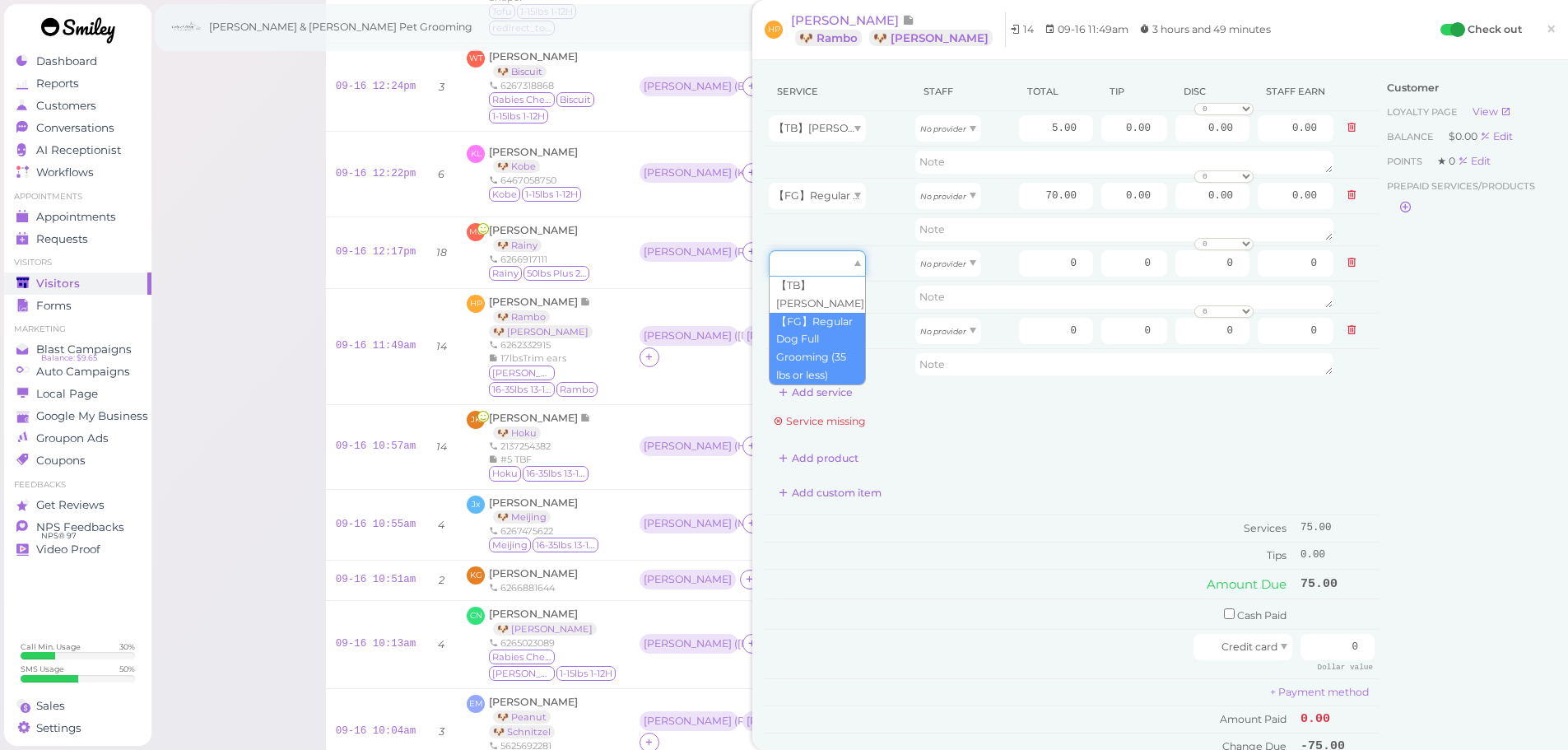
drag, startPoint x: 810, startPoint y: 263, endPoint x: 810, endPoint y: 319, distance: 56.0
type input "70.00"
drag, startPoint x: 810, startPoint y: 319, endPoint x: 811, endPoint y: 352, distance: 33.0
type input "5.00"
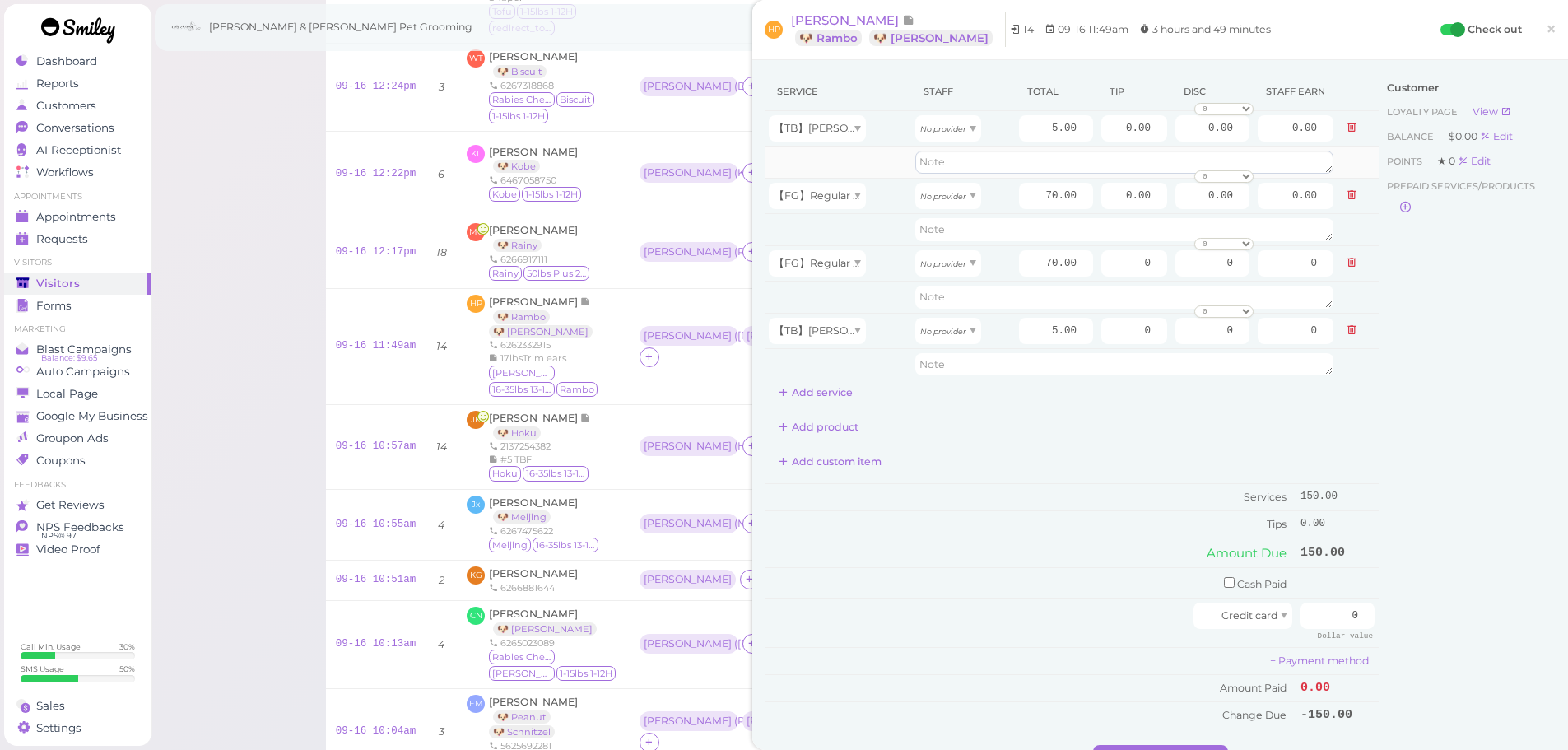
drag, startPoint x: 954, startPoint y: 148, endPoint x: 925, endPoint y: 123, distance: 38.3
click at [945, 155] on td at bounding box center [1124, 162] width 426 height 32
drag, startPoint x: 926, startPoint y: 141, endPoint x: 927, endPoint y: 159, distance: 18.0
type input "2.15"
drag, startPoint x: 929, startPoint y: 193, endPoint x: 932, endPoint y: 227, distance: 34.1
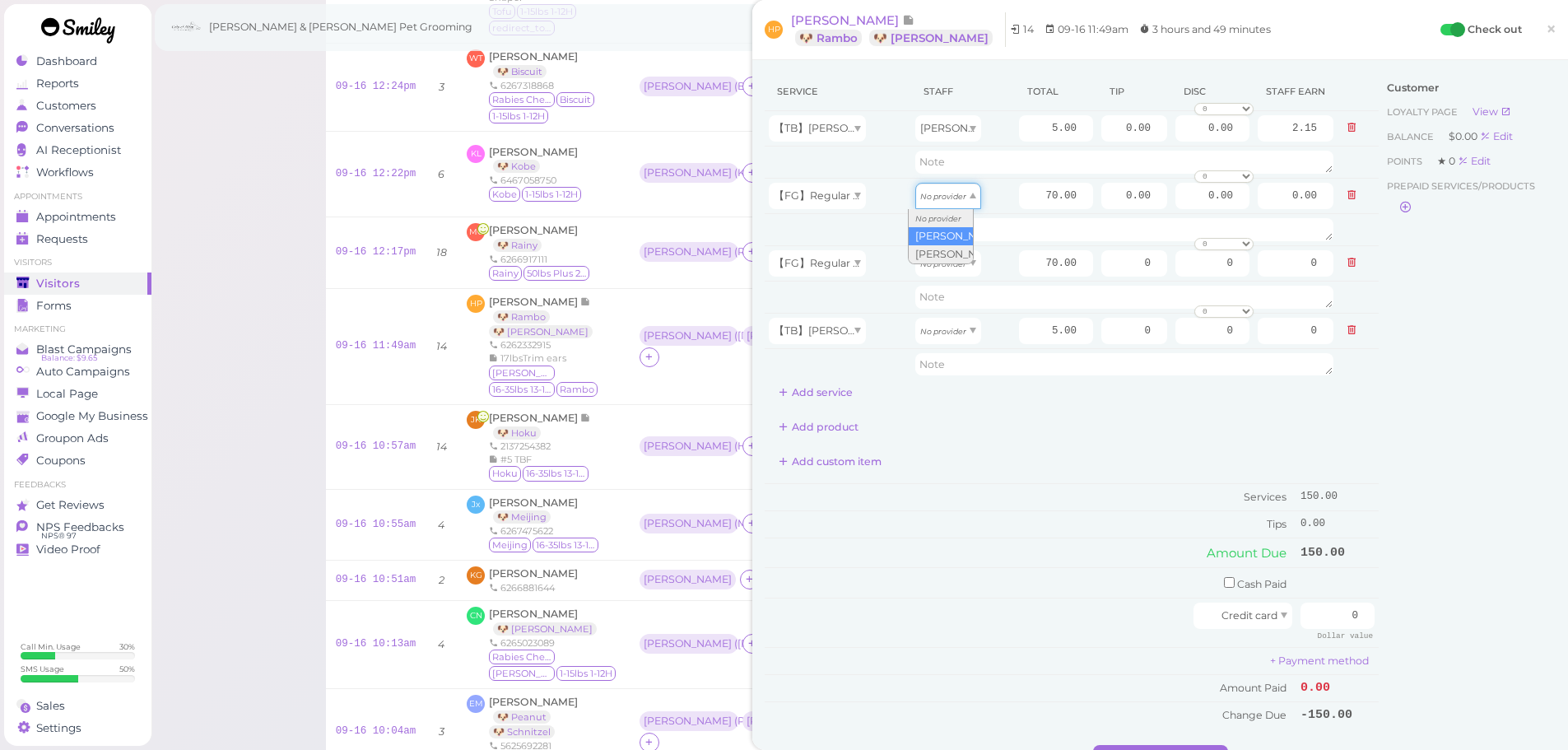
type input "30.10"
drag, startPoint x: 936, startPoint y: 286, endPoint x: 936, endPoint y: 269, distance: 17.0
click at [936, 278] on tbody "【TB】[PERSON_NAME] [PERSON_NAME] 5.00 0.00 0.00 0 10% off 15% off 20% off 25% of…" at bounding box center [1071, 245] width 614 height 269
drag, startPoint x: 935, startPoint y: 265, endPoint x: 937, endPoint y: 316, distance: 51.0
type input "36.40"
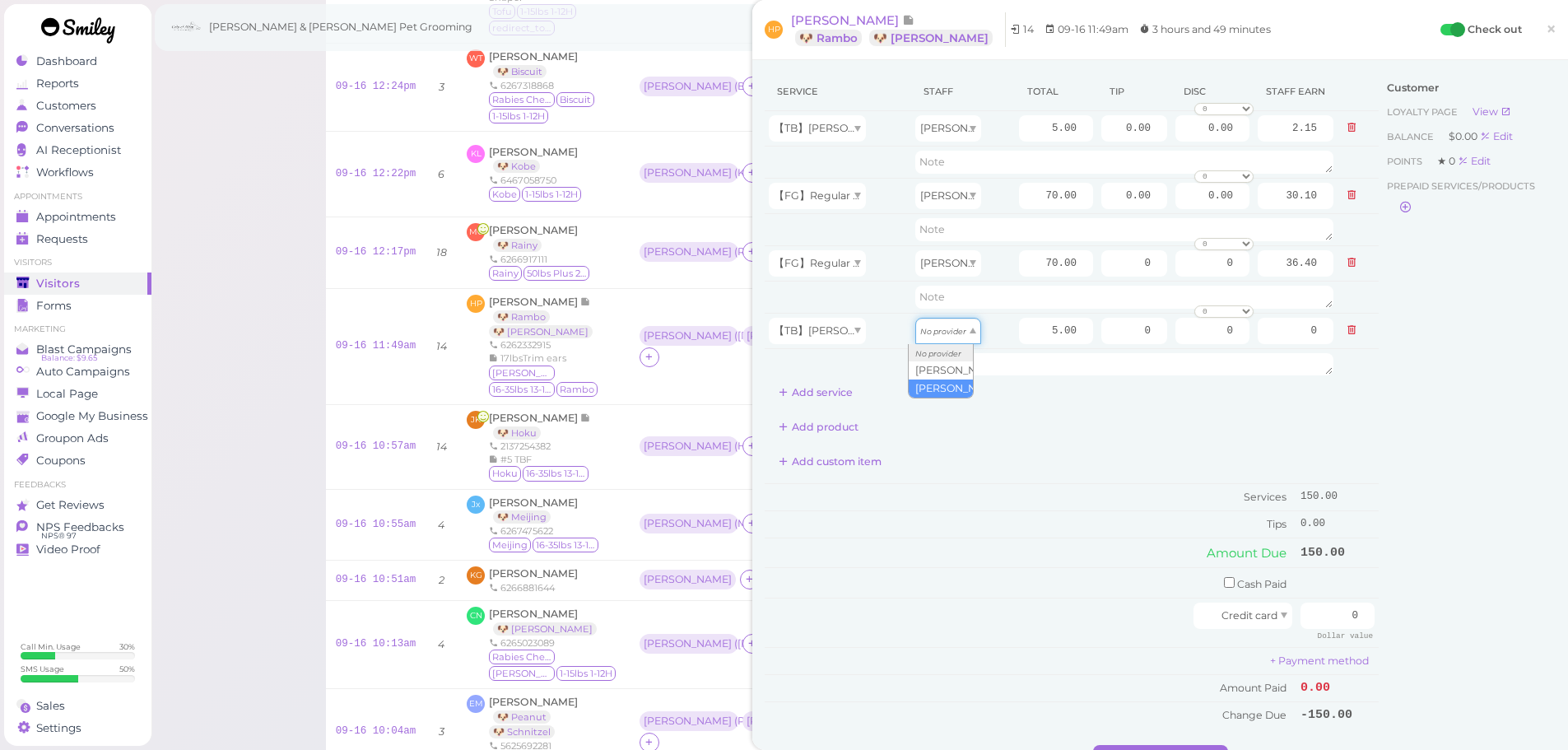
drag, startPoint x: 936, startPoint y: 334, endPoint x: 943, endPoint y: 382, distance: 48.5
type input "2.60"
click at [1019, 268] on input "70.00" at bounding box center [1056, 263] width 74 height 26
type input "80.00"
type input "41.60"
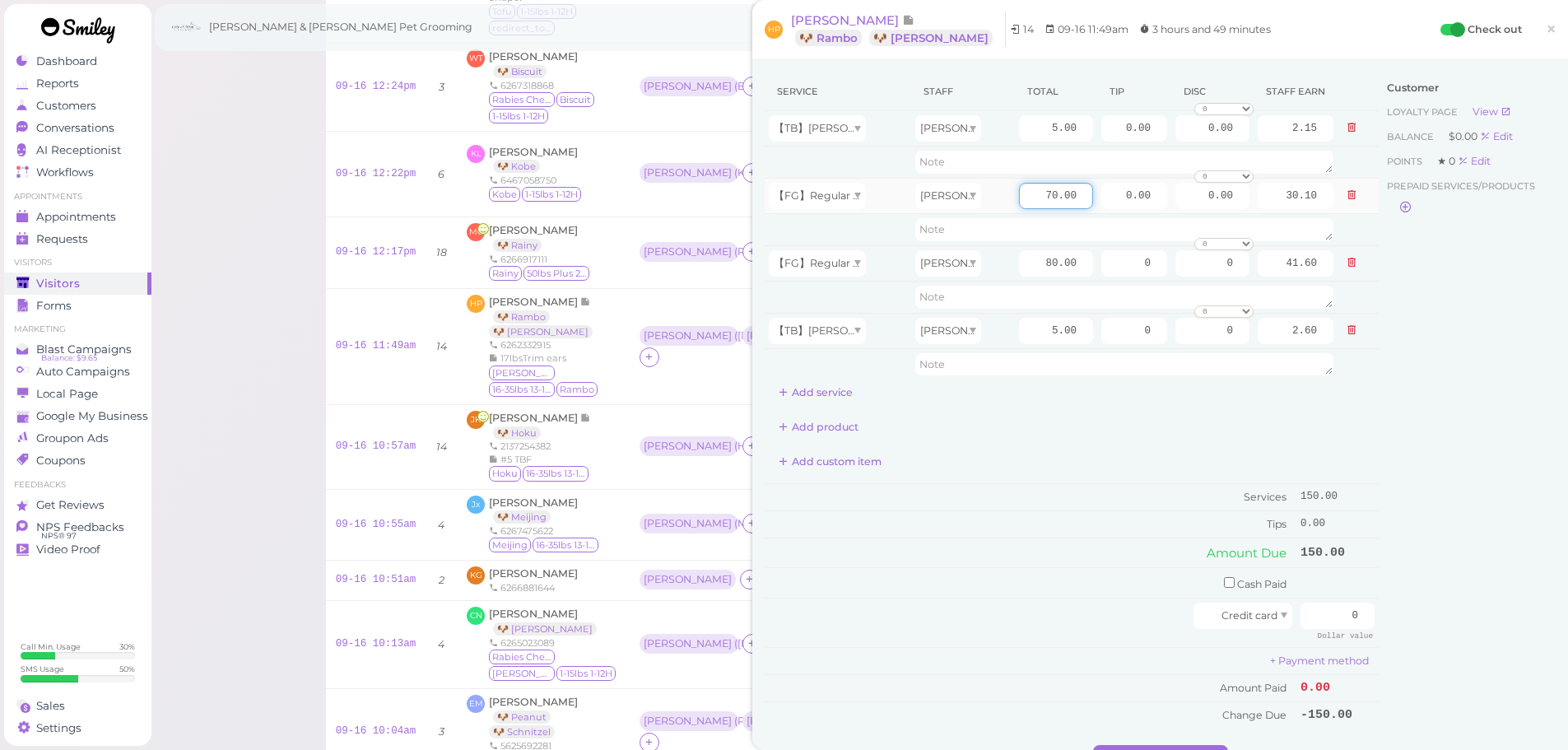
click at [1019, 198] on input "70.00" at bounding box center [1056, 196] width 74 height 26
type input "80.00"
type input "34.40"
drag, startPoint x: 1100, startPoint y: 195, endPoint x: 1205, endPoint y: 215, distance: 106.9
click at [1205, 215] on tbody "【TB】[PERSON_NAME] [PERSON_NAME] 5.00 0.00 0.00 0 10% off 15% off 20% off 25% of…" at bounding box center [1071, 245] width 614 height 269
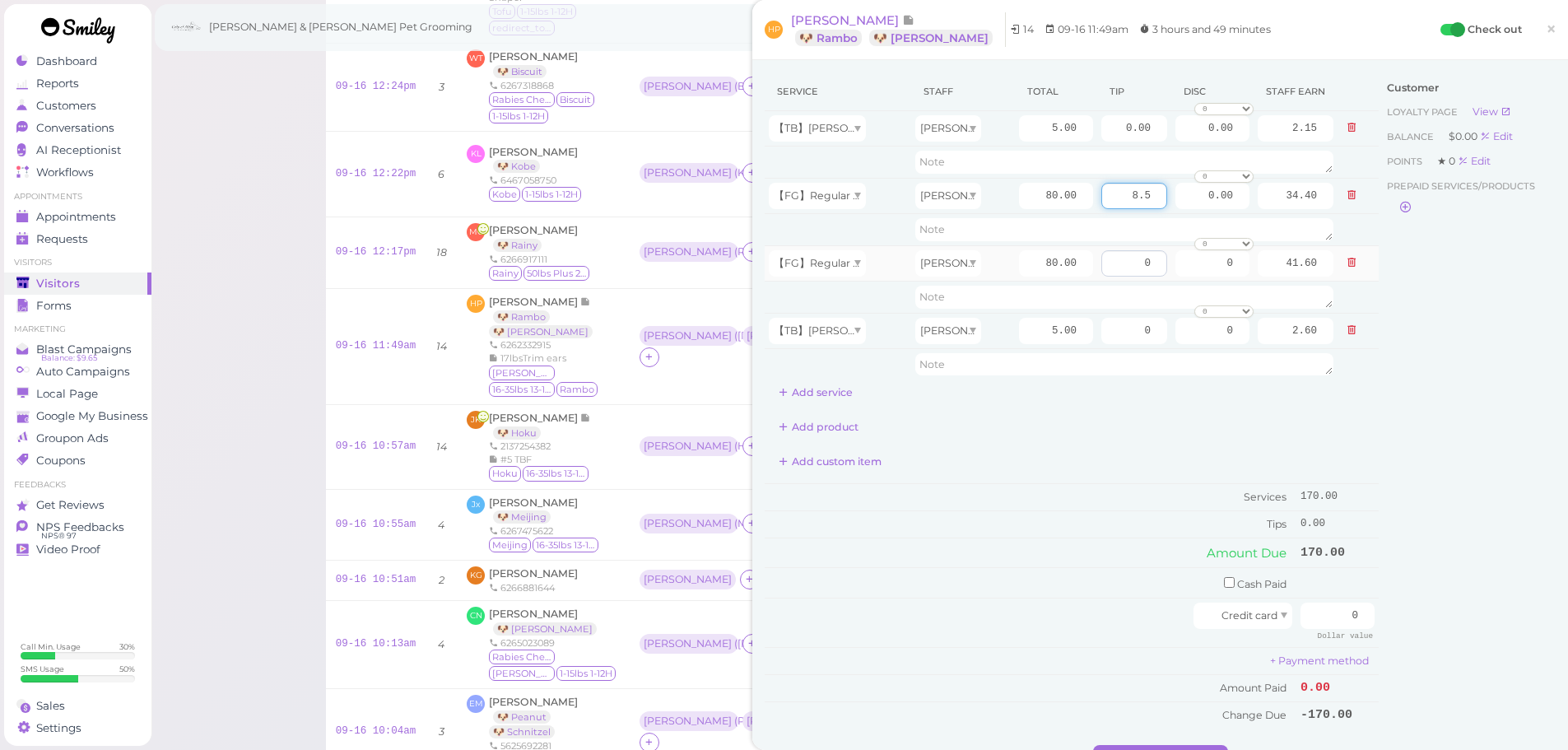
type input "8.5"
drag, startPoint x: 1104, startPoint y: 267, endPoint x: 1245, endPoint y: 291, distance: 143.0
click at [1245, 291] on tbody "【TB】[PERSON_NAME] [PERSON_NAME] 5.00 0.00 0.00 0 10% off 15% off 20% off 25% of…" at bounding box center [1071, 245] width 614 height 269
type input "8.5"
drag, startPoint x: 1456, startPoint y: 538, endPoint x: 1365, endPoint y: 597, distance: 108.5
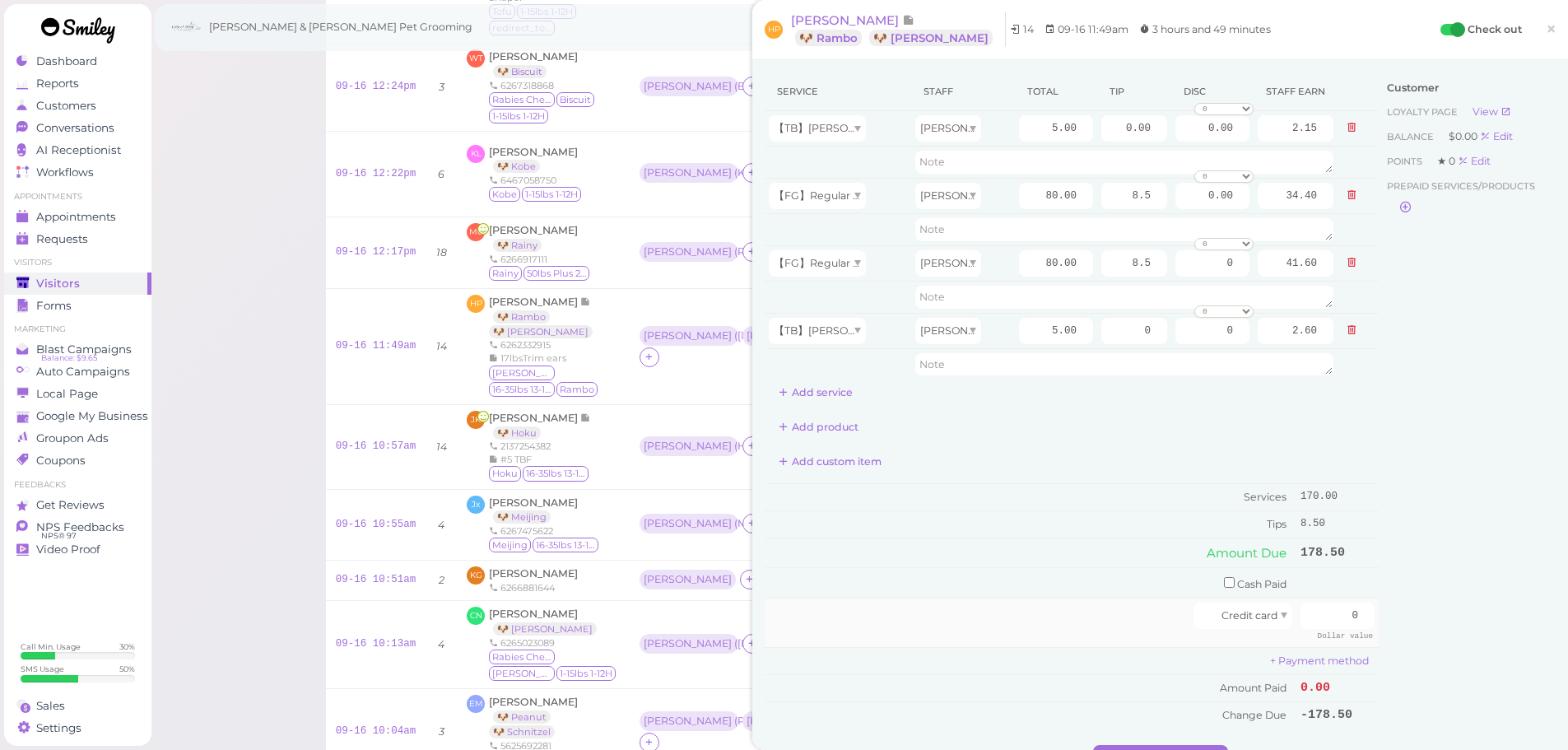
click at [1455, 538] on div "Customer Loyalty page View Balance $0.00 Edit Points ★ 0 Edit Prepaid services/…" at bounding box center [1466, 408] width 177 height 673
drag, startPoint x: 1319, startPoint y: 617, endPoint x: 1579, endPoint y: 657, distance: 263.1
click at [1567, 656] on html "Dashboard Reports Customers Conversations 0" at bounding box center [784, 671] width 1568 height 1836
type input "187"
click at [1456, 615] on div "Customer Loyalty page View Balance $0.00 Edit Points ★ 0 Edit Prepaid services/…" at bounding box center [1466, 408] width 177 height 673
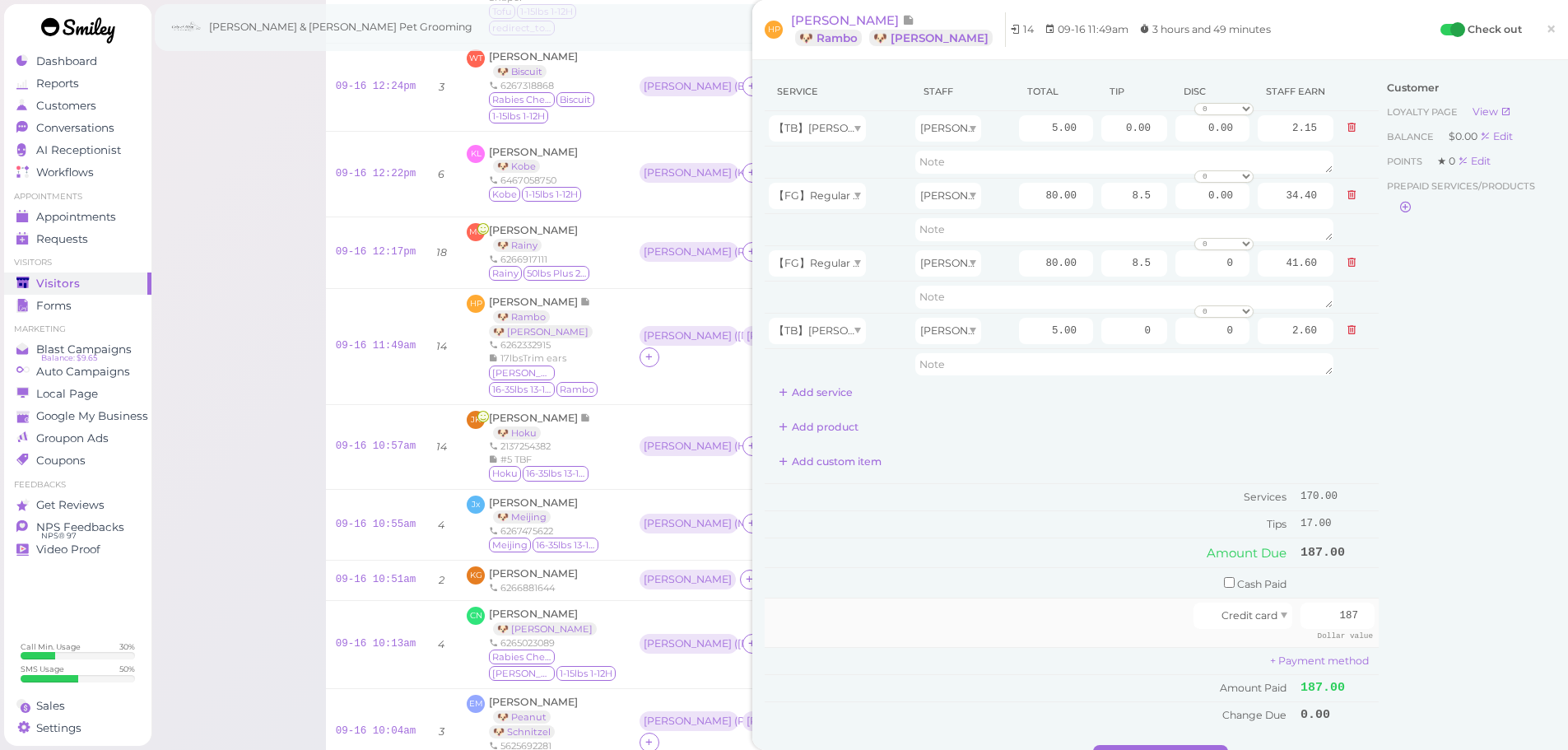
scroll to position [83, 0]
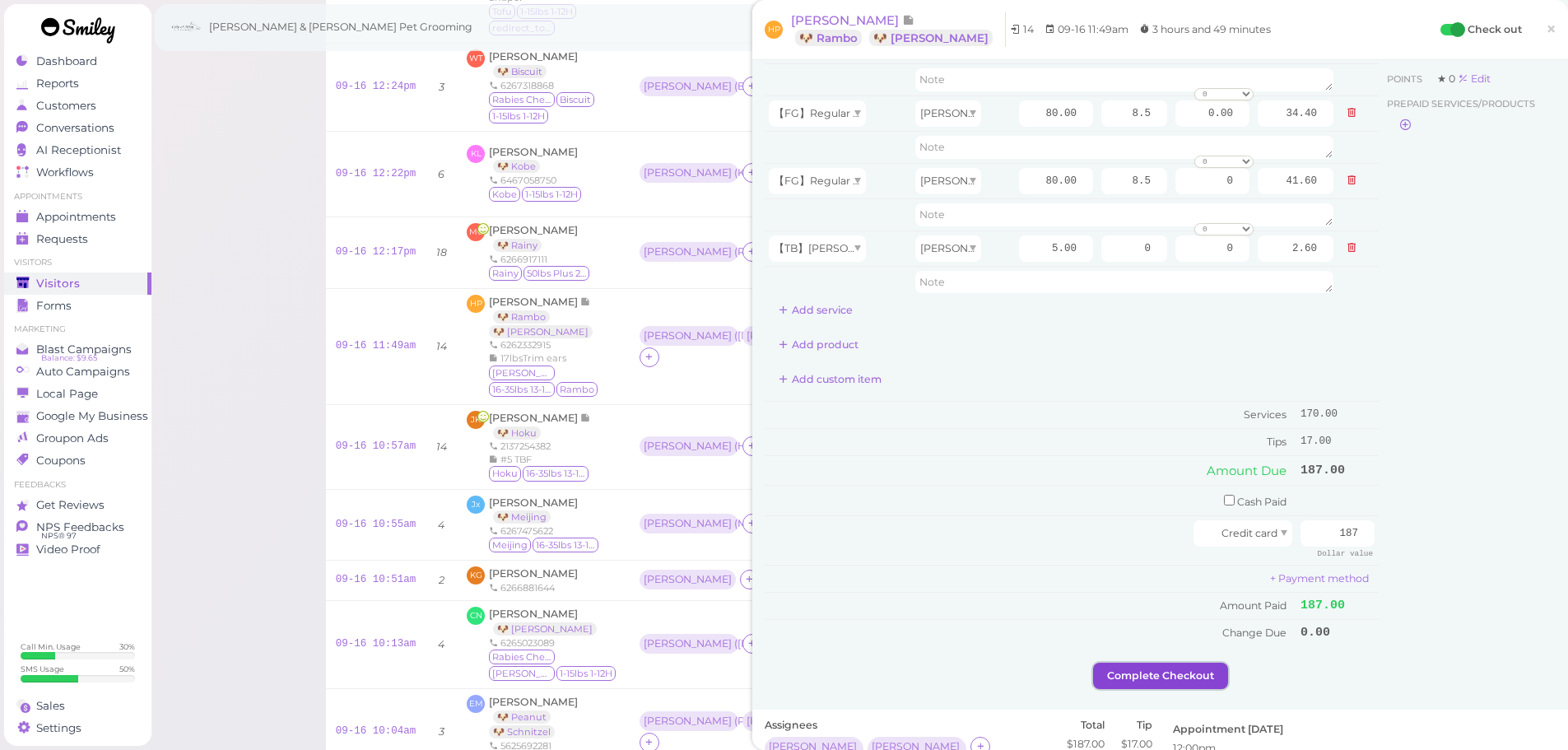
click at [1160, 674] on button "Complete Checkout" at bounding box center [1160, 675] width 135 height 26
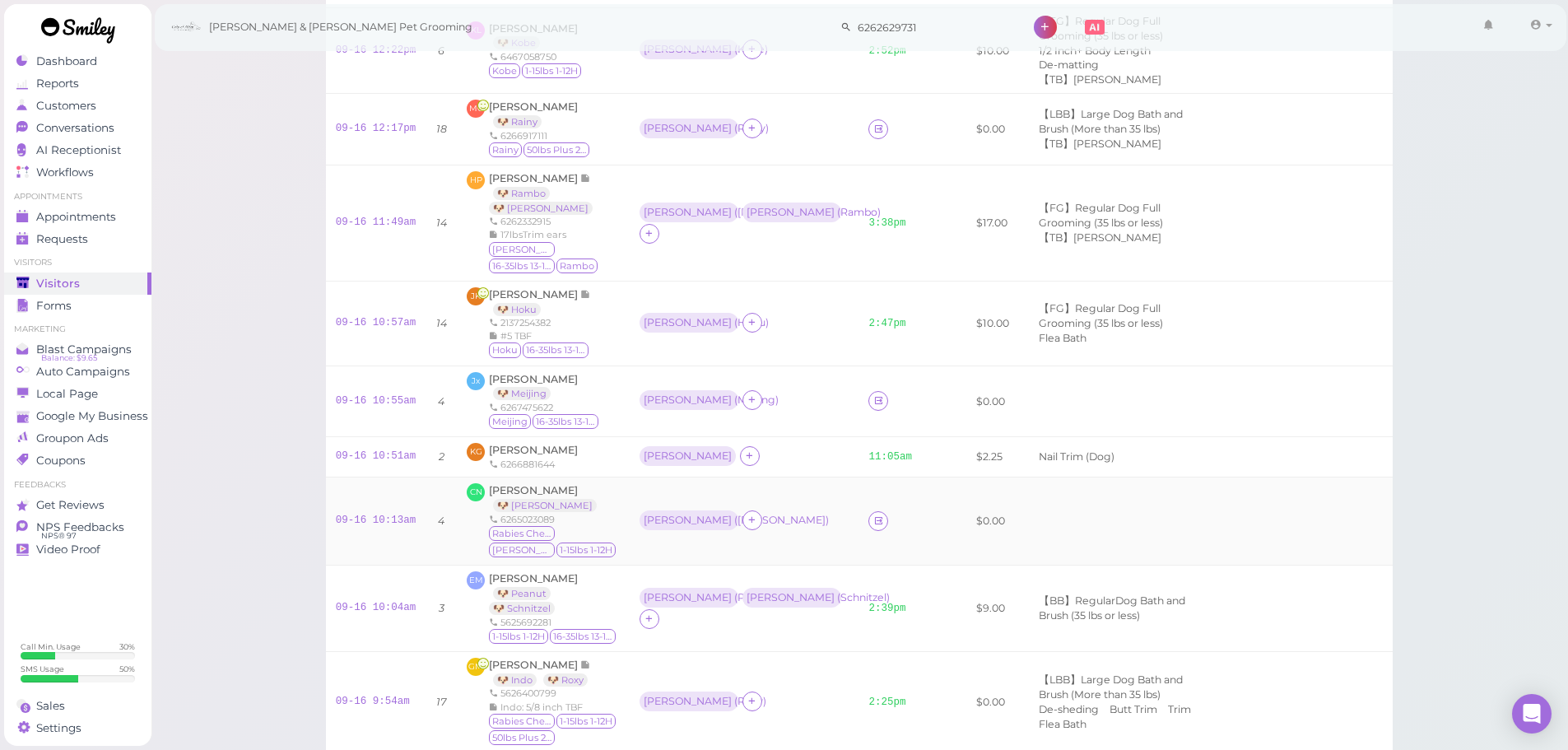
scroll to position [411, 0]
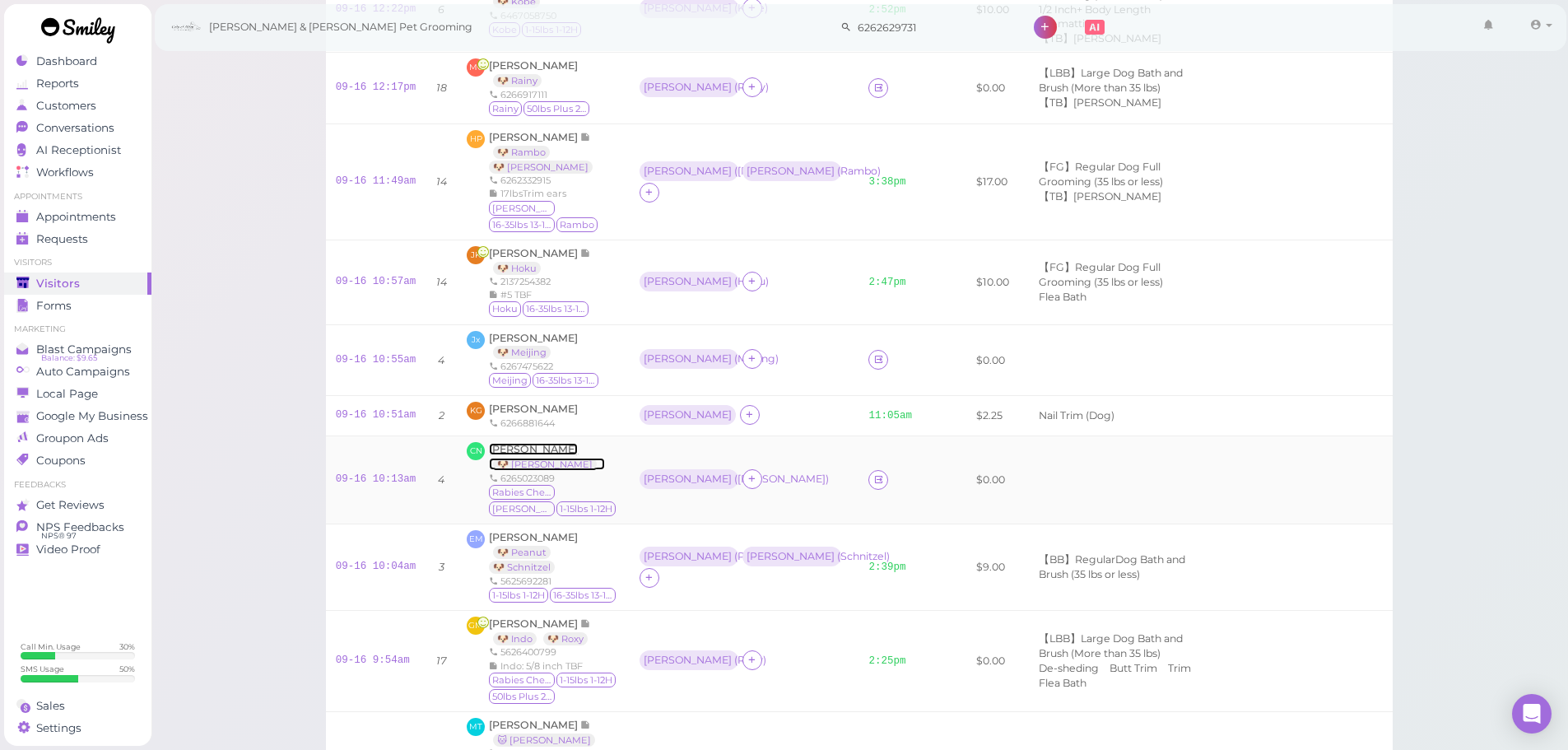
click at [505, 451] on span "[PERSON_NAME]" at bounding box center [533, 449] width 89 height 12
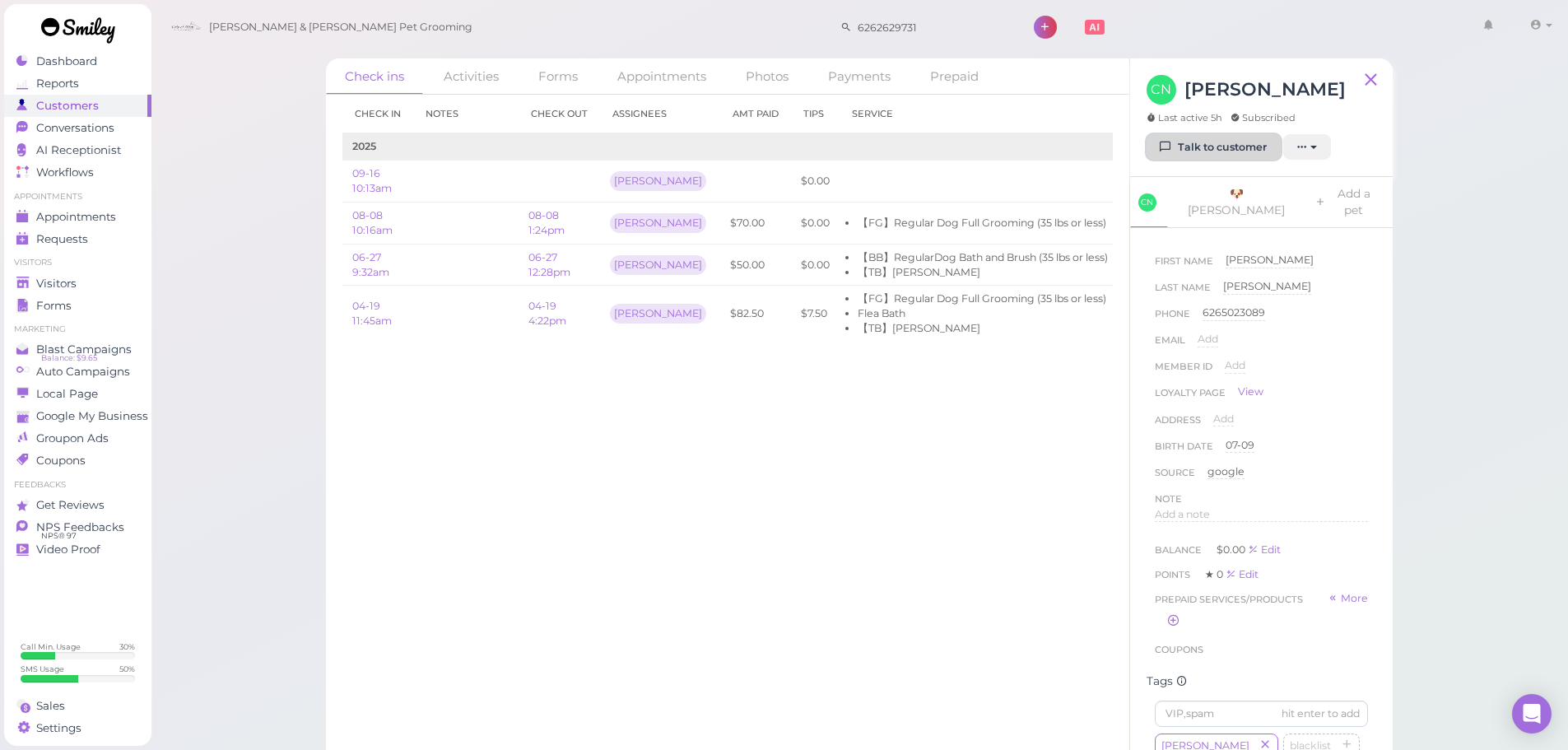
click at [1225, 139] on link "Talk to customer" at bounding box center [1213, 148] width 134 height 26
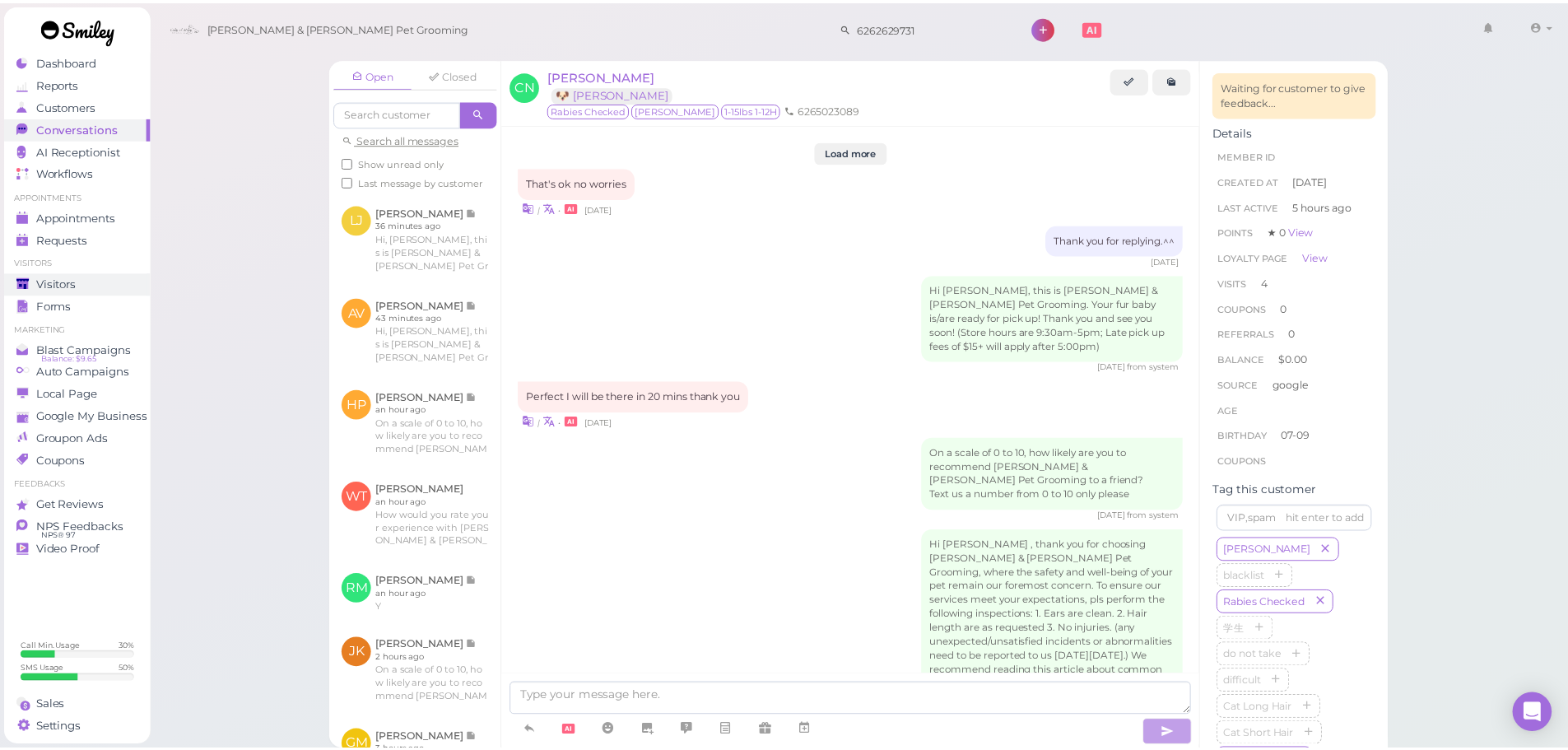
scroll to position [3142, 0]
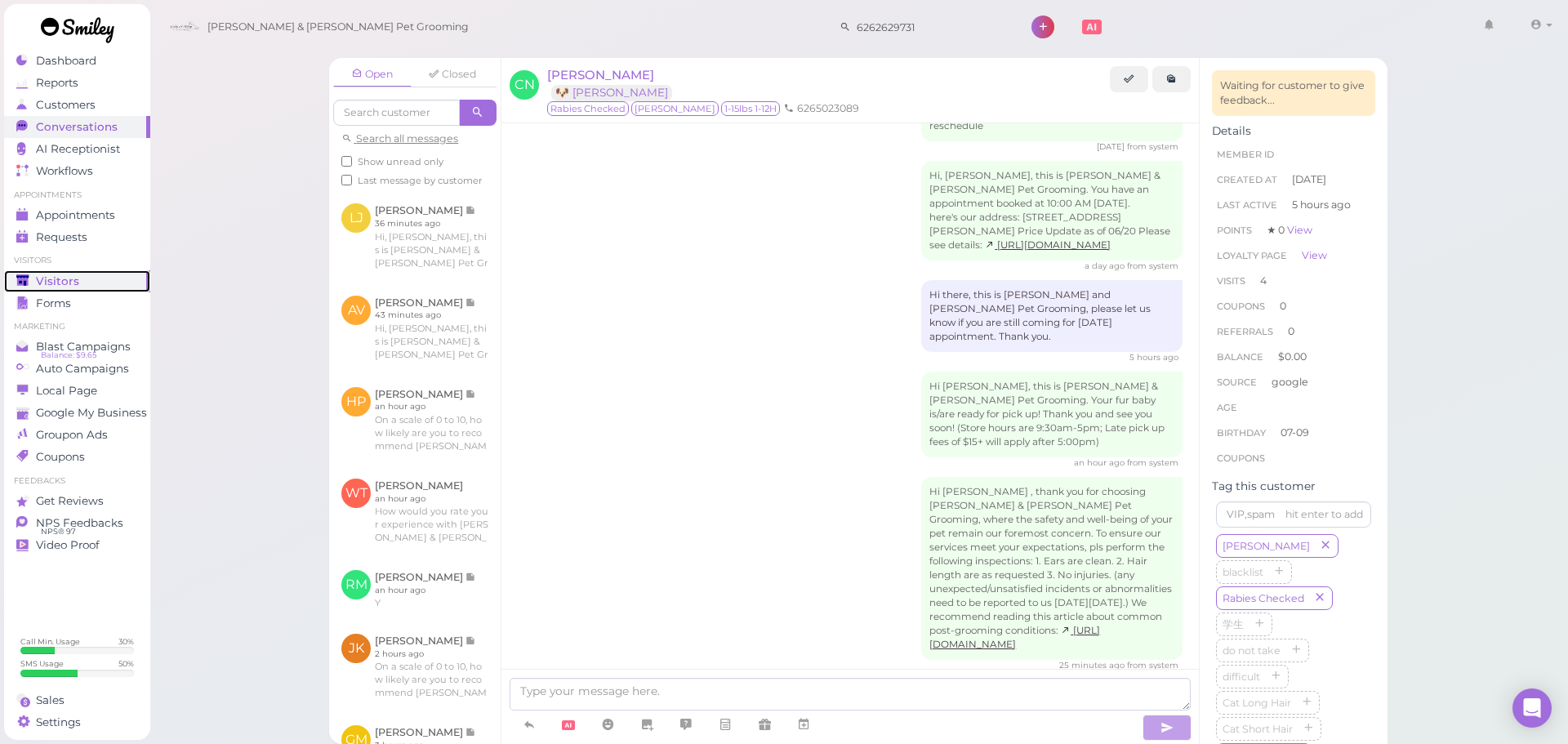
click at [106, 284] on div "Visitors" at bounding box center [75, 281] width 118 height 14
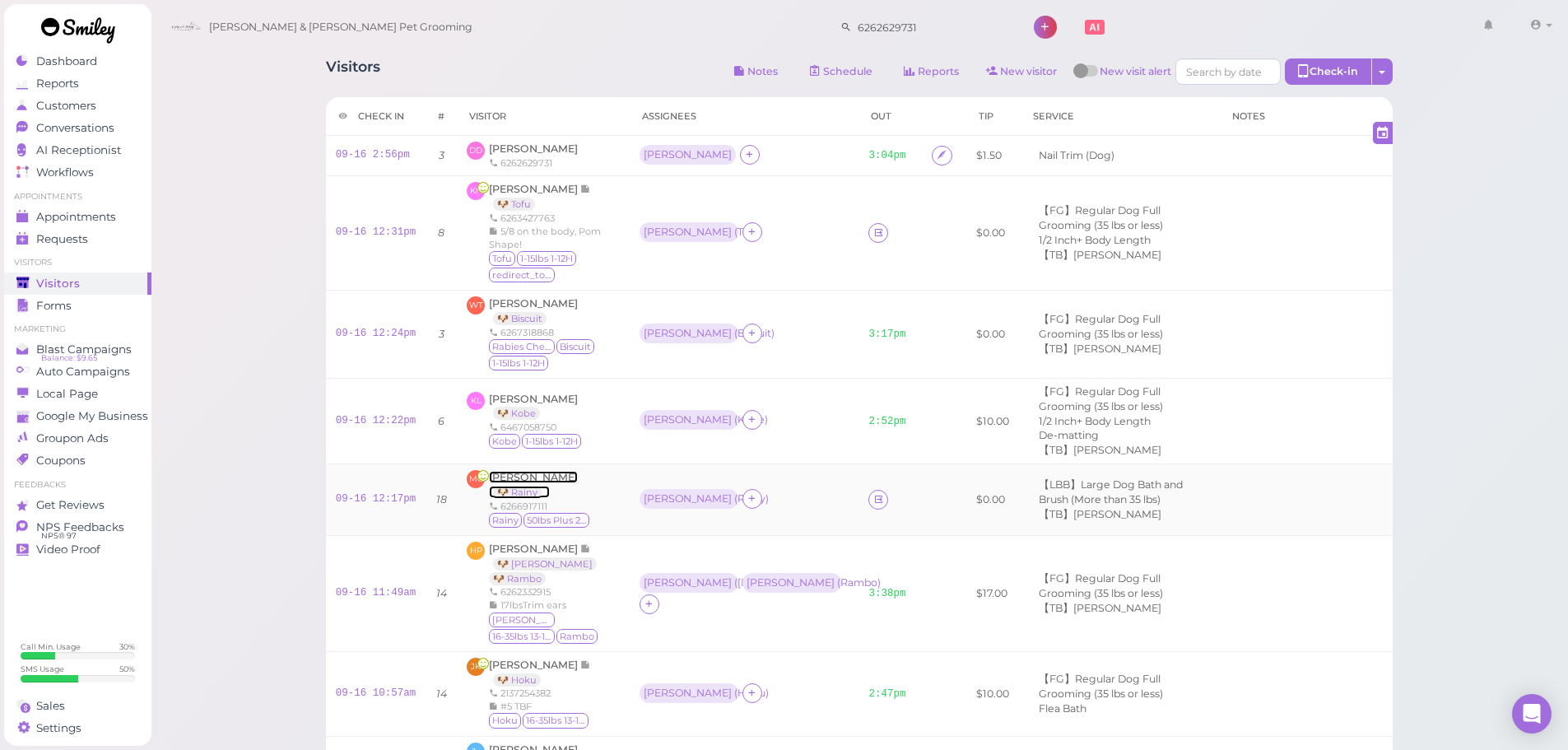
click at [538, 479] on span "[PERSON_NAME]" at bounding box center [533, 477] width 89 height 12
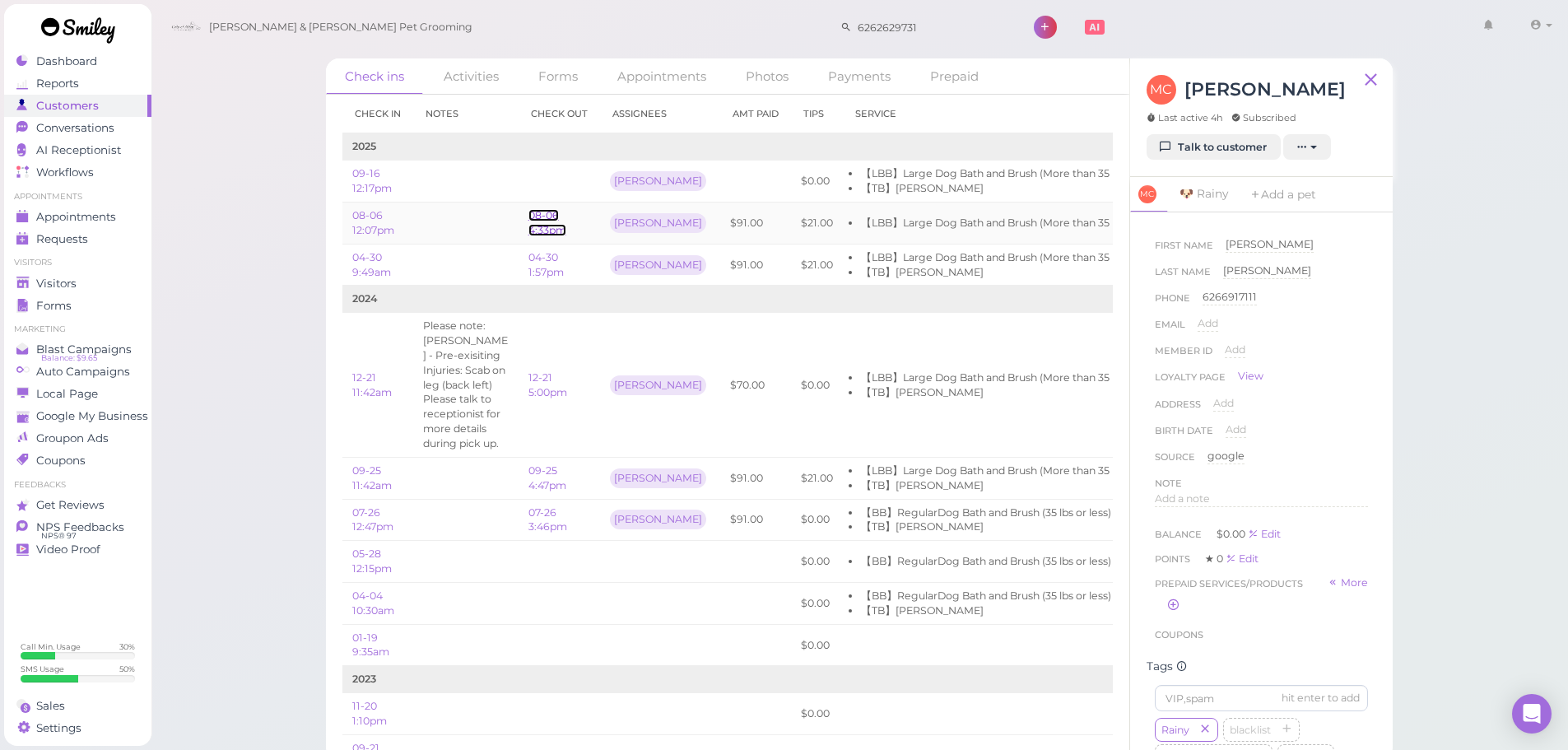
click at [534, 215] on link "08-06 4:33pm" at bounding box center [547, 222] width 38 height 27
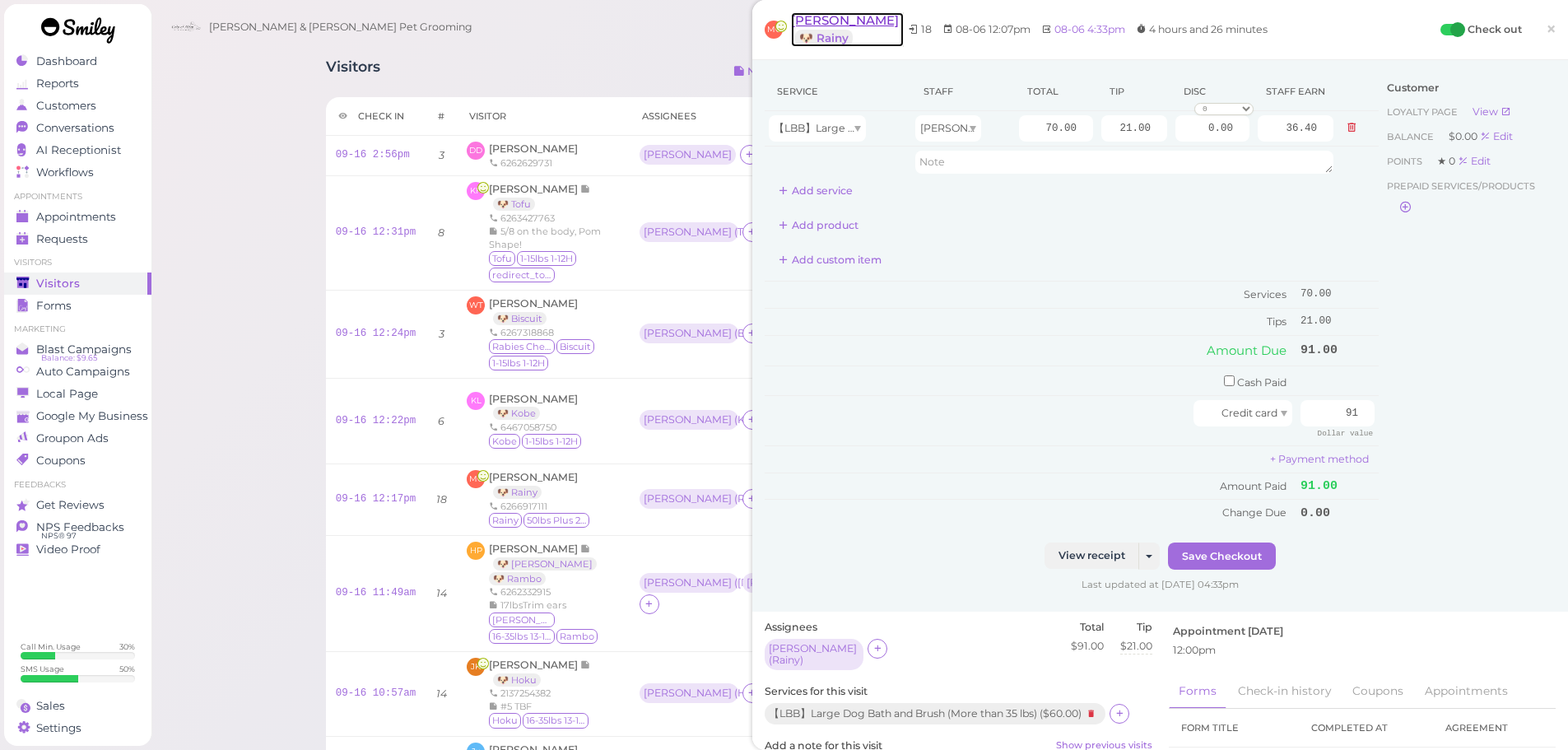
click at [821, 23] on span "[PERSON_NAME]" at bounding box center [844, 20] width 108 height 16
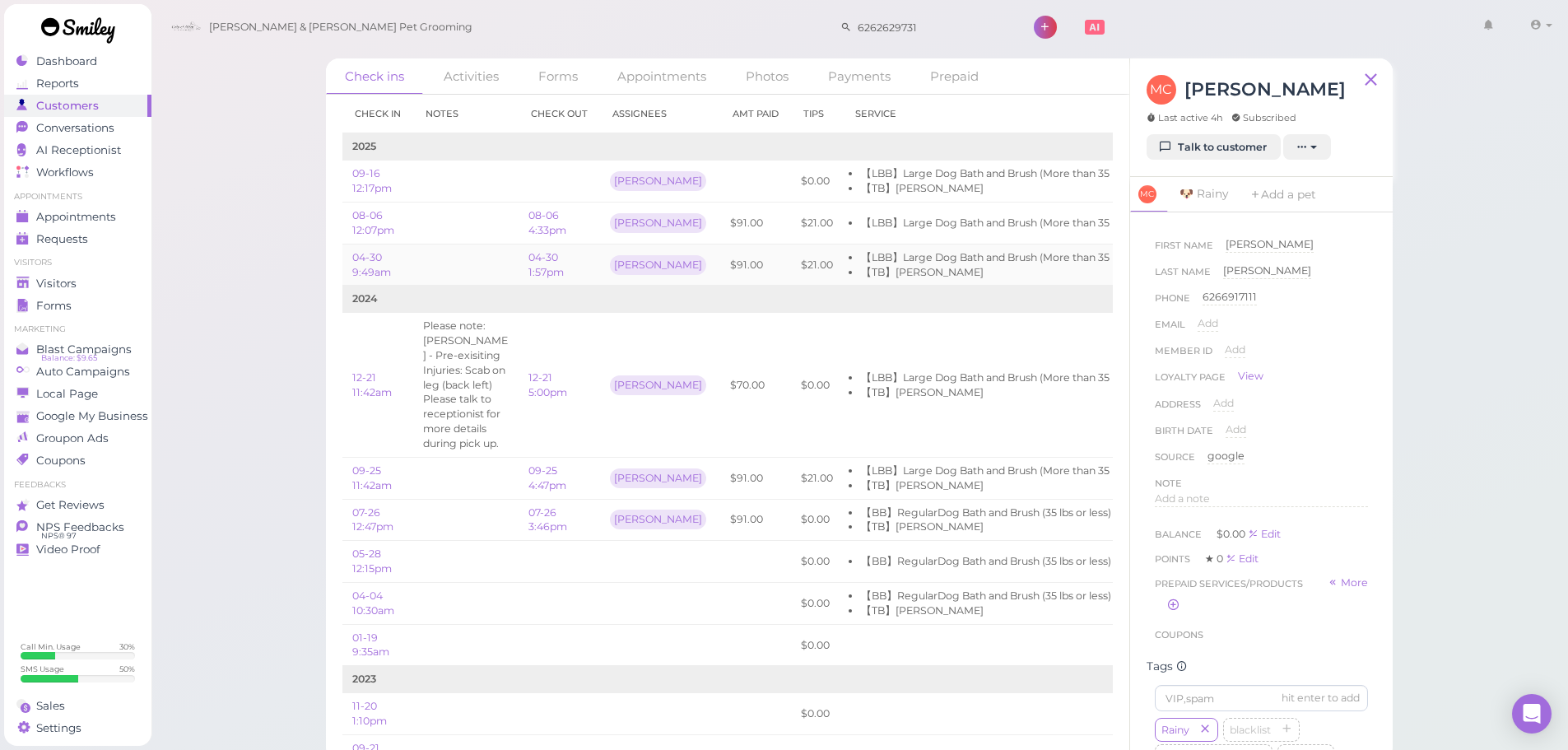
click at [951, 256] on li "【LBB】Large Dog Bath and Brush (More than 35 lbs)" at bounding box center [994, 257] width 268 height 15
click at [720, 177] on td at bounding box center [755, 182] width 71 height 42
click at [365, 172] on link "09-16 12:17pm" at bounding box center [372, 180] width 40 height 27
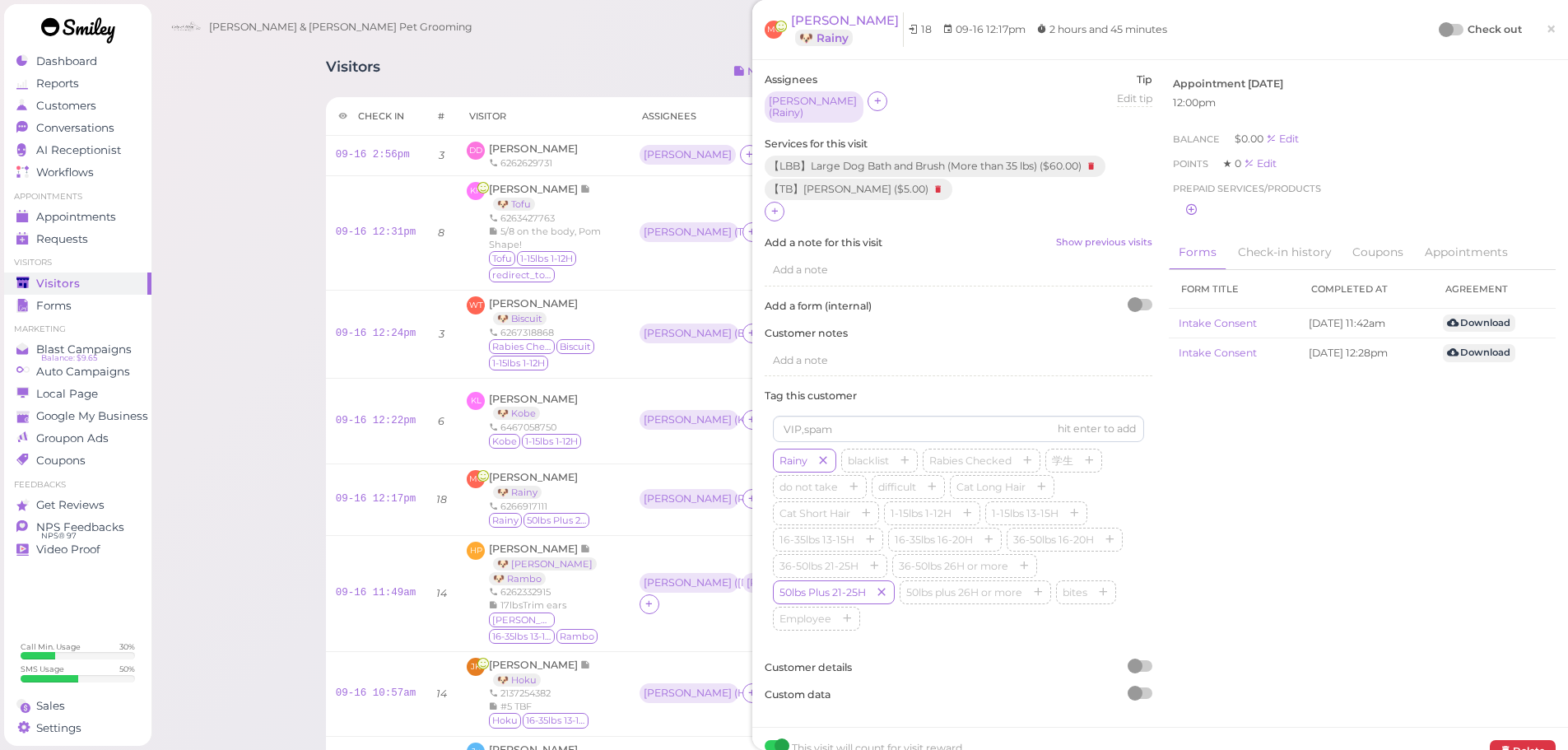
click at [1445, 31] on div at bounding box center [1452, 29] width 23 height 11
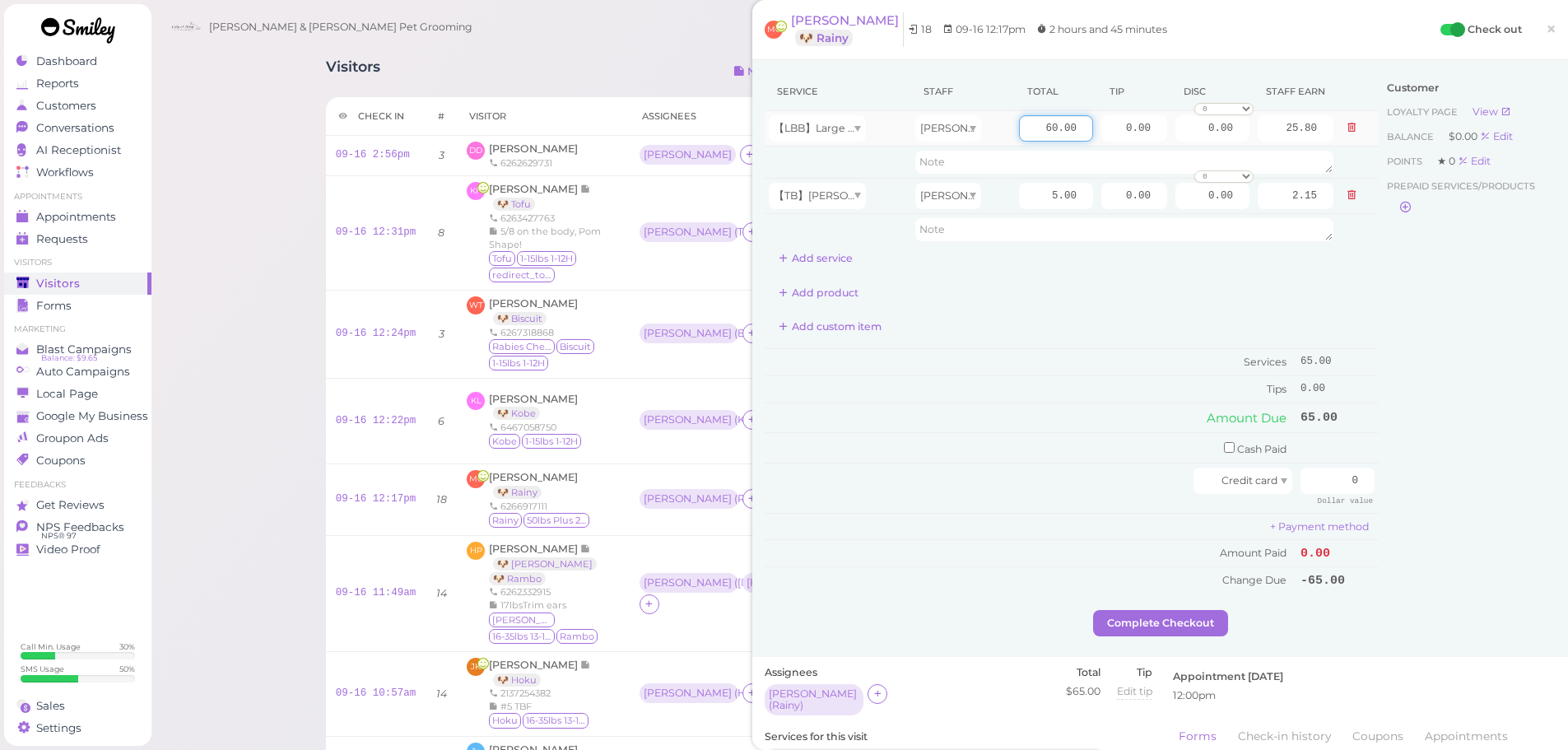
click at [1024, 137] on input "60.00" at bounding box center [1056, 128] width 74 height 26
type input "70.00"
type input "30.10"
drag, startPoint x: 1312, startPoint y: 482, endPoint x: 1487, endPoint y: 495, distance: 175.5
click at [1495, 496] on div "Service Staff Total Tip Disc Staff earn 【LBB】Large Dog Bath and Brush (More tha…" at bounding box center [1160, 341] width 791 height 537
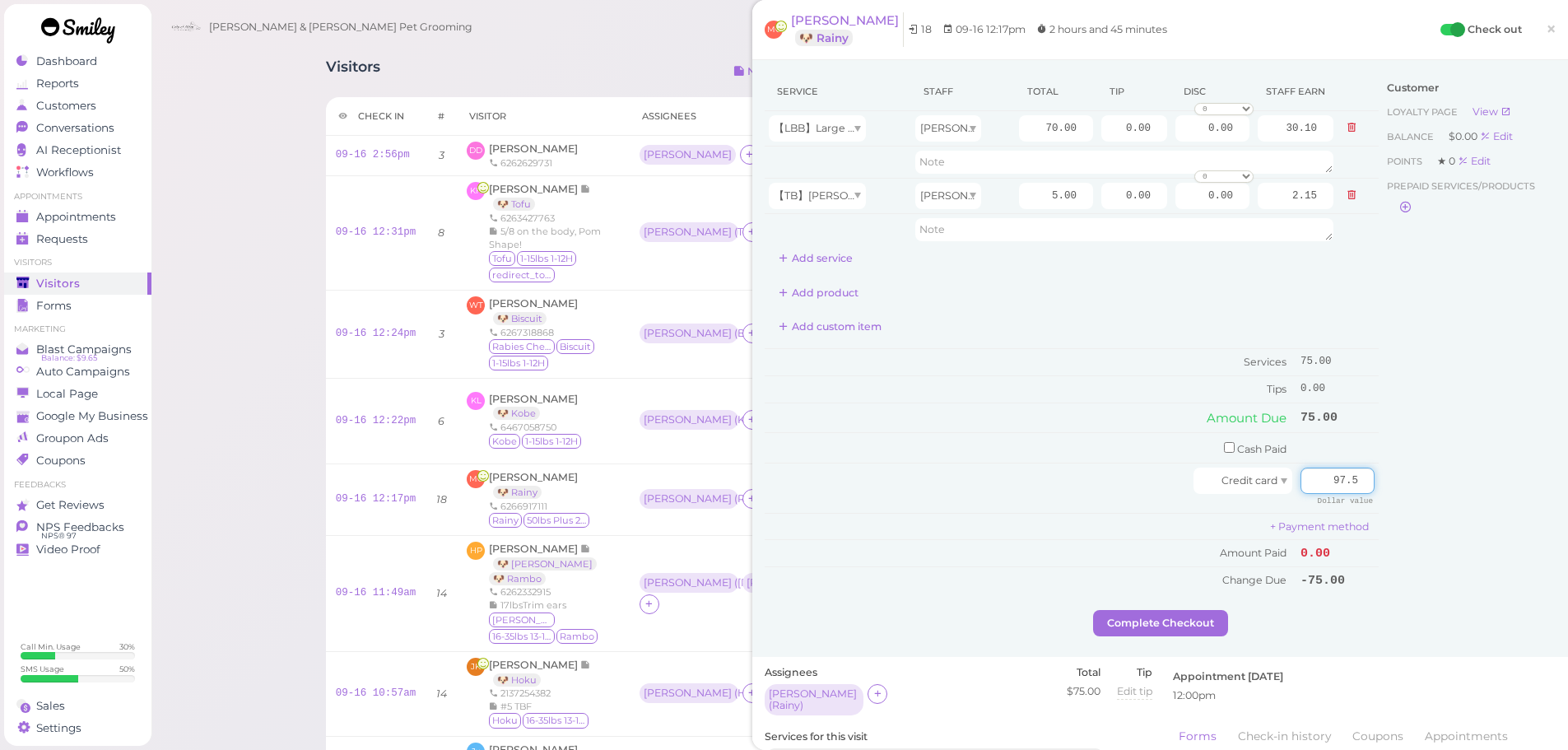
type input "97.5"
click at [1456, 490] on div "Customer Loyalty page View Balance $0.00 Edit Points ★ 0 Edit Prepaid services/…" at bounding box center [1466, 341] width 177 height 537
drag, startPoint x: 1108, startPoint y: 122, endPoint x: 1470, endPoint y: 176, distance: 366.0
click at [1424, 160] on div "Service Staff Total Tip Disc Staff earn 【LBB】Large Dog Bath and Brush (More tha…" at bounding box center [1160, 341] width 791 height 537
type input "22.5"
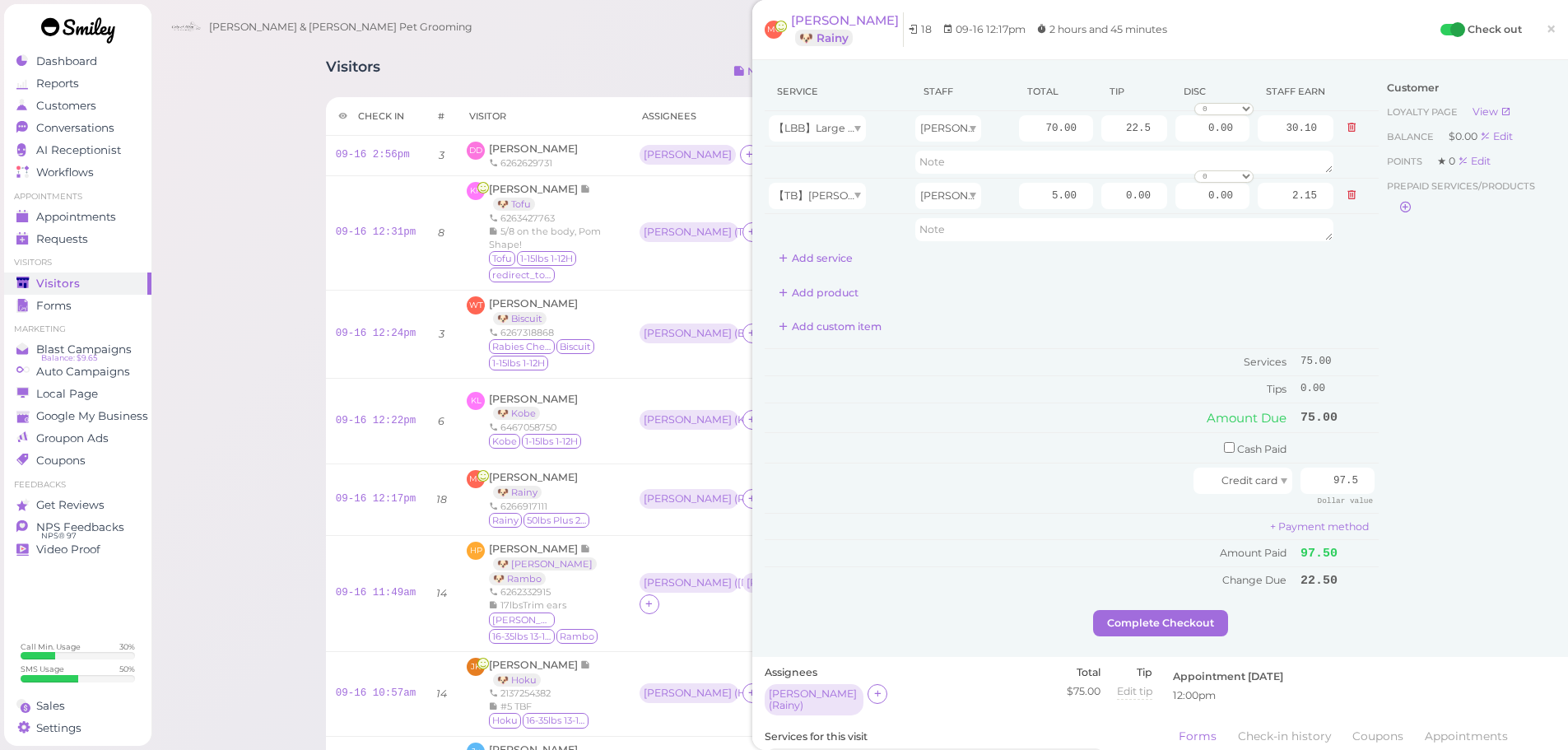
click at [1470, 412] on div "Customer Loyalty page View Balance $0.00 Edit Points ★ 0 Edit Prepaid services/…" at bounding box center [1466, 341] width 177 height 537
click at [1125, 624] on button "Complete Checkout" at bounding box center [1160, 623] width 135 height 26
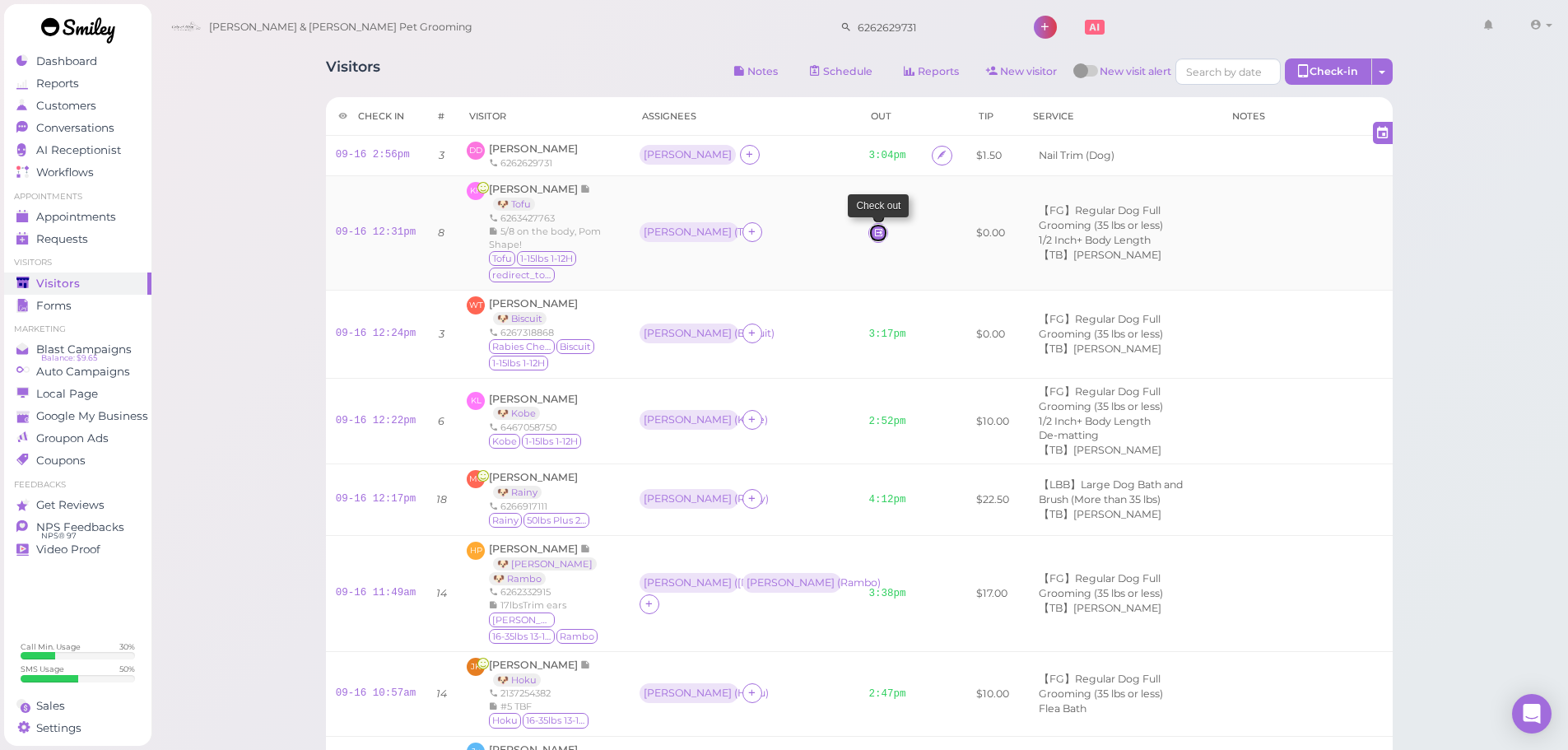
click at [869, 229] on link at bounding box center [878, 233] width 19 height 19
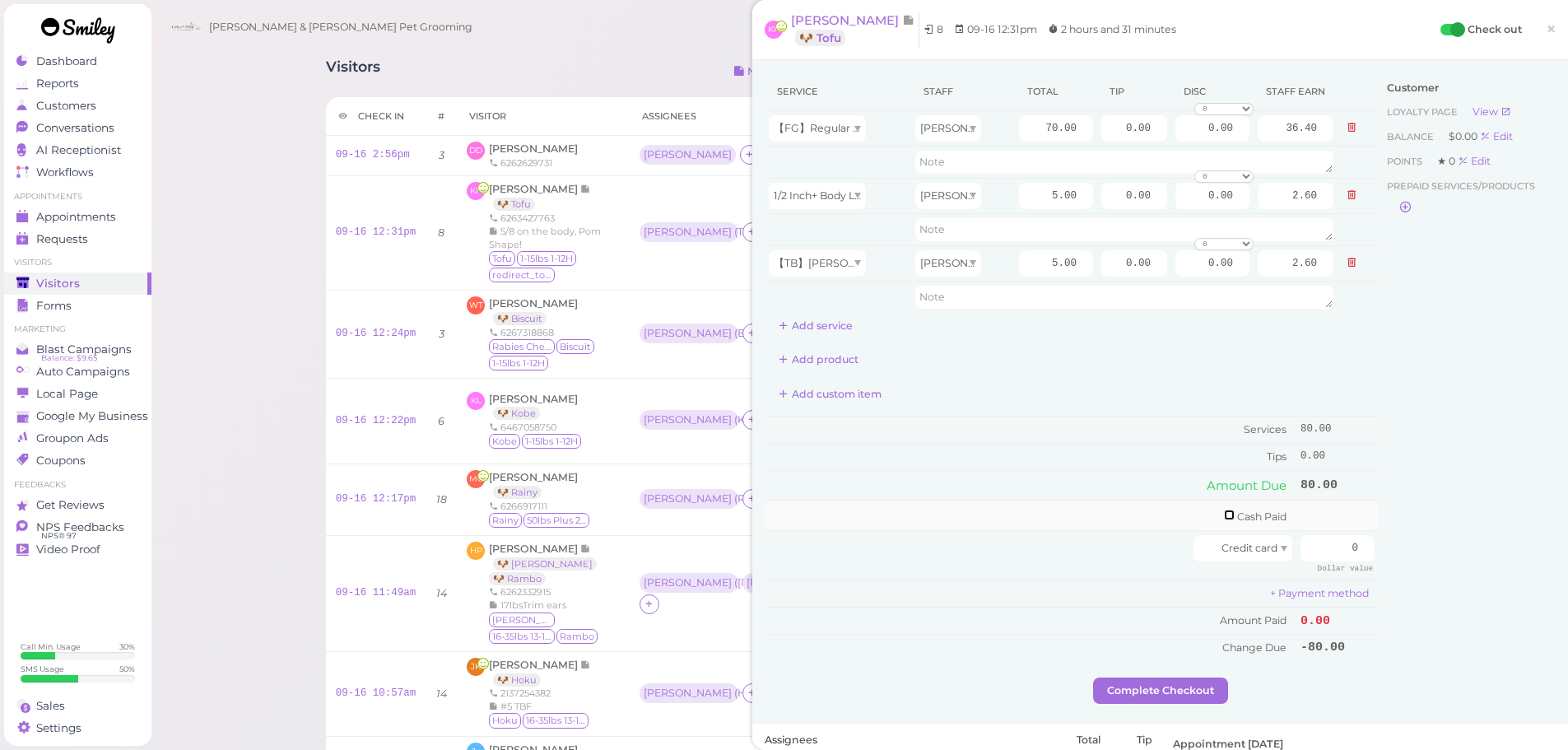
click at [1224, 511] on input "checkbox" at bounding box center [1229, 515] width 11 height 11
checkbox input "true"
click at [1300, 517] on input "0" at bounding box center [1337, 517] width 74 height 26
type input "90"
click at [1110, 140] on input "0.00" at bounding box center [1134, 128] width 66 height 26
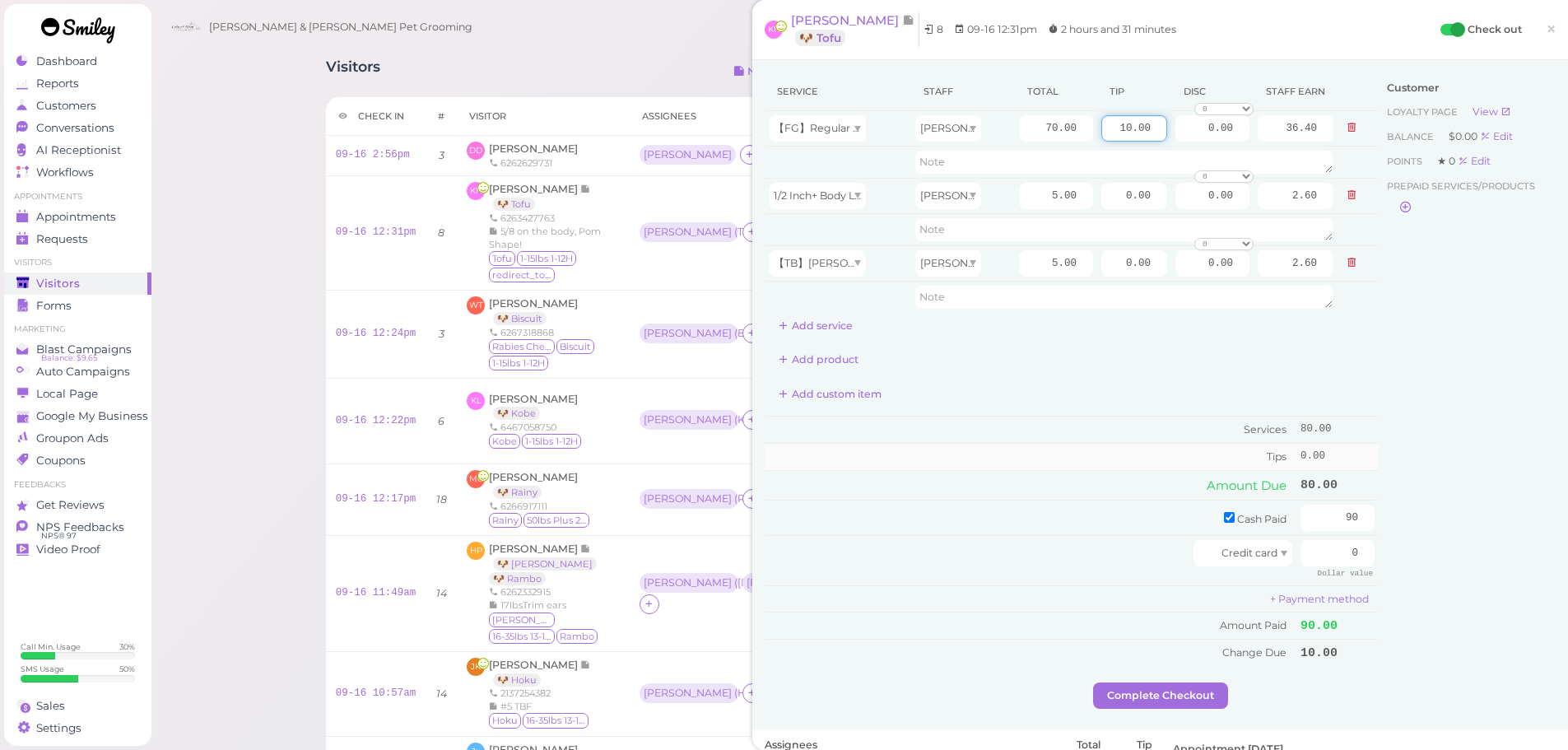
type input "10.00"
drag, startPoint x: 1089, startPoint y: 461, endPoint x: 1094, endPoint y: 472, distance: 12.1
click at [1089, 464] on td "Tips" at bounding box center [1030, 456] width 531 height 26
click at [1124, 690] on button "Complete Checkout" at bounding box center [1160, 696] width 135 height 26
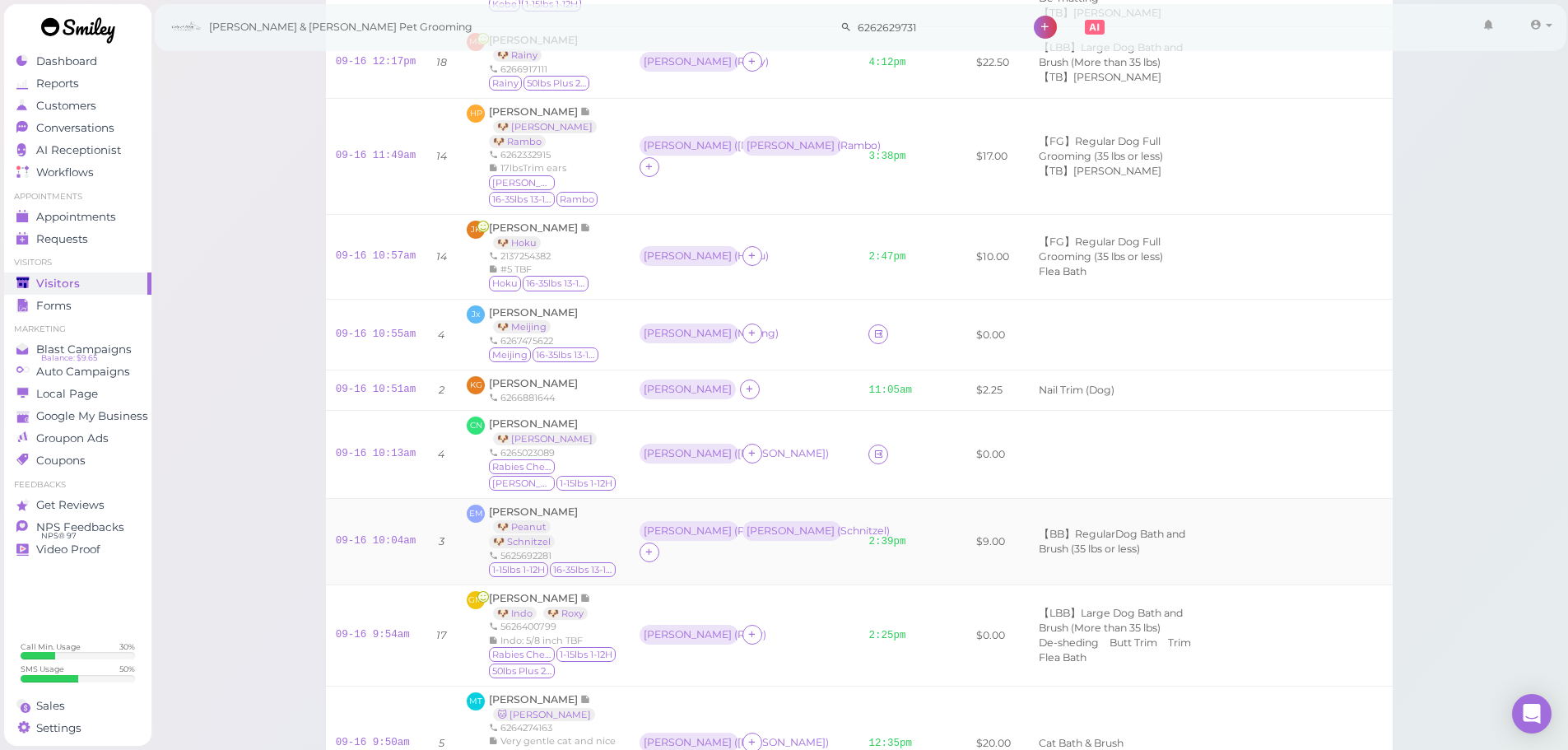
scroll to position [576, 0]
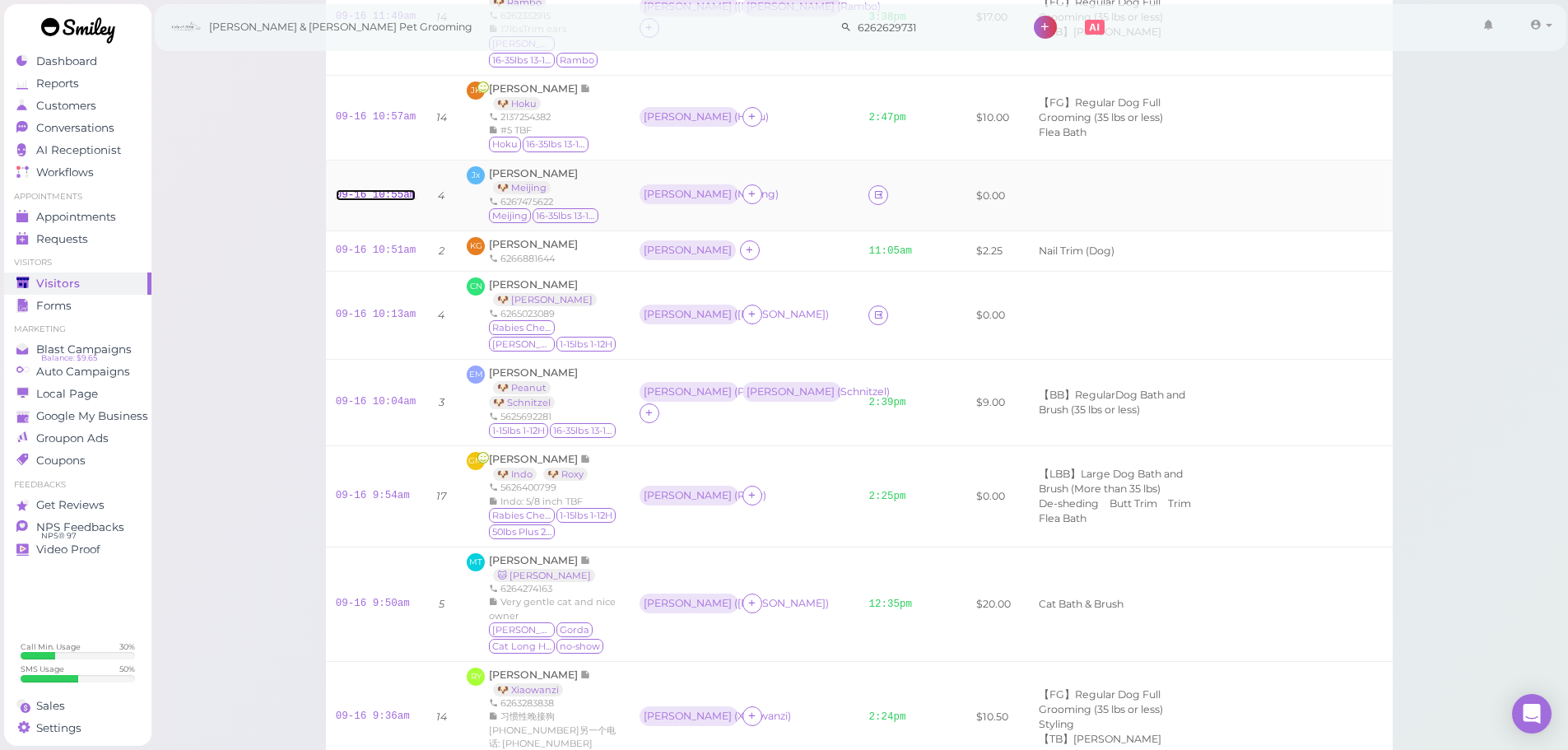
click at [374, 191] on link "09-16 10:55am" at bounding box center [376, 195] width 81 height 11
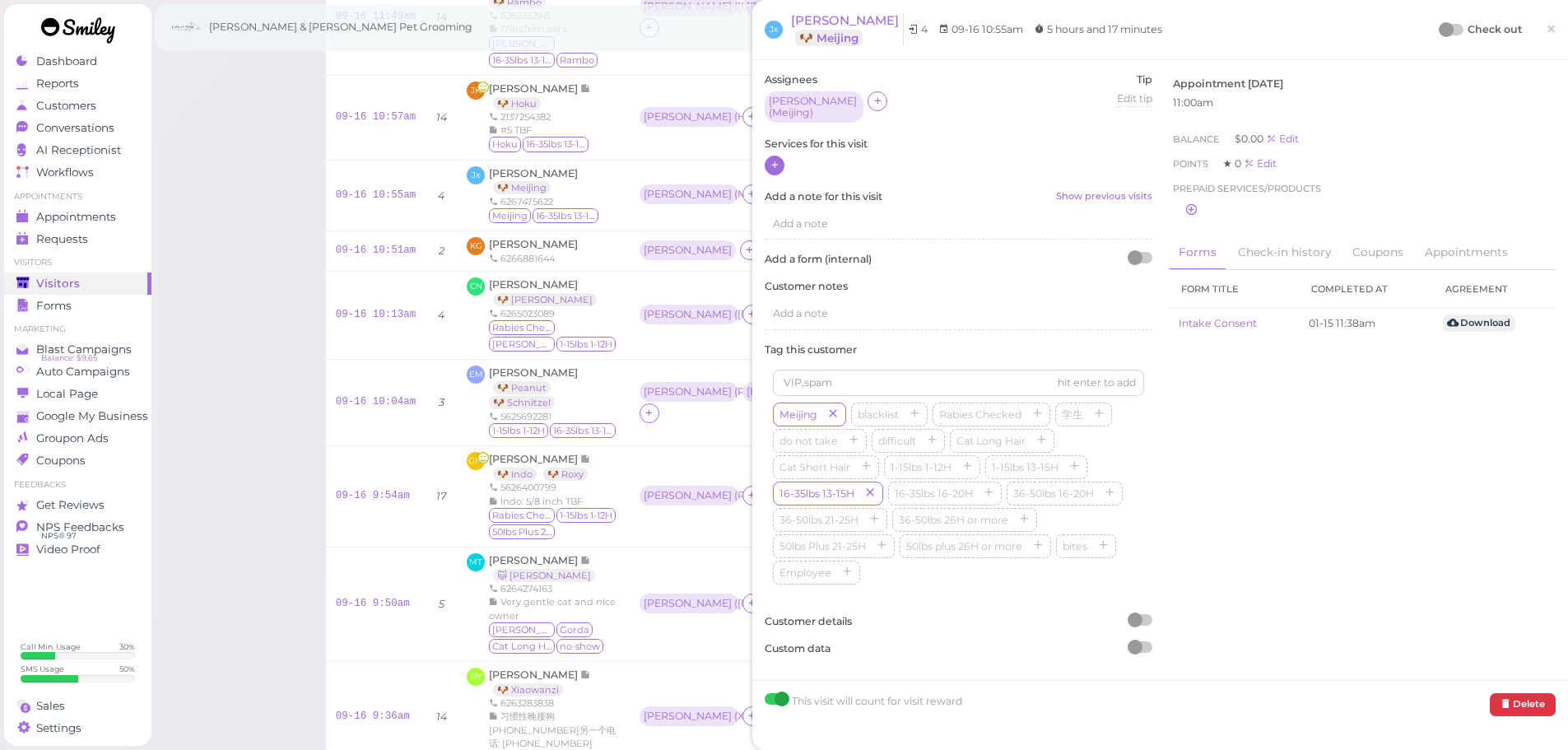
click at [776, 159] on icon at bounding box center [775, 165] width 11 height 12
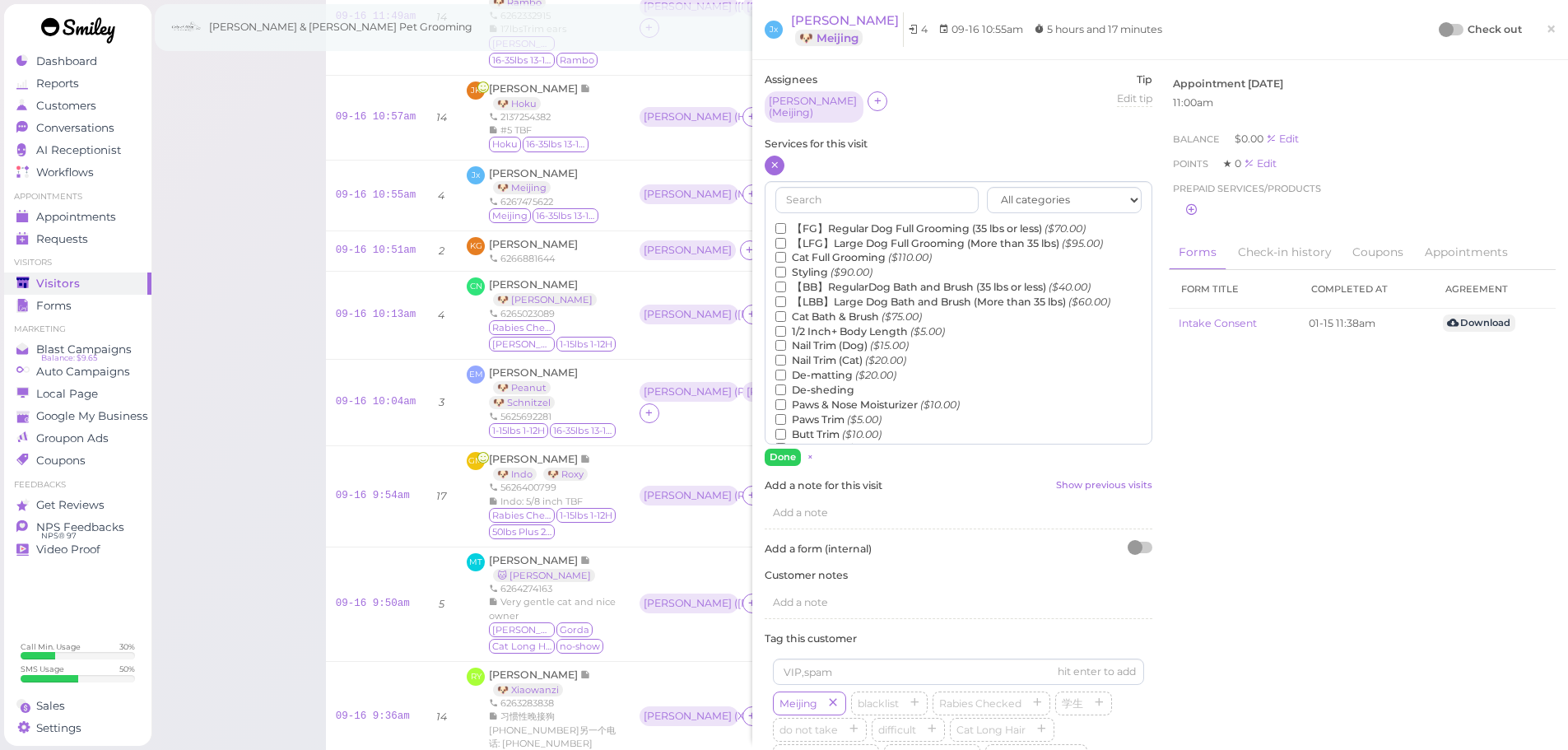
click at [804, 221] on label "【FG】Regular Dog Full Grooming (35 lbs or less) ($70.00)" at bounding box center [930, 228] width 310 height 15
click at [786, 223] on input "【FG】Regular Dog Full Grooming (35 lbs or less) ($70.00)" at bounding box center [781, 228] width 11 height 11
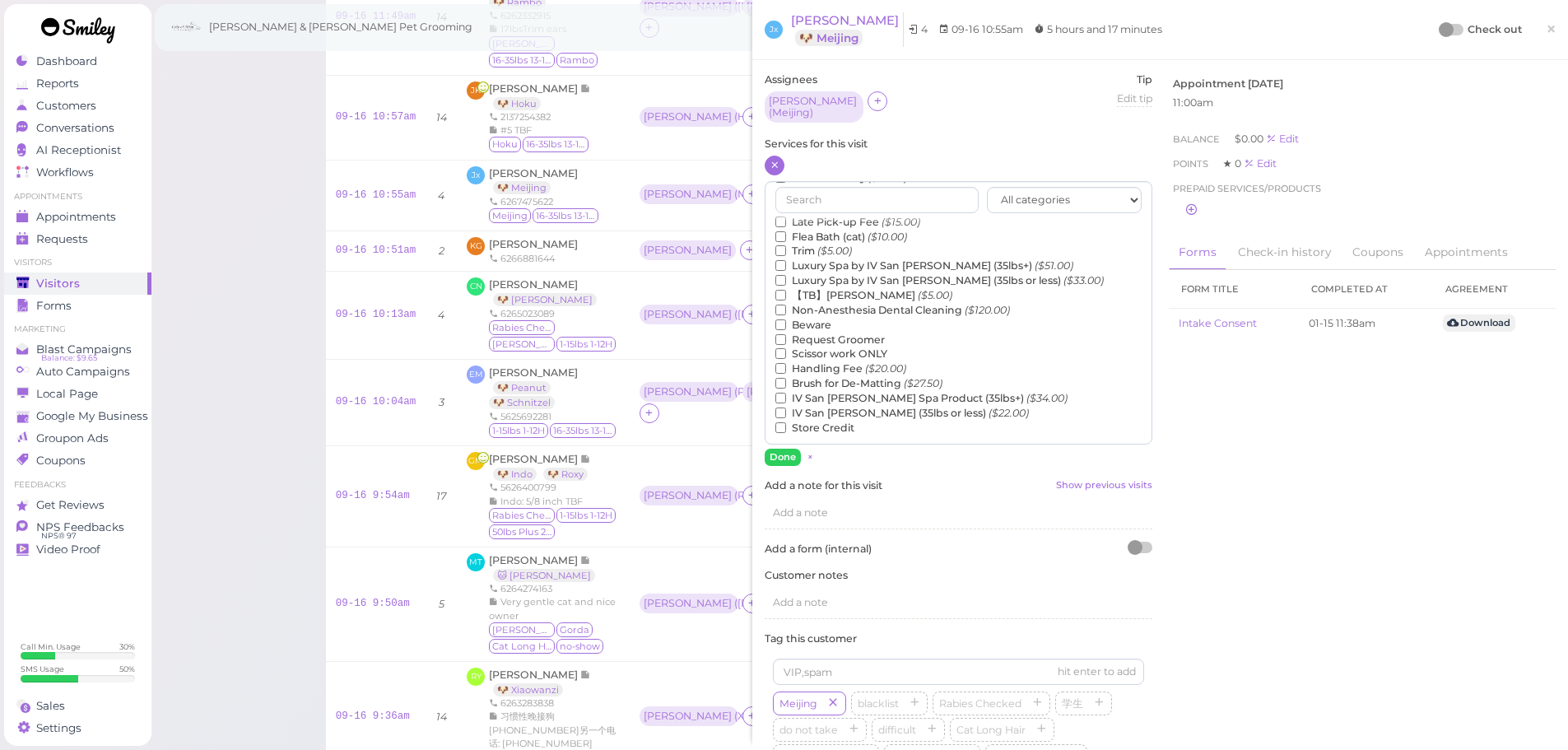
click at [824, 288] on label "【TB】Teeth Brushing ($5.00)" at bounding box center [863, 295] width 177 height 15
click at [786, 290] on input "【TB】Teeth Brushing ($5.00)" at bounding box center [781, 295] width 11 height 11
click at [791, 449] on button "Done" at bounding box center [782, 458] width 36 height 18
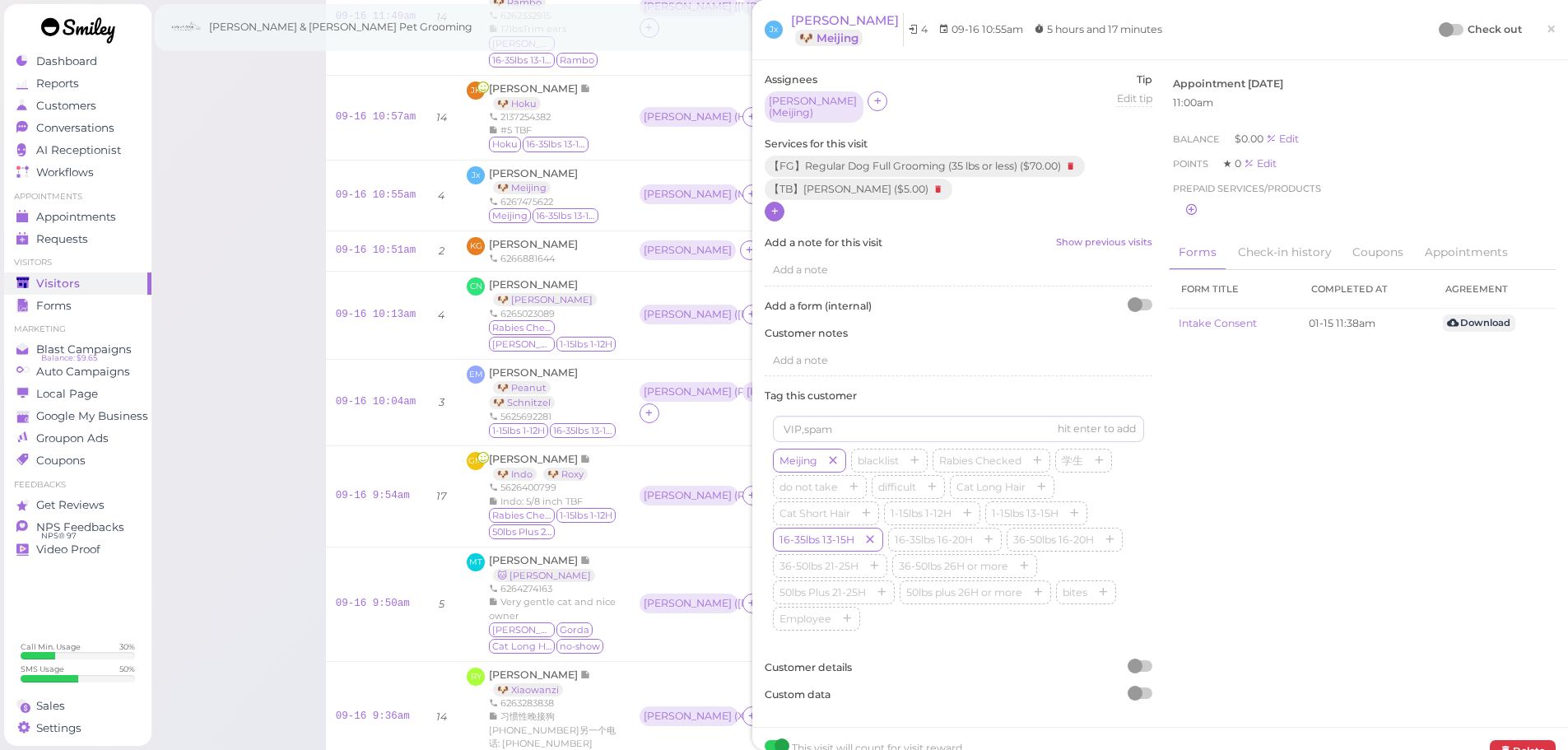
click at [1439, 29] on div at bounding box center [1446, 29] width 15 height 15
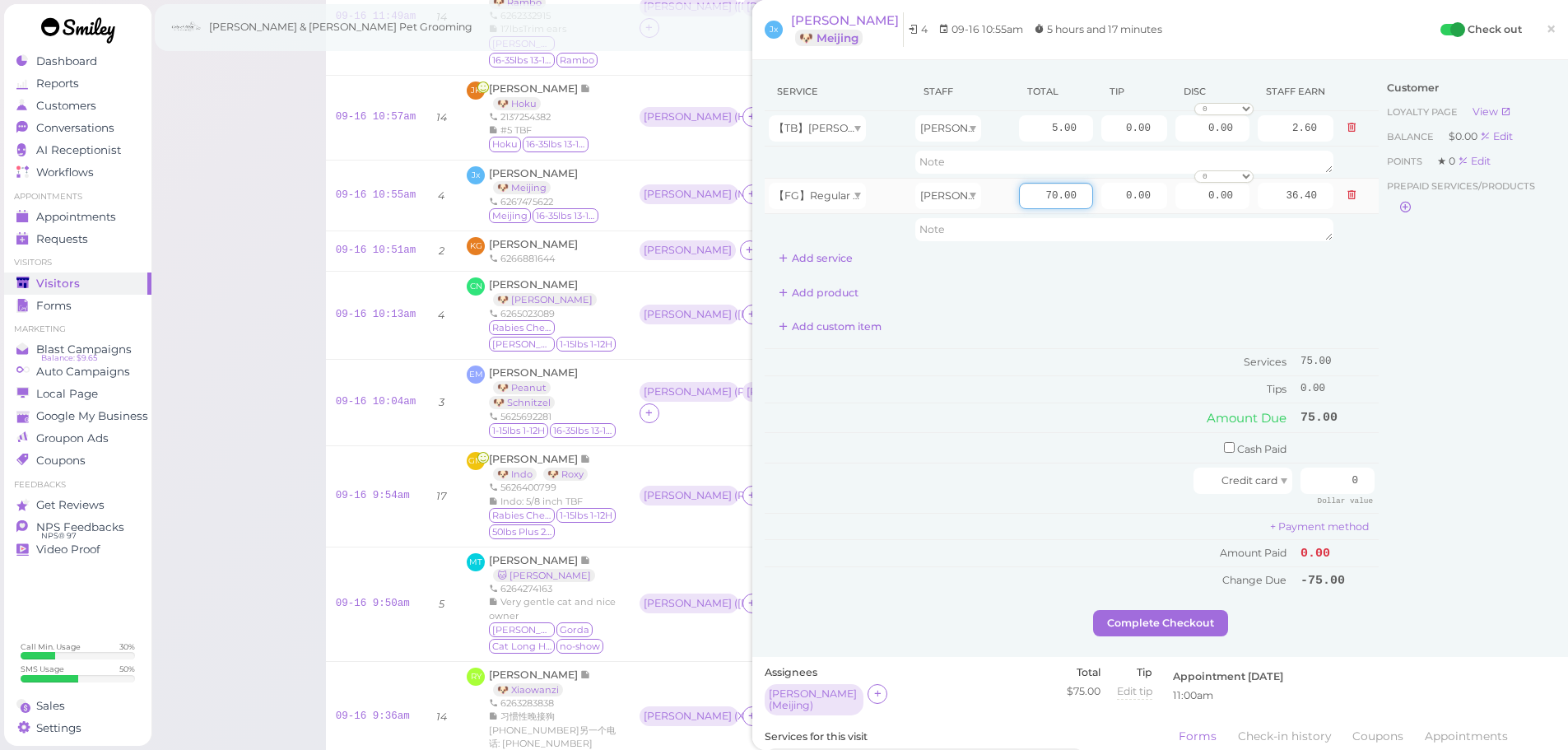
click at [1023, 194] on input "70.00" at bounding box center [1056, 196] width 74 height 26
type input "80.00"
type input "41.60"
click at [996, 462] on td "Cash Paid" at bounding box center [1030, 448] width 531 height 31
drag, startPoint x: 1314, startPoint y: 490, endPoint x: 1391, endPoint y: 494, distance: 77.1
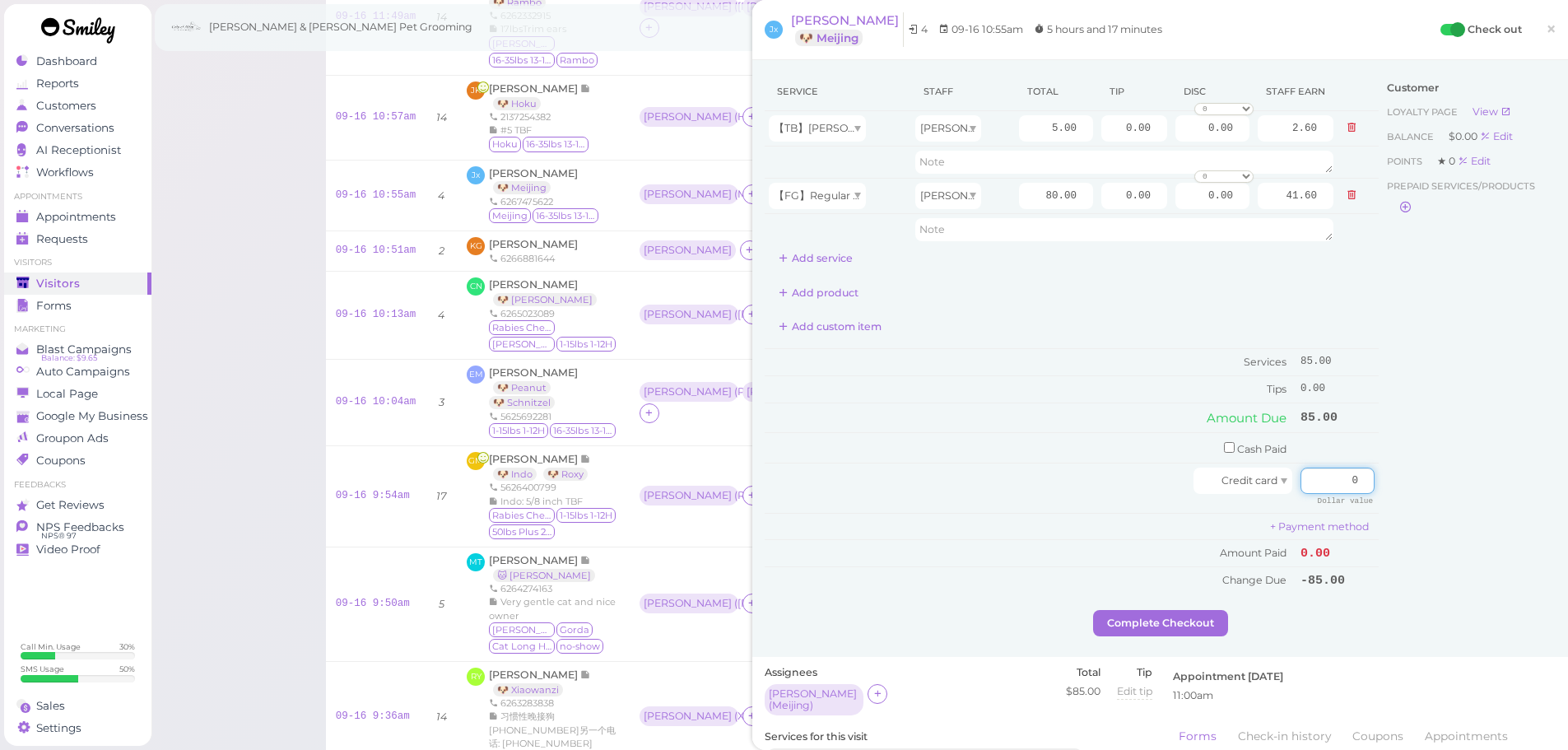
click at [1390, 493] on div "Service Staff Total Tip Disc Staff earn 【TB】Teeth Brushing Asa 5.00 0.00 0.00 0…" at bounding box center [1160, 341] width 791 height 537
type input "85"
click at [1181, 631] on button "Complete Checkout" at bounding box center [1160, 623] width 135 height 26
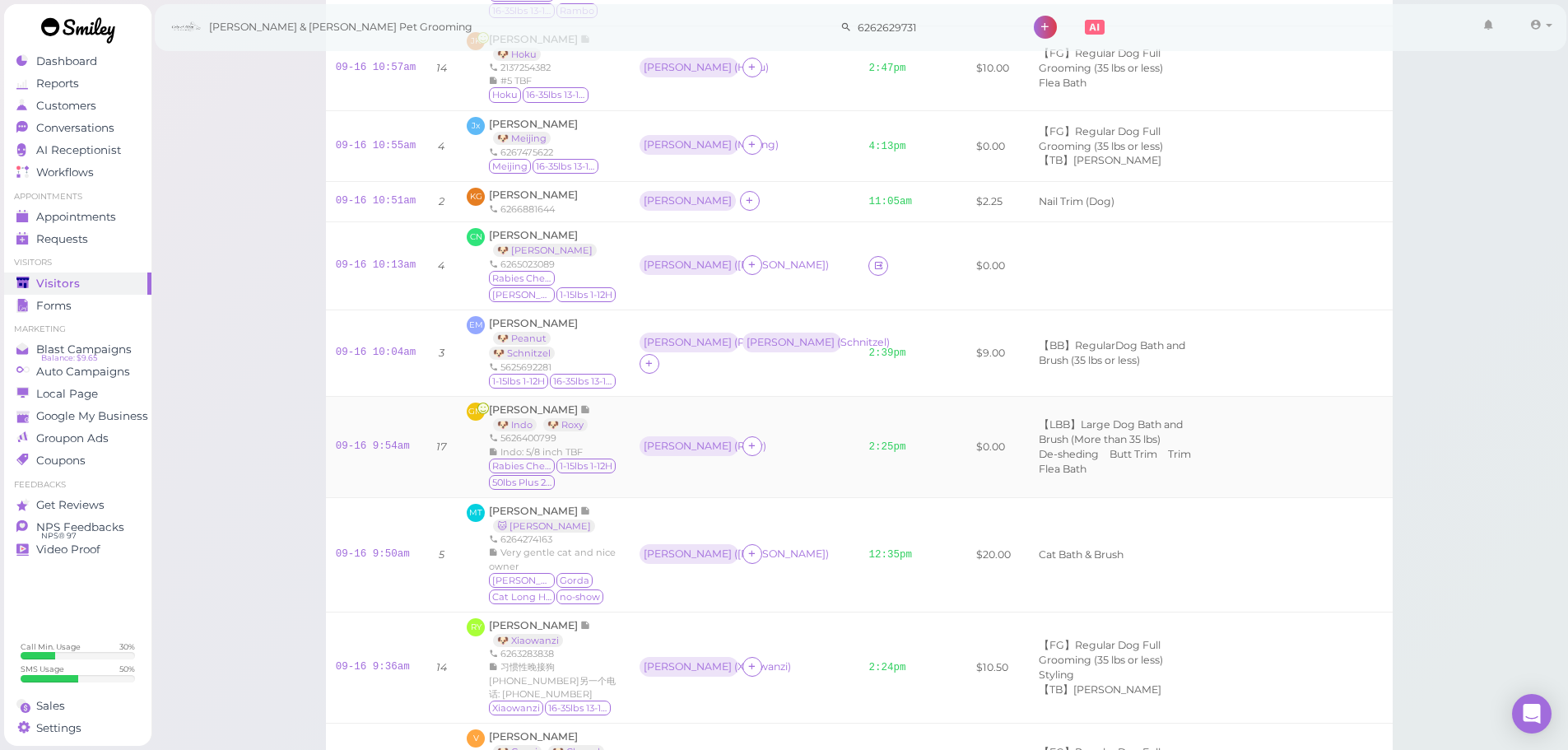
scroll to position [461, 0]
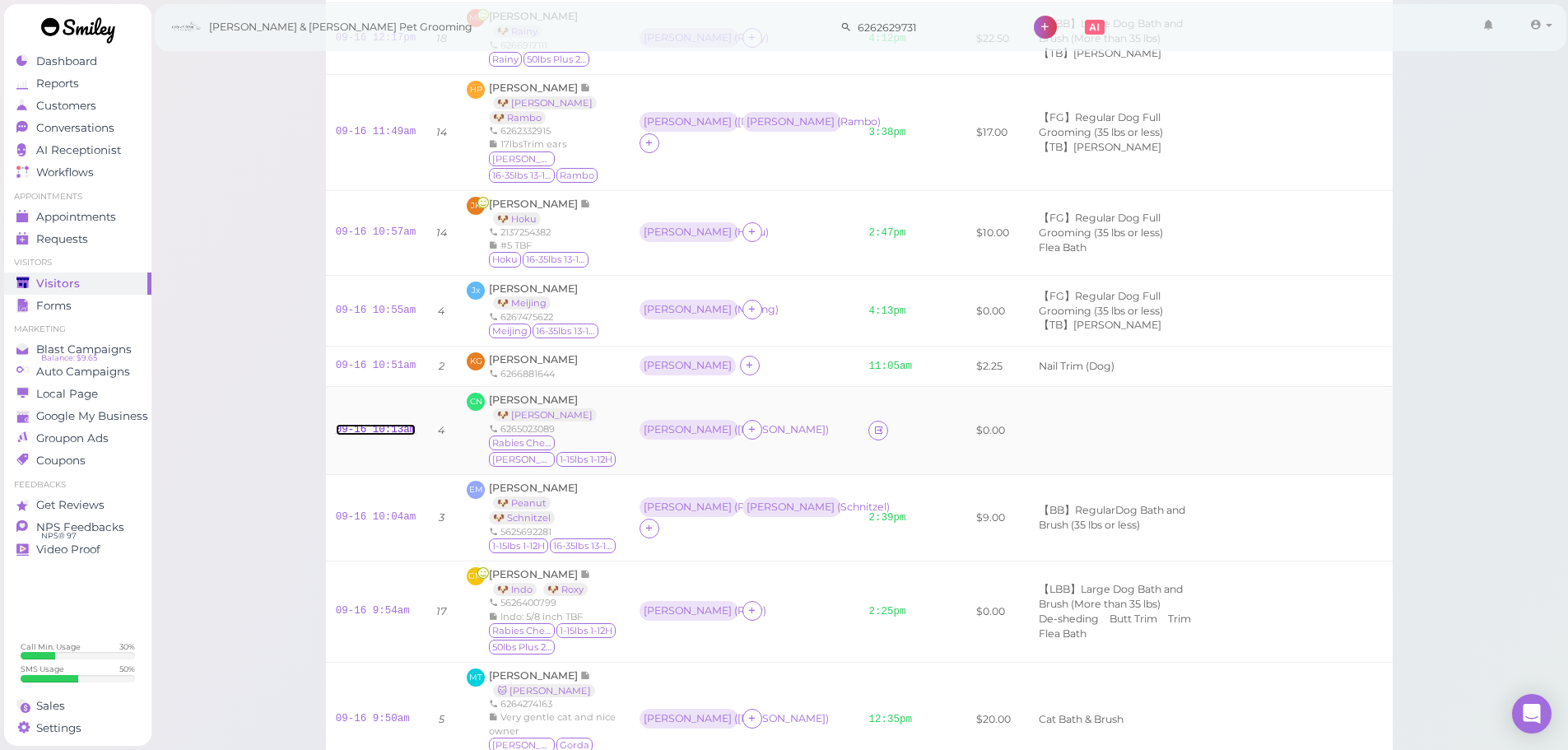
click at [365, 431] on link "09-16 10:13am" at bounding box center [376, 429] width 81 height 11
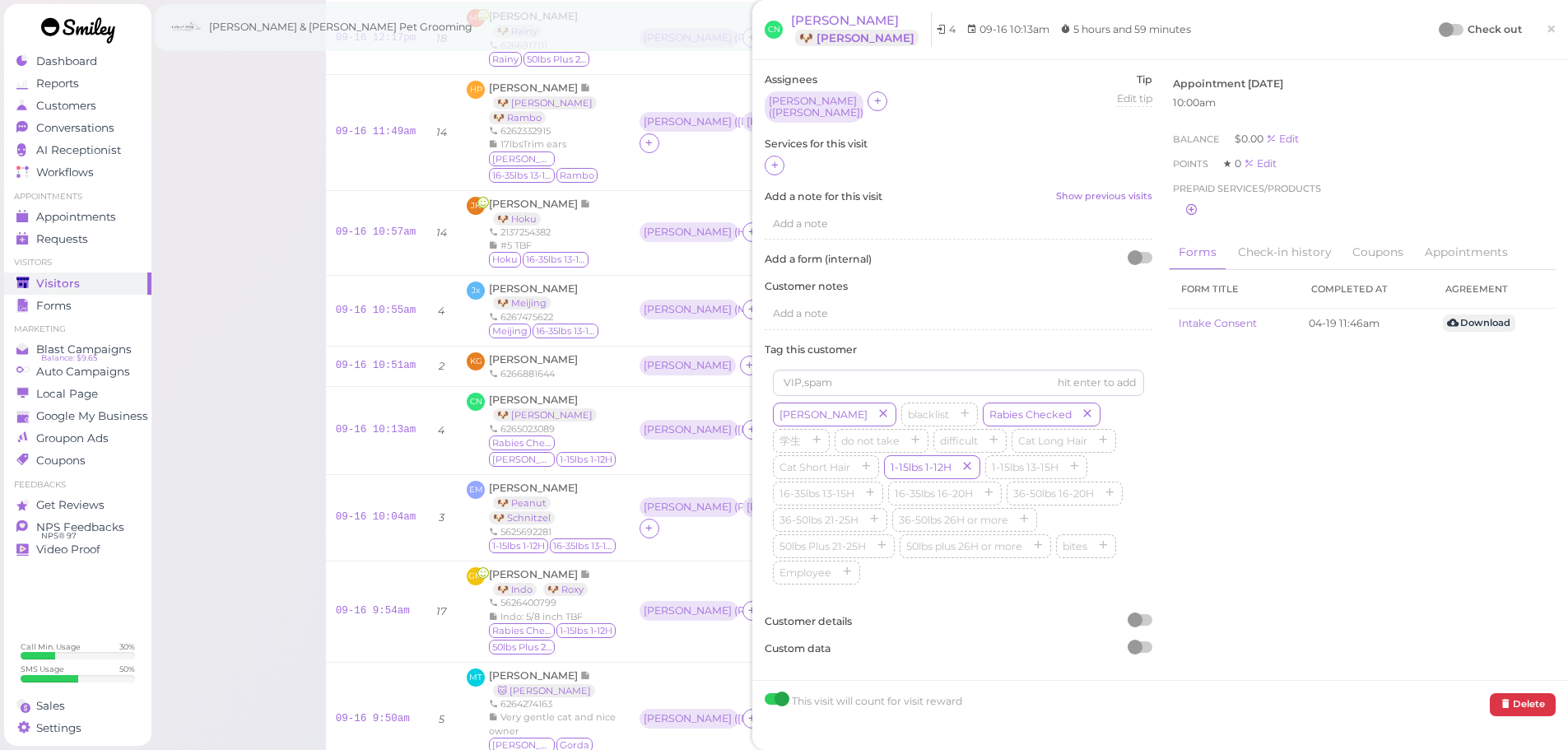
click at [764, 162] on div "Assignees Asa ( [PERSON_NAME] ) Tip Edit tip 0 Services for this visit Add a no…" at bounding box center [958, 369] width 404 height 595
drag, startPoint x: 774, startPoint y: 158, endPoint x: 782, endPoint y: 168, distance: 12.8
click at [775, 159] on icon at bounding box center [775, 165] width 11 height 12
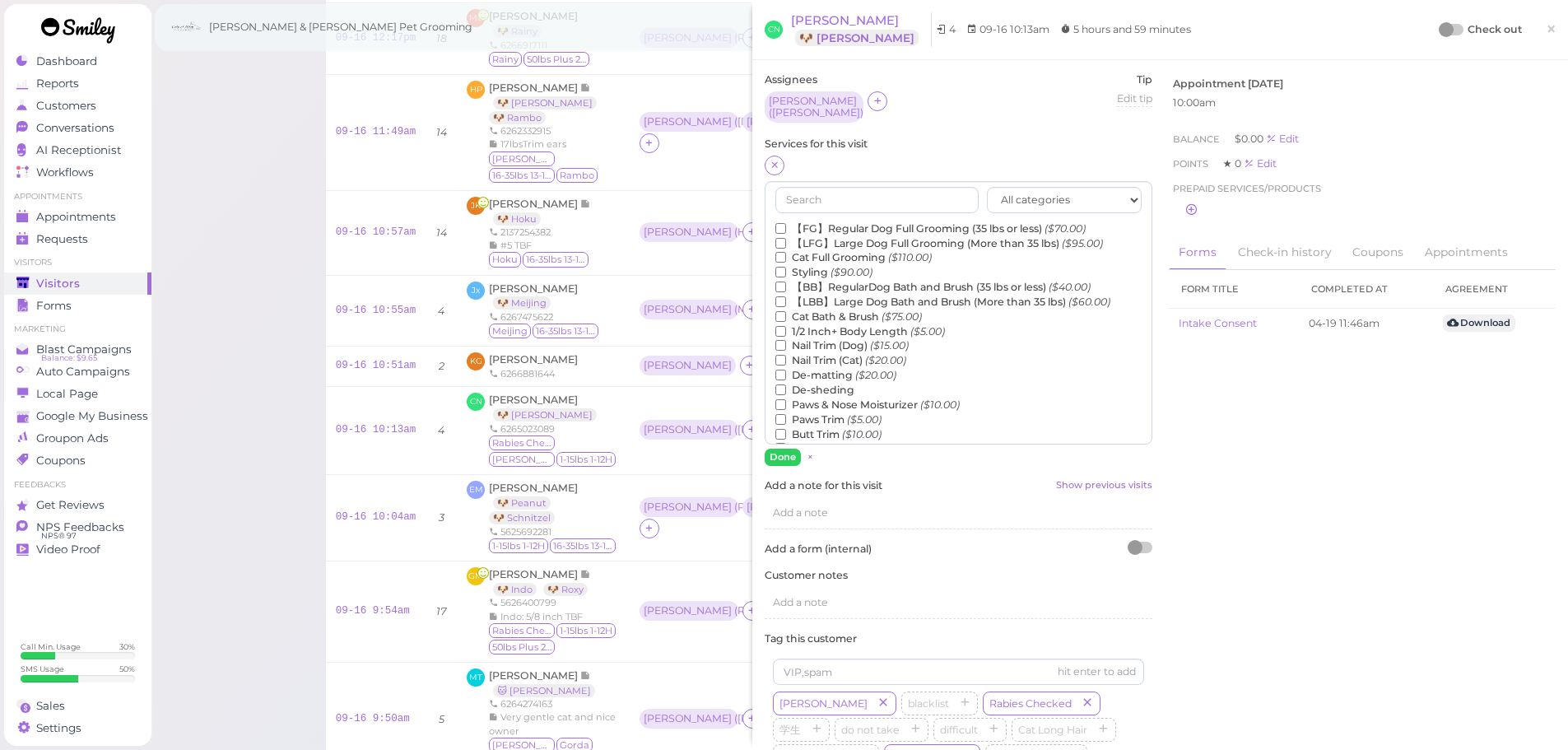
click at [845, 222] on label "【FG】Regular Dog Full Grooming (35 lbs or less) ($70.00)" at bounding box center [930, 228] width 310 height 15
click at [786, 223] on input "【FG】Regular Dog Full Grooming (35 lbs or less) ($70.00)" at bounding box center [781, 228] width 11 height 11
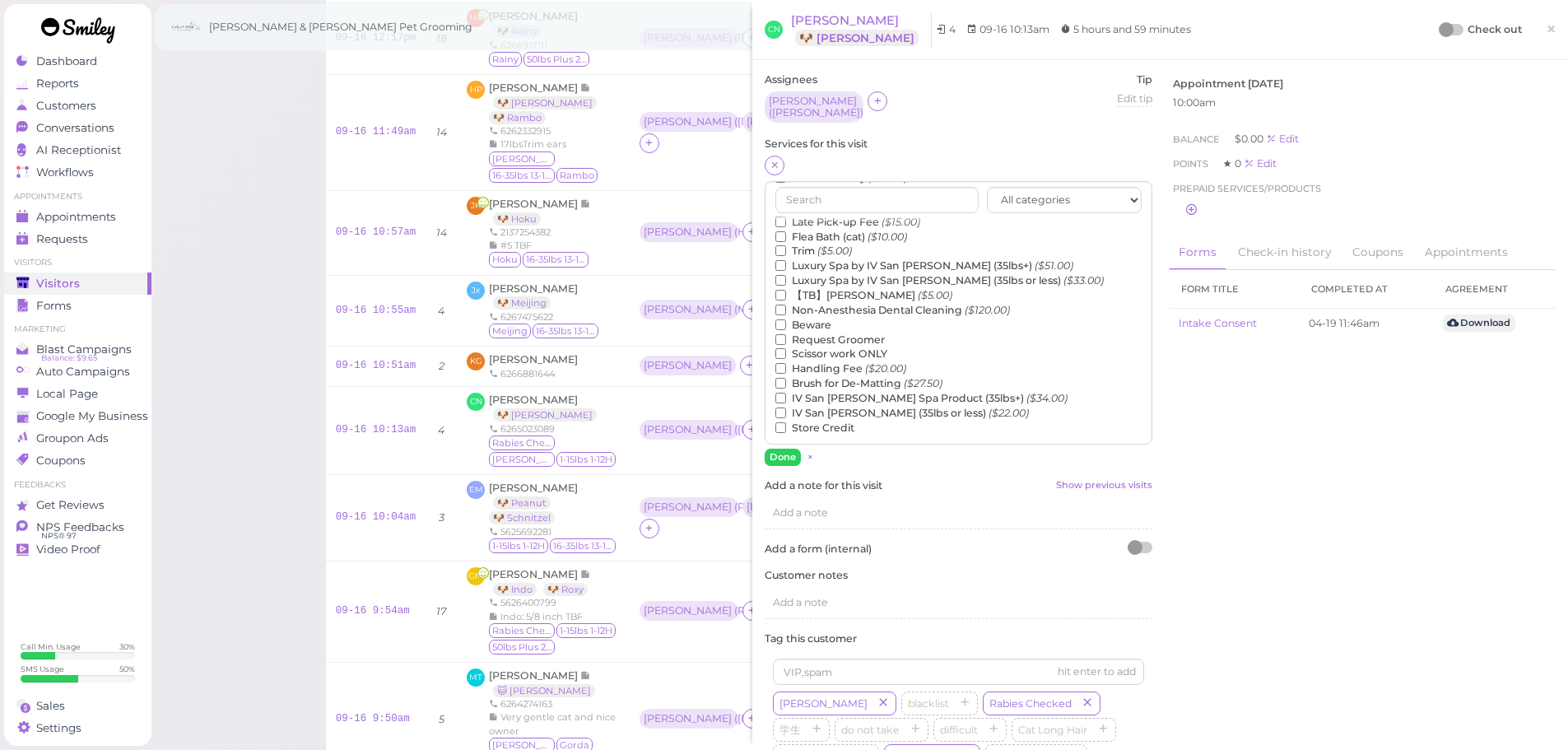
click at [842, 290] on label "【TB】Teeth Brushing ($5.00)" at bounding box center [863, 295] width 177 height 15
click at [786, 290] on input "【TB】Teeth Brushing ($5.00)" at bounding box center [781, 295] width 11 height 11
click at [793, 443] on div "All categories Full Grooming Bath & Brush Add-ons Dental Work Special Request I…" at bounding box center [957, 323] width 387 height 285
click at [792, 449] on button "Done" at bounding box center [782, 458] width 36 height 18
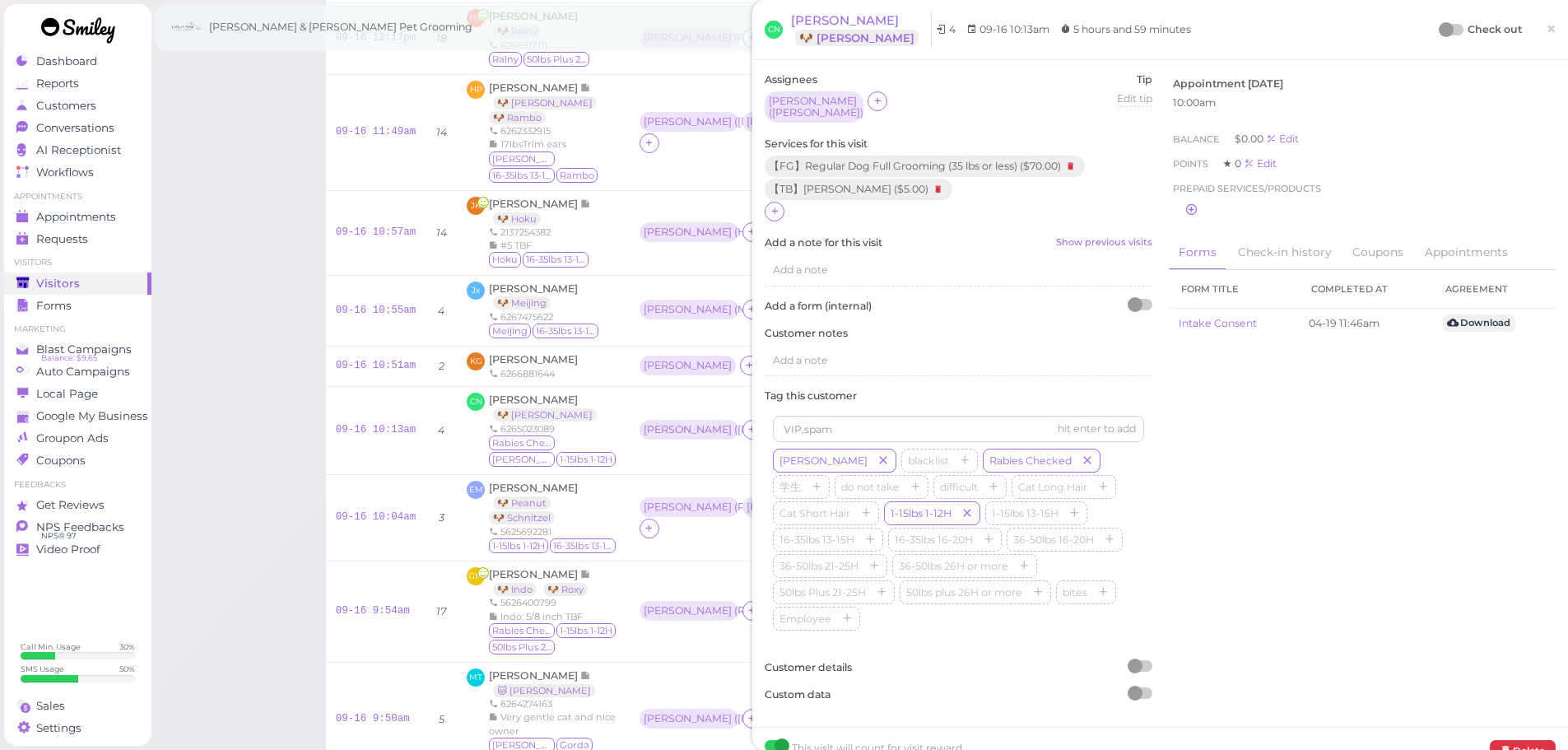
click at [1439, 30] on div at bounding box center [1446, 29] width 15 height 15
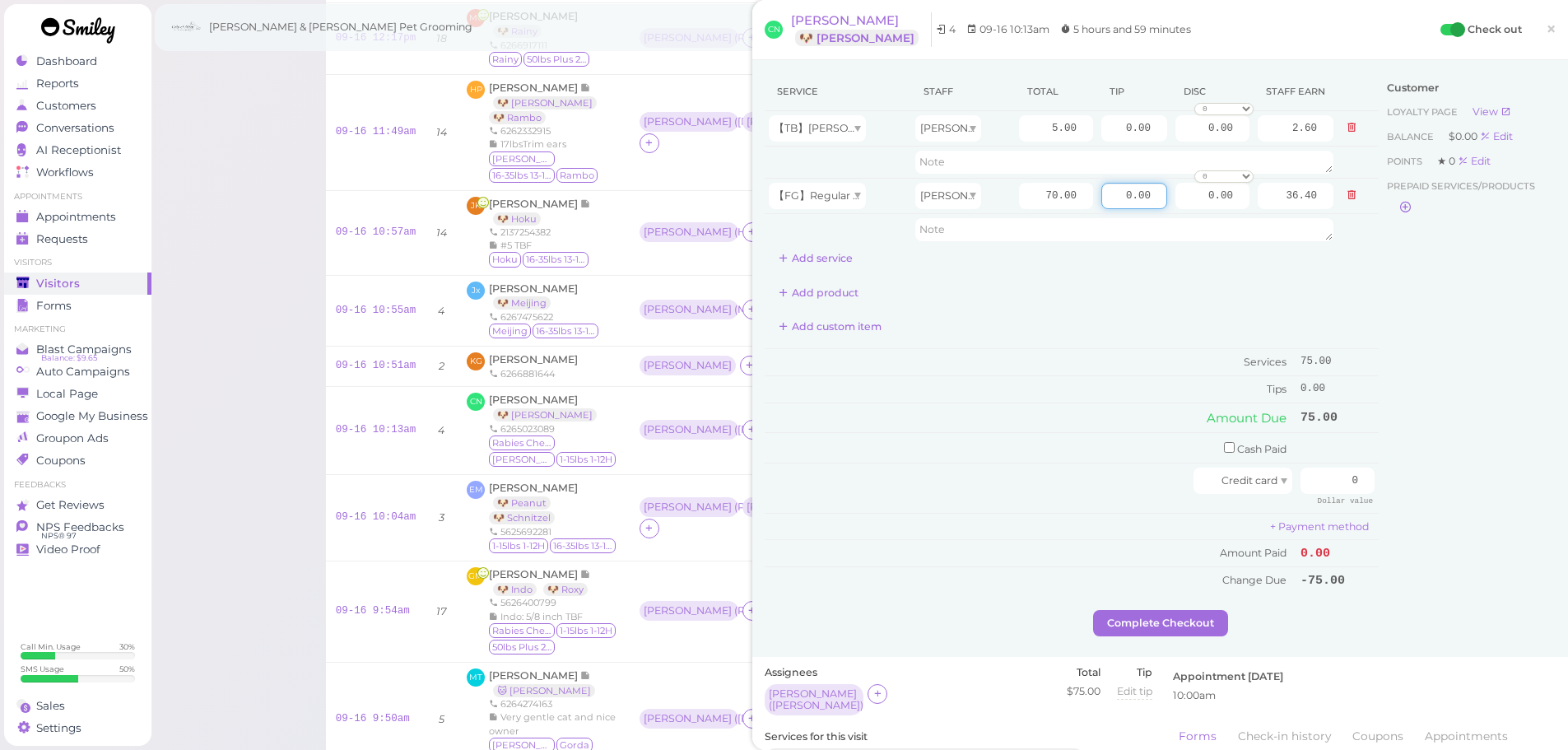
drag, startPoint x: 1094, startPoint y: 190, endPoint x: 1379, endPoint y: 272, distance: 296.6
click at [1377, 228] on div "Service Staff Total Tip Disc Staff earn 【TB】Teeth Brushing Asa 5.00 0.00 0.00 0…" at bounding box center [1160, 341] width 791 height 537
type input "7.5"
drag, startPoint x: 1402, startPoint y: 448, endPoint x: 1383, endPoint y: 458, distance: 21.5
click at [1403, 448] on div "Customer Loyalty page View Balance $0.00 Edit Points ★ 0 Edit Prepaid services/…" at bounding box center [1466, 341] width 177 height 537
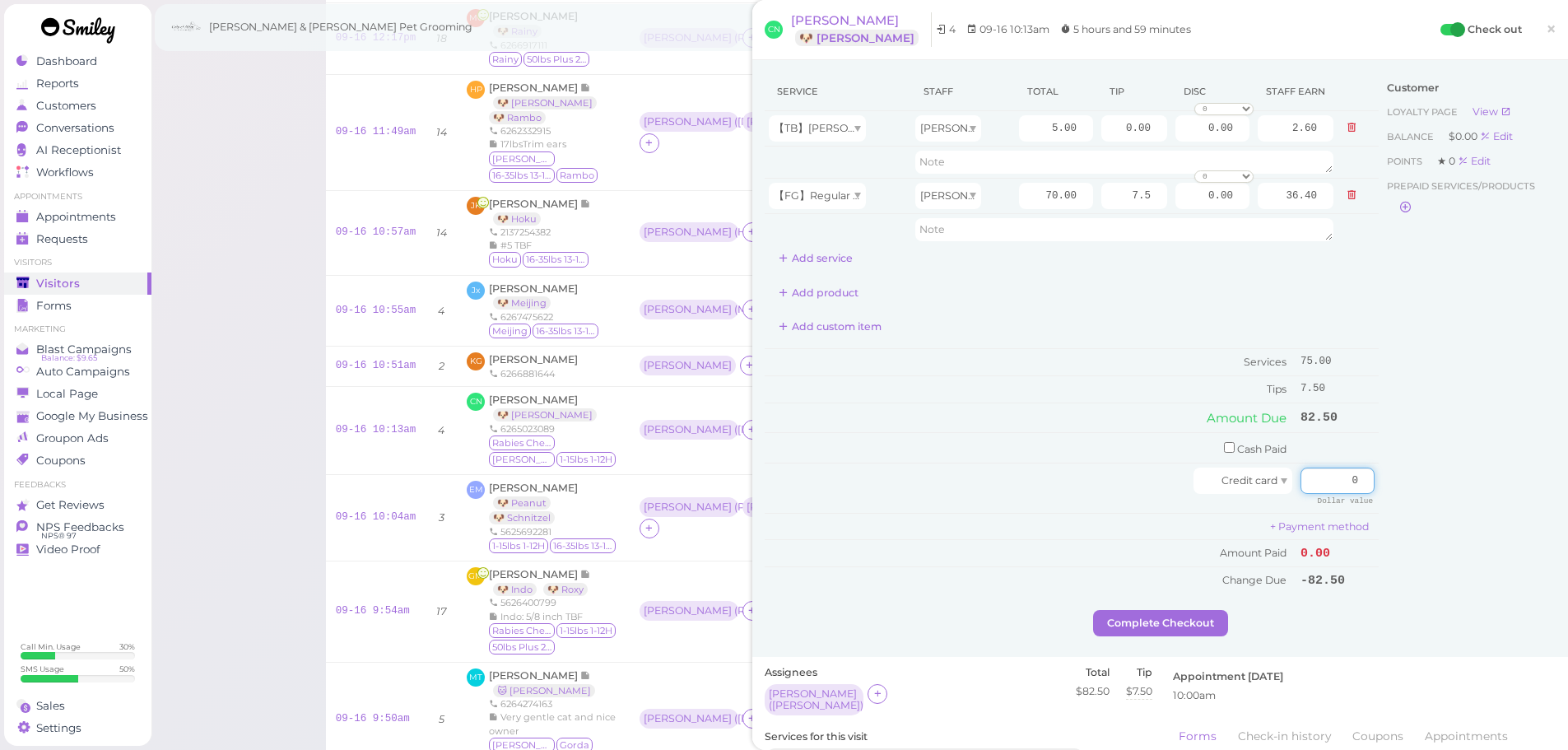
drag, startPoint x: 1325, startPoint y: 471, endPoint x: 1488, endPoint y: 496, distance: 164.9
click at [1485, 495] on div "Service Staff Total Tip Disc Staff earn 【TB】Teeth Brushing Asa 5.00 0.00 0.00 0…" at bounding box center [1160, 341] width 791 height 537
type input "82.5"
click at [1464, 494] on div "Customer Loyalty page View Balance $0.00 Edit Points ★ 0 Edit Prepaid services/…" at bounding box center [1466, 341] width 177 height 537
click at [1157, 615] on button "Complete Checkout" at bounding box center [1160, 623] width 135 height 26
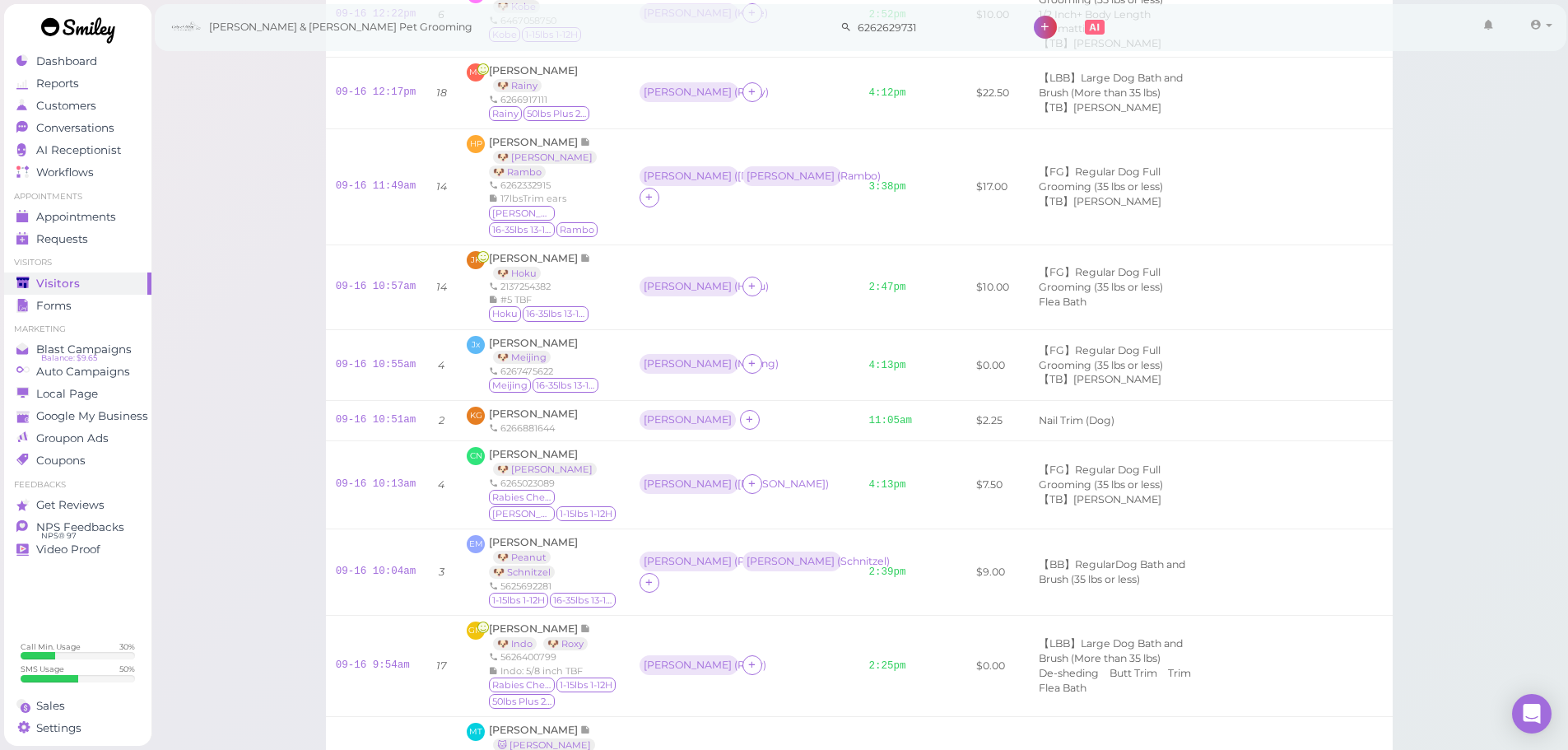
scroll to position [296, 0]
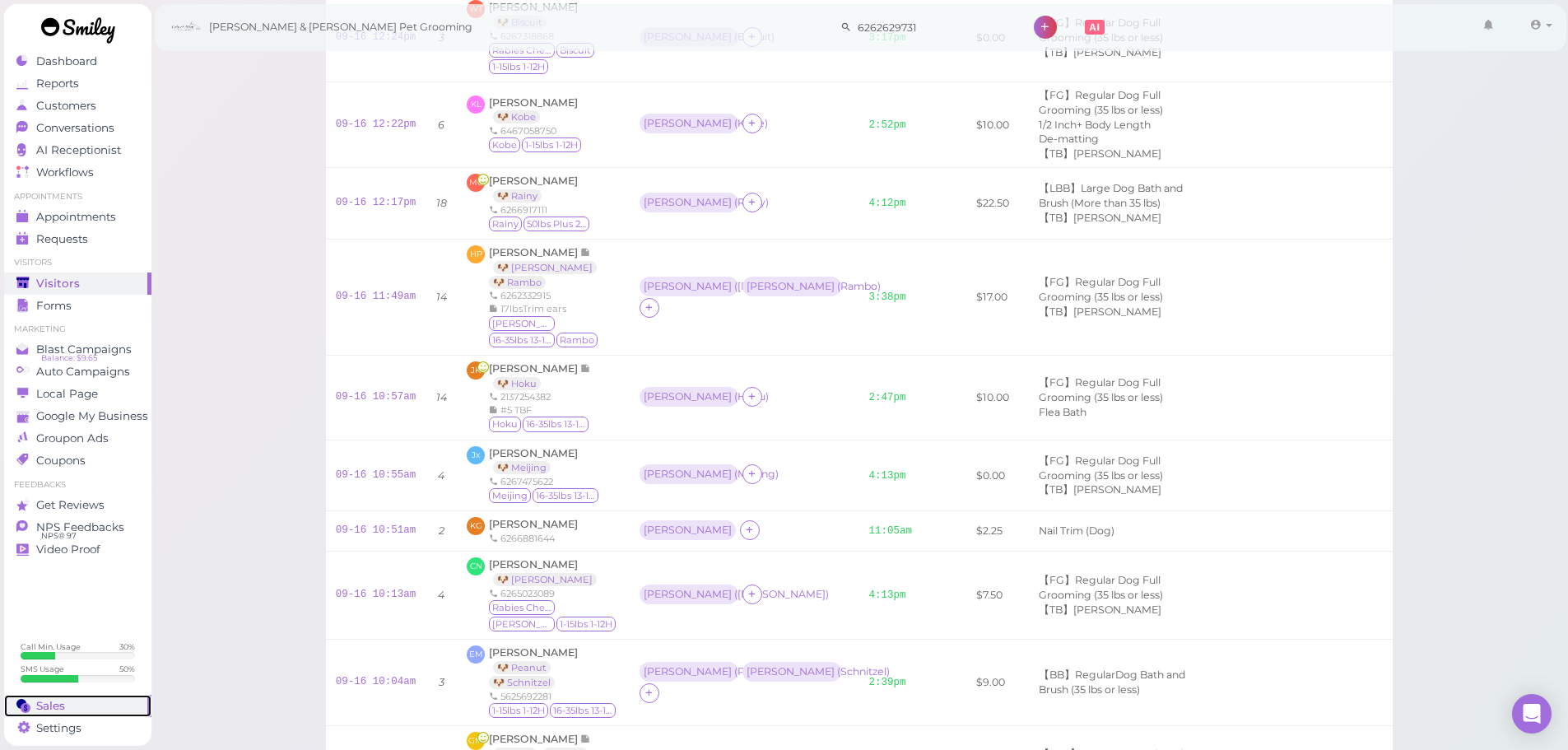
click at [98, 698] on div "Sales" at bounding box center [76, 705] width 119 height 14
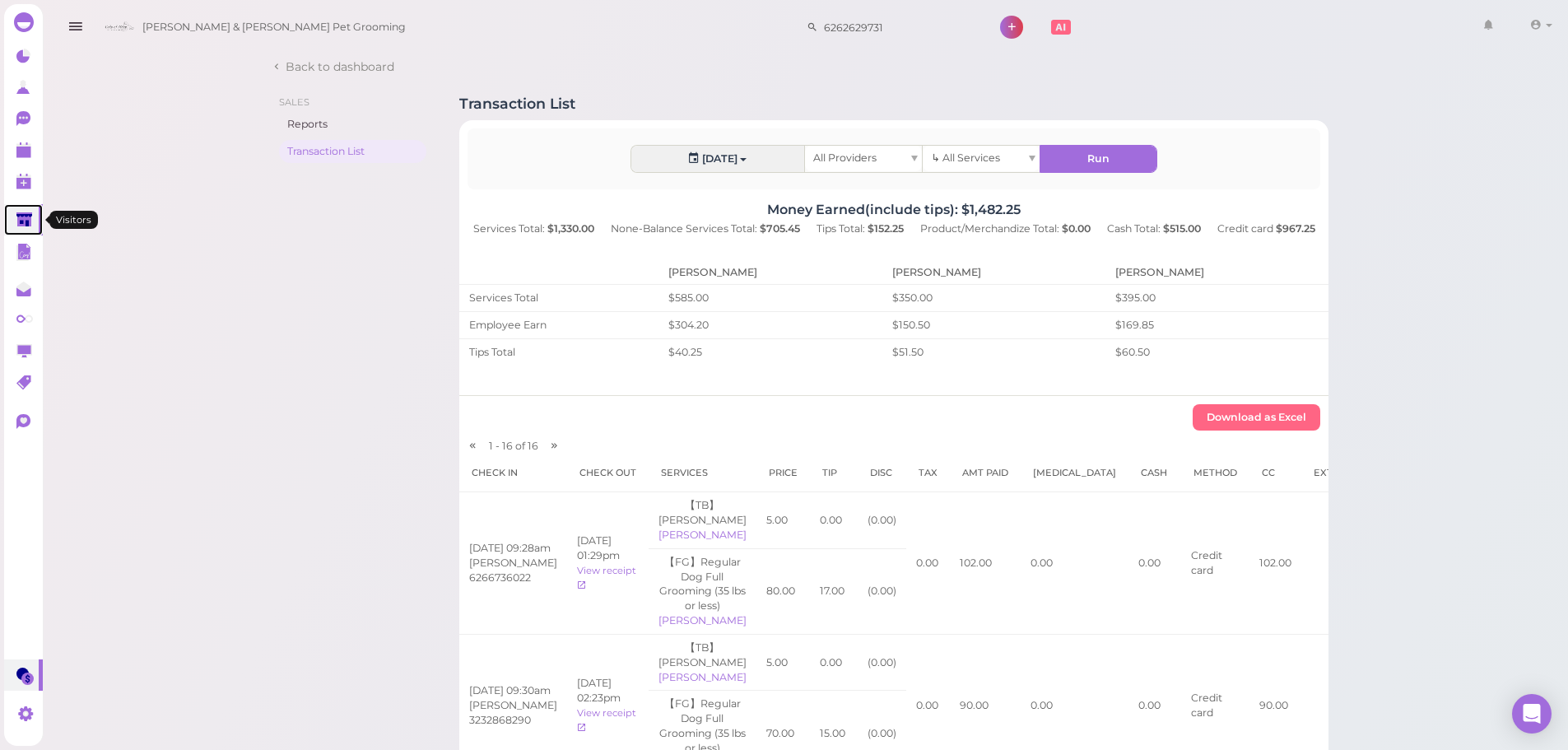
click at [31, 206] on link at bounding box center [24, 220] width 39 height 32
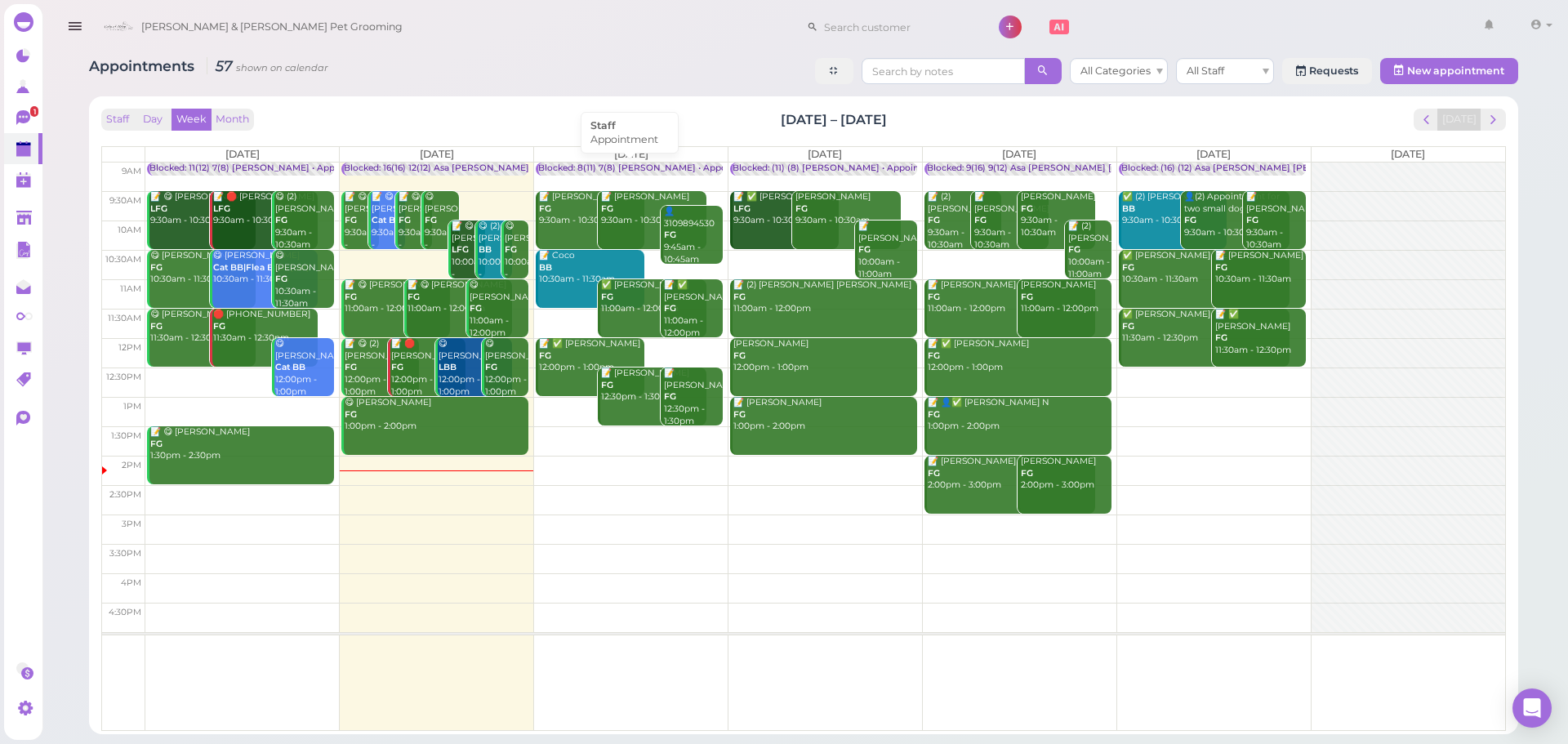
click at [660, 167] on div "Blocked: 8(11) 7(8) [PERSON_NAME] • Appointment" at bounding box center [649, 168] width 223 height 12
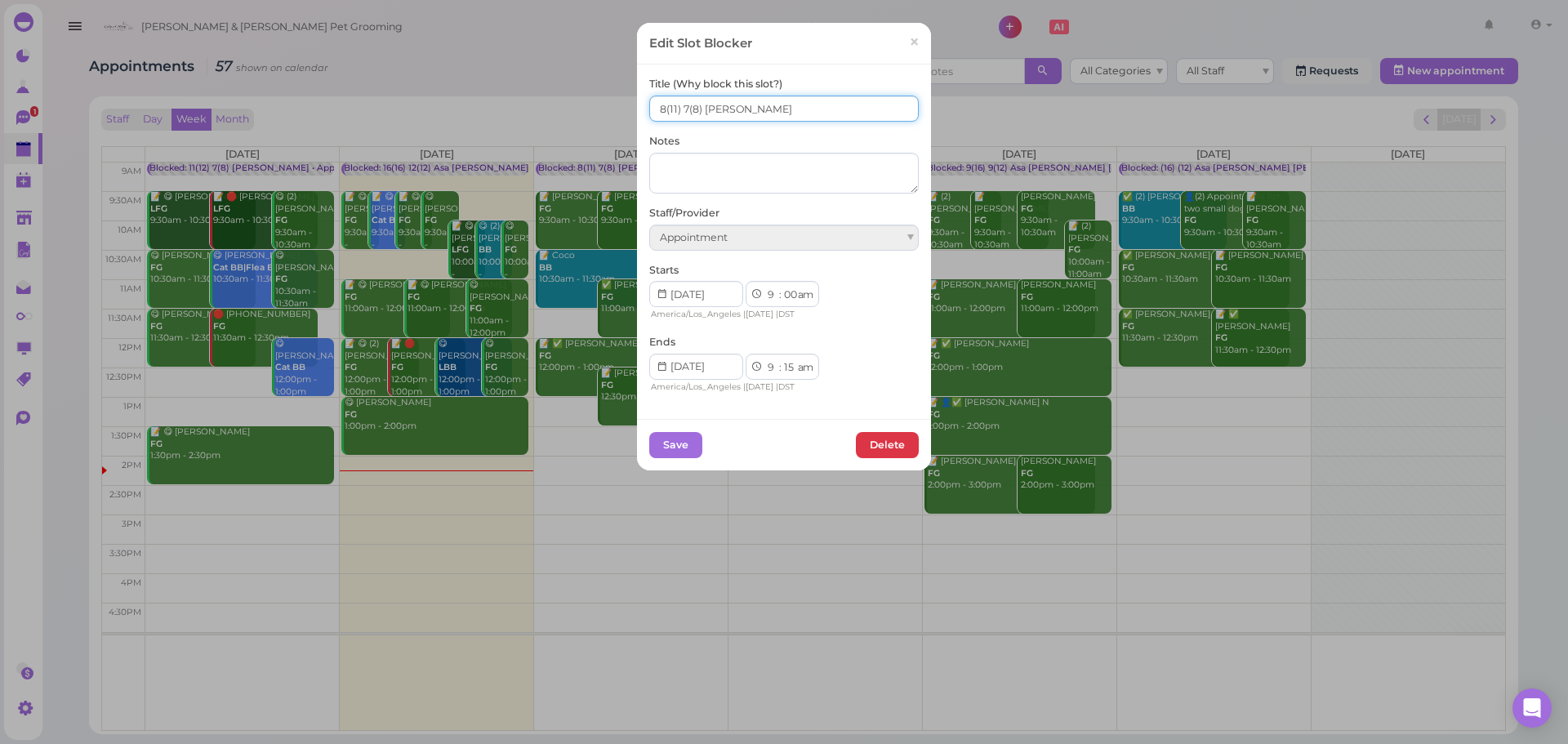
click at [681, 112] on input "8(11) 7(8) [PERSON_NAME]" at bounding box center [784, 109] width 269 height 26
type input "9(11) 8(8) [PERSON_NAME]"
click at [661, 450] on button "Save" at bounding box center [675, 445] width 53 height 26
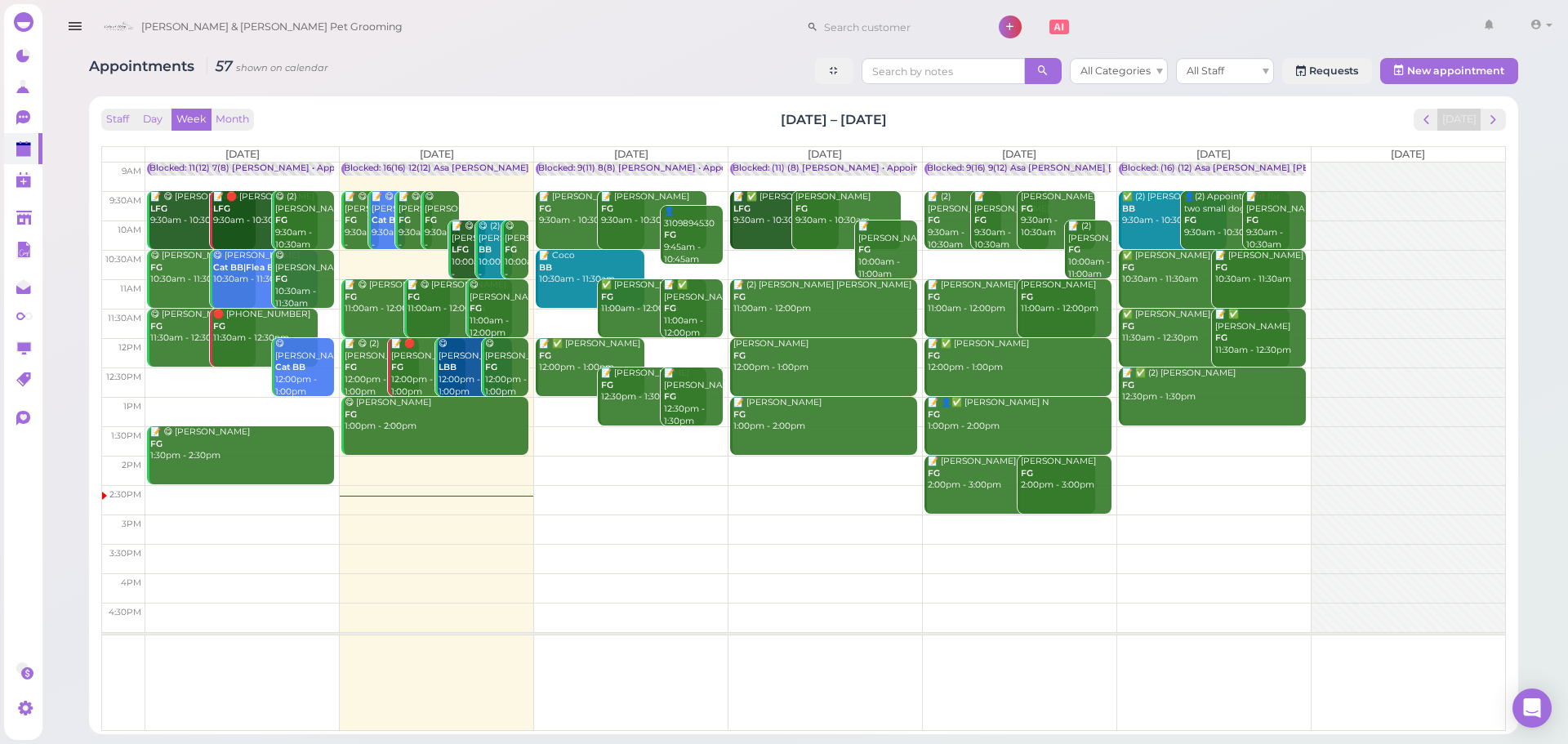
click at [1192, 432] on td at bounding box center [825, 441] width 1360 height 30
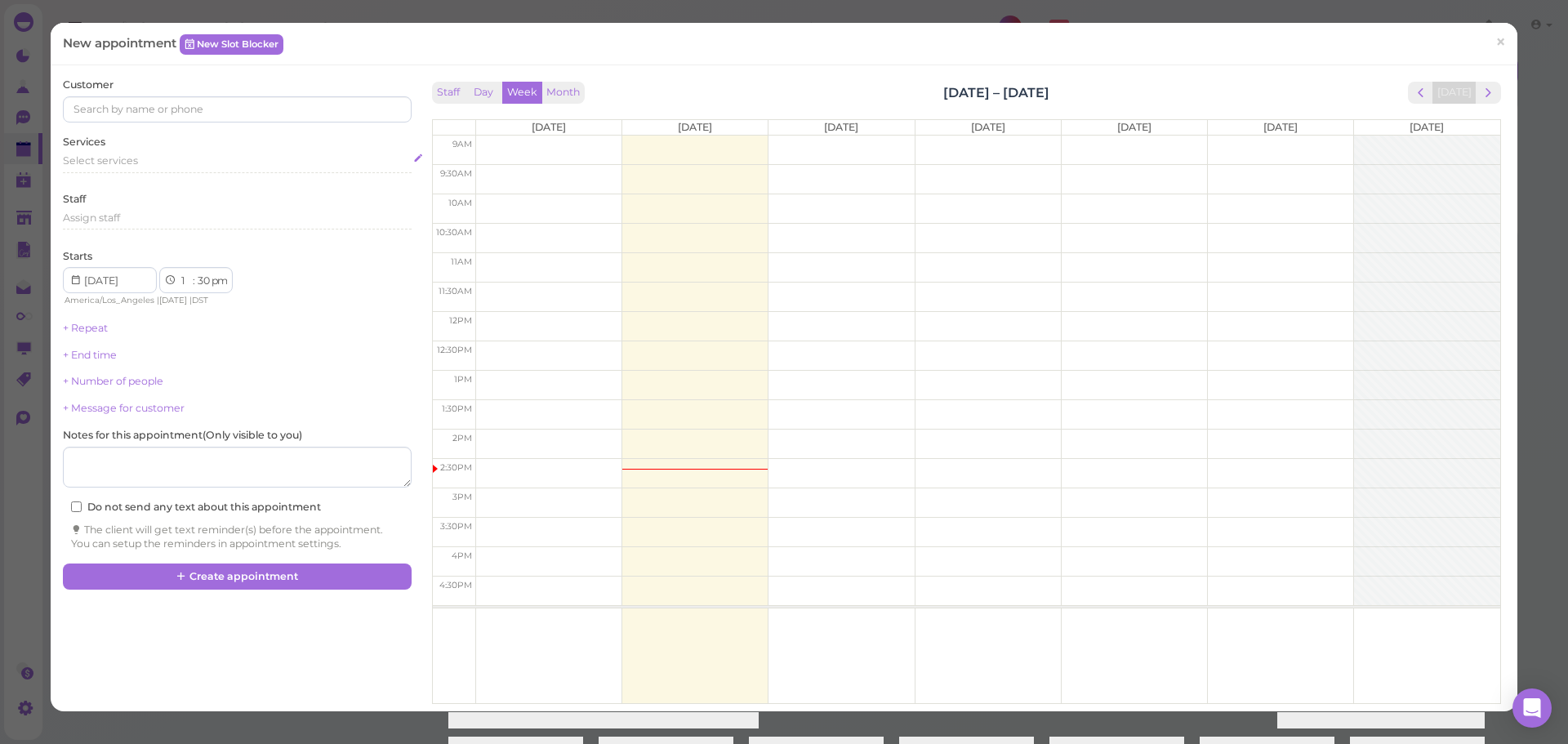
click at [271, 172] on div "Select services" at bounding box center [236, 163] width 348 height 19
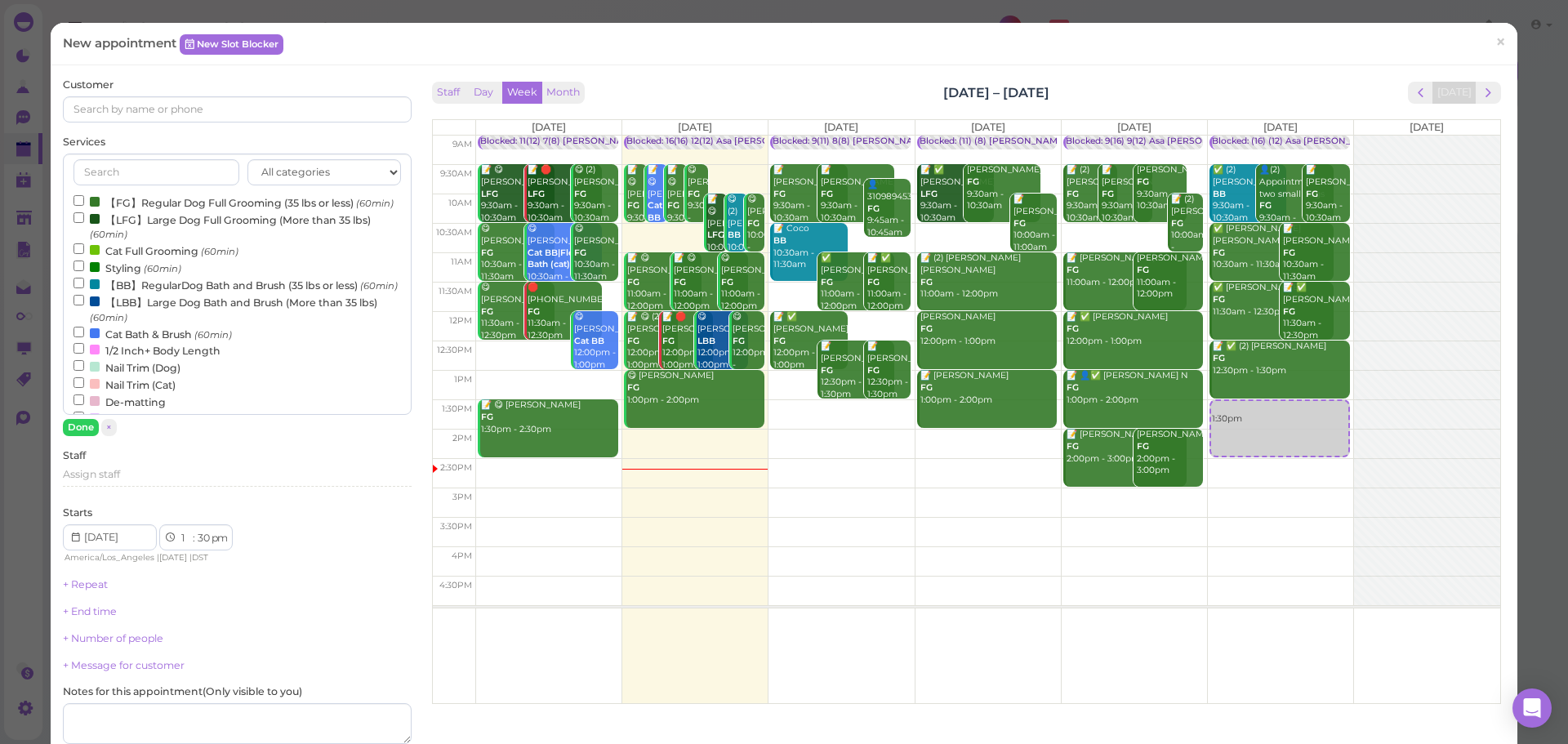
click at [255, 189] on div "All categories Full Grooming Bath & Brush Add-ons Dental Work Special Request I…" at bounding box center [236, 284] width 348 height 261
click at [235, 211] on label "【FG】Regular Dog Full Grooming (35 lbs or less) (60min)" at bounding box center [233, 202] width 320 height 17
click at [85, 206] on input "【FG】Regular Dog Full Grooming (35 lbs or less) (60min)" at bounding box center [78, 200] width 10 height 10
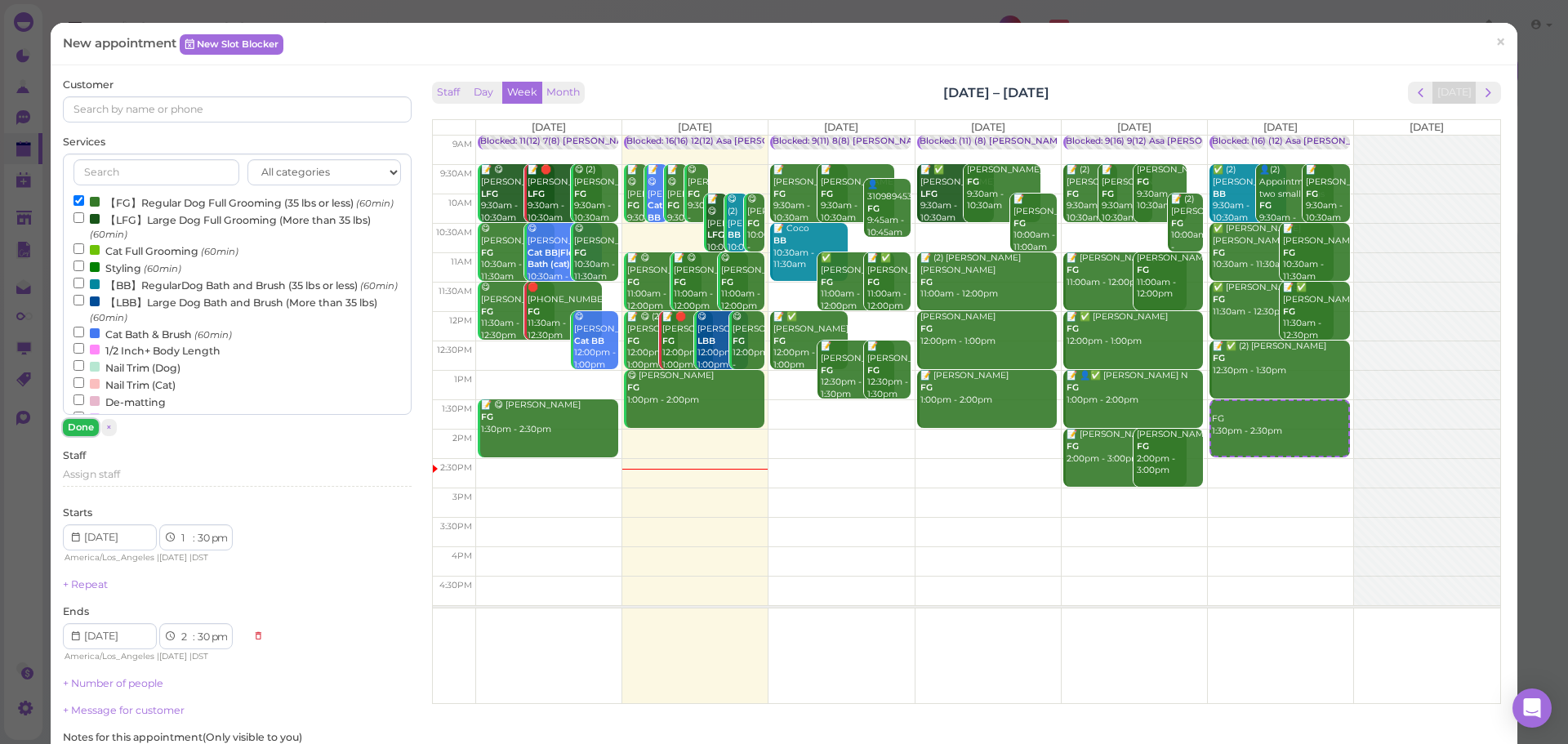
click at [84, 423] on button "Done" at bounding box center [80, 428] width 36 height 17
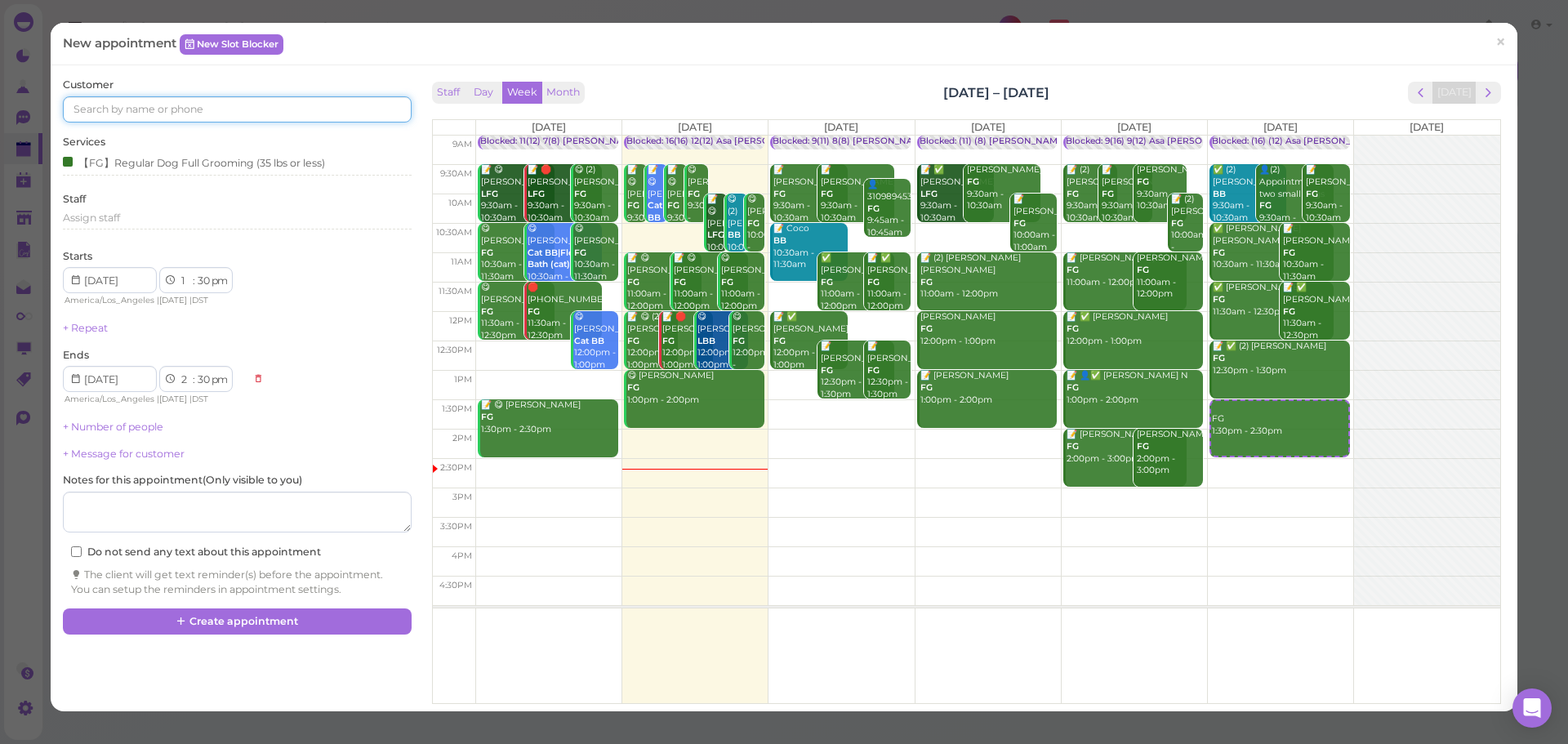
click at [162, 116] on input at bounding box center [236, 110] width 348 height 26
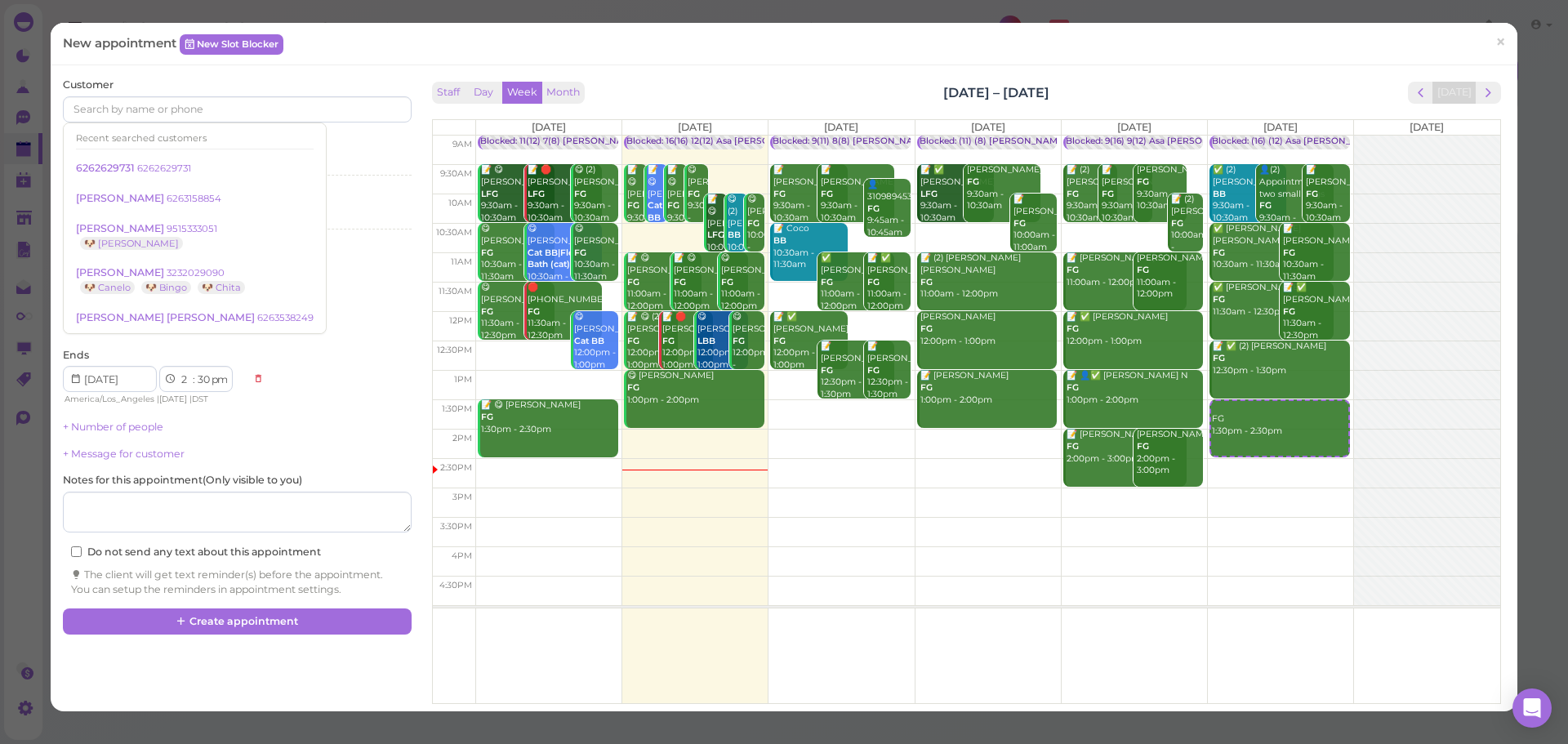
click at [163, 81] on div "Customer Recent searched customers 6262629731 6262629731 Megan Szeto 6263158854…" at bounding box center [236, 100] width 348 height 45
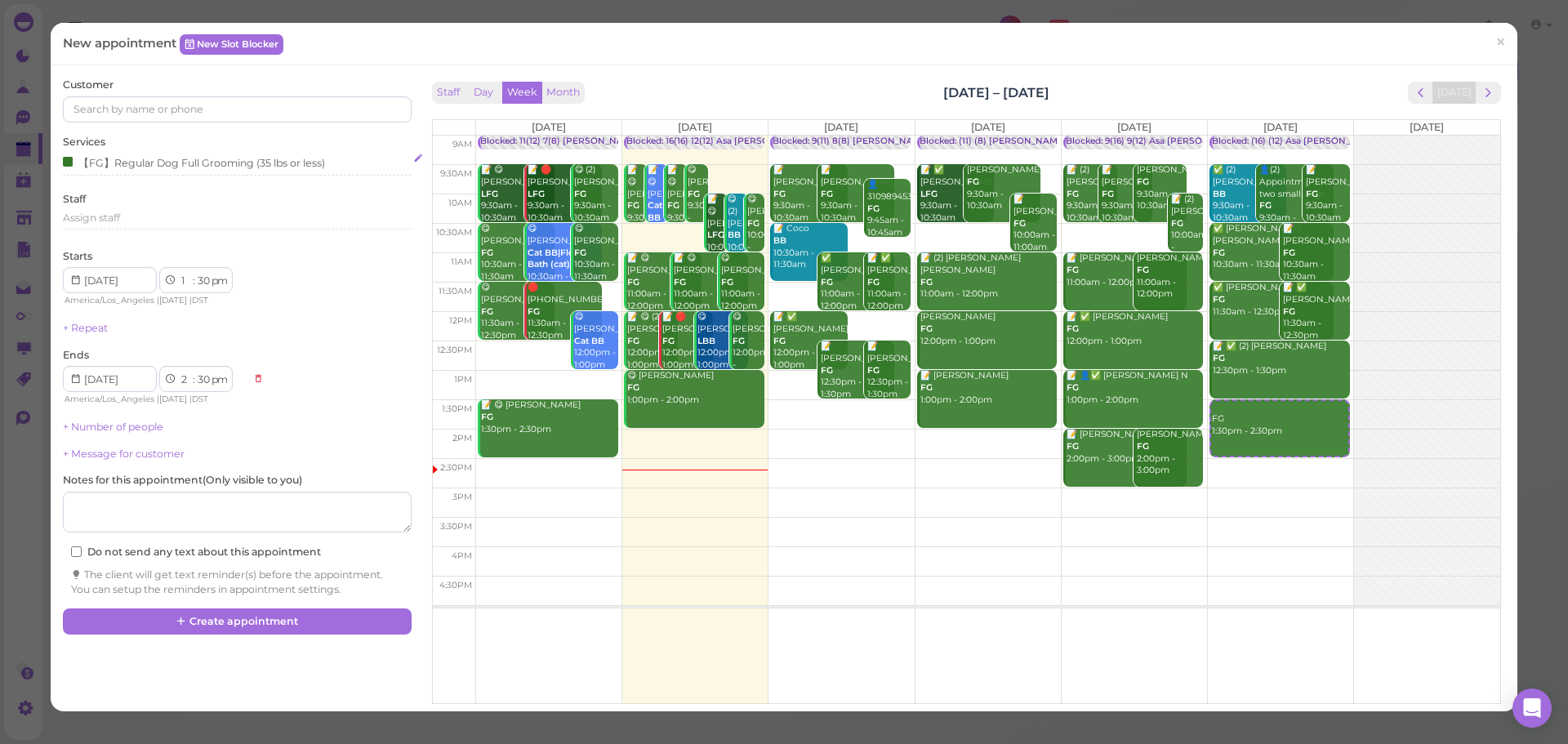
click at [163, 155] on div "【FG】Regular Dog Full Grooming (35 lbs or less)" at bounding box center [193, 162] width 262 height 17
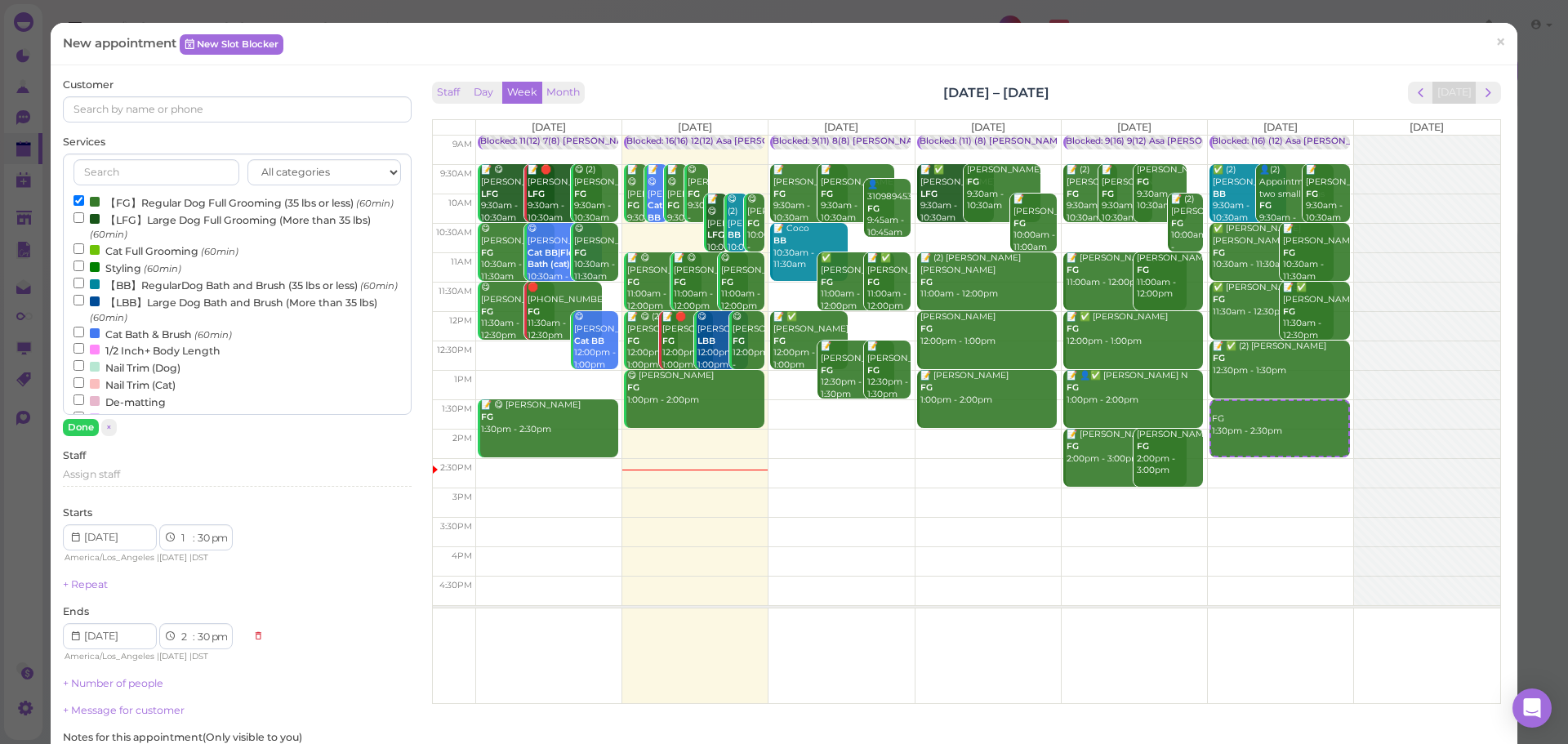
click at [155, 200] on label "【FG】Regular Dog Full Grooming (35 lbs or less) (60min)" at bounding box center [233, 202] width 320 height 17
click at [85, 200] on input "【FG】Regular Dog Full Grooming (35 lbs or less) (60min)" at bounding box center [78, 200] width 10 height 10
click at [155, 293] on label "【BB】RegularDog Bath and Brush (35 lbs or less) (60min)" at bounding box center [235, 285] width 324 height 17
click at [85, 288] on input "【BB】RegularDog Bath and Brush (35 lbs or less) (60min)" at bounding box center [78, 283] width 10 height 10
click at [72, 430] on button "Done" at bounding box center [80, 428] width 36 height 17
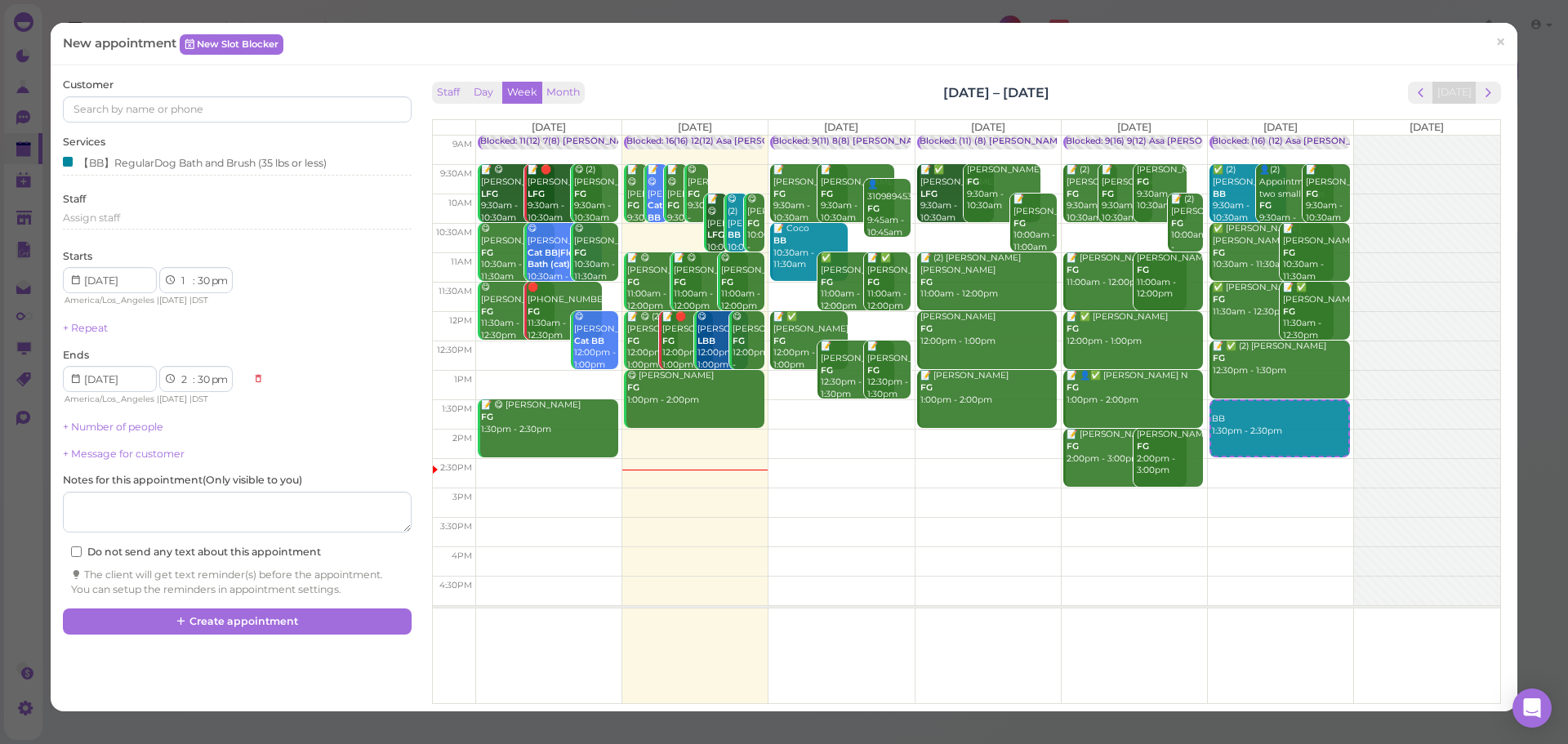
click at [132, 131] on div "Customer Services 【BB】RegularDog Bath and Brush (35 lbs or less) Staff Assign s…" at bounding box center [236, 336] width 348 height 518
click at [136, 106] on input at bounding box center [236, 110] width 348 height 26
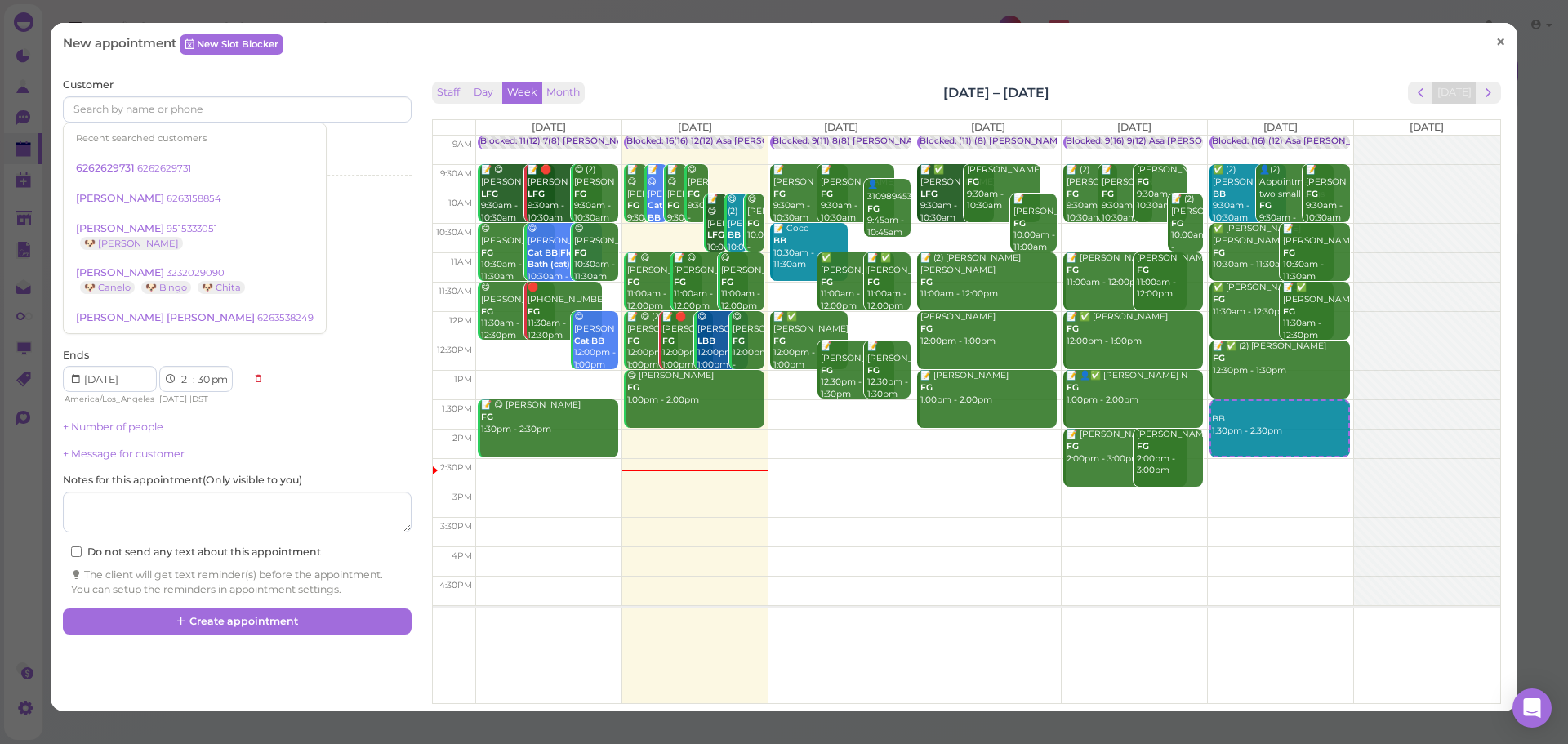
click at [1485, 53] on link "×" at bounding box center [1500, 43] width 31 height 38
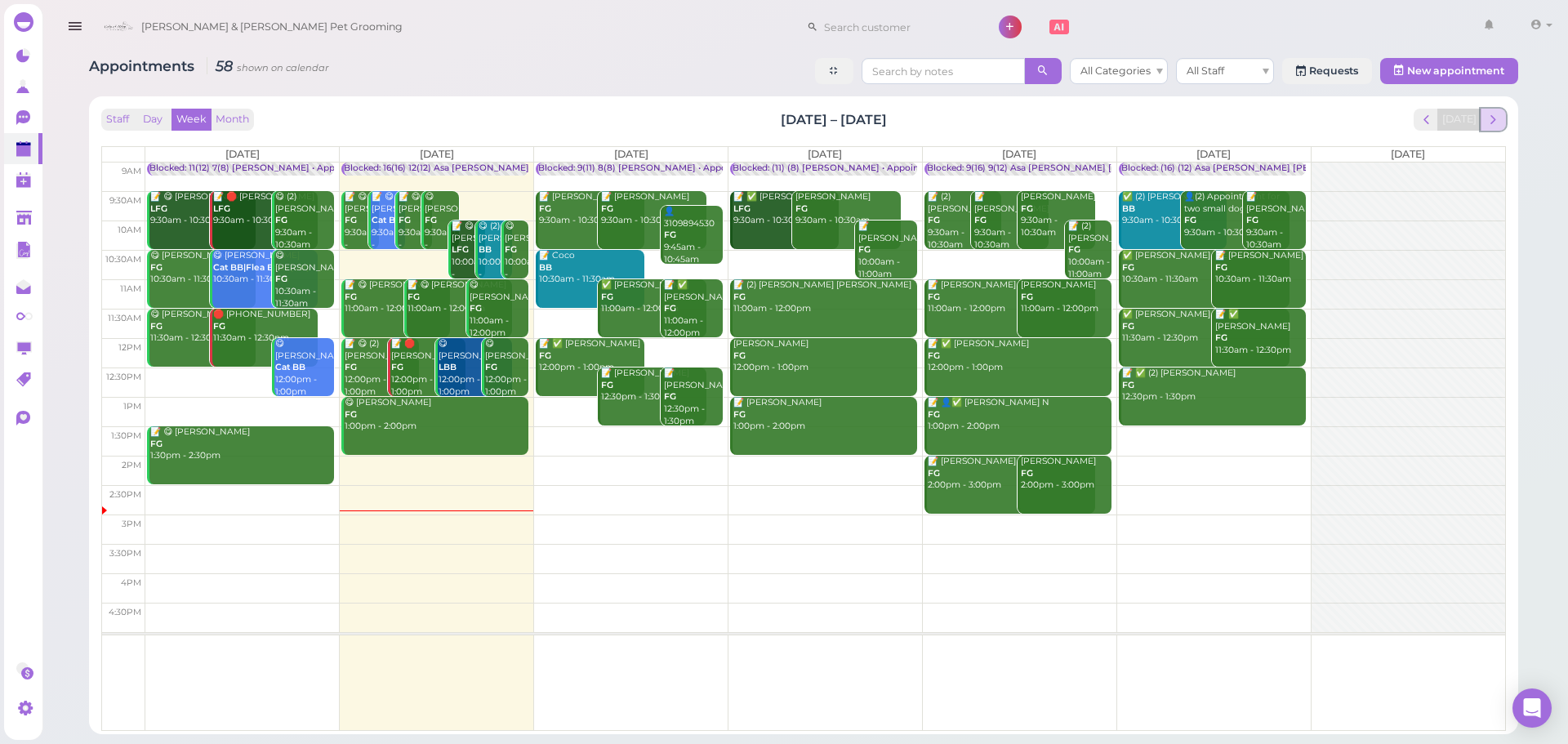
click at [1504, 122] on button "next" at bounding box center [1493, 119] width 25 height 22
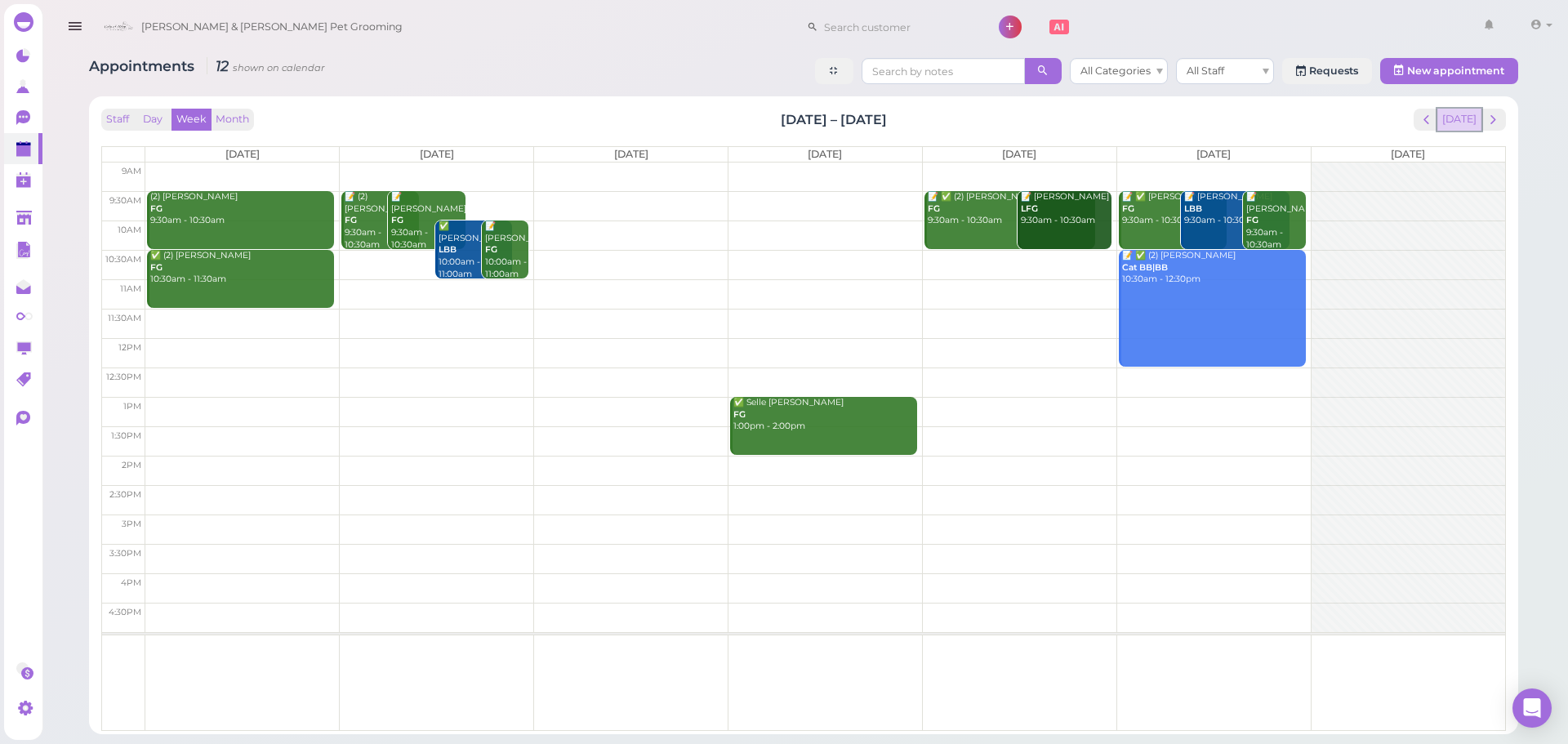
click at [1451, 112] on button "[DATE]" at bounding box center [1459, 119] width 44 height 22
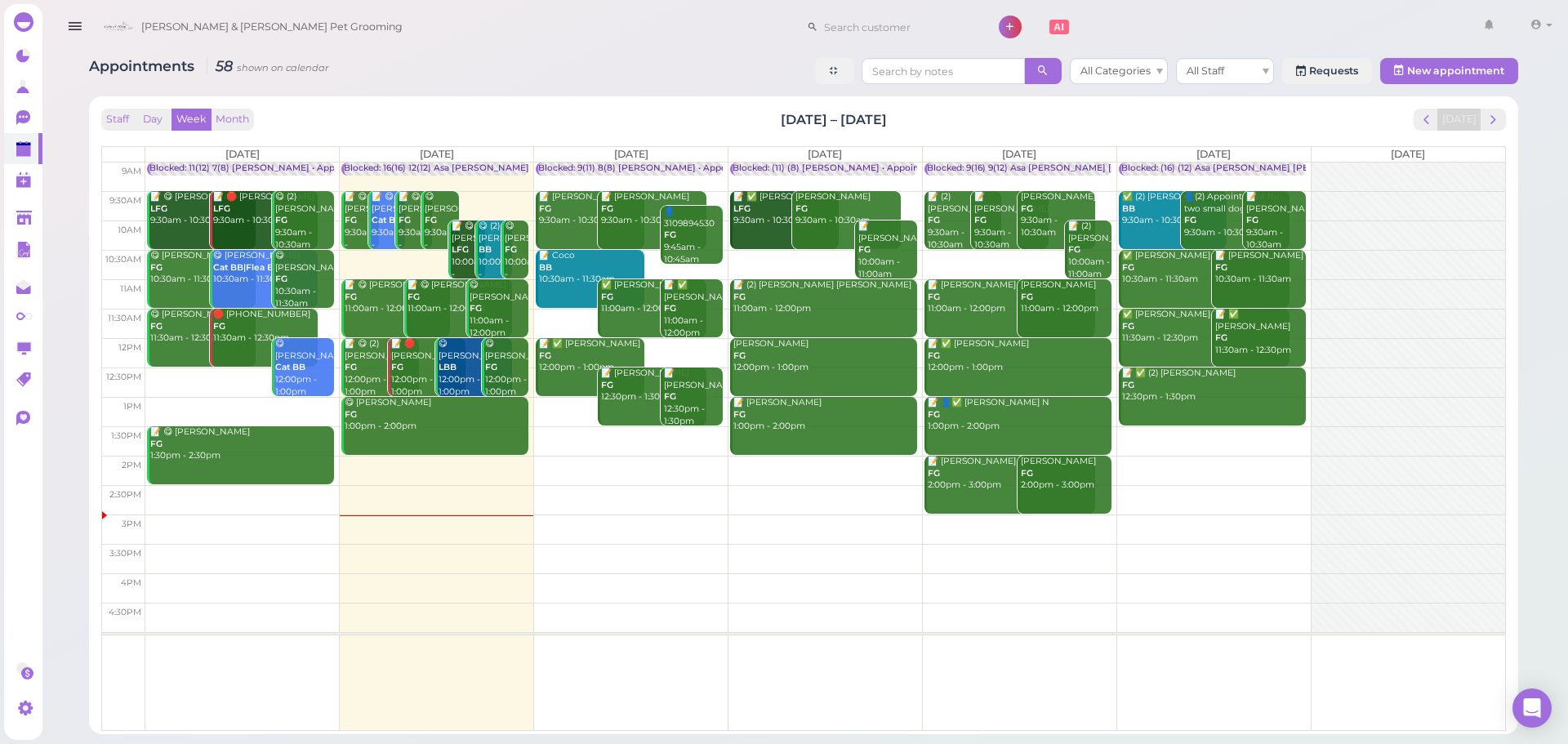
click at [708, 110] on div "Staff Day Week Month Sep 15 – 21, 2025 Today" at bounding box center [804, 119] width 1405 height 22
drag, startPoint x: 708, startPoint y: 110, endPoint x: 914, endPoint y: 110, distance: 206.0
click at [914, 110] on div "Staff Day Week Month Sep 15 – 21, 2025 Today" at bounding box center [804, 119] width 1405 height 22
drag, startPoint x: 764, startPoint y: 107, endPoint x: 693, endPoint y: 94, distance: 72.2
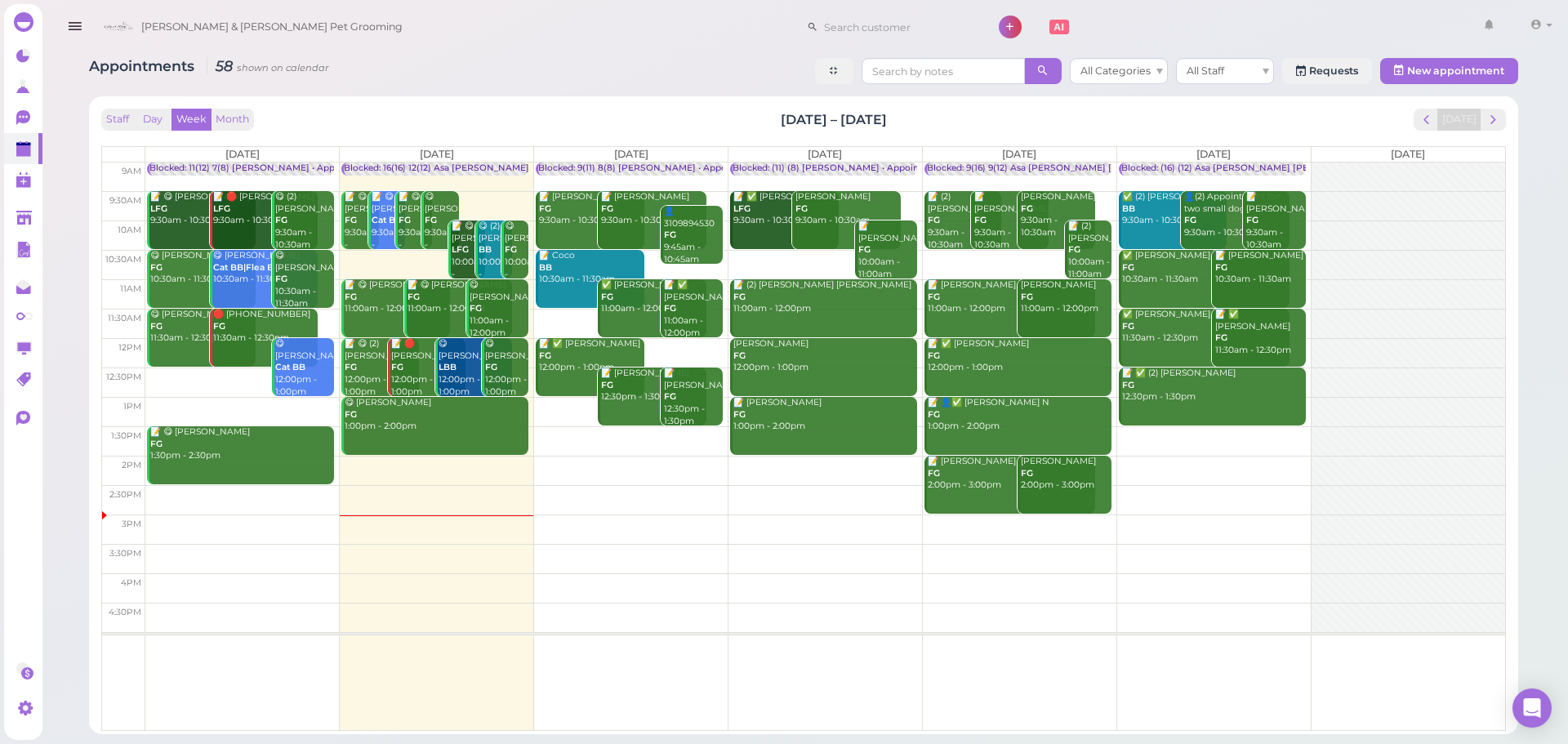
click at [693, 94] on div "Appointments 58 shown on calendar All Categories All Staff Requests New appoint…" at bounding box center [804, 389] width 1470 height 688
drag, startPoint x: 693, startPoint y: 94, endPoint x: 1074, endPoint y: 125, distance: 382.3
click at [1074, 125] on div "Appointments 58 shown on calendar All Categories All Staff Requests New appoint…" at bounding box center [804, 389] width 1470 height 688
click at [1074, 125] on div "Staff Day Week Month Sep 15 – 21, 2025 Today" at bounding box center [804, 119] width 1405 height 22
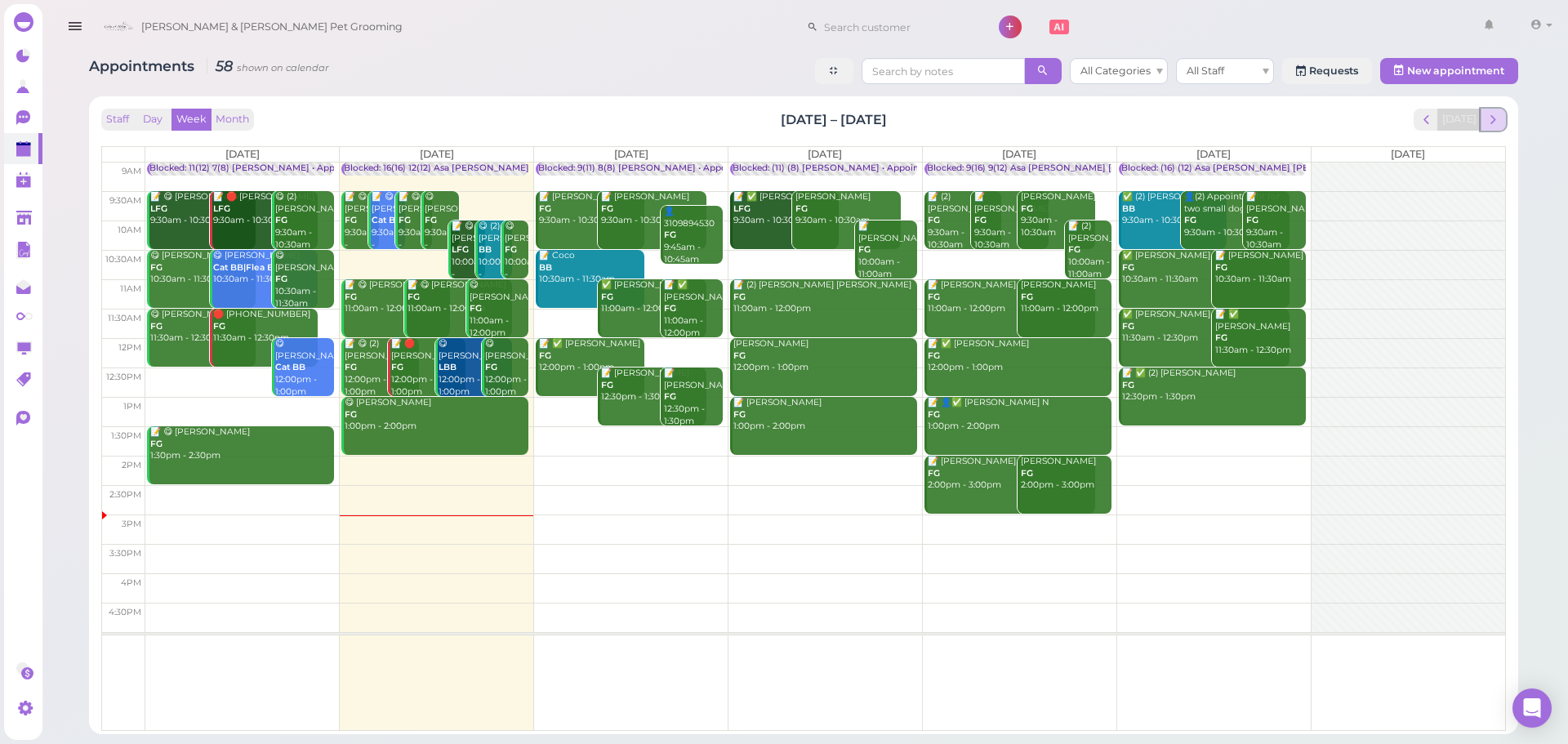
click at [1504, 124] on button "next" at bounding box center [1493, 119] width 25 height 22
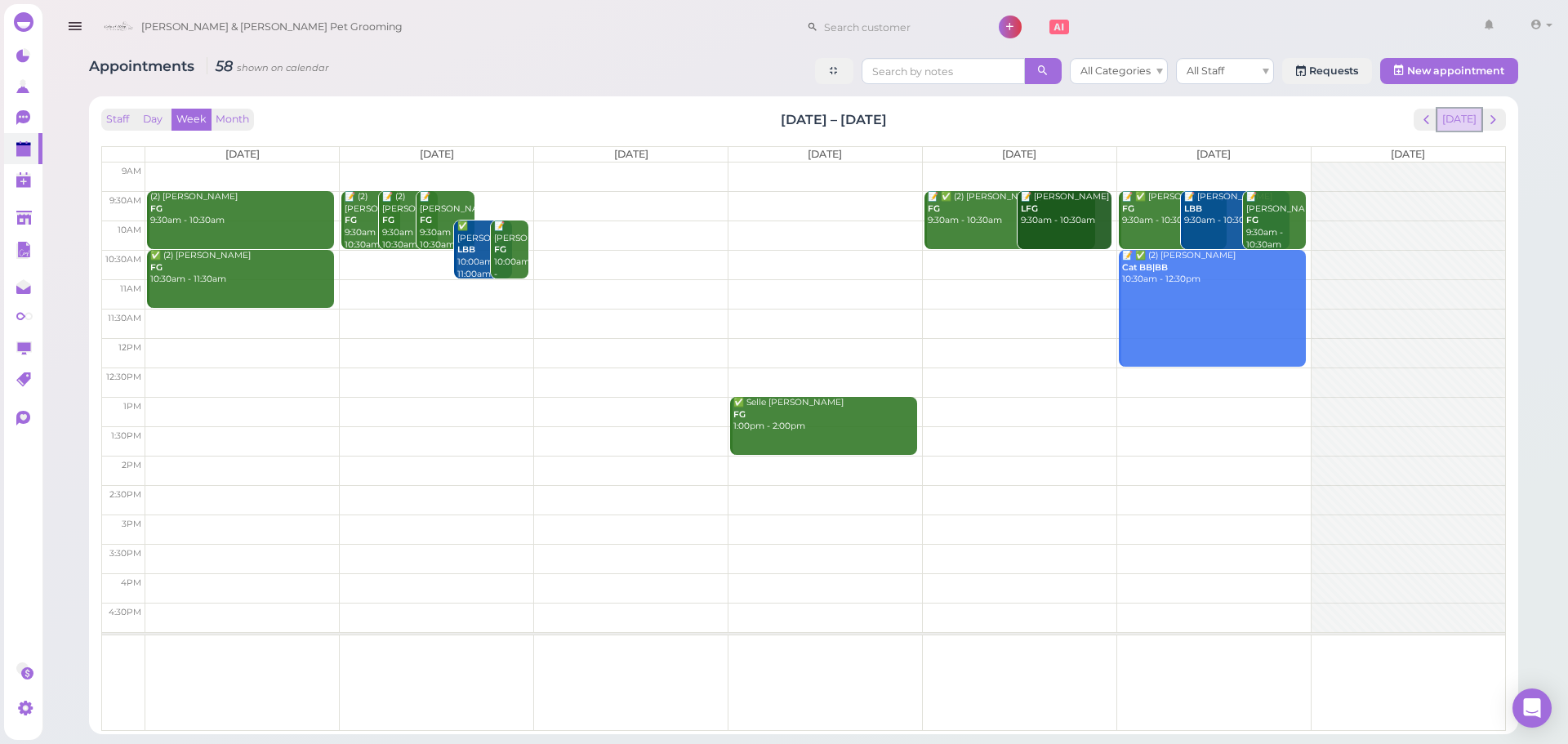
click at [1475, 121] on button "[DATE]" at bounding box center [1459, 119] width 44 height 22
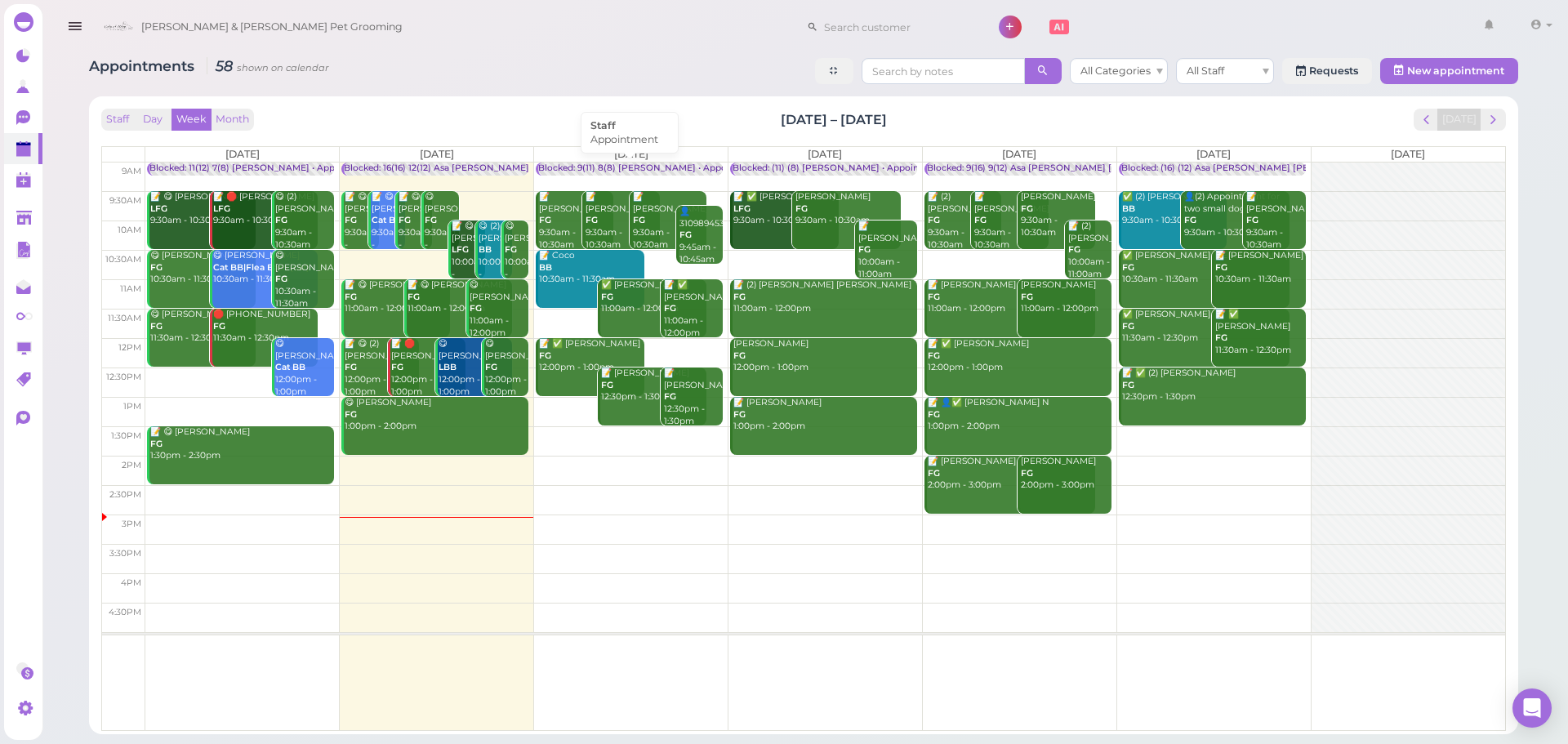
click at [678, 173] on div "Blocked: 9(11) 8(8) [PERSON_NAME] • Appointment" at bounding box center [649, 168] width 223 height 12
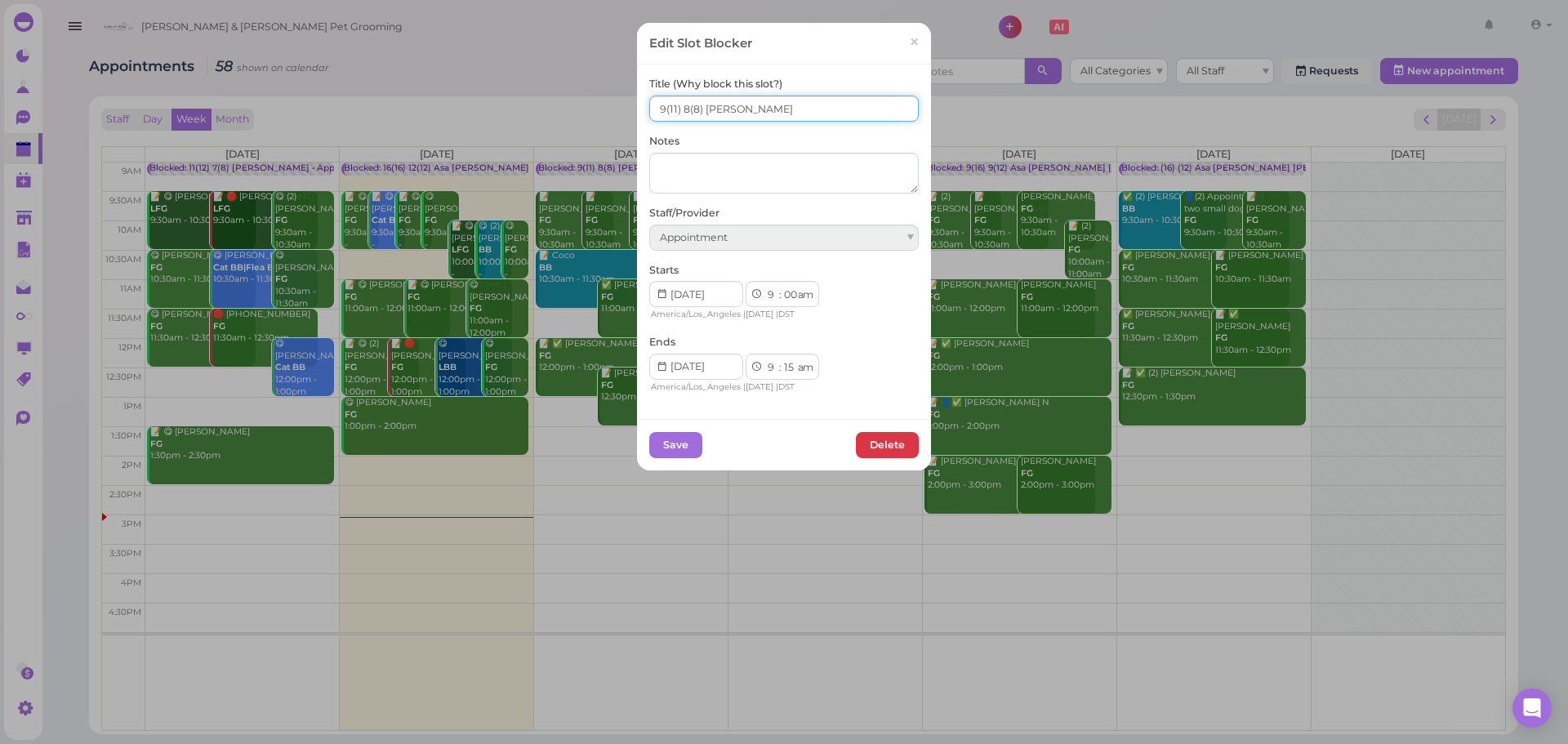
drag, startPoint x: 648, startPoint y: 110, endPoint x: 765, endPoint y: 17, distance: 149.5
click at [656, 105] on input "9(11) 8(8) Asa Helen" at bounding box center [784, 109] width 269 height 26
type input "10(11) 9(8) Asa Helen"
click at [666, 457] on button "Save" at bounding box center [675, 445] width 53 height 26
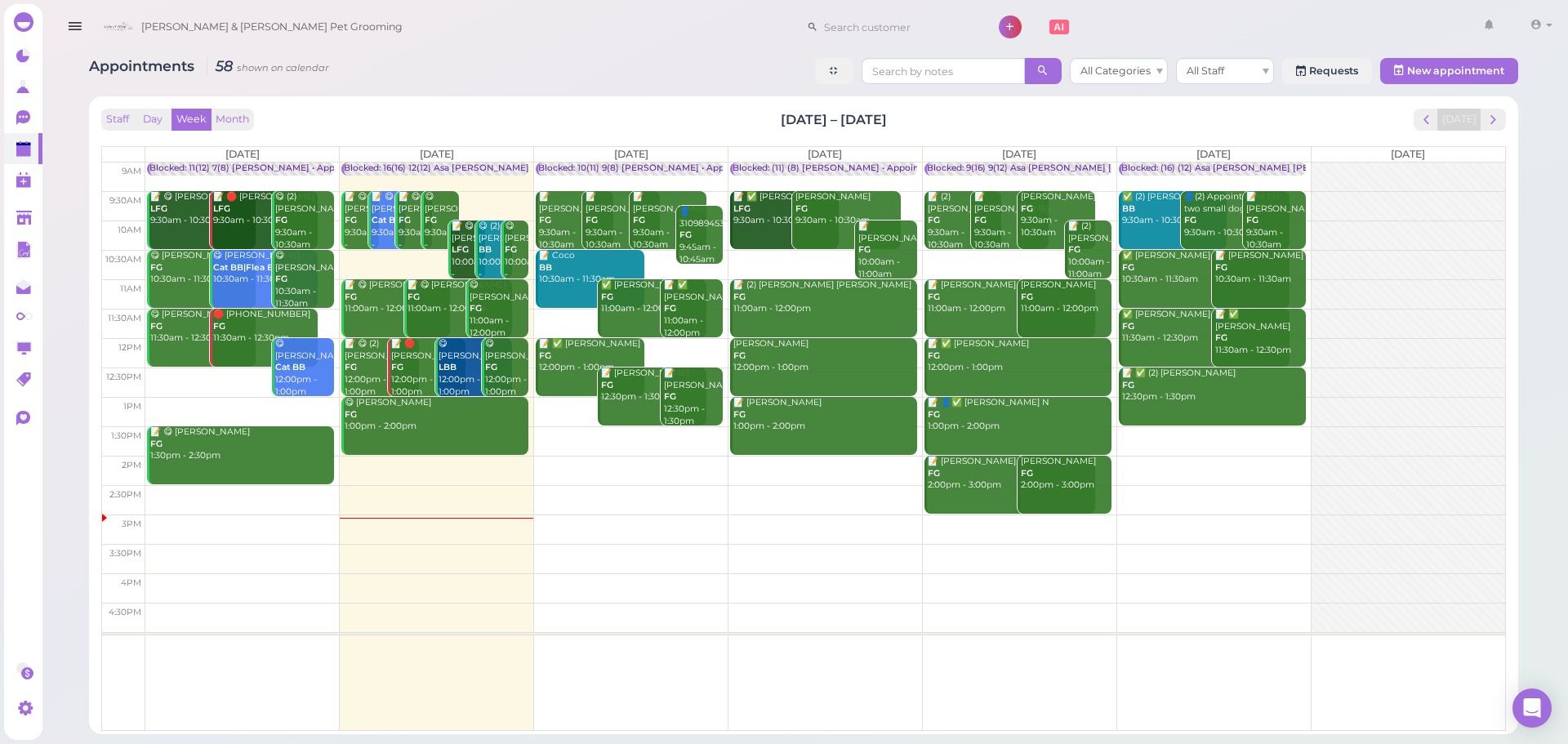
click at [798, 485] on td at bounding box center [825, 500] width 1360 height 30
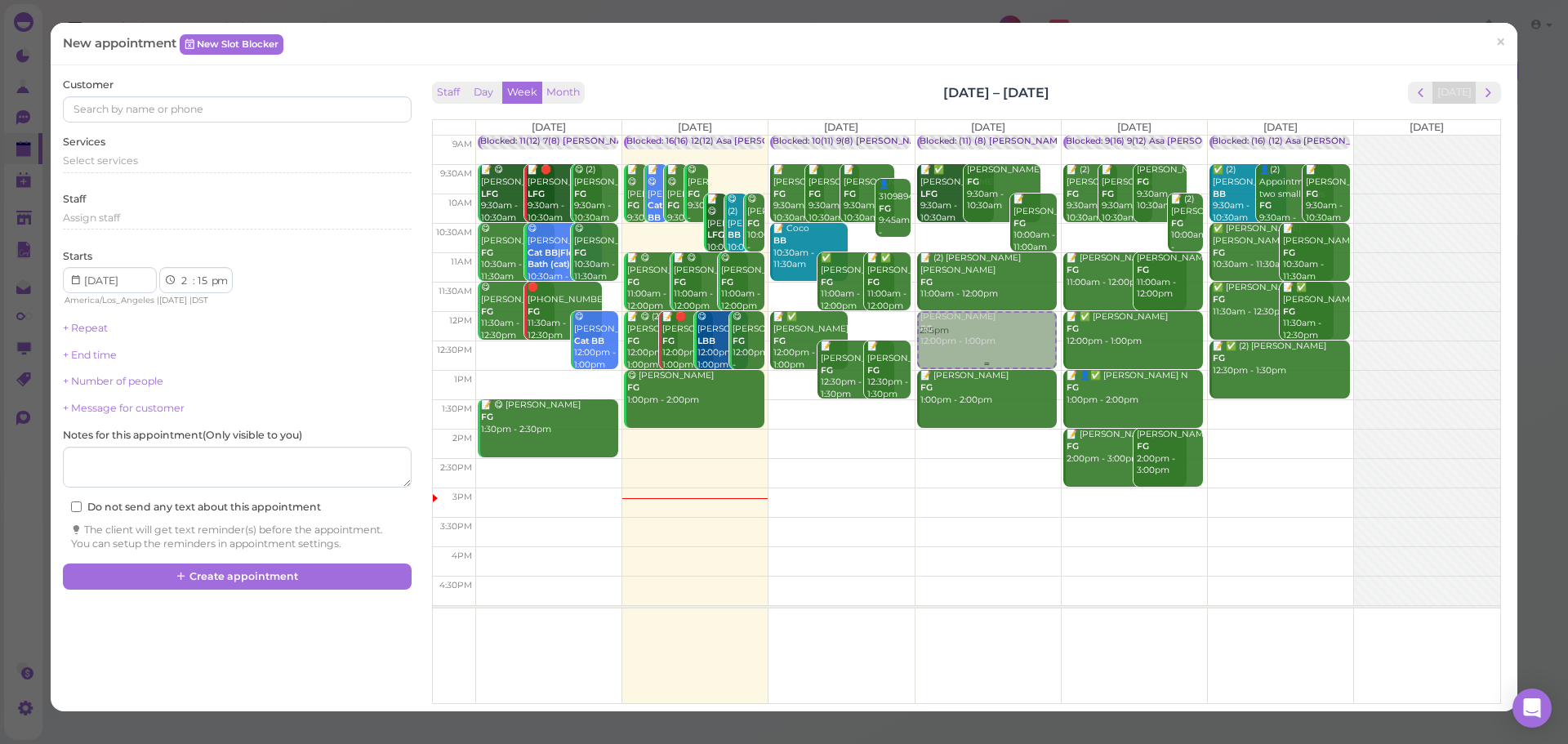
drag, startPoint x: 980, startPoint y: 473, endPoint x: 967, endPoint y: 337, distance: 136.6
click at [967, 136] on div "2:15pm Blocked: (11) (8) Asa Rebecca • Appointment 📝 ✅ Emily Espinosa LFG 9:30a…" at bounding box center [988, 136] width 146 height 0
select select "12"
select select "00"
click at [155, 166] on div "Select services" at bounding box center [236, 160] width 348 height 15
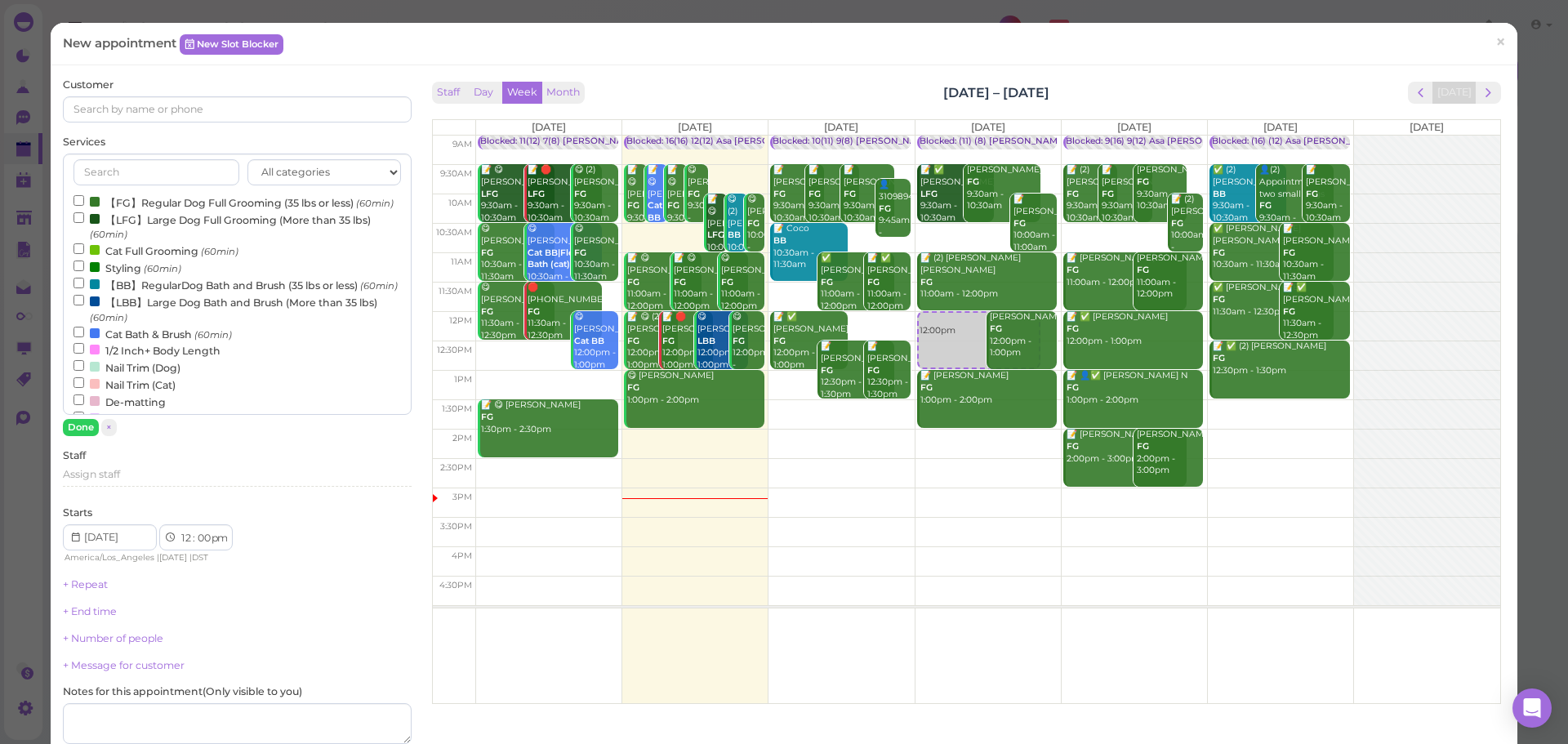
click at [123, 293] on label "【BB】RegularDog Bath and Brush (35 lbs or less) (60min)" at bounding box center [235, 285] width 324 height 17
click at [85, 288] on input "【BB】RegularDog Bath and Brush (35 lbs or less) (60min)" at bounding box center [78, 283] width 10 height 10
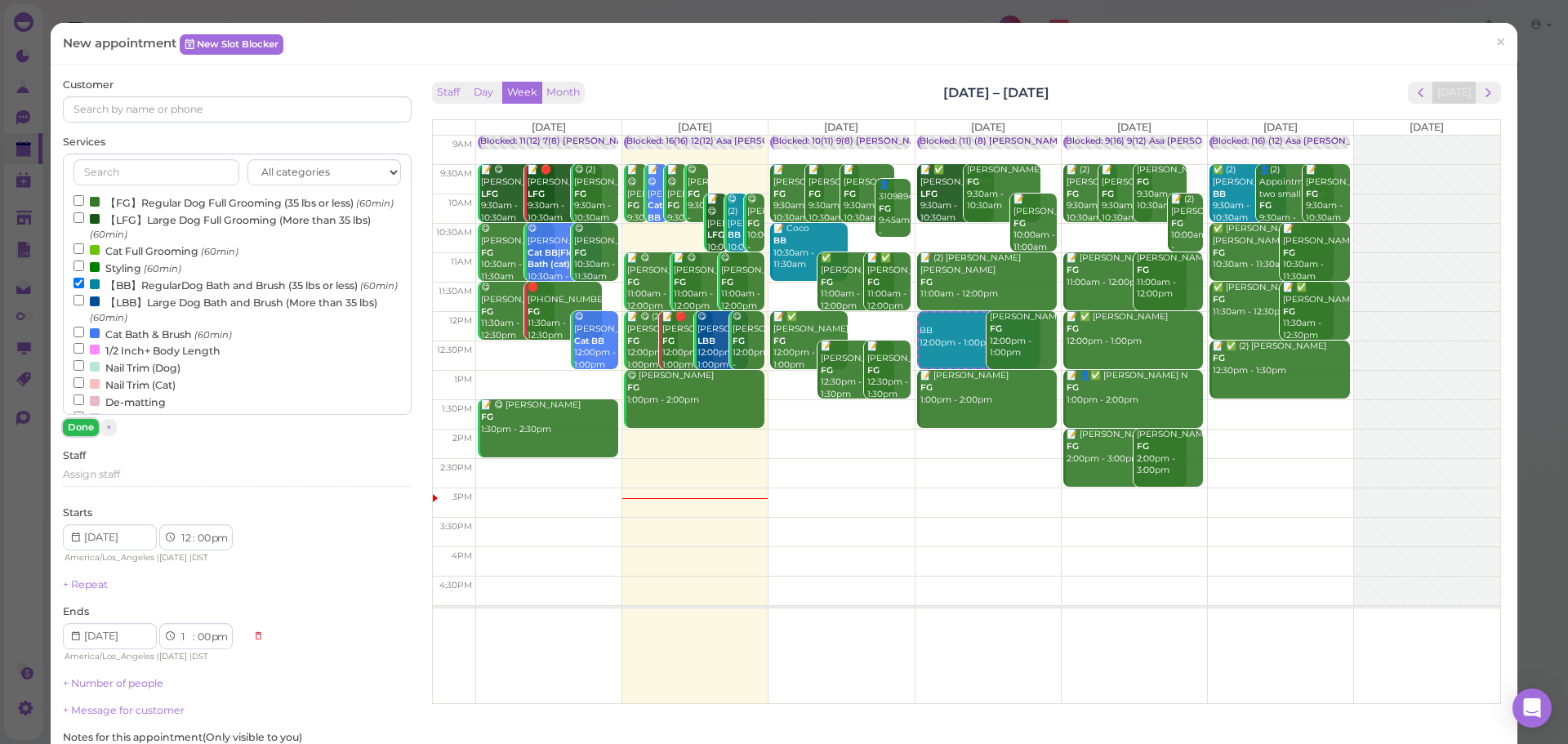
click at [84, 433] on button "Done" at bounding box center [80, 428] width 36 height 17
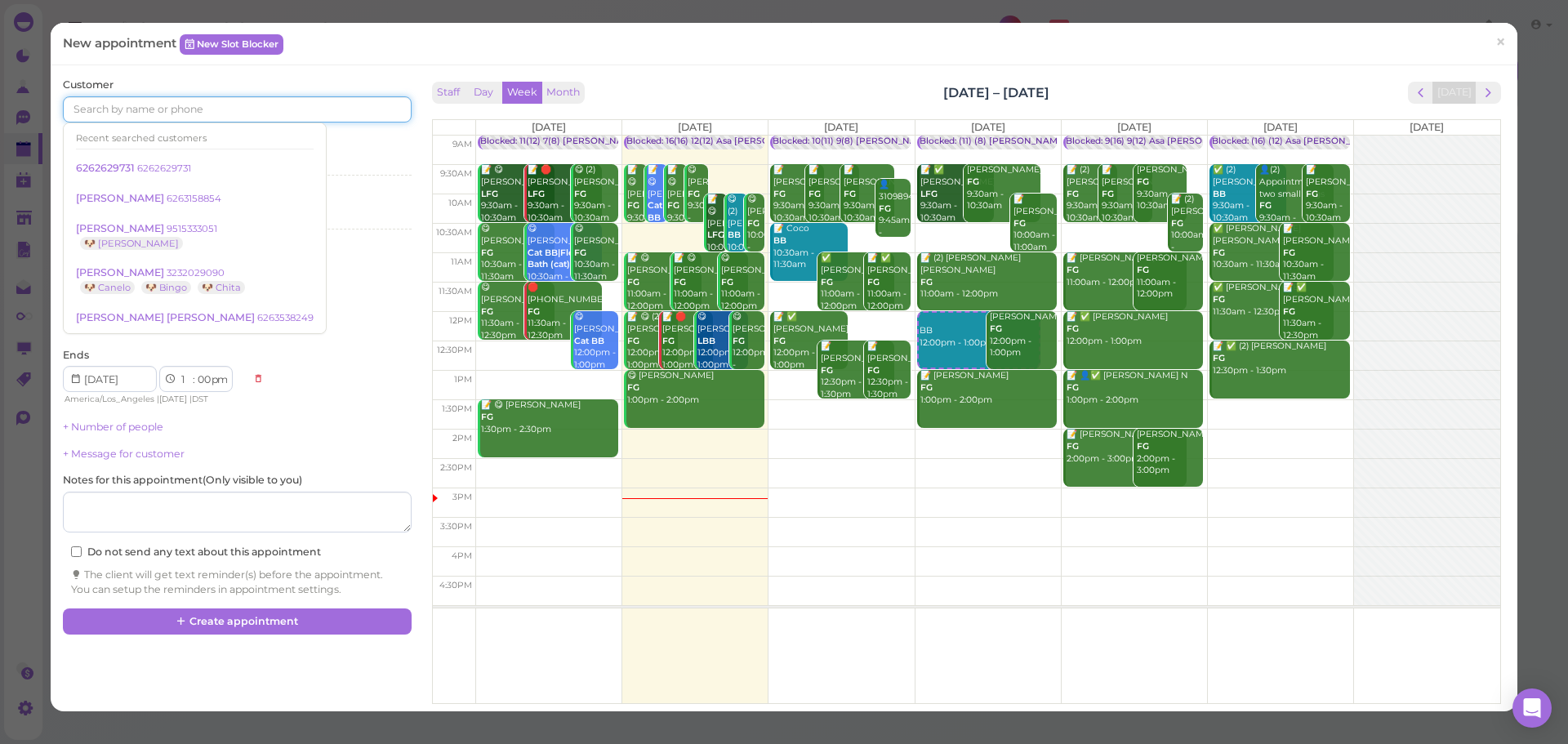
click at [178, 115] on input at bounding box center [236, 110] width 348 height 26
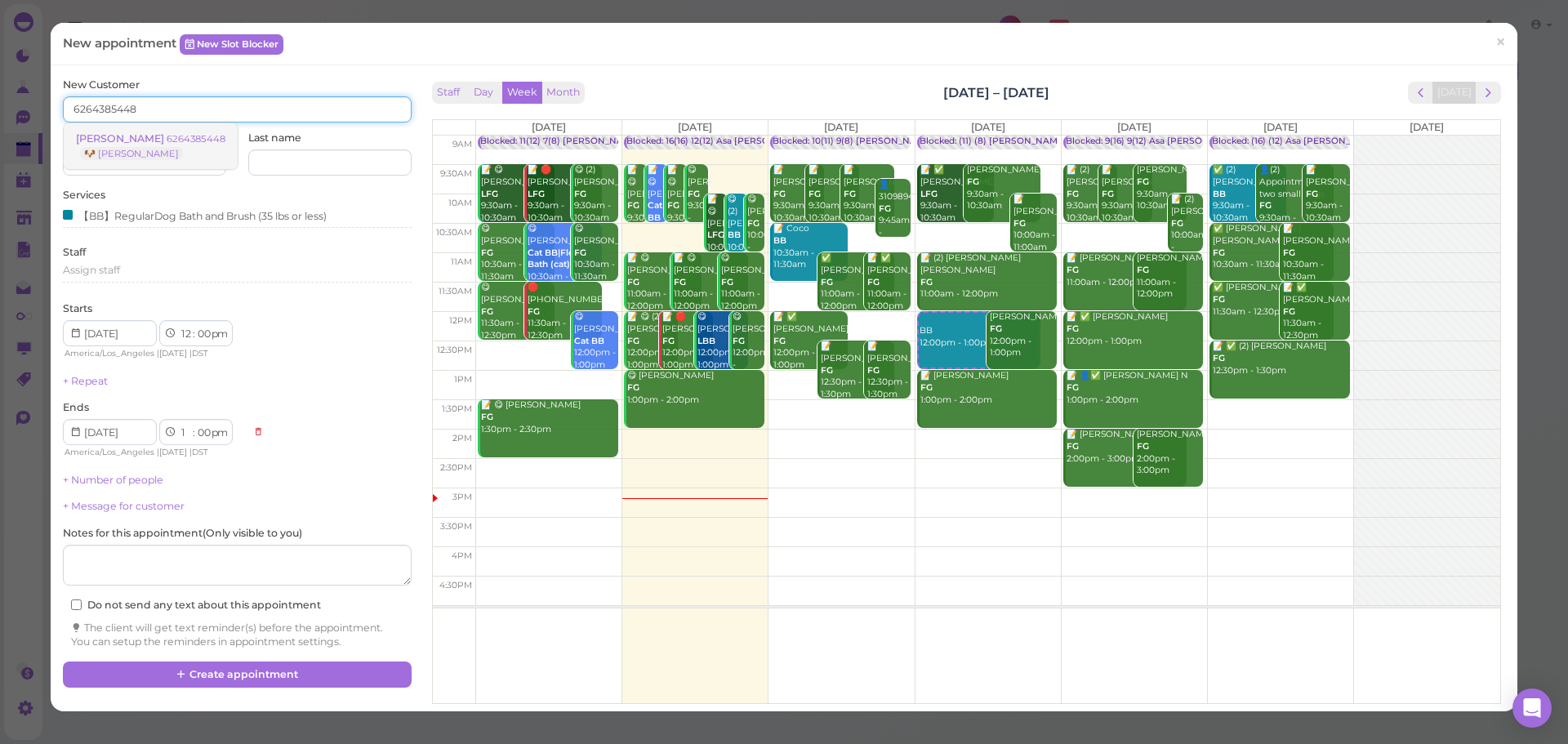
type input "6264385448"
click at [186, 139] on small "6264385448" at bounding box center [195, 139] width 58 height 11
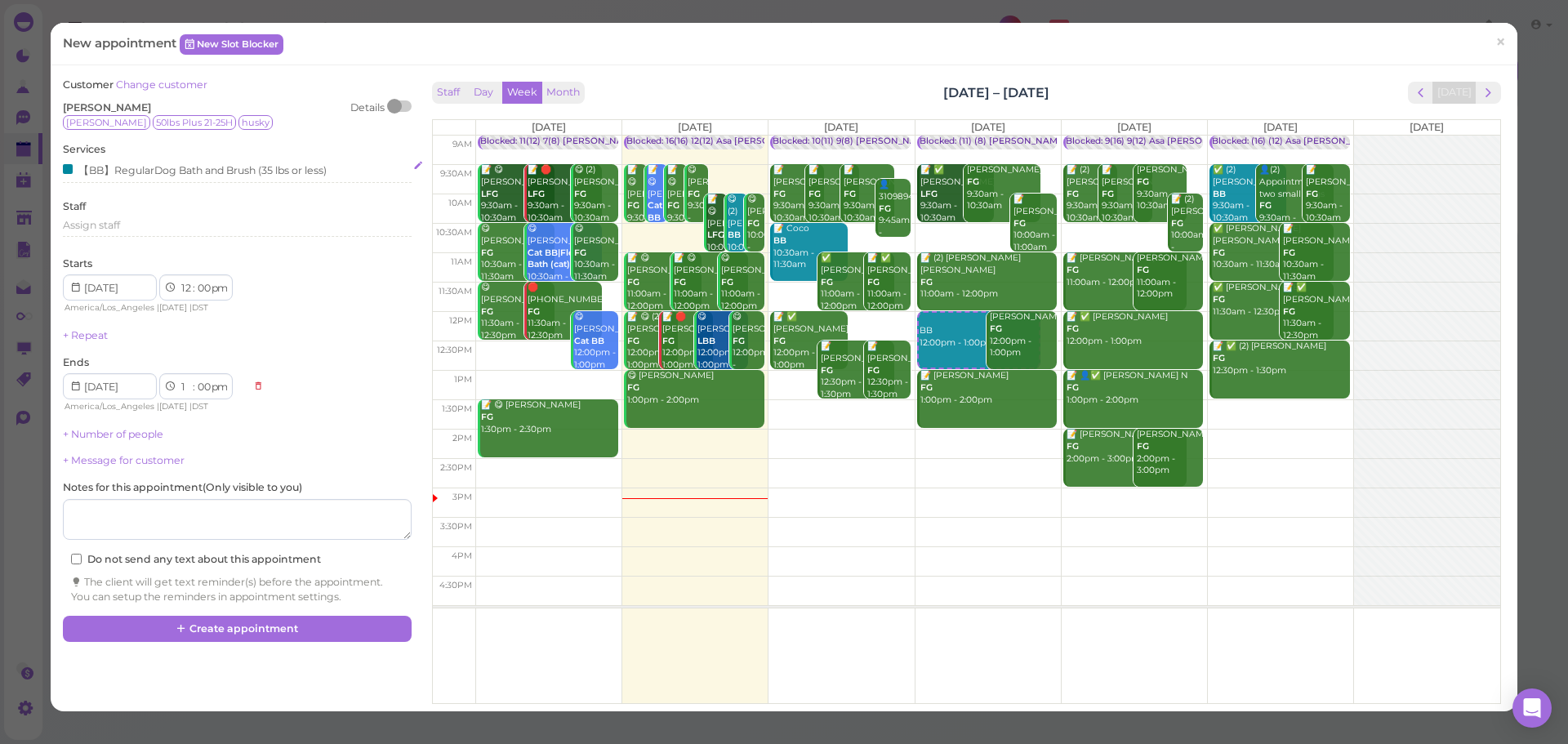
click at [206, 165] on div "【BB】RegularDog Bath and Brush (35 lbs or less)" at bounding box center [194, 170] width 264 height 17
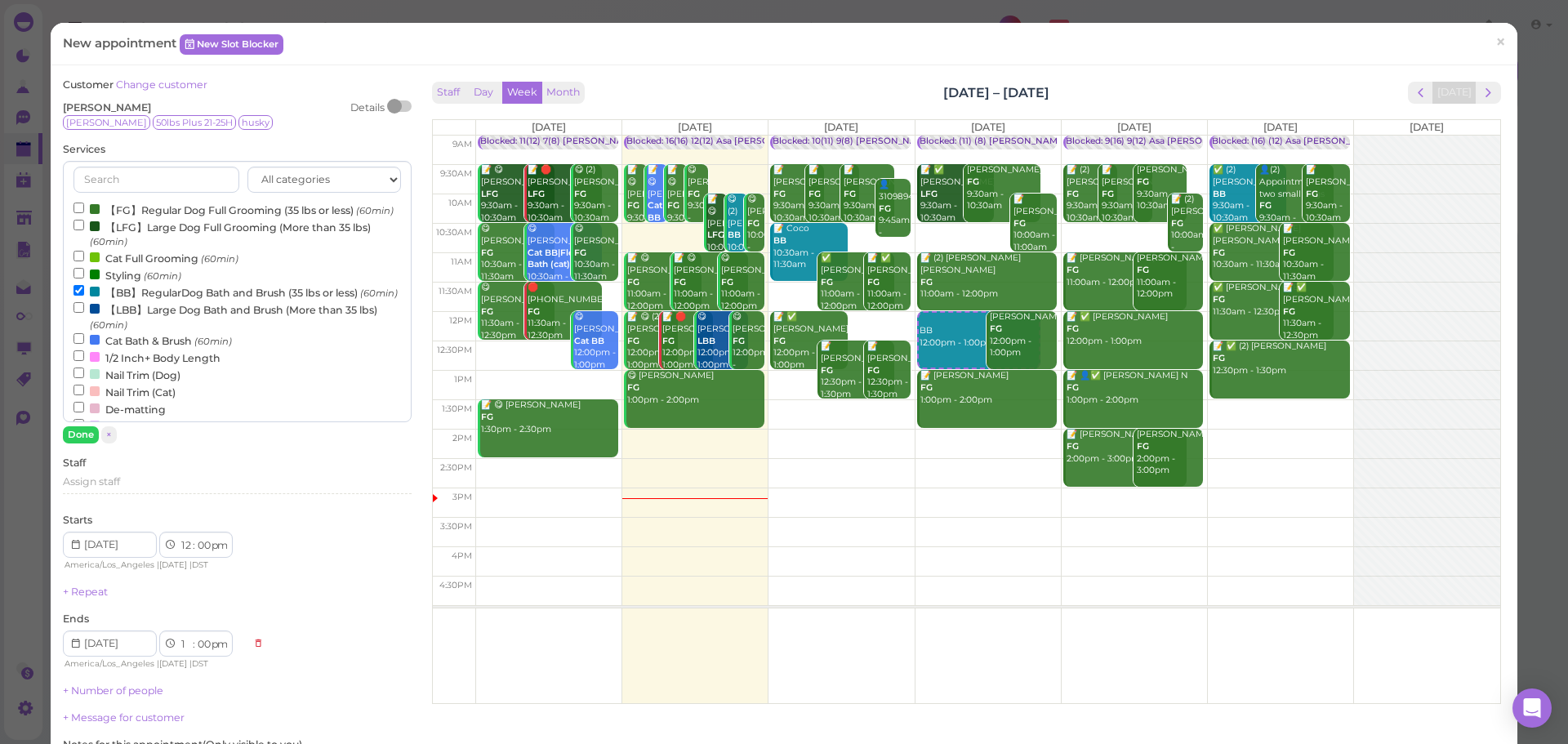
click at [360, 299] on small "(60min)" at bounding box center [378, 293] width 37 height 11
click at [85, 295] on input "【BB】RegularDog Bath and Brush (35 lbs or less) (60min)" at bounding box center [78, 290] width 10 height 10
click at [110, 332] on label "【LBB】Large Dog Bath and Brush (More than 35 lbs) (60min)" at bounding box center [236, 316] width 327 height 32
click at [85, 313] on input "【LBB】Large Dog Bath and Brush (More than 35 lbs) (60min)" at bounding box center [78, 308] width 10 height 10
click at [84, 435] on button "Done" at bounding box center [80, 435] width 36 height 17
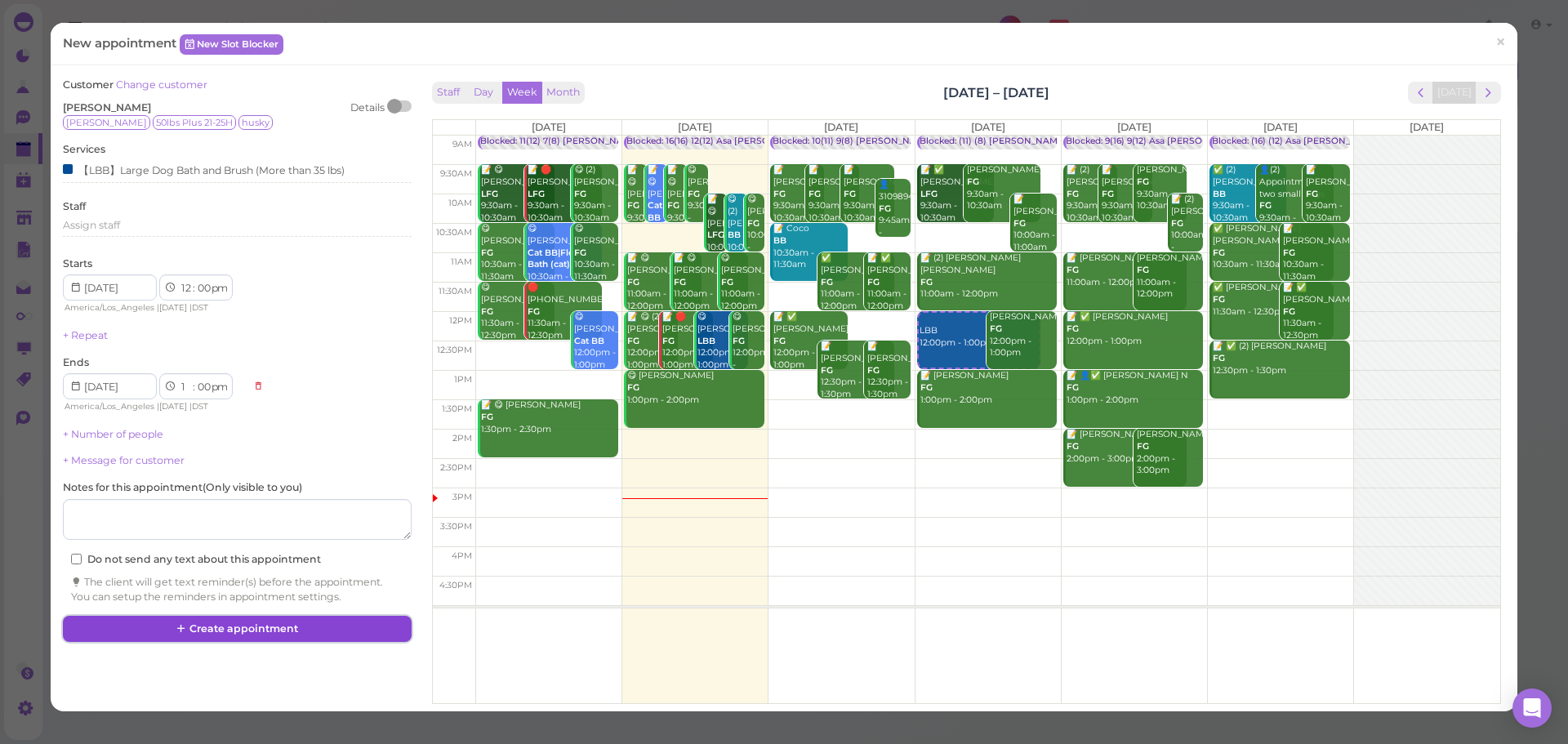
click at [195, 627] on button "Create appointment" at bounding box center [236, 628] width 348 height 26
